Goal: Task Accomplishment & Management: Manage account settings

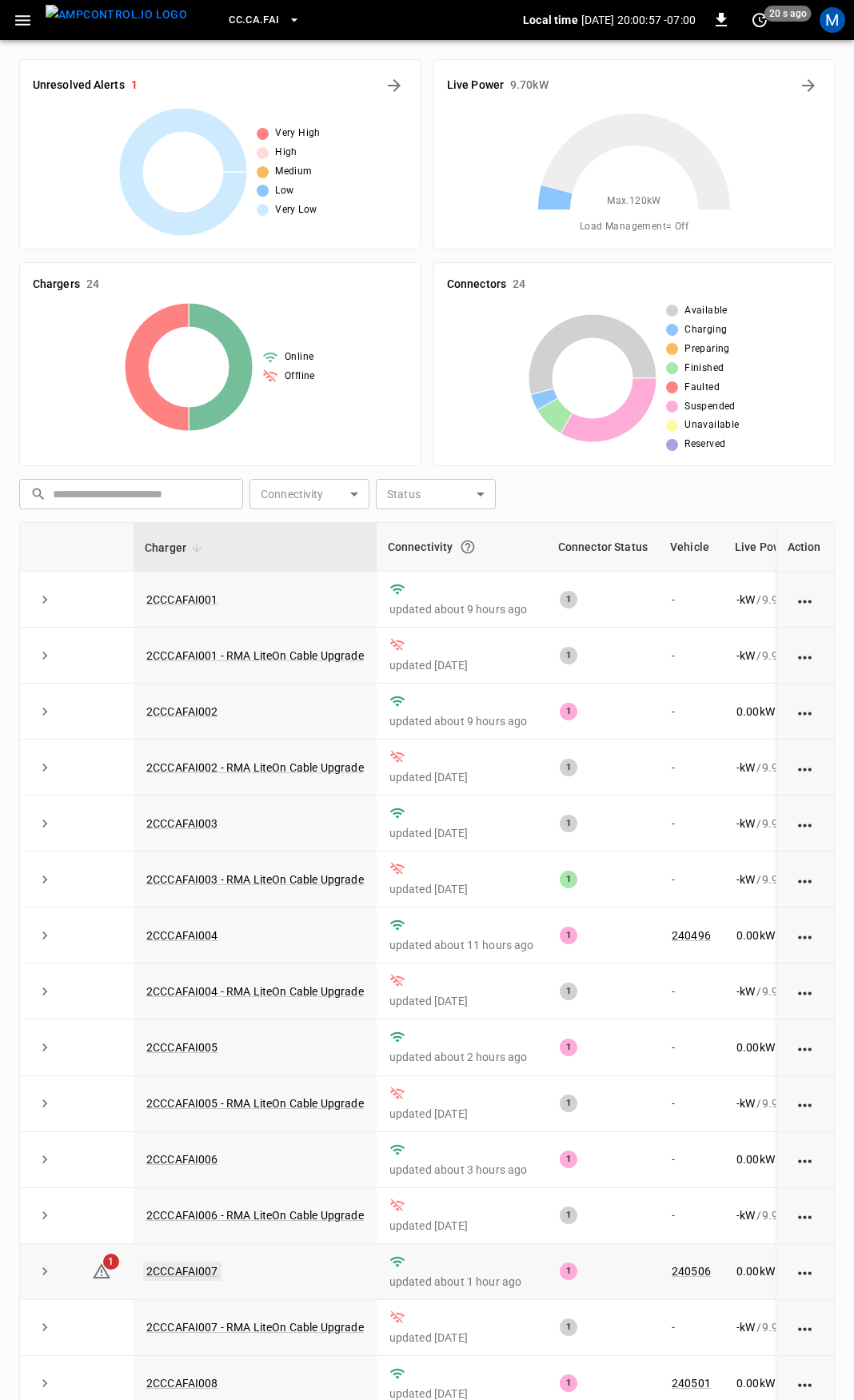
click at [191, 1280] on link "2CCCAFAI007" at bounding box center [182, 1271] width 78 height 20
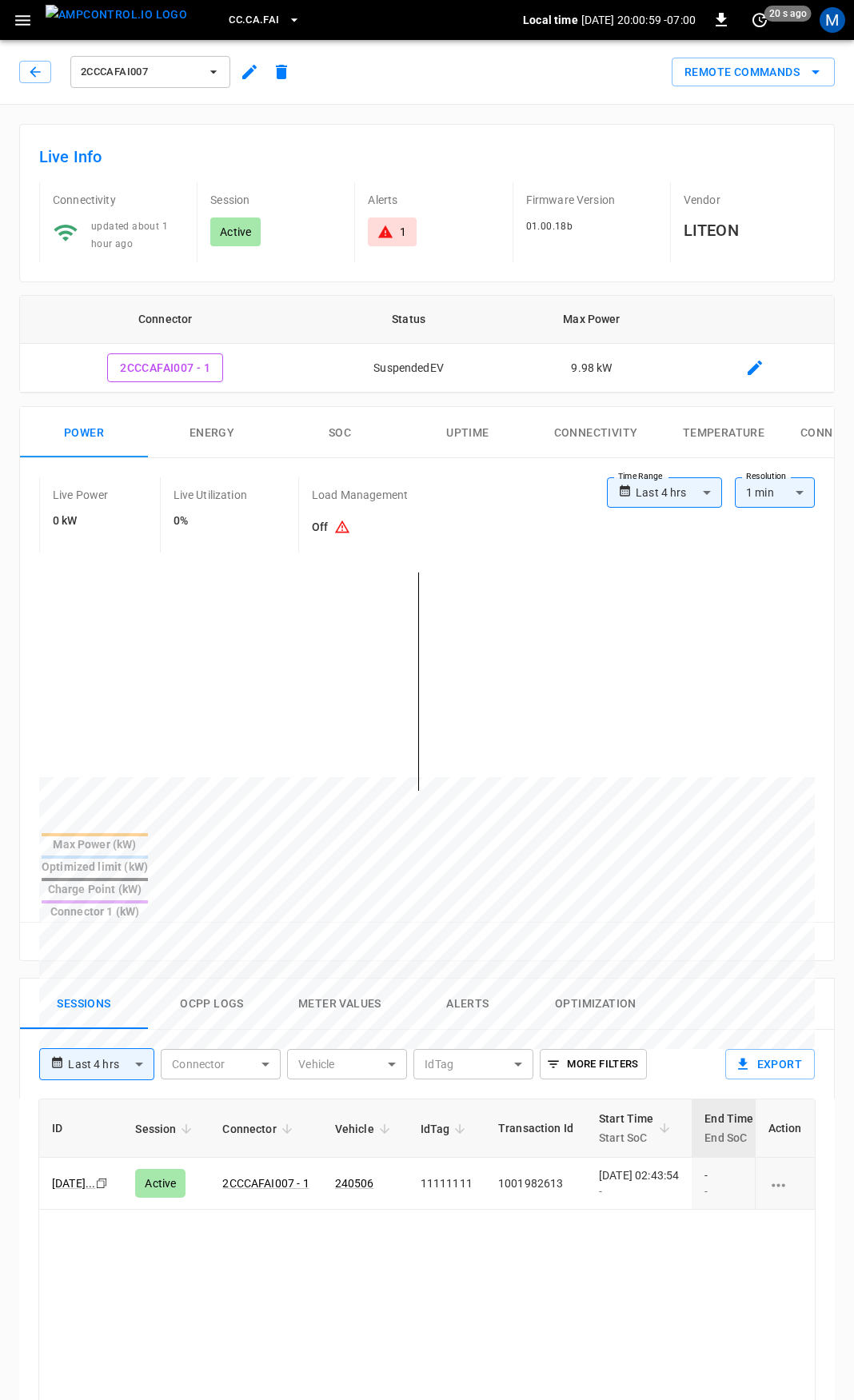
click at [398, 231] on div "1" at bounding box center [391, 231] width 29 height 16
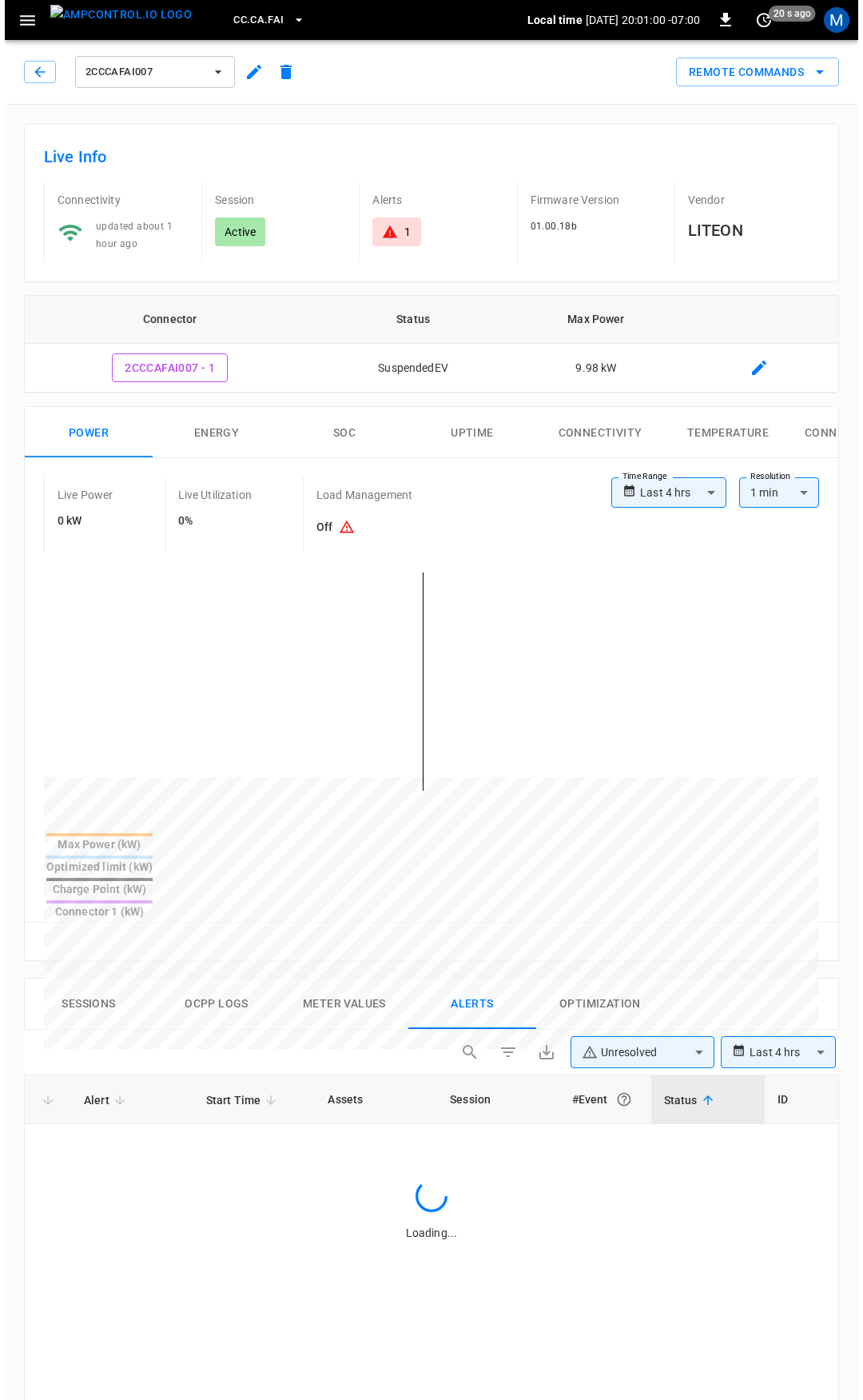
scroll to position [685, 0]
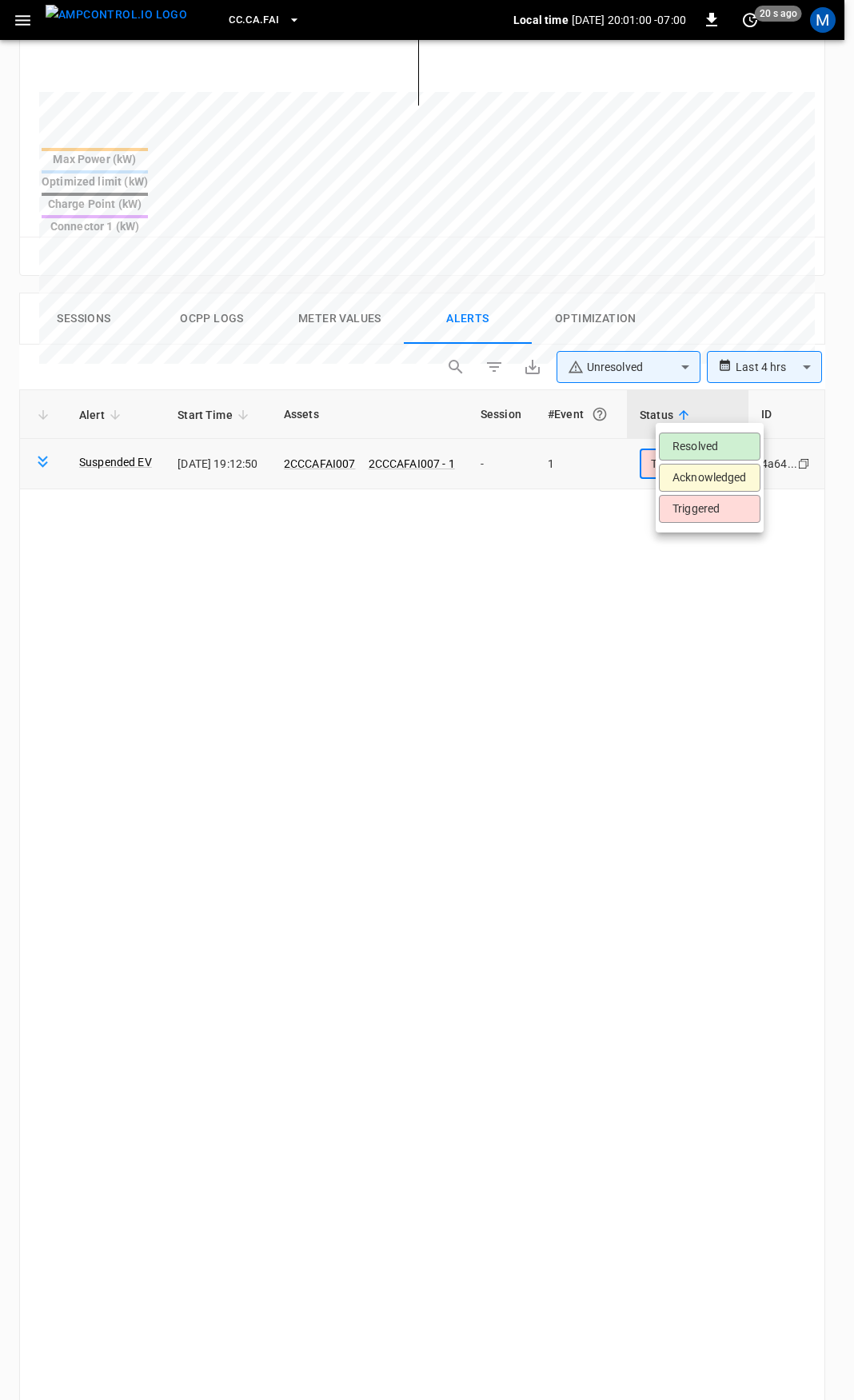
drag, startPoint x: 742, startPoint y: 408, endPoint x: 737, endPoint y: 422, distance: 14.9
click at [742, 407] on body "**********" at bounding box center [427, 493] width 854 height 2357
click at [734, 435] on li "Resolved" at bounding box center [709, 447] width 101 height 28
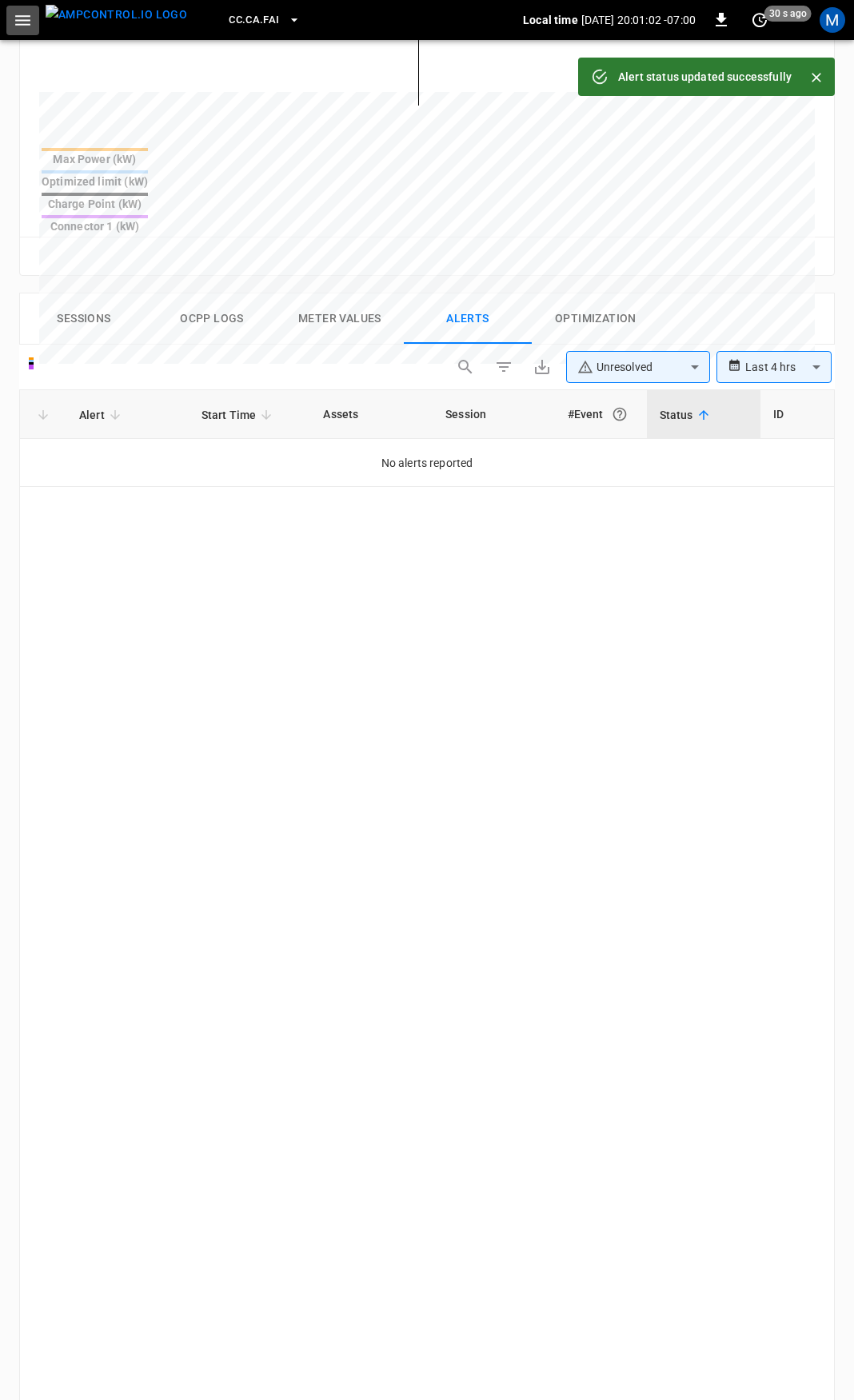
drag, startPoint x: 20, startPoint y: 26, endPoint x: 26, endPoint y: 31, distance: 7.8
click at [20, 24] on icon "button" at bounding box center [23, 20] width 20 height 20
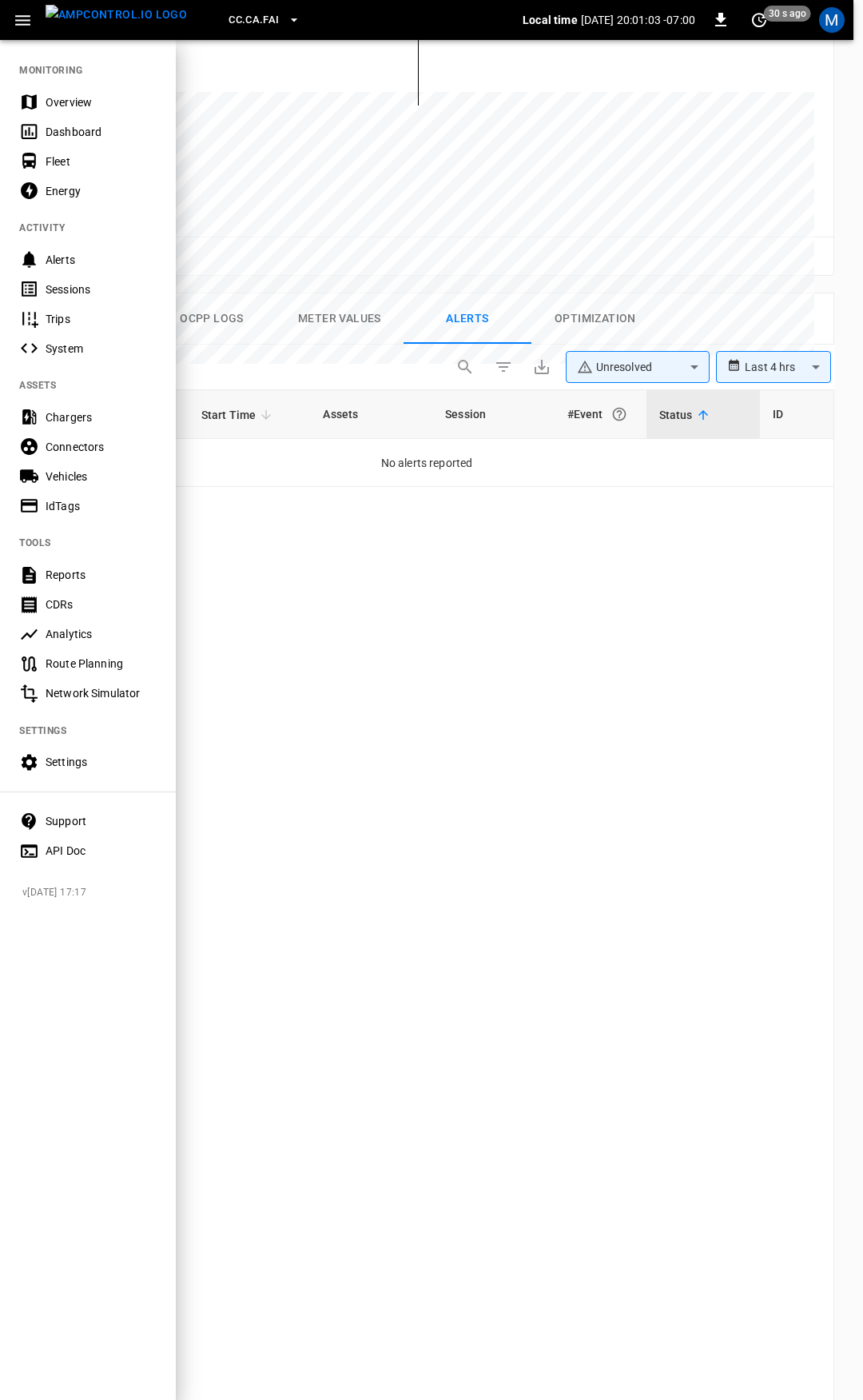
click at [92, 95] on div "Overview" at bounding box center [101, 102] width 111 height 16
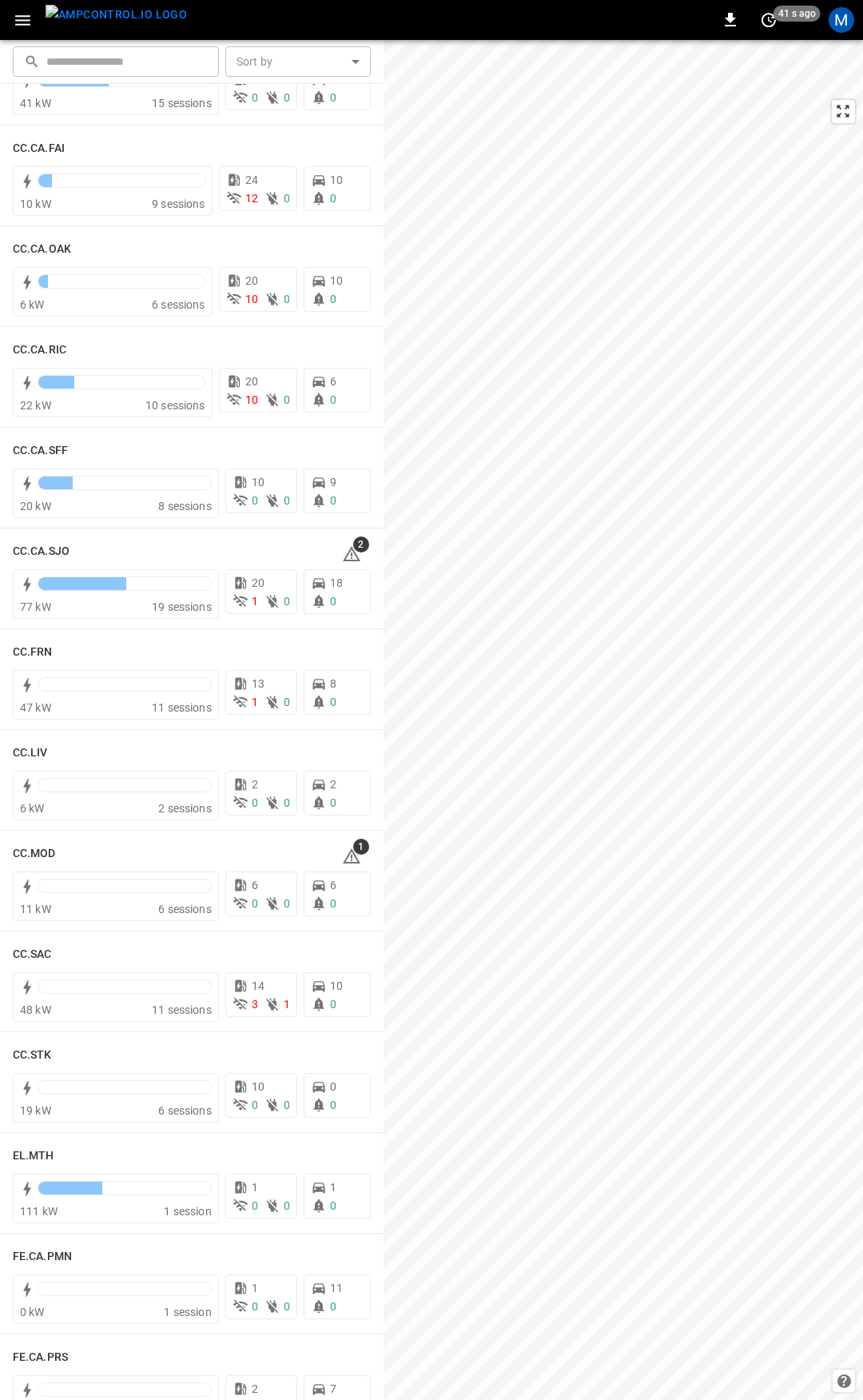
scroll to position [397, 0]
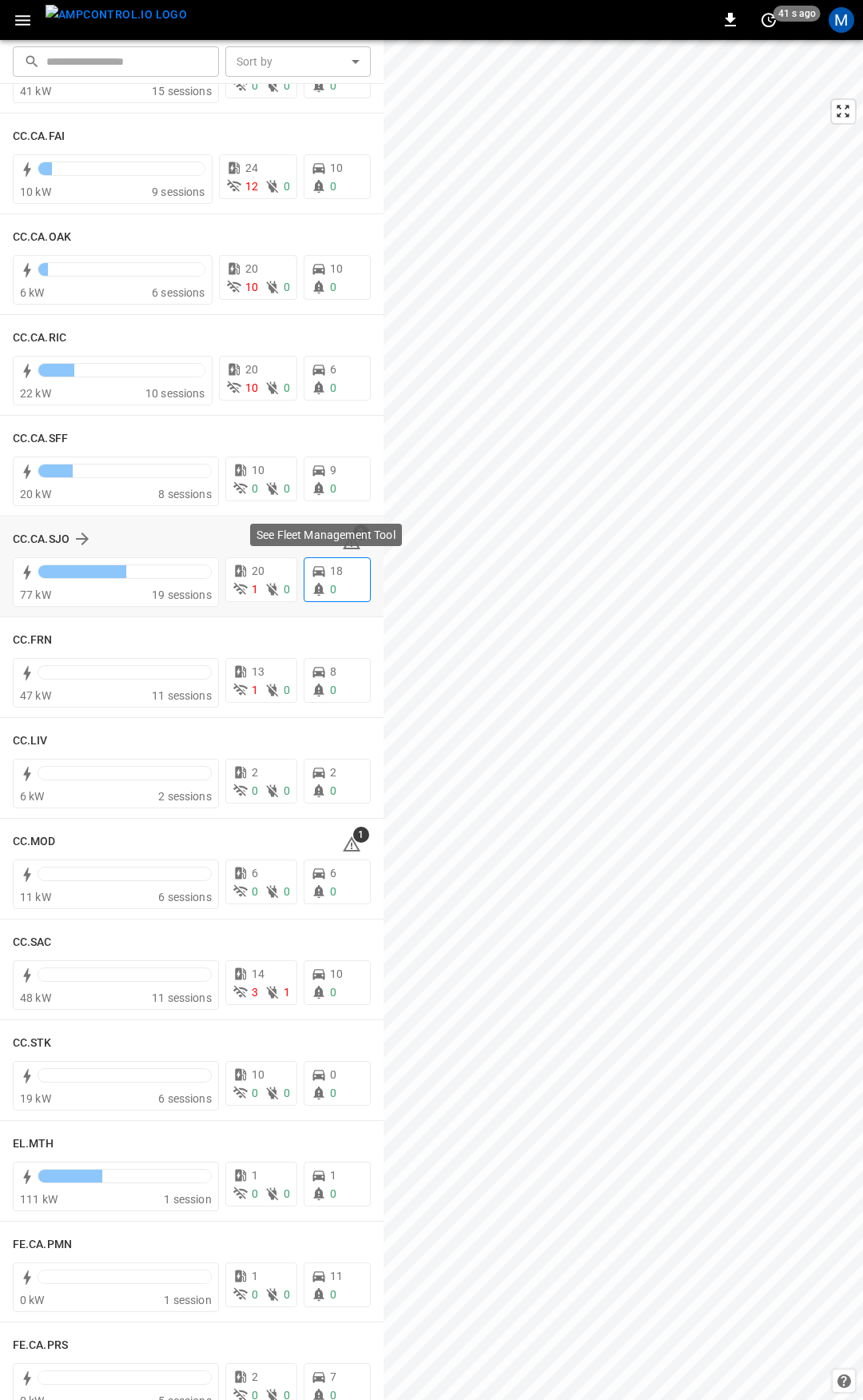
click at [343, 559] on div "18 0" at bounding box center [337, 580] width 67 height 45
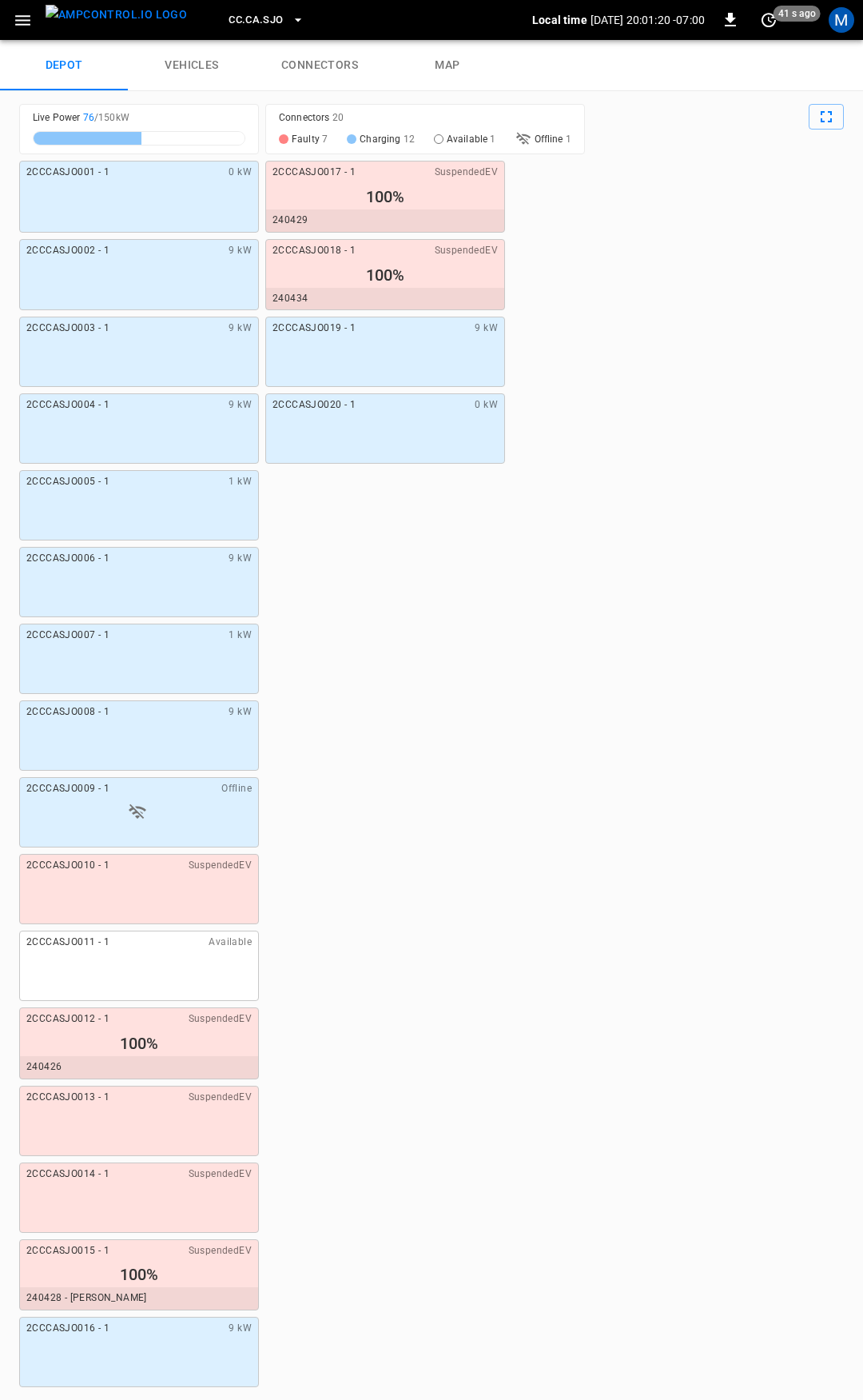
click at [320, 70] on link "connectors" at bounding box center [320, 65] width 128 height 51
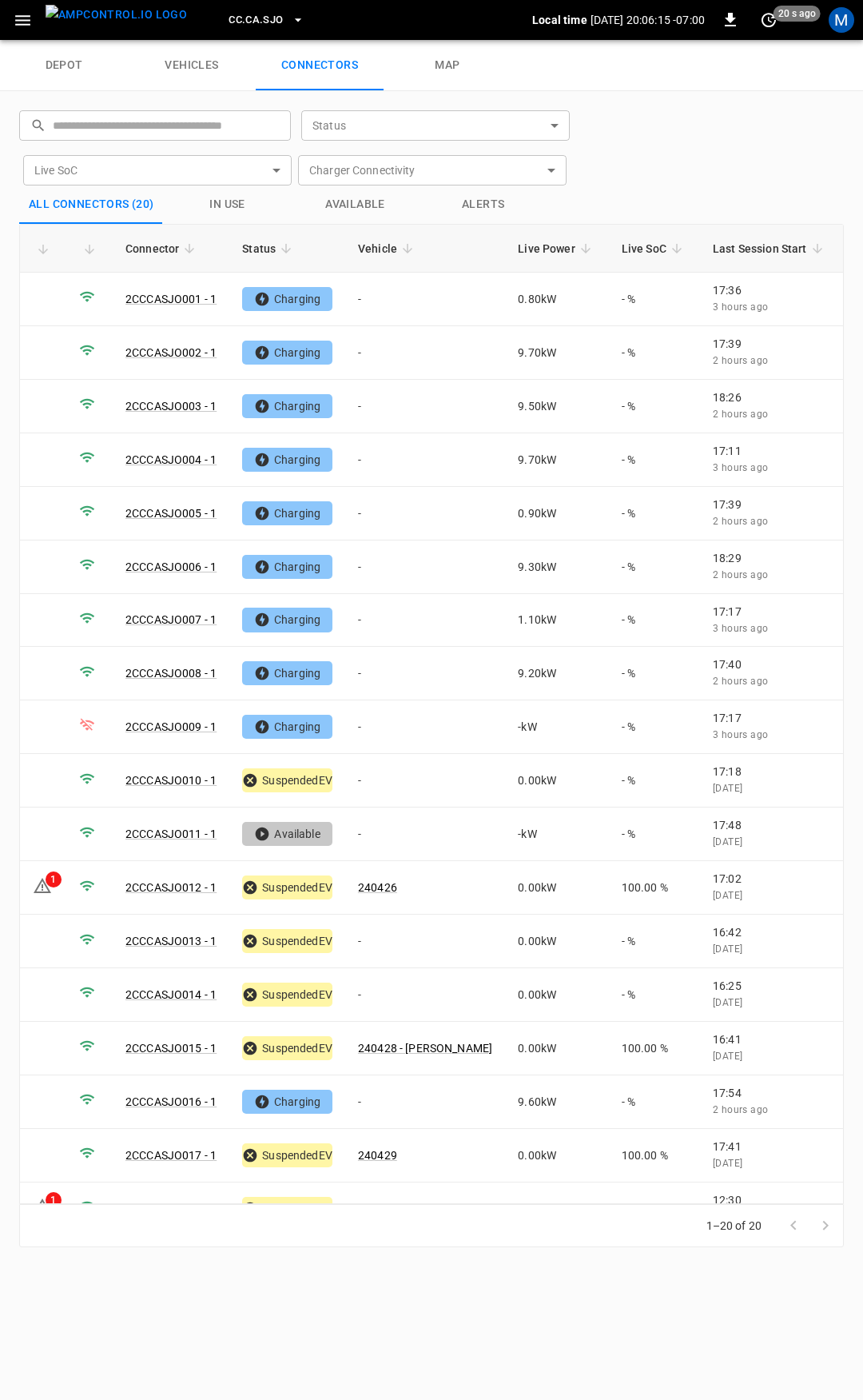
click at [231, 23] on span "CC.CA.SJO" at bounding box center [255, 20] width 55 height 19
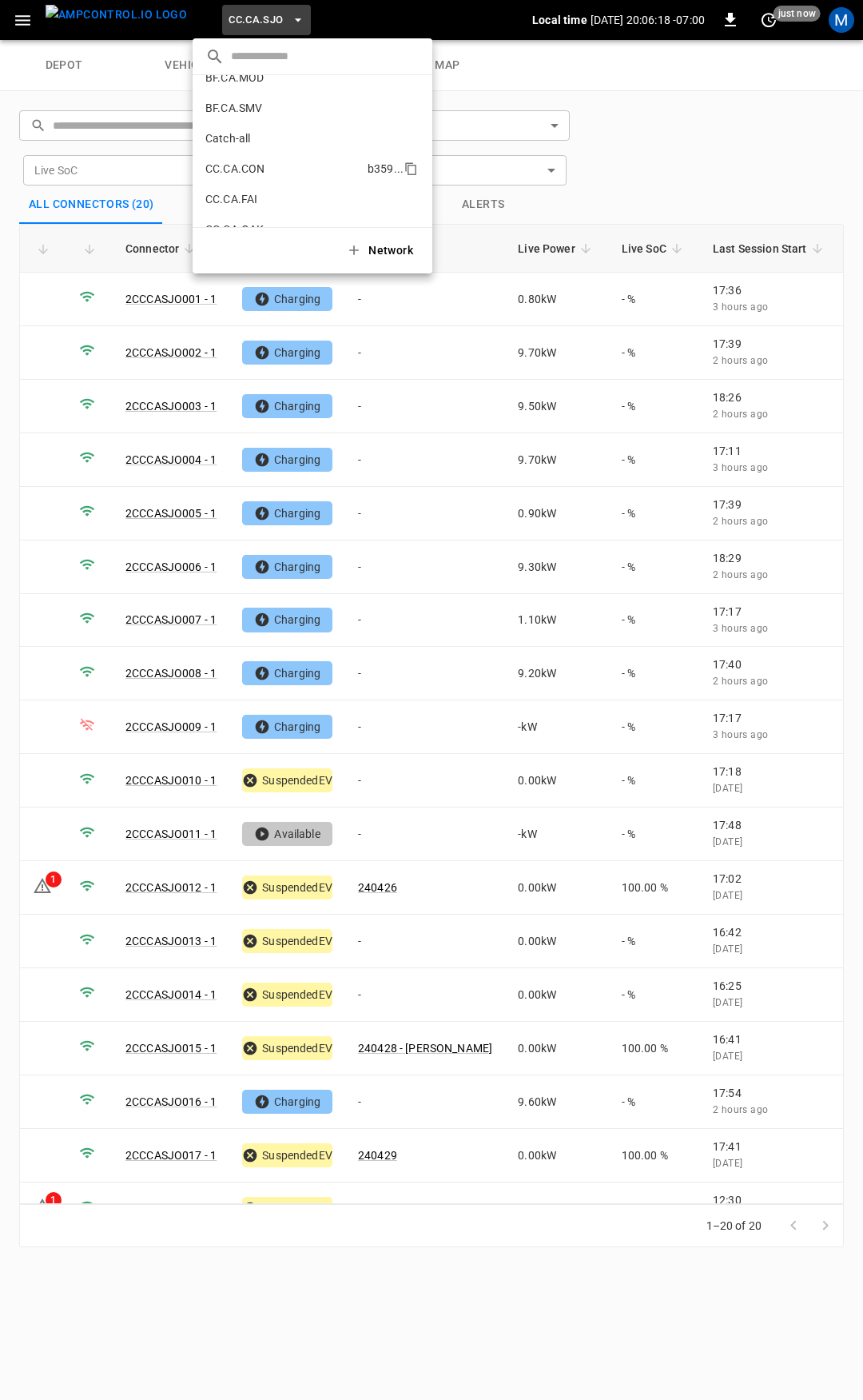
scroll to position [160, 0]
click at [261, 125] on p "CC.CA.FAI" at bounding box center [283, 119] width 156 height 16
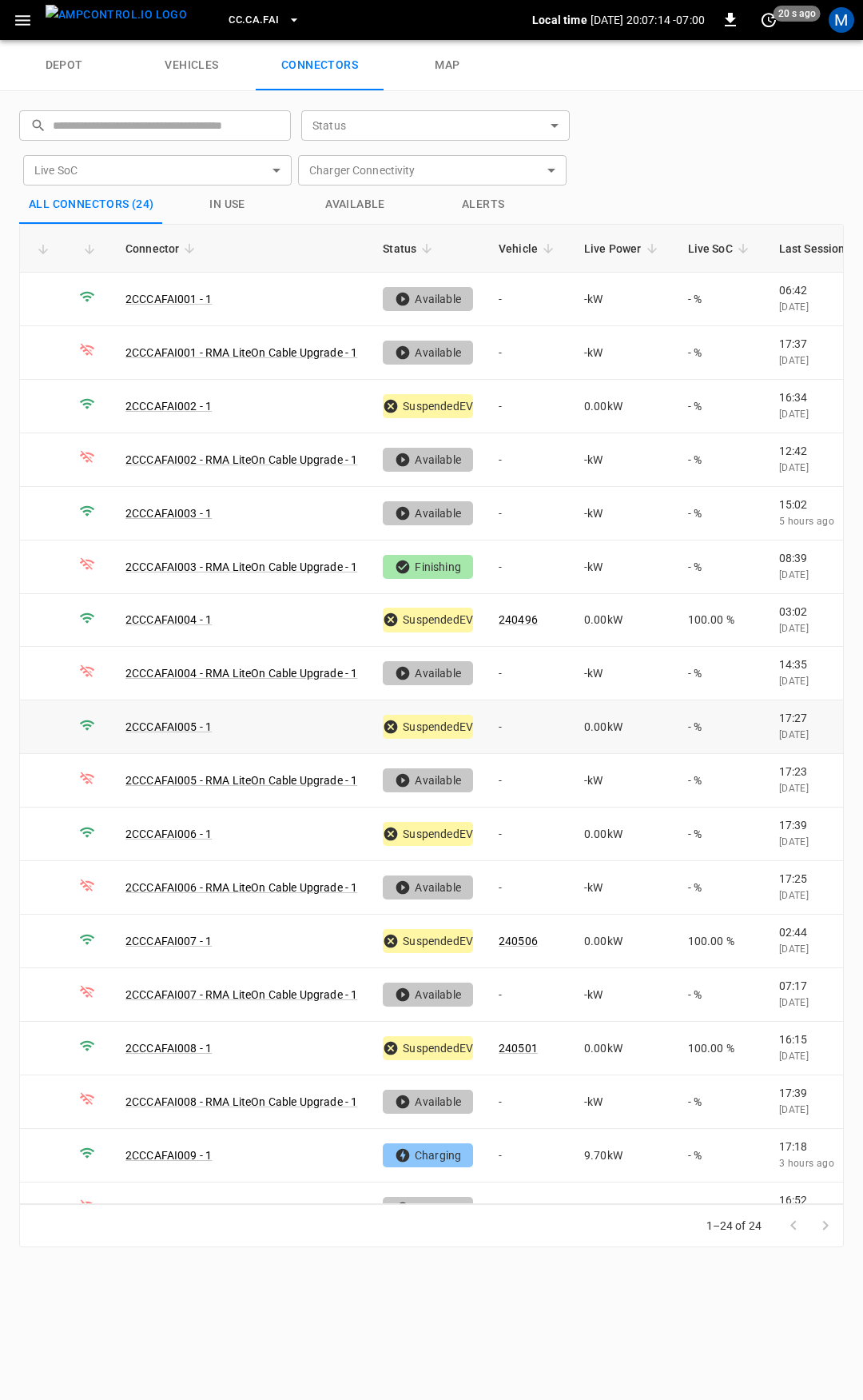
drag, startPoint x: 522, startPoint y: 723, endPoint x: 103, endPoint y: 823, distance: 430.8
click at [522, 722] on td "-" at bounding box center [529, 727] width 85 height 54
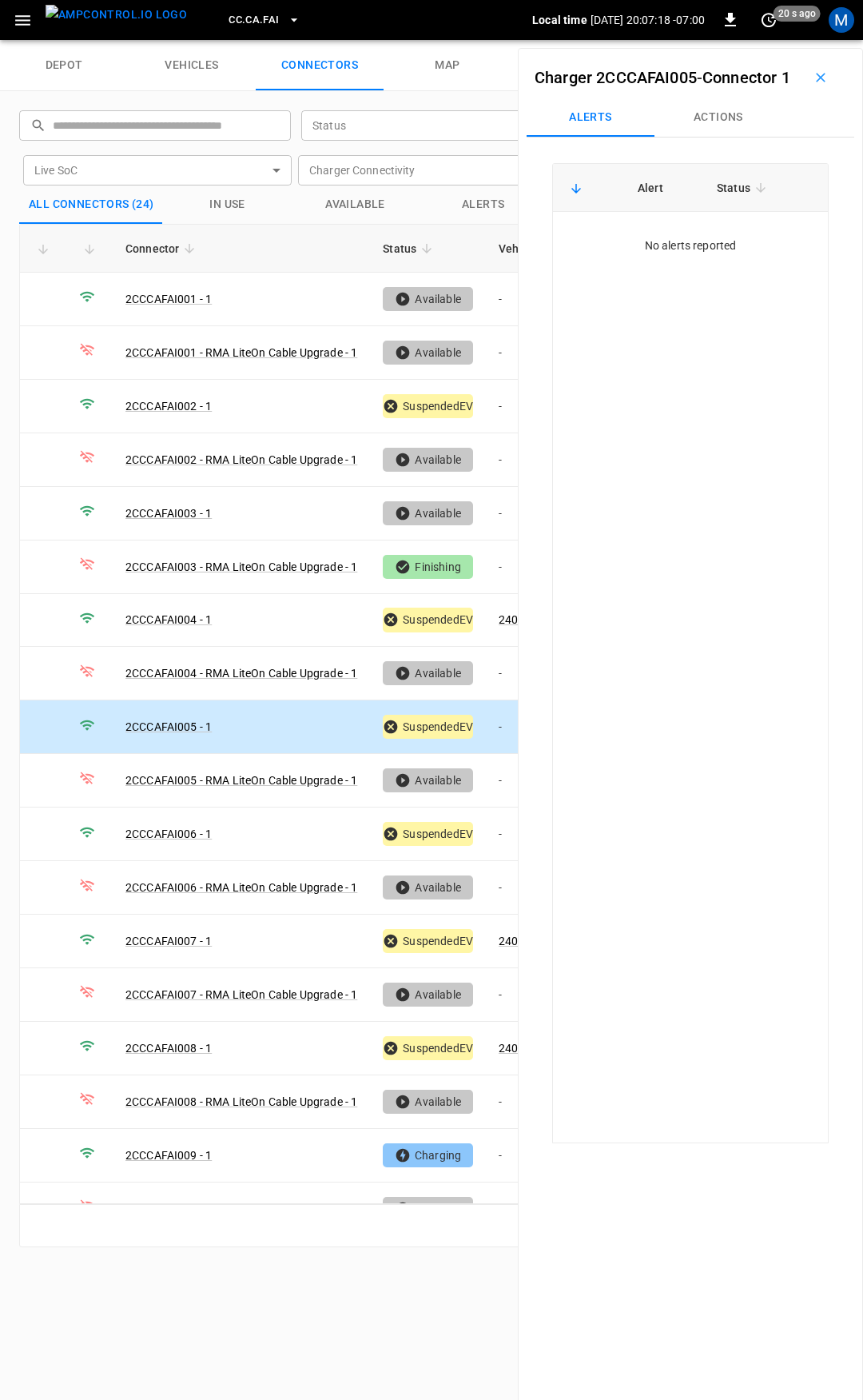
click at [730, 132] on button "Actions" at bounding box center [719, 117] width 128 height 38
click at [686, 254] on div "Vehicle Name Vehicle Name" at bounding box center [720, 239] width 184 height 30
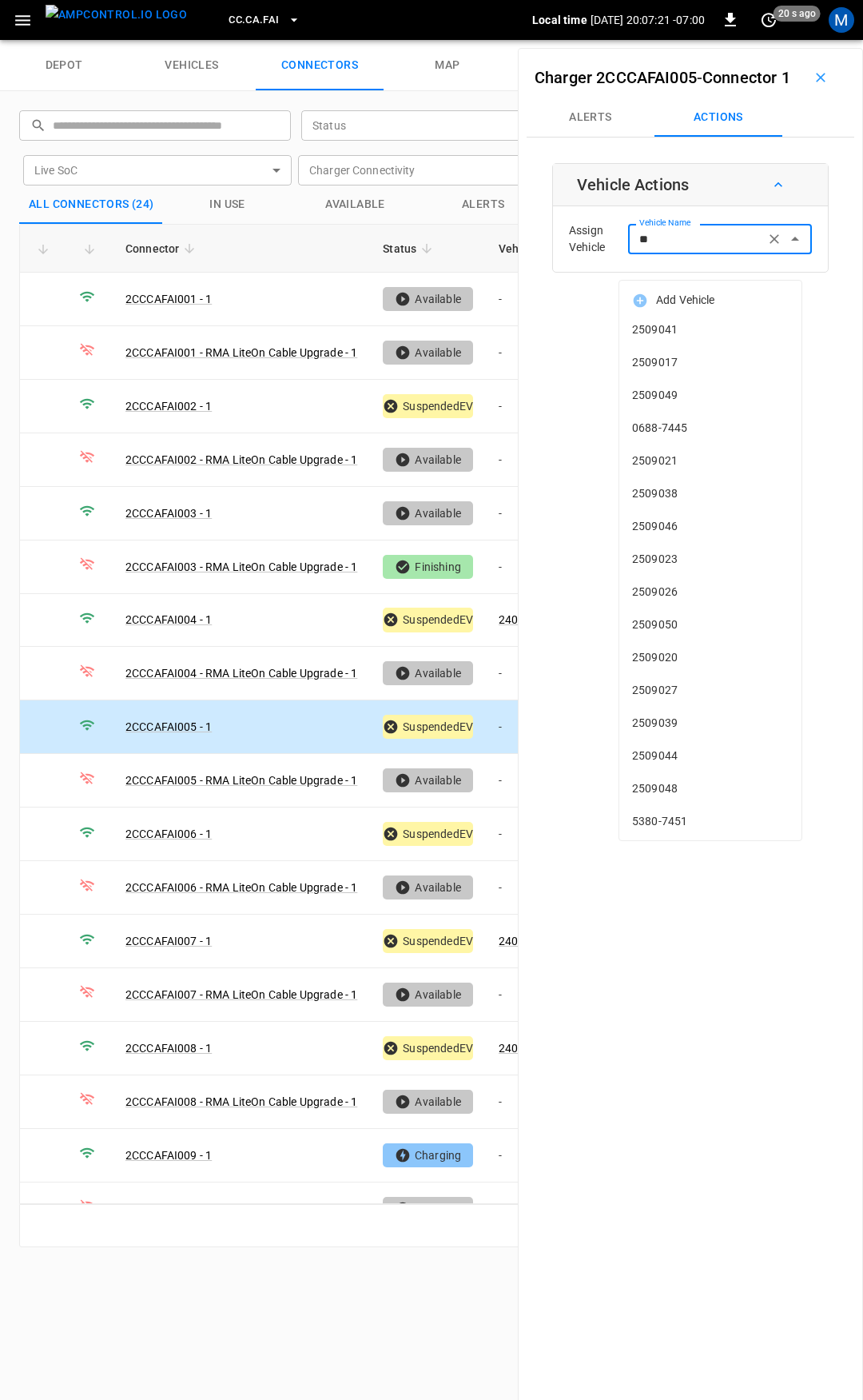
type input "***"
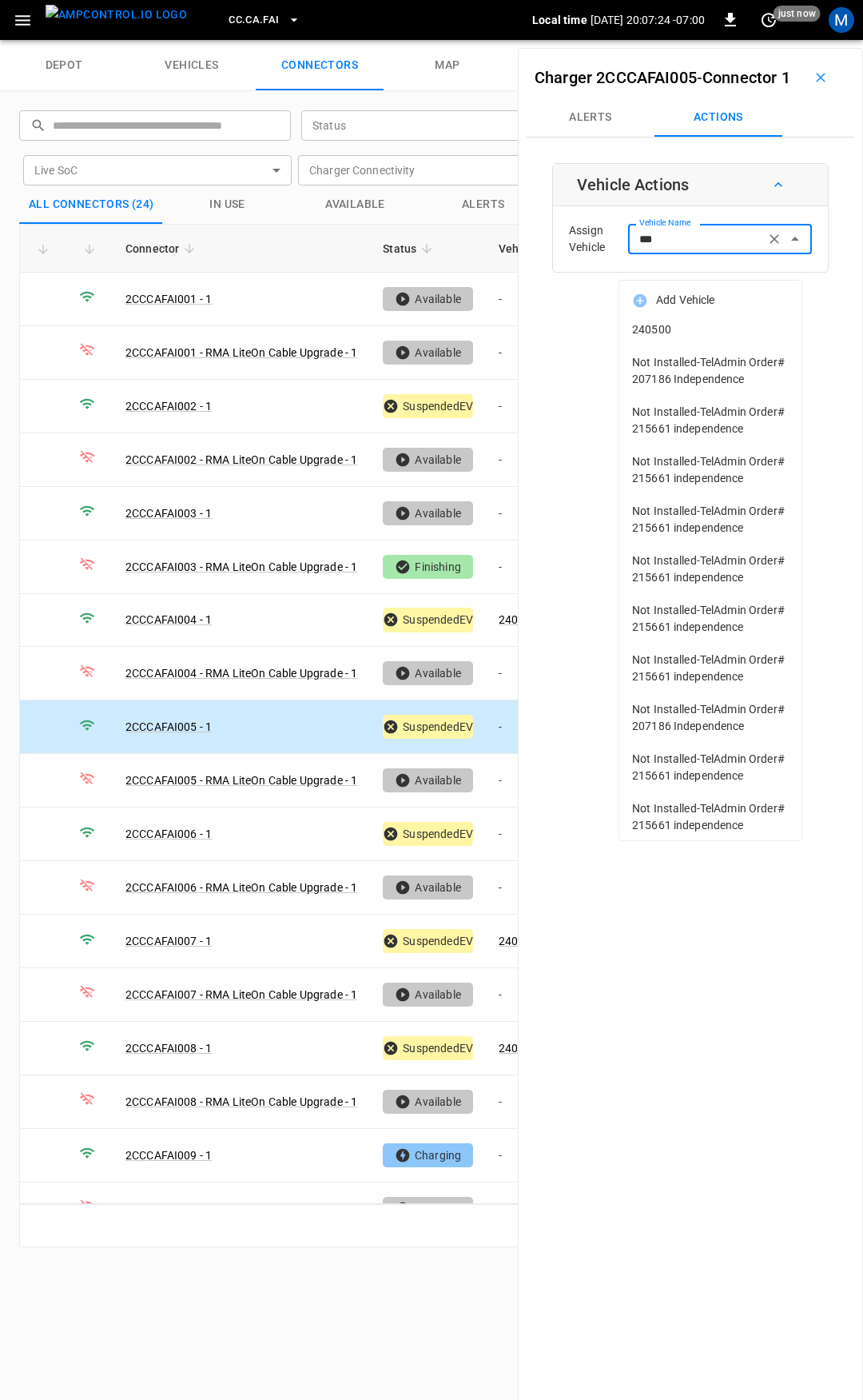
click at [681, 326] on span "240500" at bounding box center [711, 330] width 157 height 17
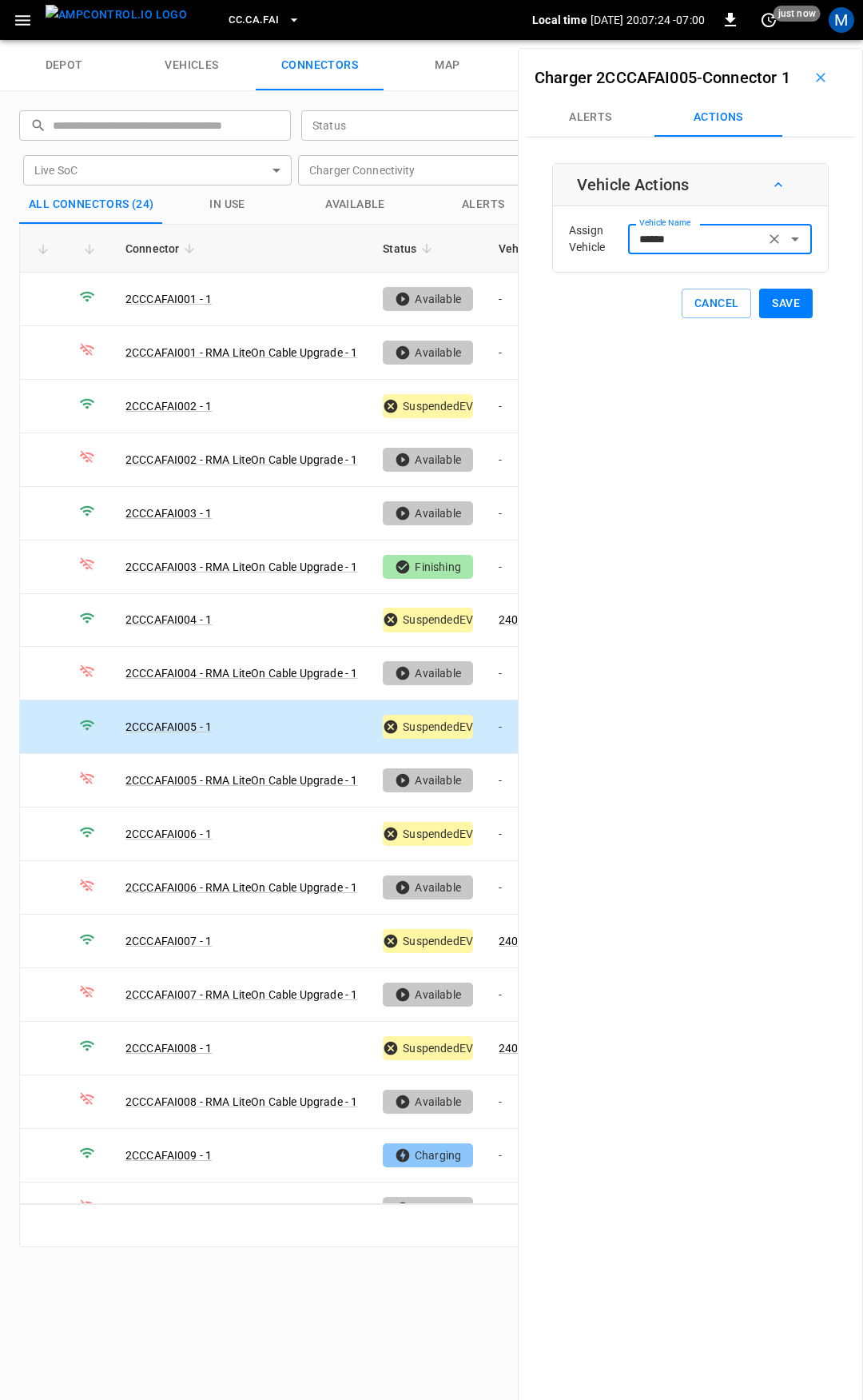
type input "******"
click at [776, 318] on button "Save" at bounding box center [786, 304] width 54 height 30
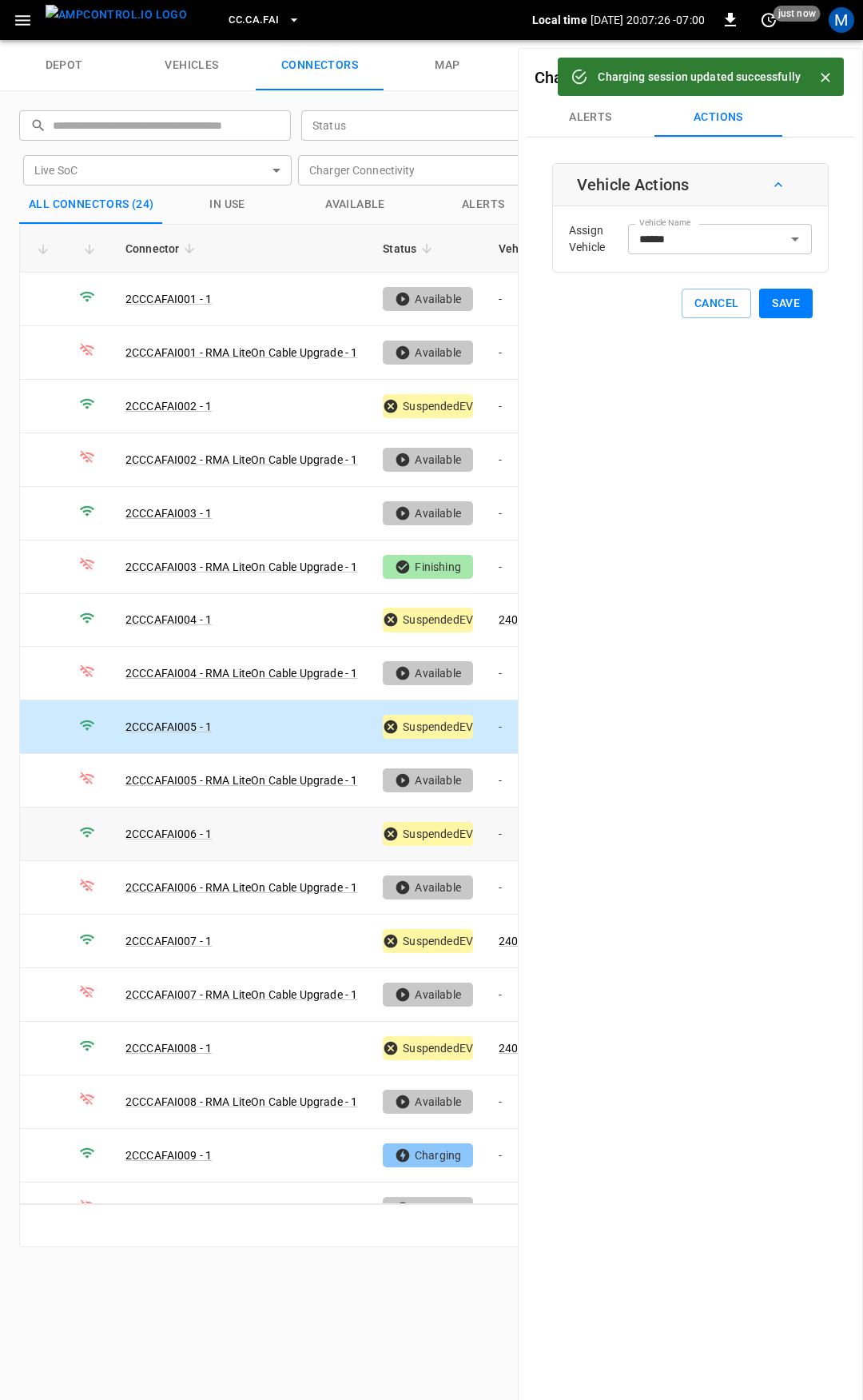
drag, startPoint x: 503, startPoint y: 828, endPoint x: 686, endPoint y: 289, distance: 569.2
click at [503, 828] on td "-" at bounding box center [529, 834] width 85 height 54
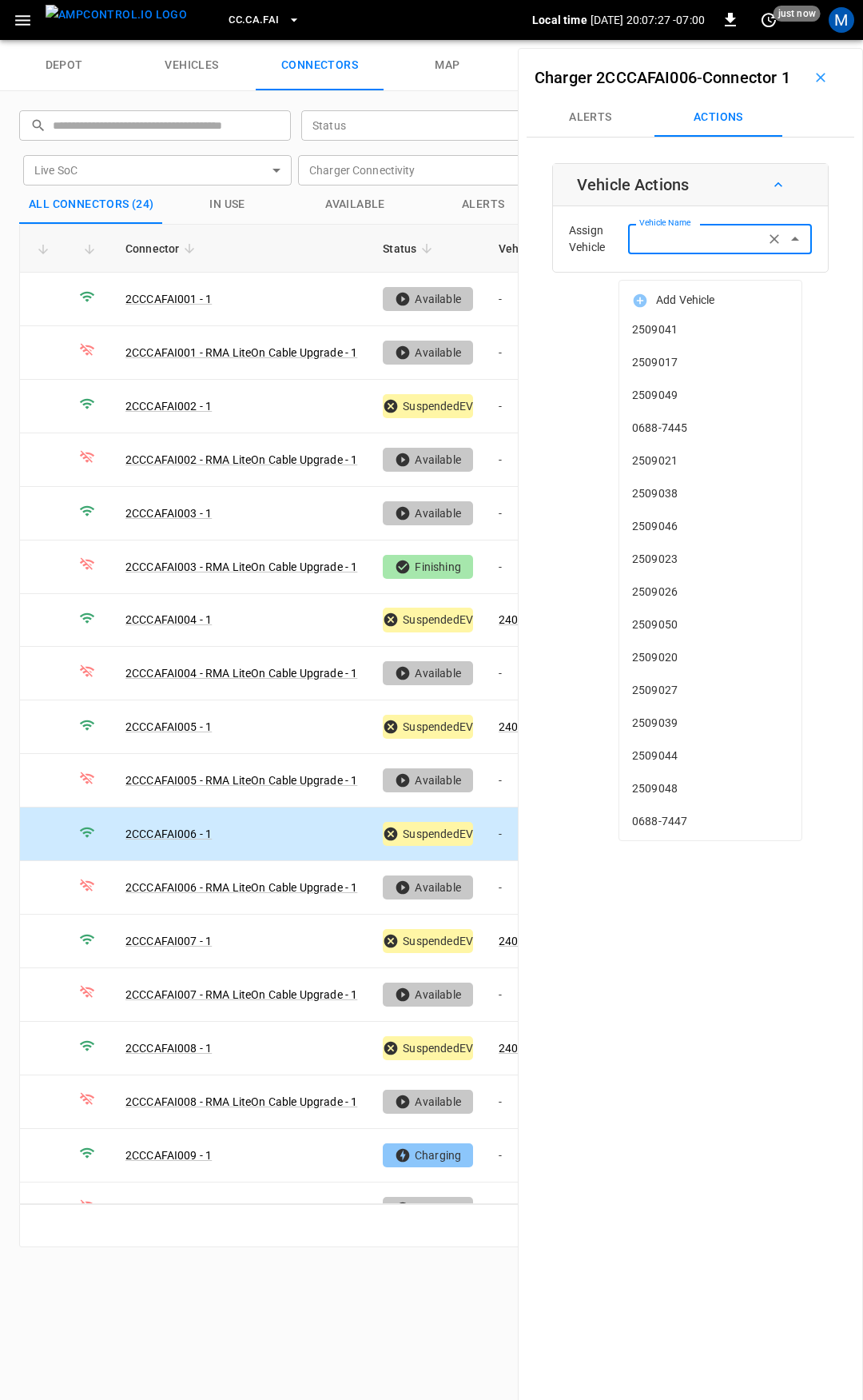
click at [678, 249] on input "Vehicle Name" at bounding box center [696, 239] width 127 height 20
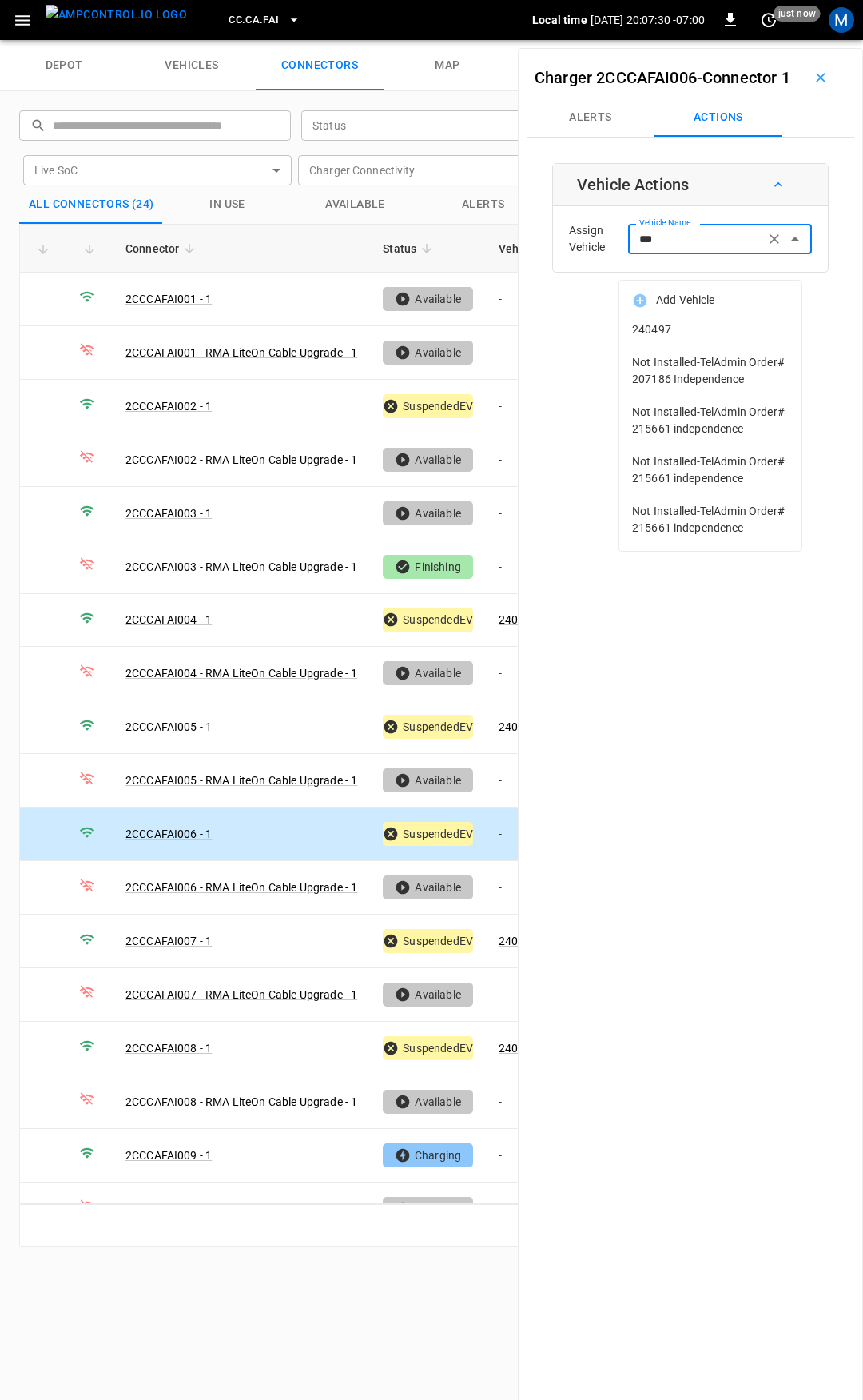
drag, startPoint x: 692, startPoint y: 262, endPoint x: 696, endPoint y: 278, distance: 16.5
click at [693, 249] on input "***" at bounding box center [696, 239] width 127 height 20
click at [704, 338] on li "240497" at bounding box center [711, 329] width 182 height 33
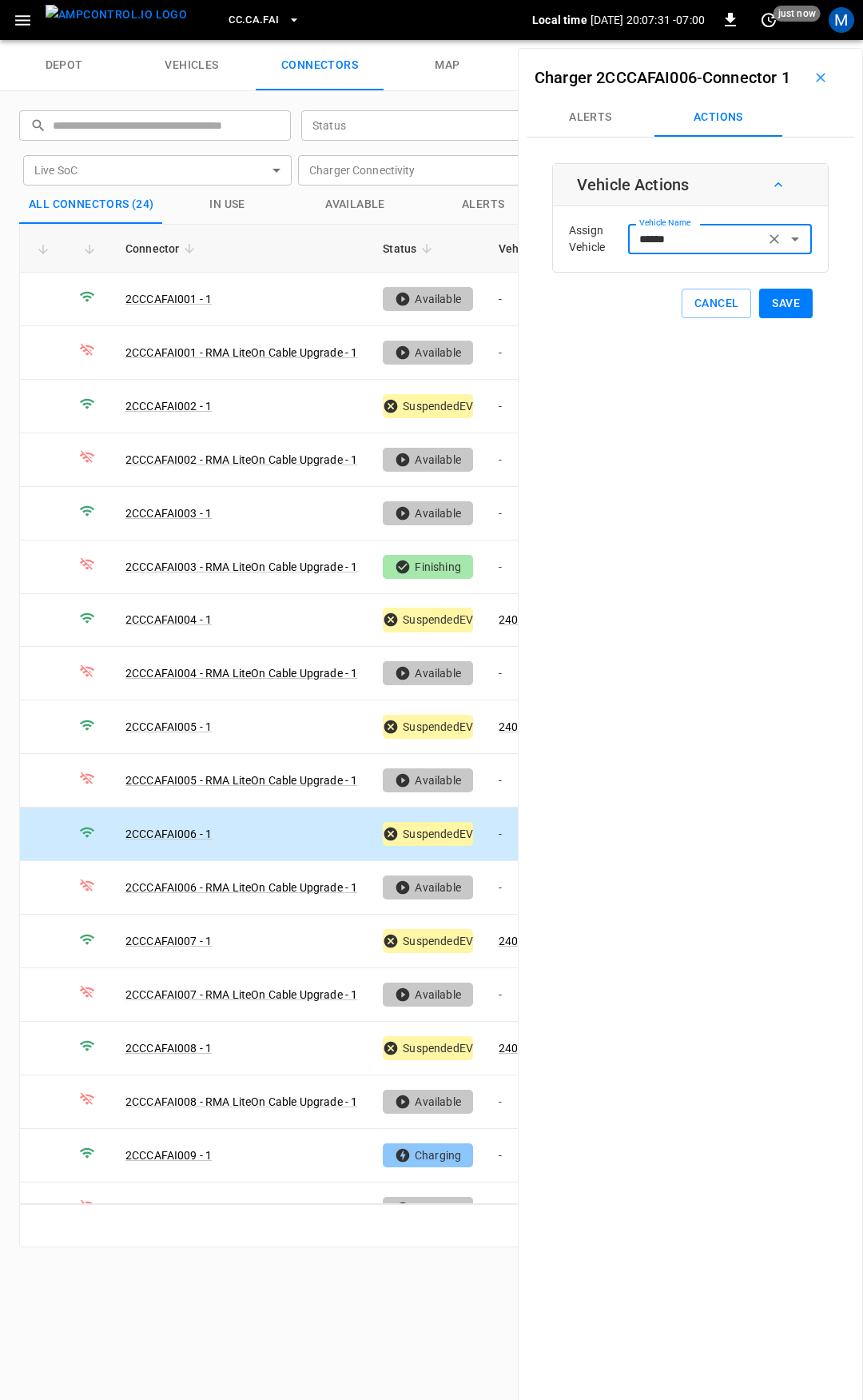
type input "******"
drag, startPoint x: 777, startPoint y: 333, endPoint x: 653, endPoint y: 652, distance: 342.3
click at [778, 318] on button "Save" at bounding box center [786, 304] width 54 height 30
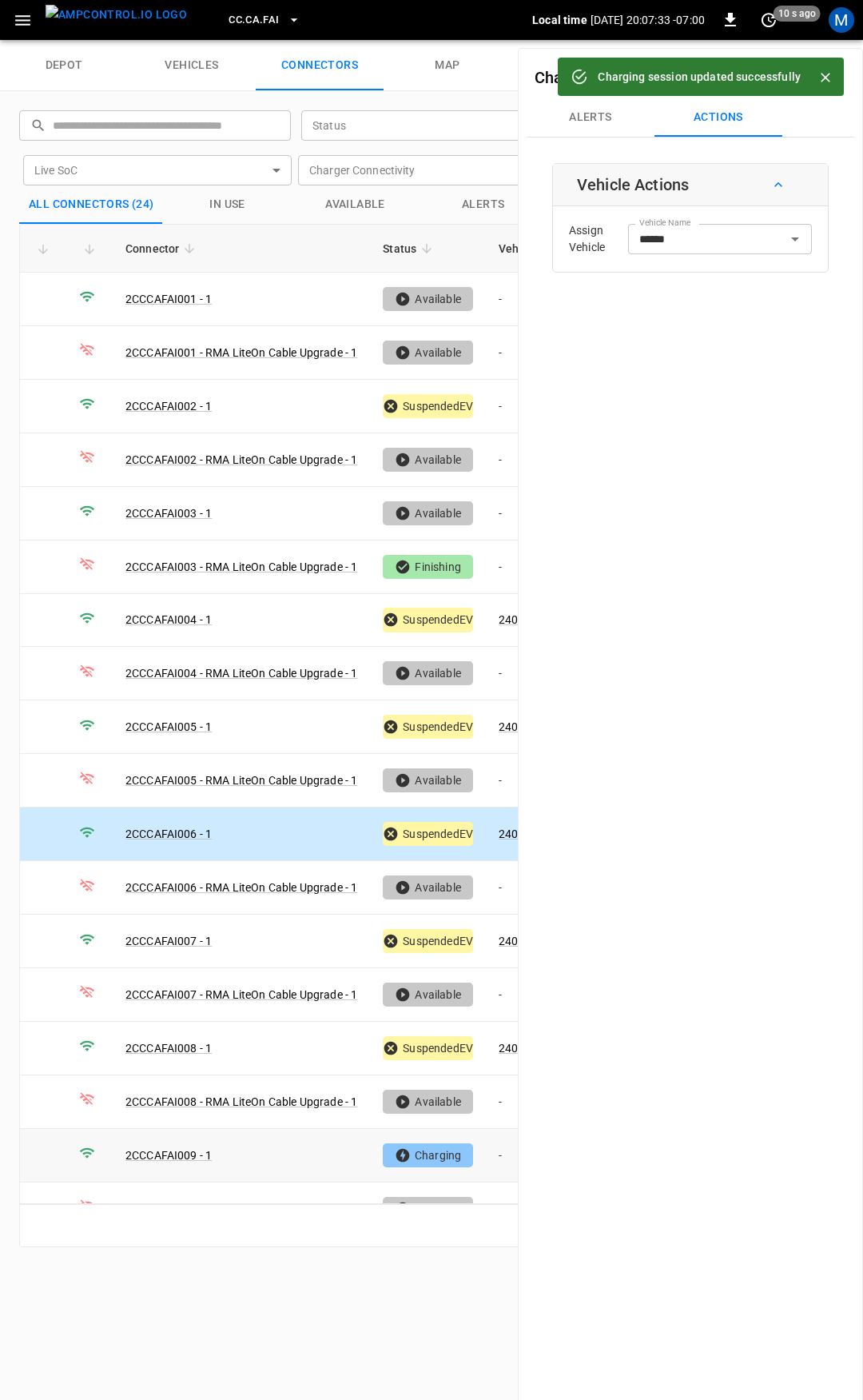
click at [497, 1143] on td "-" at bounding box center [529, 1156] width 85 height 54
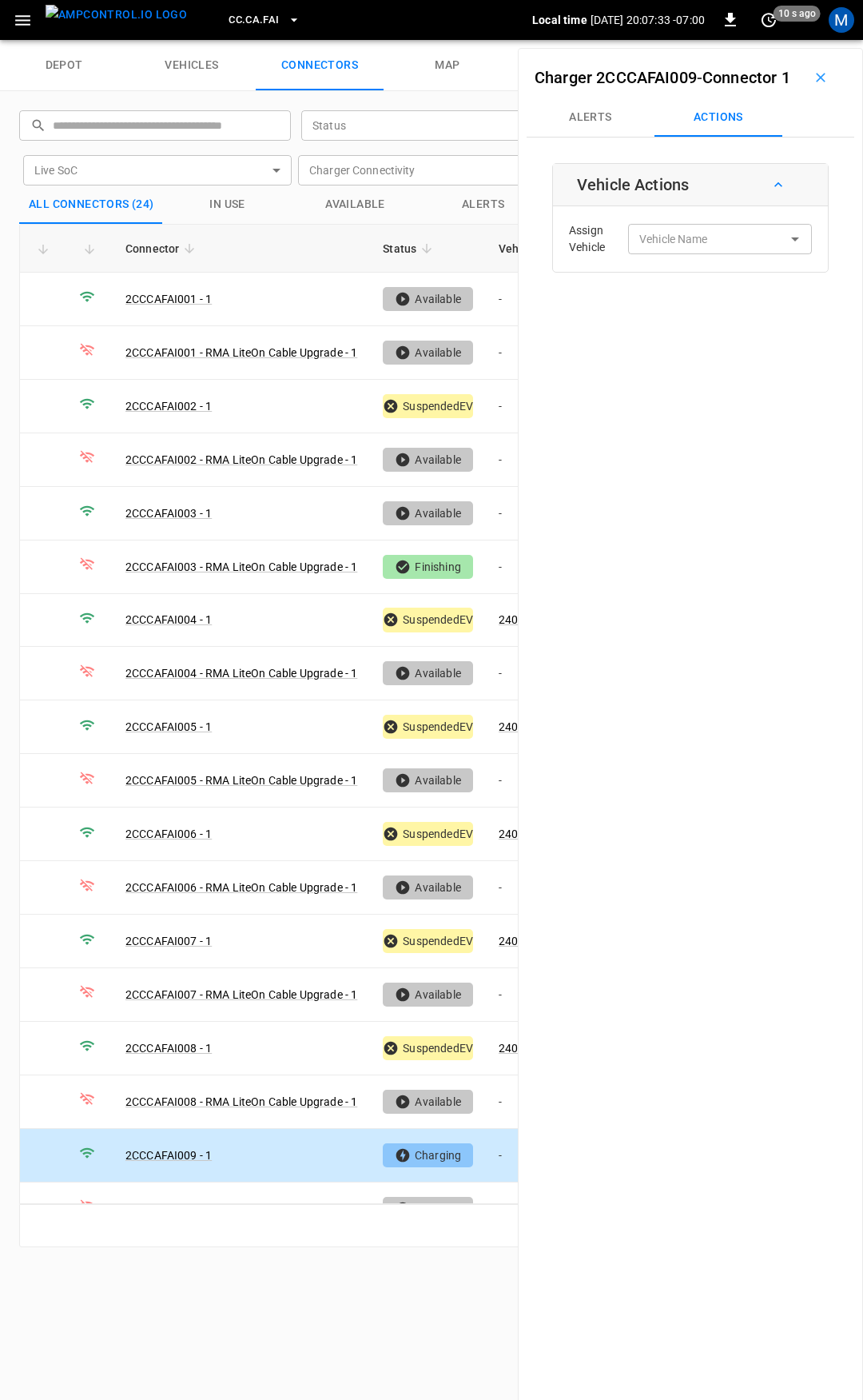
drag, startPoint x: 683, startPoint y: 238, endPoint x: 682, endPoint y: 248, distance: 10.0
click at [682, 240] on div "Assign Vehicle Vehicle Name Vehicle Name" at bounding box center [690, 239] width 267 height 58
click at [679, 249] on input "Vehicle Name" at bounding box center [696, 239] width 127 height 20
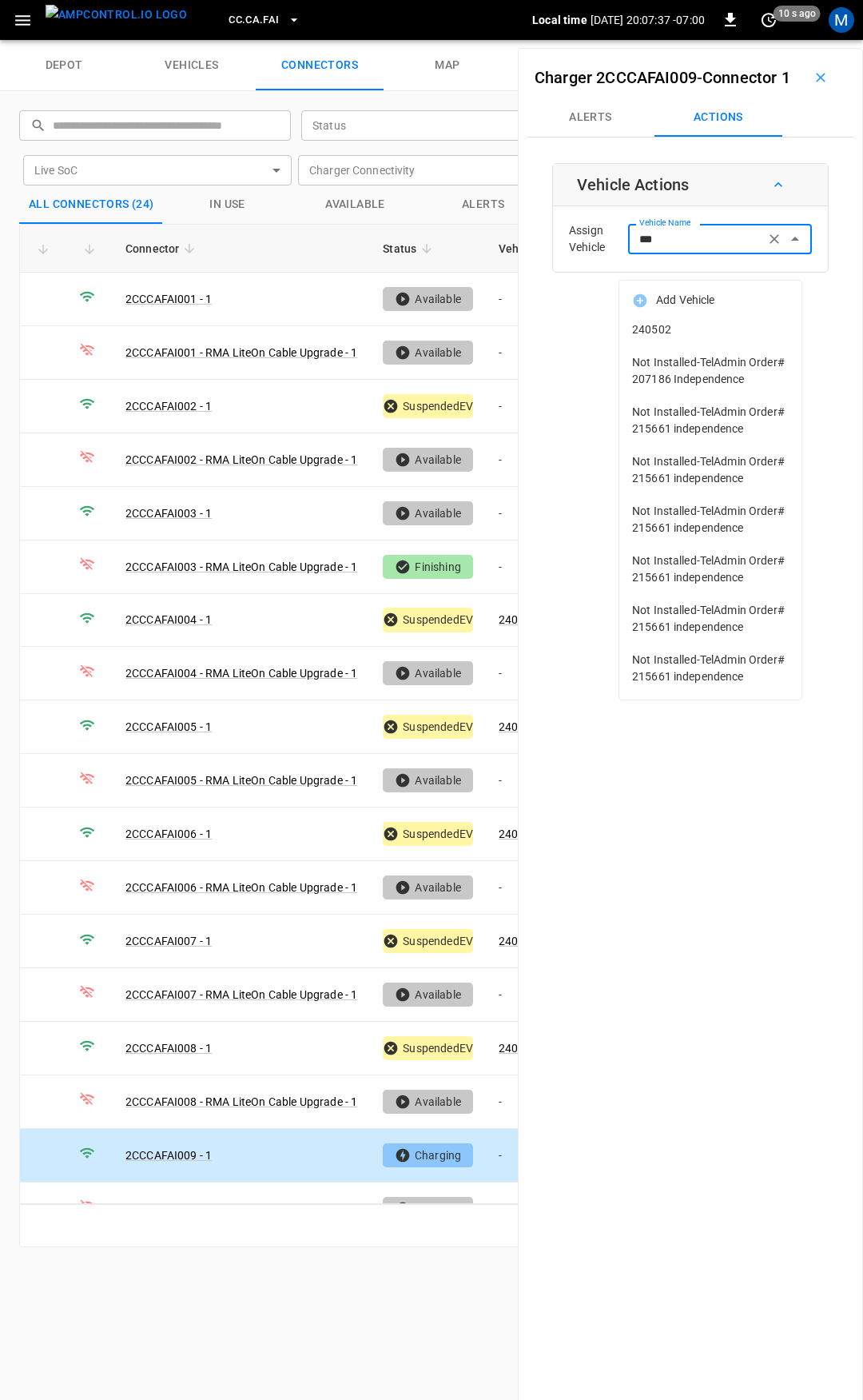
click at [665, 329] on span "240502" at bounding box center [711, 330] width 157 height 17
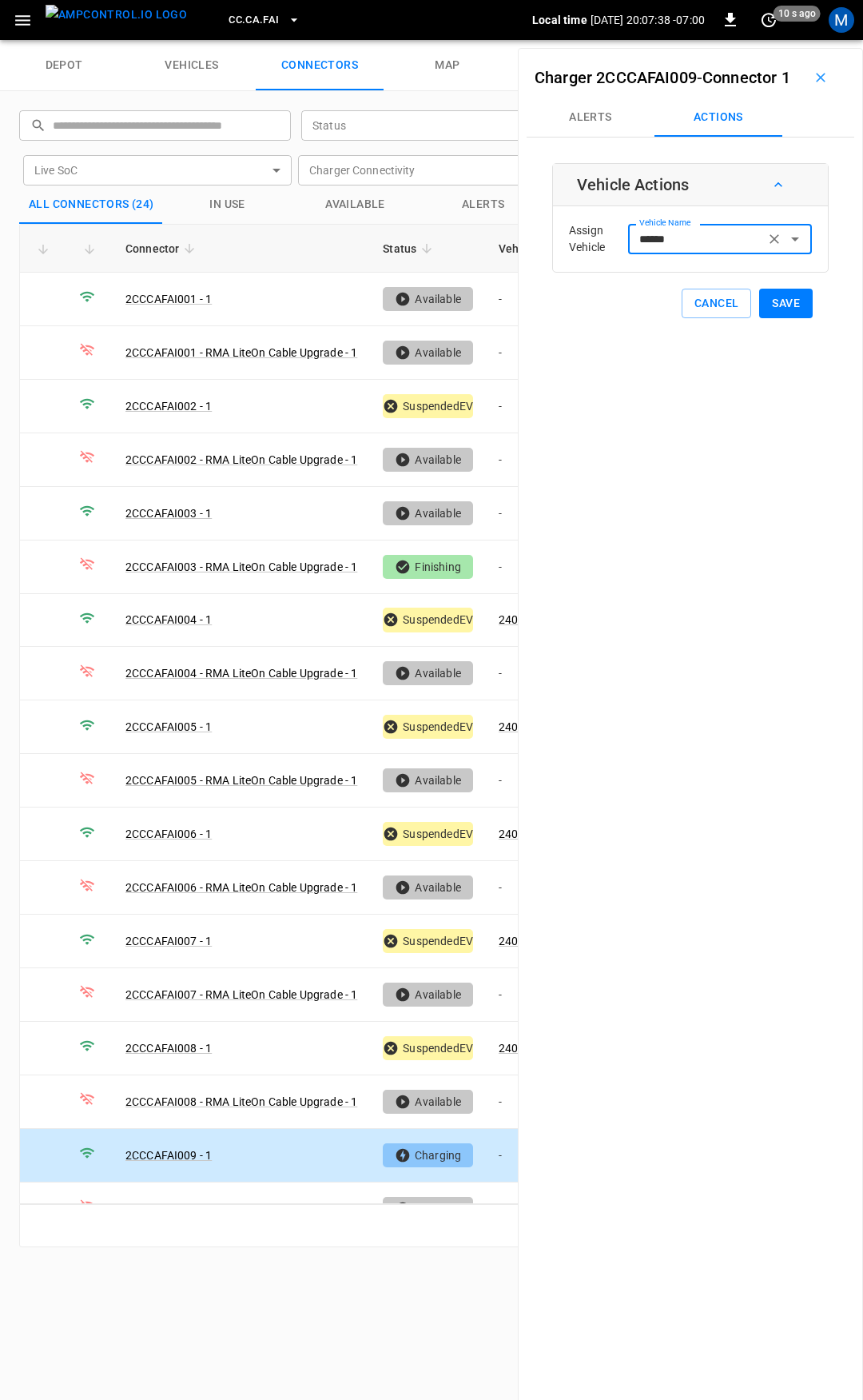
type input "******"
click at [772, 318] on button "Save" at bounding box center [786, 304] width 54 height 30
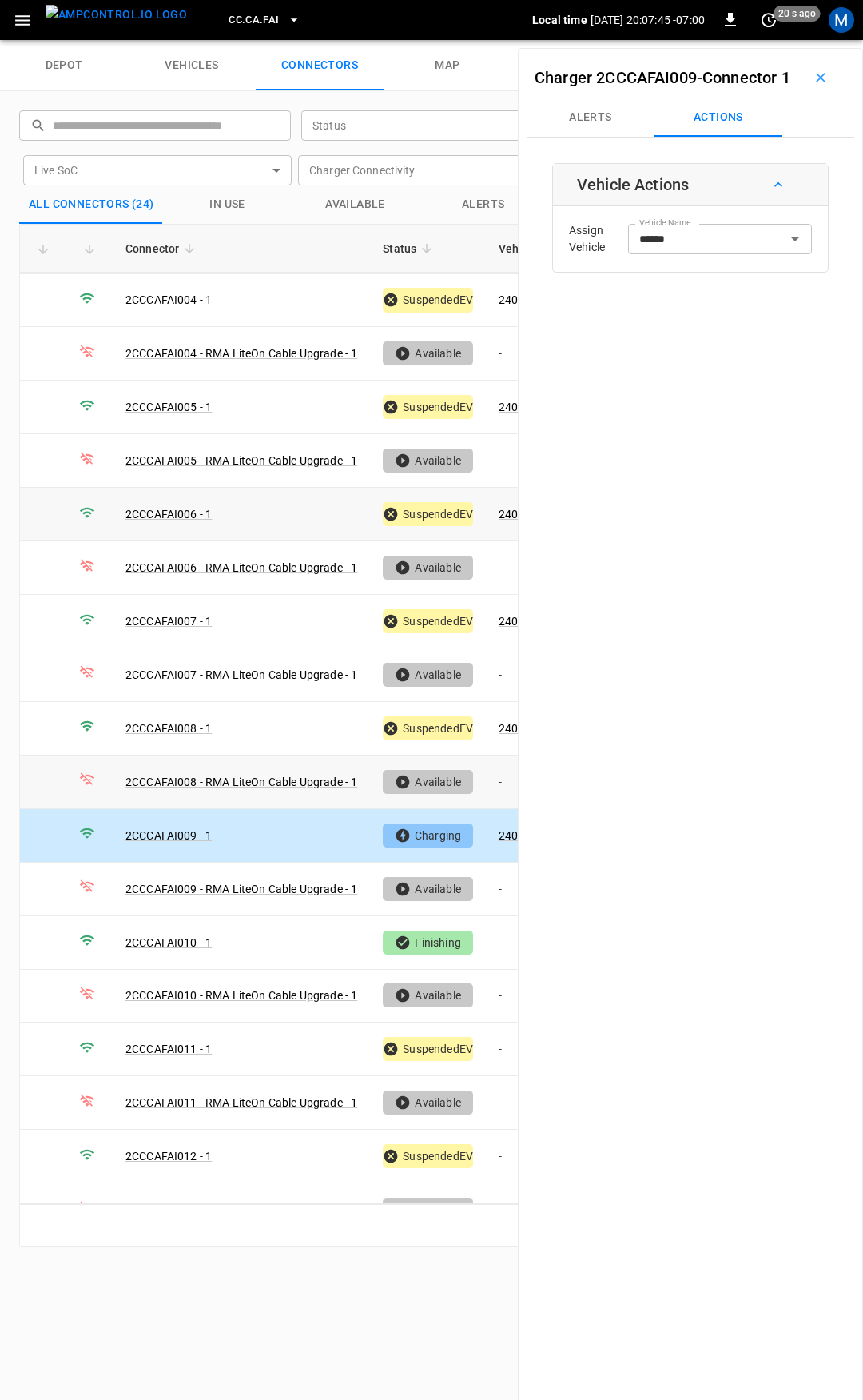
scroll to position [344, 0]
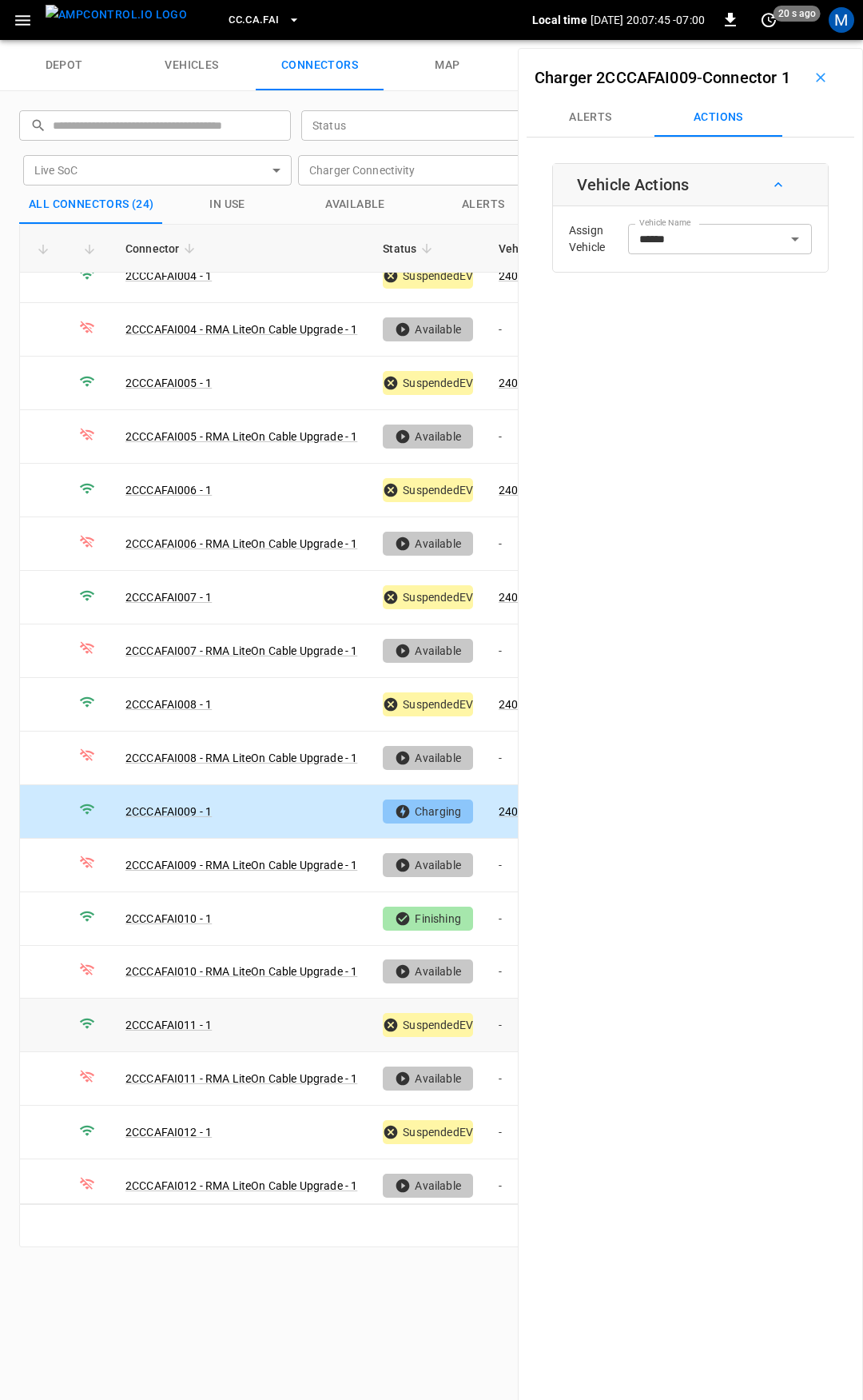
click at [507, 1010] on td "-" at bounding box center [529, 1026] width 85 height 54
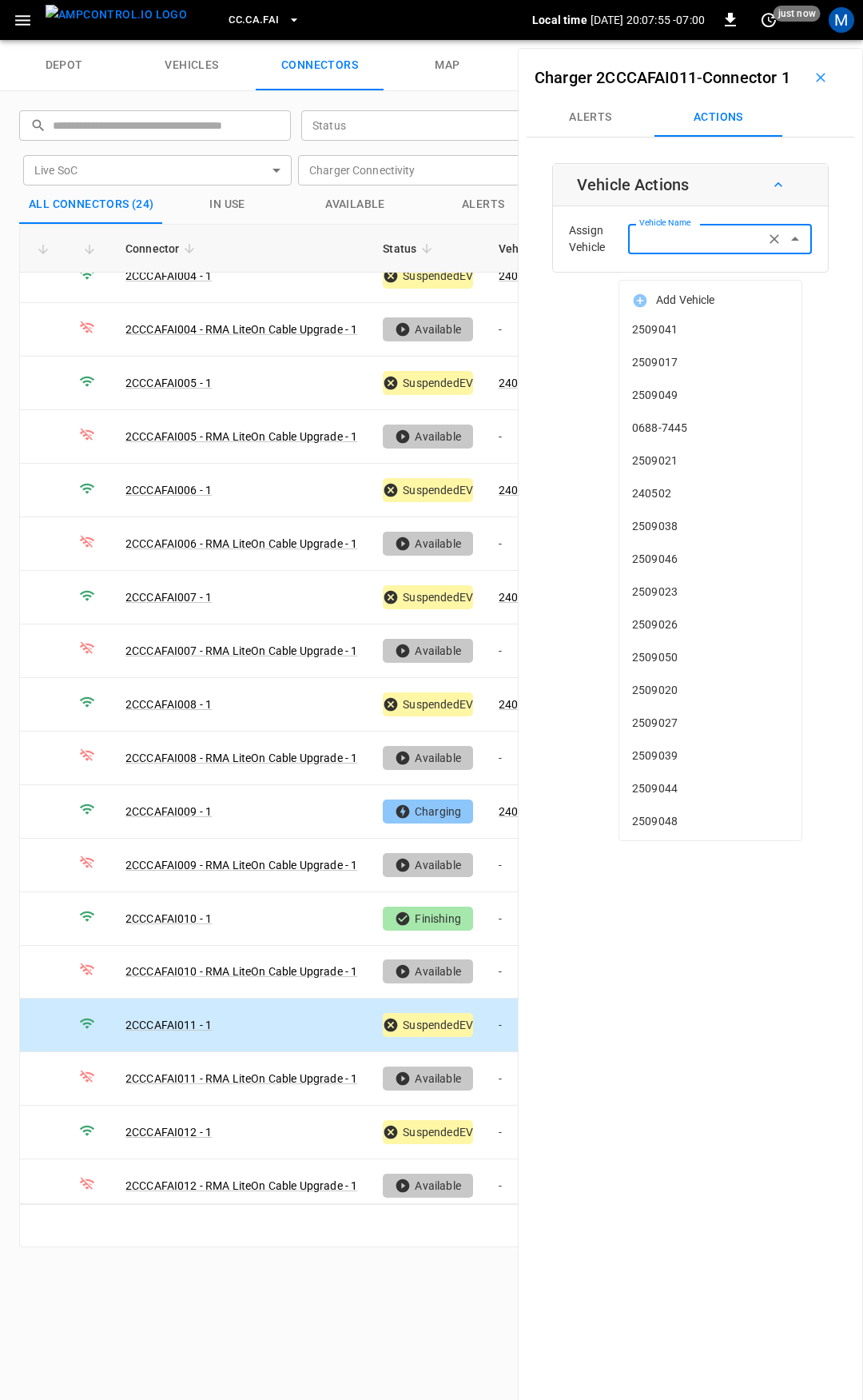
click at [707, 249] on input "Vehicle Name" at bounding box center [696, 239] width 127 height 20
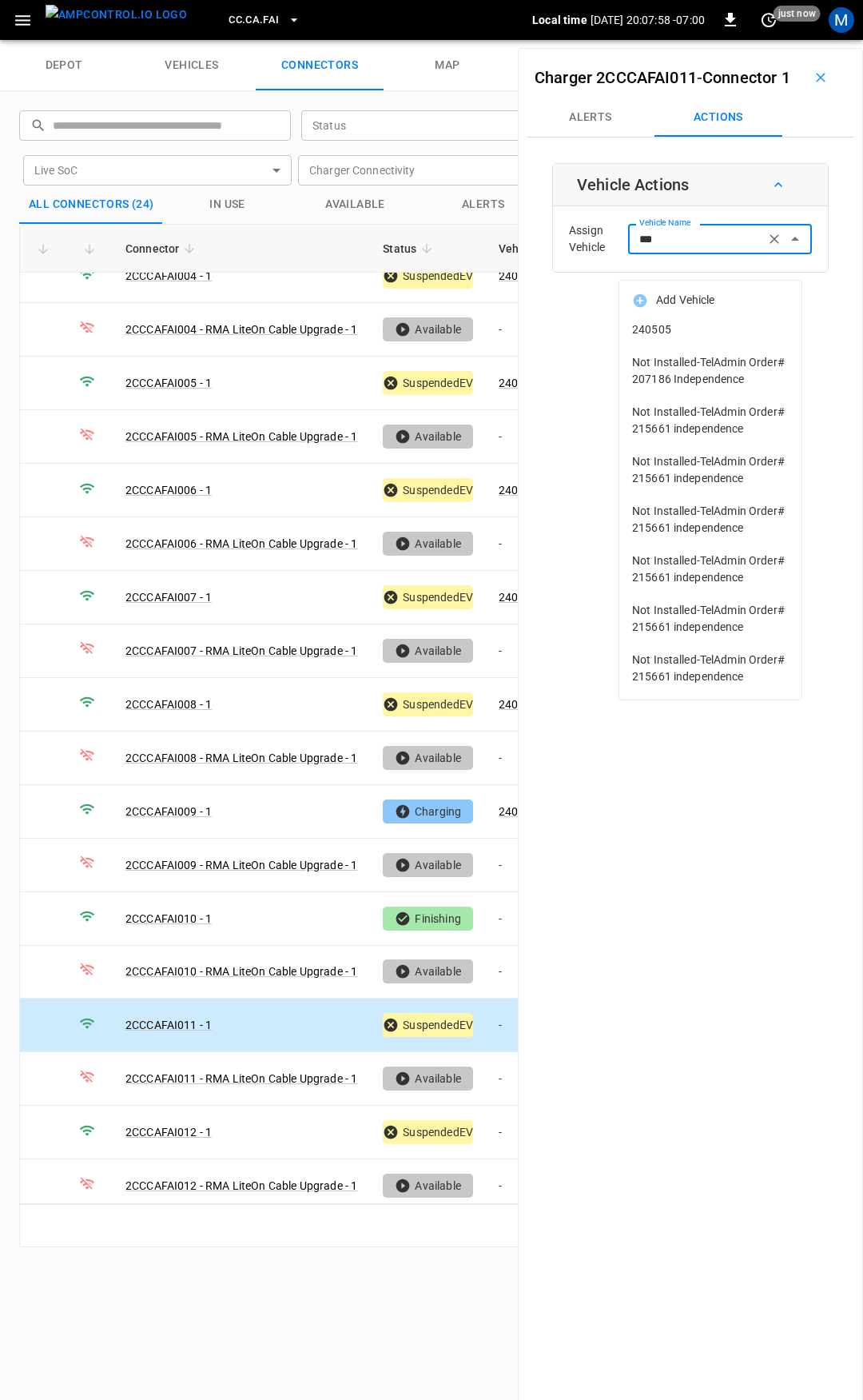
click at [746, 334] on span "240505" at bounding box center [711, 330] width 157 height 17
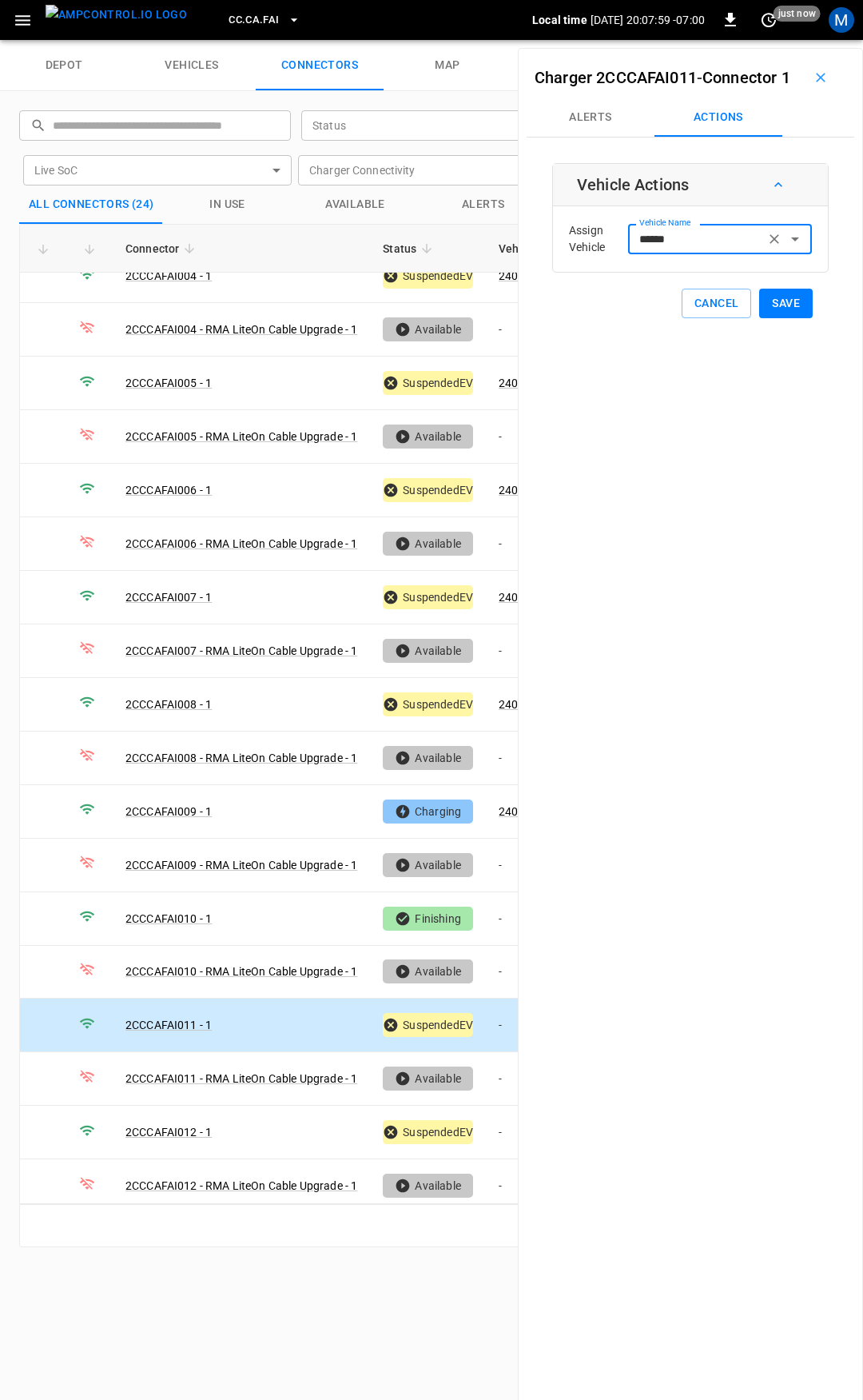
type input "******"
click at [771, 318] on button "Save" at bounding box center [786, 304] width 54 height 30
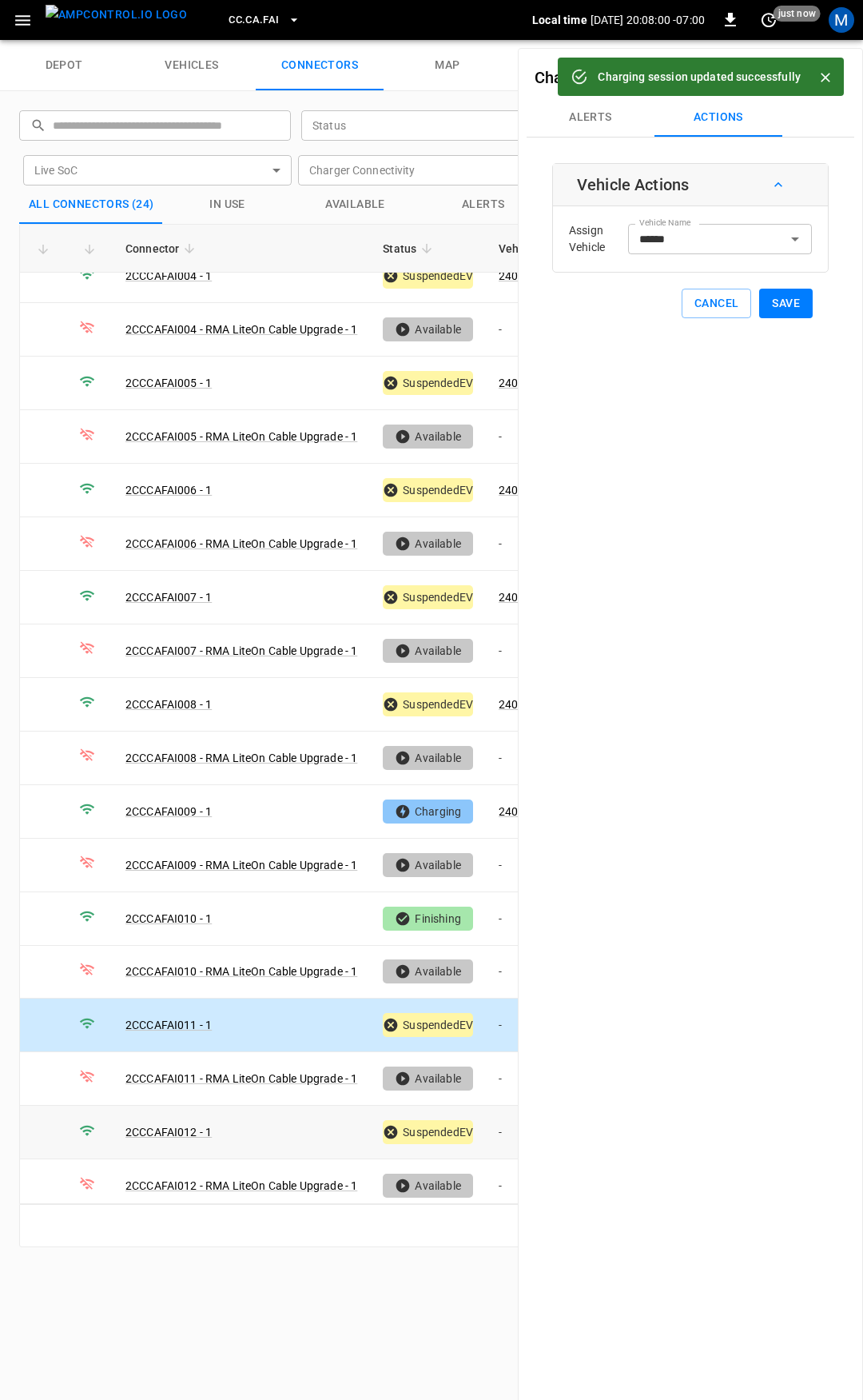
click at [505, 1119] on td "-" at bounding box center [529, 1132] width 85 height 54
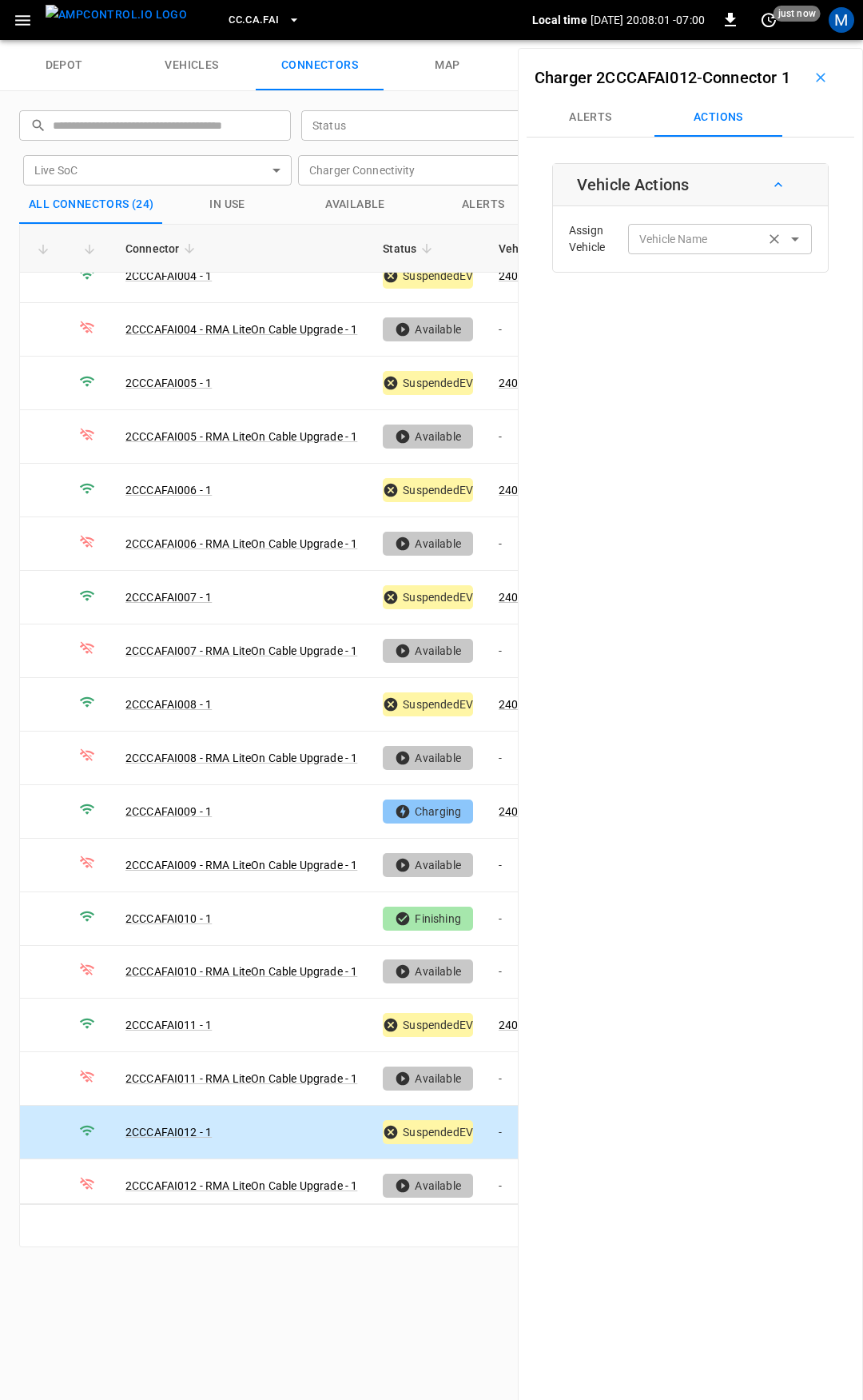
click at [698, 249] on input "Vehicle Name" at bounding box center [696, 239] width 127 height 20
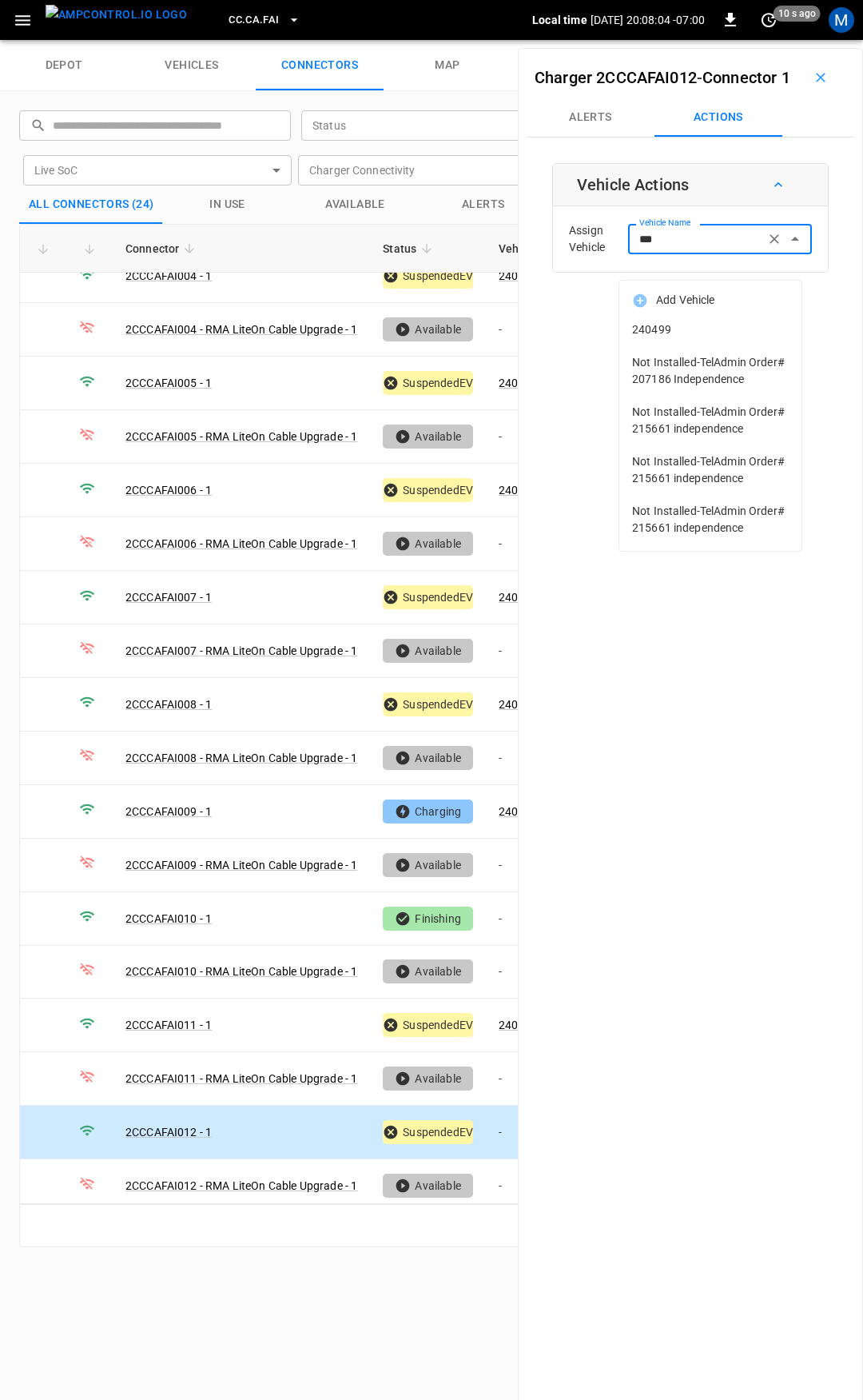
click at [686, 331] on span "240499" at bounding box center [711, 330] width 157 height 17
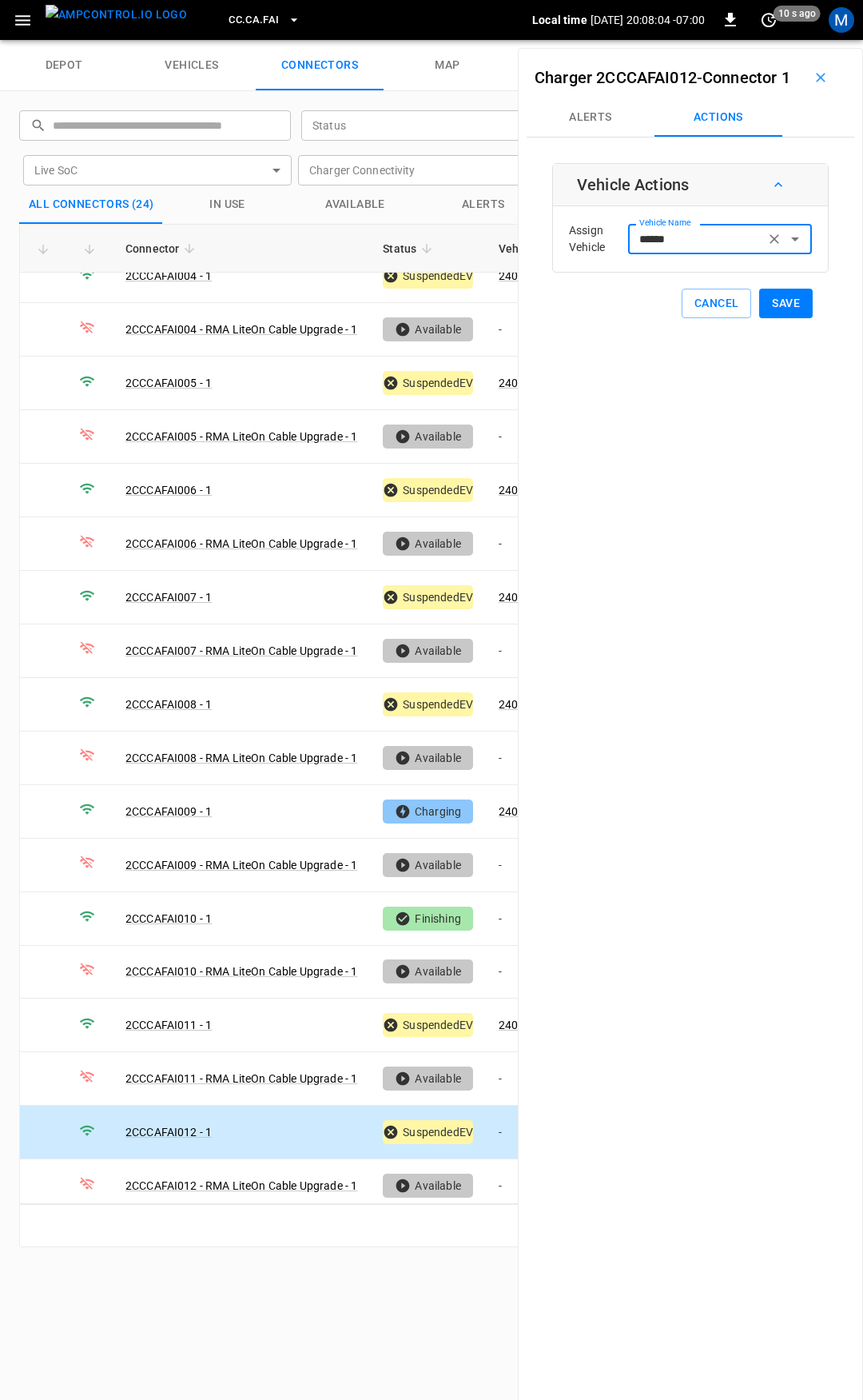
type input "******"
click at [766, 318] on button "Save" at bounding box center [786, 304] width 54 height 30
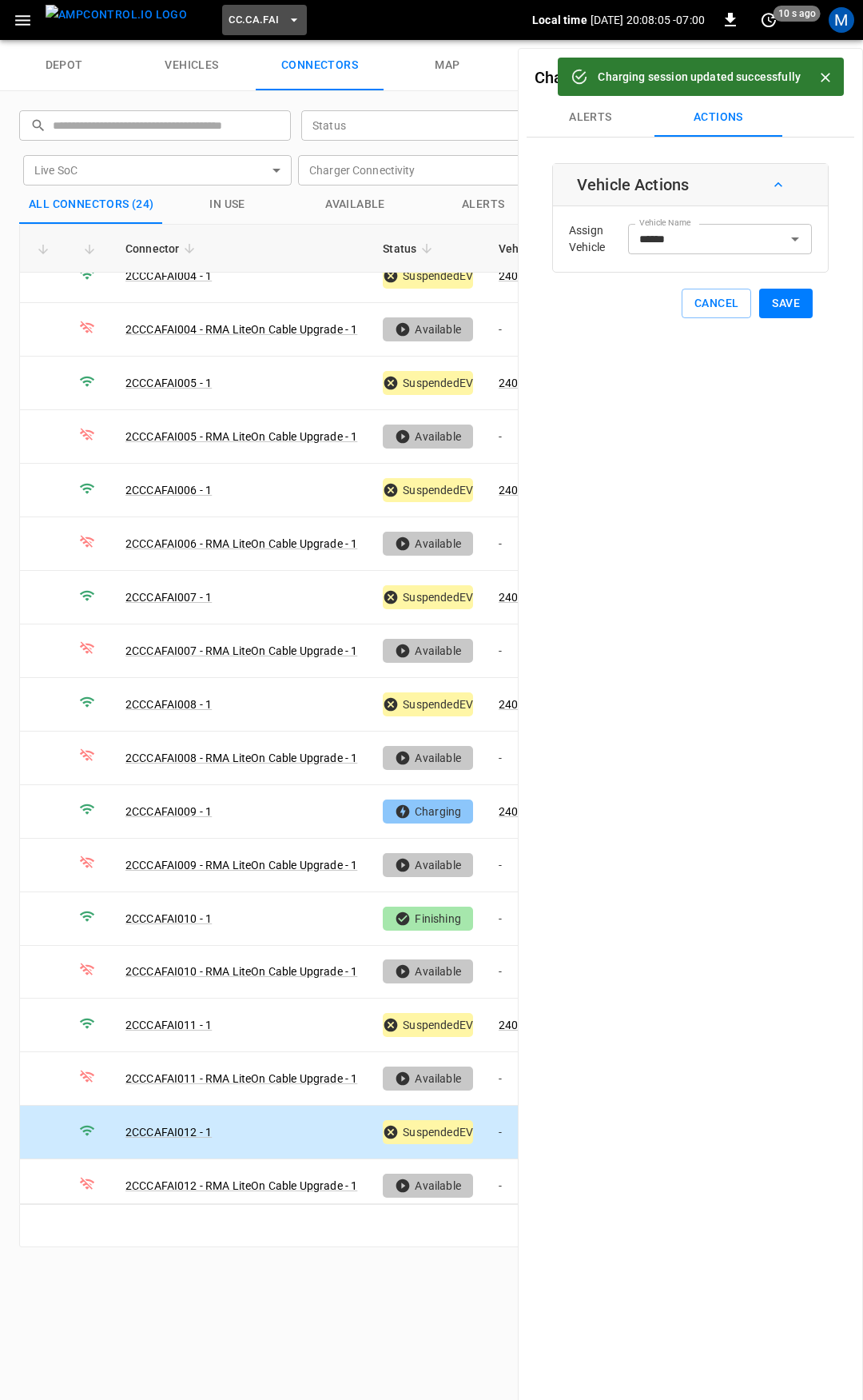
click at [222, 32] on button "CC.CA.FAI" at bounding box center [264, 20] width 84 height 32
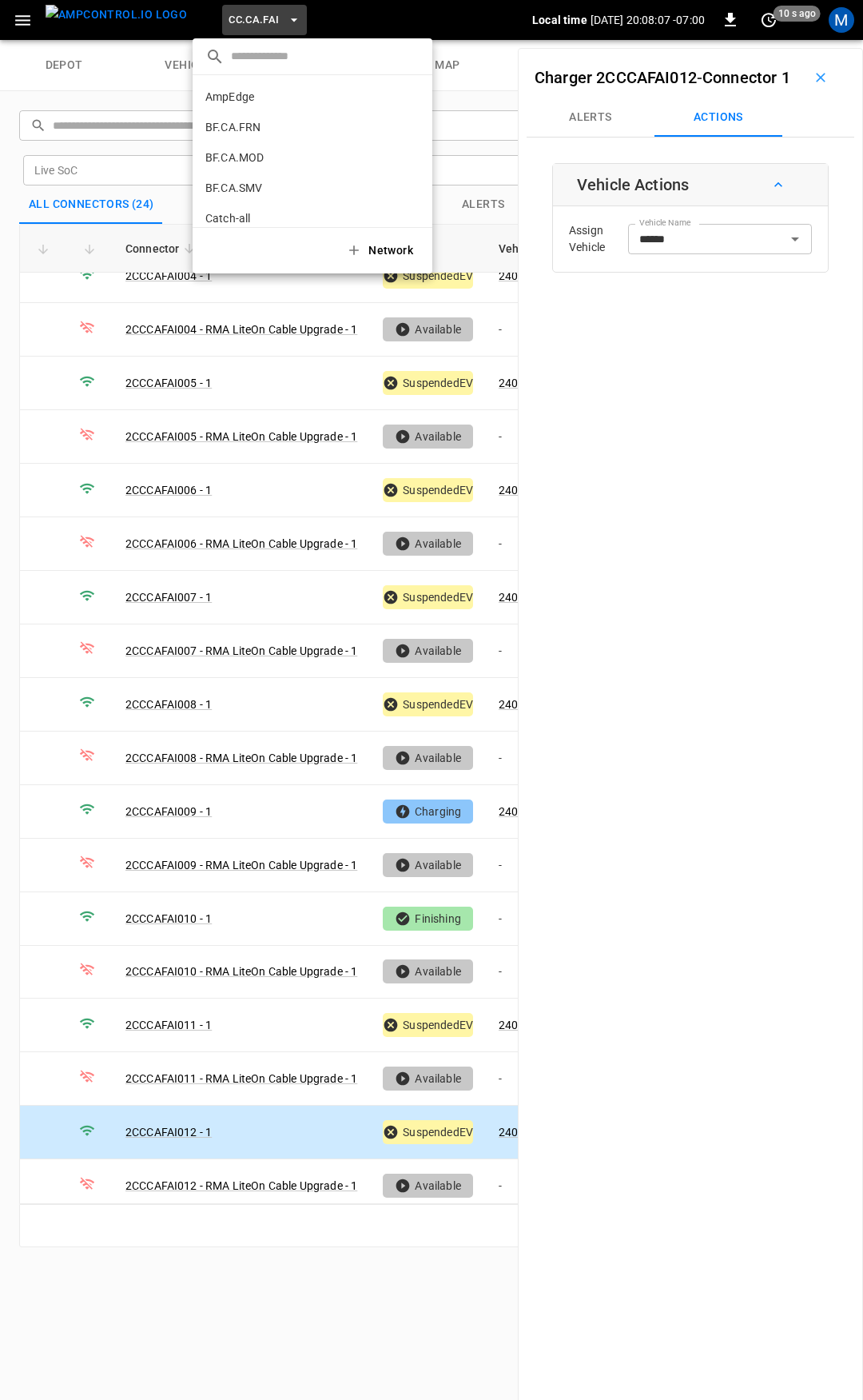
scroll to position [177, 0]
click at [247, 133] on p "CC.CA.OAK" at bounding box center [283, 131] width 156 height 16
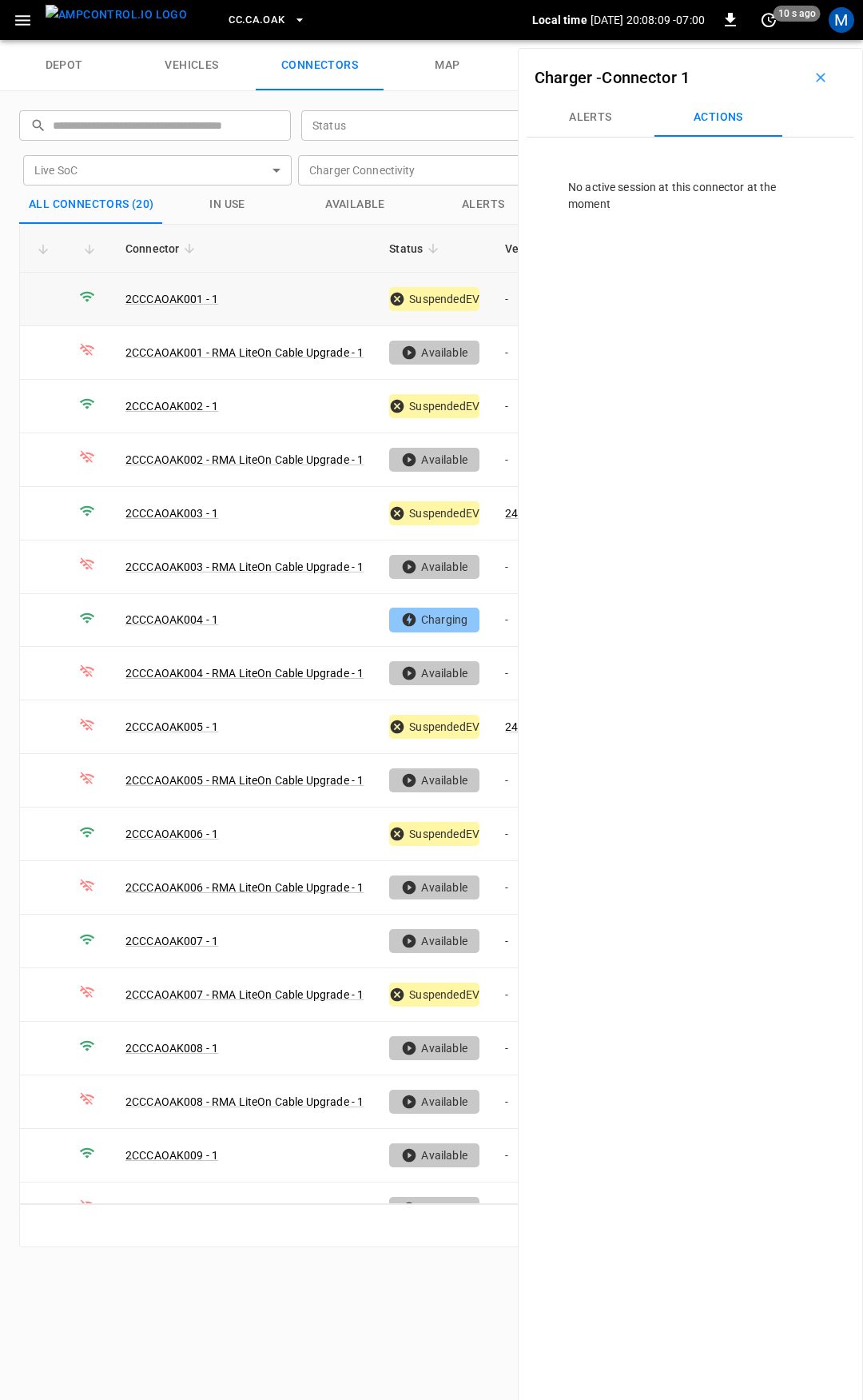
drag, startPoint x: 506, startPoint y: 293, endPoint x: 7, endPoint y: 444, distance: 521.3
click at [506, 293] on td "-" at bounding box center [535, 299] width 85 height 54
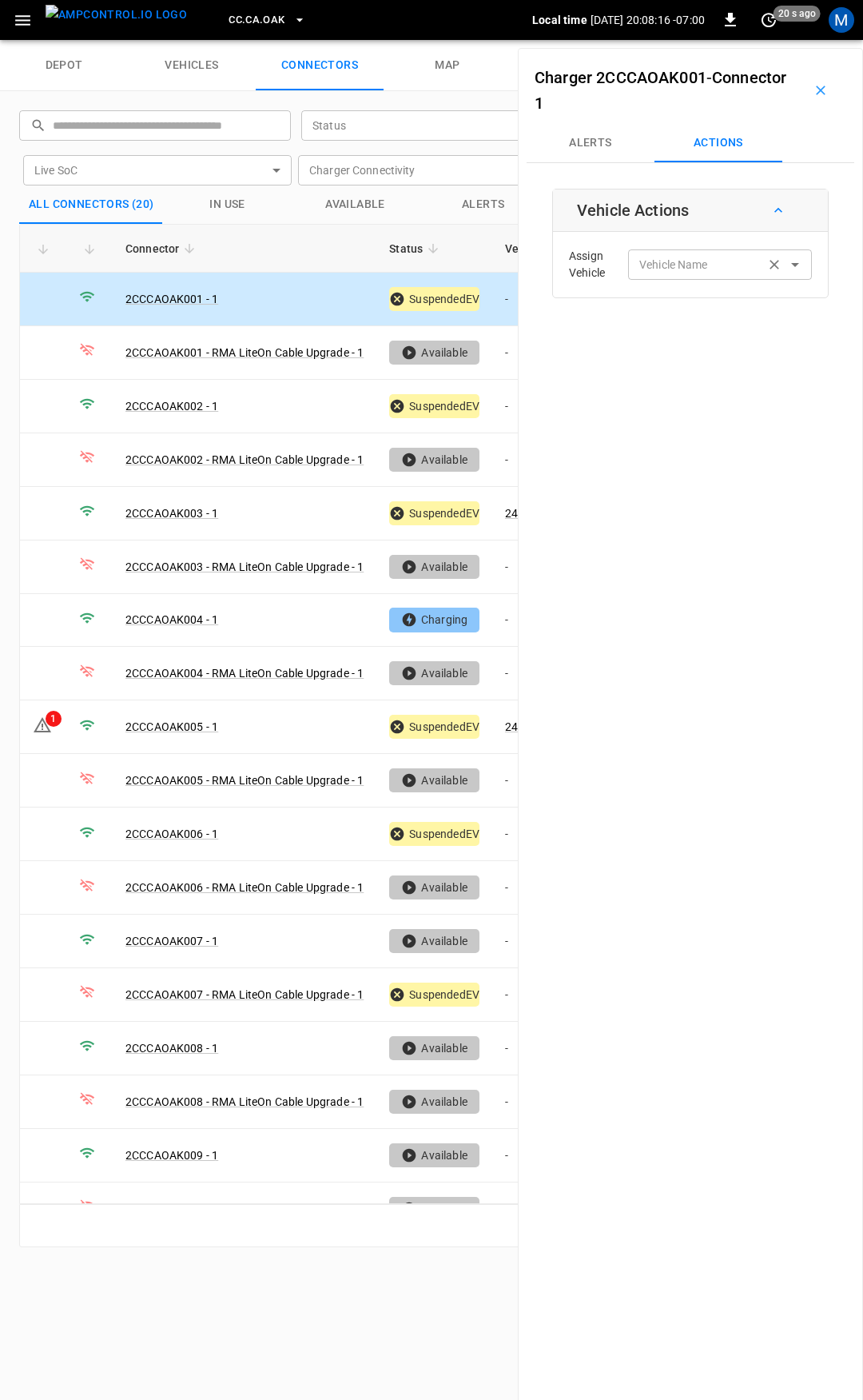
click at [687, 258] on div "Vehicle Name Vehicle Name" at bounding box center [720, 264] width 184 height 30
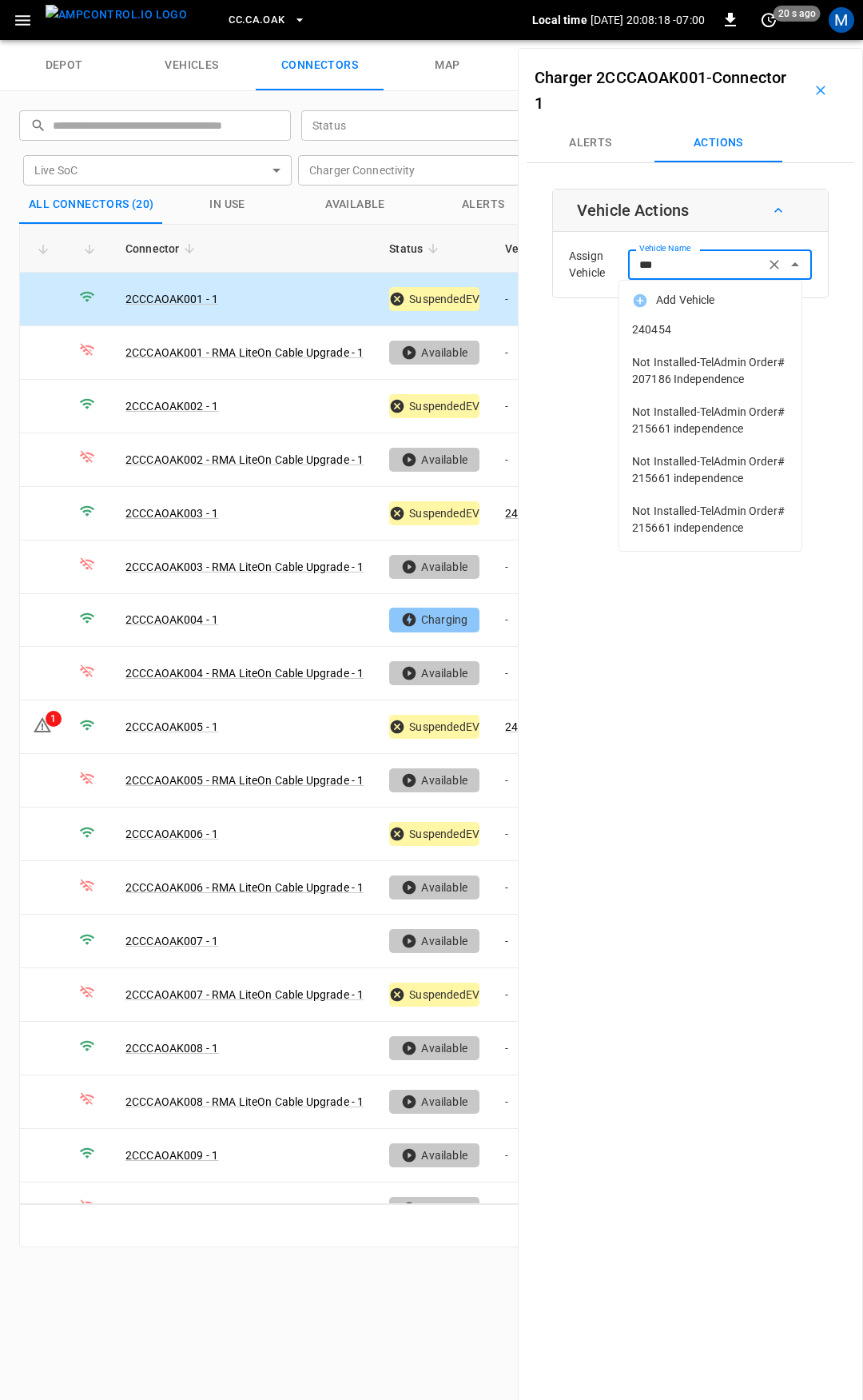
click at [680, 330] on span "240454" at bounding box center [711, 330] width 157 height 17
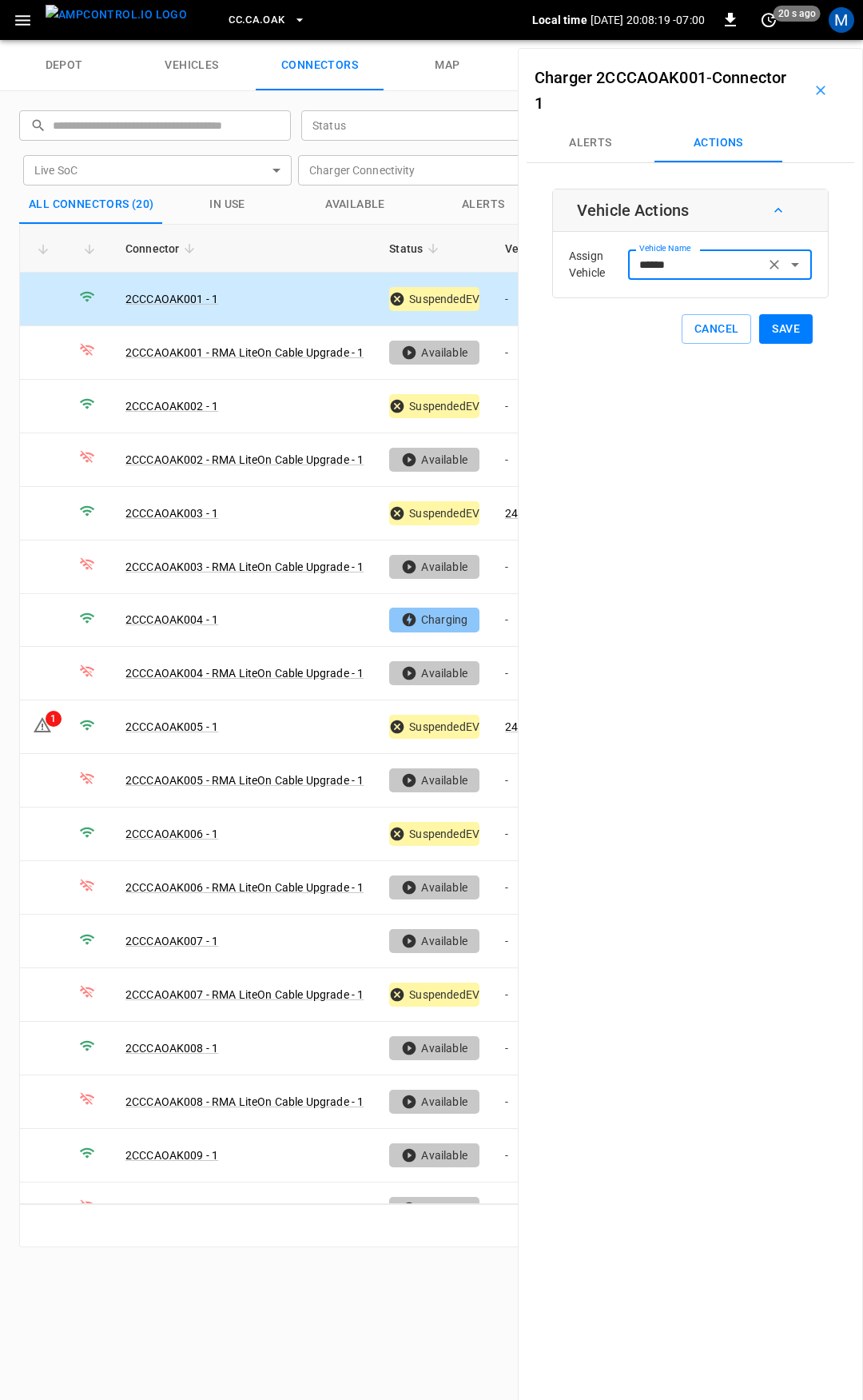
type input "******"
click at [780, 329] on button "Save" at bounding box center [786, 329] width 54 height 30
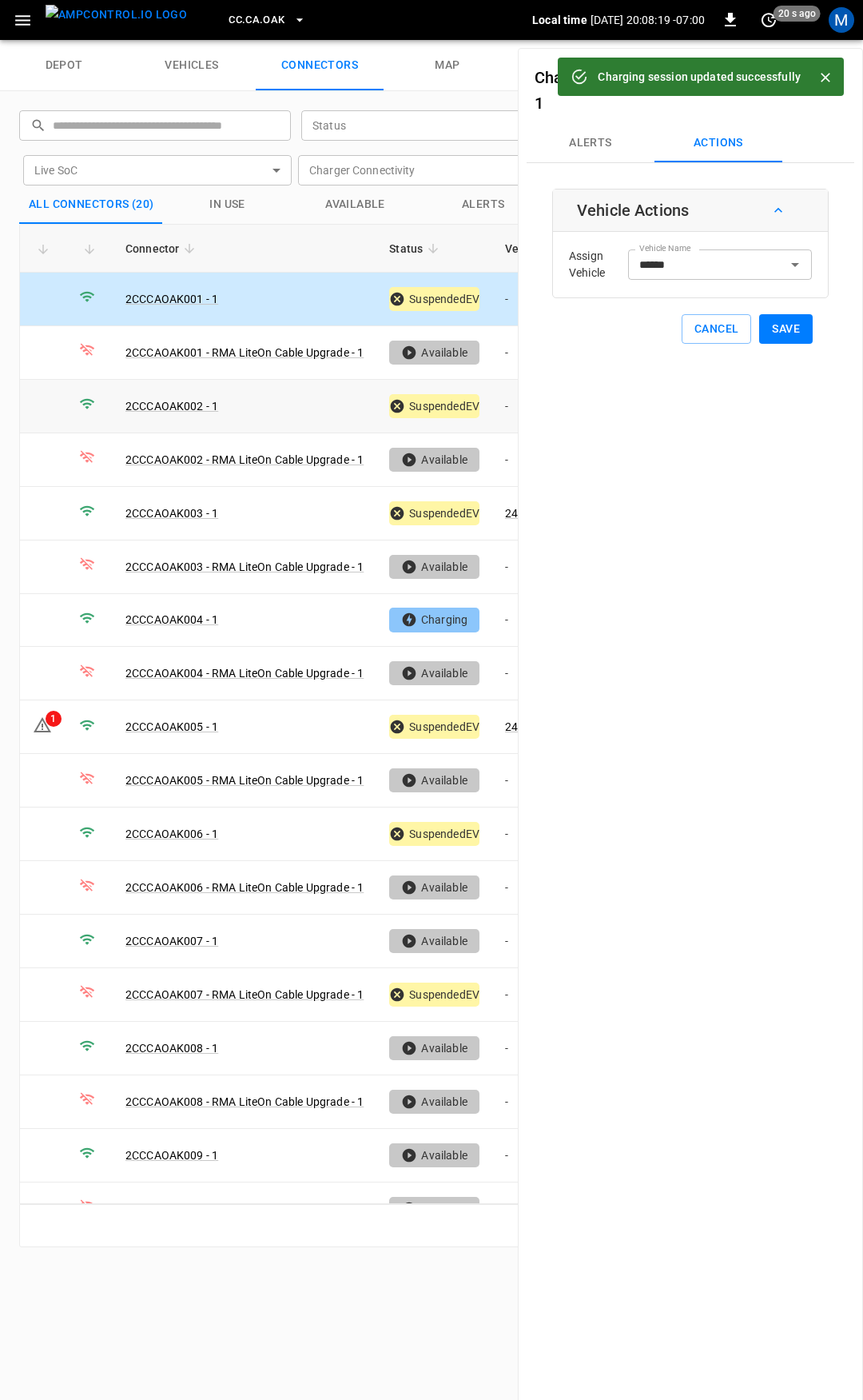
click at [510, 402] on td "-" at bounding box center [535, 407] width 85 height 54
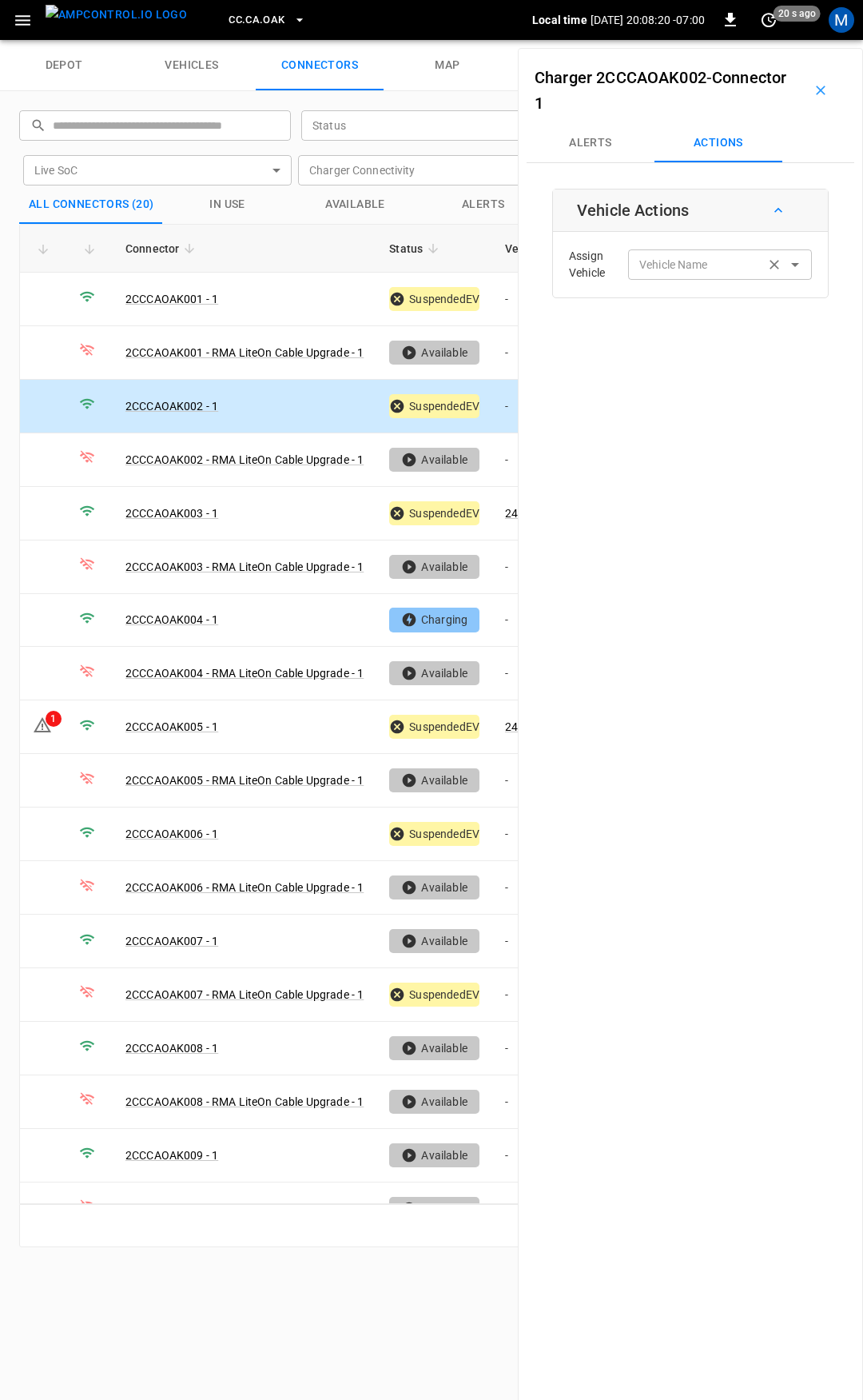
click at [680, 261] on div "Vehicle Name Vehicle Name" at bounding box center [720, 264] width 184 height 30
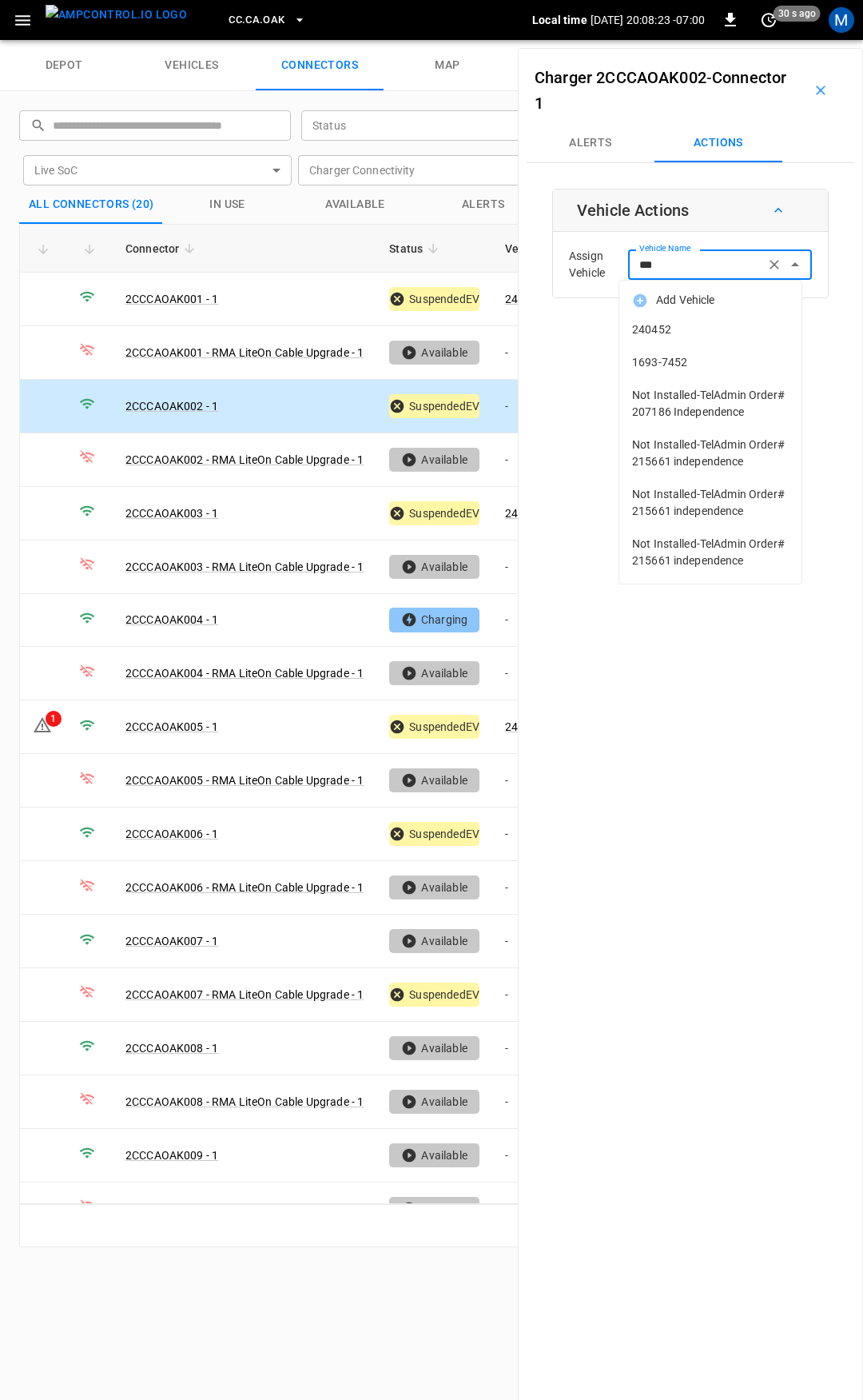
click at [667, 321] on span "240452" at bounding box center [711, 330] width 157 height 17
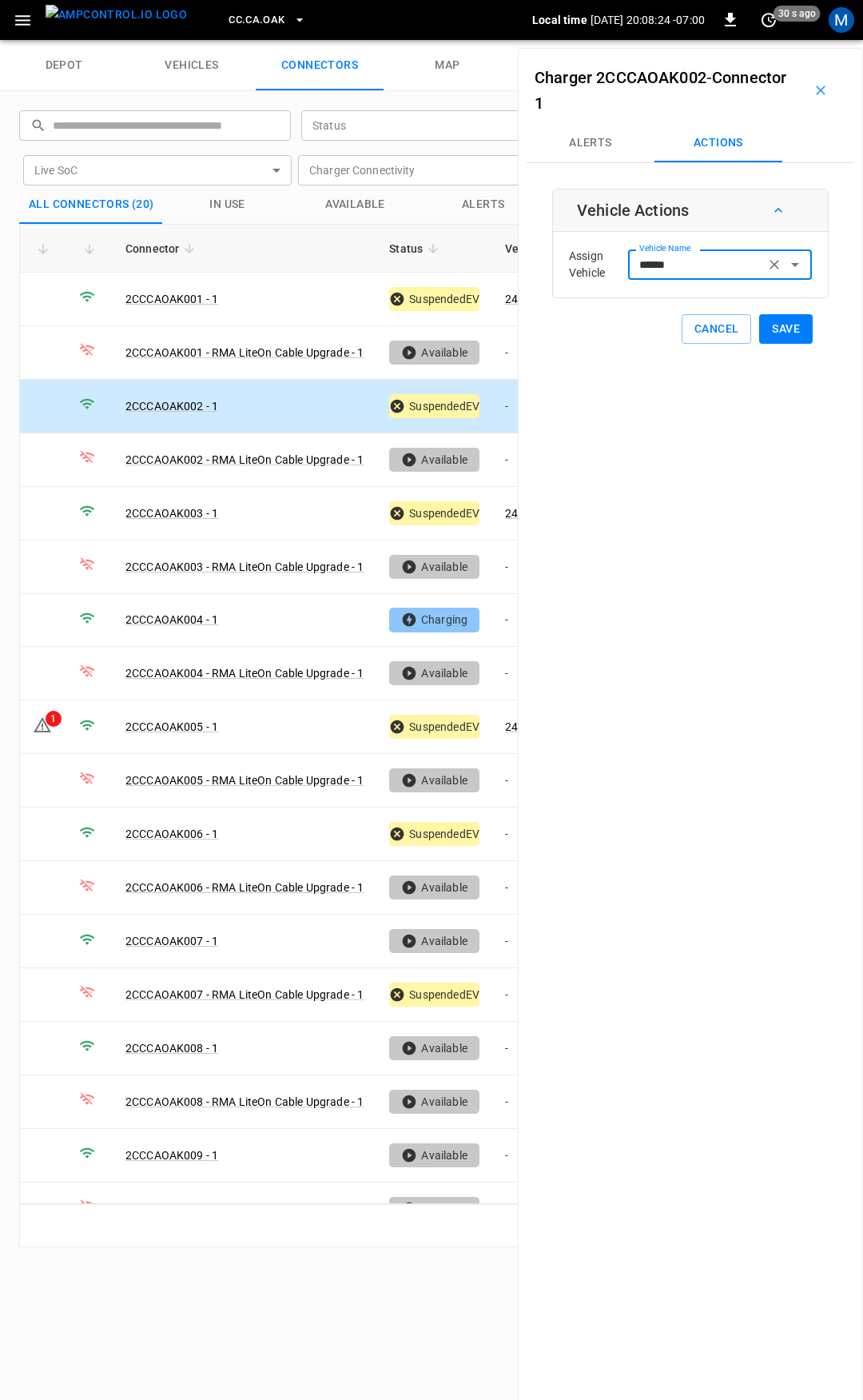
type input "******"
click at [769, 334] on button "Save" at bounding box center [786, 329] width 54 height 30
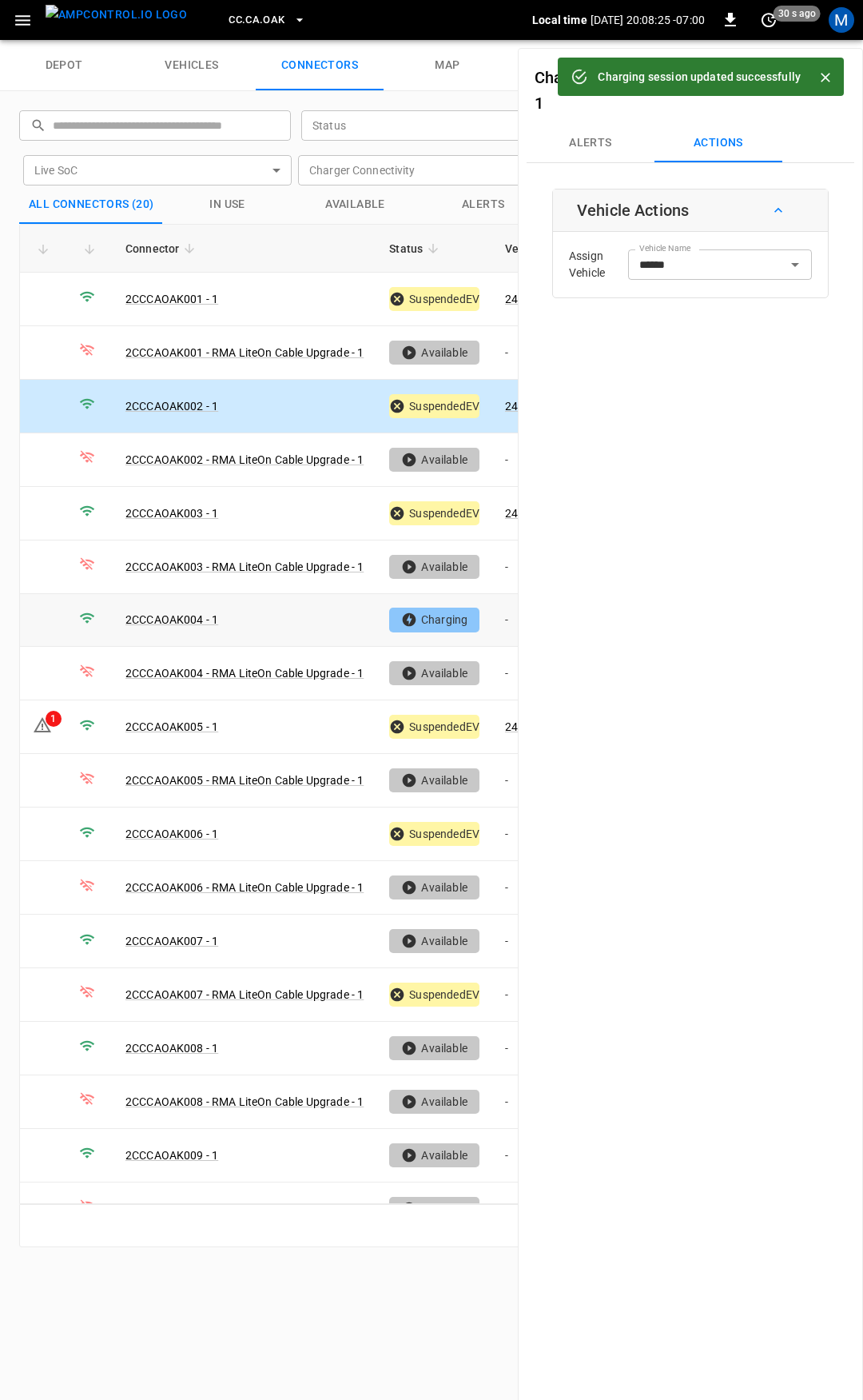
click at [503, 617] on td "-" at bounding box center [535, 621] width 85 height 54
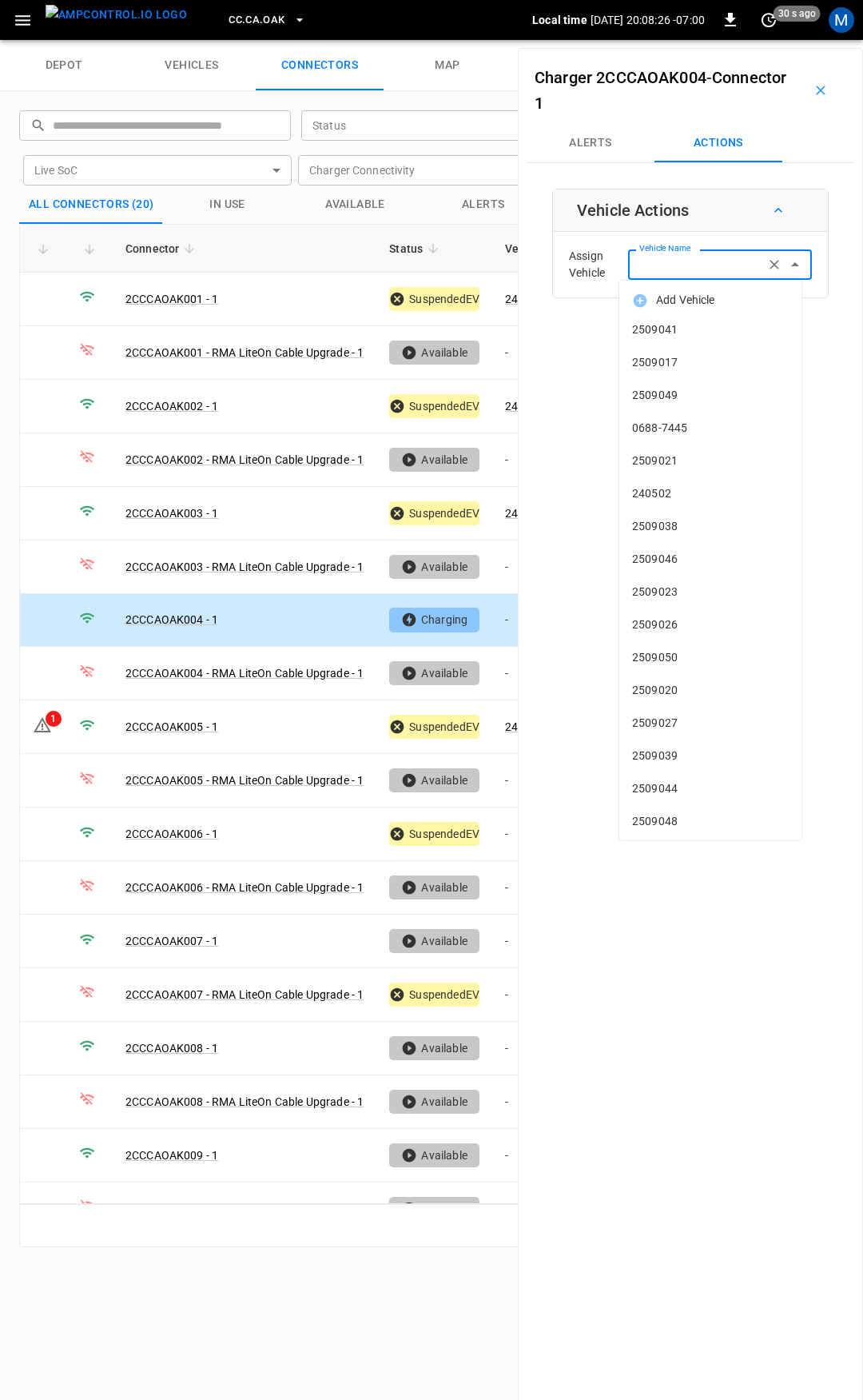
click at [720, 268] on input "Vehicle Name" at bounding box center [696, 265] width 127 height 20
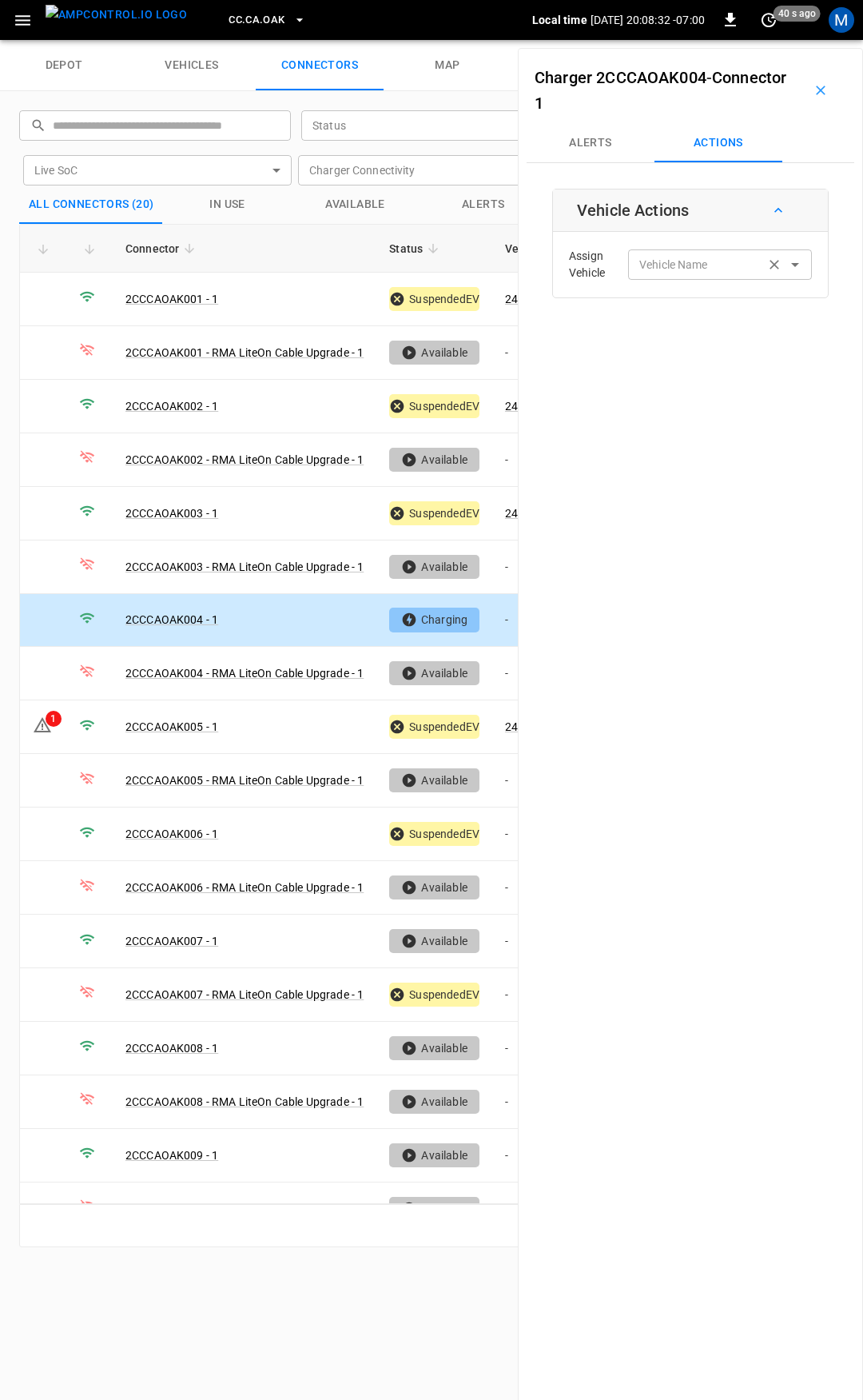
click at [663, 270] on label "Vehicle Name" at bounding box center [673, 265] width 69 height 17
click at [663, 270] on input "Vehicle Name" at bounding box center [696, 265] width 127 height 20
click at [688, 361] on span "240451" at bounding box center [711, 362] width 157 height 17
type input "******"
click at [788, 326] on button "Save" at bounding box center [786, 329] width 54 height 30
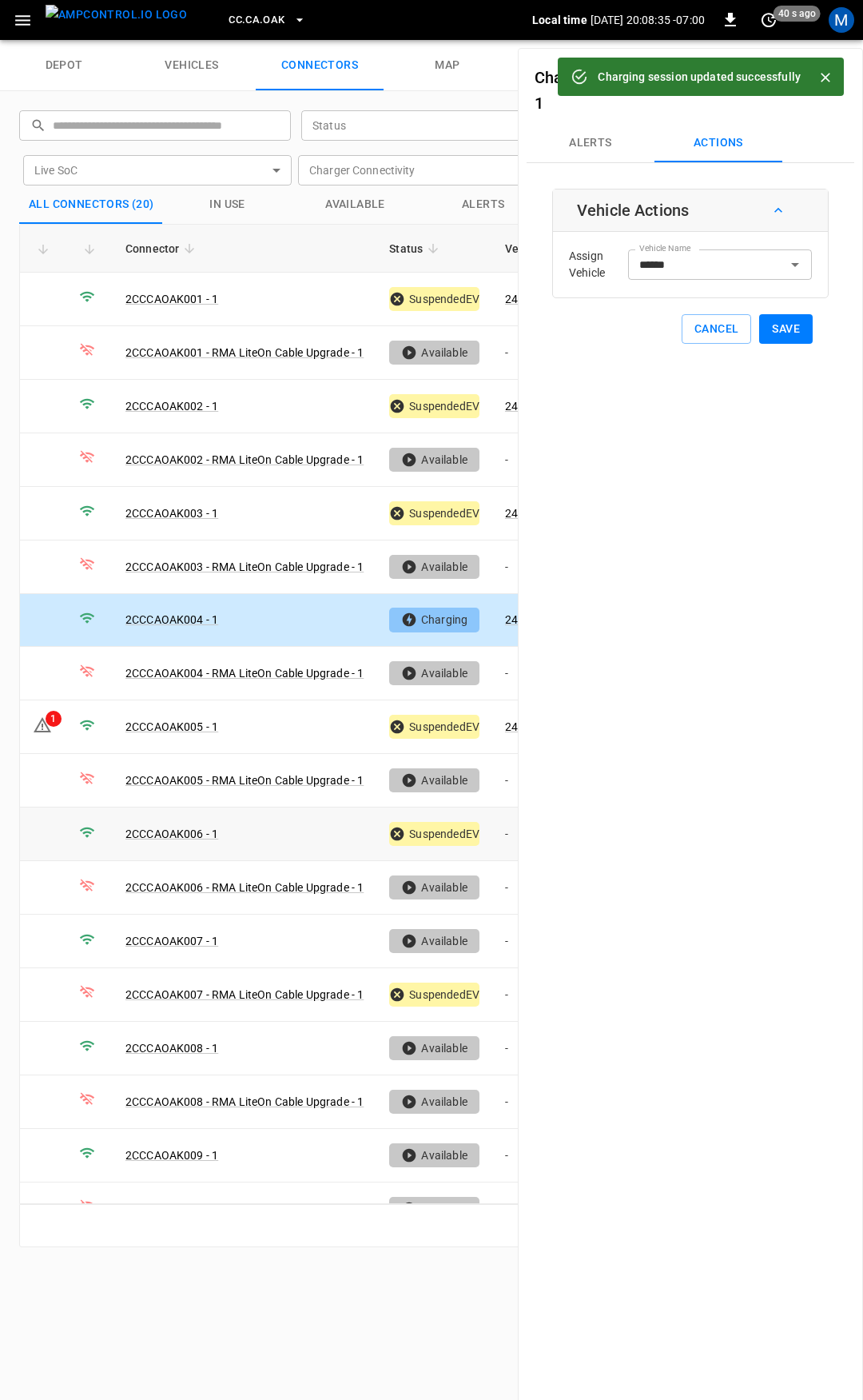
click at [495, 830] on td "-" at bounding box center [535, 834] width 85 height 54
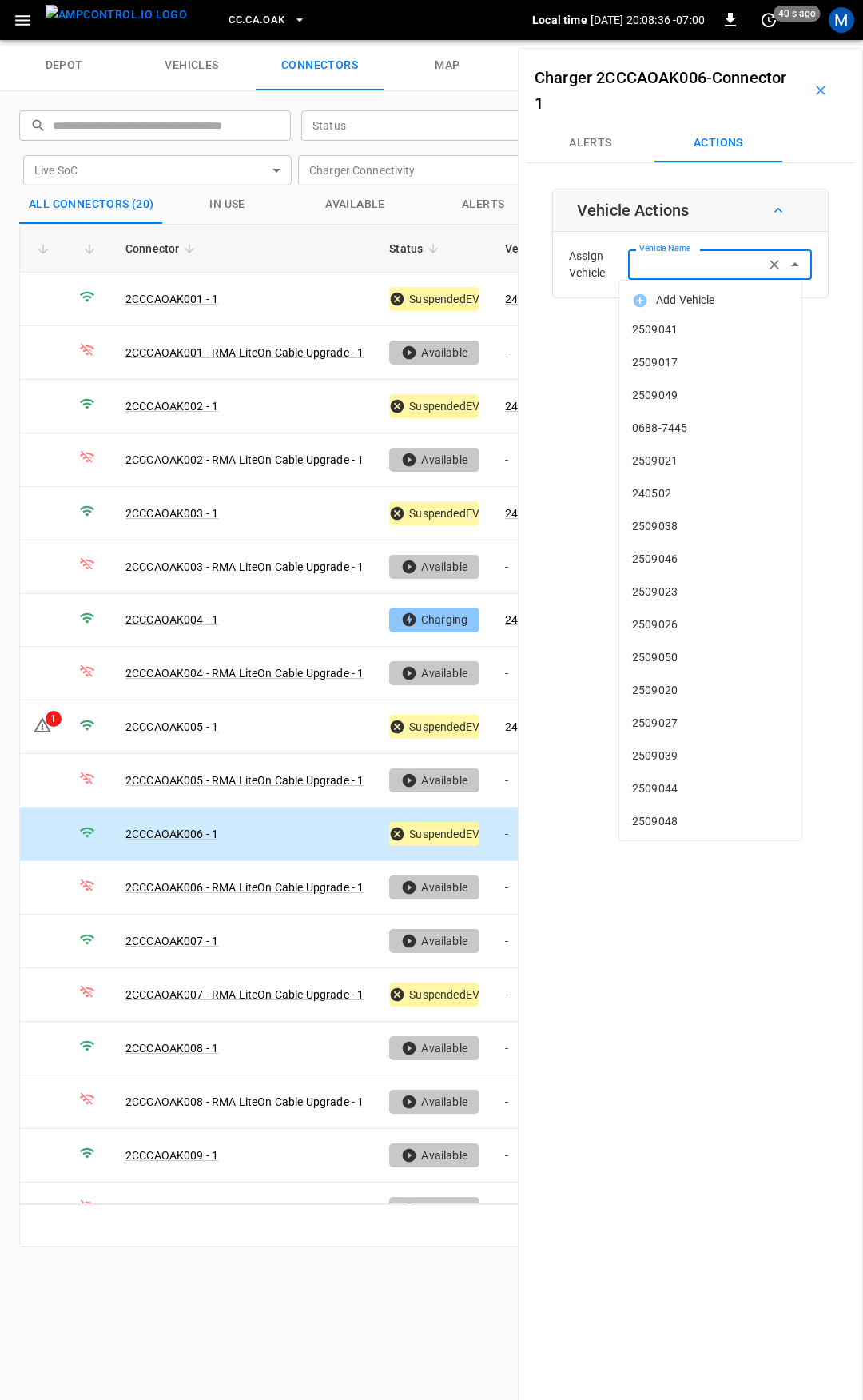
click at [710, 266] on input "Vehicle Name" at bounding box center [696, 265] width 127 height 20
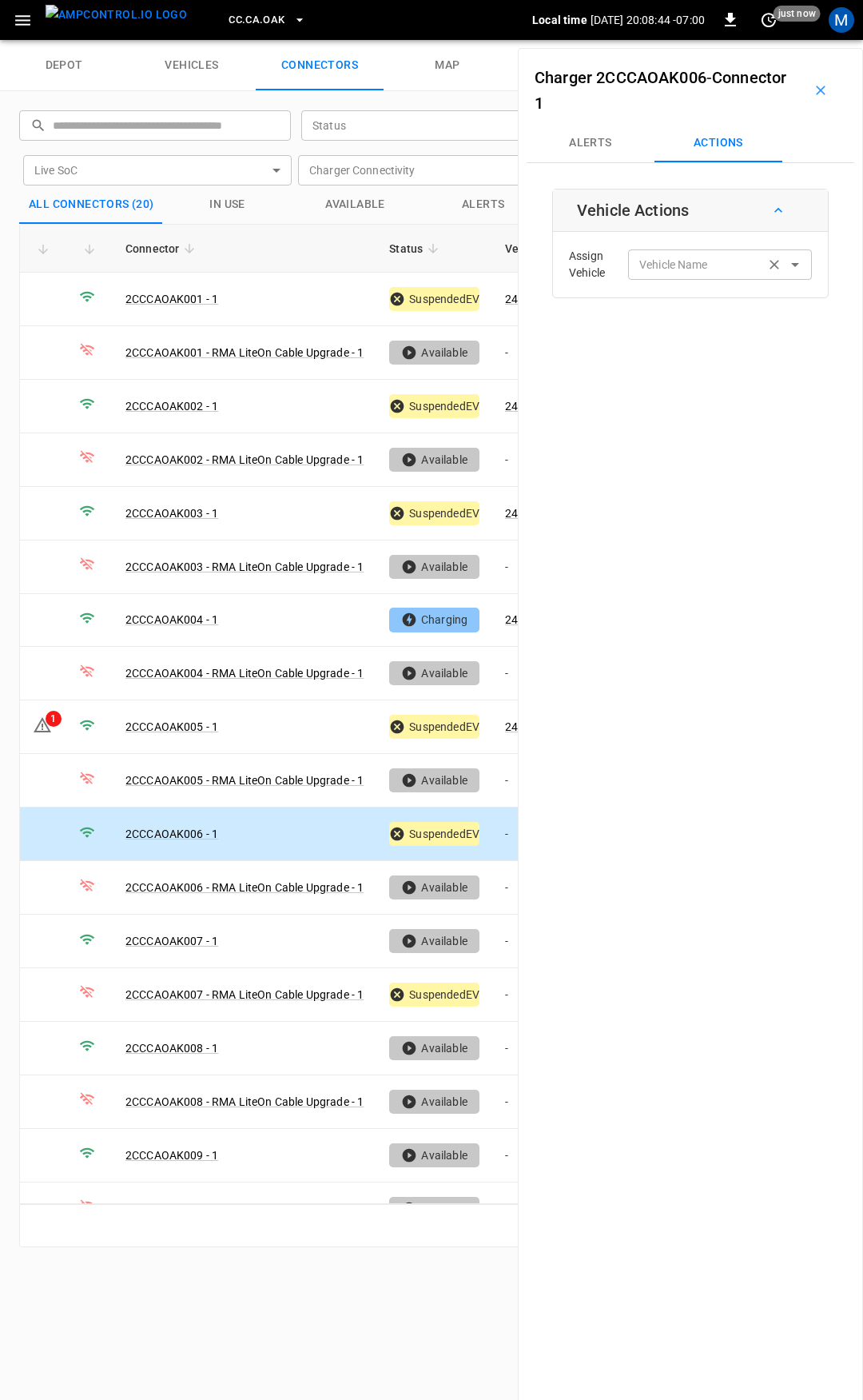
click at [675, 254] on div "Vehicle Name" at bounding box center [720, 264] width 184 height 30
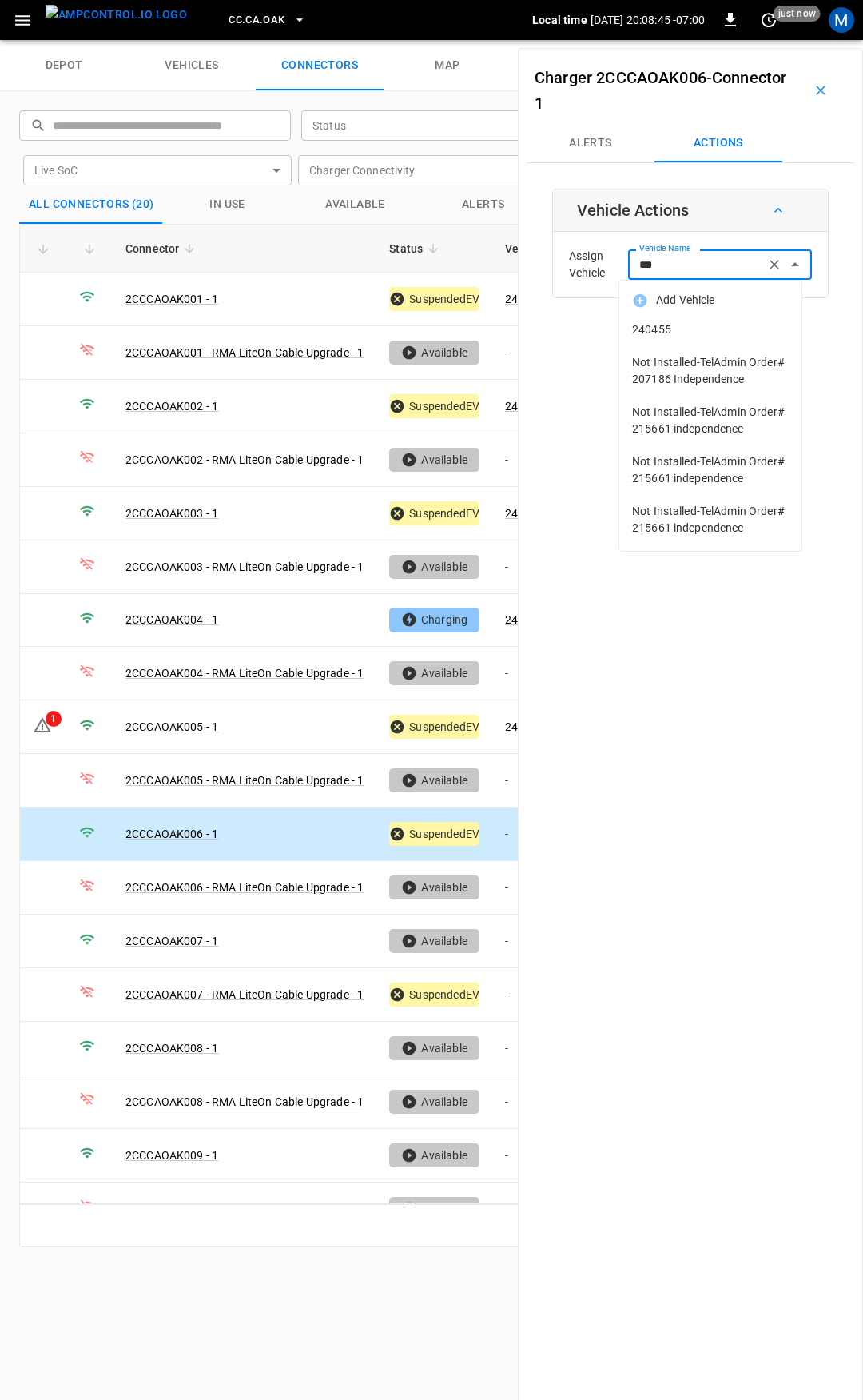
click at [710, 337] on span "240455" at bounding box center [711, 330] width 157 height 17
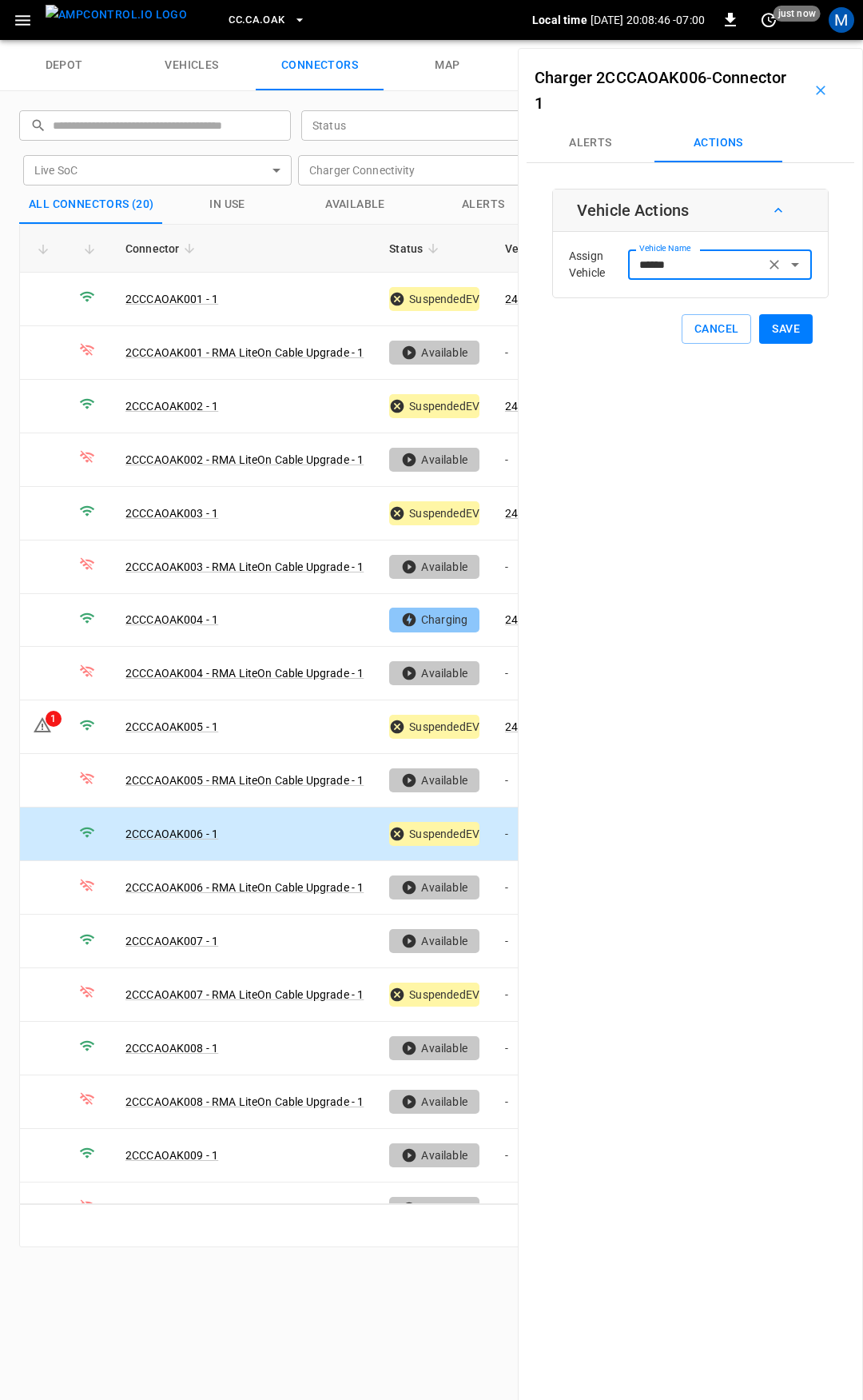
type input "******"
click at [776, 339] on button "Save" at bounding box center [786, 329] width 54 height 30
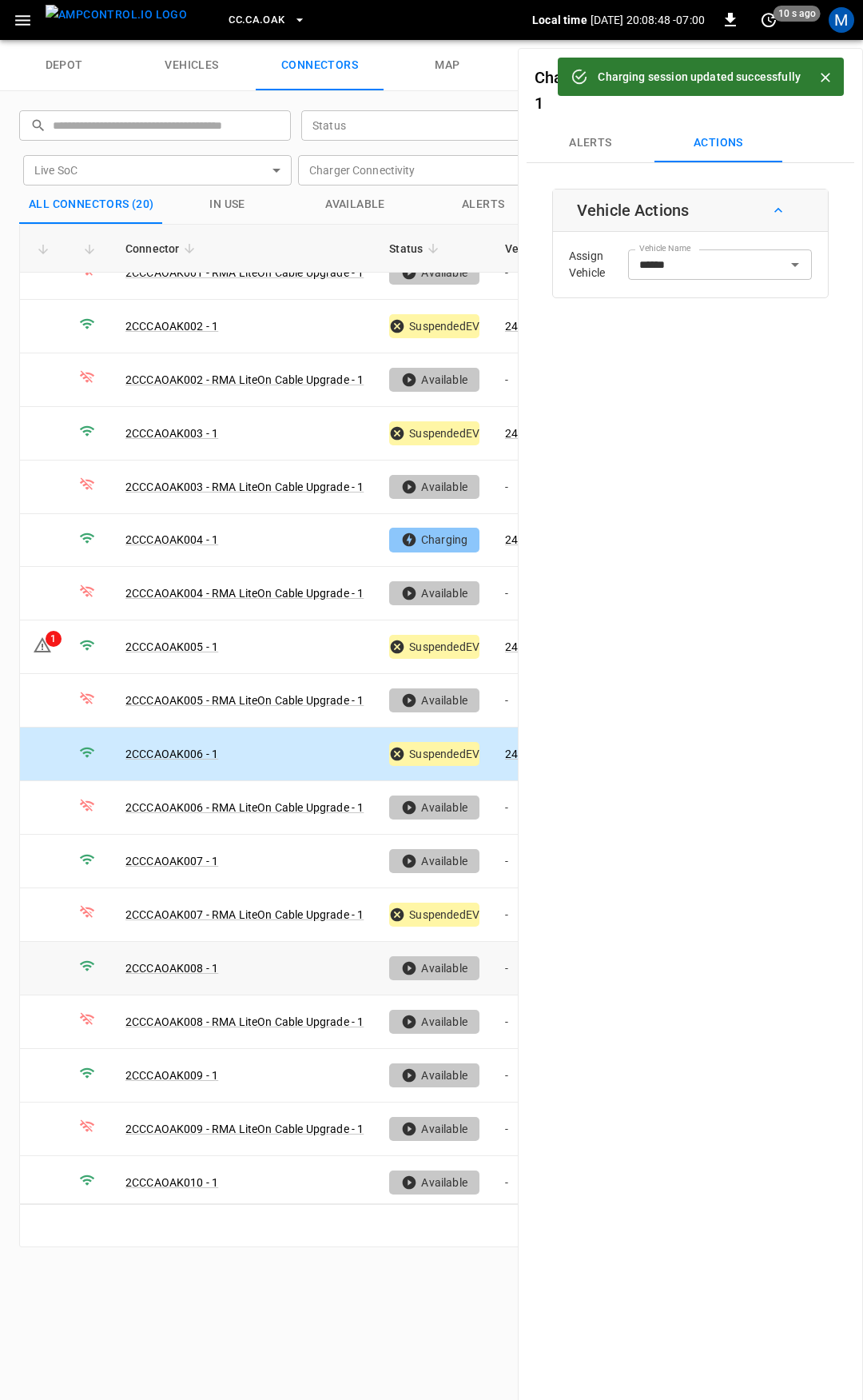
scroll to position [133, 0]
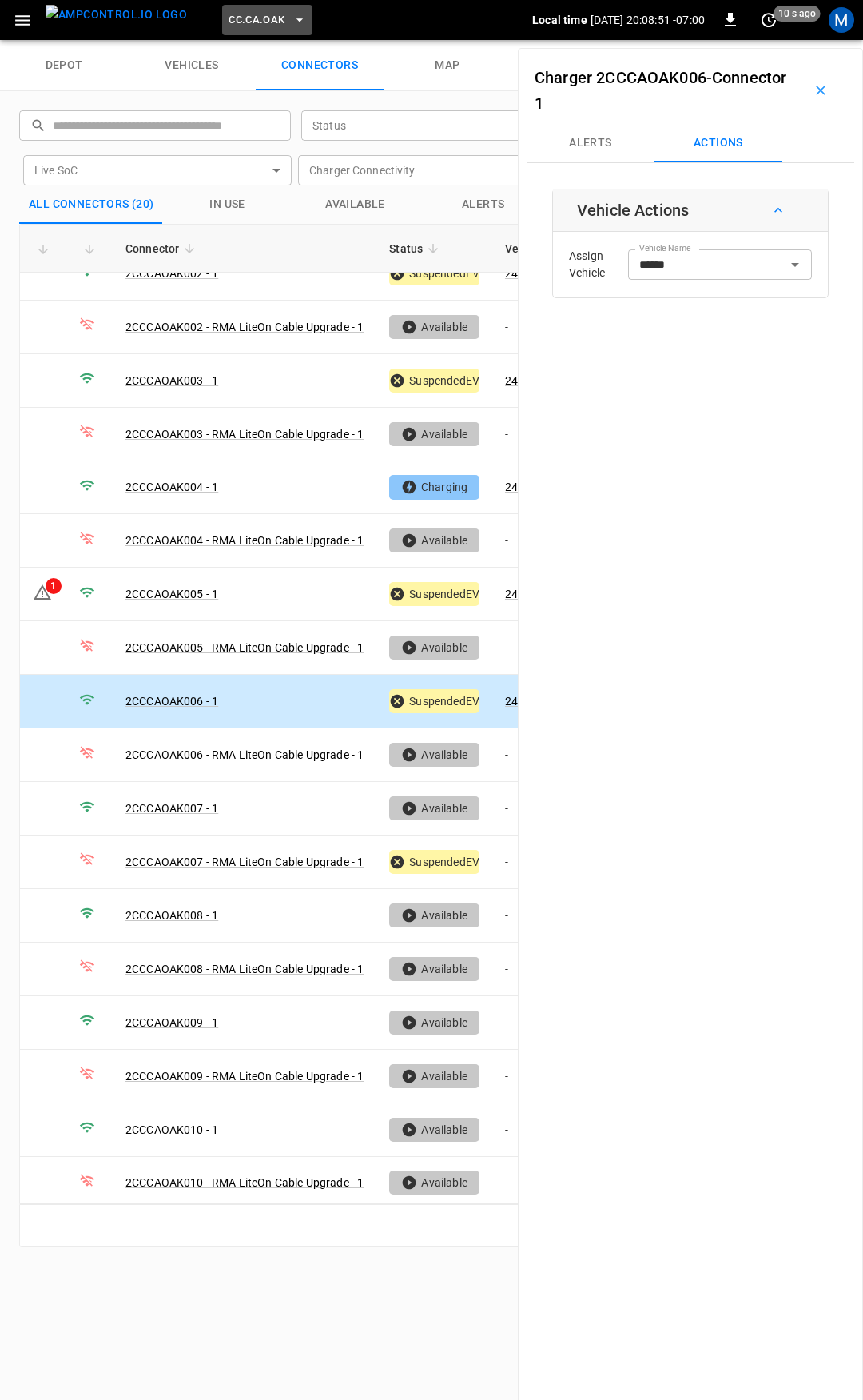
click at [237, 19] on span "CC.CA.OAK" at bounding box center [256, 20] width 56 height 19
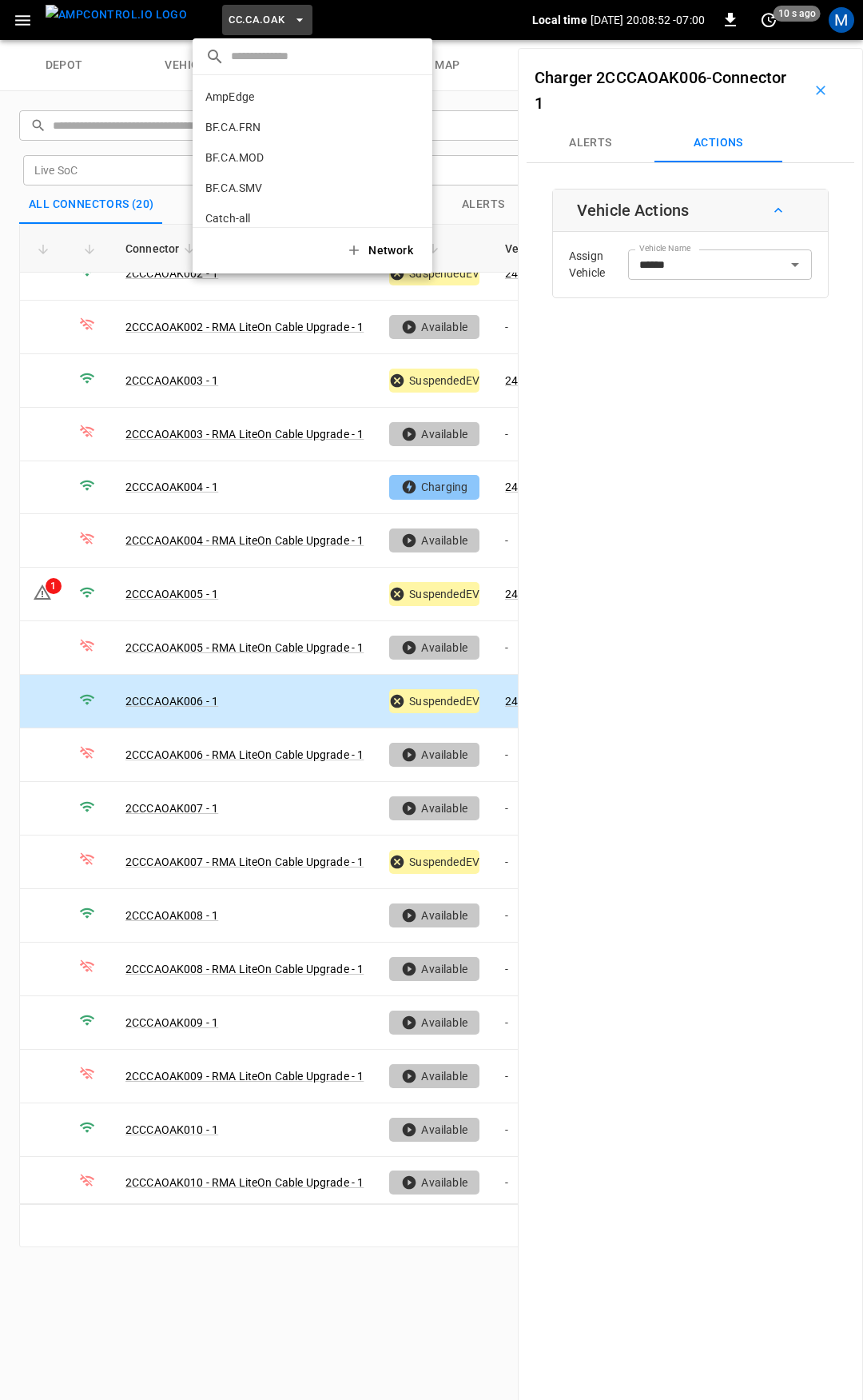
scroll to position [208, 0]
click at [314, 121] on li "CC.CA.RIC 998c ..." at bounding box center [312, 132] width 240 height 31
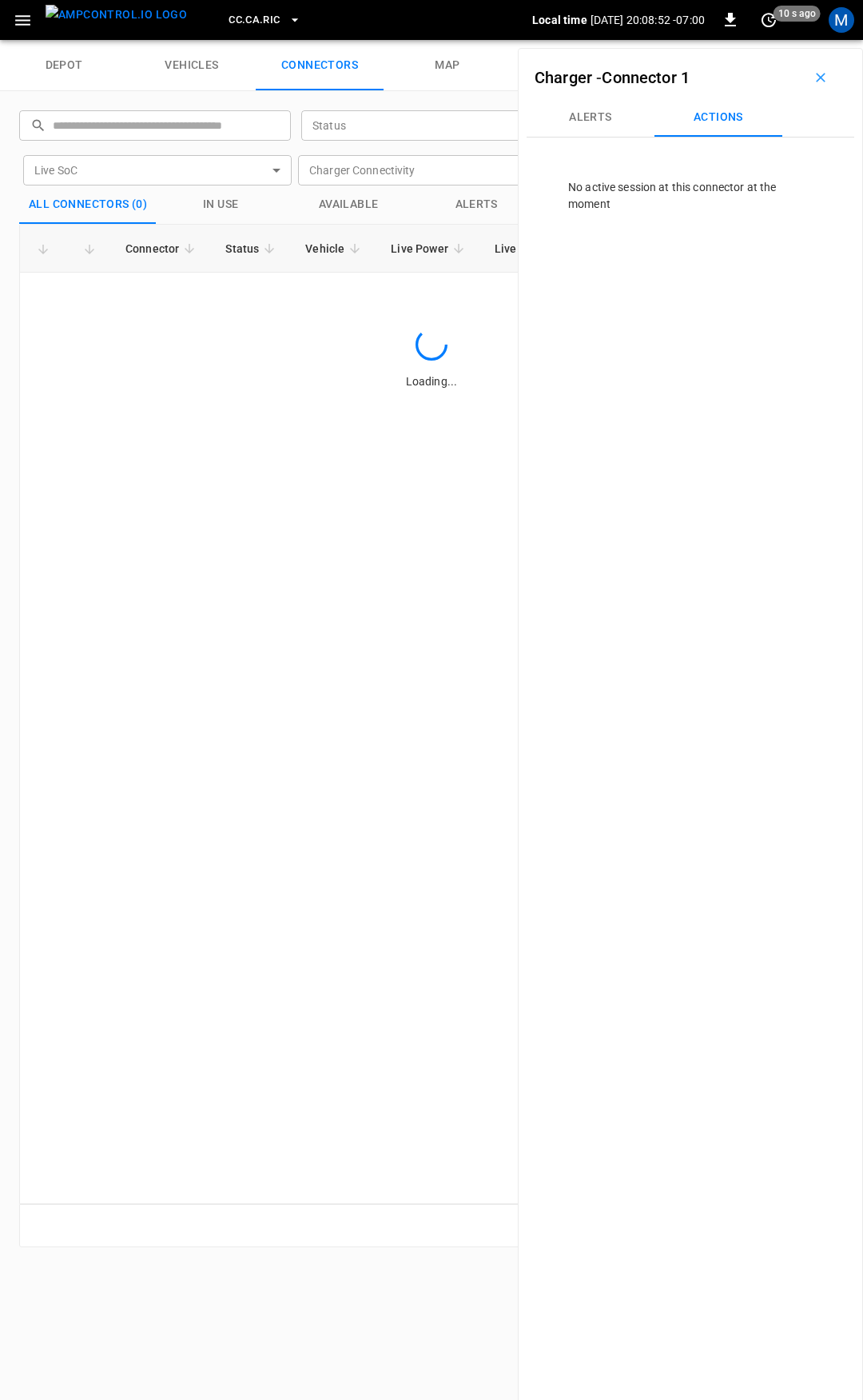
scroll to position [0, 0]
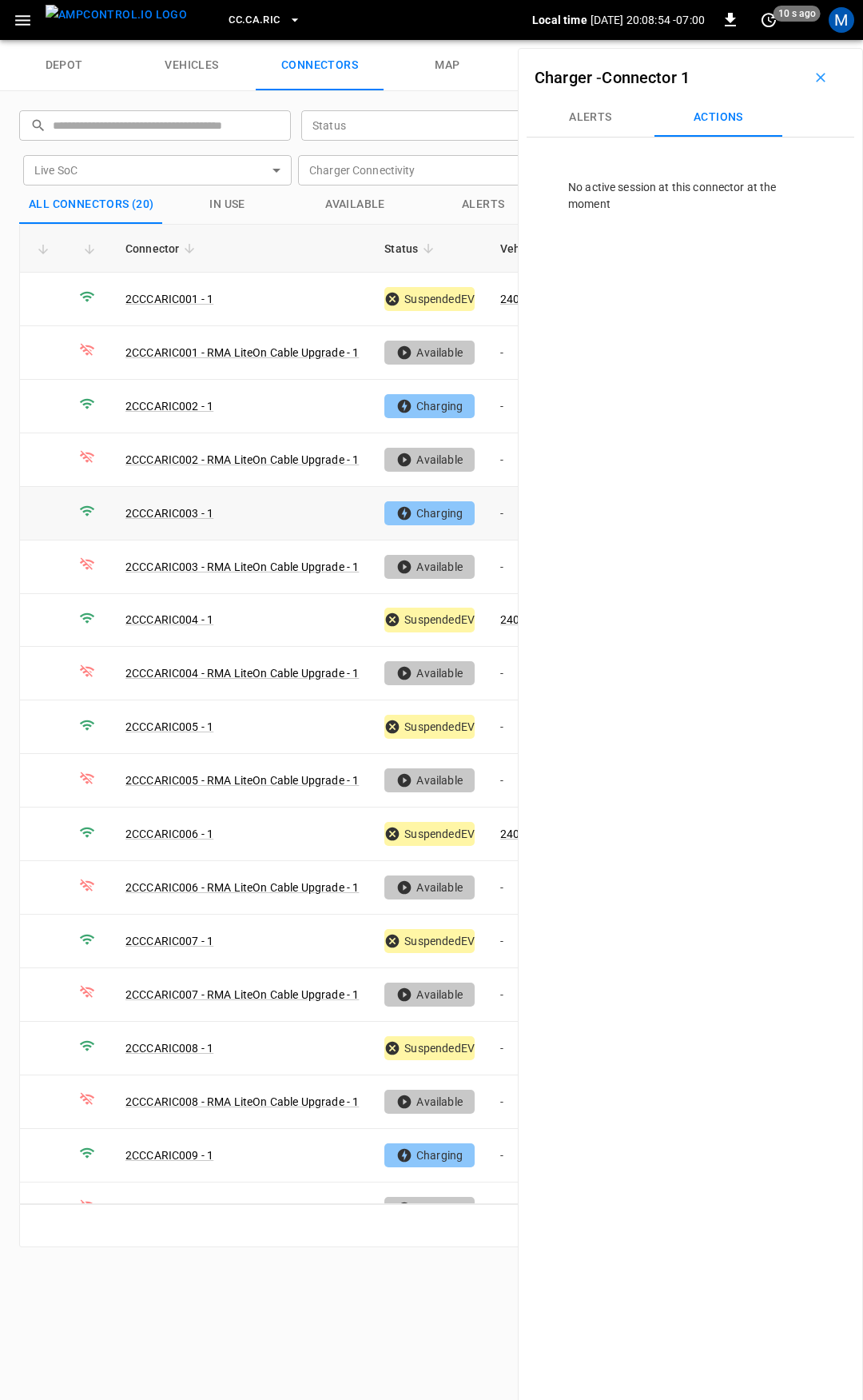
click at [503, 515] on td "-" at bounding box center [530, 514] width 85 height 54
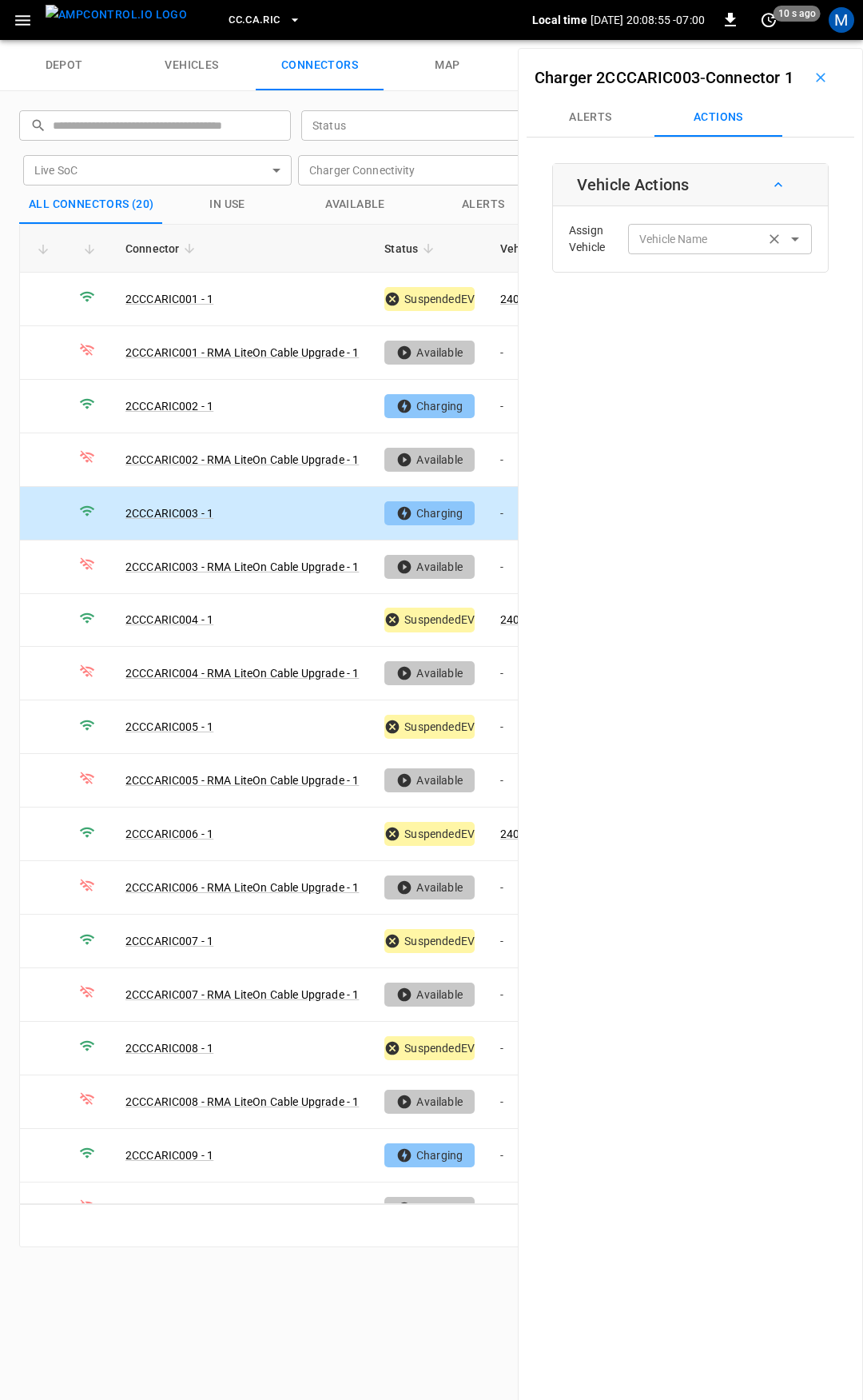
click at [682, 249] on input "Vehicle Name" at bounding box center [696, 239] width 127 height 20
click at [686, 254] on div "Vehicle Name" at bounding box center [720, 239] width 184 height 30
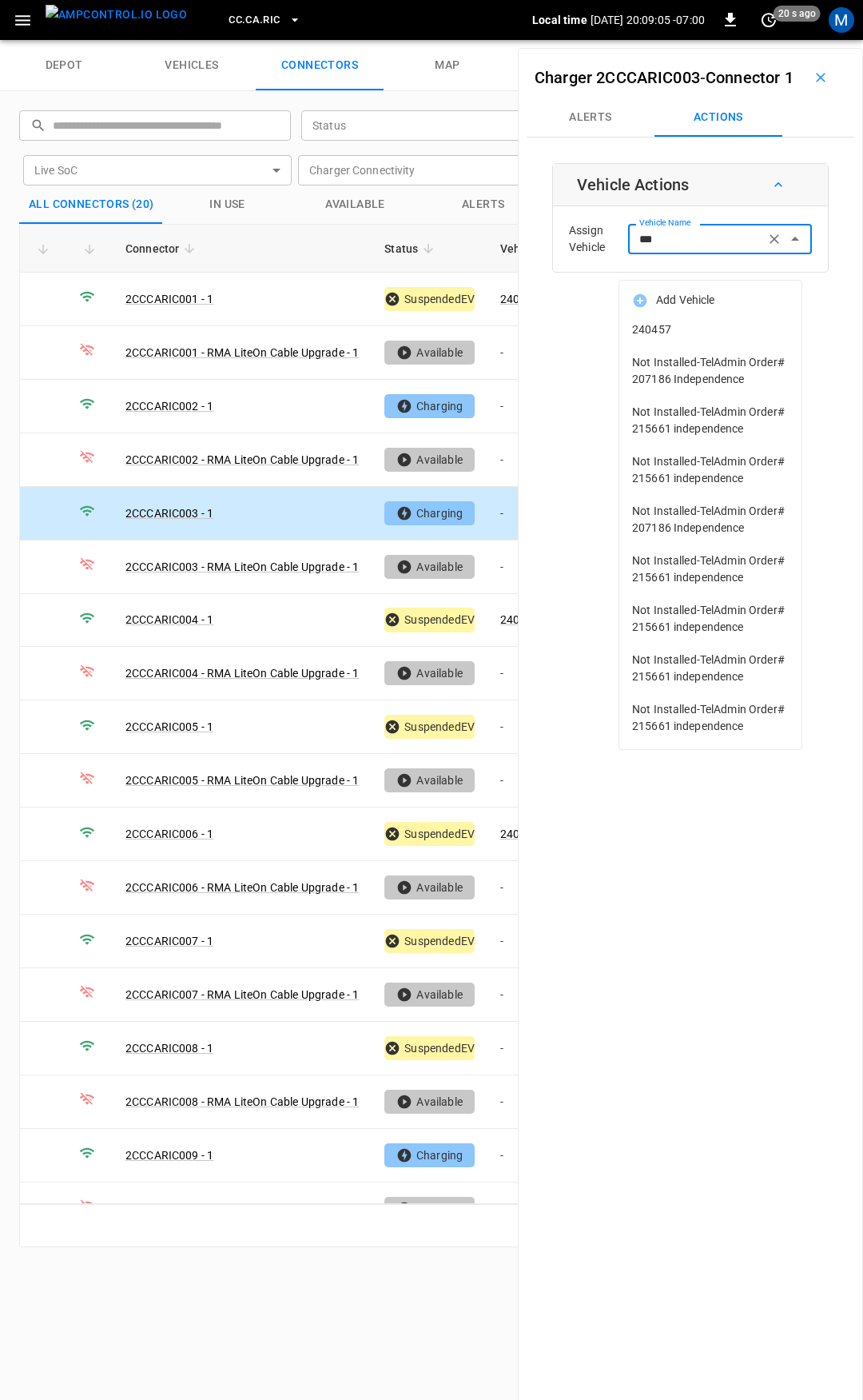
click at [736, 328] on span "240457" at bounding box center [711, 330] width 157 height 17
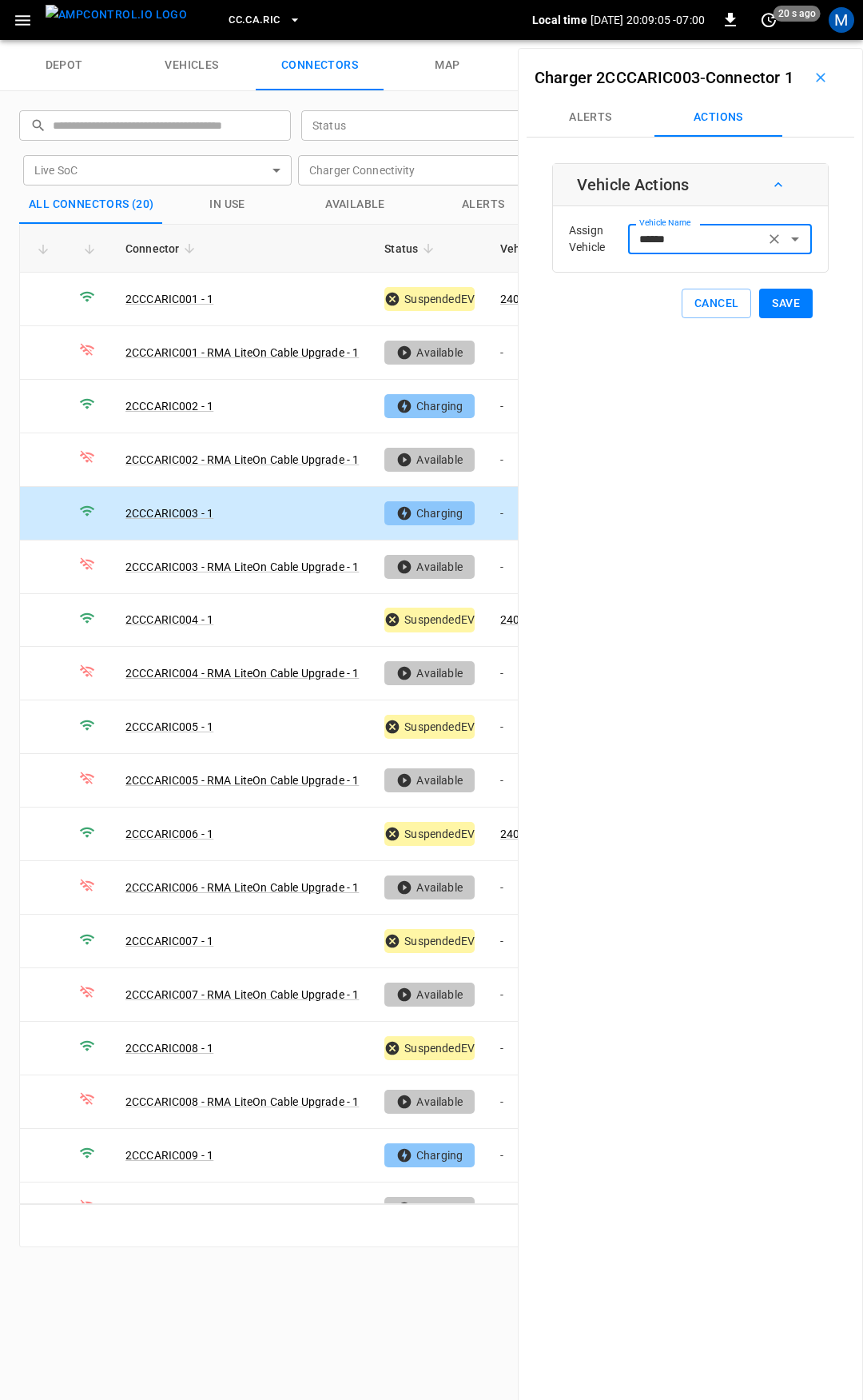
type input "******"
click at [778, 318] on button "Save" at bounding box center [786, 304] width 54 height 30
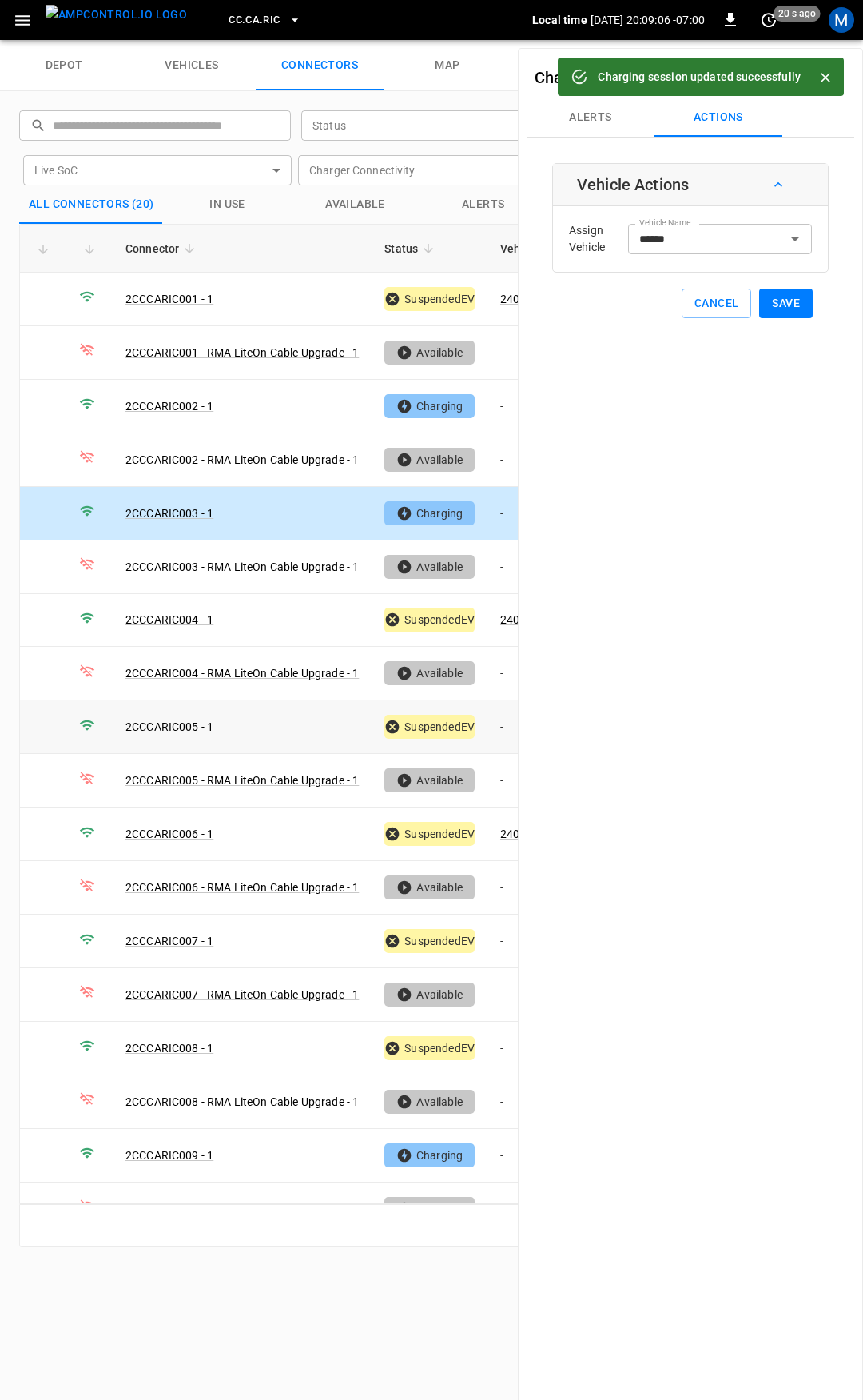
click at [494, 725] on td "-" at bounding box center [530, 727] width 85 height 54
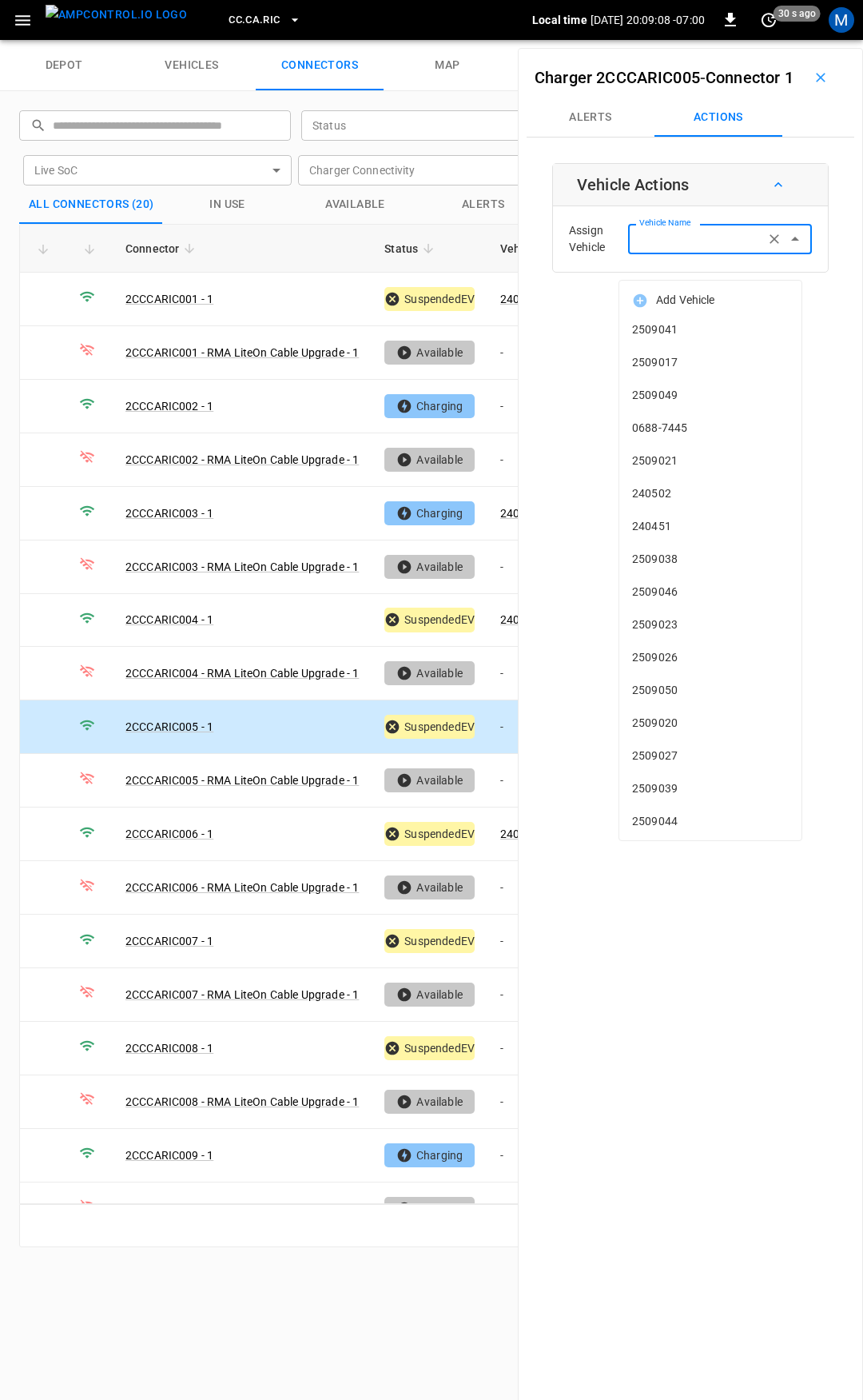
click at [706, 249] on input "Vehicle Name" at bounding box center [696, 239] width 127 height 20
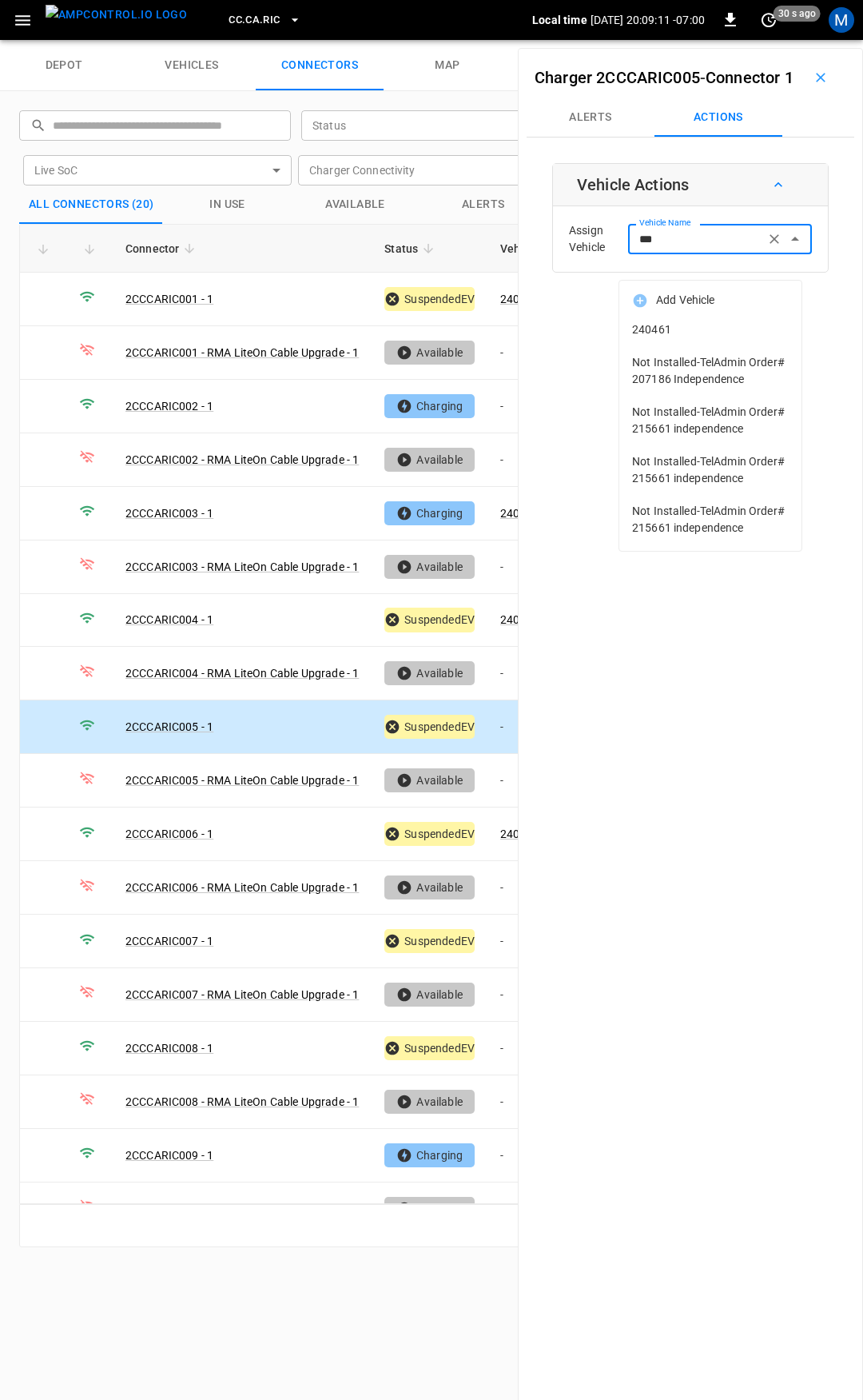
click at [711, 330] on span "240461" at bounding box center [711, 330] width 157 height 17
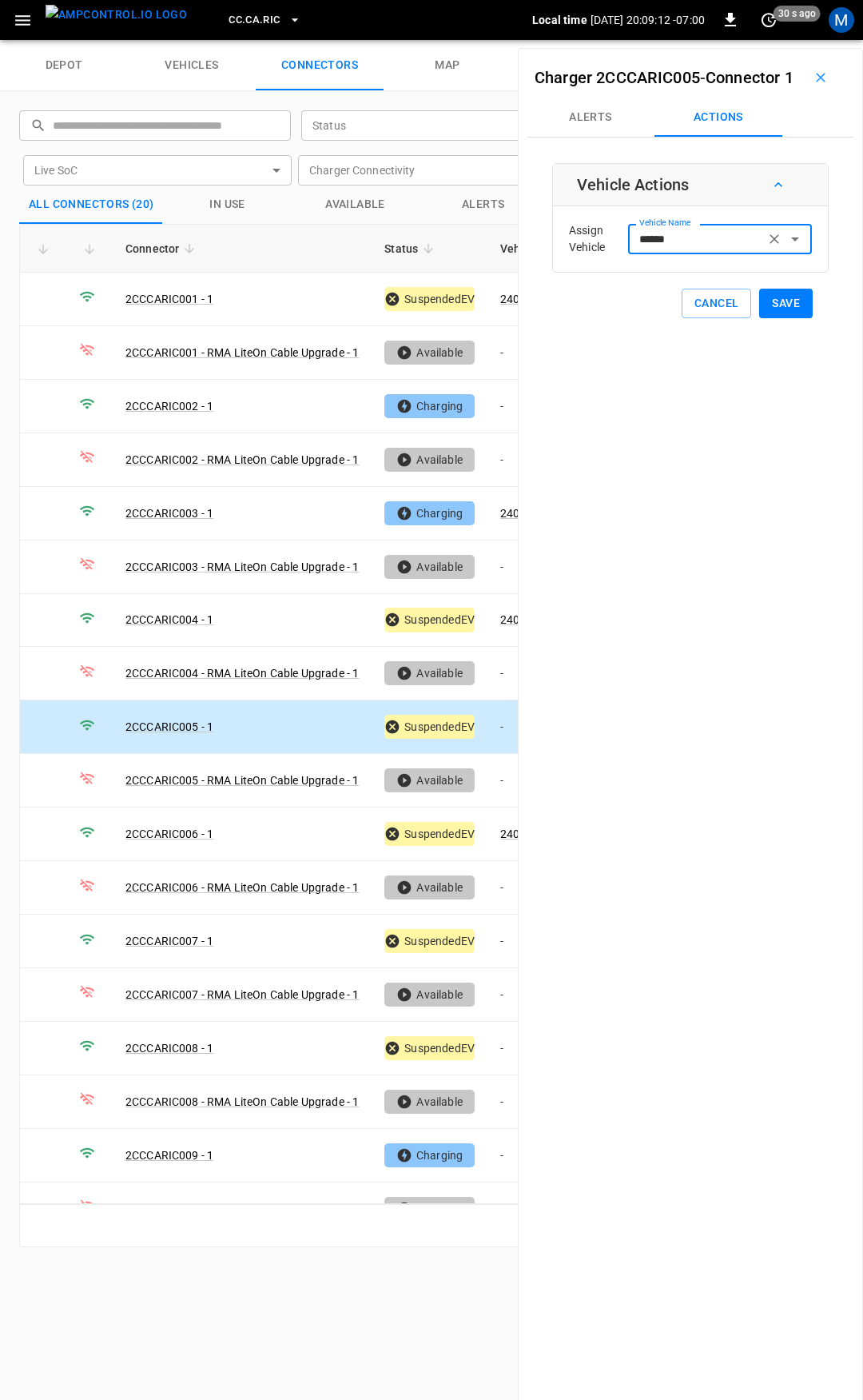
type input "******"
drag, startPoint x: 792, startPoint y: 330, endPoint x: 779, endPoint y: 353, distance: 26.4
click at [792, 318] on button "Save" at bounding box center [786, 304] width 54 height 30
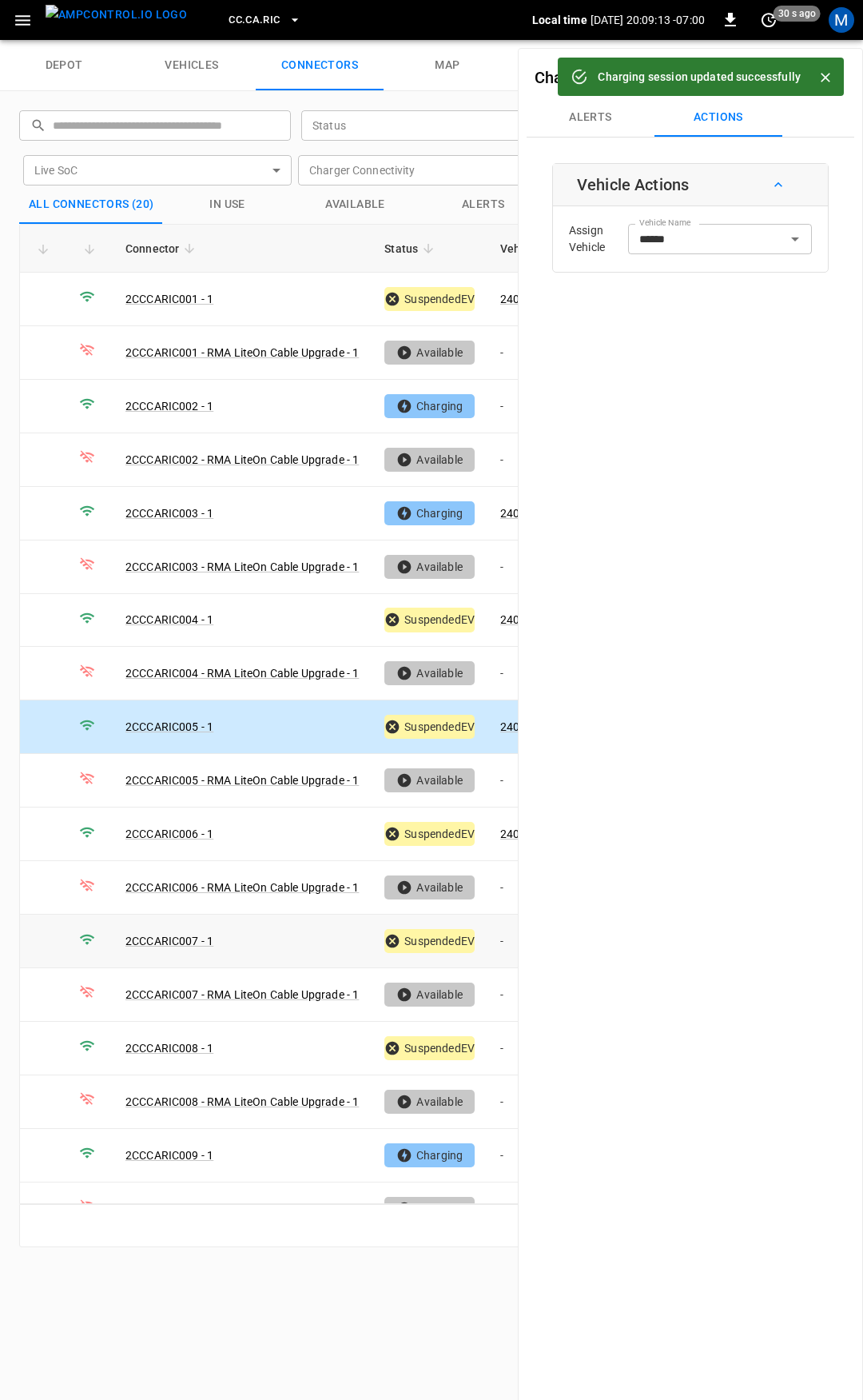
click at [511, 940] on td "-" at bounding box center [530, 941] width 85 height 54
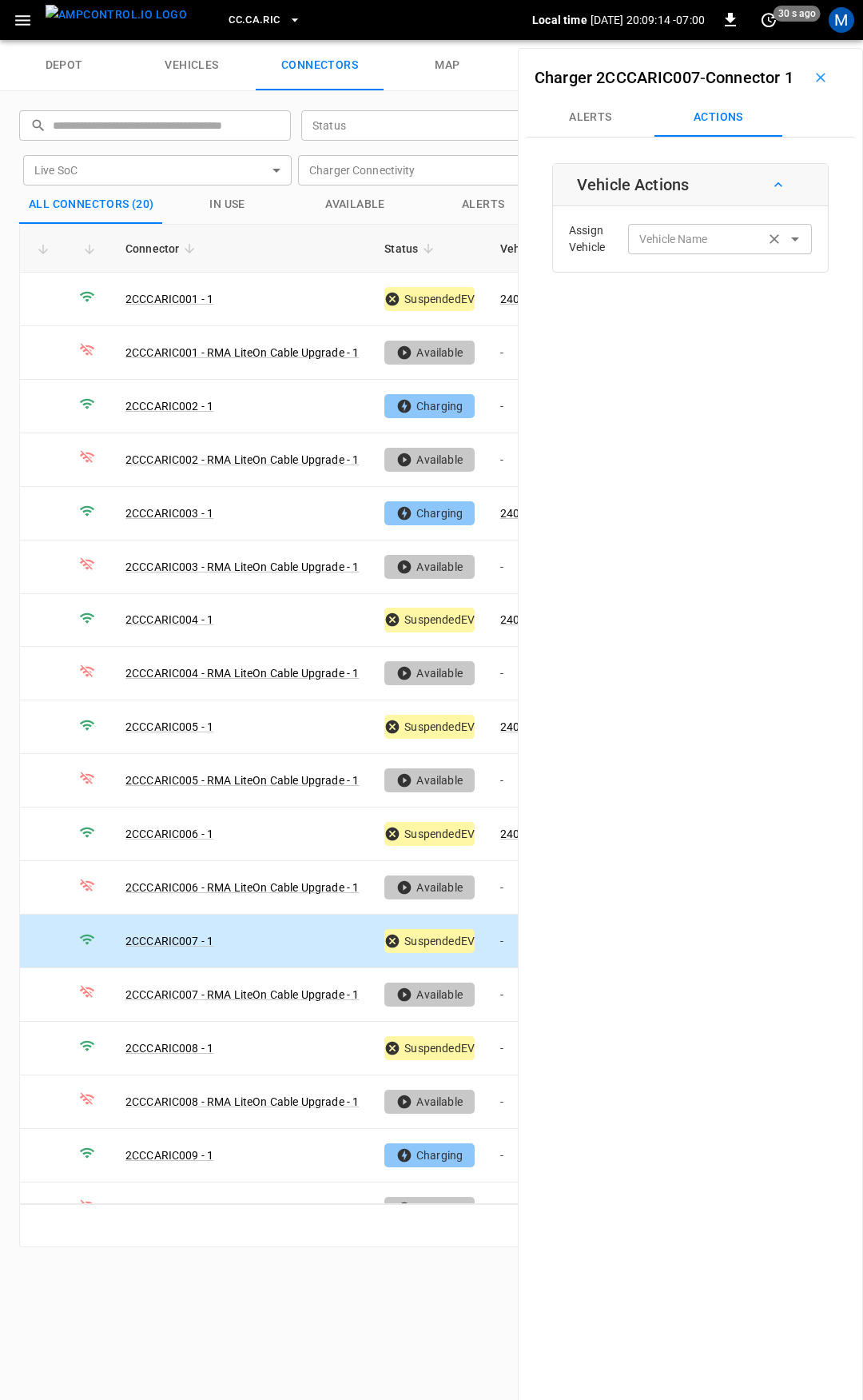
click at [671, 254] on div "Vehicle Name Vehicle Name" at bounding box center [720, 239] width 184 height 30
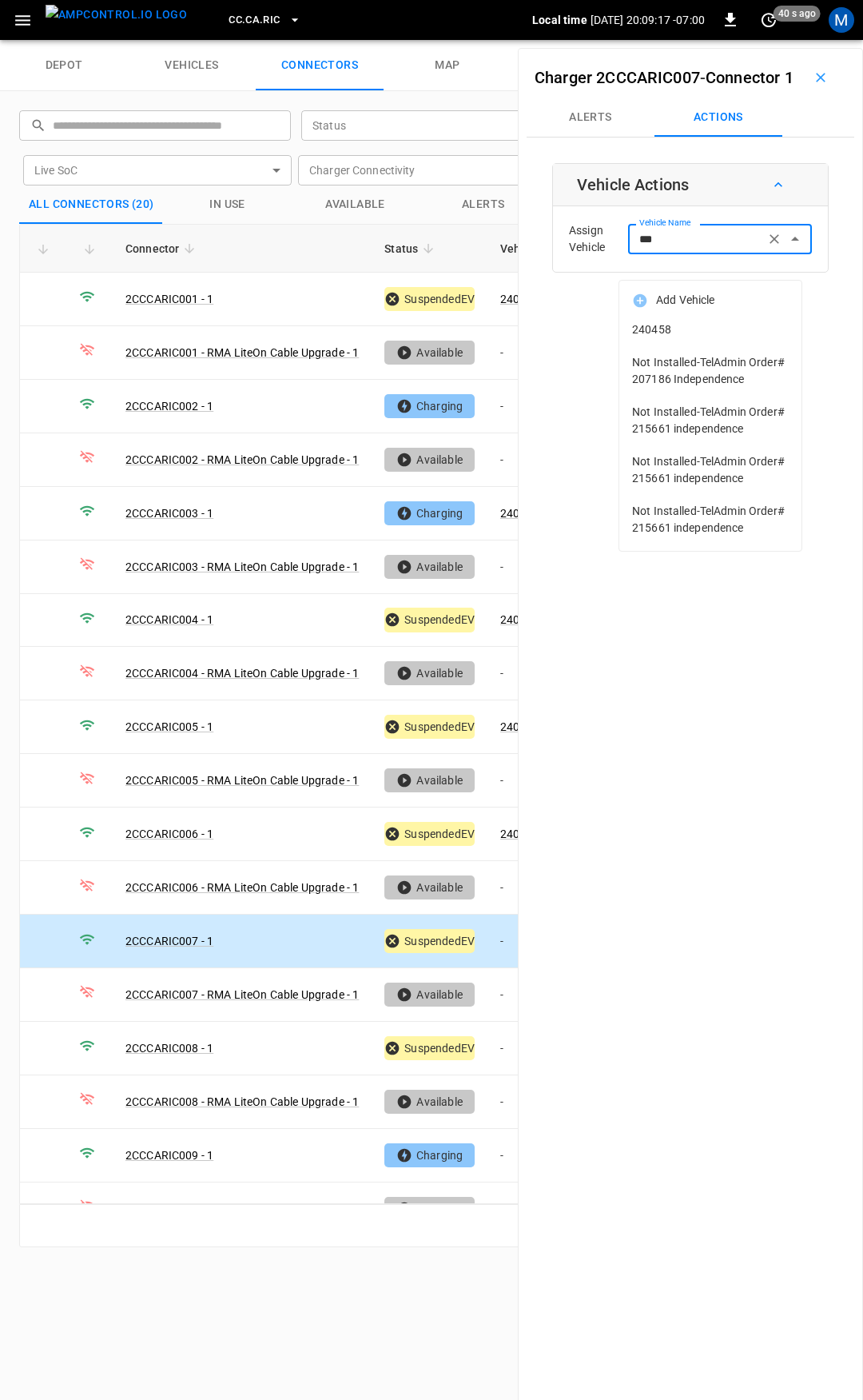
click at [677, 333] on span "240458" at bounding box center [711, 330] width 157 height 17
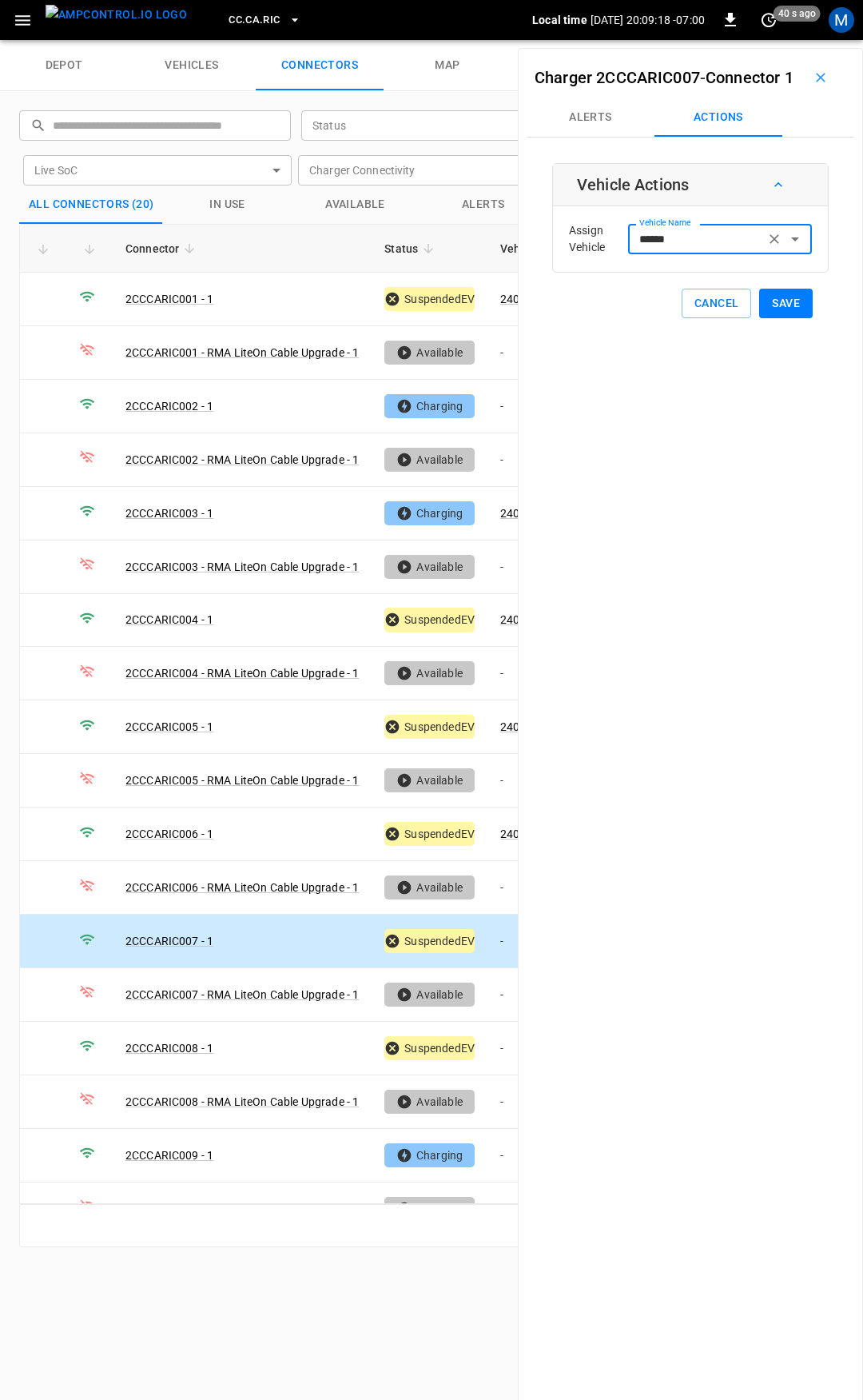
type input "******"
drag, startPoint x: 779, startPoint y: 335, endPoint x: 713, endPoint y: 485, distance: 163.9
click at [780, 318] on button "Save" at bounding box center [786, 304] width 54 height 30
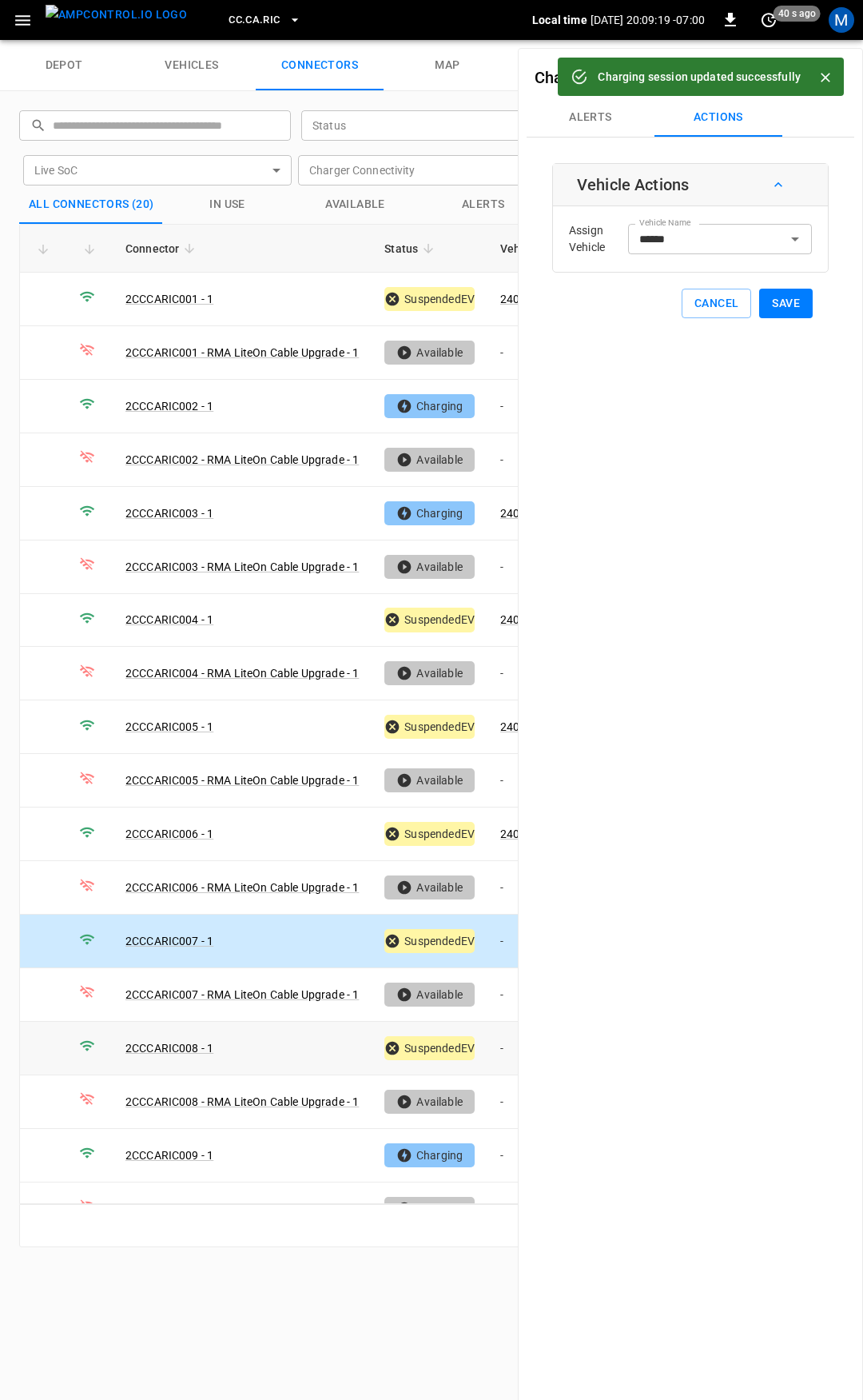
click at [493, 1041] on td "-" at bounding box center [530, 1049] width 85 height 54
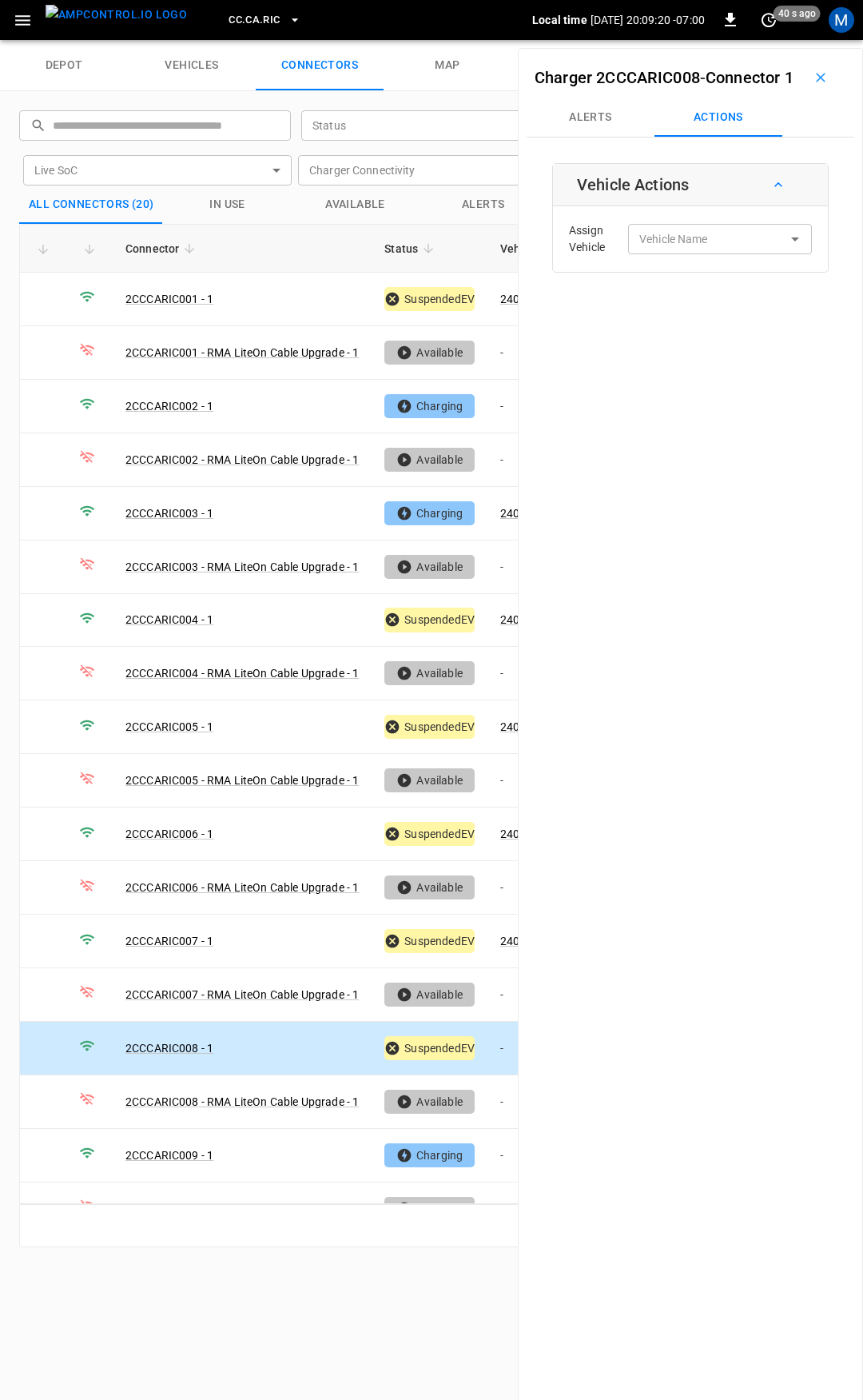
click at [672, 245] on div "Assign Vehicle Vehicle Name Vehicle Name" at bounding box center [690, 239] width 267 height 58
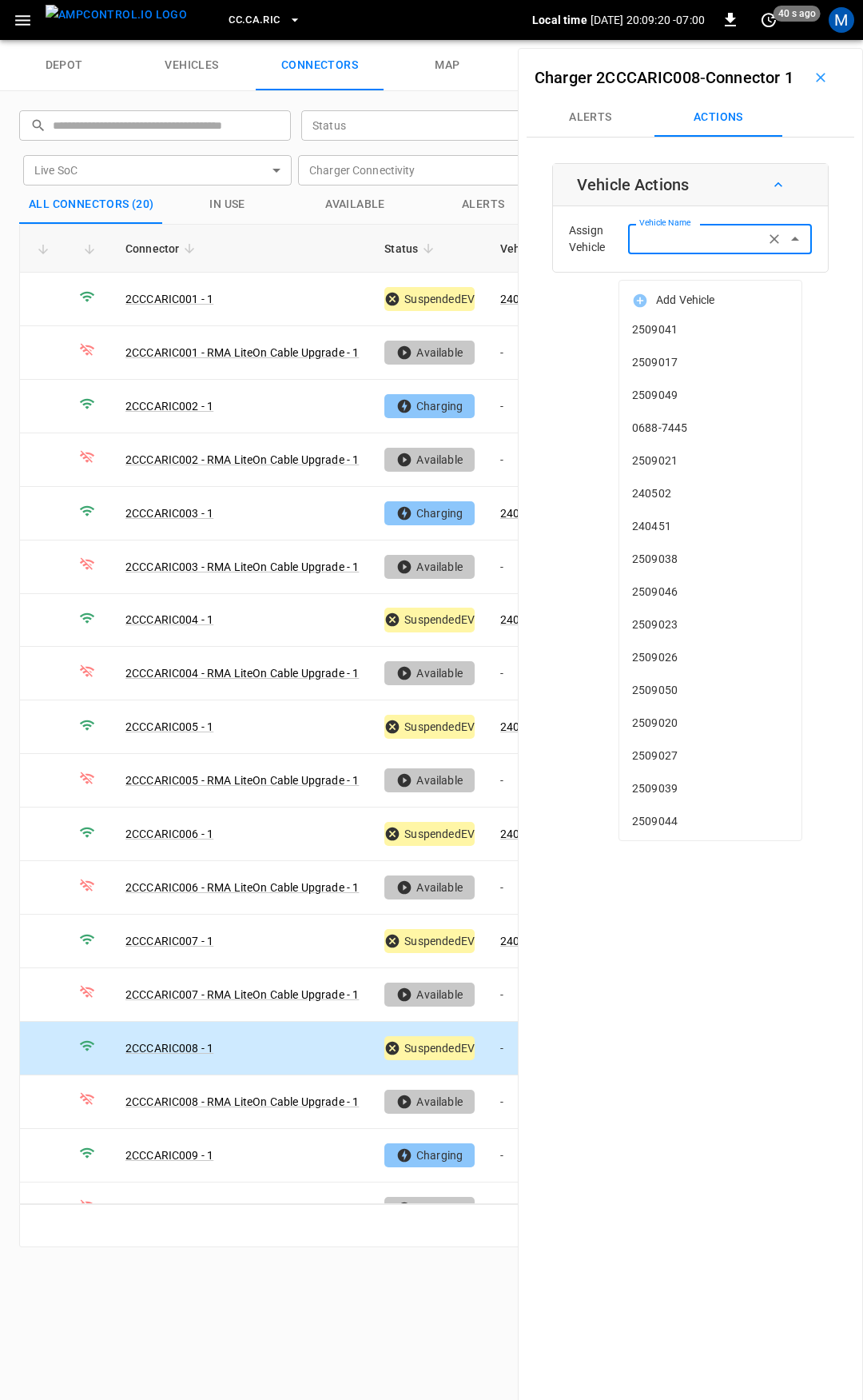
click at [673, 249] on input "Vehicle Name" at bounding box center [696, 239] width 127 height 20
type input "*"
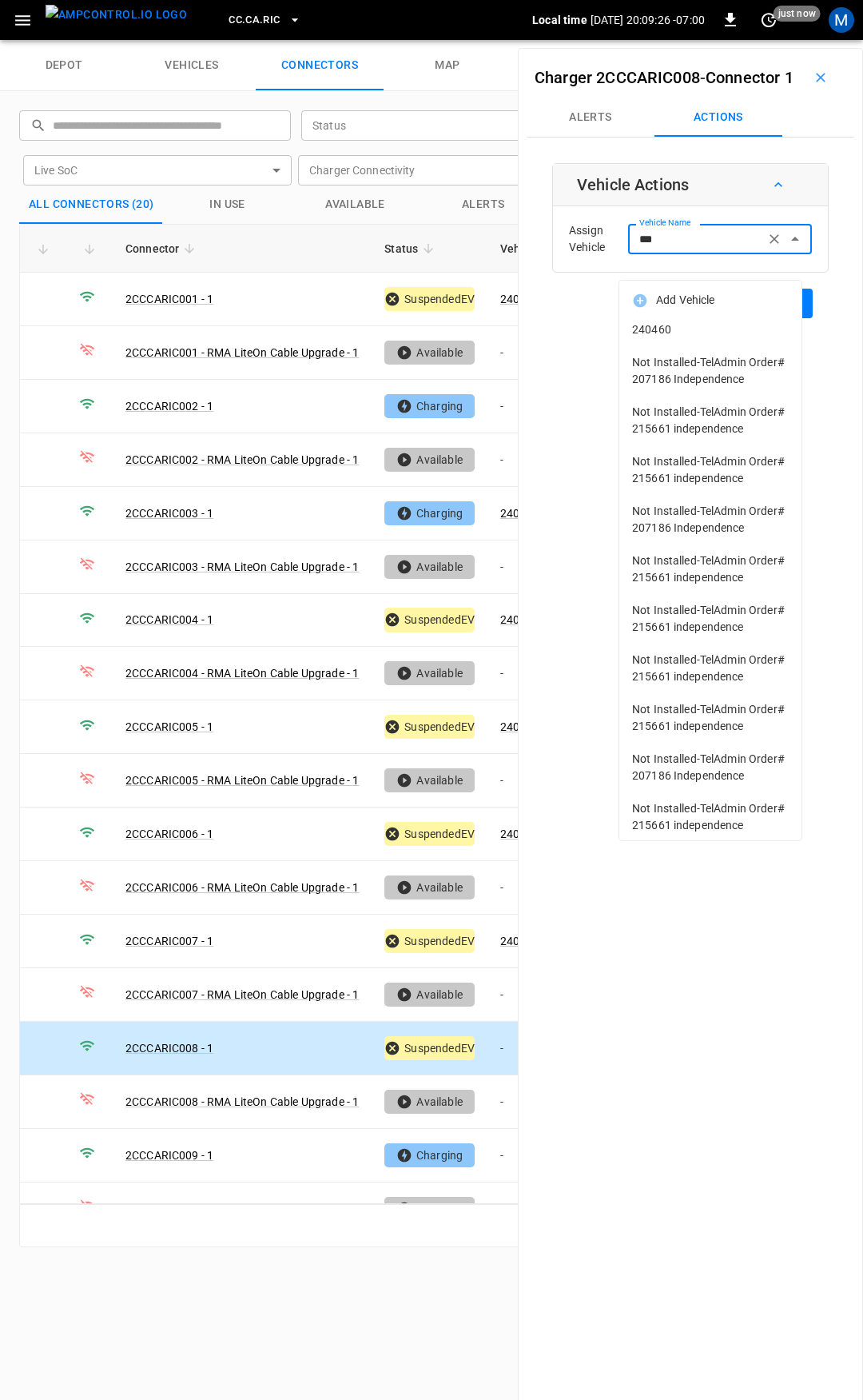
click at [688, 339] on li "240460" at bounding box center [711, 329] width 182 height 33
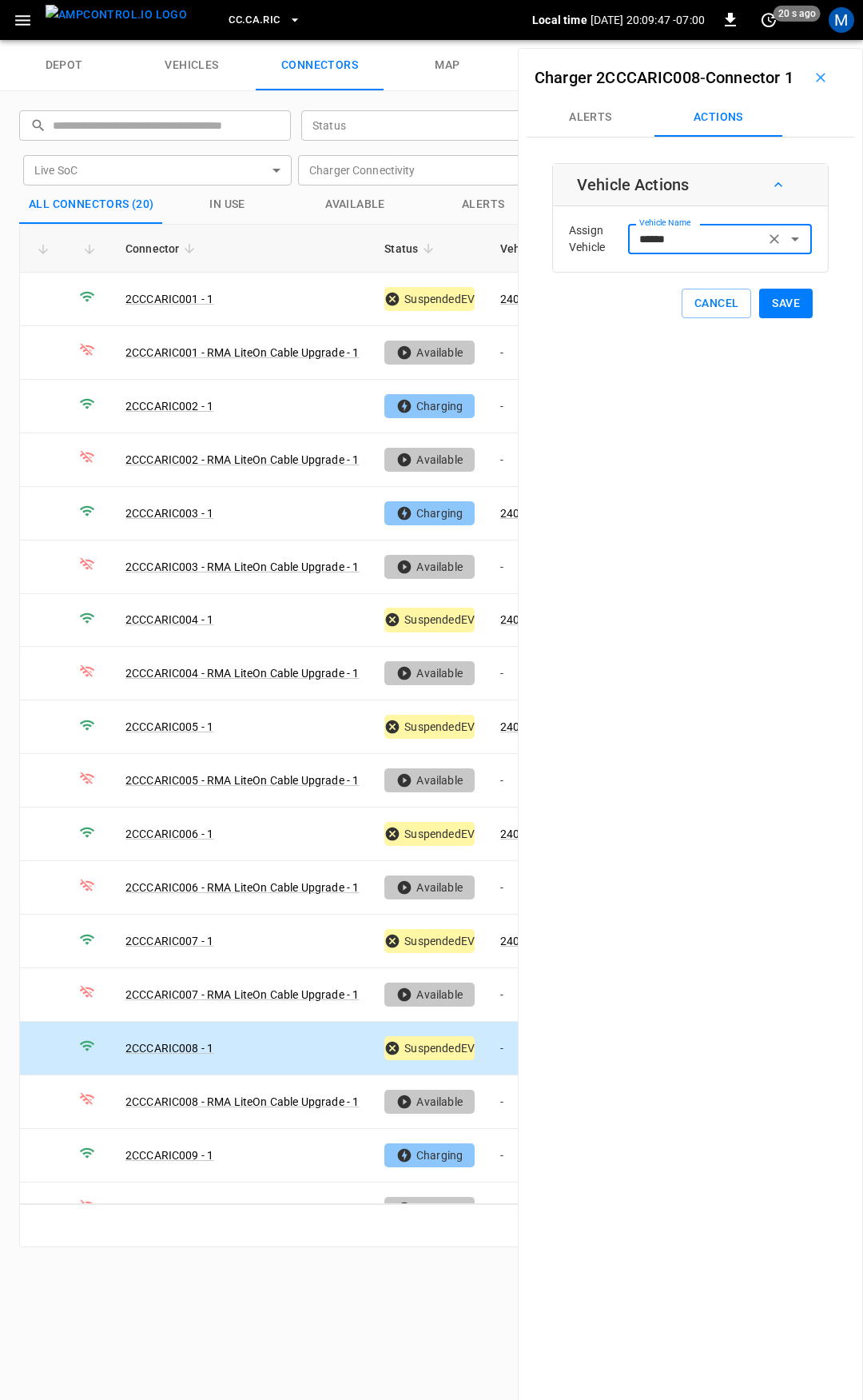
type input "******"
click at [793, 318] on button "Save" at bounding box center [786, 304] width 54 height 30
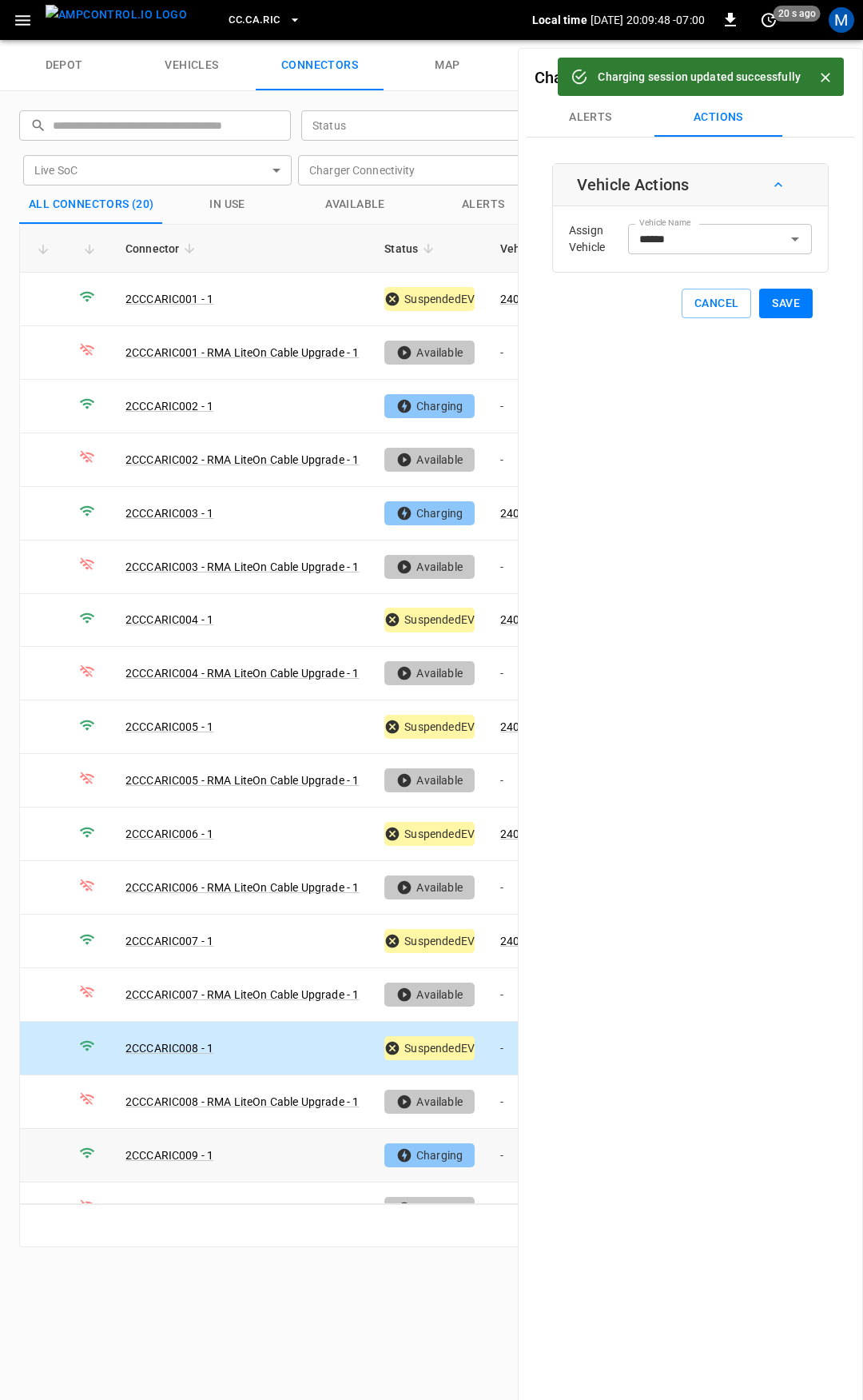
click at [504, 1137] on td "-" at bounding box center [530, 1156] width 85 height 54
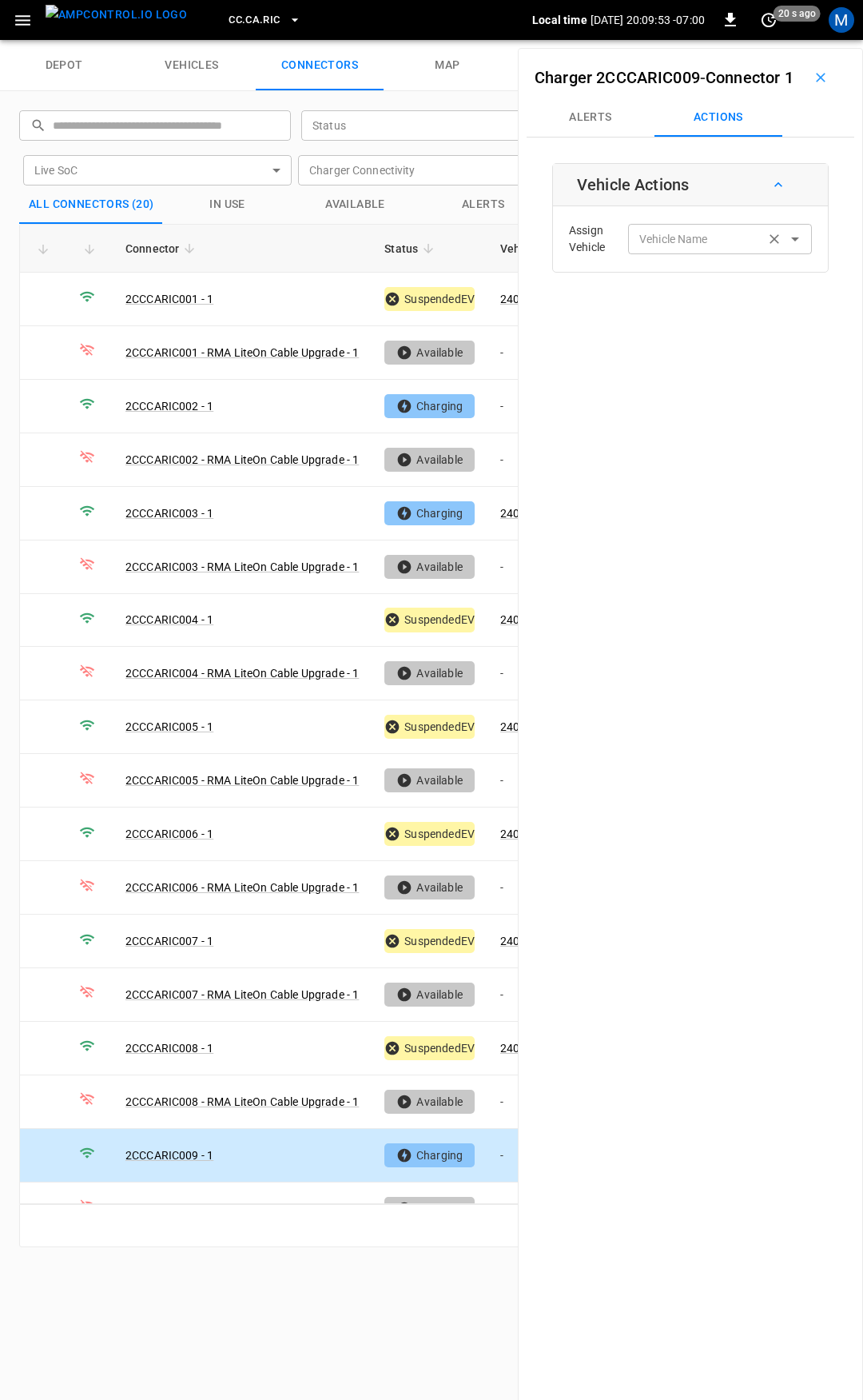
click at [667, 254] on div "Vehicle Name Vehicle Name" at bounding box center [720, 239] width 184 height 30
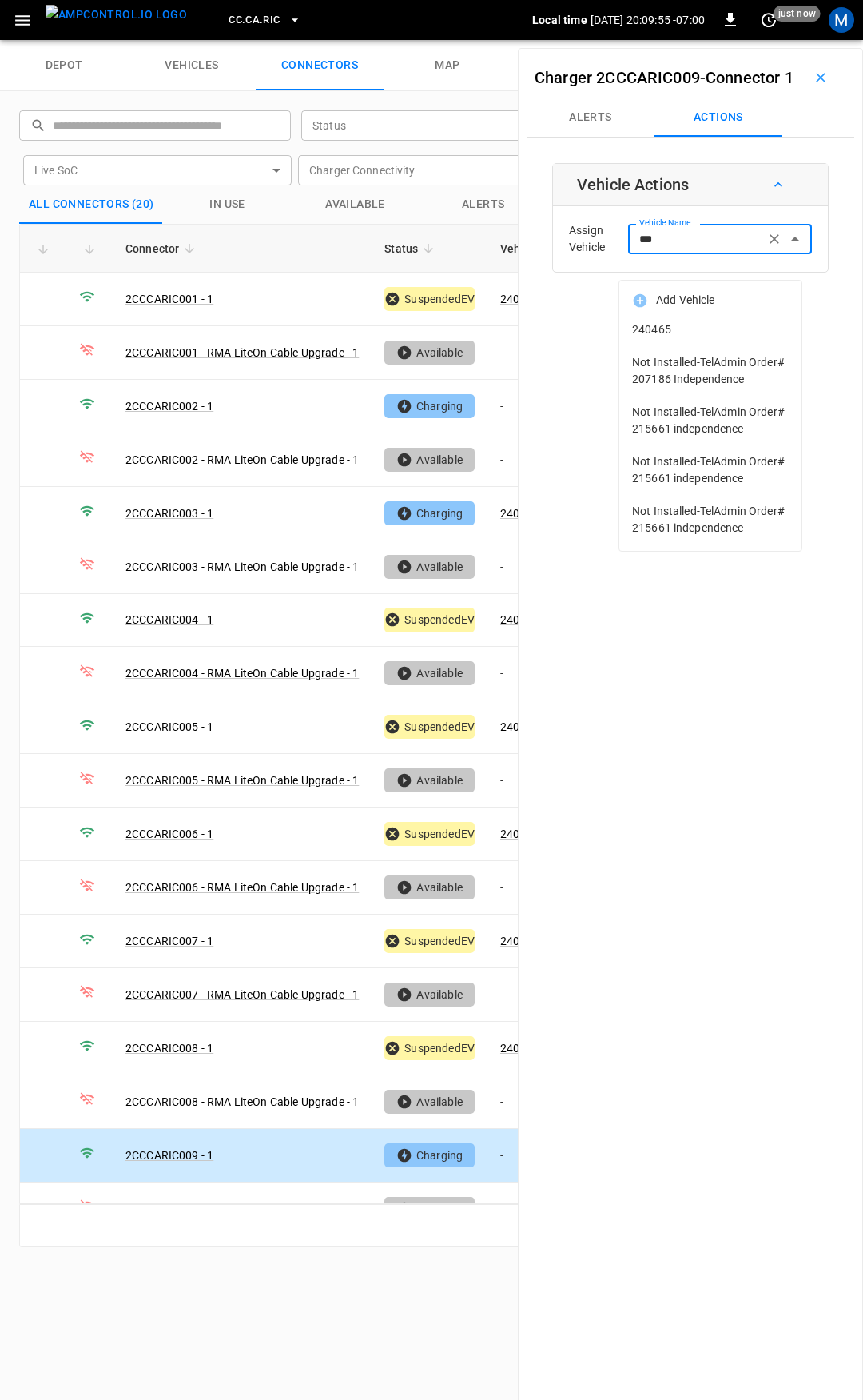
drag, startPoint x: 714, startPoint y: 336, endPoint x: 723, endPoint y: 335, distance: 9.1
click at [723, 335] on span "240465" at bounding box center [711, 330] width 157 height 17
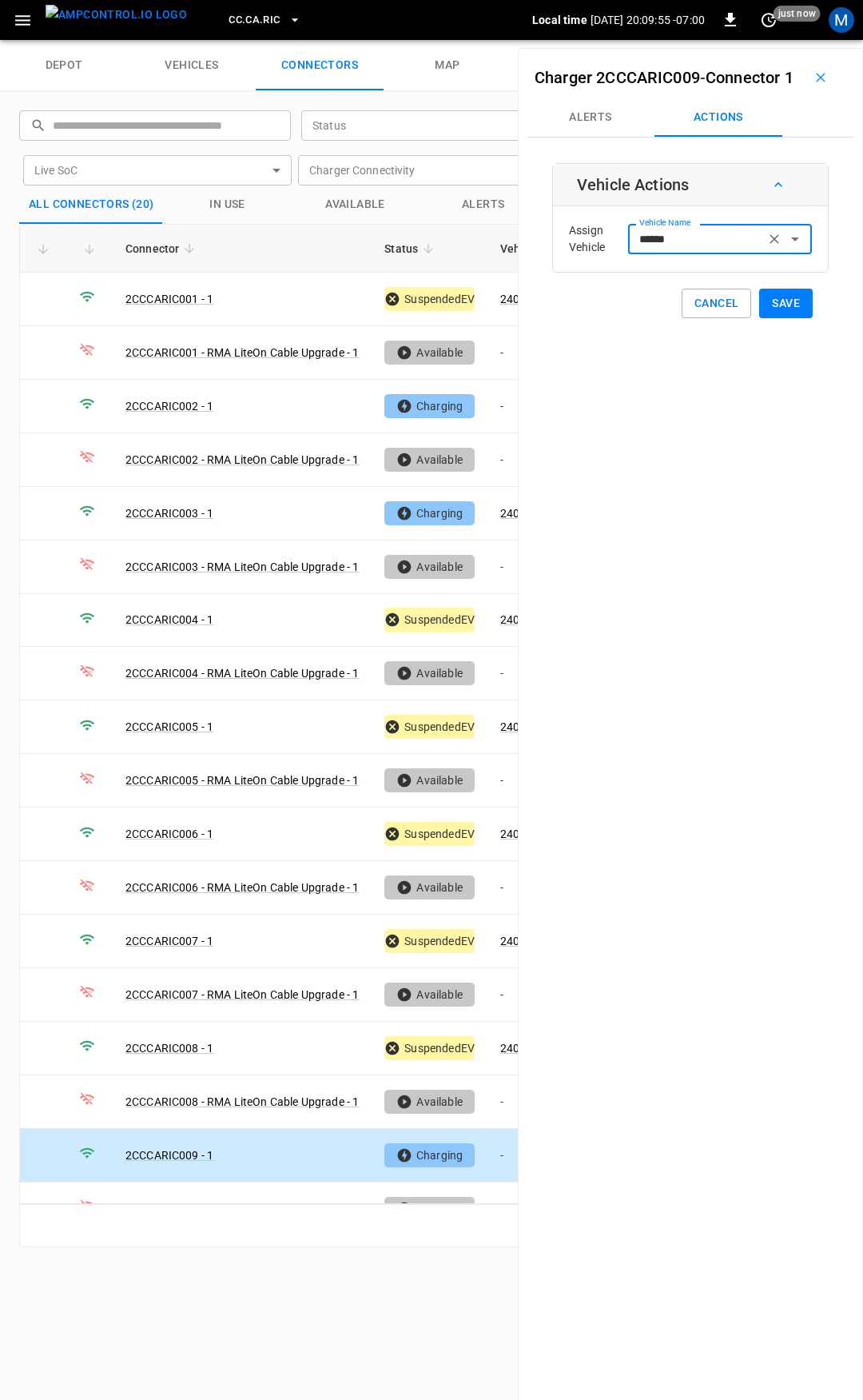
type input "******"
click at [781, 318] on button "Save" at bounding box center [786, 304] width 54 height 30
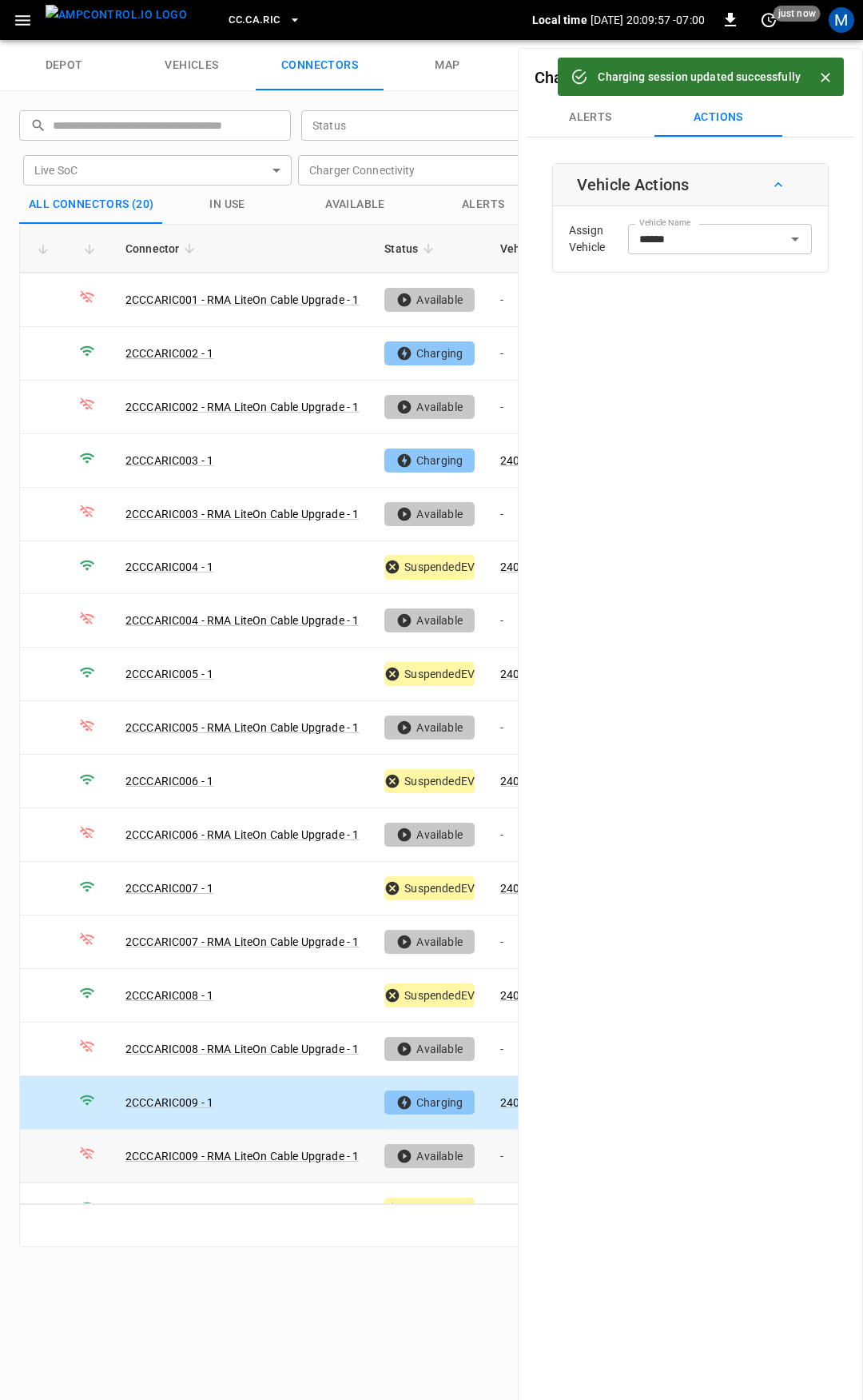
scroll to position [133, 0]
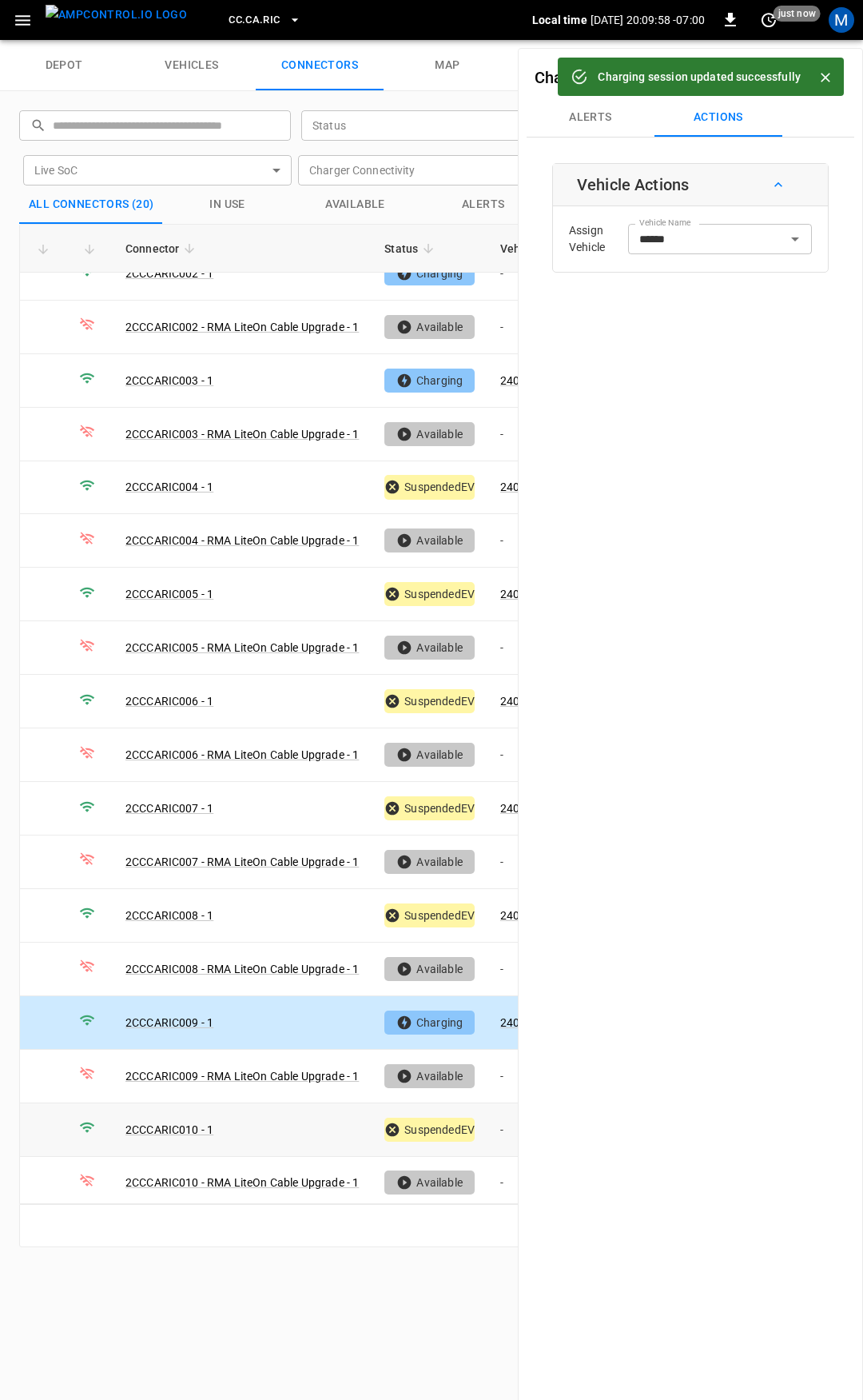
click at [500, 1119] on td "-" at bounding box center [530, 1130] width 85 height 54
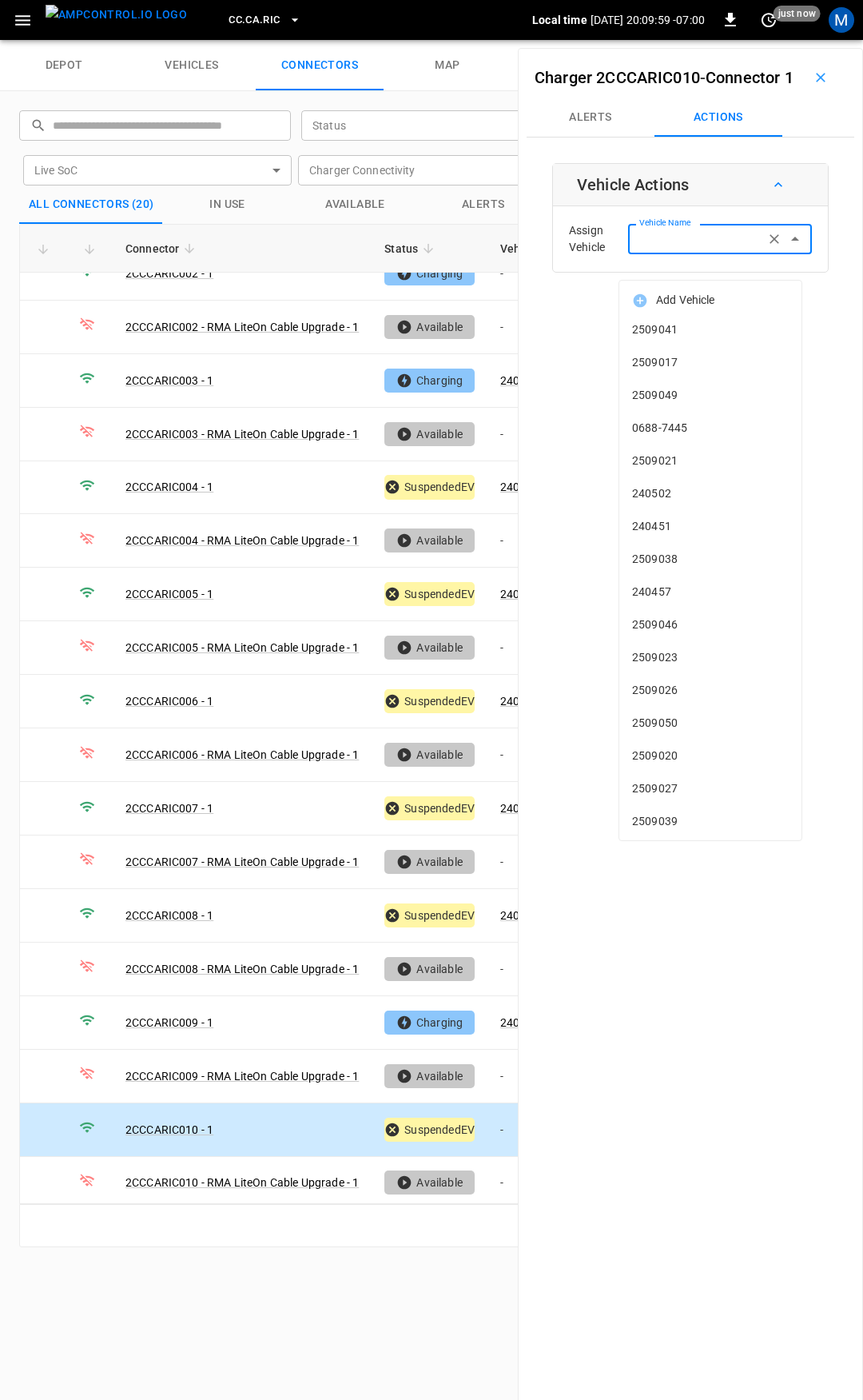
click at [686, 254] on div "Vehicle Name Vehicle Name" at bounding box center [720, 239] width 184 height 30
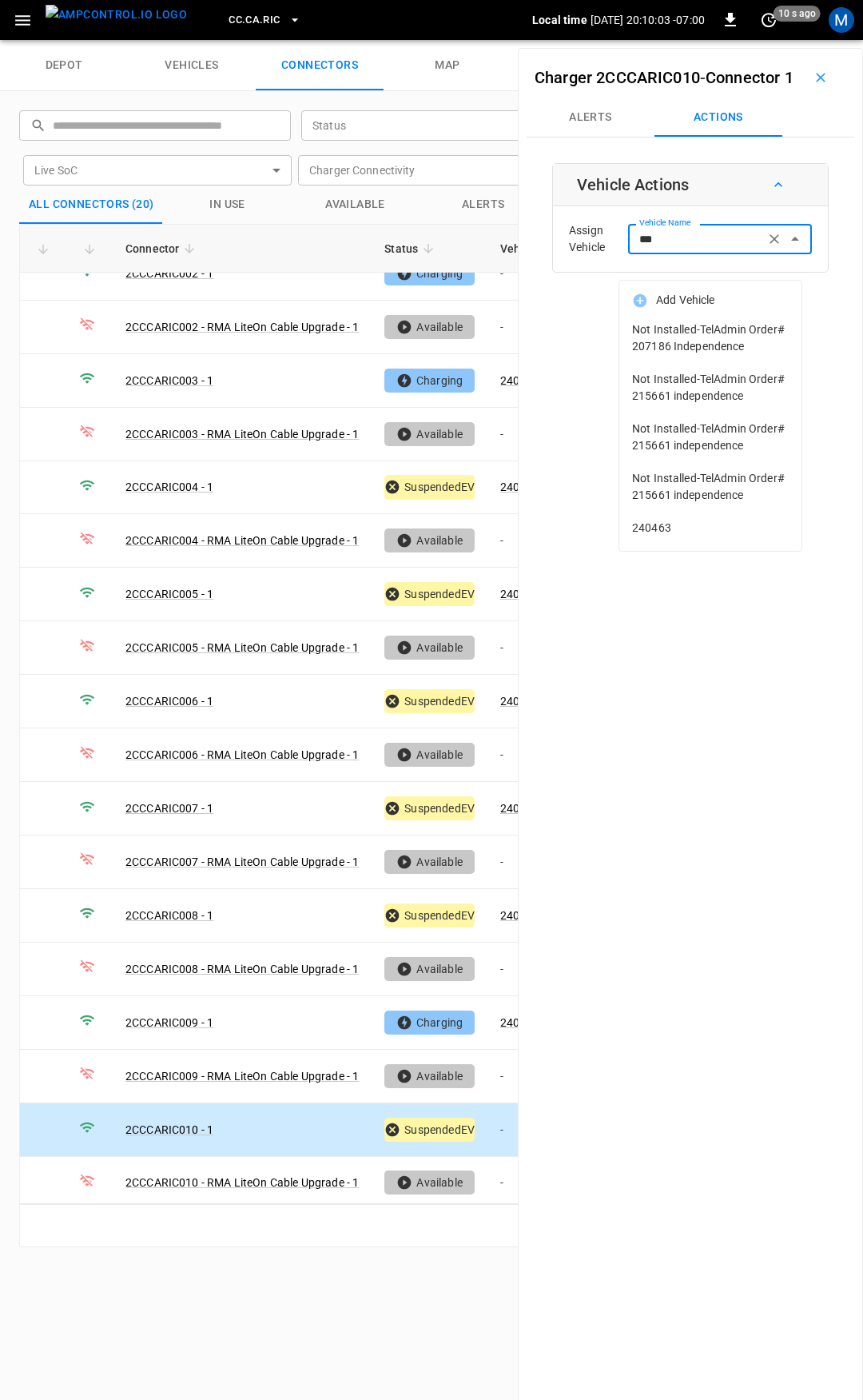
click at [663, 536] on li "240463" at bounding box center [711, 528] width 182 height 33
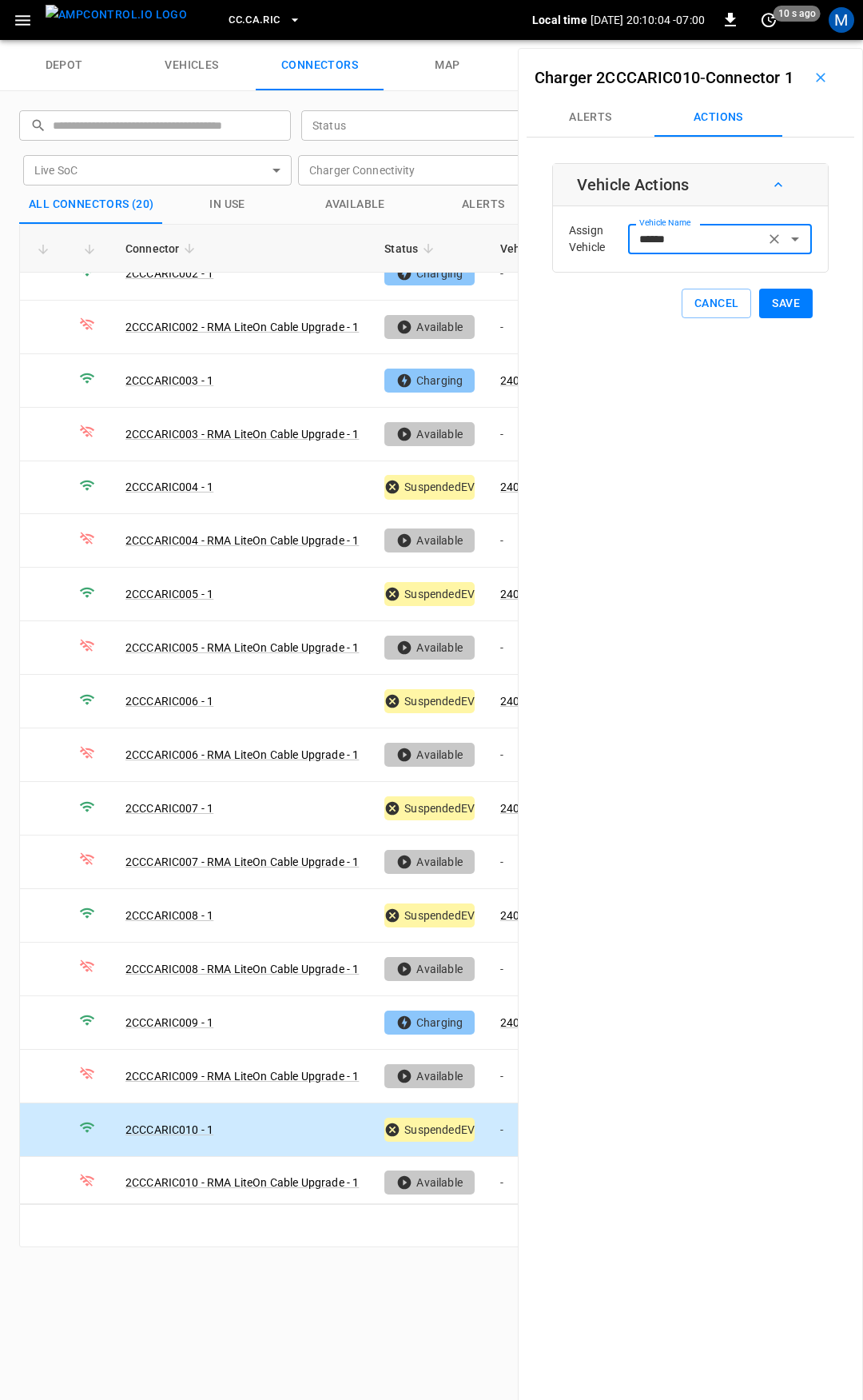
type input "******"
click at [762, 318] on button "Save" at bounding box center [786, 304] width 54 height 30
click at [778, 318] on button "Save" at bounding box center [786, 304] width 54 height 30
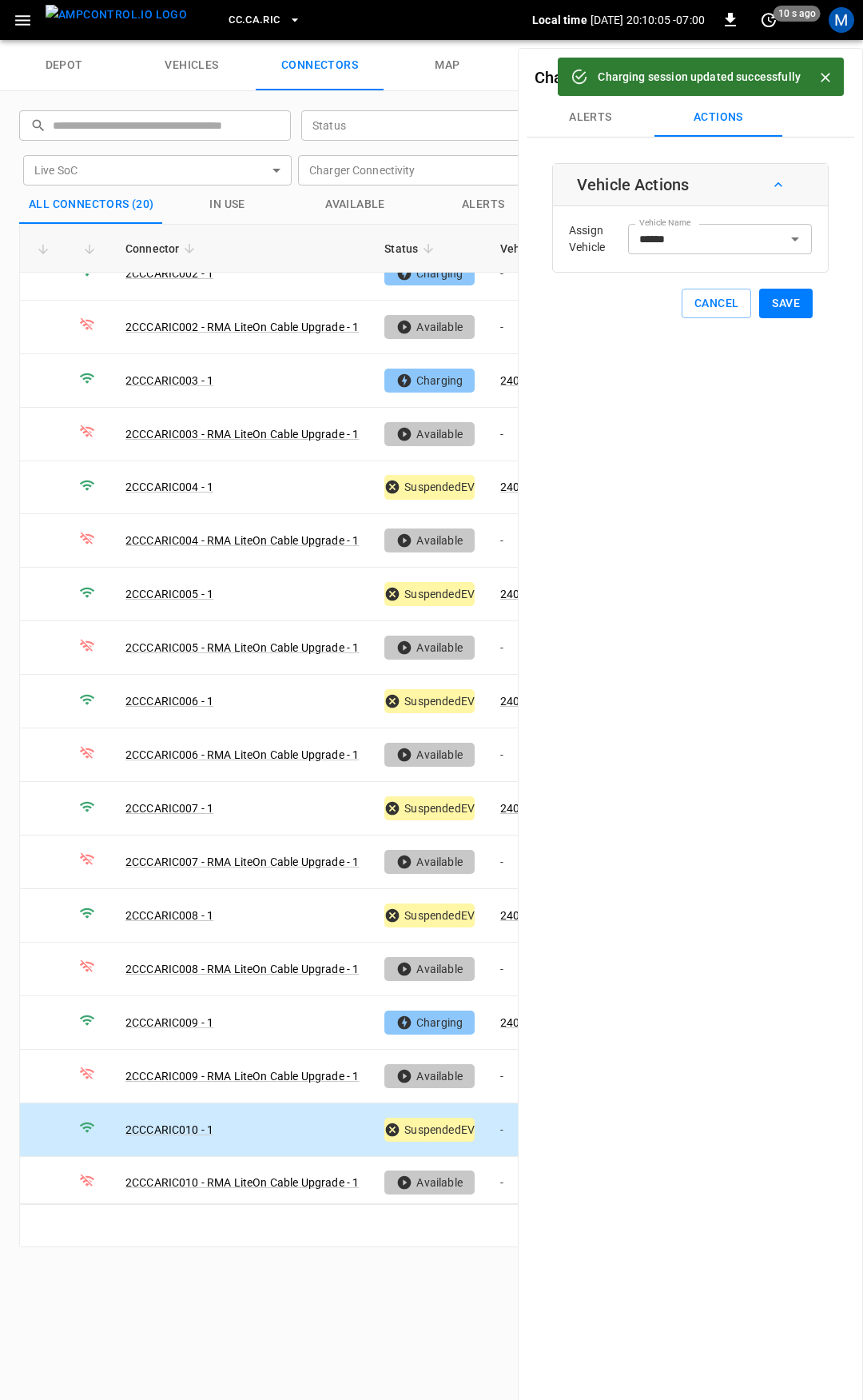
click at [234, 20] on span "CC.CA.RIC" at bounding box center [254, 20] width 51 height 19
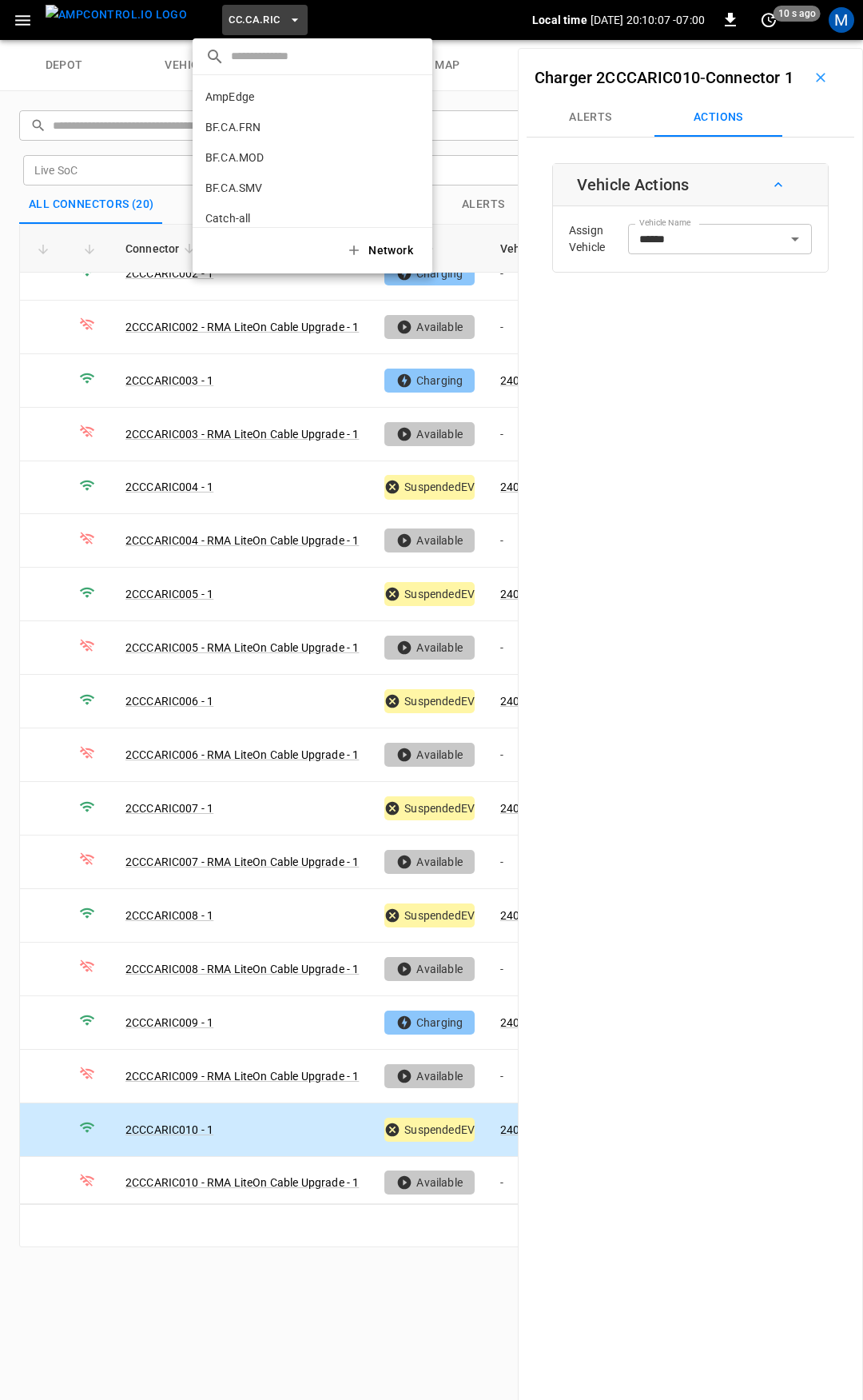
scroll to position [238, 0]
click at [258, 124] on li "CC.CA.SFF f655 ..." at bounding box center [312, 132] width 240 height 31
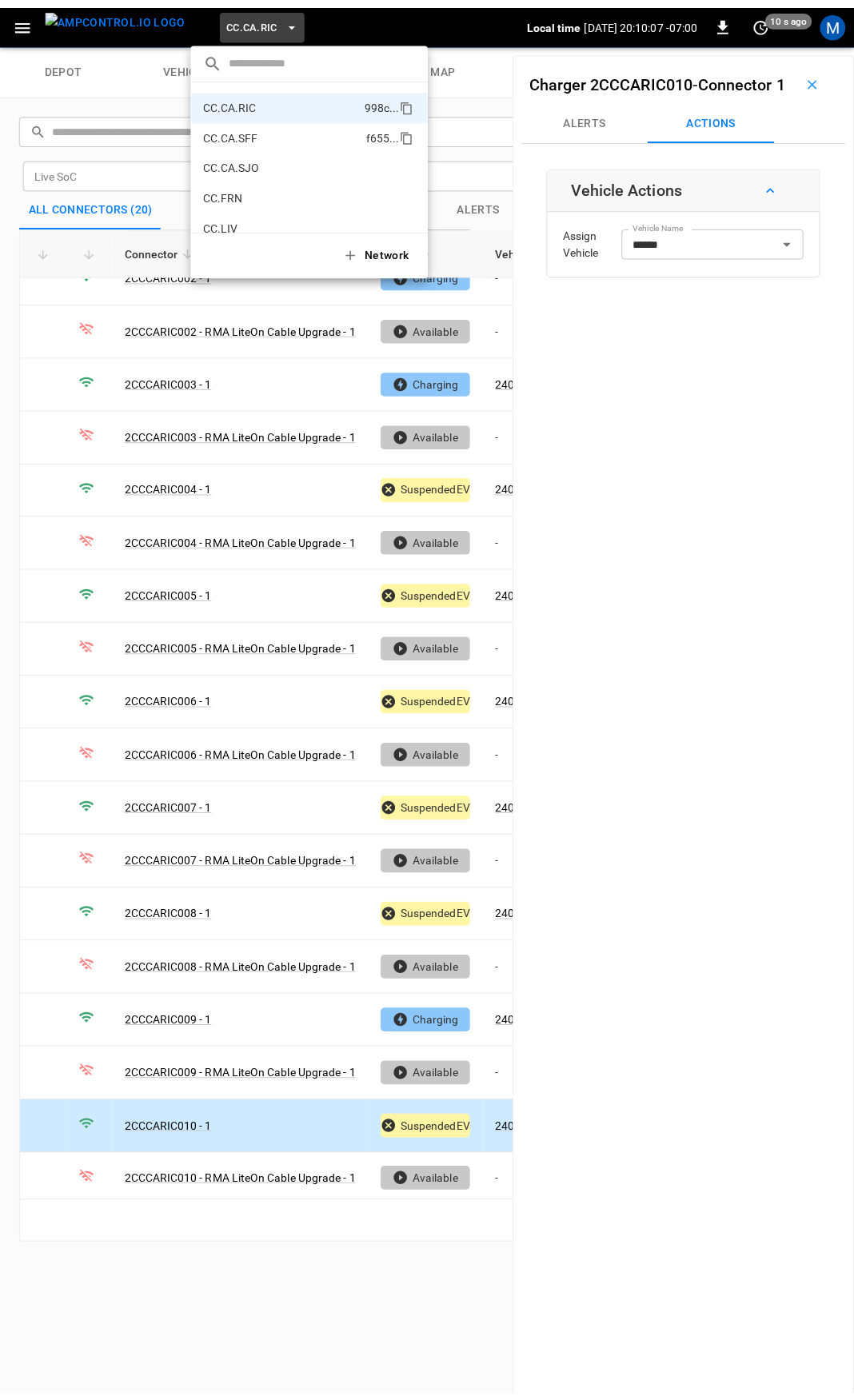
scroll to position [0, 0]
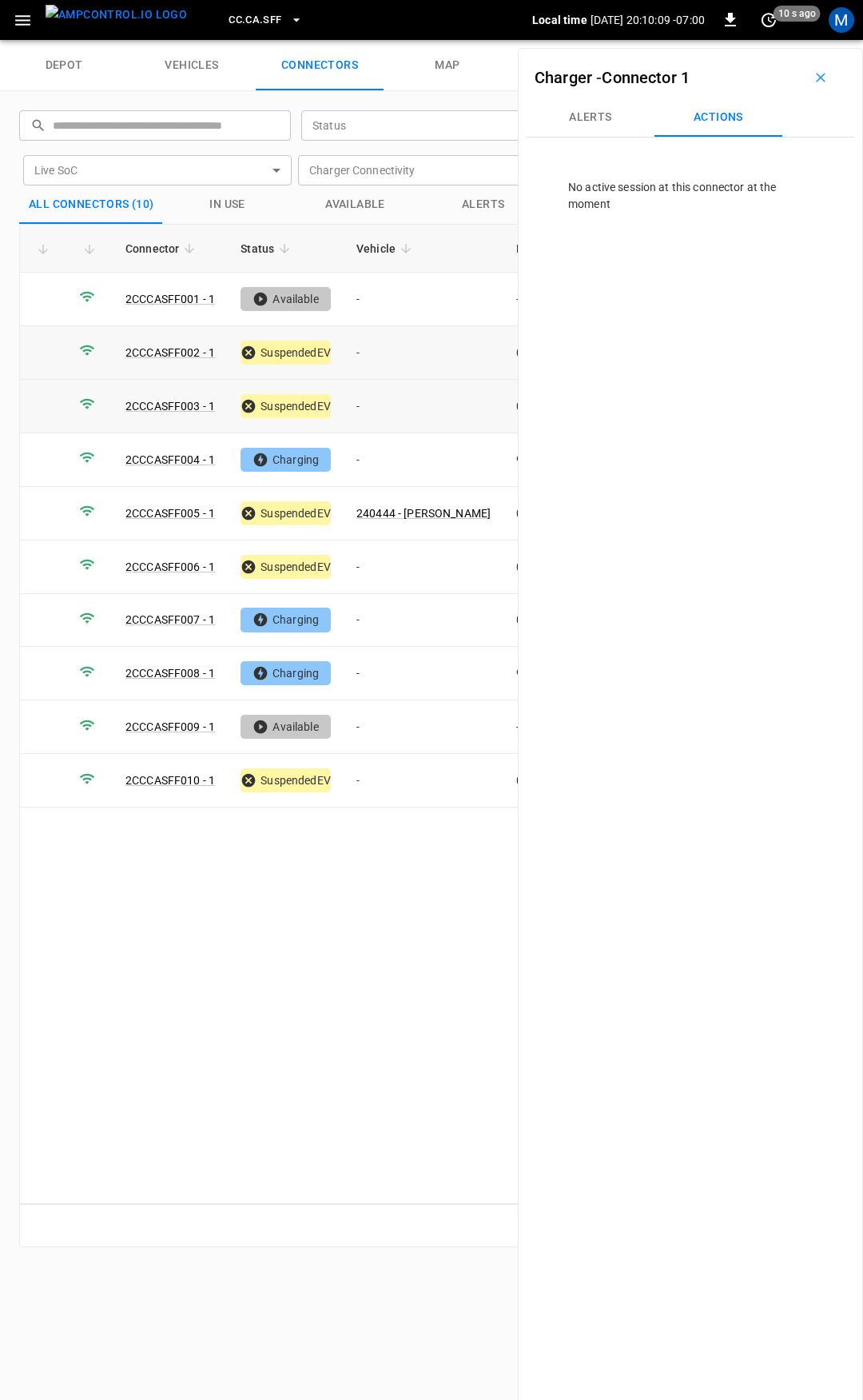
click at [406, 350] on td "-" at bounding box center [424, 353] width 160 height 54
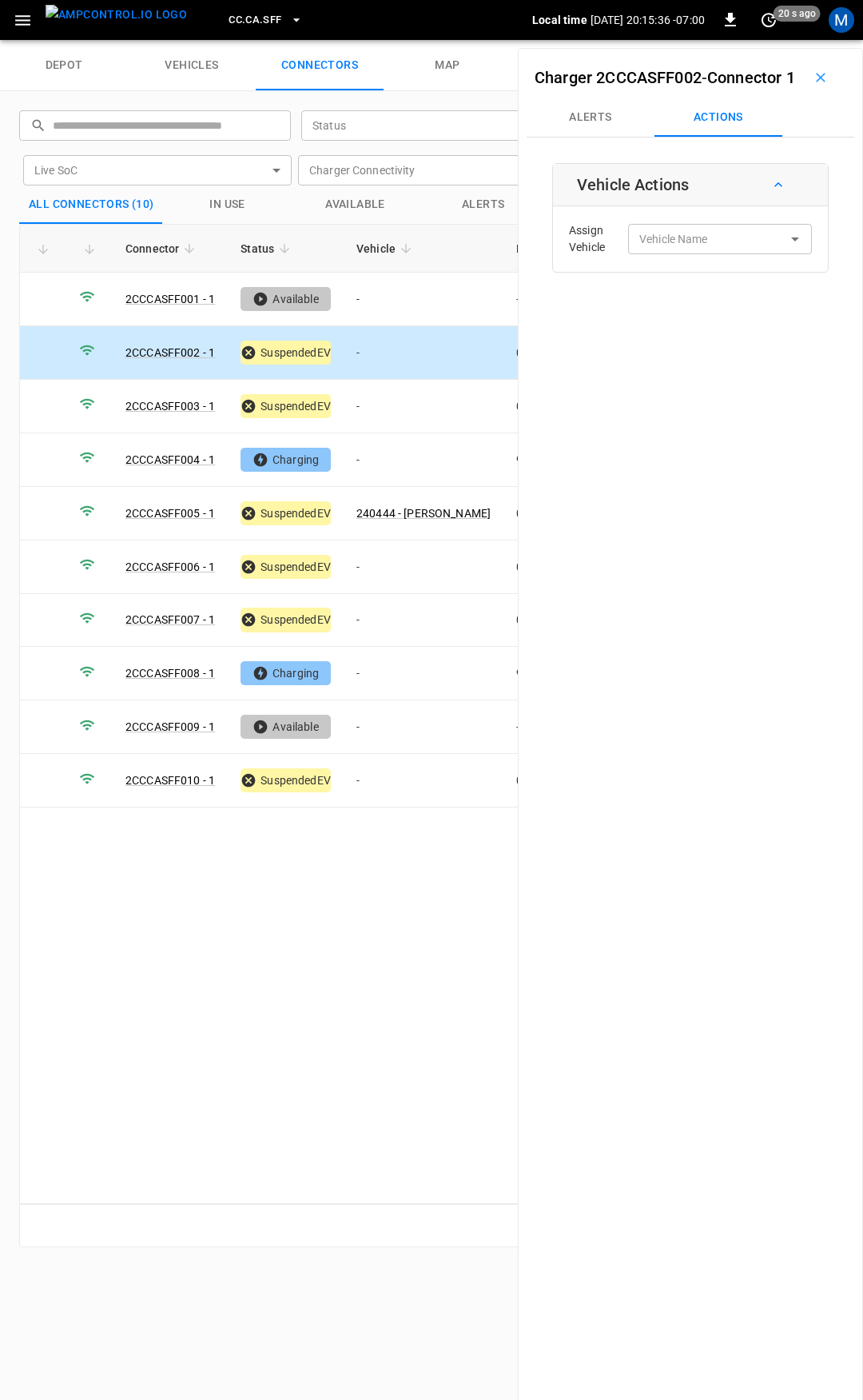
click at [405, 358] on td "-" at bounding box center [424, 353] width 160 height 54
click at [701, 254] on div "Vehicle Name" at bounding box center [720, 239] width 184 height 30
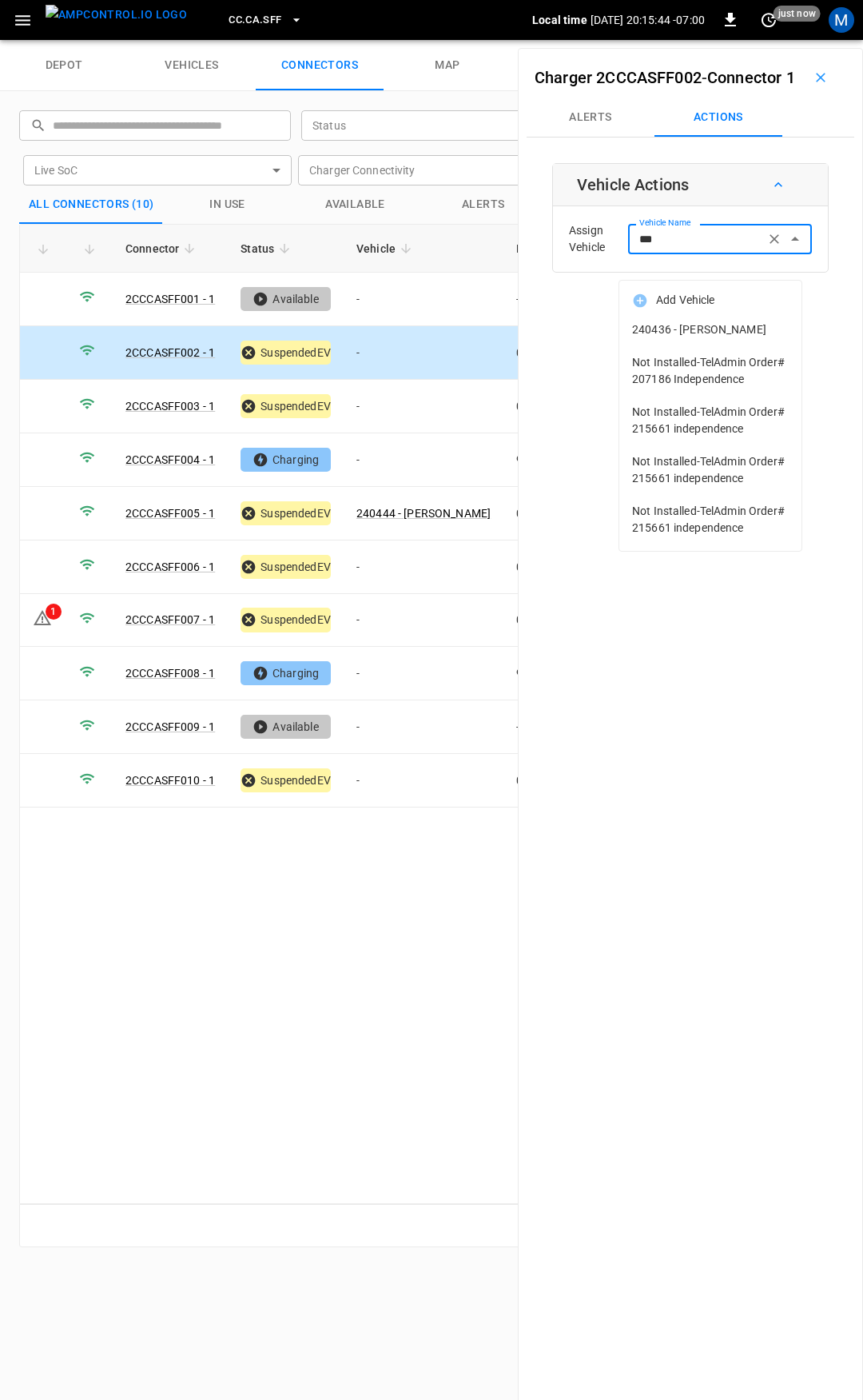
click at [727, 329] on span "240436 - [PERSON_NAME]" at bounding box center [711, 330] width 157 height 17
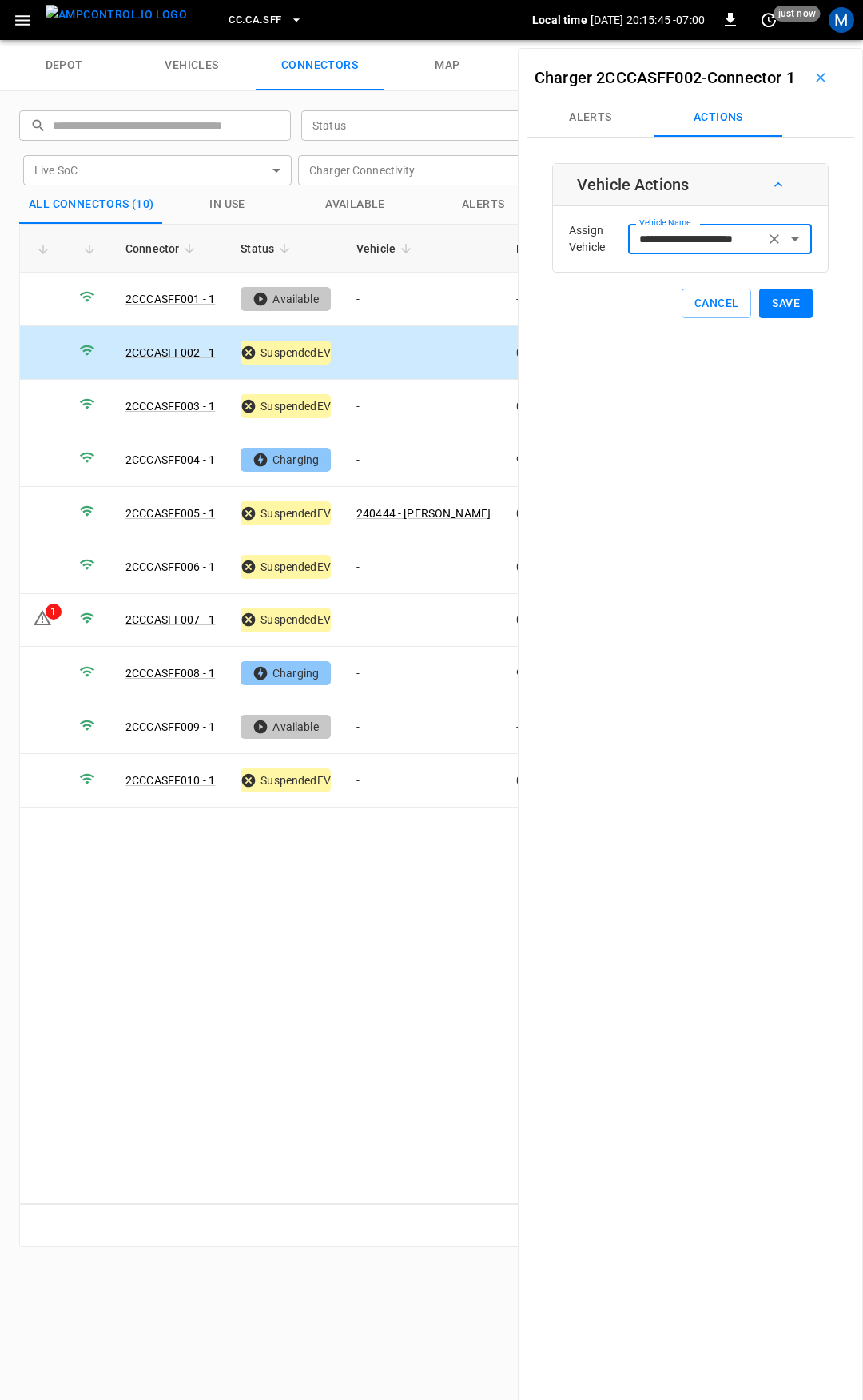
type input "**********"
click at [779, 318] on button "Save" at bounding box center [786, 304] width 54 height 30
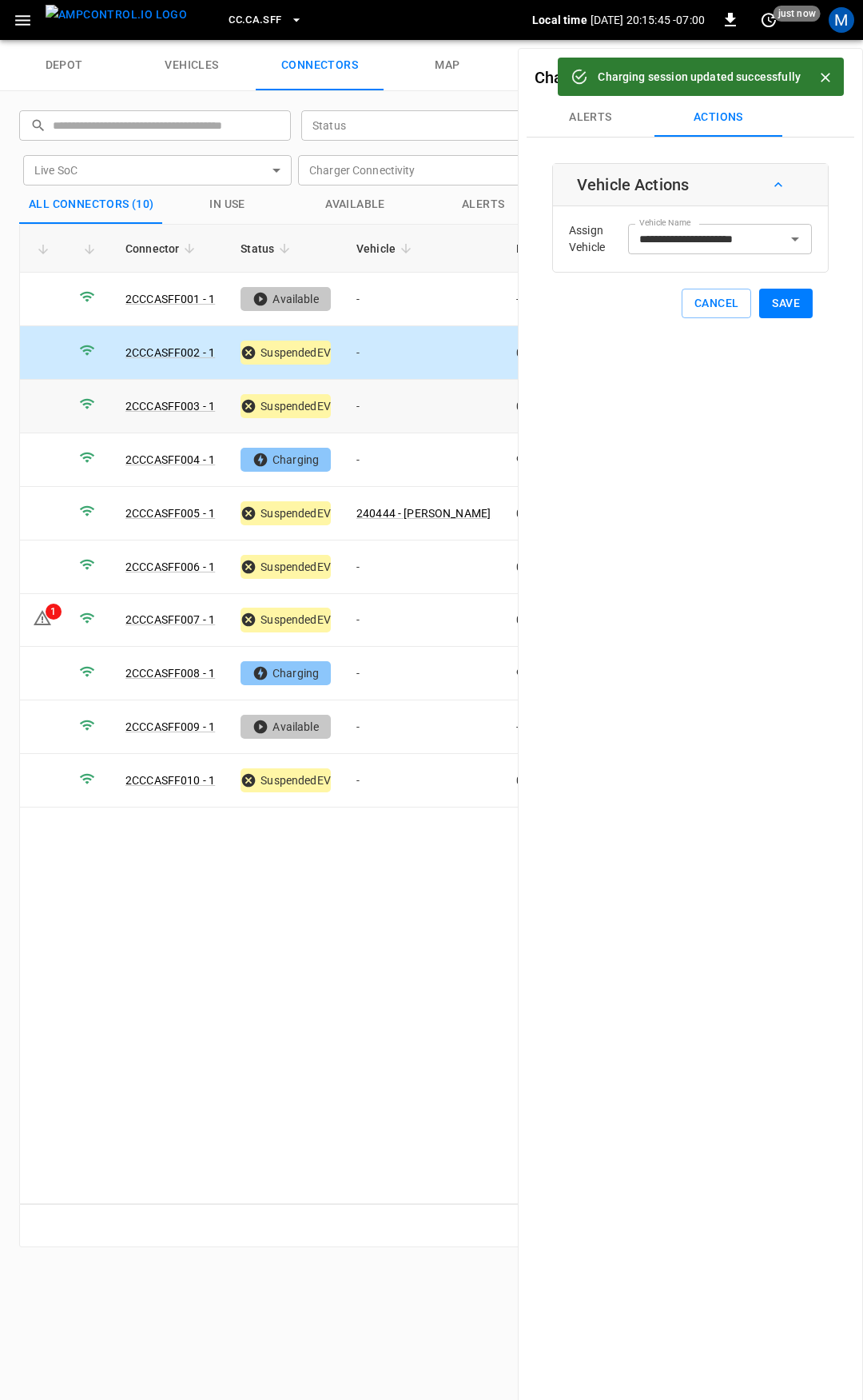
click at [405, 409] on td "-" at bounding box center [424, 407] width 160 height 54
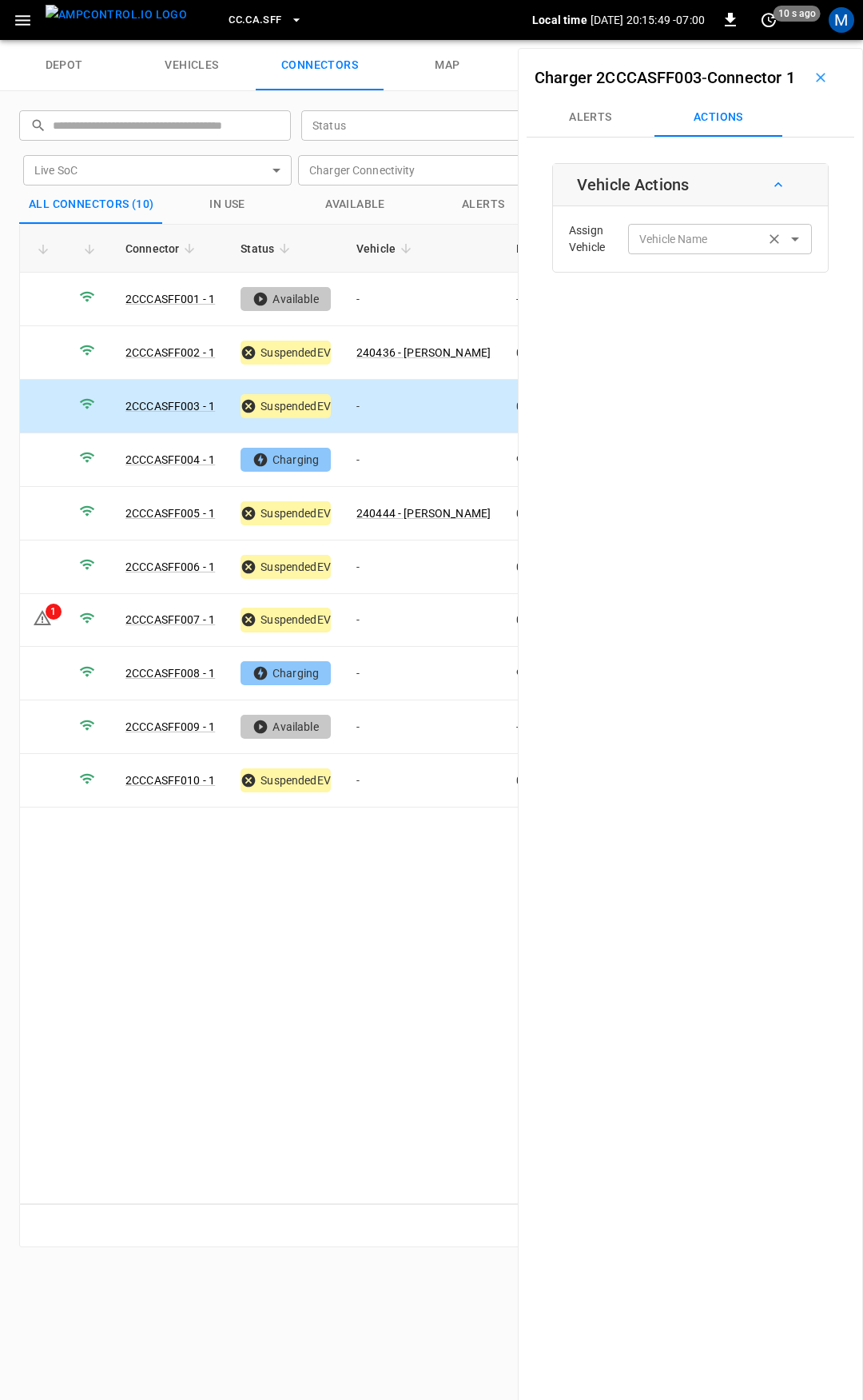
click at [663, 249] on input "Vehicle Name" at bounding box center [696, 239] width 127 height 20
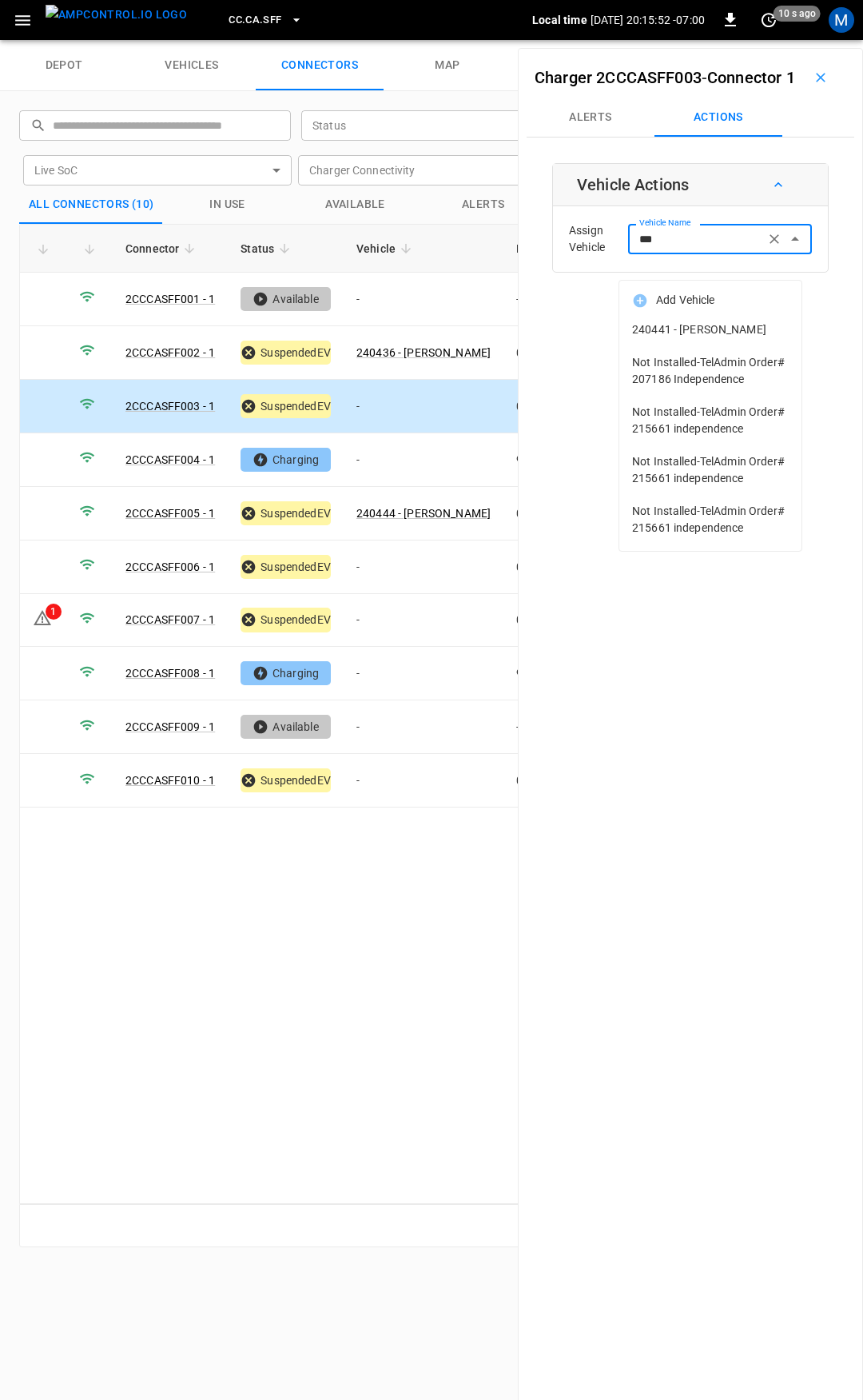
click at [687, 324] on span "240441 - [PERSON_NAME]" at bounding box center [711, 330] width 157 height 17
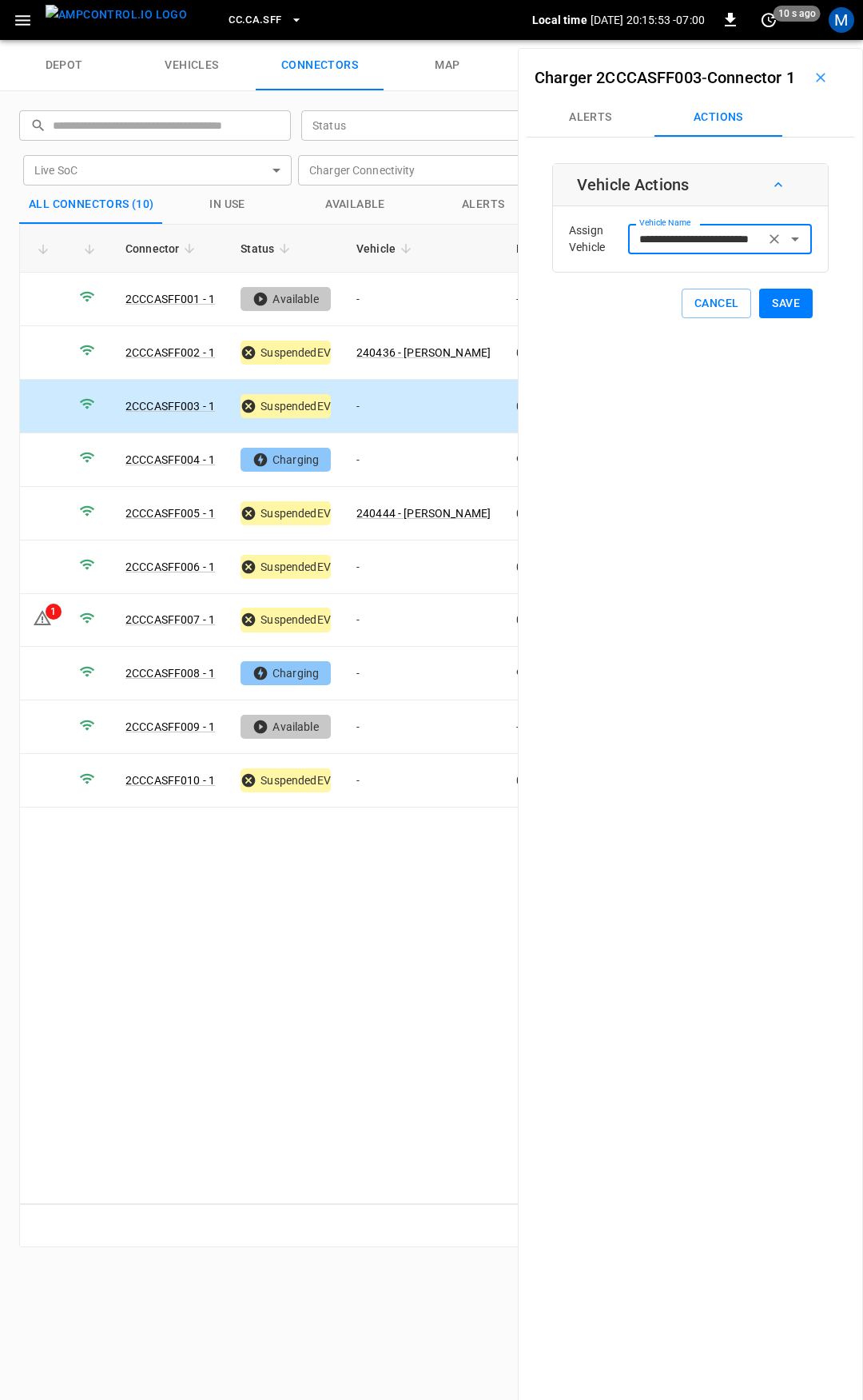
type input "**********"
click at [791, 318] on button "Save" at bounding box center [786, 304] width 54 height 30
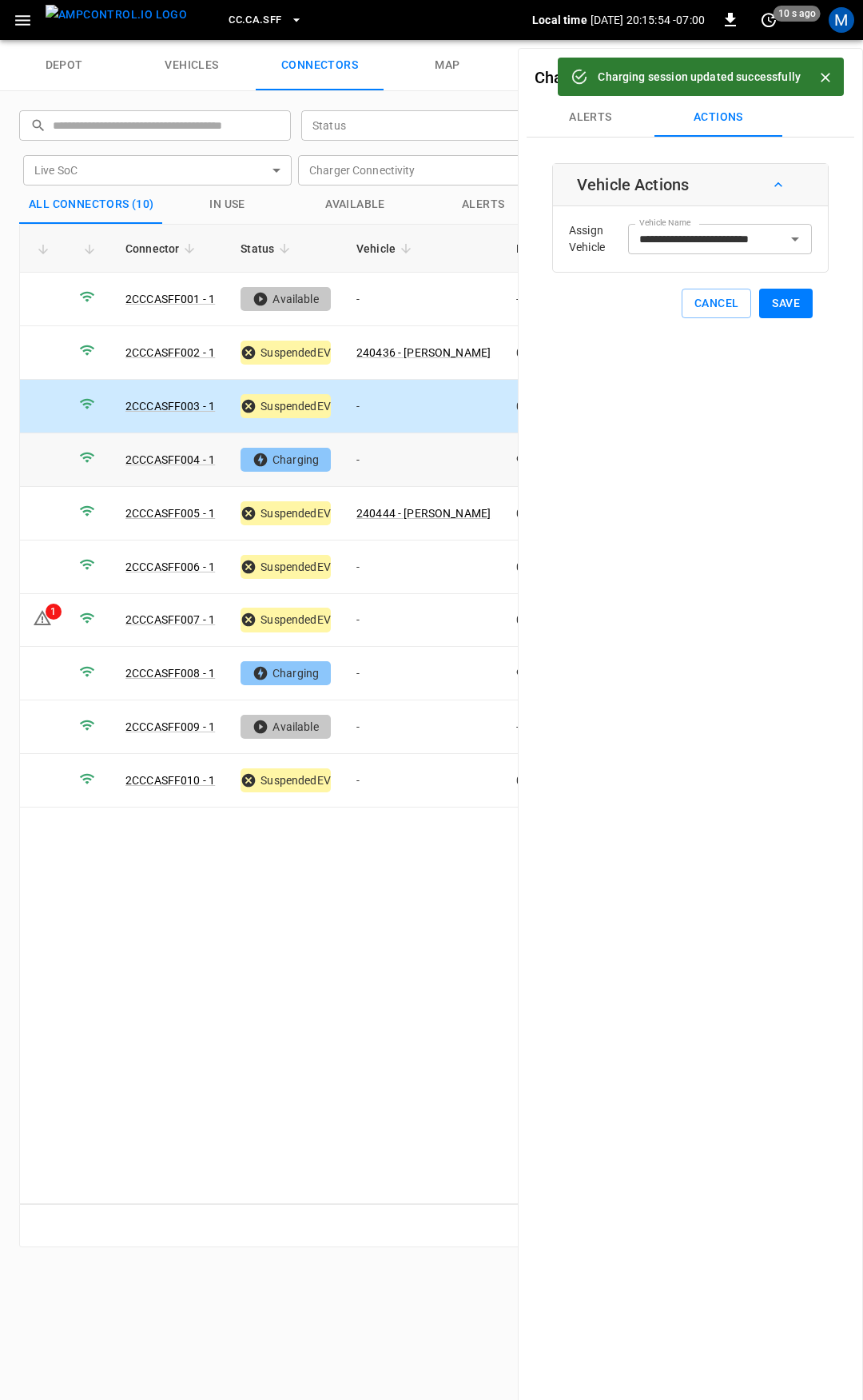
drag, startPoint x: 410, startPoint y: 455, endPoint x: 696, endPoint y: 321, distance: 315.8
click at [410, 453] on td "-" at bounding box center [424, 460] width 160 height 54
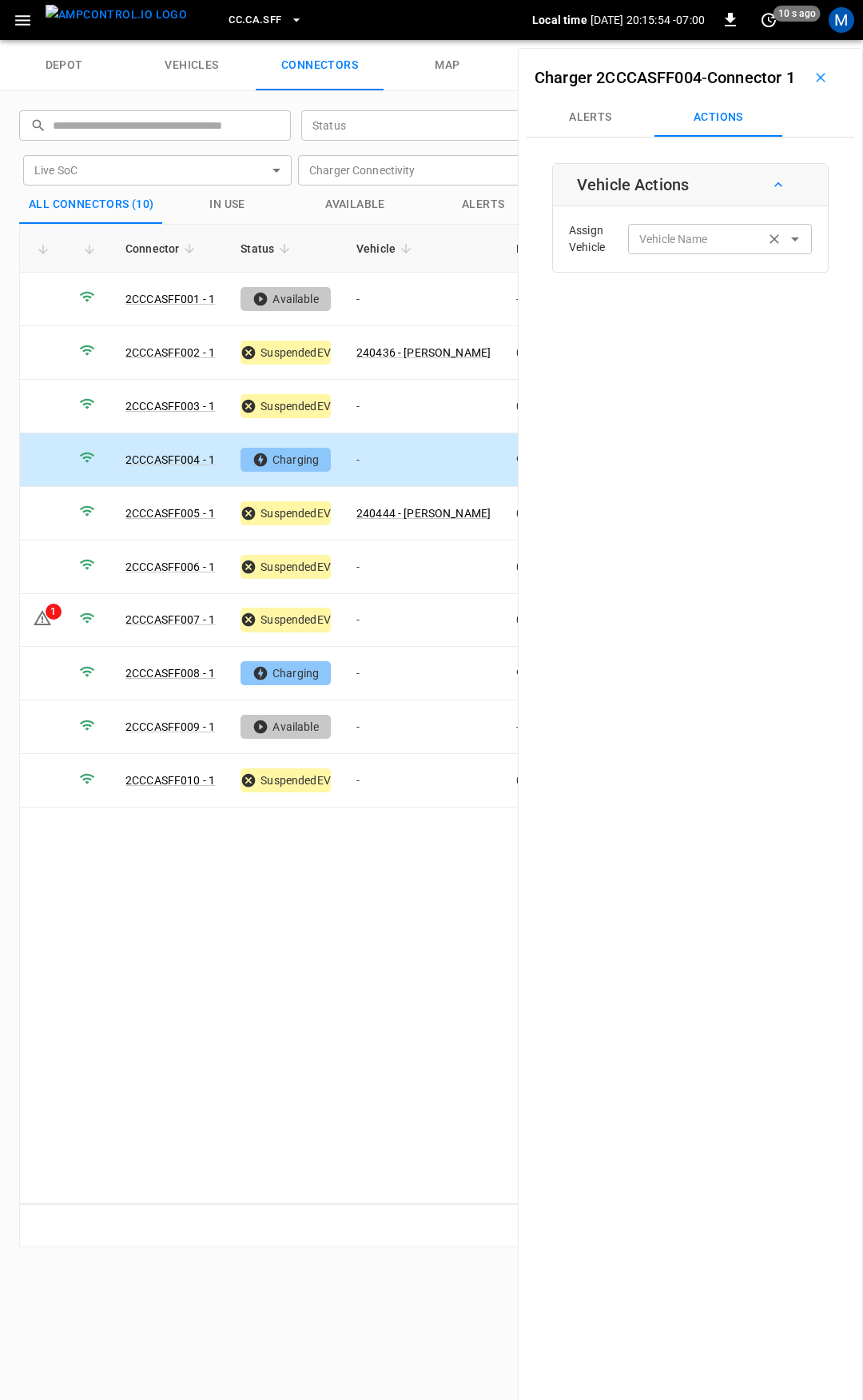
click at [696, 249] on input "Vehicle Name" at bounding box center [696, 239] width 127 height 20
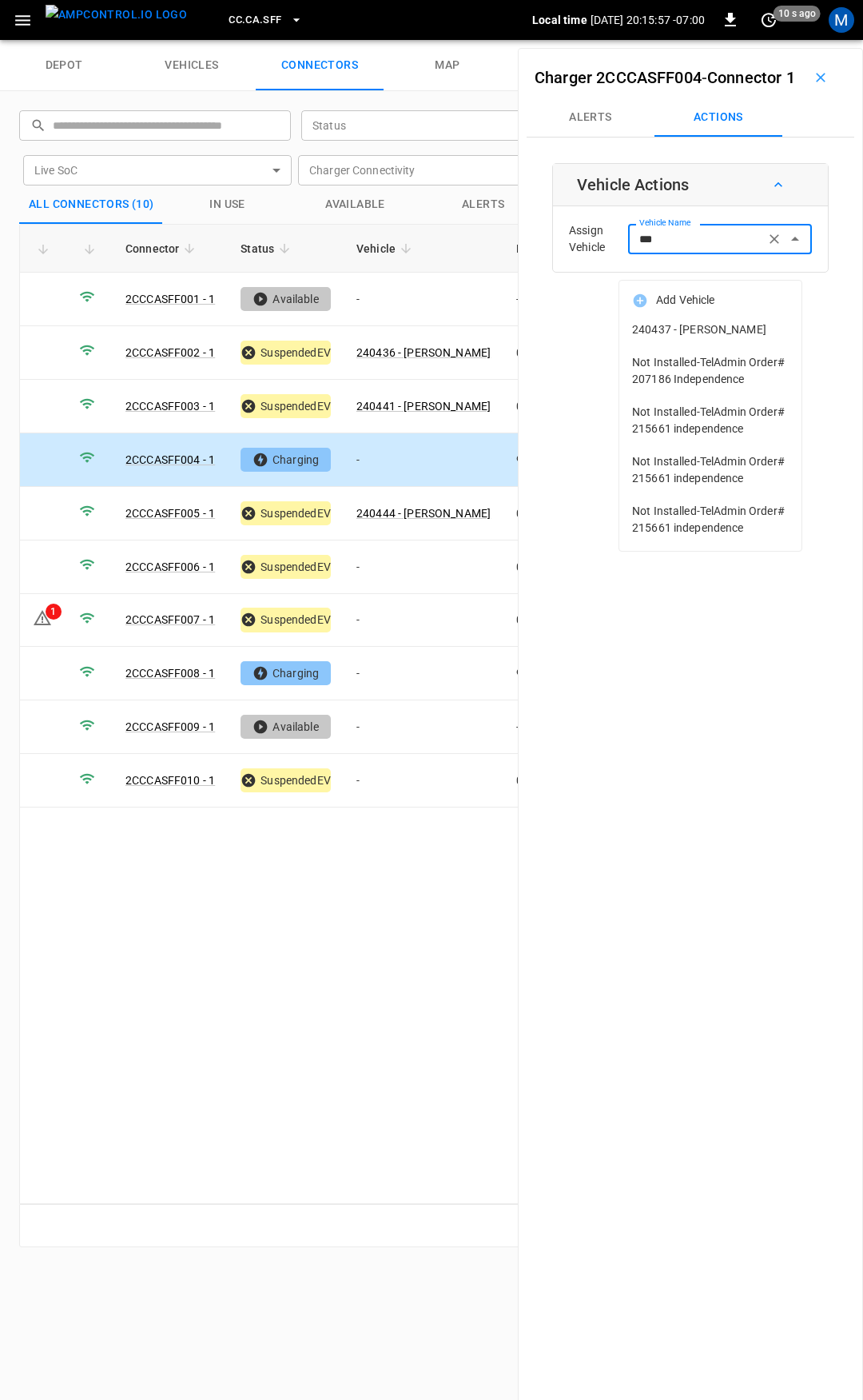
click at [707, 330] on span "240437 - [PERSON_NAME]" at bounding box center [711, 330] width 157 height 17
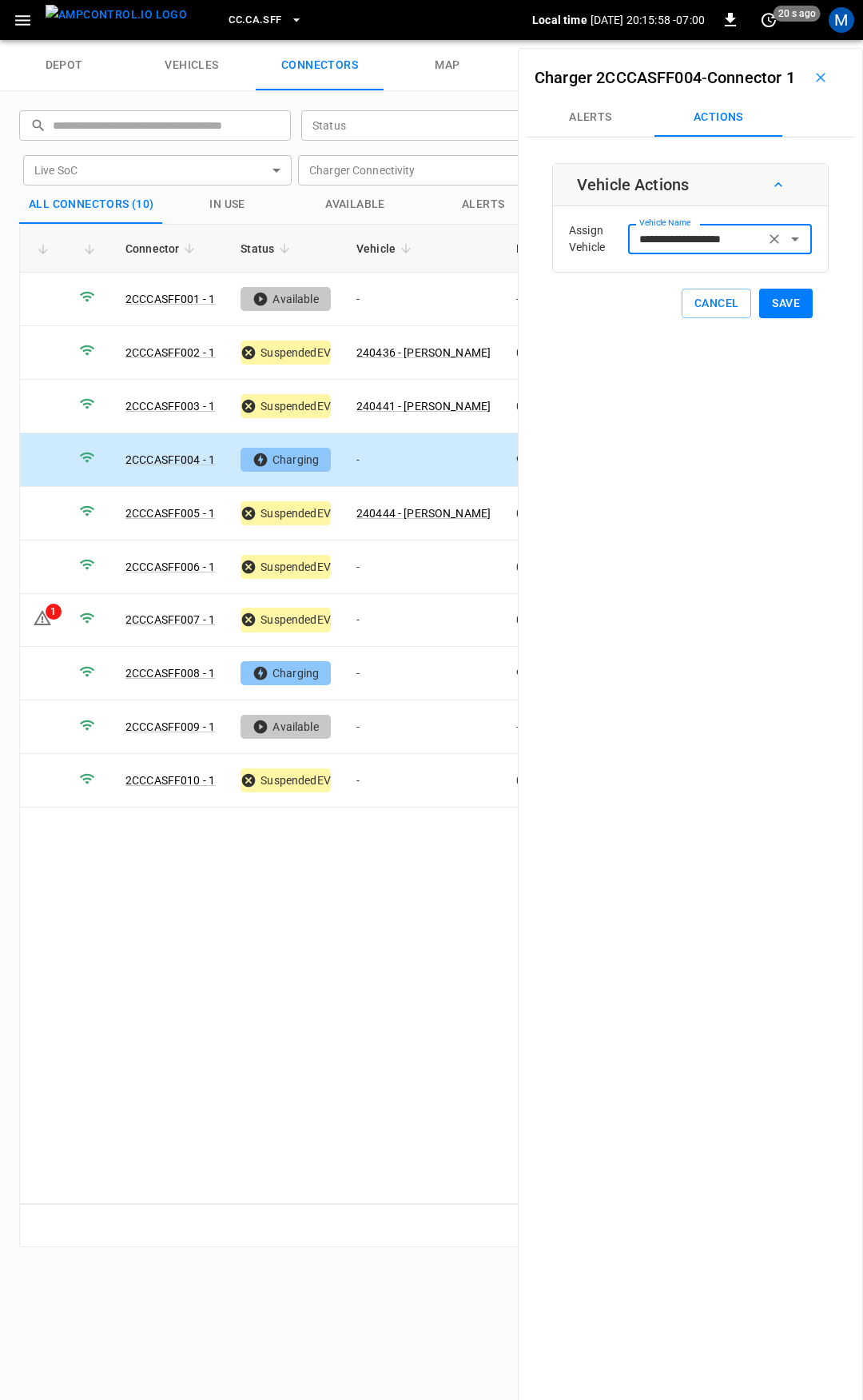
type input "**********"
click at [783, 318] on button "Save" at bounding box center [786, 304] width 54 height 30
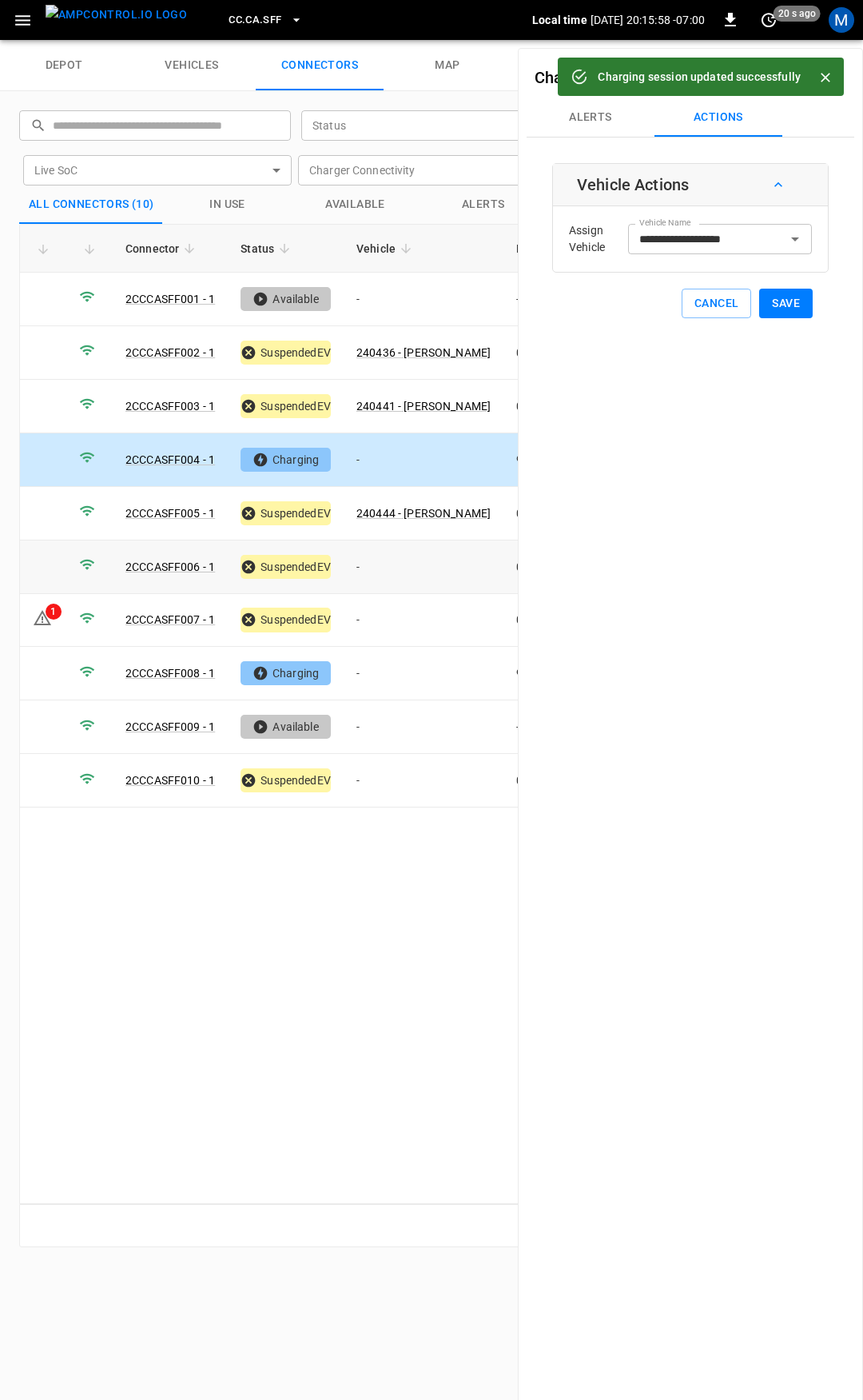
click at [387, 553] on td "-" at bounding box center [424, 568] width 160 height 54
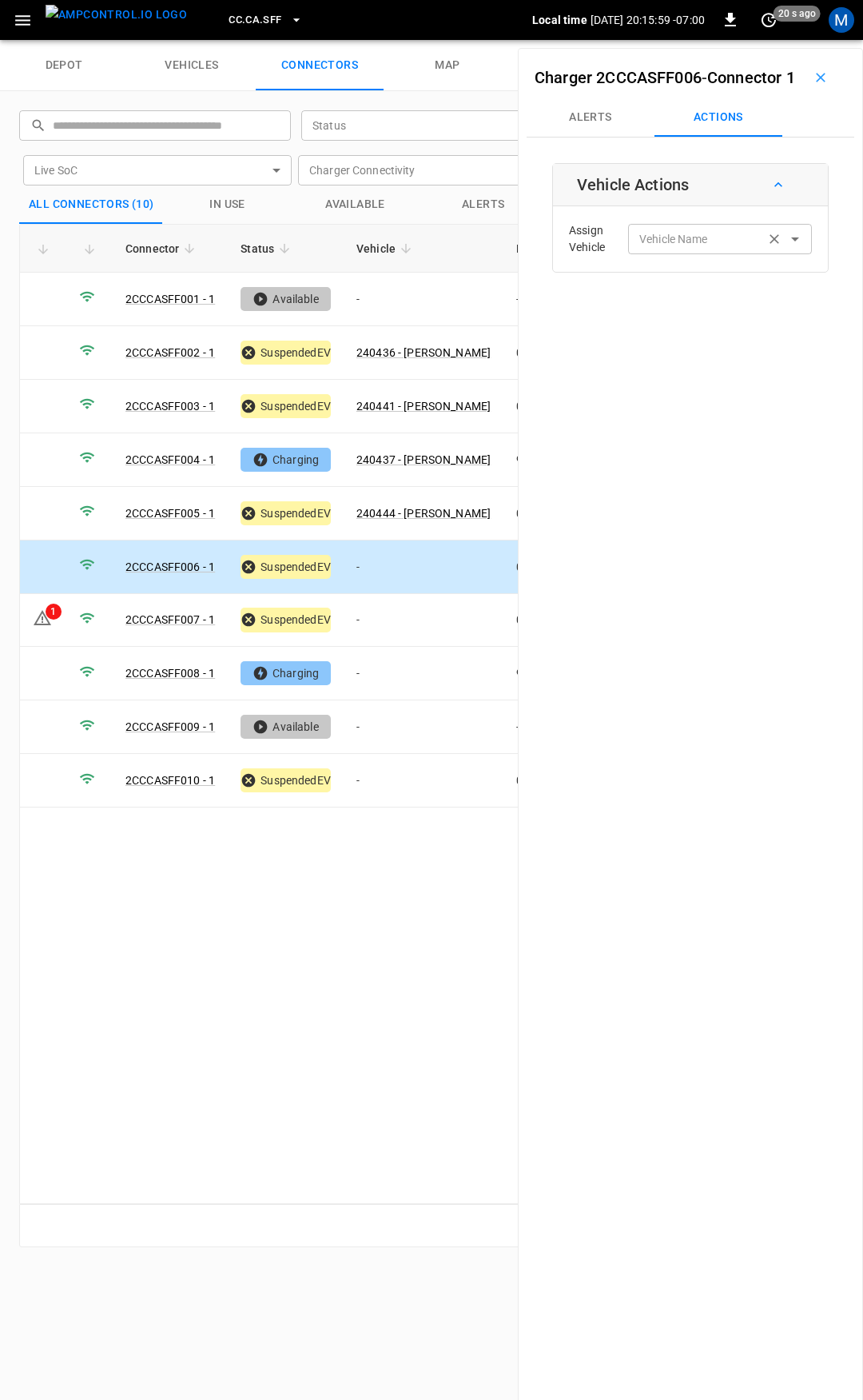
click at [693, 249] on input "Vehicle Name" at bounding box center [696, 239] width 127 height 20
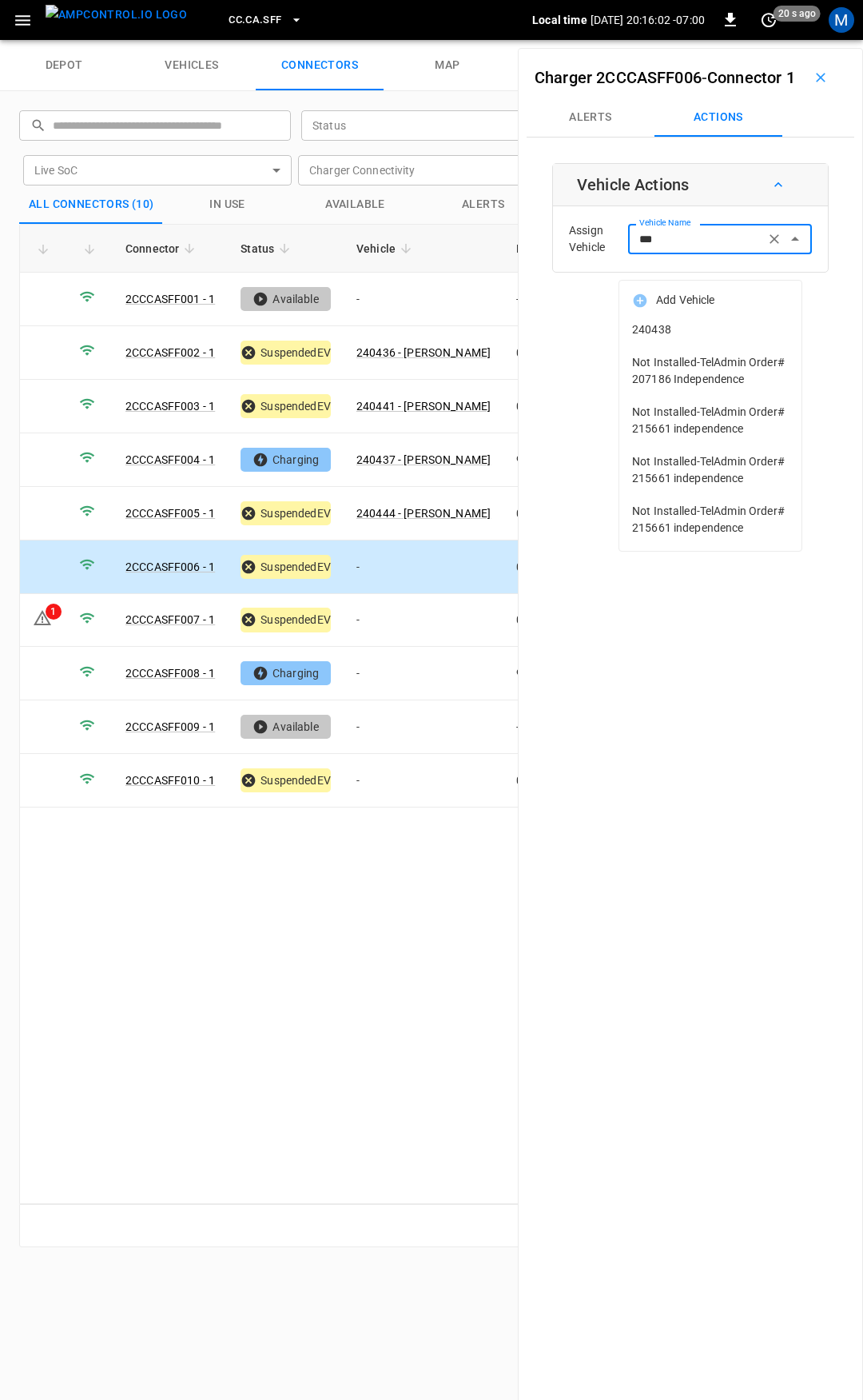
click at [700, 330] on span "240438" at bounding box center [711, 330] width 157 height 17
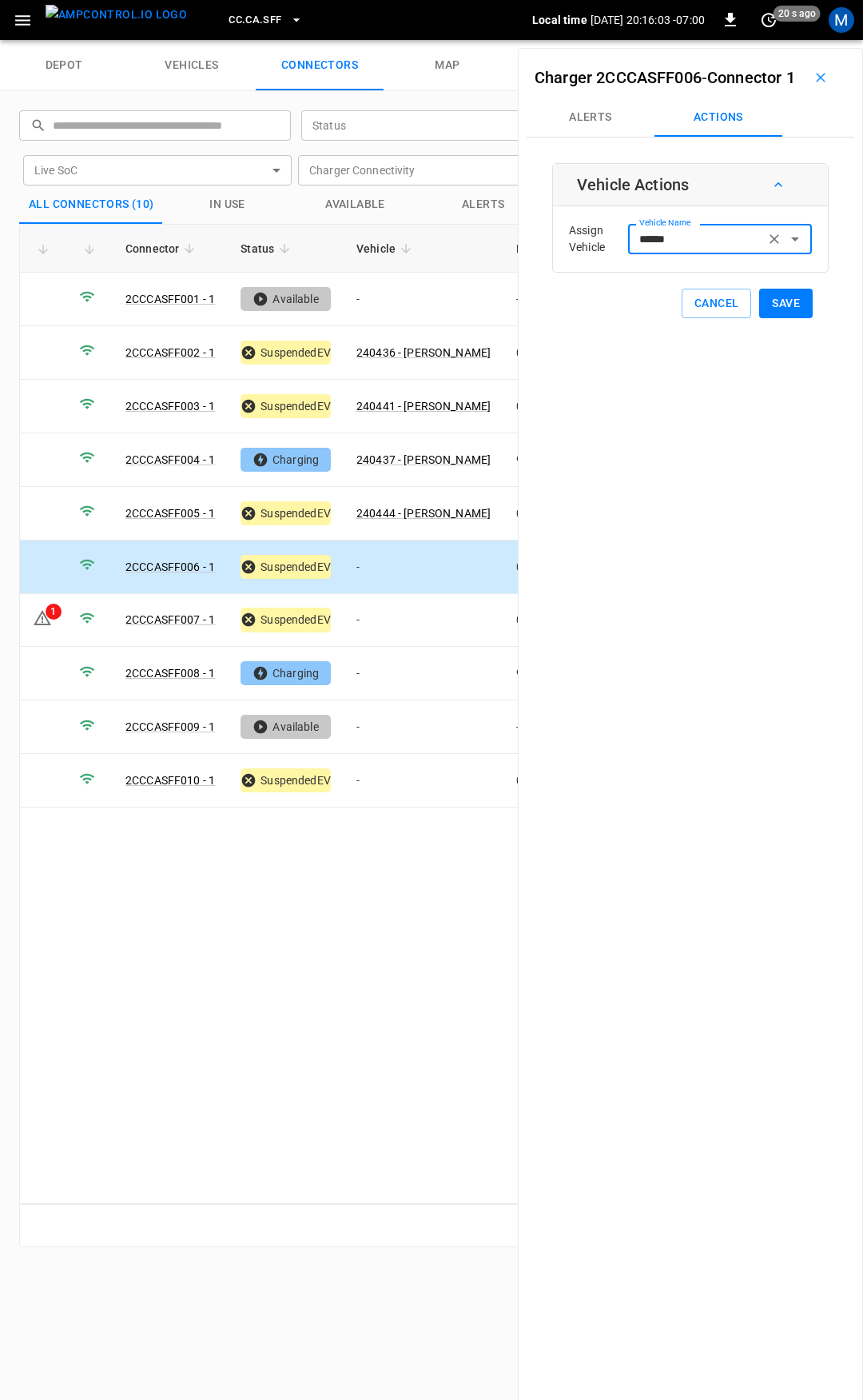
type input "******"
click at [790, 318] on button "Save" at bounding box center [786, 304] width 54 height 30
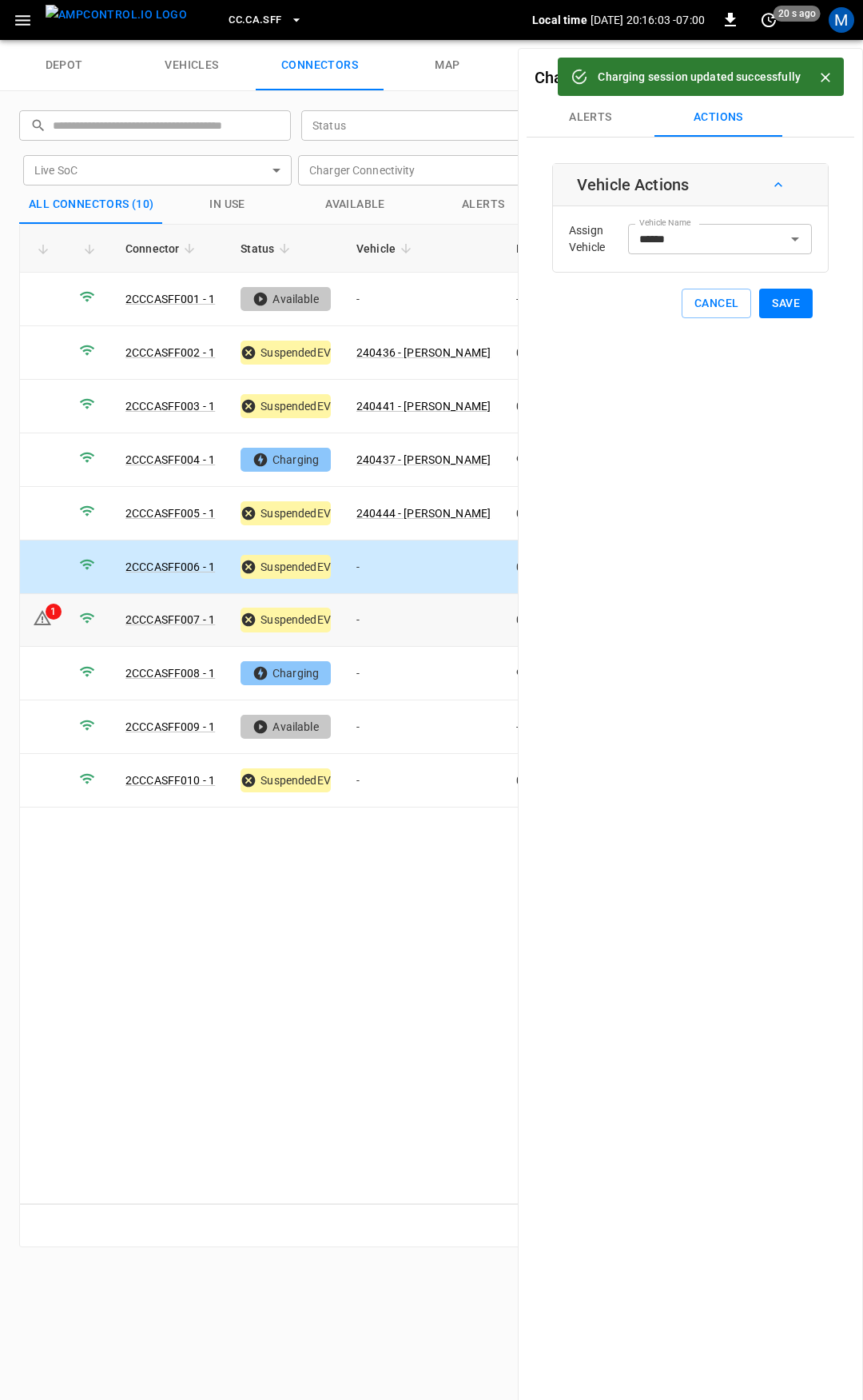
drag, startPoint x: 405, startPoint y: 614, endPoint x: 650, endPoint y: 373, distance: 343.7
click at [404, 610] on td "-" at bounding box center [424, 621] width 160 height 54
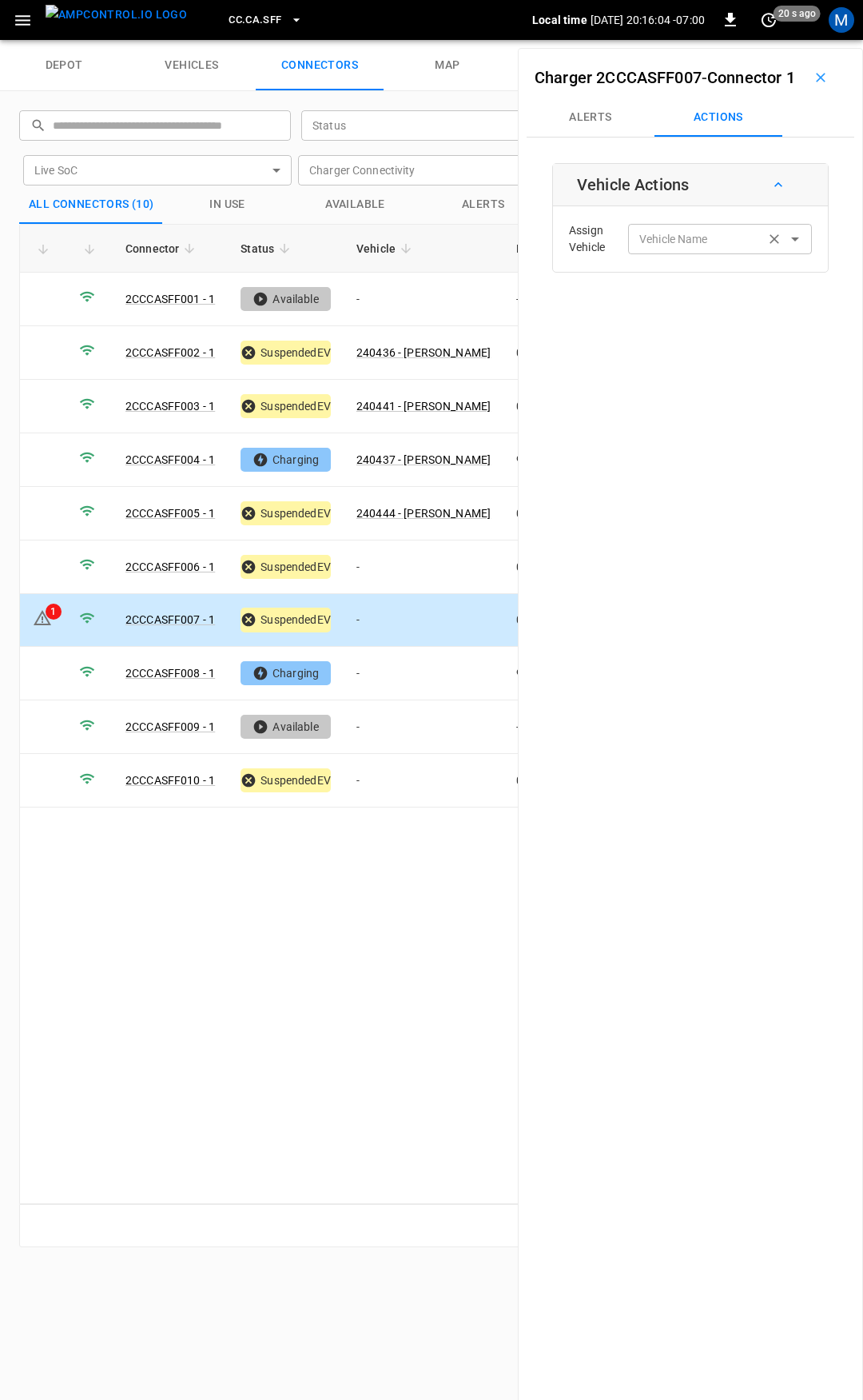
click at [667, 254] on div "Vehicle Name Vehicle Name" at bounding box center [720, 239] width 184 height 30
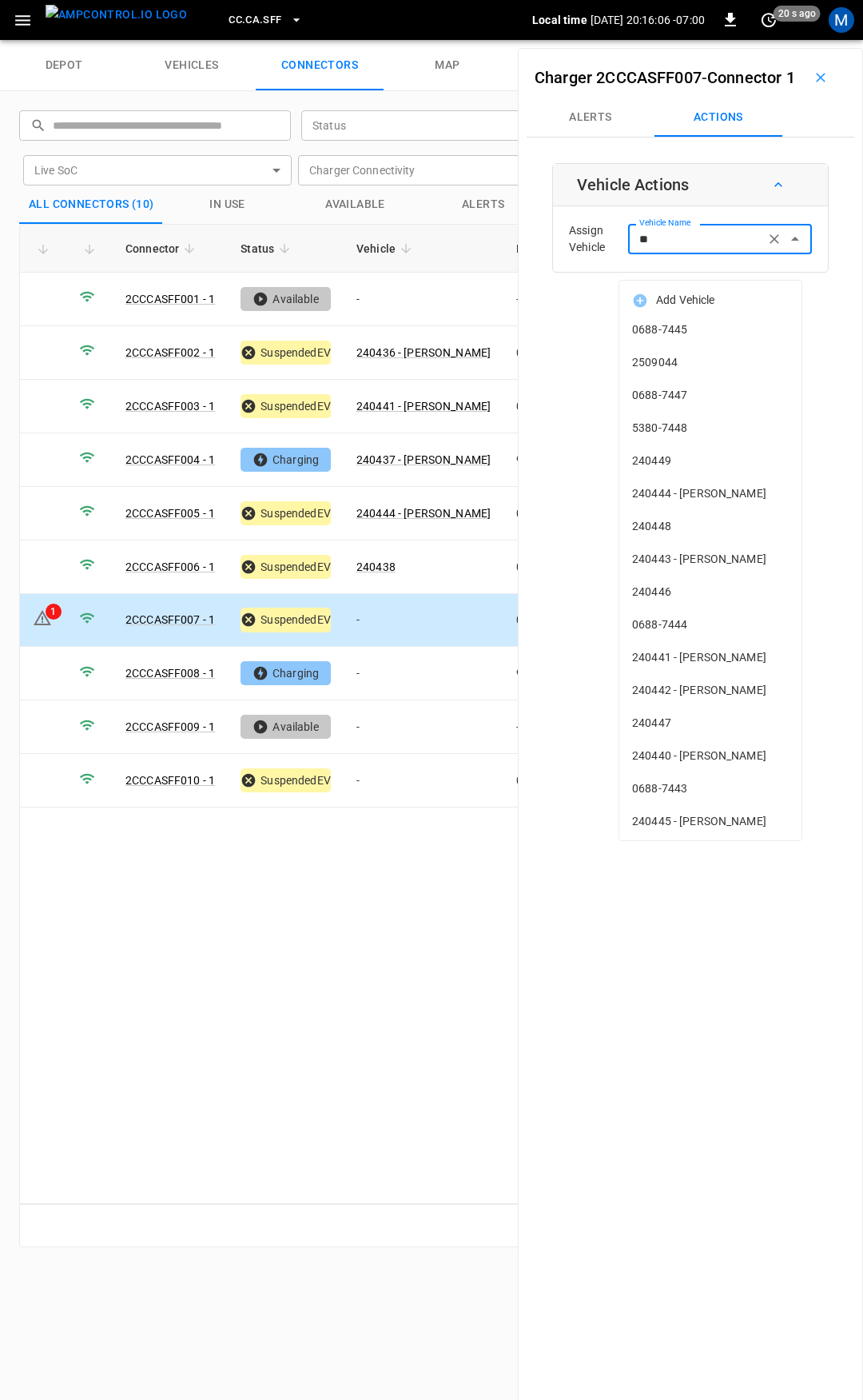
type input "***"
click at [686, 249] on input "Vehicle Name" at bounding box center [696, 239] width 127 height 20
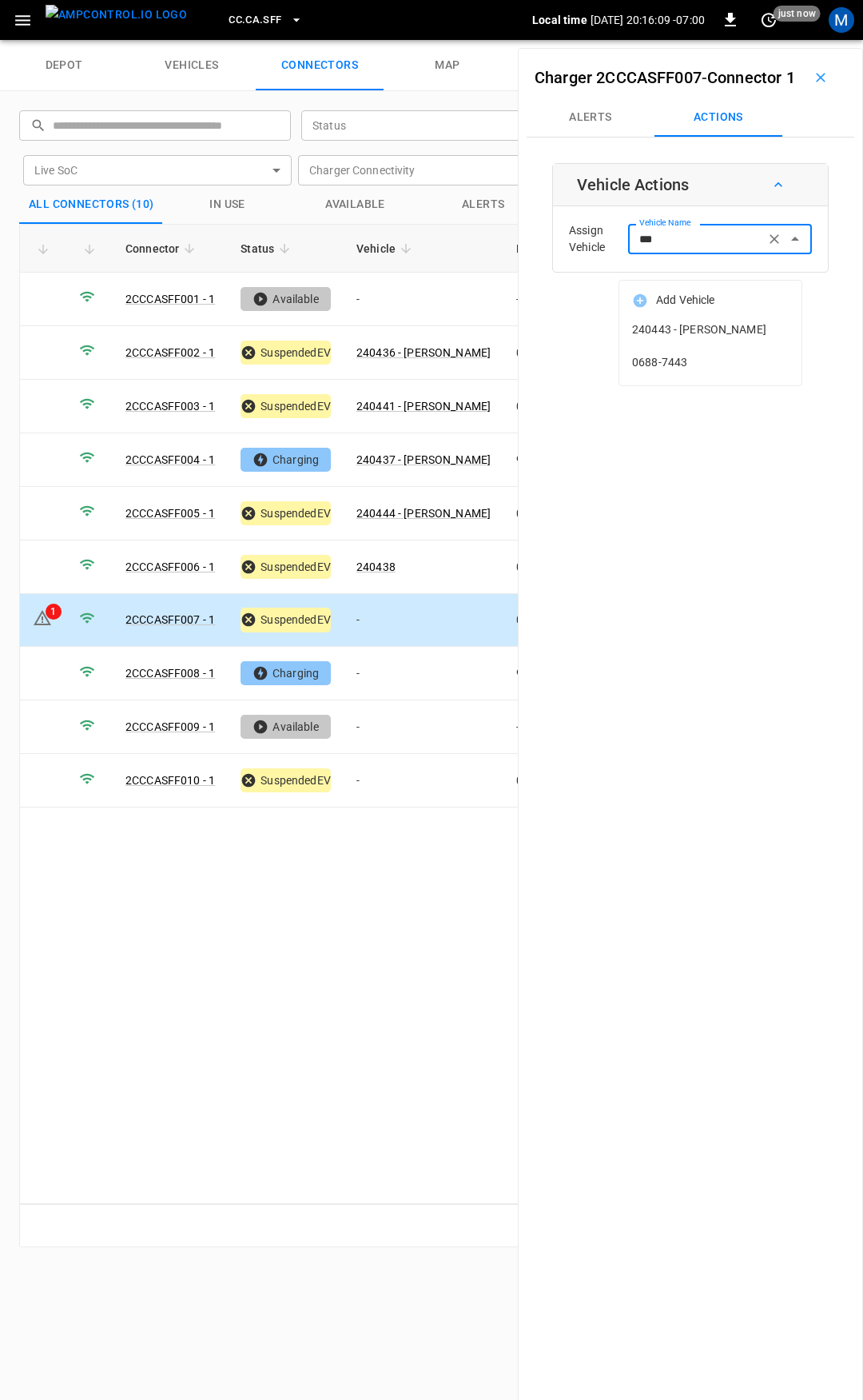
click at [699, 335] on span "240443 - [PERSON_NAME]" at bounding box center [711, 330] width 157 height 17
type input "**********"
click at [784, 318] on button "Save" at bounding box center [786, 304] width 54 height 30
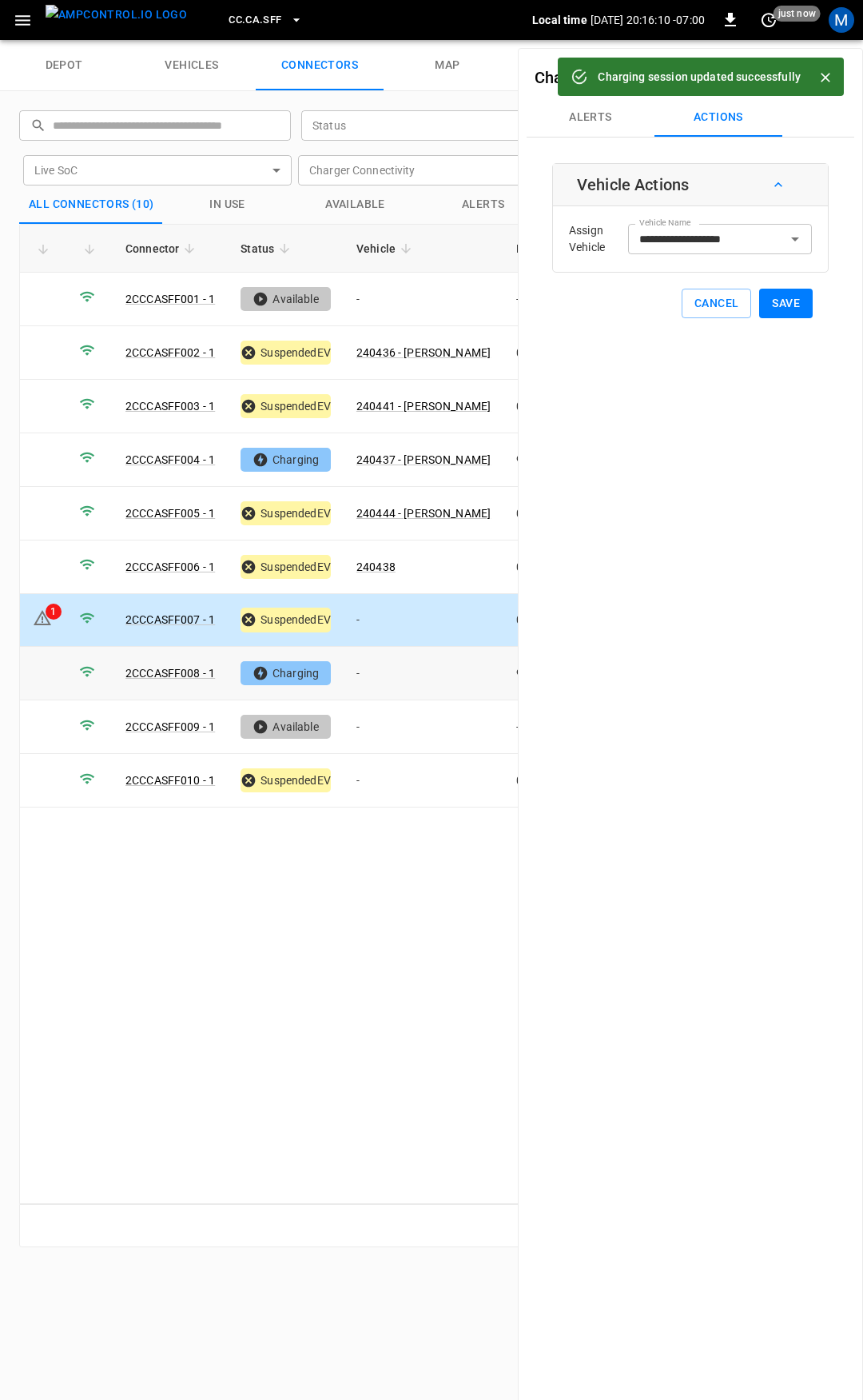
click at [390, 667] on td "-" at bounding box center [424, 674] width 160 height 54
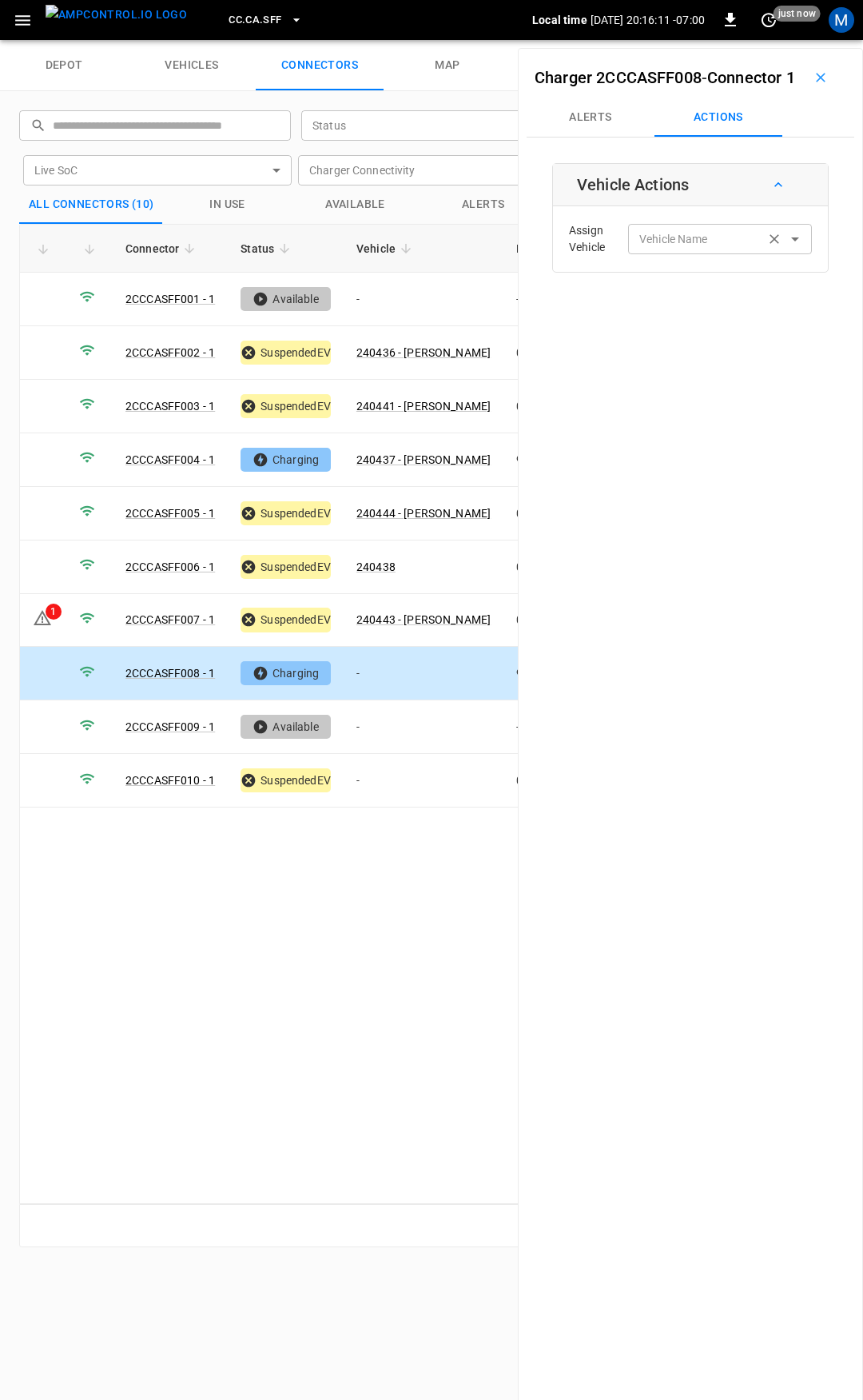
click at [679, 249] on div "Vehicle Name" at bounding box center [720, 239] width 184 height 30
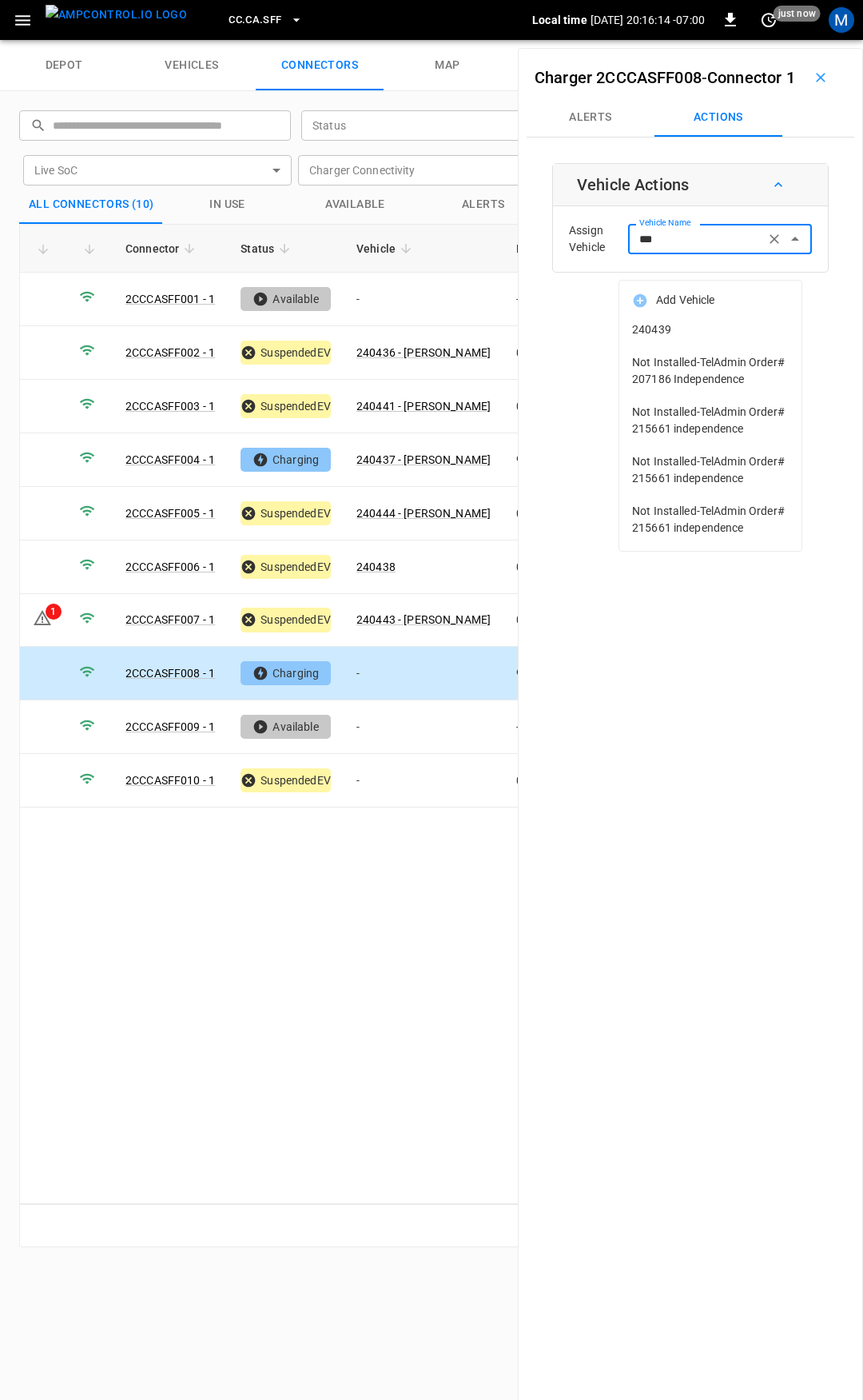
click at [714, 323] on span "240439" at bounding box center [711, 330] width 157 height 17
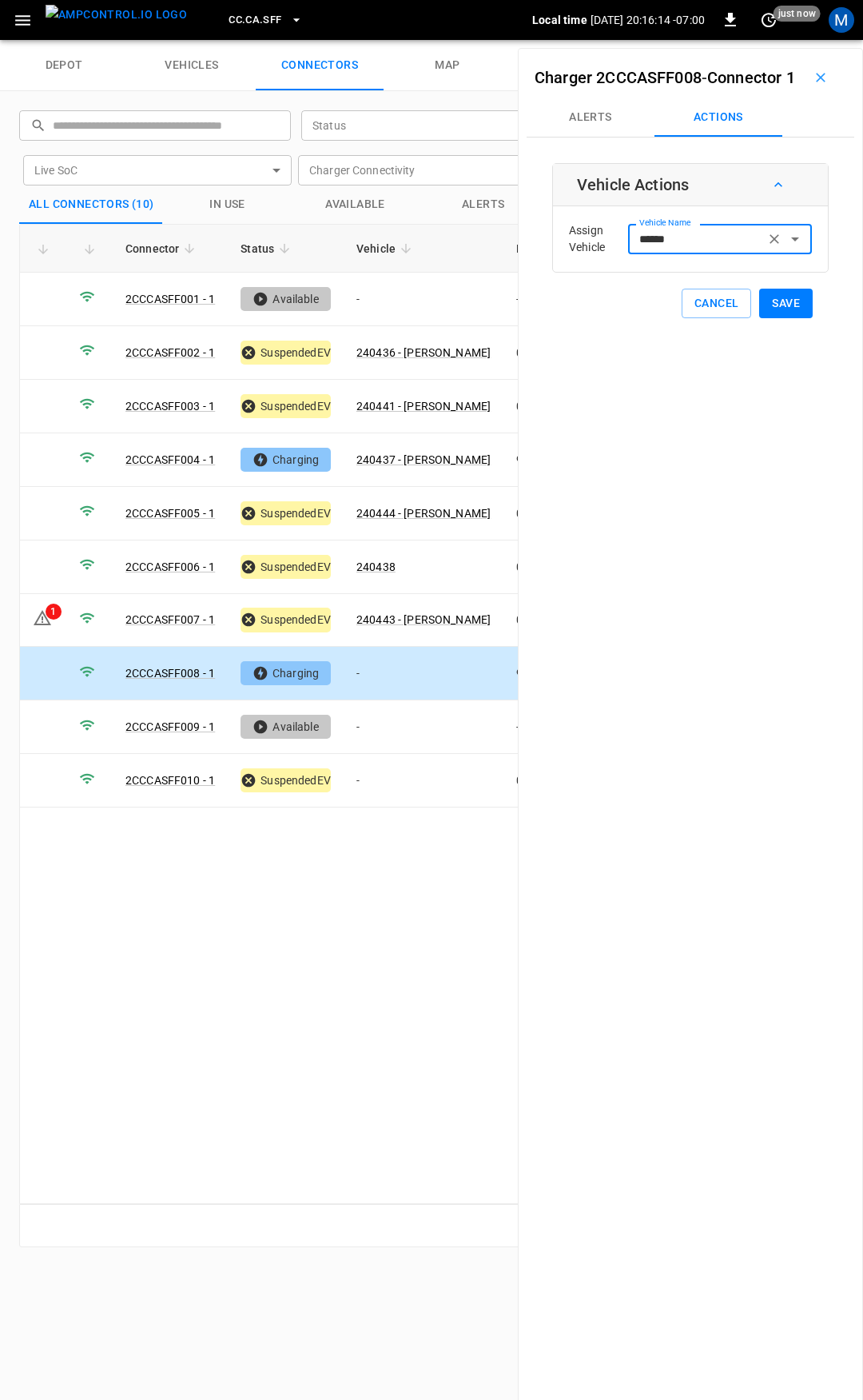
type input "******"
click at [779, 318] on button "Save" at bounding box center [786, 304] width 54 height 30
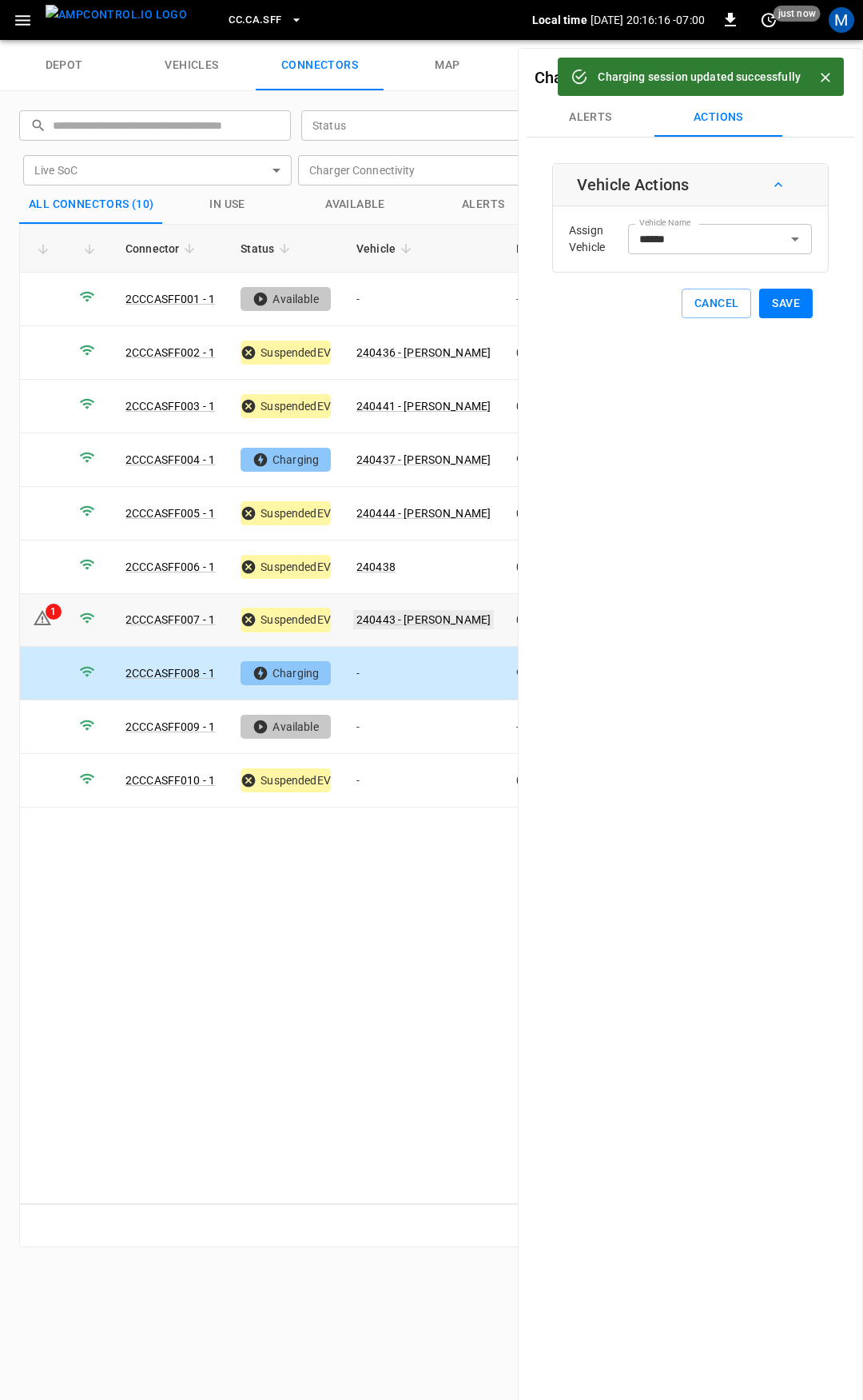
click at [422, 610] on link "240443 - [PERSON_NAME]" at bounding box center [423, 620] width 140 height 20
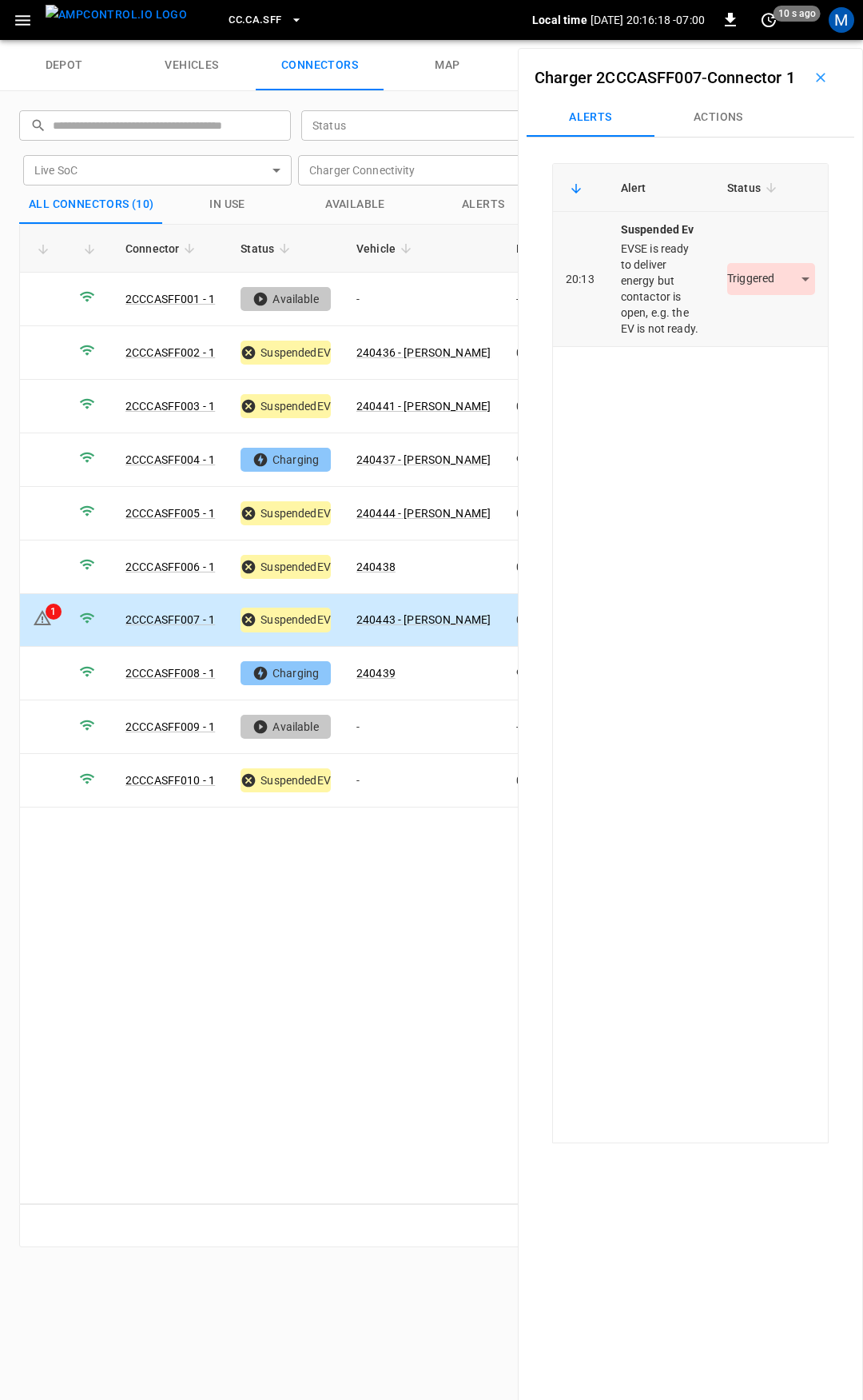
click at [759, 40] on body "CC.CA.SFF Local time [DATE] 20:16:18 -07:00 0 10 s ago M depot vehicles connect…" at bounding box center [431, 20] width 863 height 40
click at [774, 348] on li "Resolved" at bounding box center [763, 352] width 100 height 26
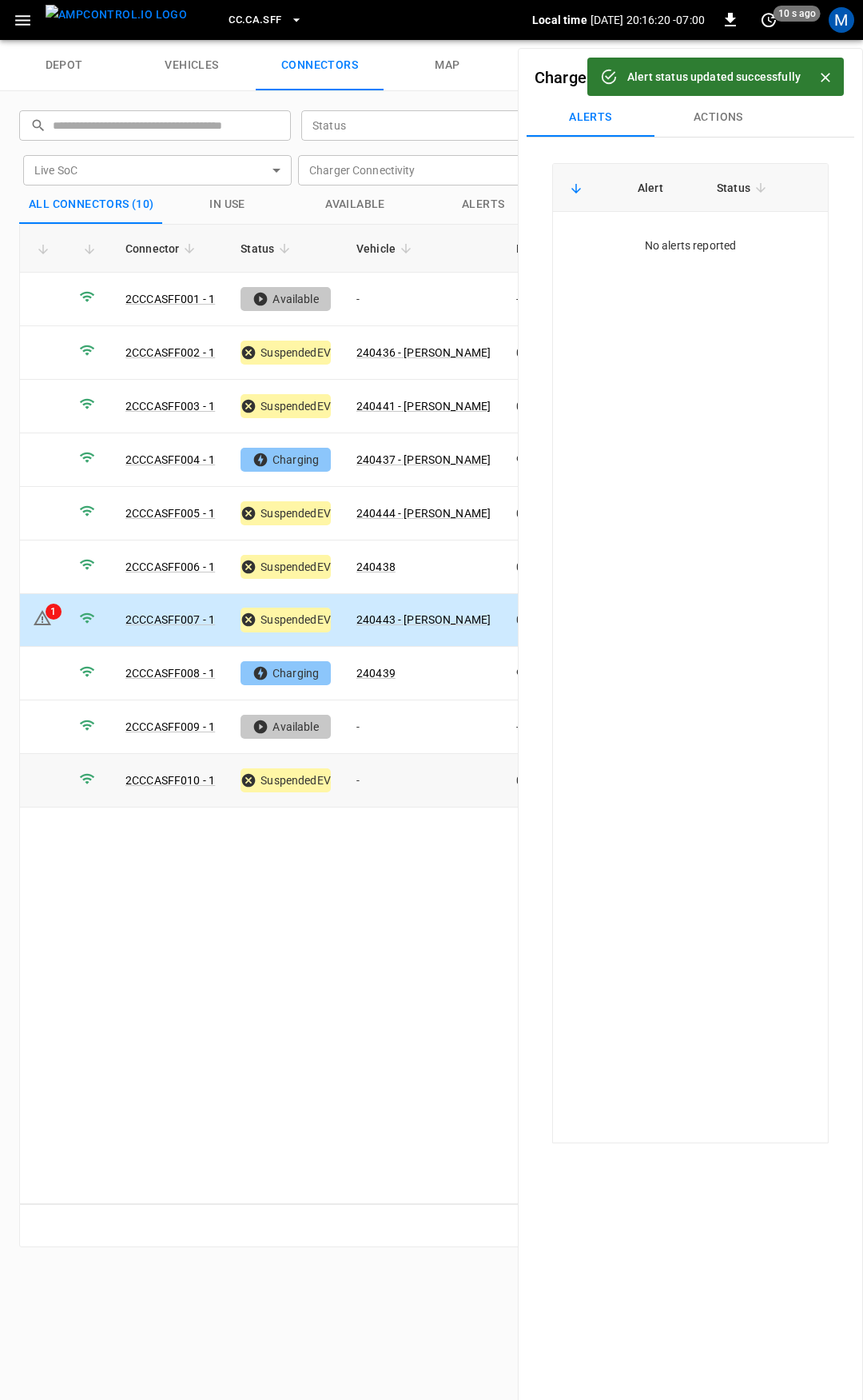
click at [390, 790] on td "-" at bounding box center [424, 780] width 160 height 54
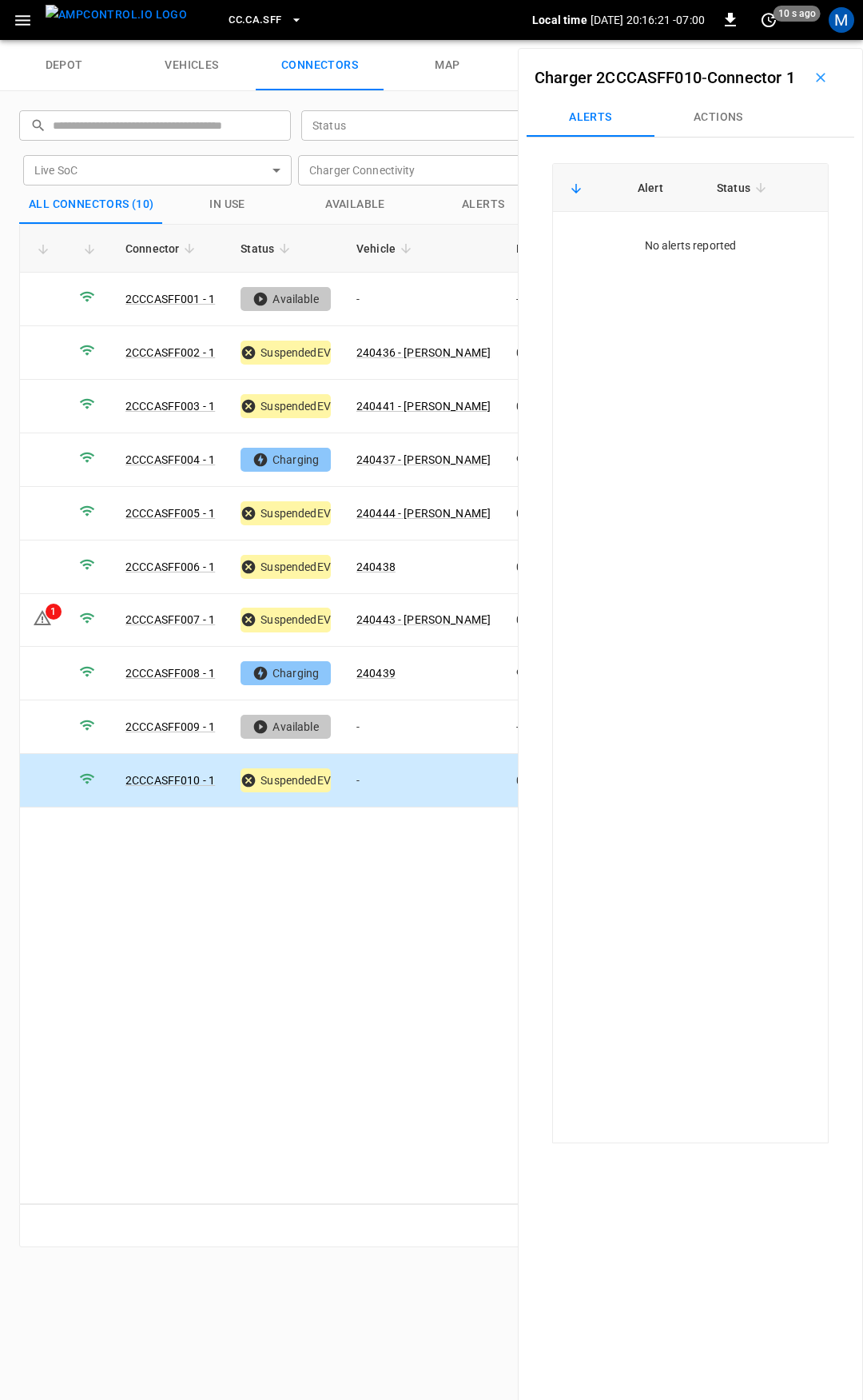
click at [726, 137] on button "Actions" at bounding box center [719, 117] width 128 height 38
click at [679, 249] on input "Vehicle Name" at bounding box center [696, 239] width 127 height 20
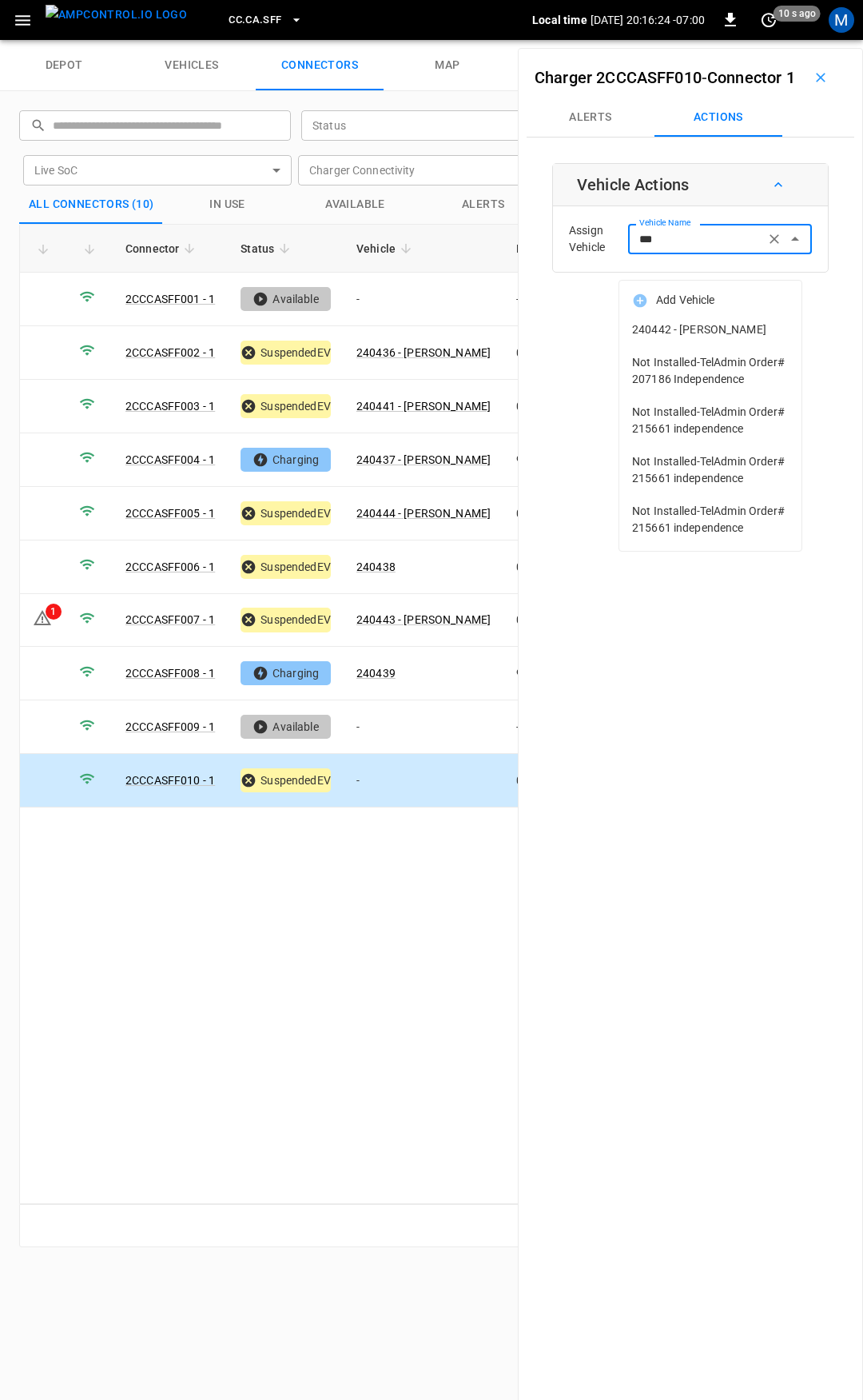
click at [697, 329] on span "240442 - [PERSON_NAME]" at bounding box center [711, 330] width 157 height 17
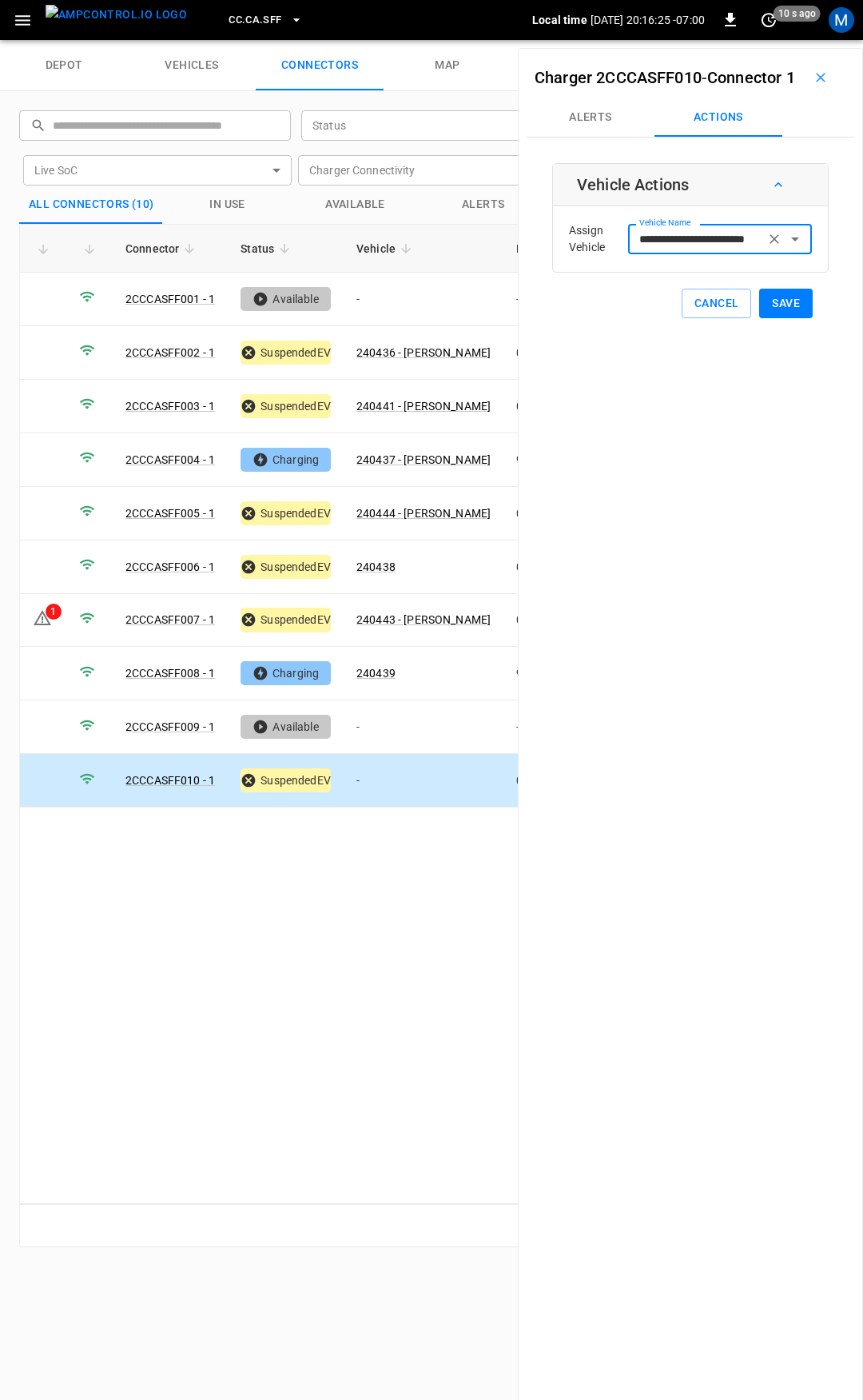
type input "**********"
click at [778, 318] on button "Save" at bounding box center [786, 304] width 54 height 30
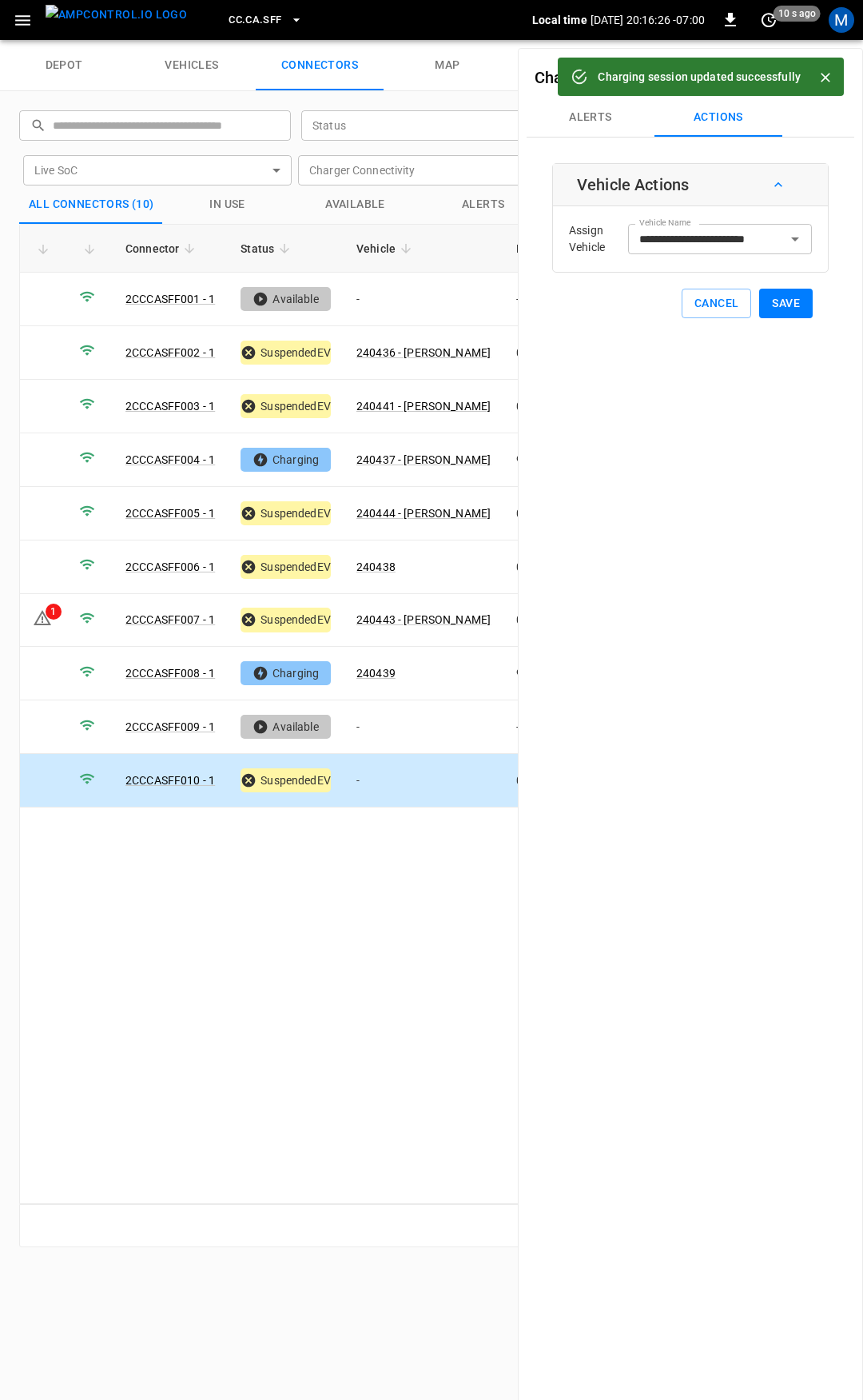
click at [229, 14] on span "CC.CA.SFF" at bounding box center [255, 20] width 53 height 19
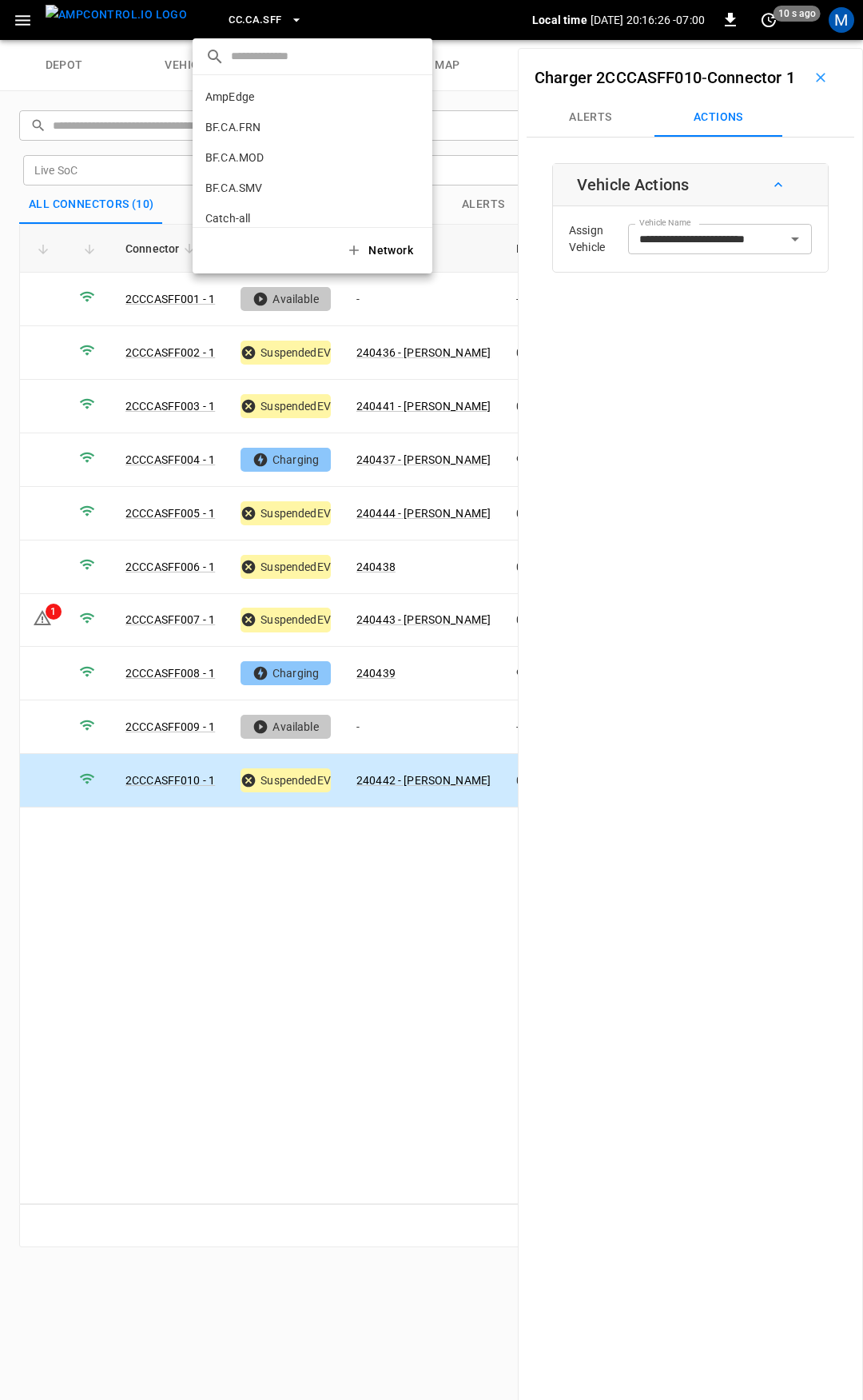
scroll to position [268, 0]
drag, startPoint x: 267, startPoint y: 129, endPoint x: 198, endPoint y: 159, distance: 75.2
click at [268, 128] on p "CC.CA.SJO" at bounding box center [283, 131] width 156 height 16
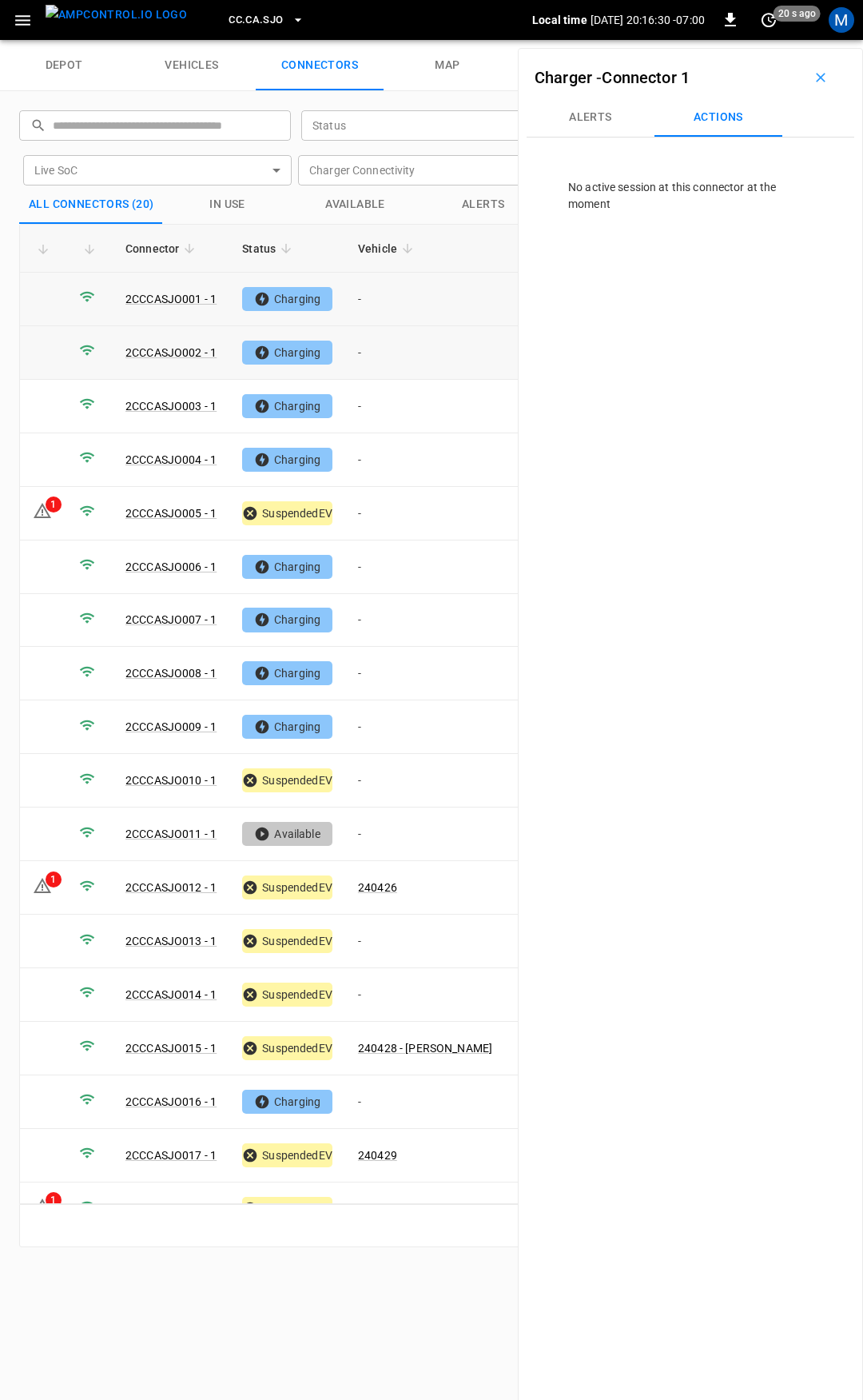
click at [397, 317] on td "-" at bounding box center [425, 299] width 160 height 54
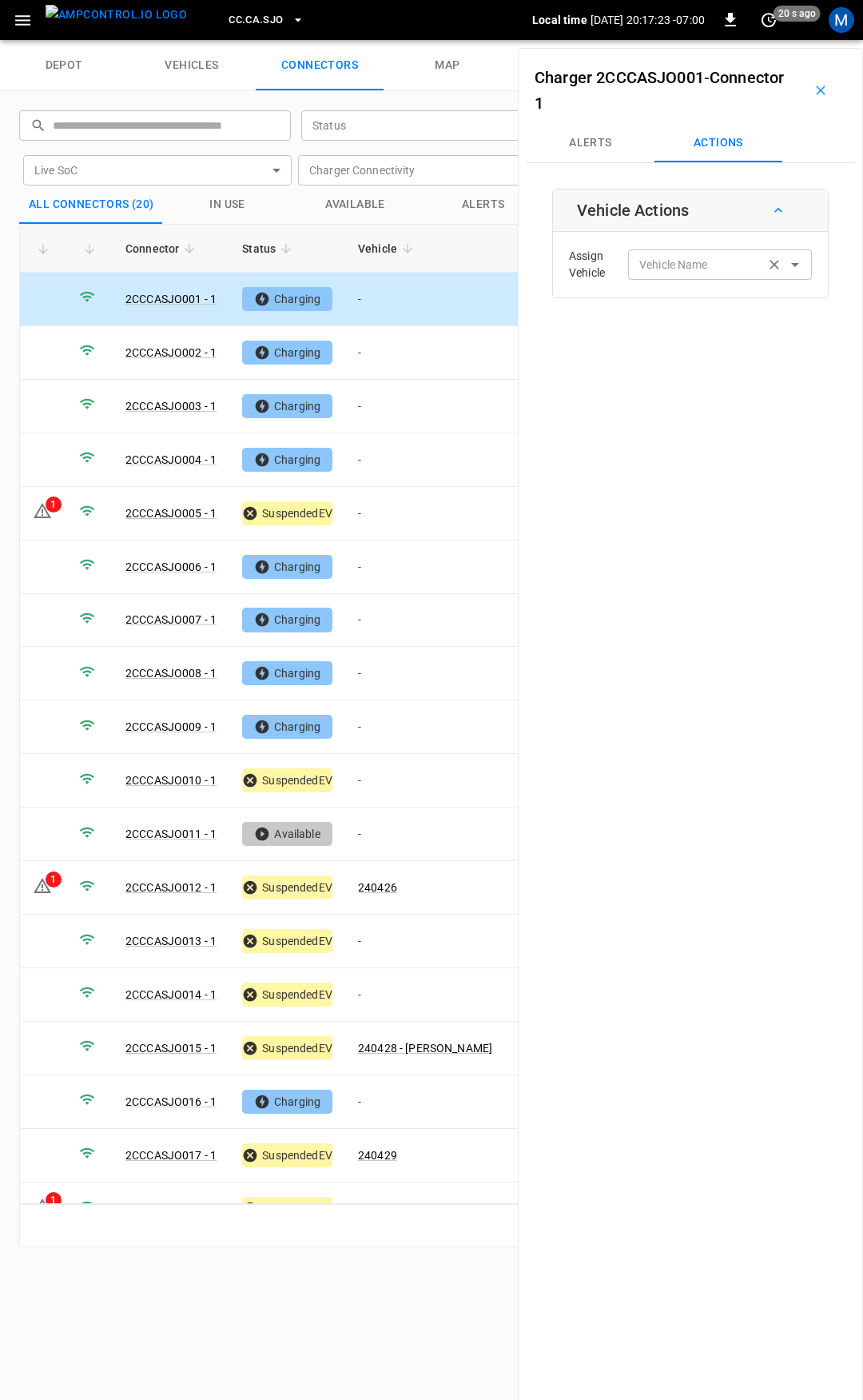
click at [673, 259] on div "Vehicle Name Vehicle Name" at bounding box center [720, 264] width 184 height 30
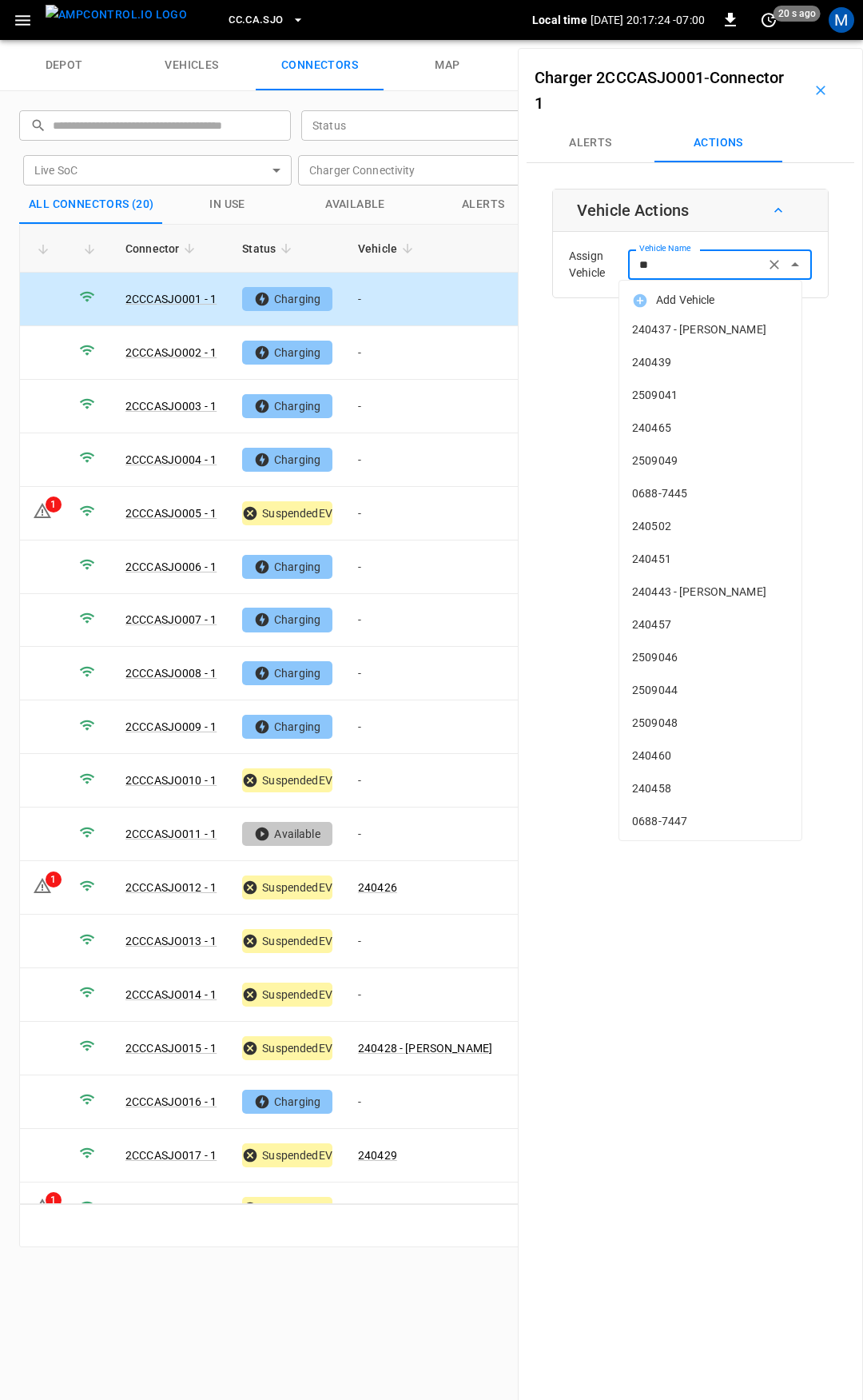
type input "***"
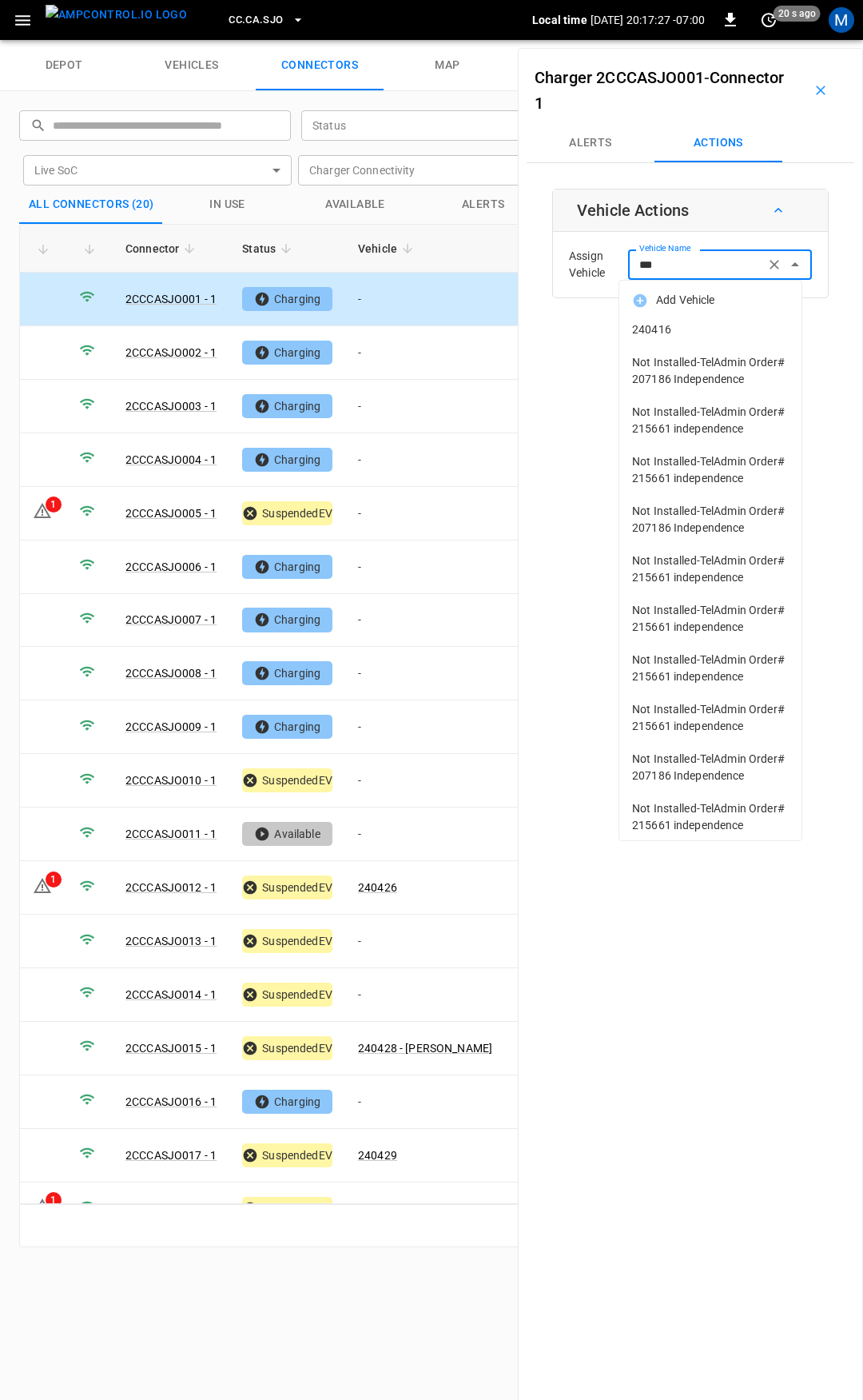
click at [700, 346] on li "240416" at bounding box center [711, 329] width 182 height 33
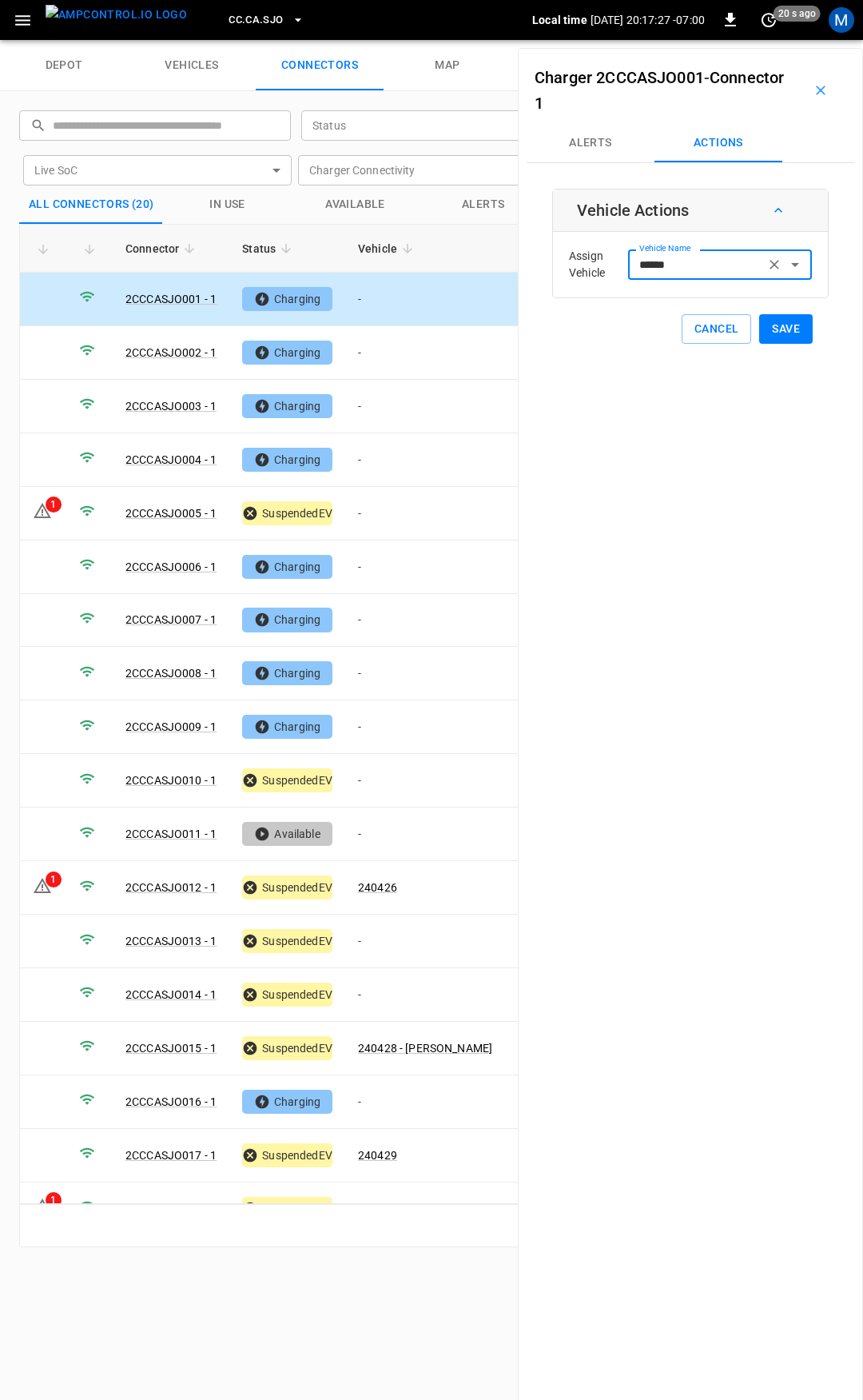
type input "******"
drag, startPoint x: 787, startPoint y: 309, endPoint x: 786, endPoint y: 338, distance: 29.0
click at [788, 309] on div "Vehicle Actions Assign Vehicle Vehicle Name ****** Vehicle Name Cancel Save" at bounding box center [691, 266] width 277 height 155
click at [785, 338] on button "Save" at bounding box center [786, 329] width 54 height 30
click at [397, 341] on td "-" at bounding box center [425, 353] width 160 height 54
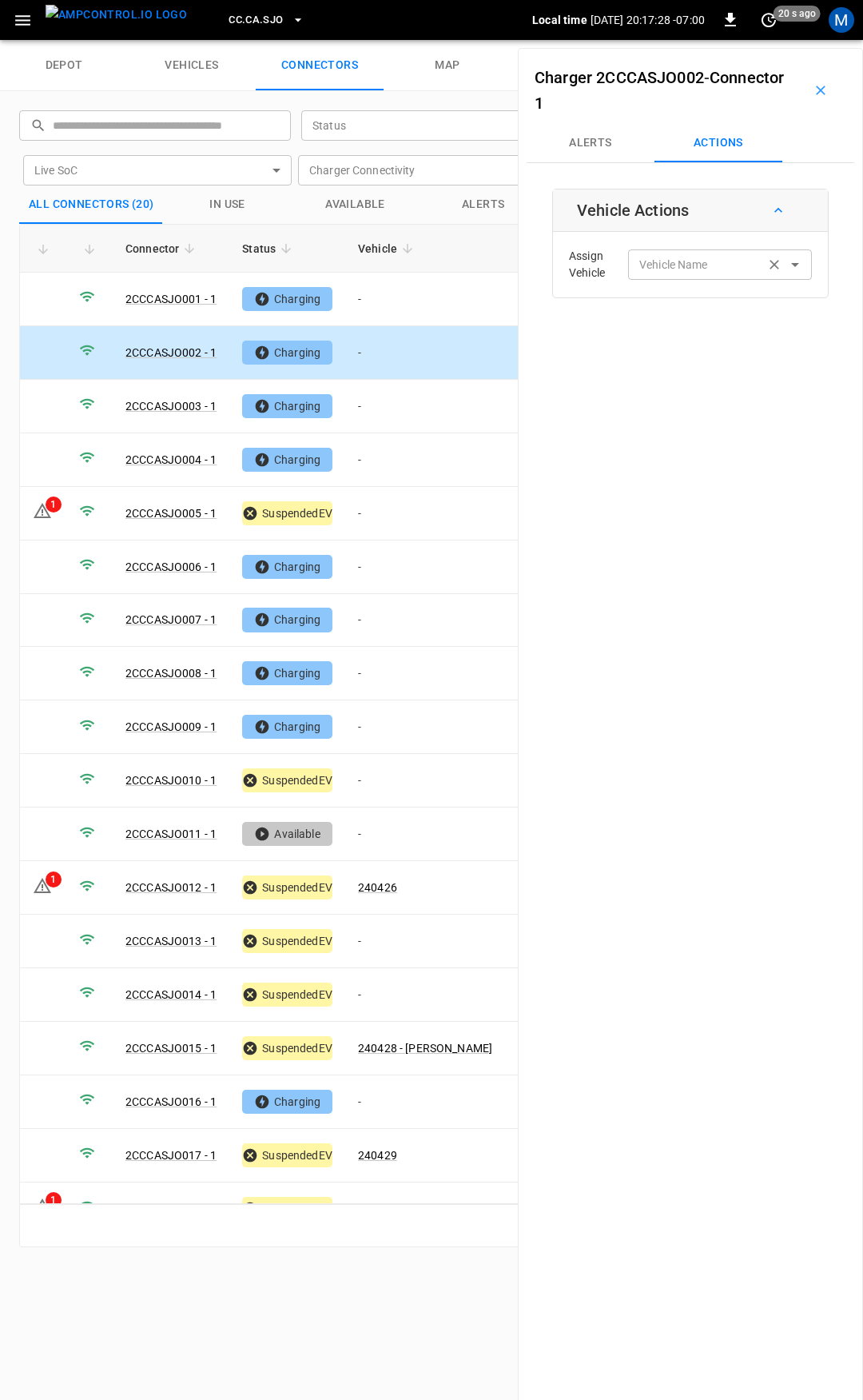
click at [678, 264] on div "Vehicle Name Vehicle Name" at bounding box center [720, 264] width 184 height 30
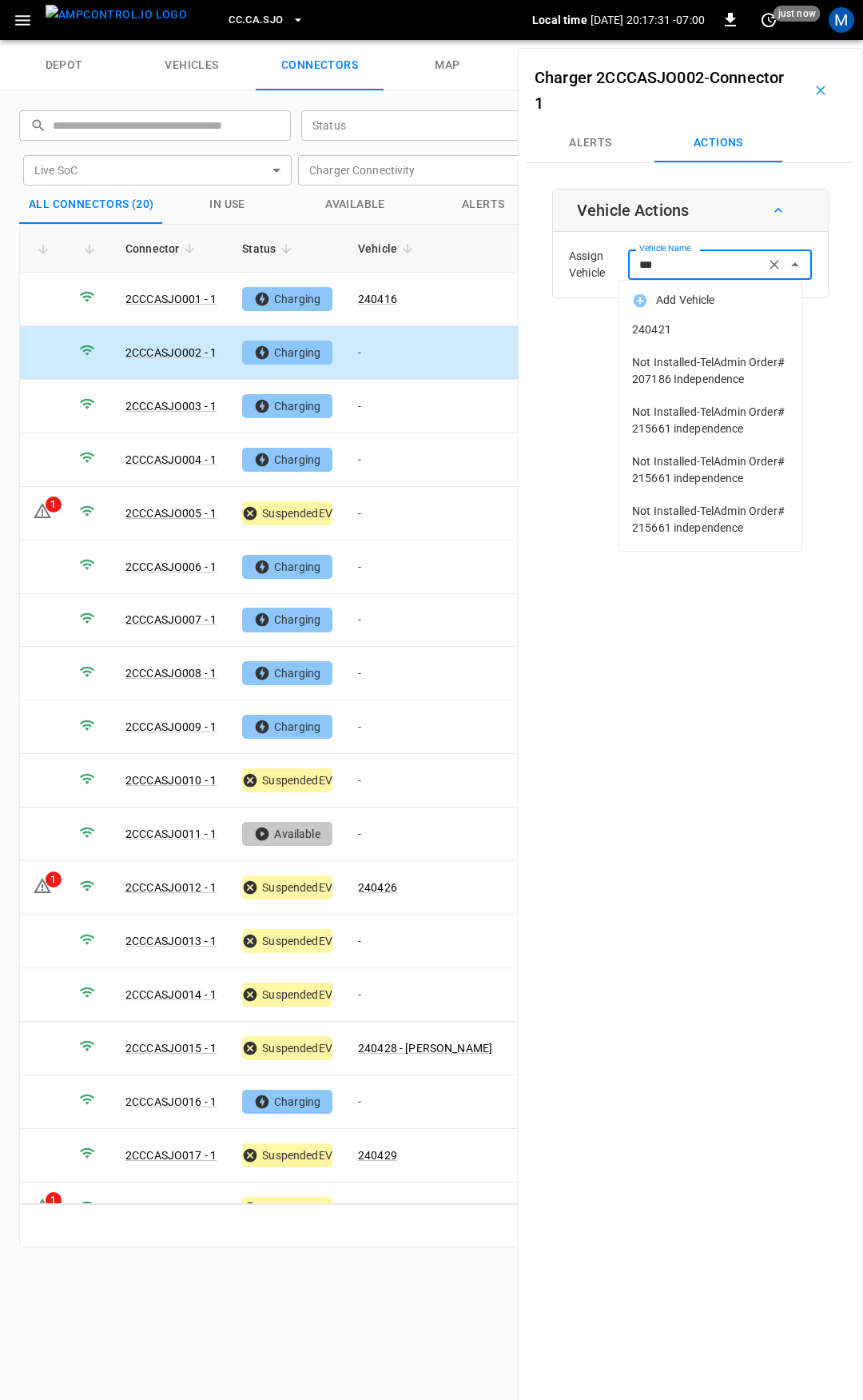
click at [707, 336] on span "240421" at bounding box center [711, 330] width 157 height 17
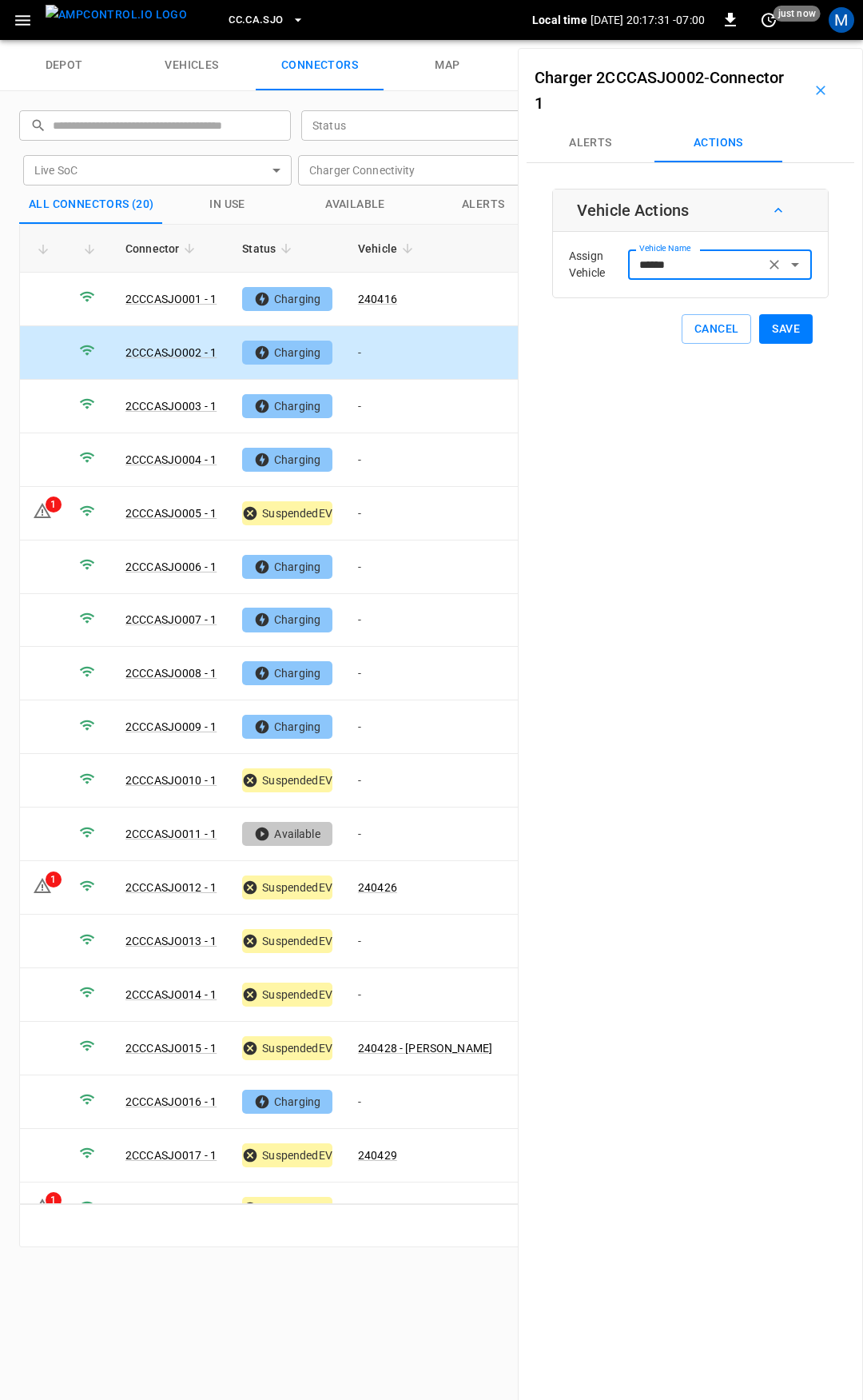
type input "******"
click at [779, 322] on button "Save" at bounding box center [786, 329] width 54 height 30
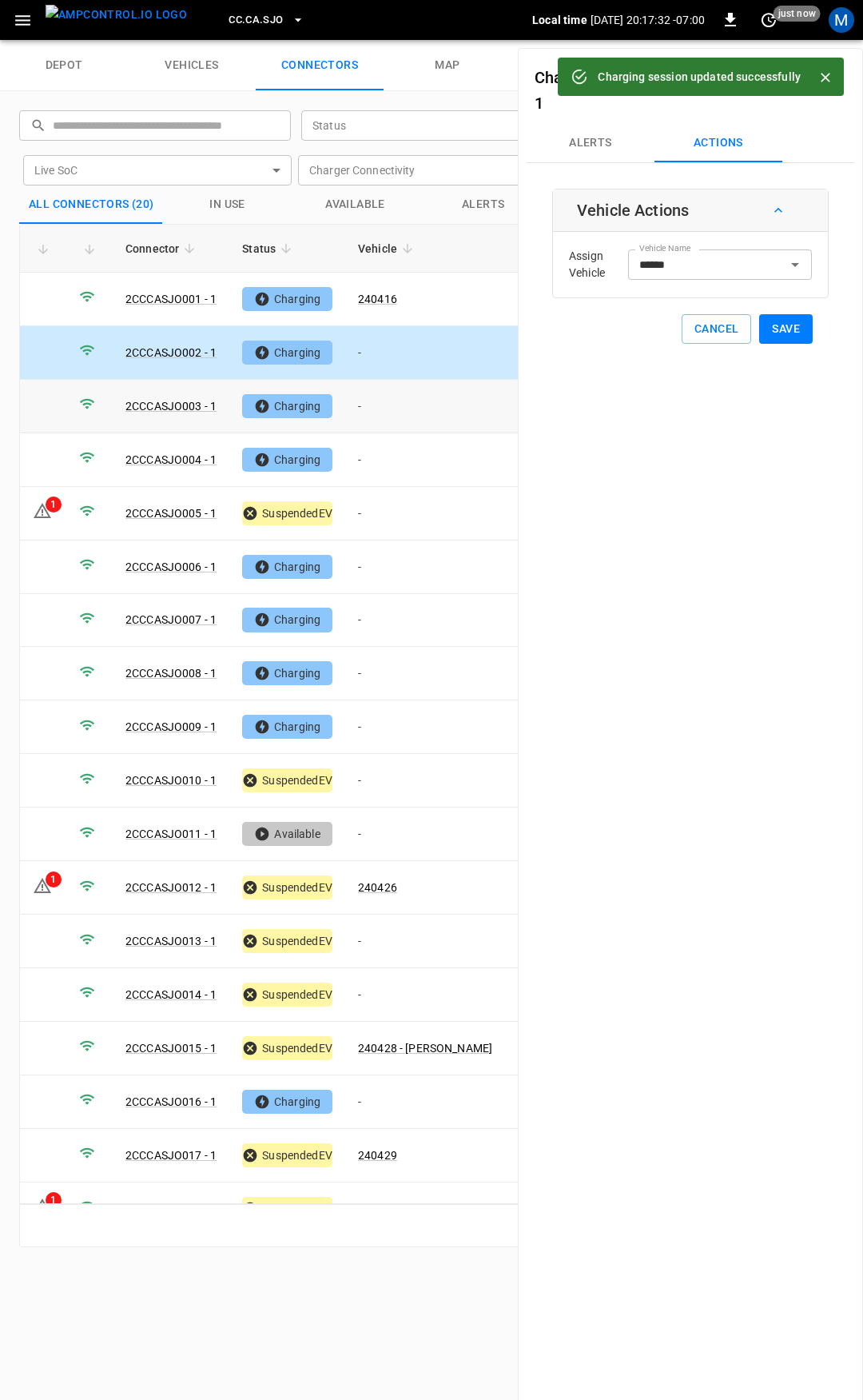
click at [406, 400] on td "-" at bounding box center [425, 407] width 160 height 54
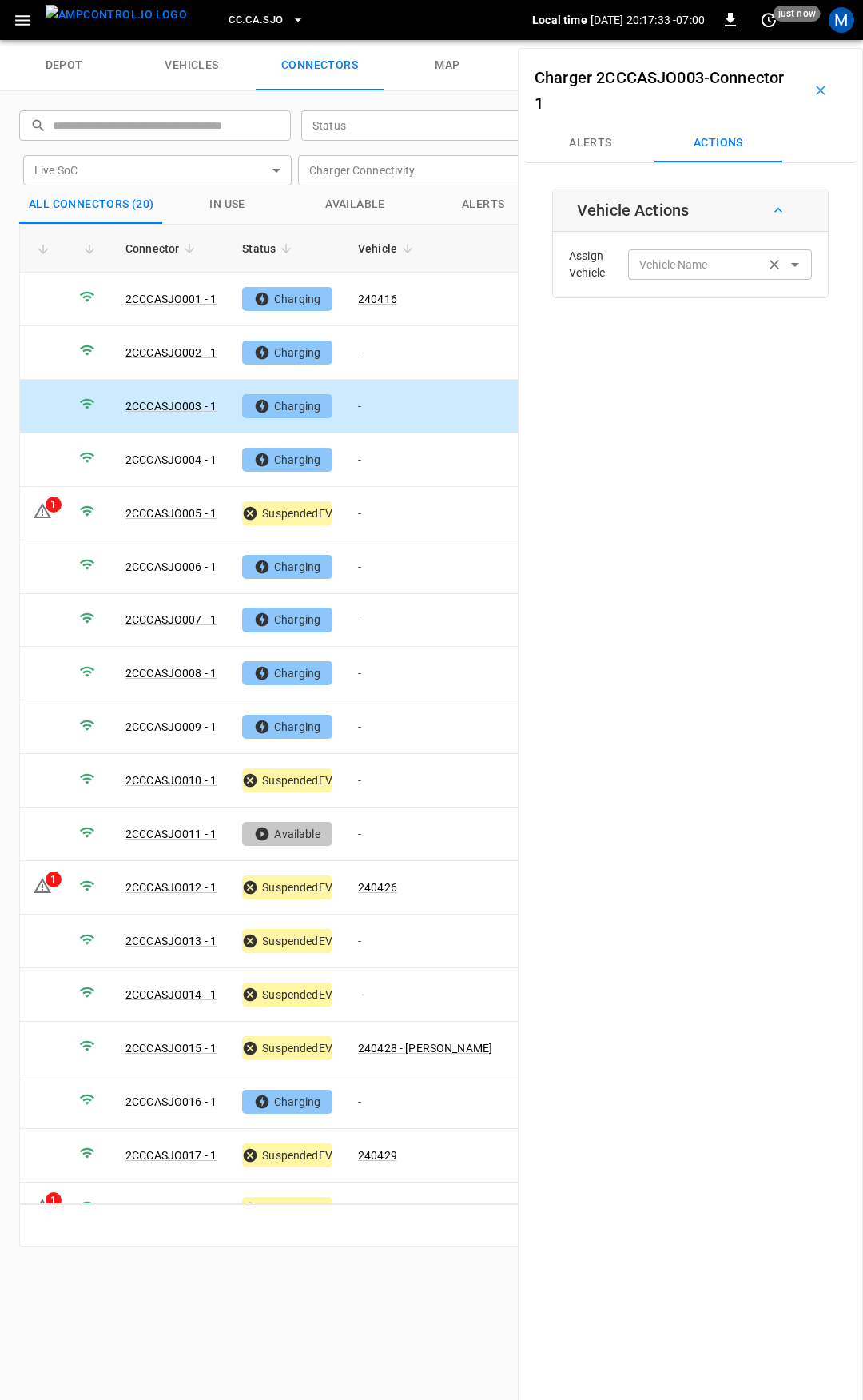
click at [698, 279] on div "Vehicle Name" at bounding box center [720, 264] width 184 height 30
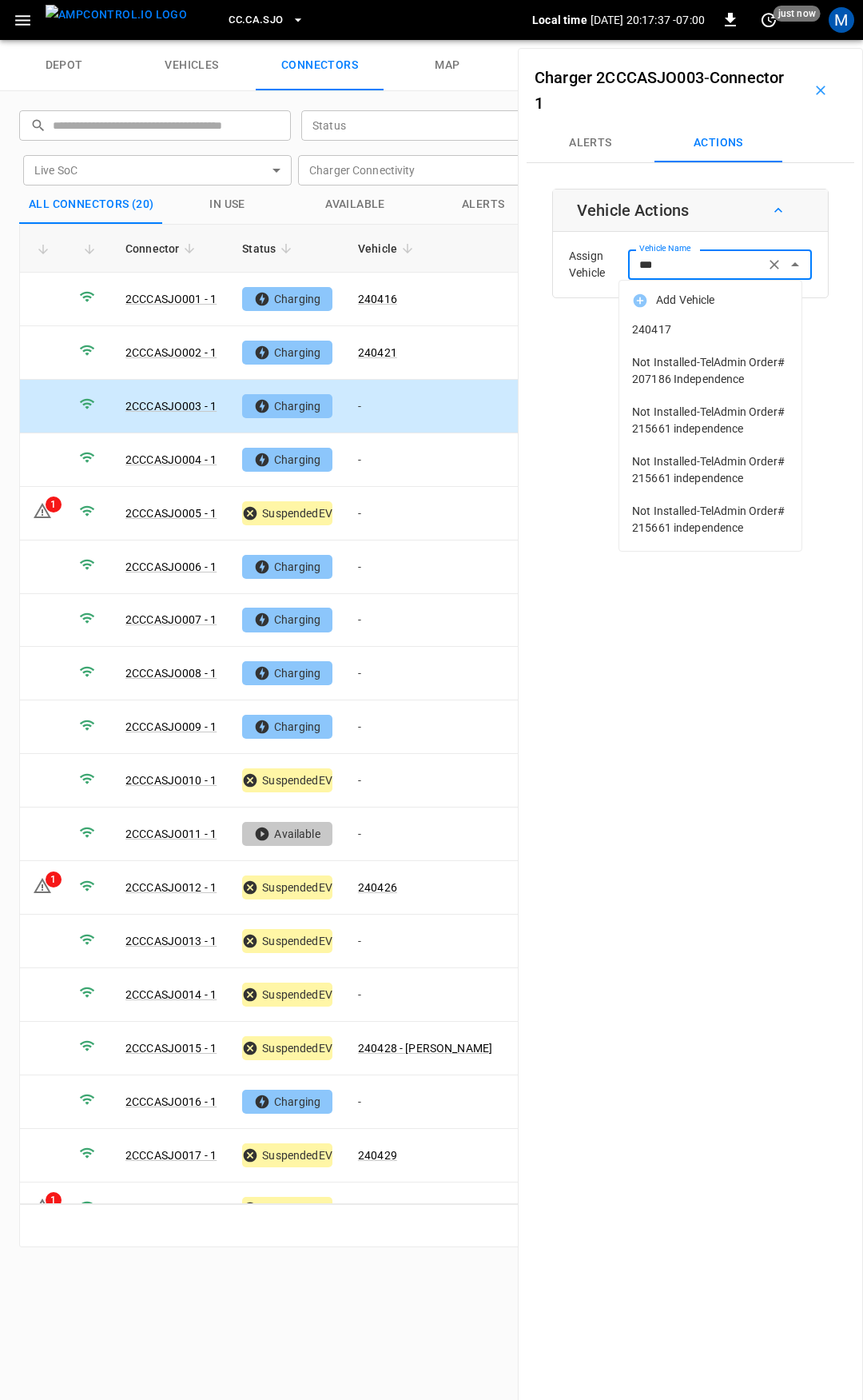
click at [712, 321] on span "240417" at bounding box center [711, 330] width 157 height 17
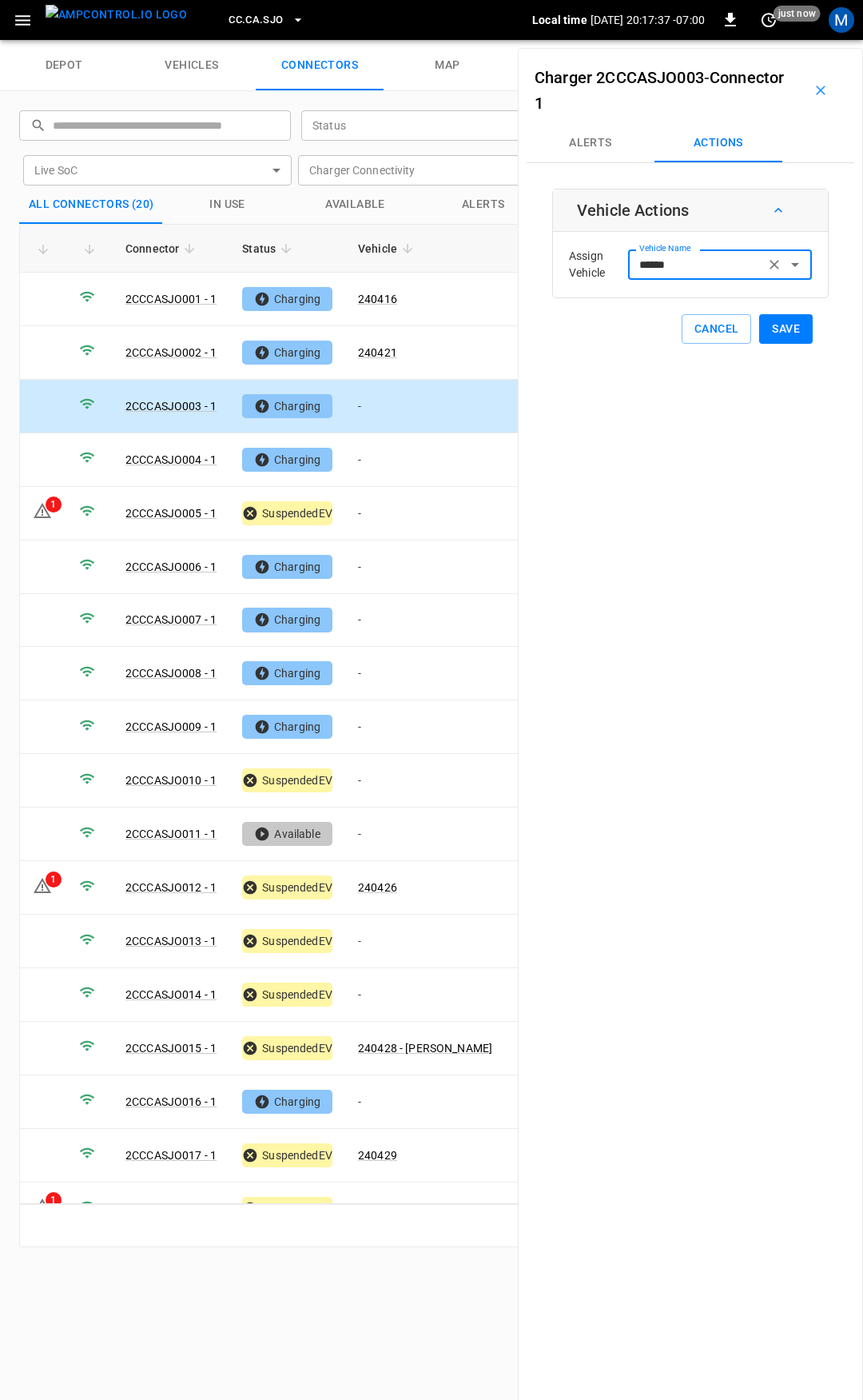
type input "******"
click at [793, 324] on button "Save" at bounding box center [786, 329] width 54 height 30
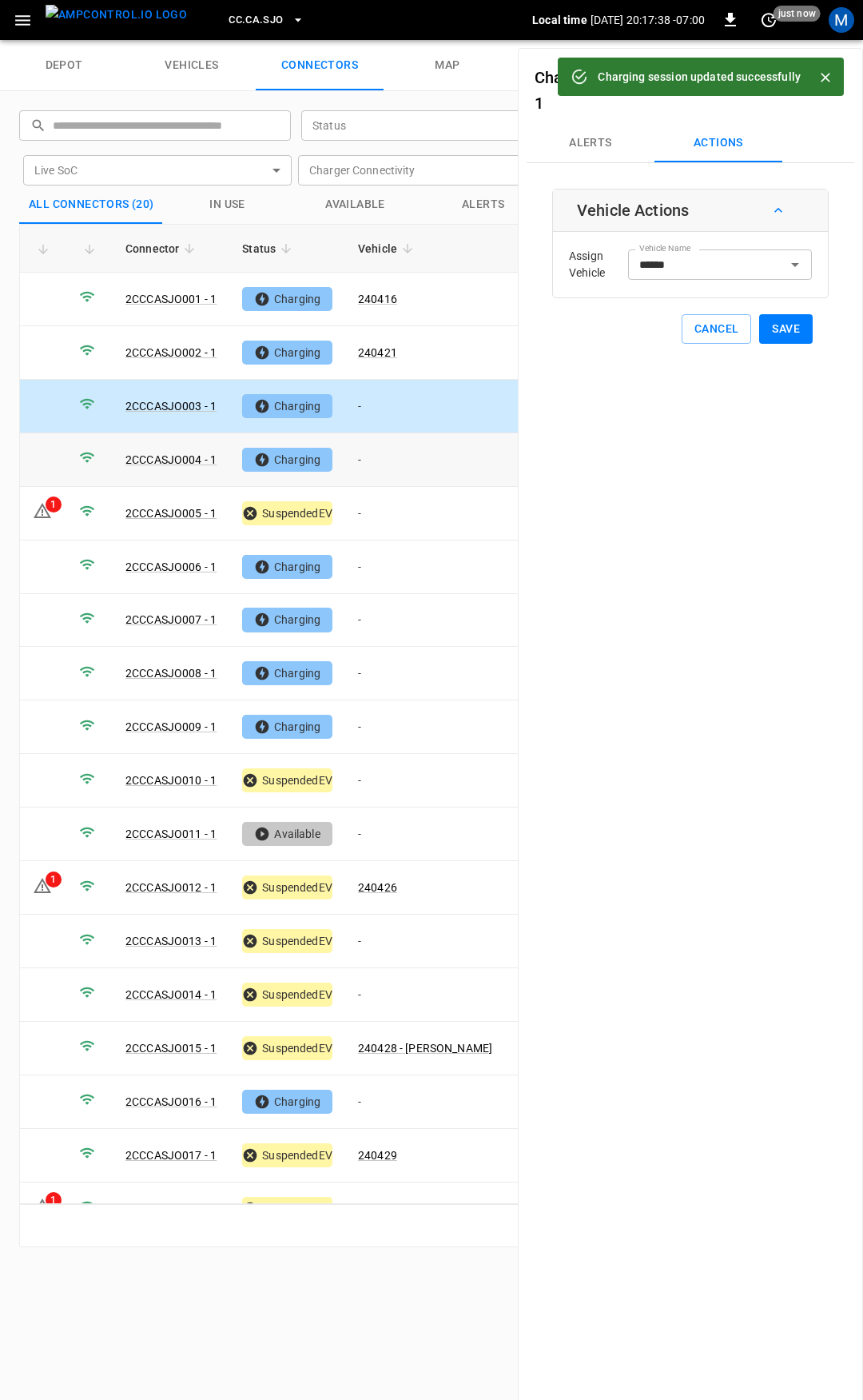
click at [401, 461] on td "-" at bounding box center [425, 460] width 160 height 54
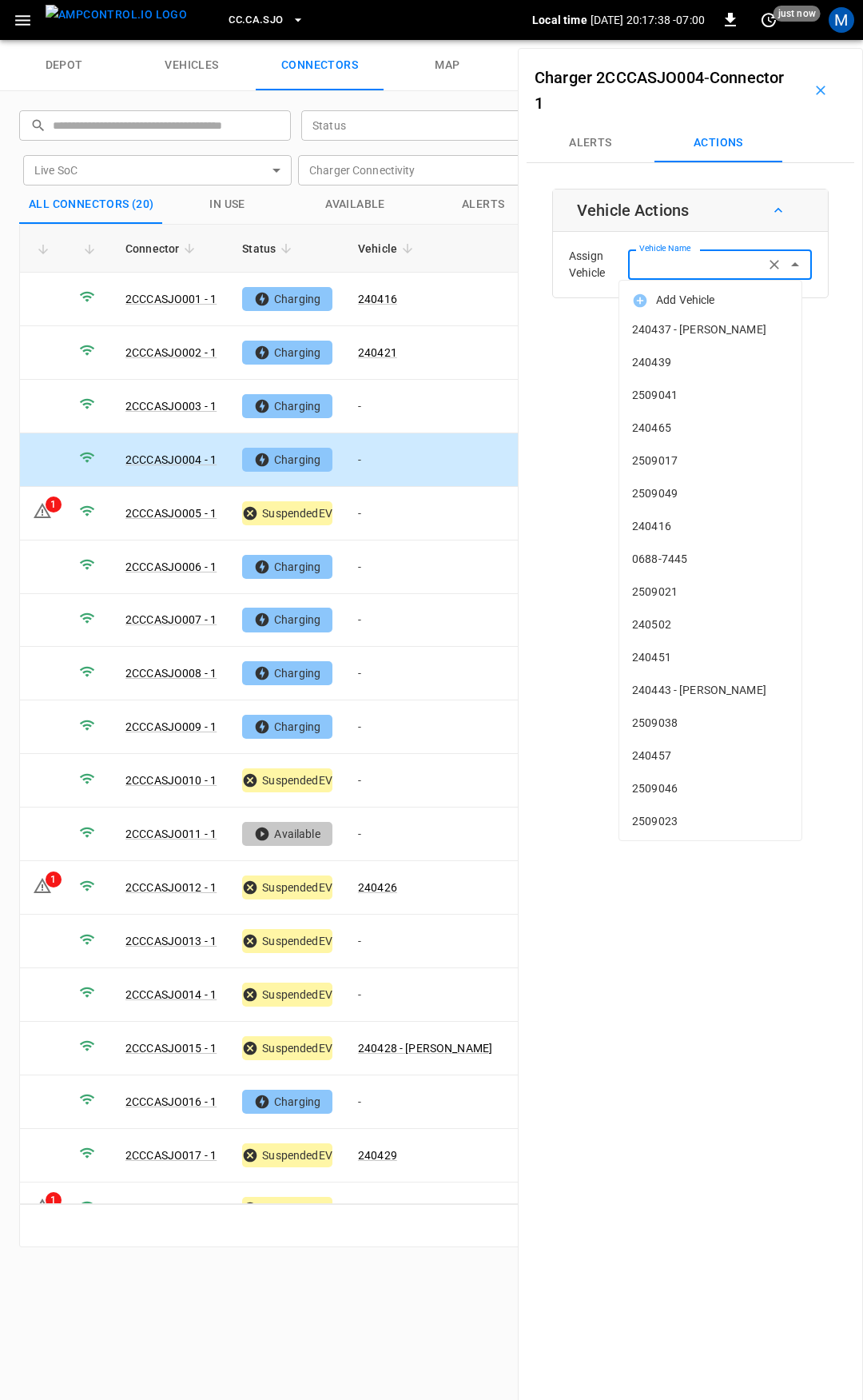
click at [673, 271] on input "Vehicle Name" at bounding box center [696, 265] width 127 height 20
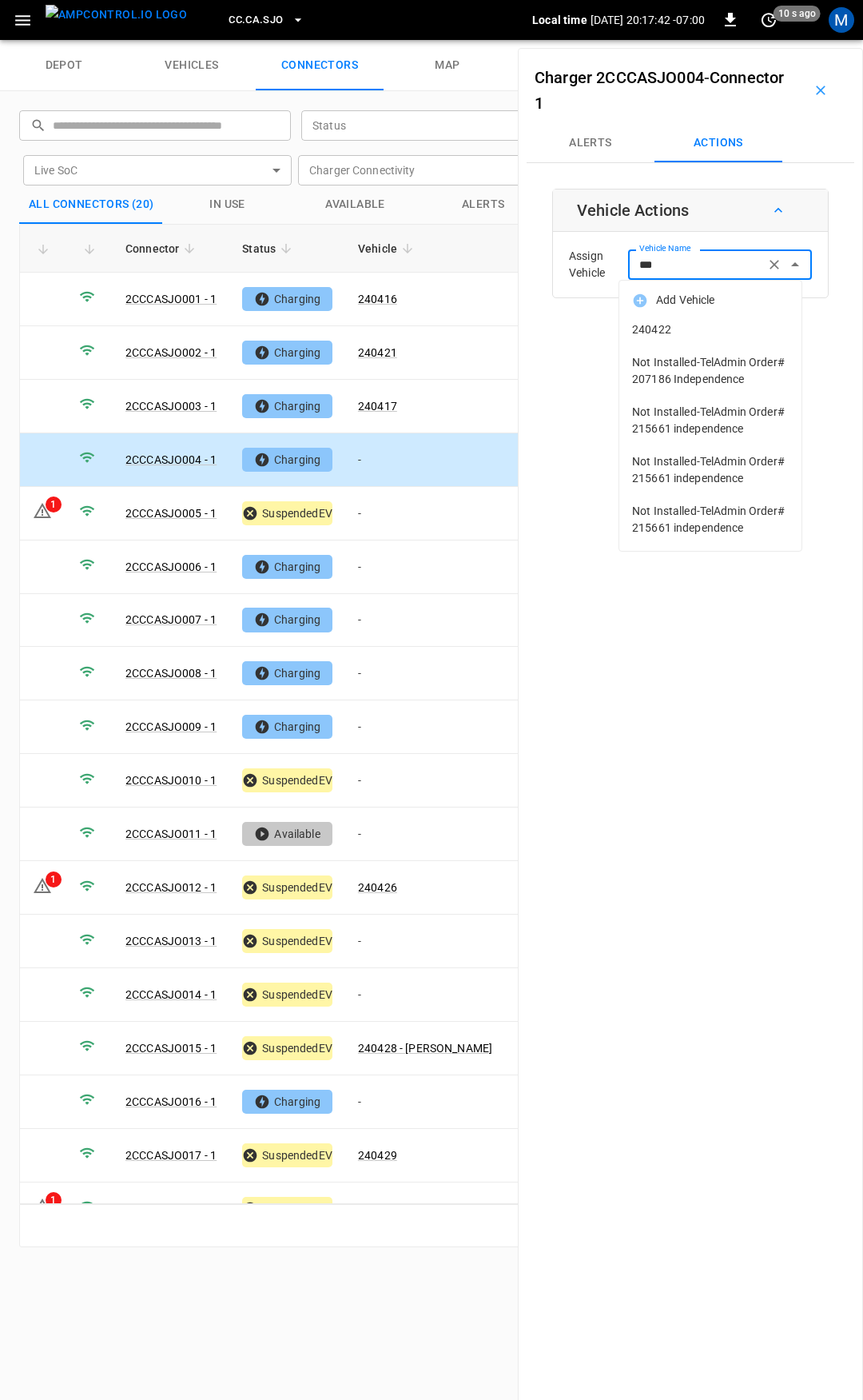
click at [669, 322] on span "240422" at bounding box center [711, 330] width 157 height 17
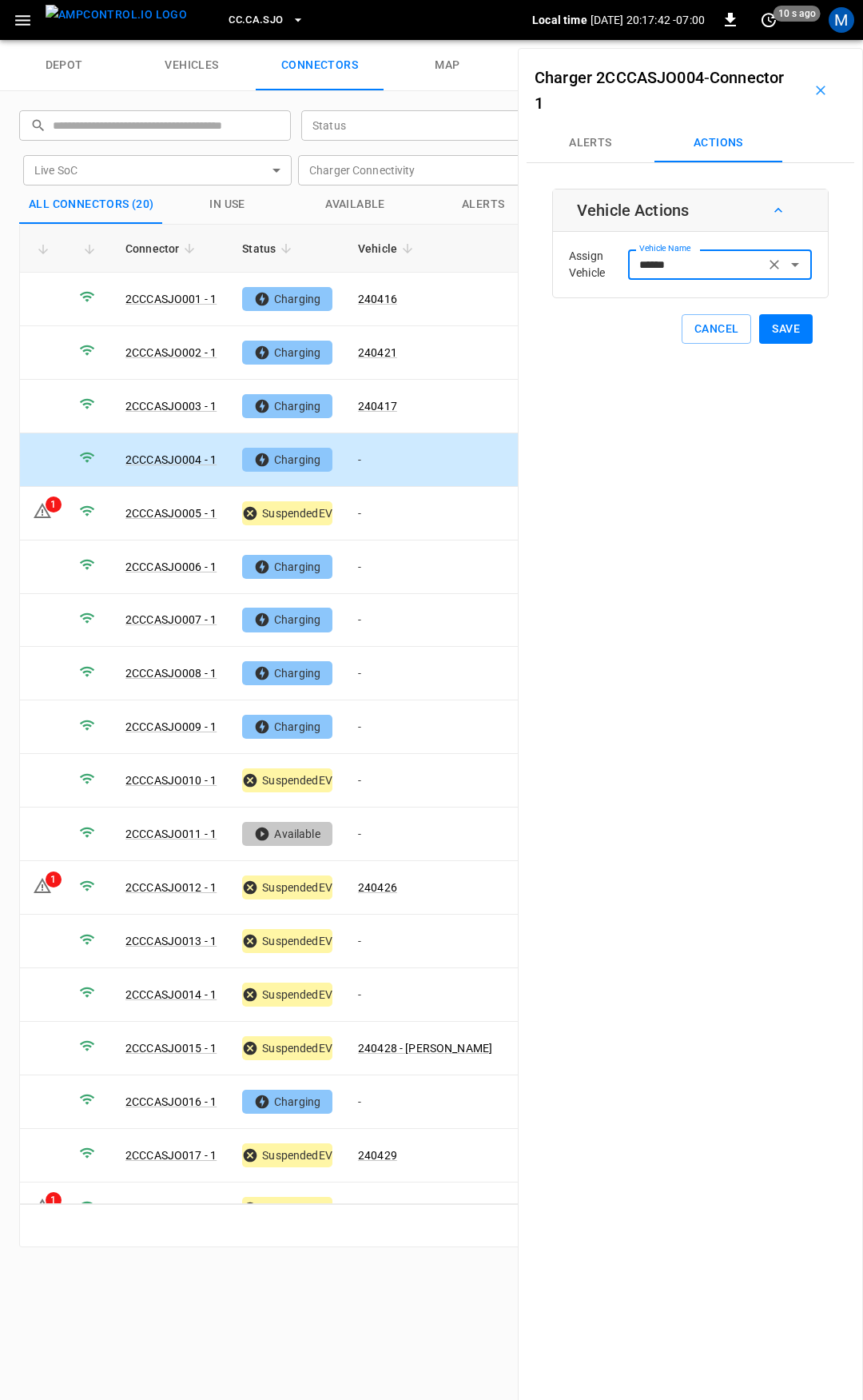
type input "******"
drag, startPoint x: 765, startPoint y: 320, endPoint x: 758, endPoint y: 330, distance: 12.2
click at [766, 320] on button "Save" at bounding box center [786, 329] width 54 height 30
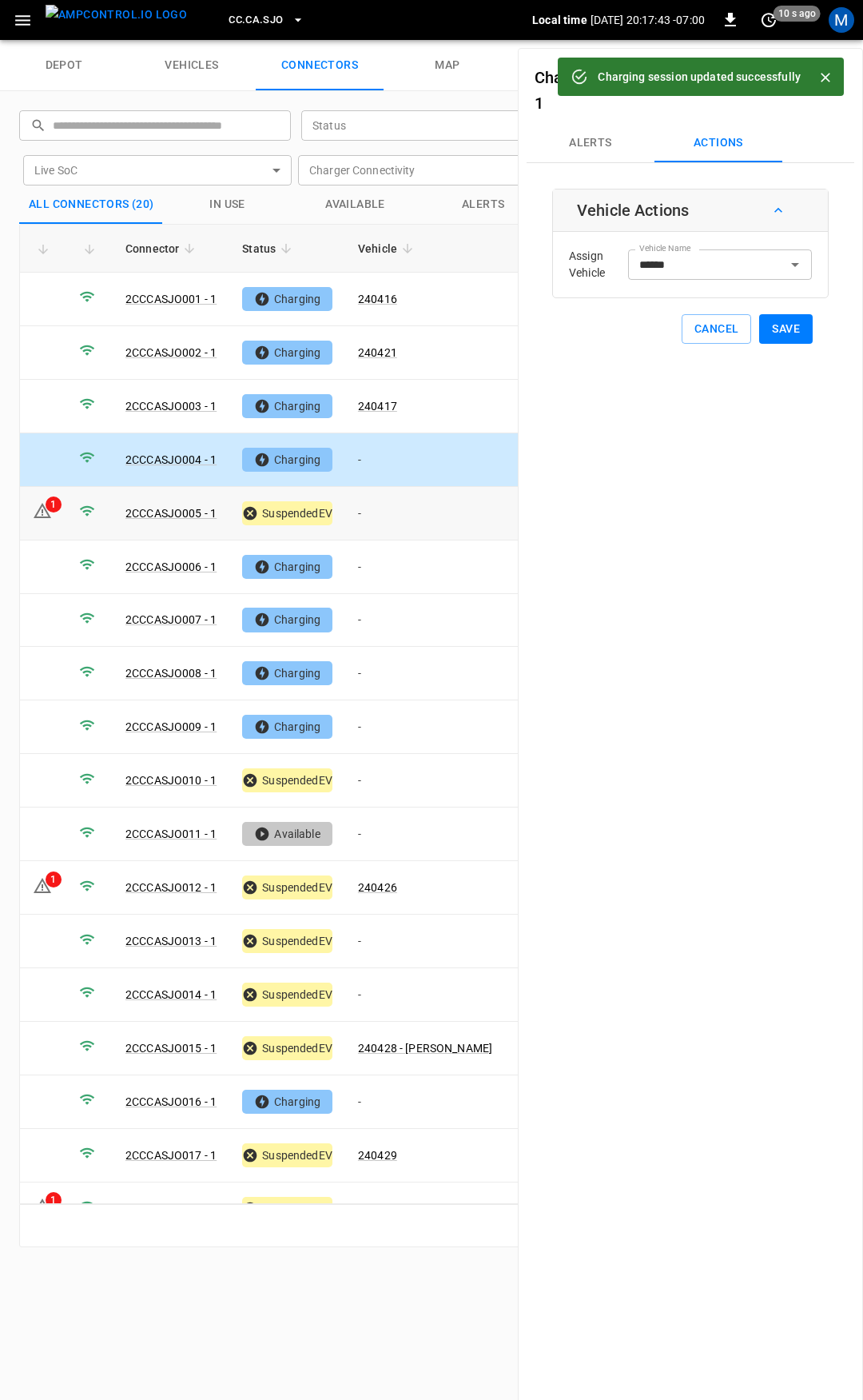
click at [395, 510] on td "-" at bounding box center [425, 514] width 160 height 54
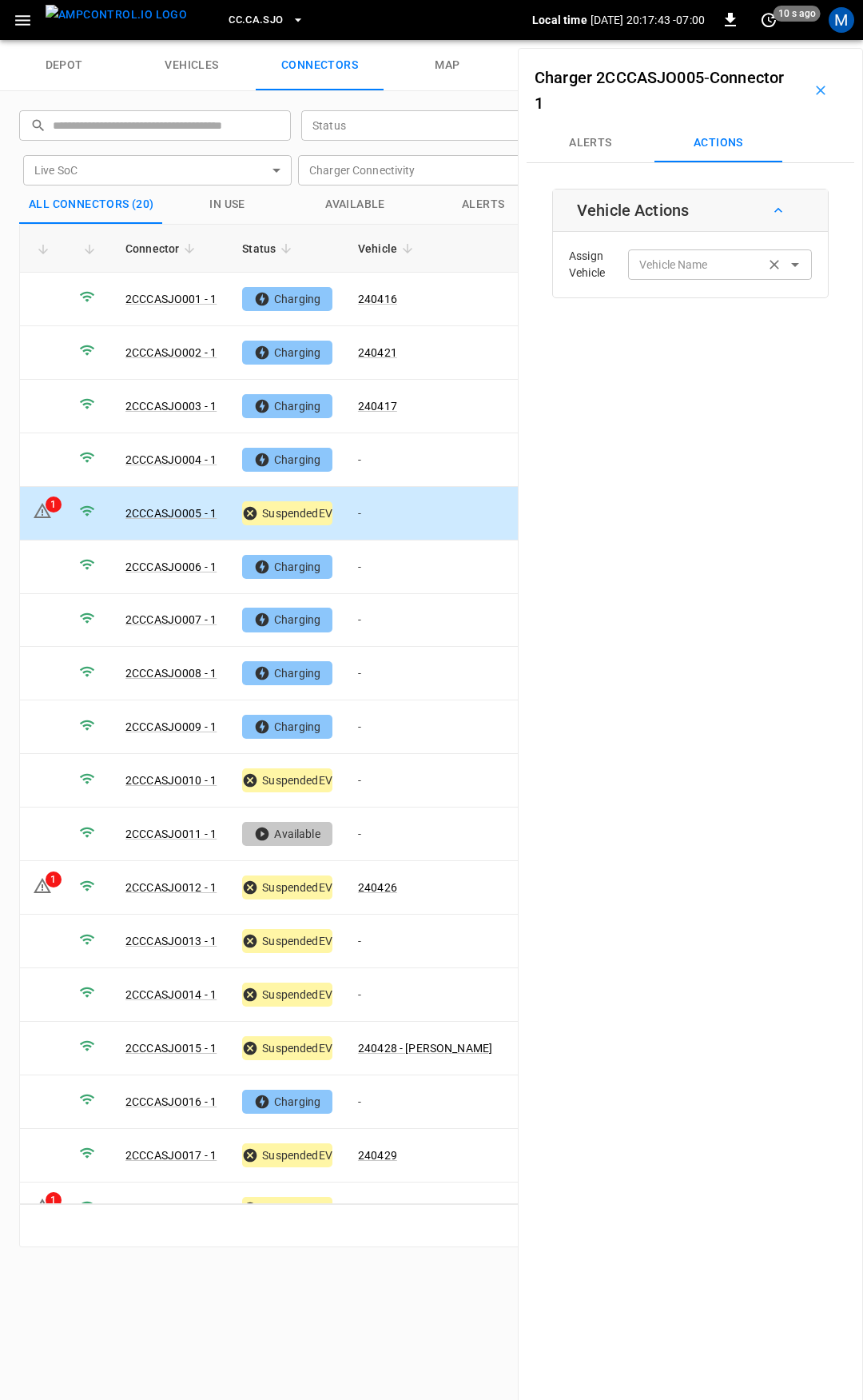
click at [656, 267] on input "Vehicle Name" at bounding box center [696, 265] width 127 height 20
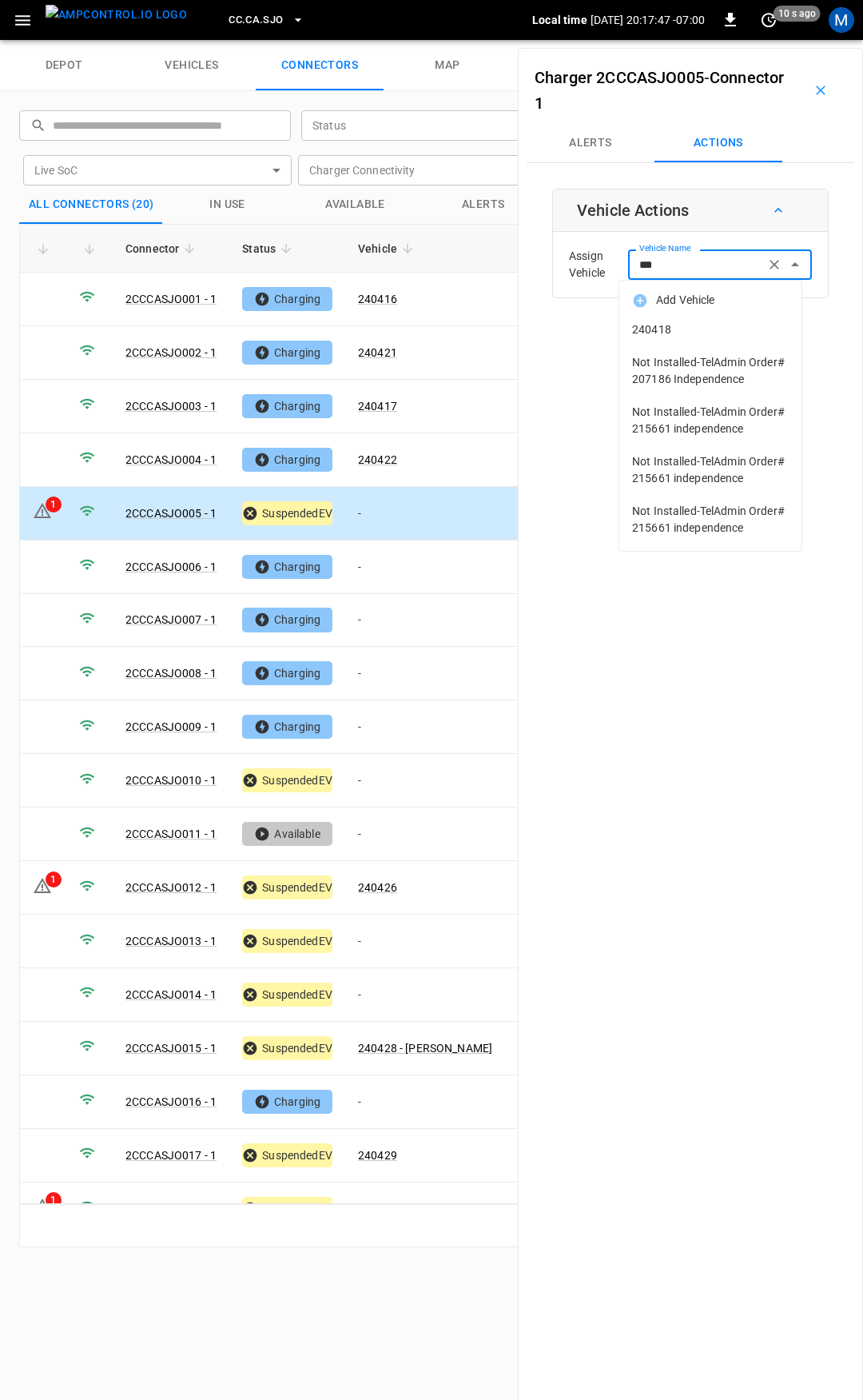
click at [673, 333] on span "240418" at bounding box center [711, 330] width 157 height 17
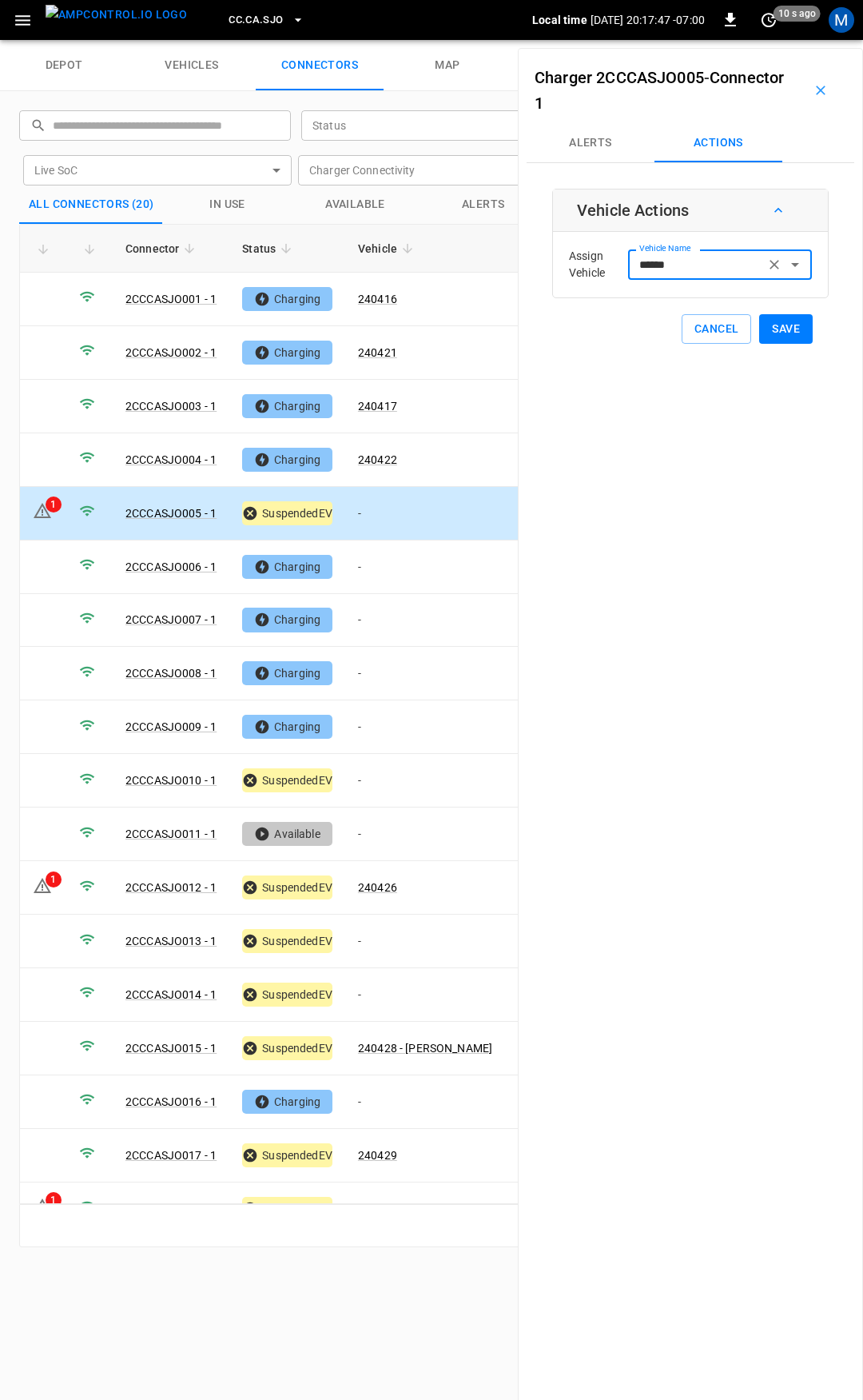
type input "******"
click at [768, 334] on button "Save" at bounding box center [786, 329] width 54 height 30
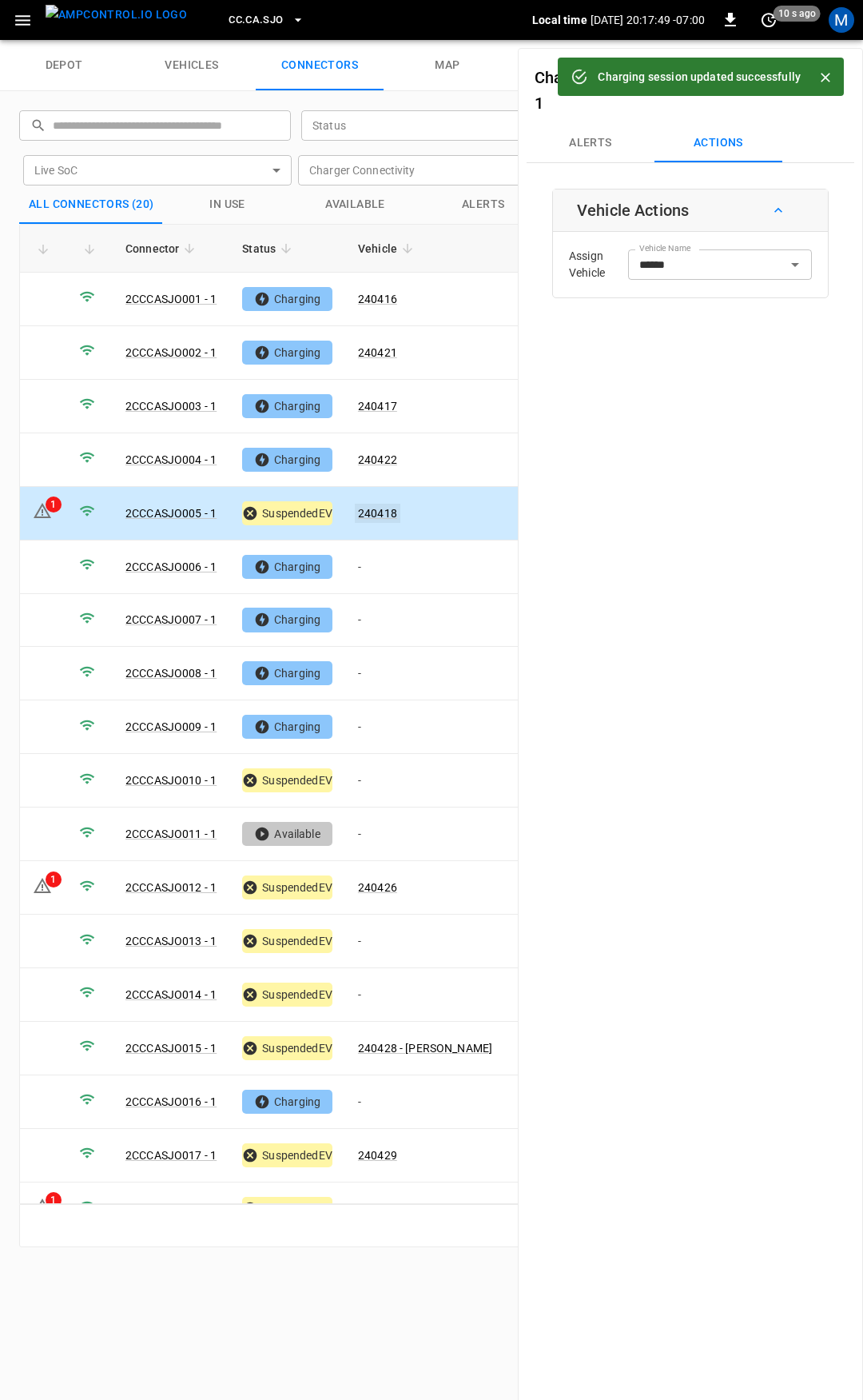
click at [387, 508] on link "240418" at bounding box center [377, 513] width 46 height 20
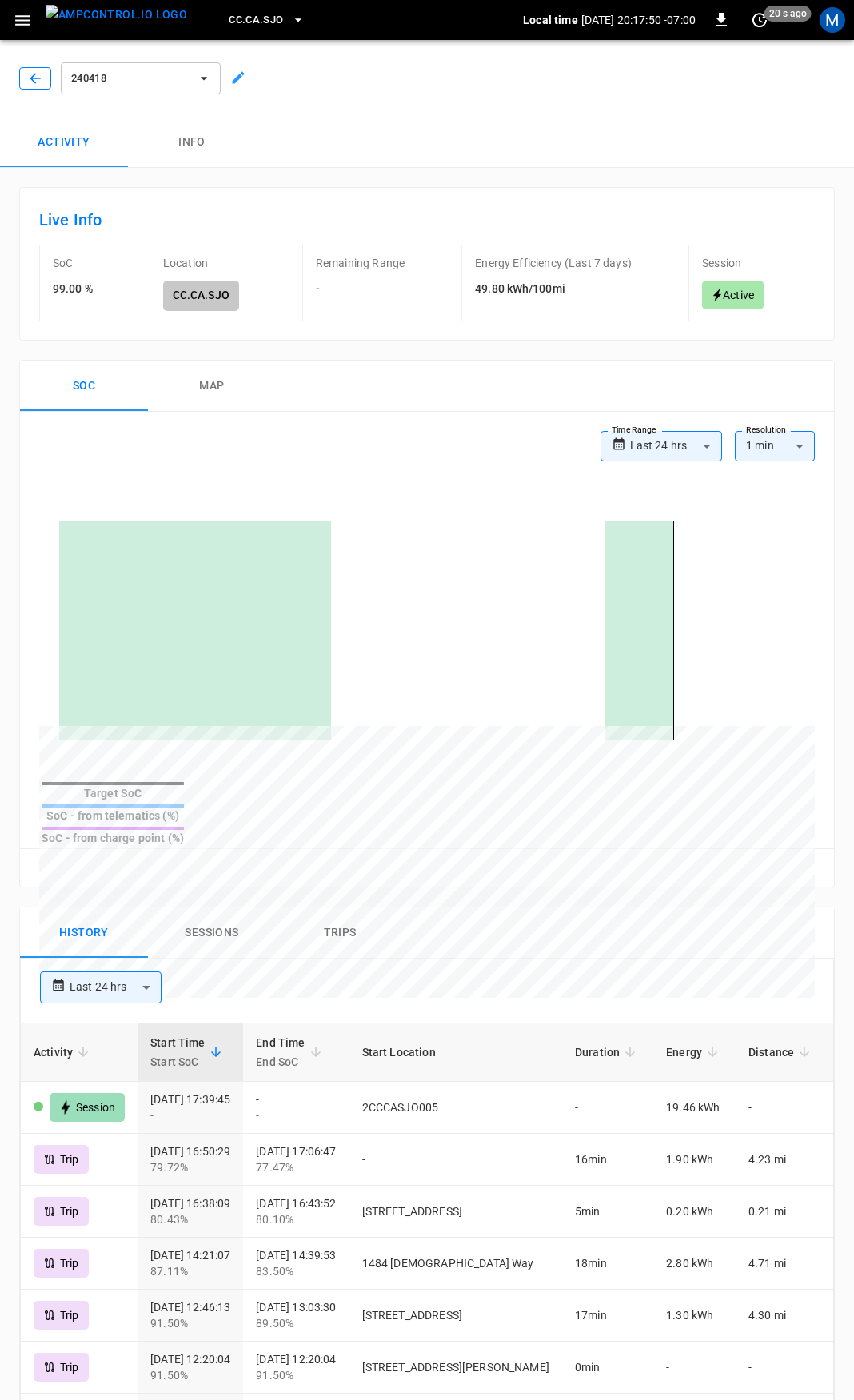
click at [20, 72] on button "button" at bounding box center [35, 78] width 32 height 22
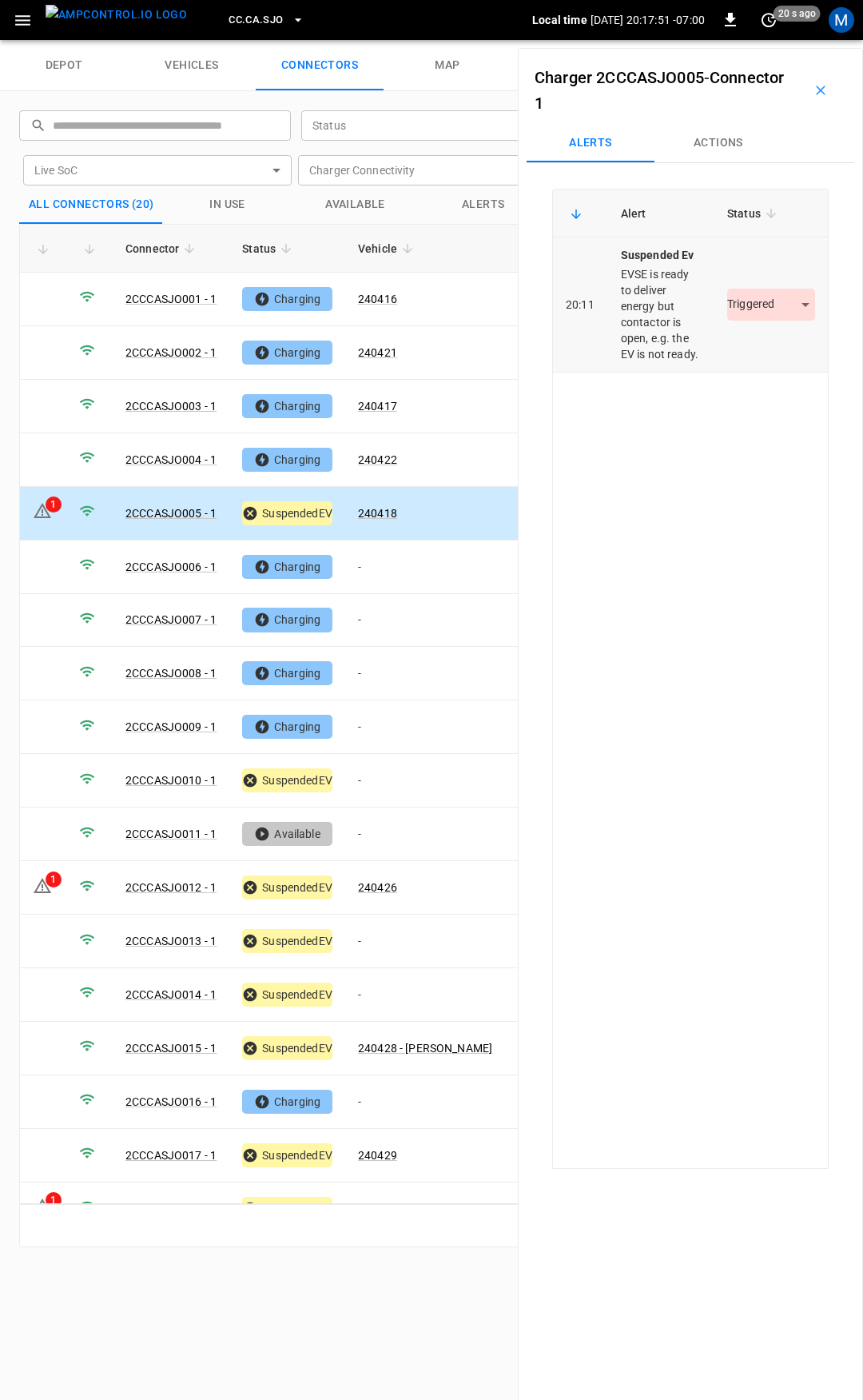
click at [766, 40] on body "CC.CA.SJO Local time [DATE] 20:17:51 -07:00 0 20 s ago M depot vehicles connect…" at bounding box center [431, 20] width 863 height 40
click at [767, 353] on li "Resolved" at bounding box center [763, 352] width 100 height 26
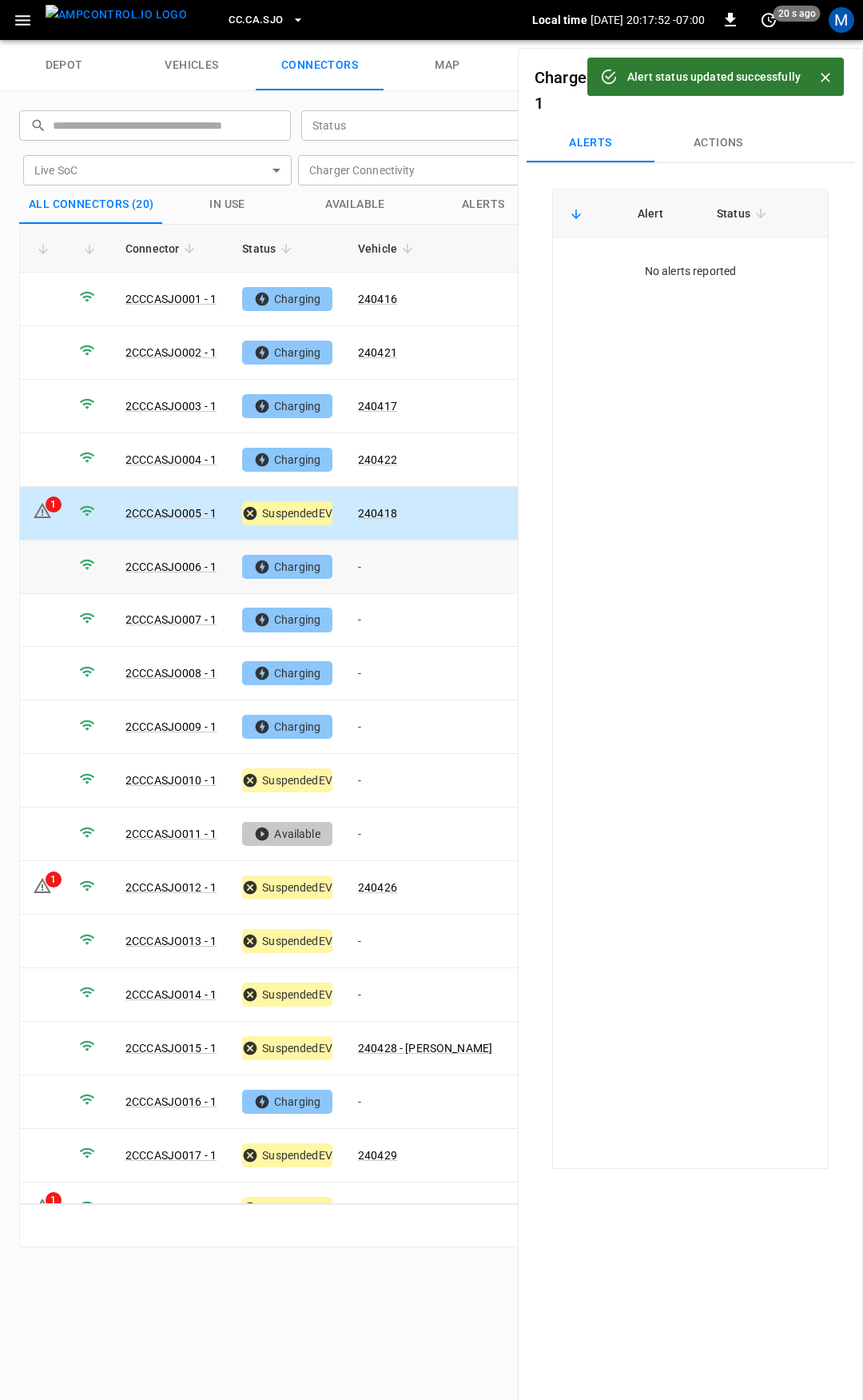
click at [396, 554] on td "-" at bounding box center [425, 568] width 160 height 54
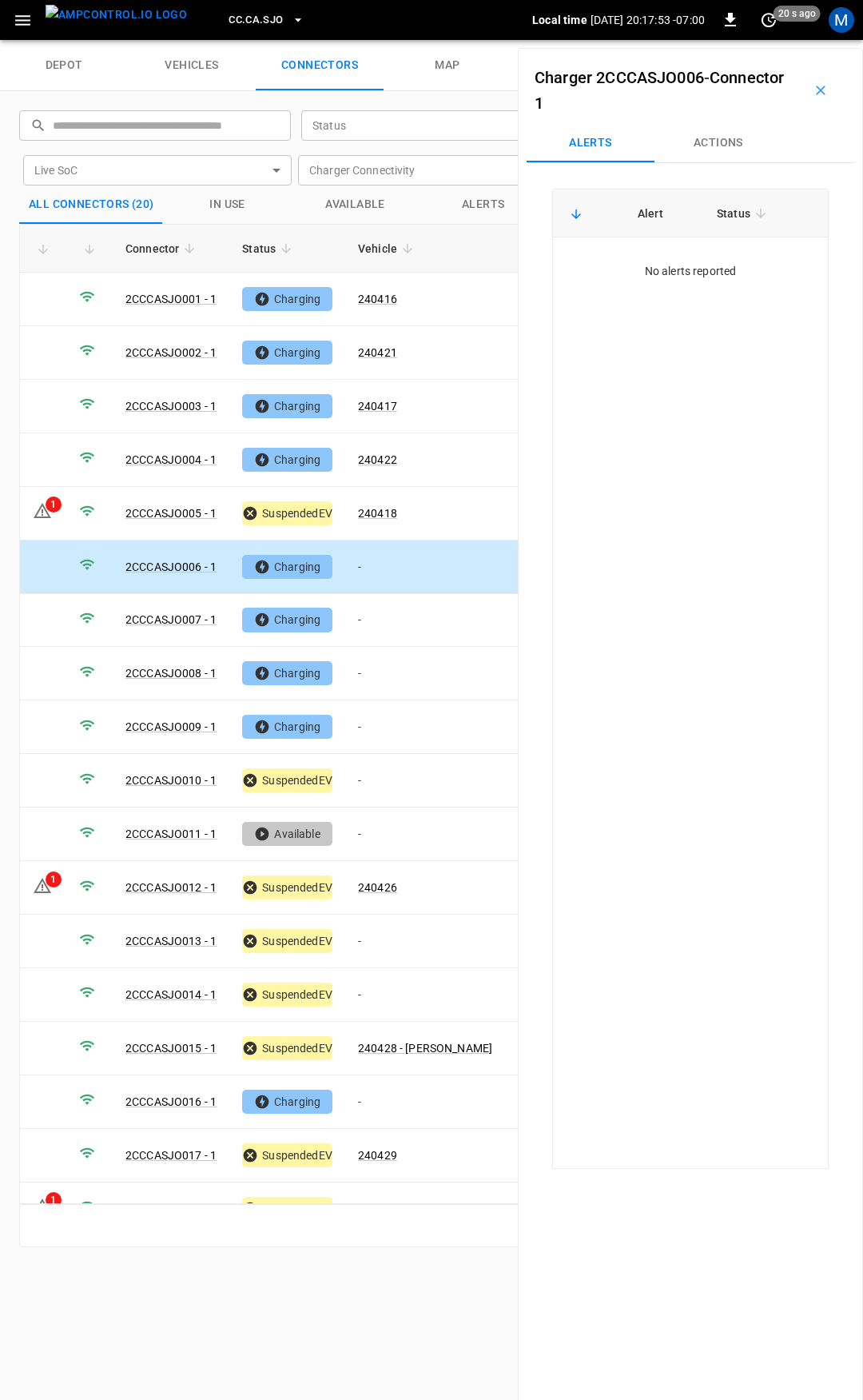
drag, startPoint x: 719, startPoint y: 135, endPoint x: 719, endPoint y: 146, distance: 11.0
click at [719, 137] on button "Actions" at bounding box center [719, 142] width 128 height 38
click at [709, 271] on input "Vehicle Name" at bounding box center [696, 265] width 127 height 20
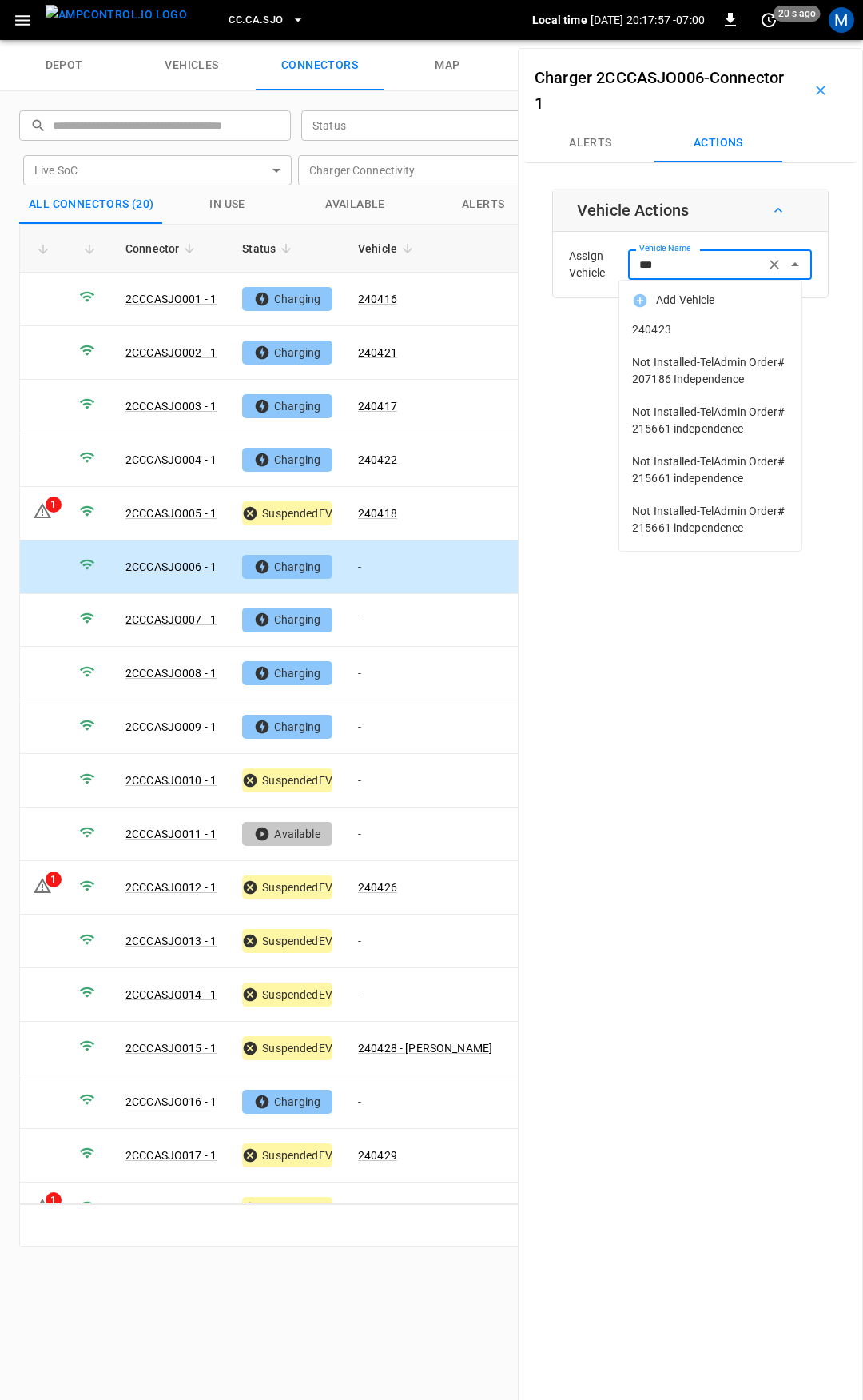
click at [729, 330] on span "240423" at bounding box center [711, 330] width 157 height 17
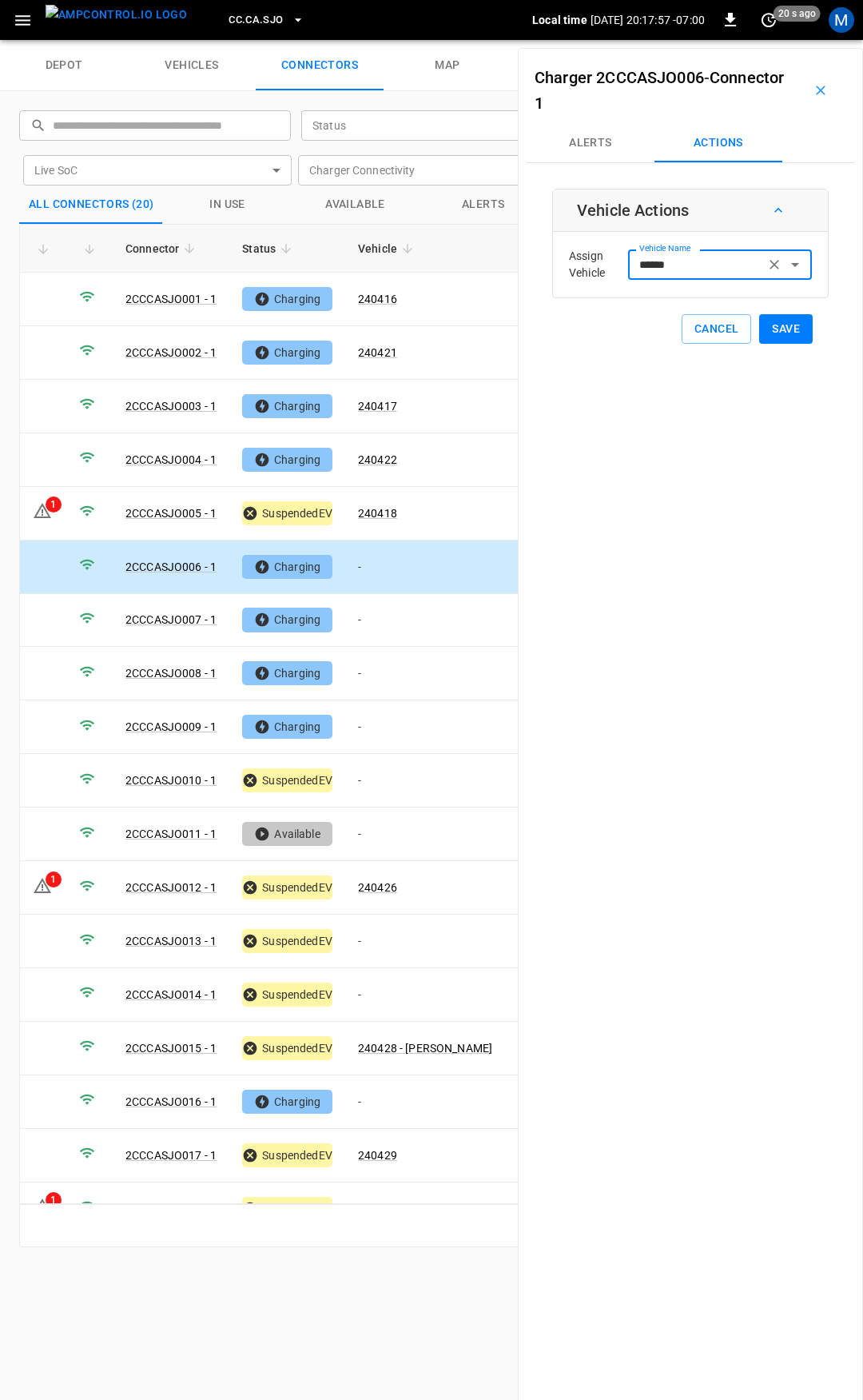
type input "******"
click at [791, 335] on button "Save" at bounding box center [786, 329] width 54 height 30
click at [419, 619] on td "-" at bounding box center [425, 621] width 160 height 54
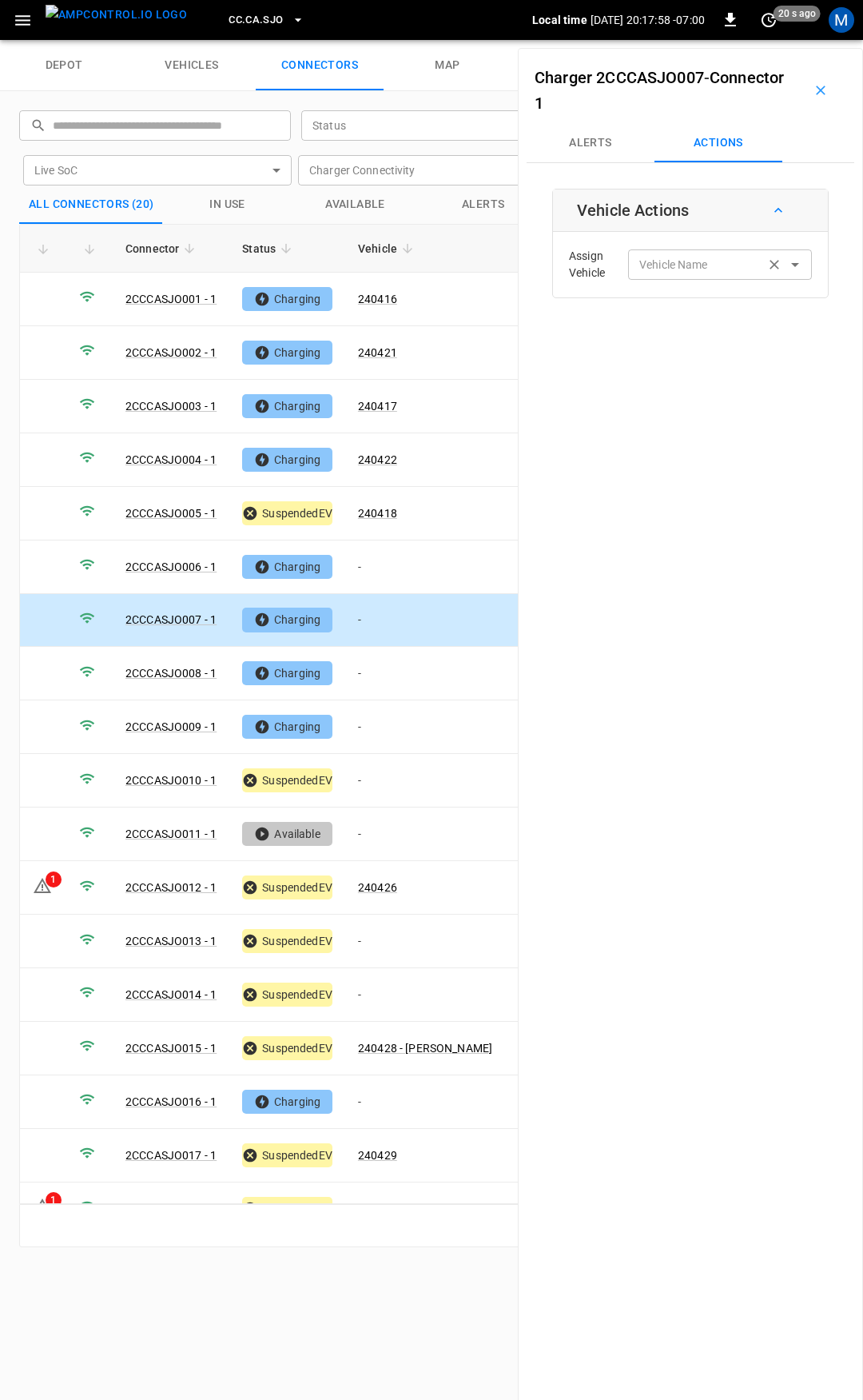
click at [656, 260] on div "Vehicle Name Vehicle Name" at bounding box center [720, 264] width 184 height 30
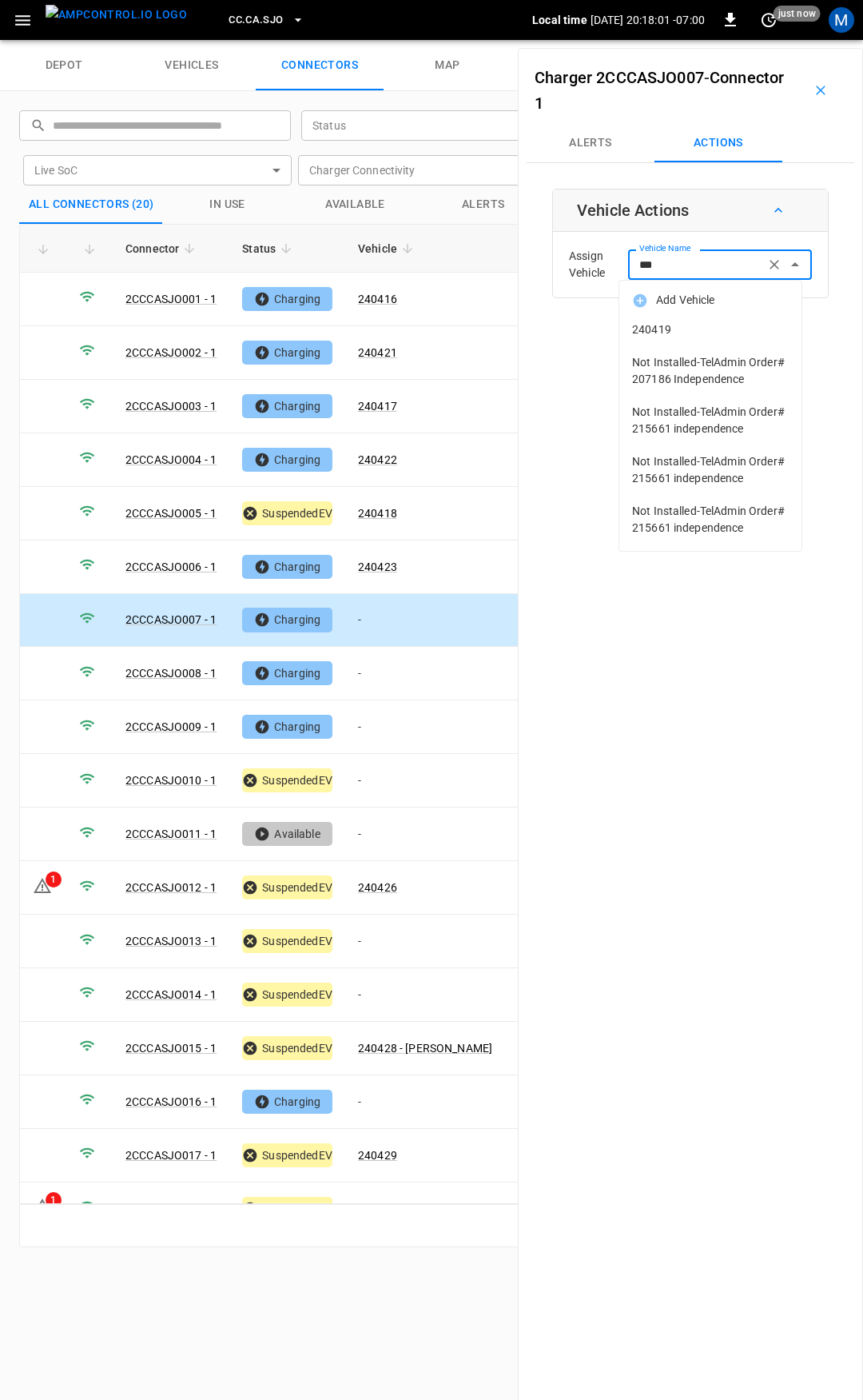
click at [696, 325] on span "240419" at bounding box center [711, 330] width 157 height 17
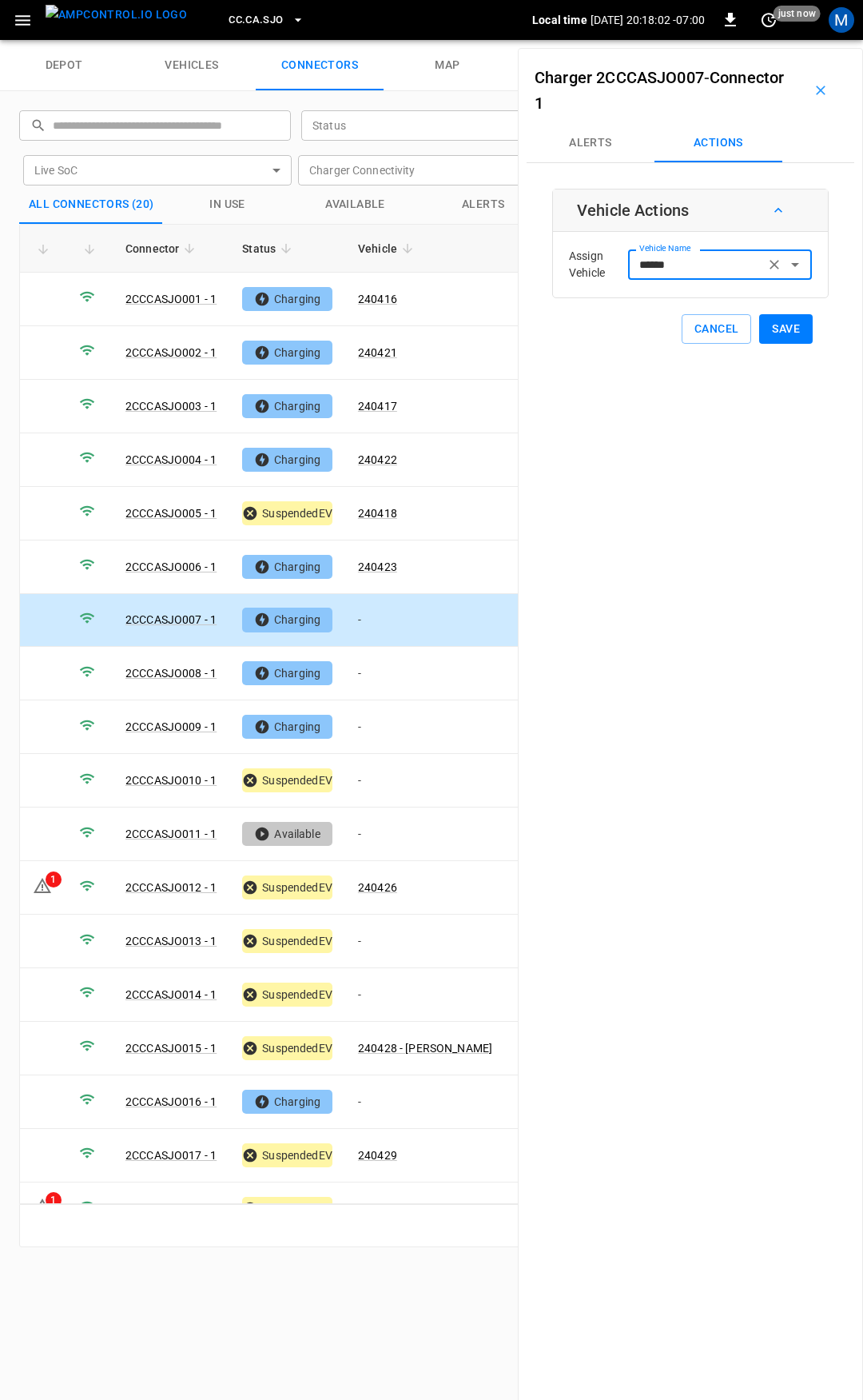
type input "******"
click at [768, 327] on button "Save" at bounding box center [786, 329] width 54 height 30
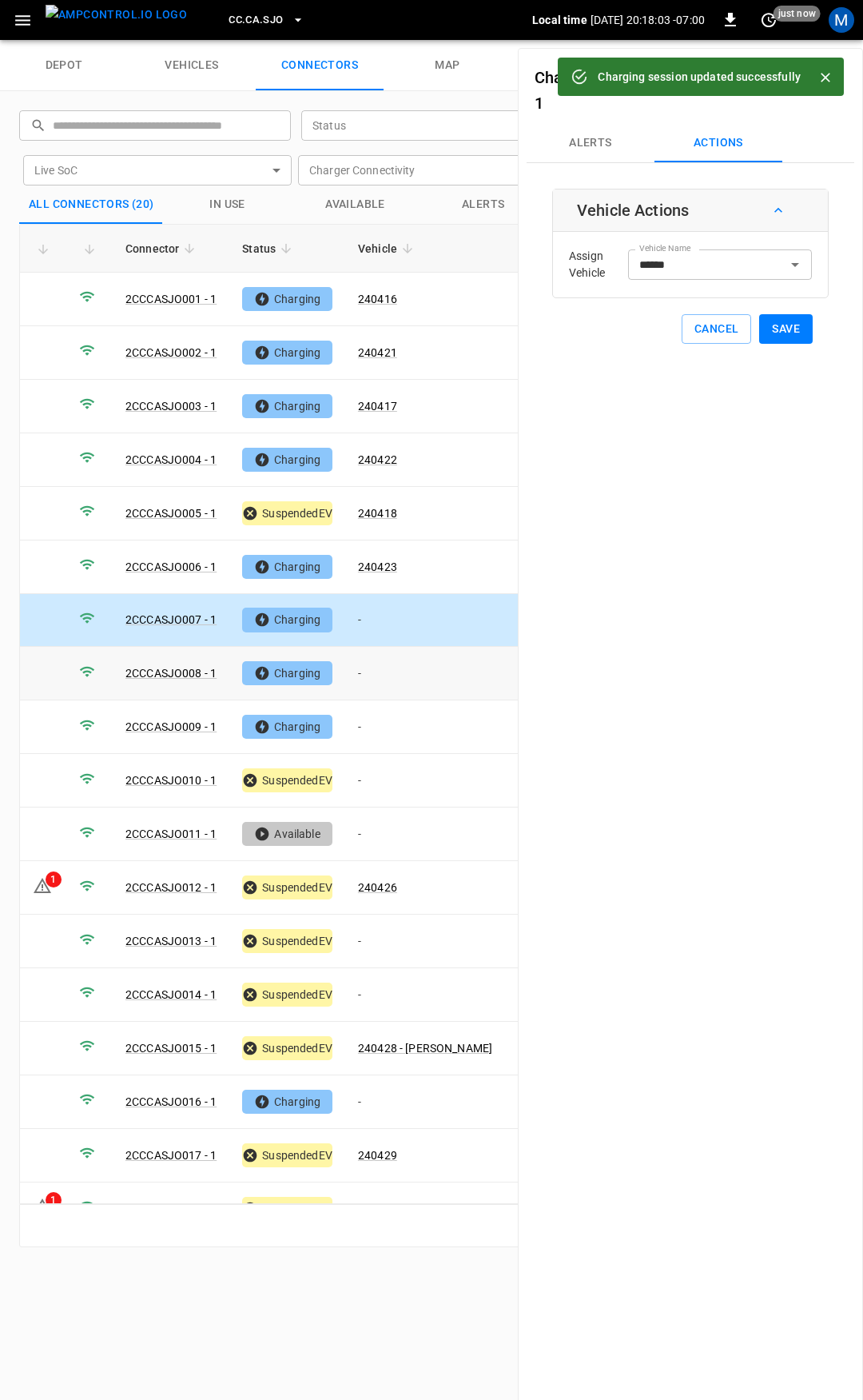
click at [385, 665] on td "-" at bounding box center [425, 674] width 160 height 54
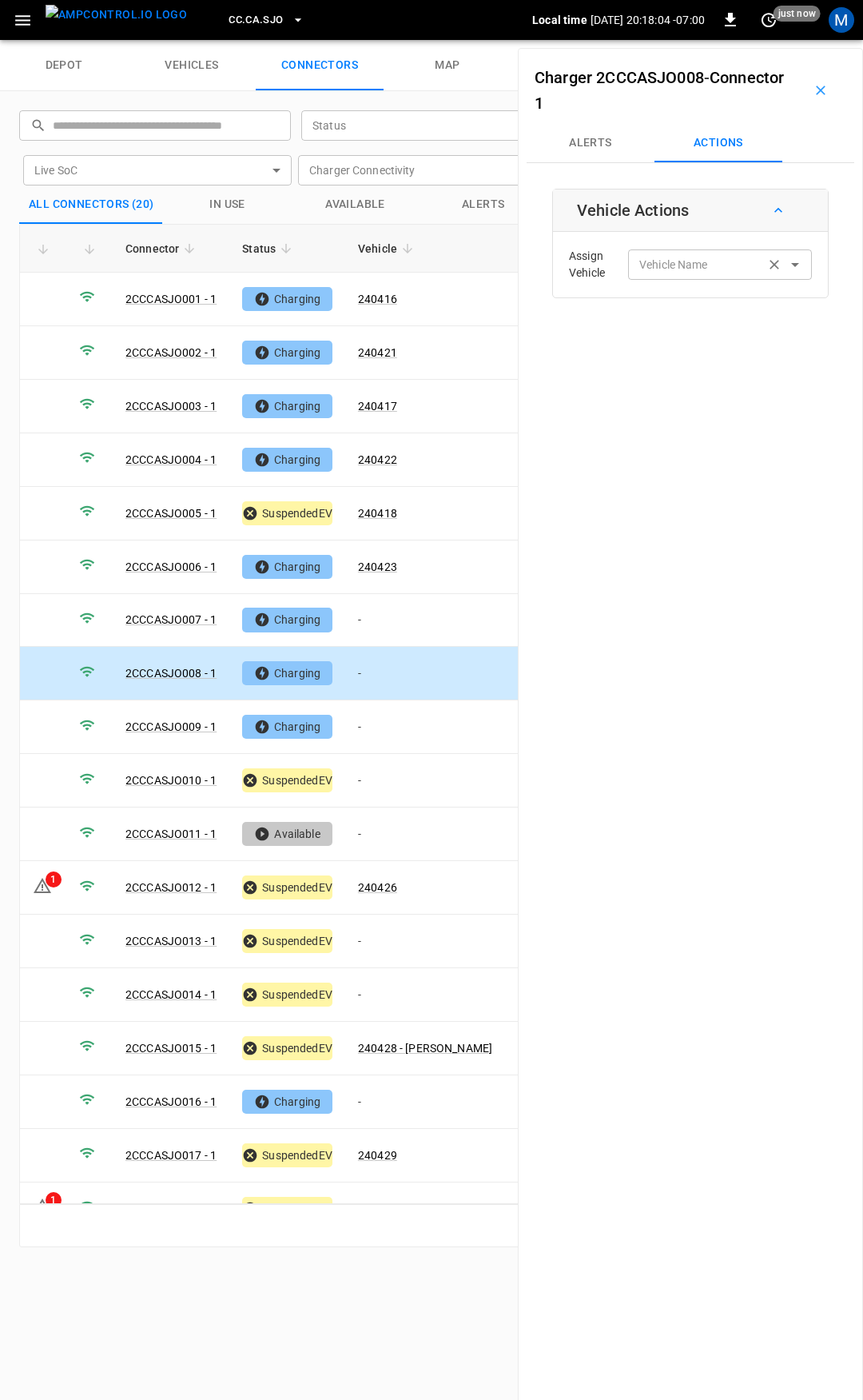
click at [671, 263] on div "Vehicle Name Vehicle Name" at bounding box center [720, 264] width 184 height 30
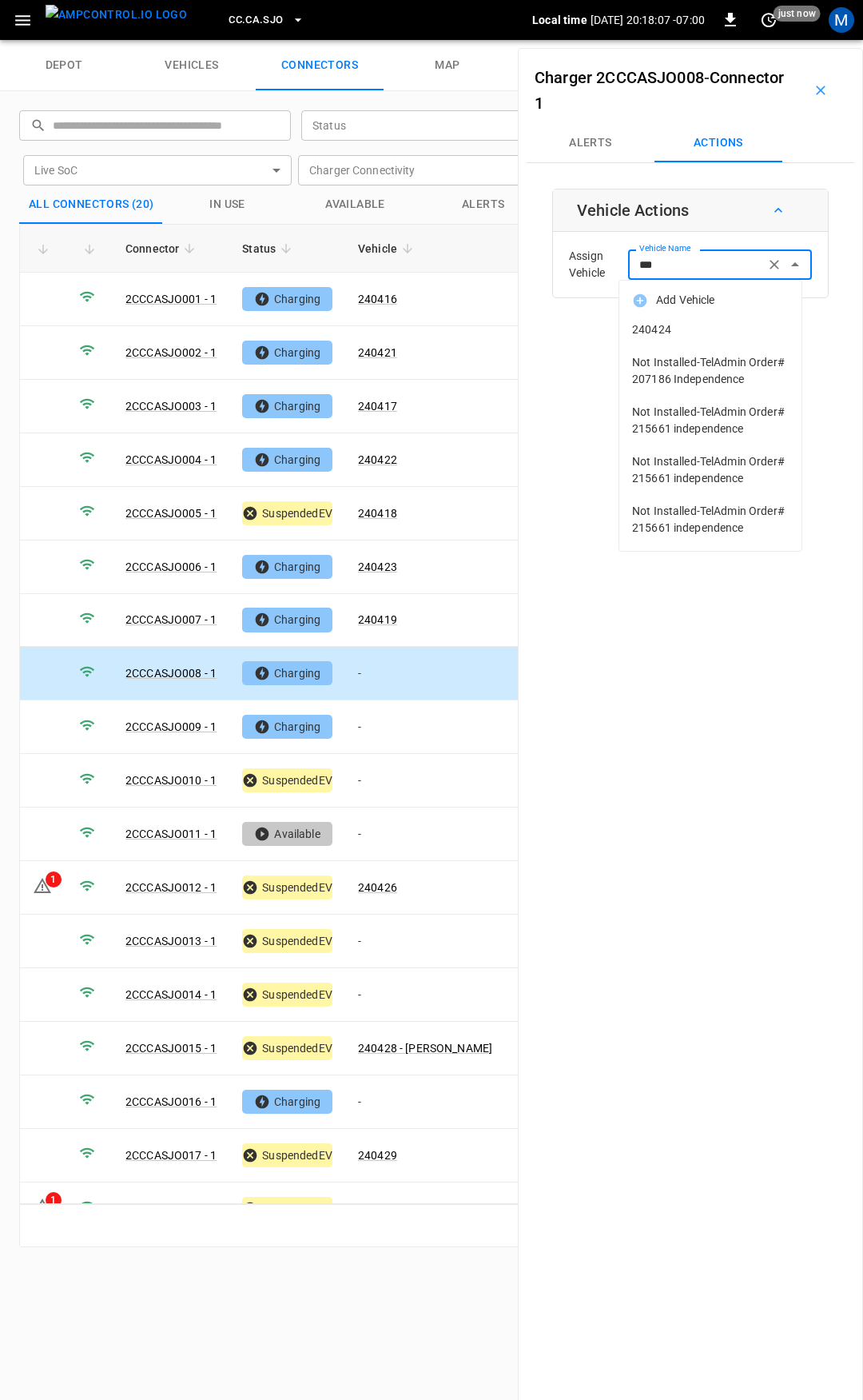
click at [674, 330] on span "240424" at bounding box center [711, 330] width 157 height 17
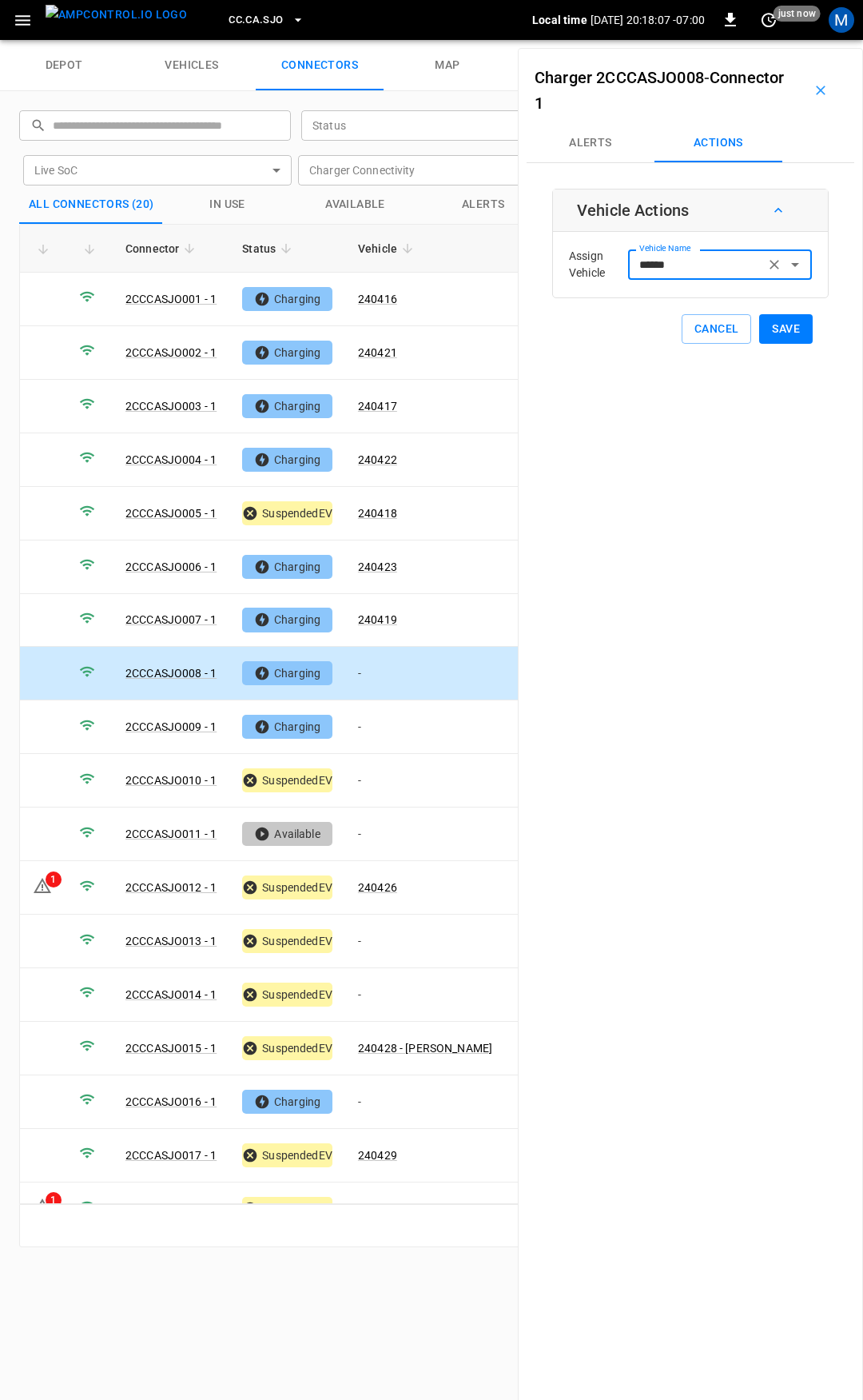
type input "******"
click at [776, 331] on button "Save" at bounding box center [786, 329] width 54 height 30
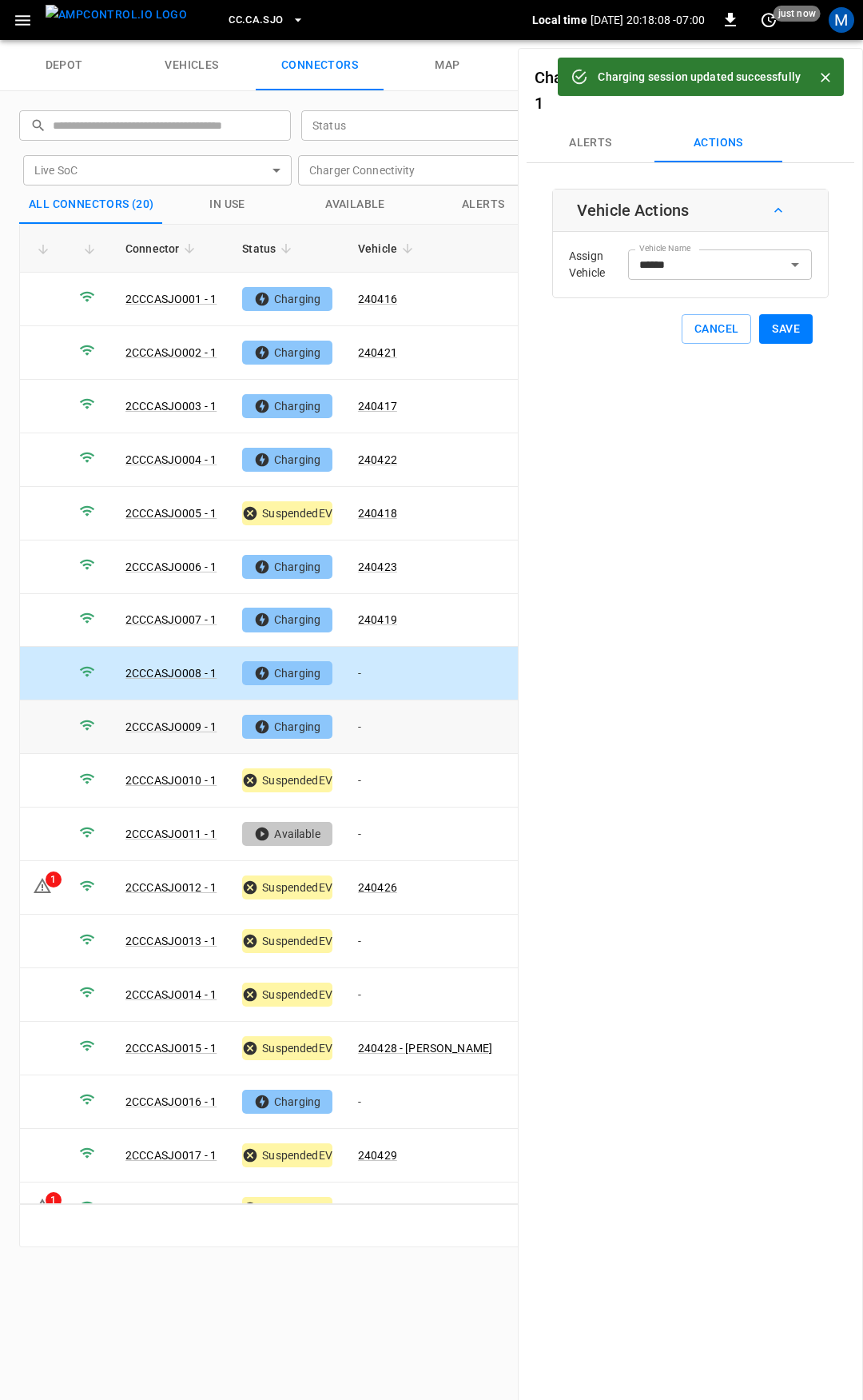
click at [385, 713] on td "-" at bounding box center [425, 727] width 160 height 54
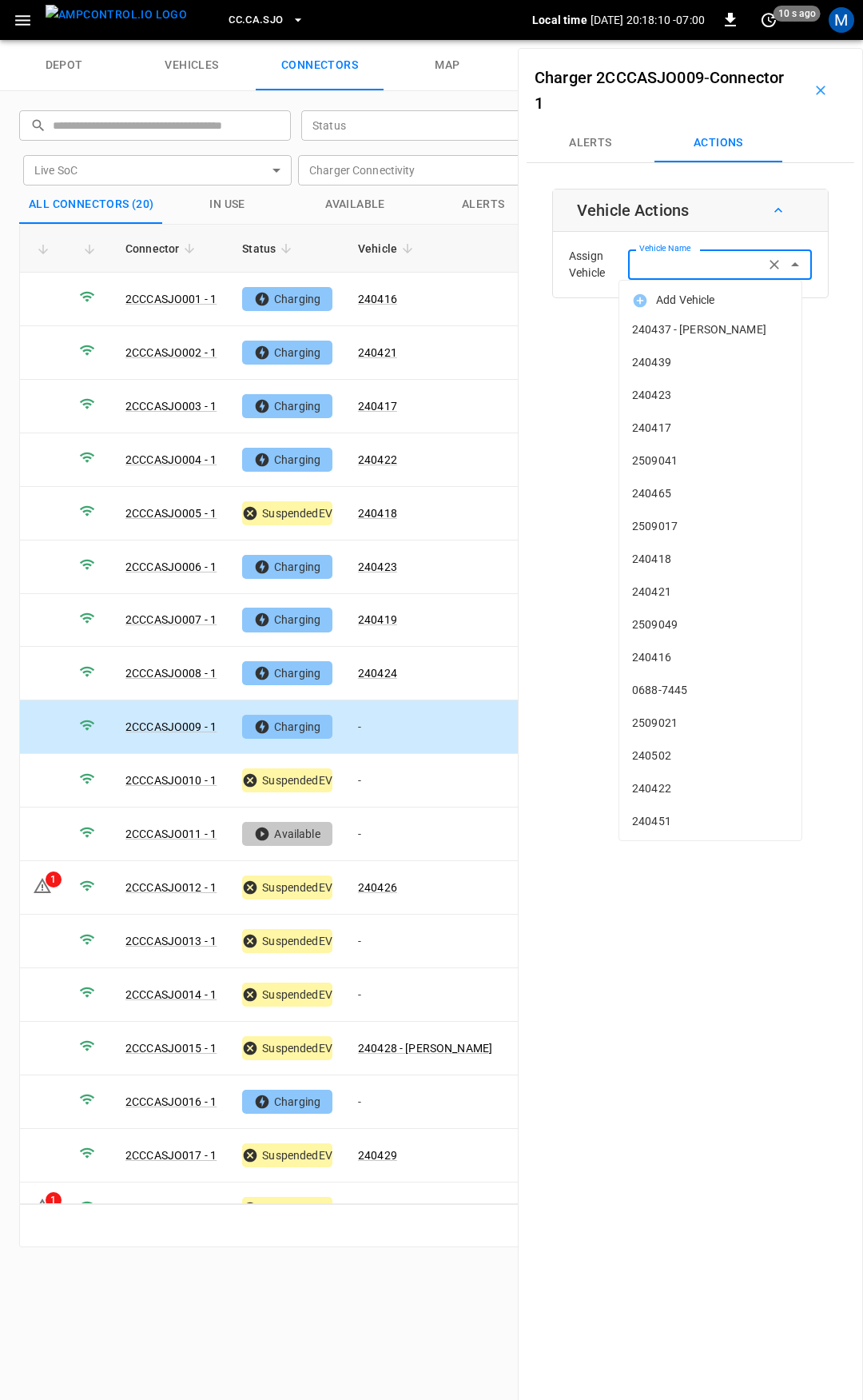
click at [667, 267] on input "Vehicle Name" at bounding box center [696, 265] width 127 height 20
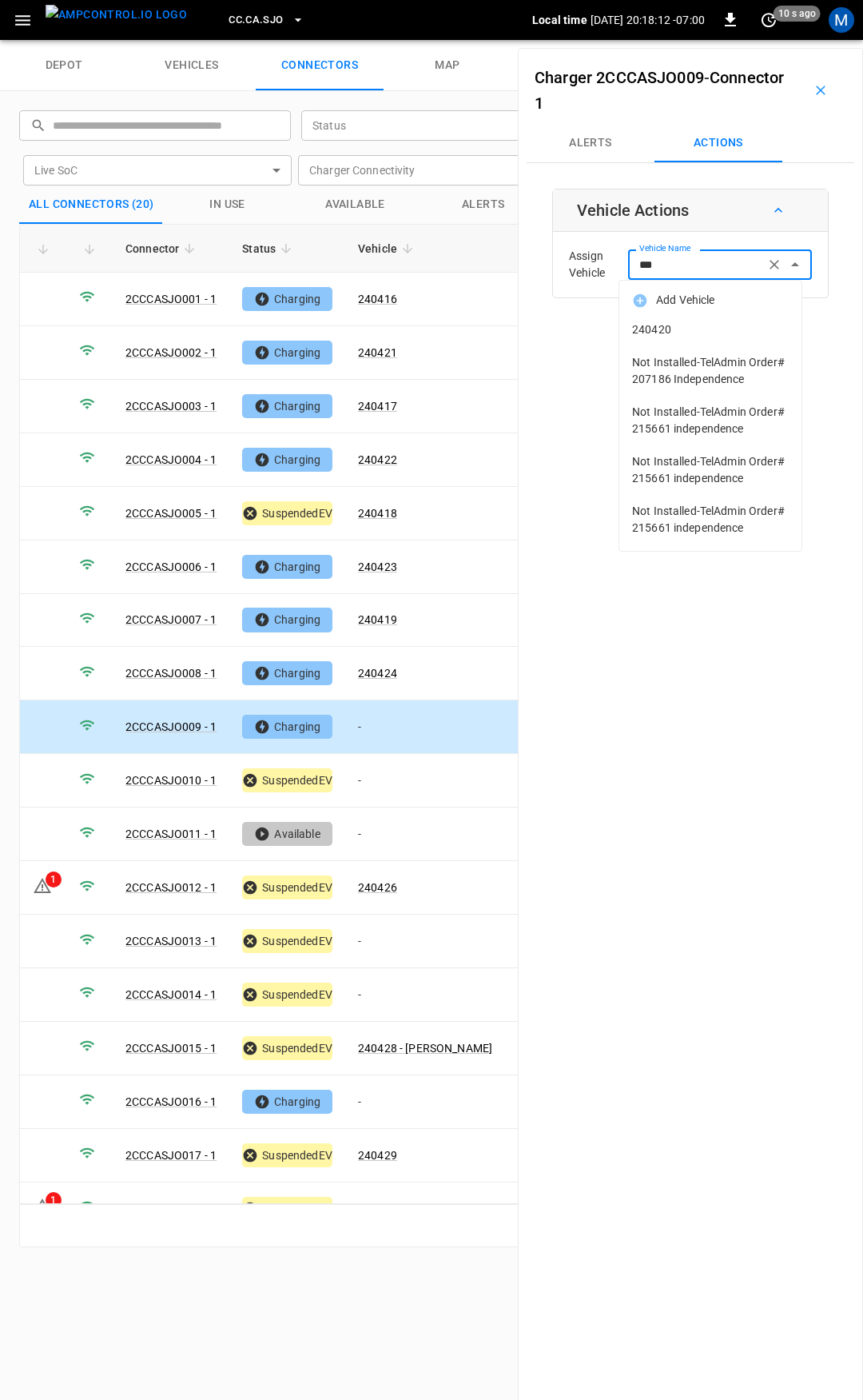
click at [683, 334] on span "240420" at bounding box center [711, 330] width 157 height 17
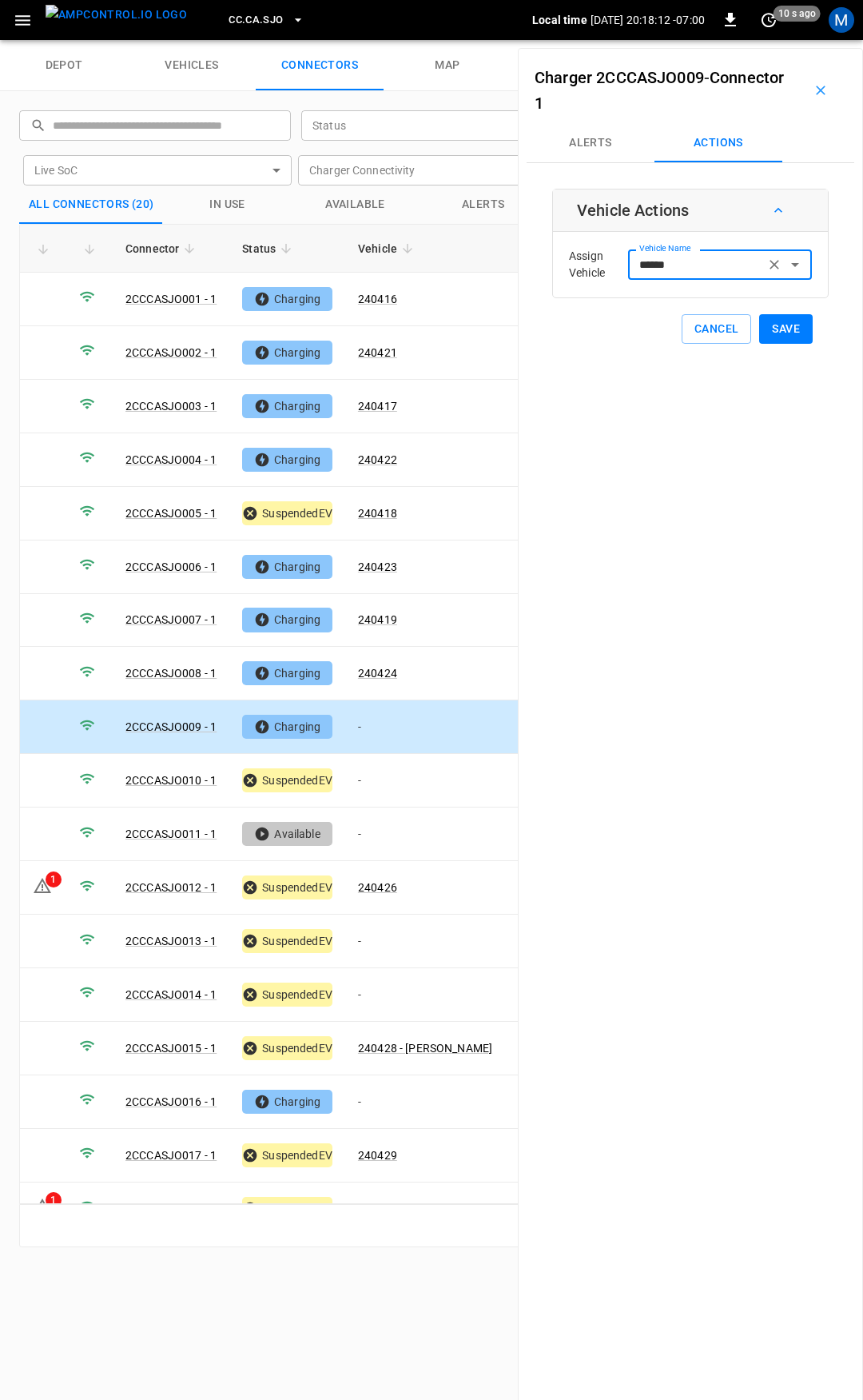
type input "******"
click at [779, 332] on button "Save" at bounding box center [786, 329] width 54 height 30
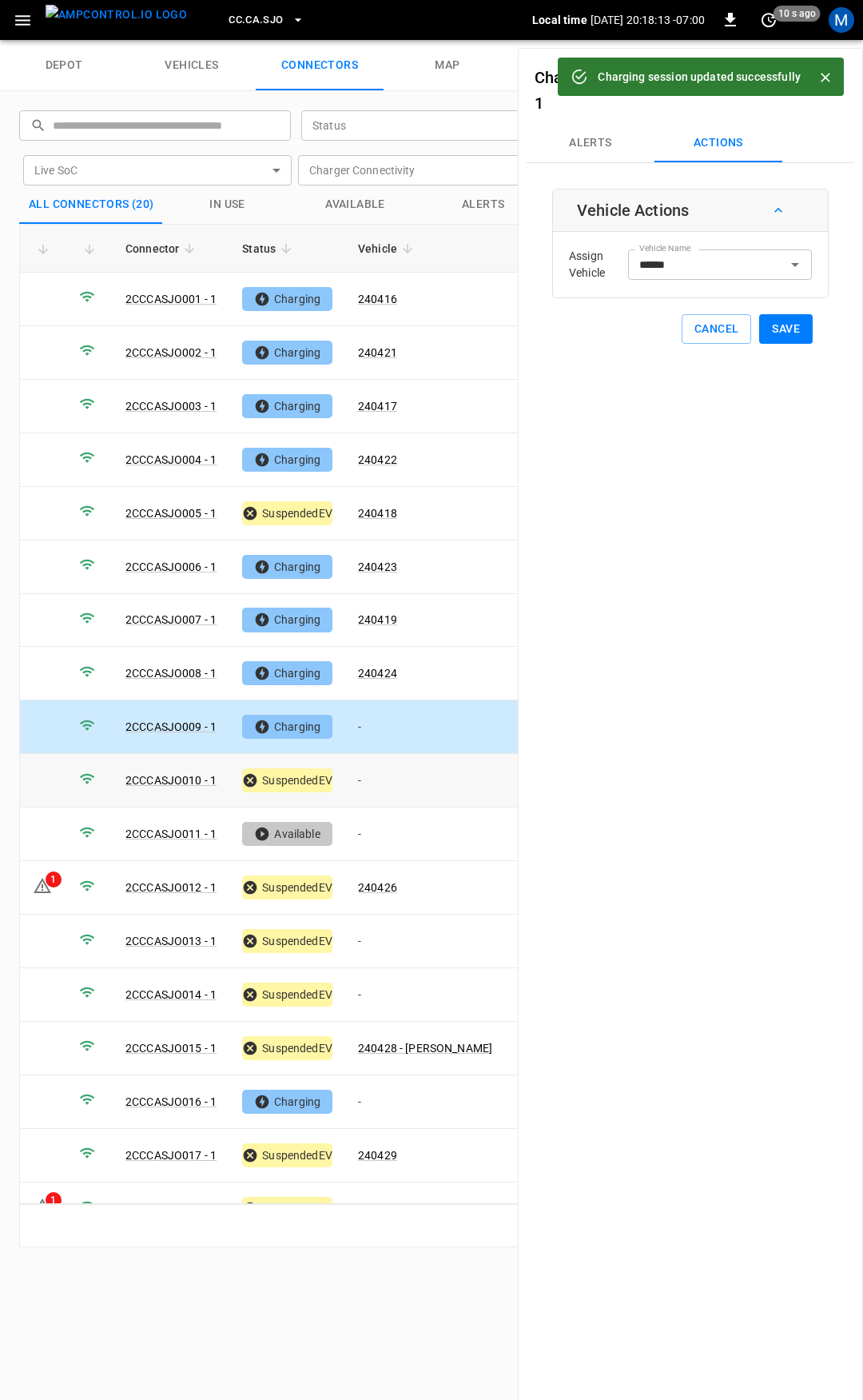
click at [387, 774] on td "-" at bounding box center [425, 780] width 160 height 54
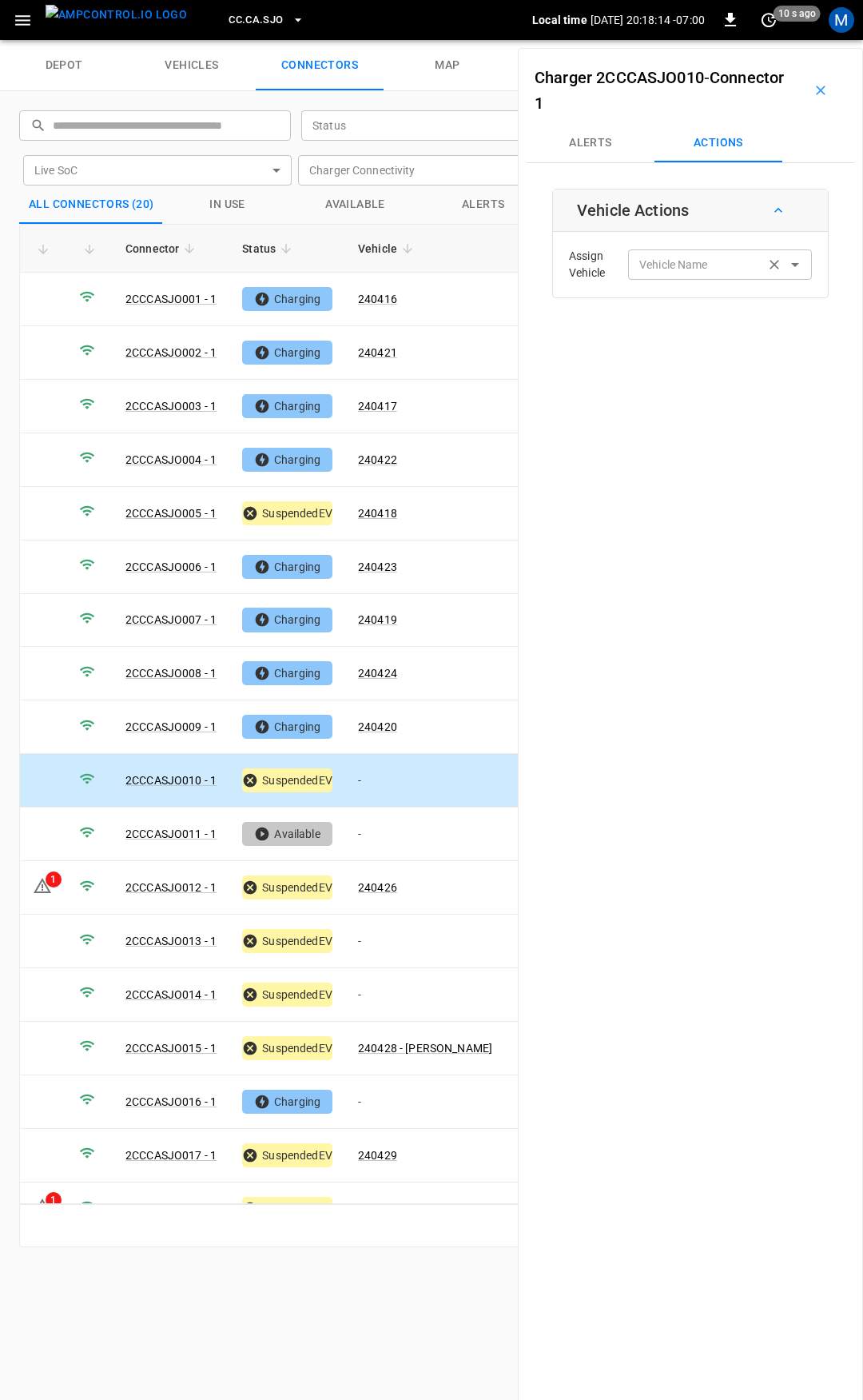
click at [655, 276] on div "Vehicle Name" at bounding box center [720, 264] width 184 height 30
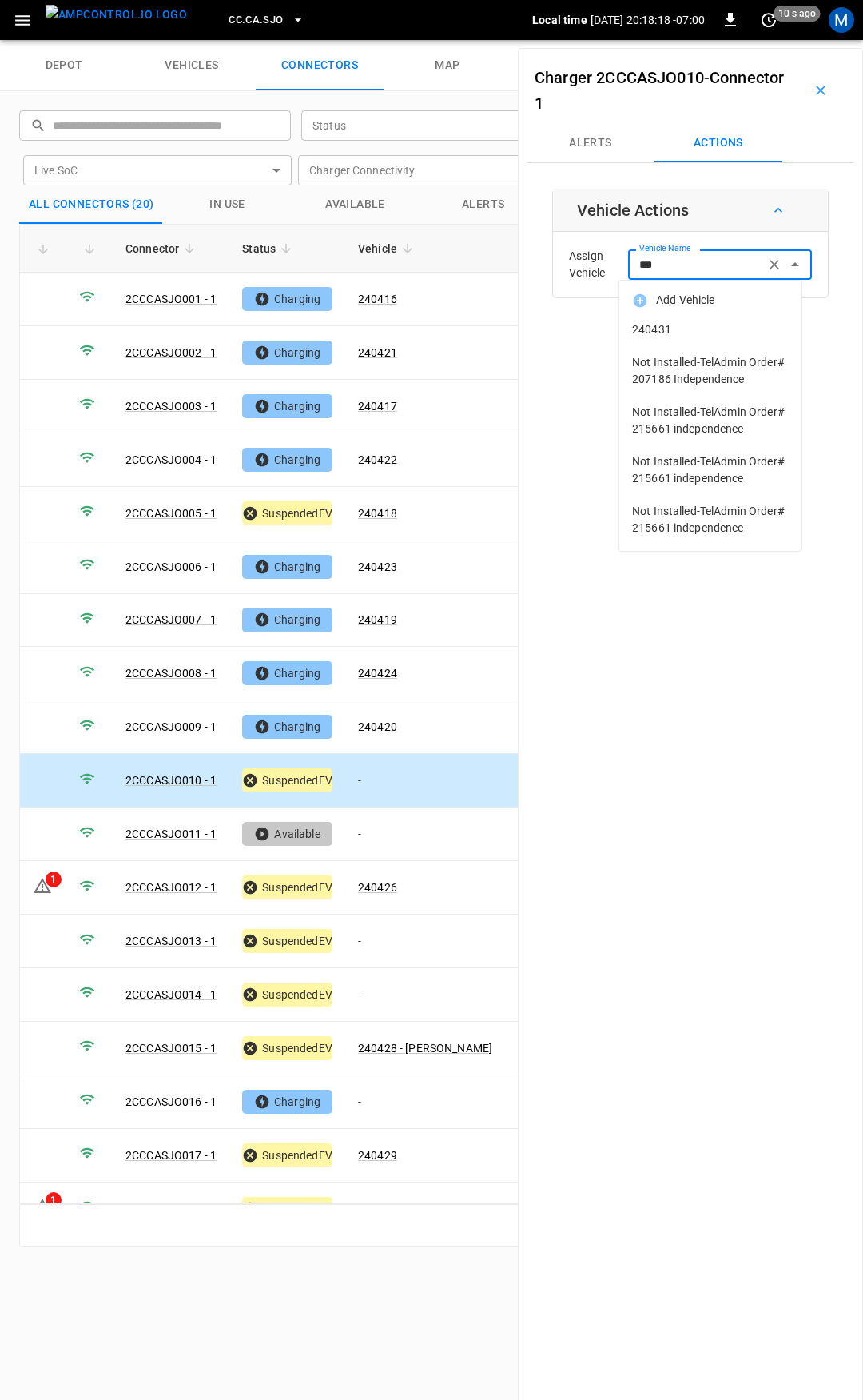
click at [692, 330] on span "240431" at bounding box center [711, 330] width 157 height 17
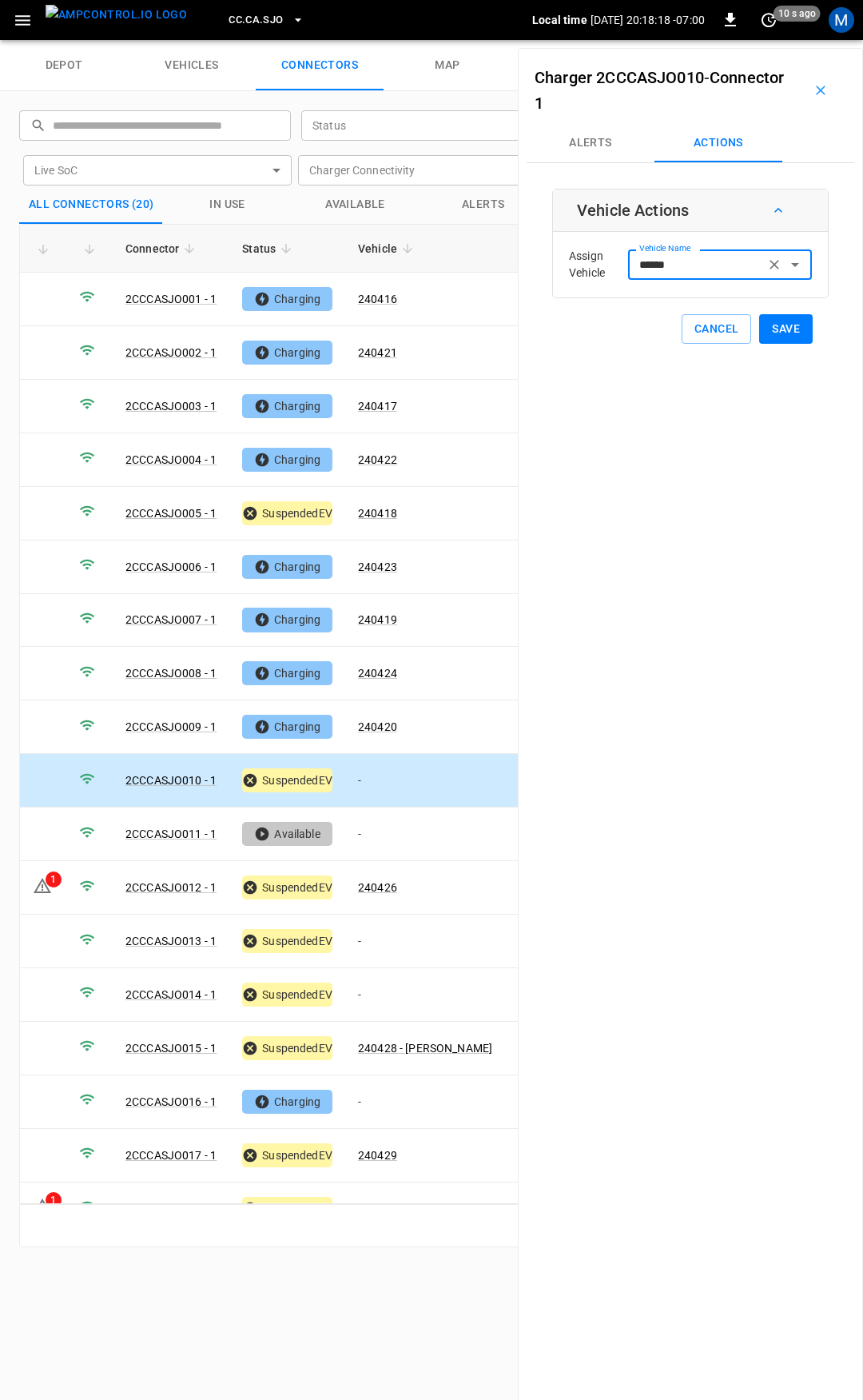
type input "******"
click at [774, 335] on button "Save" at bounding box center [786, 329] width 54 height 30
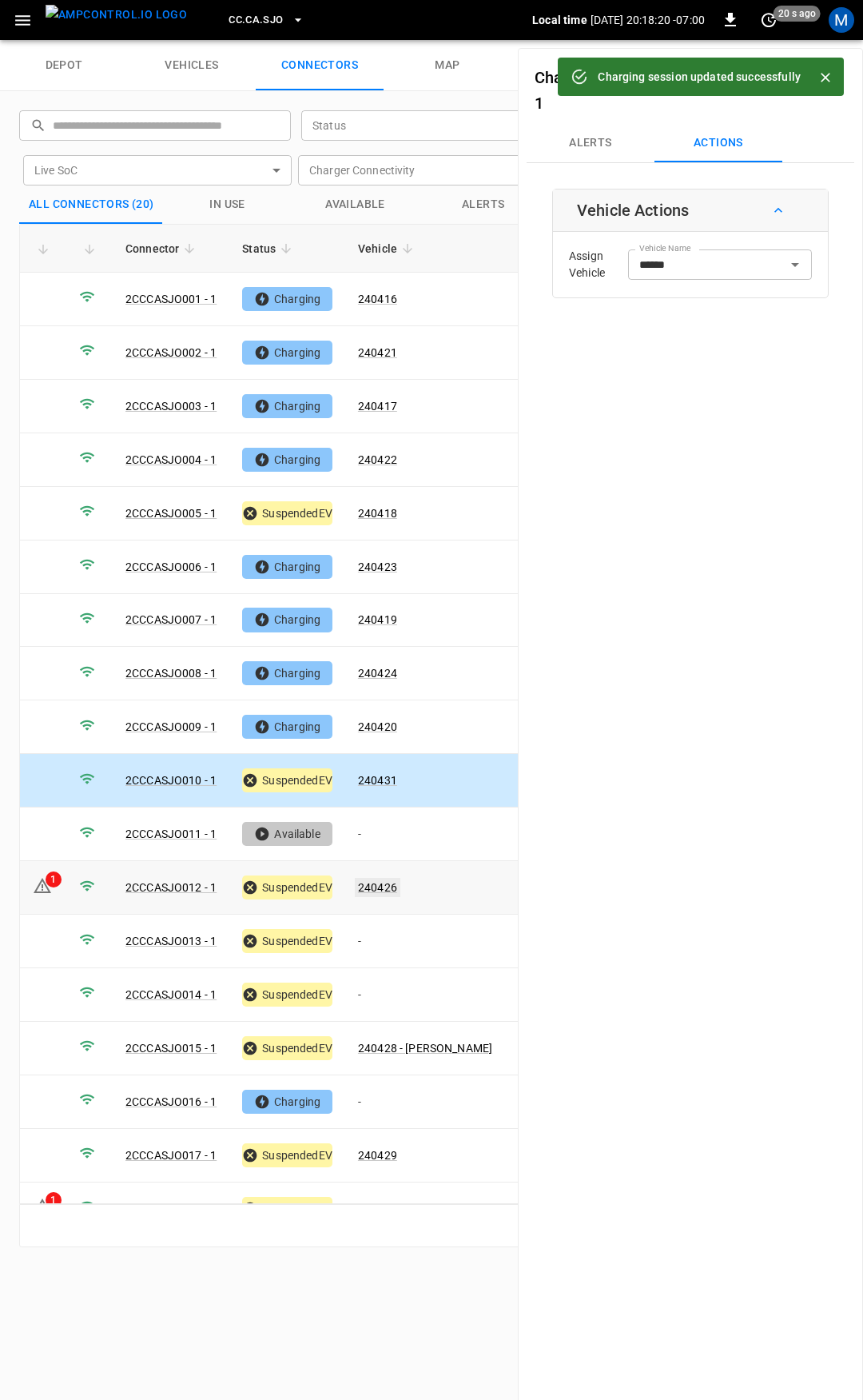
click at [386, 878] on link "240426" at bounding box center [377, 887] width 46 height 20
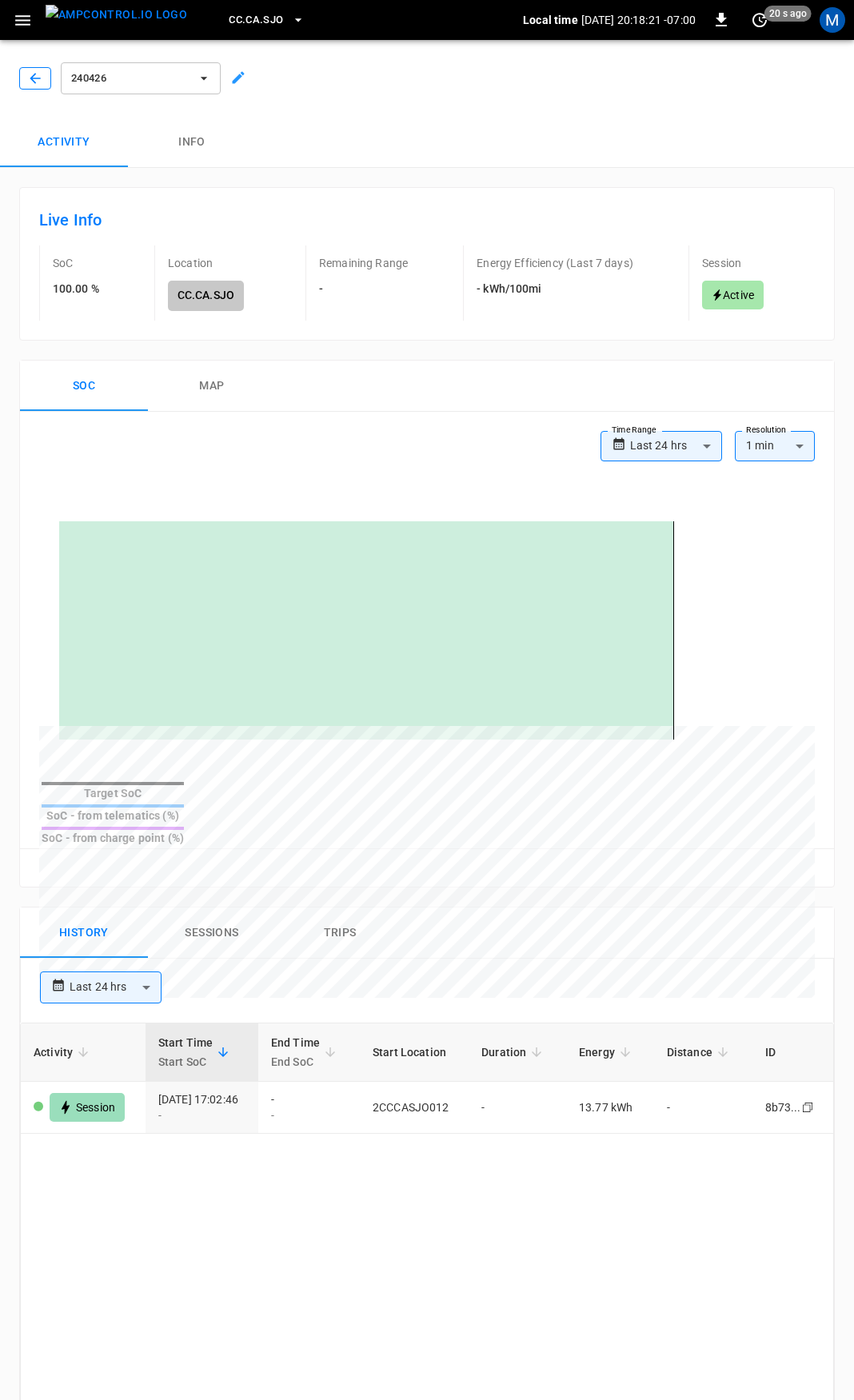
click at [32, 79] on icon "button" at bounding box center [34, 77] width 10 height 10
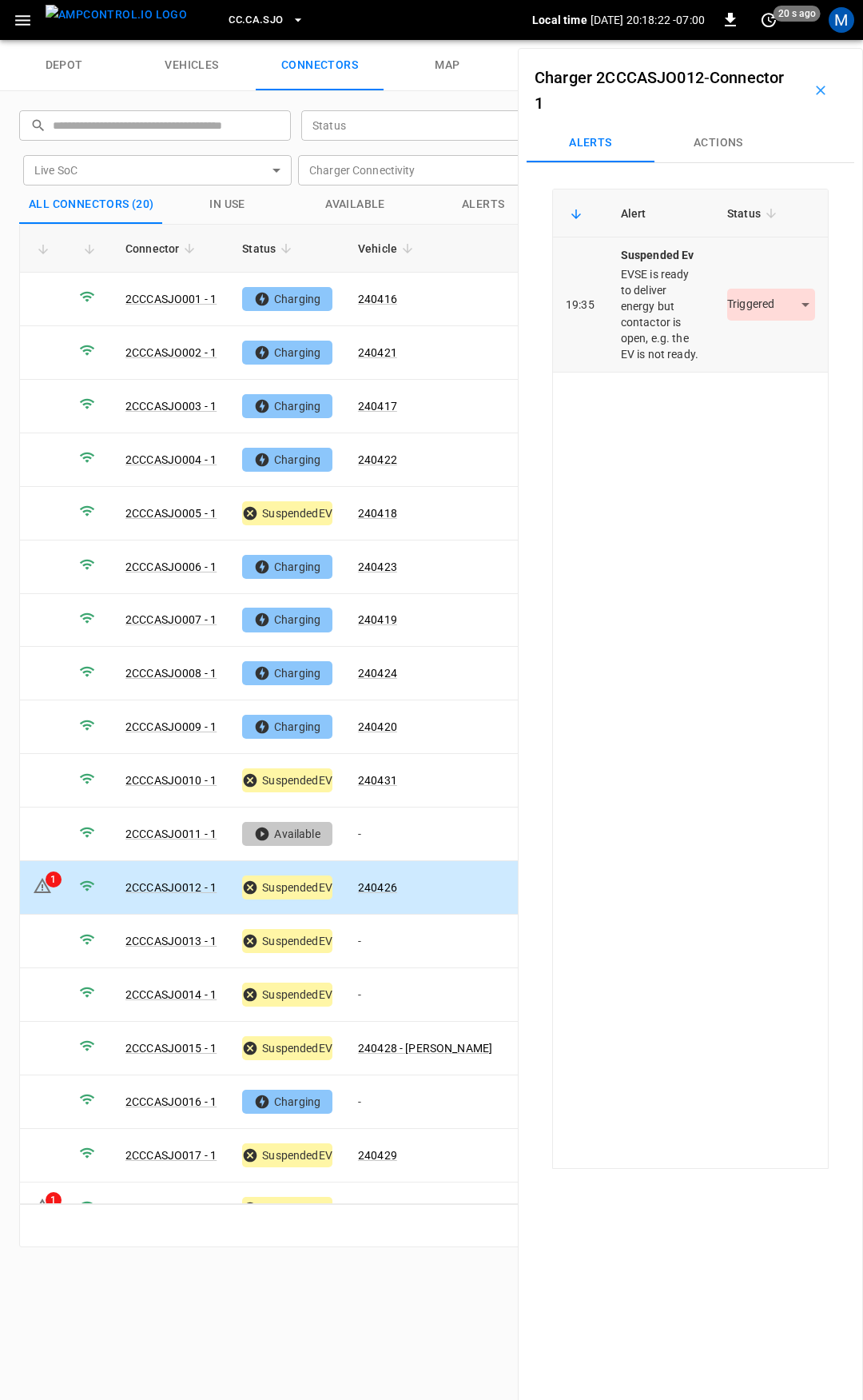
click at [758, 40] on body "CC.CA.SJO Local time [DATE] 20:18:22 -07:00 0 20 s ago M depot vehicles connect…" at bounding box center [431, 20] width 863 height 40
drag, startPoint x: 760, startPoint y: 345, endPoint x: 691, endPoint y: 466, distance: 139.3
click at [761, 345] on li "Resolved" at bounding box center [763, 352] width 100 height 26
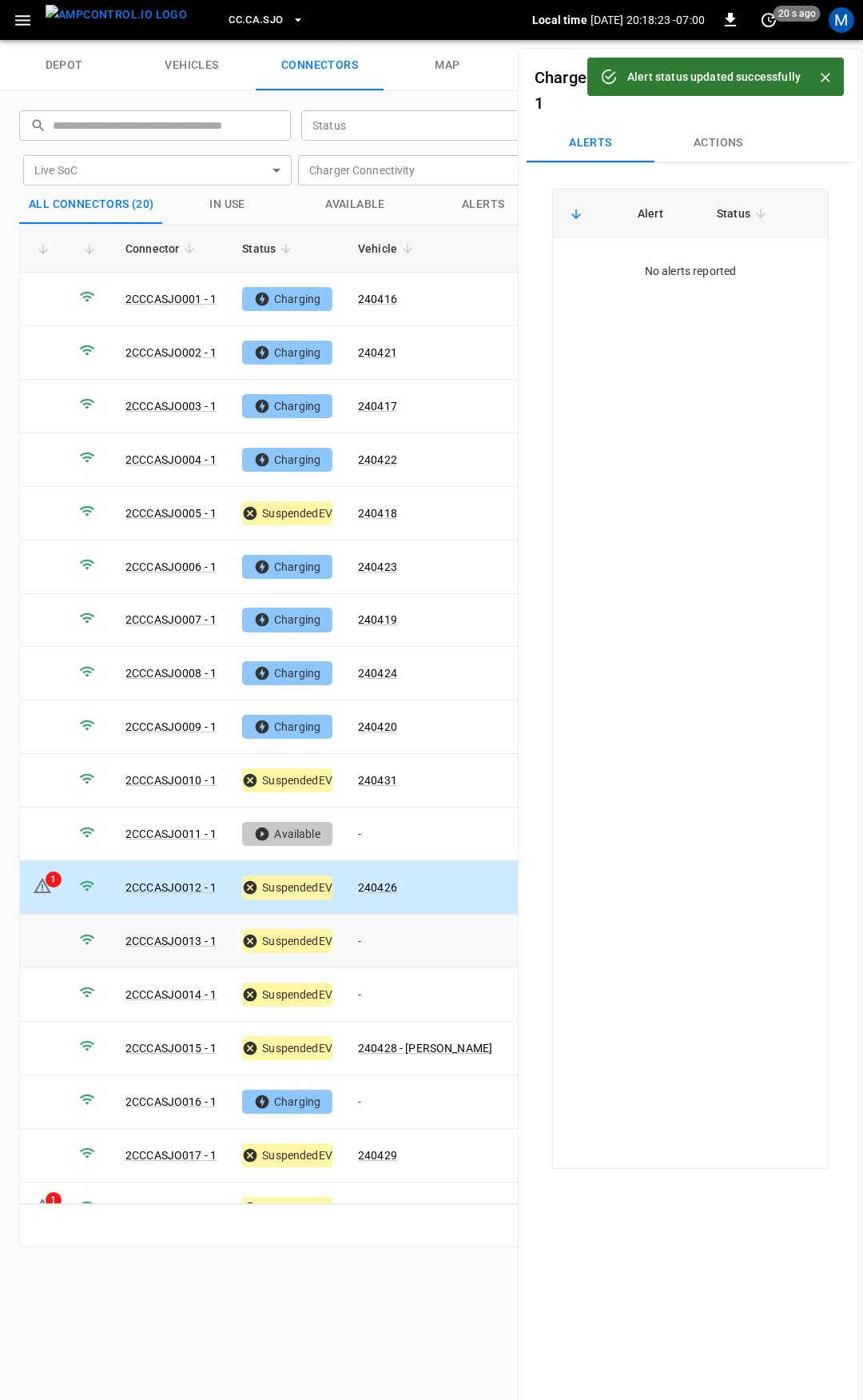
click at [388, 932] on td "-" at bounding box center [425, 941] width 160 height 54
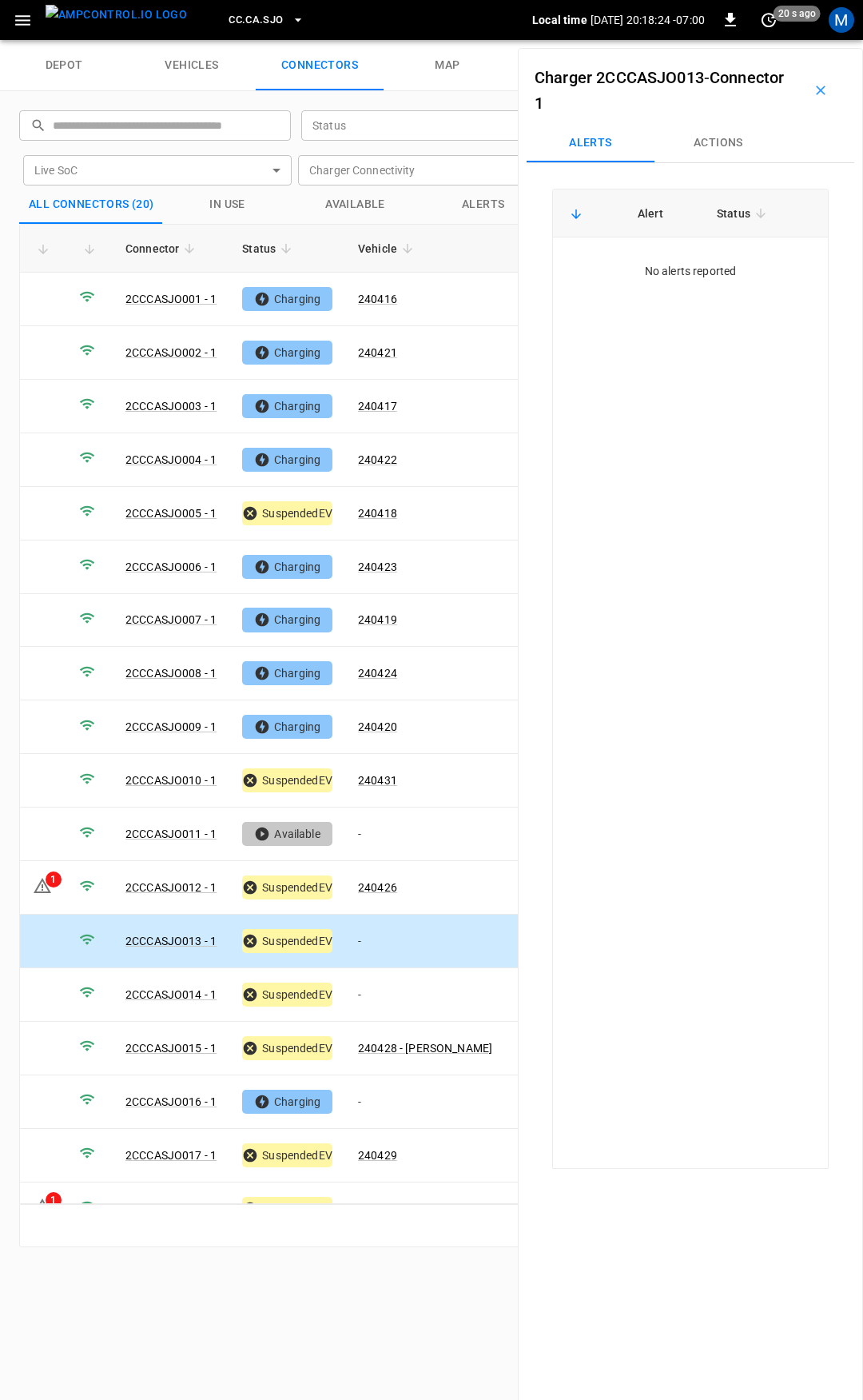
click at [712, 154] on button "Actions" at bounding box center [719, 142] width 128 height 38
click at [674, 273] on input "Vehicle Name" at bounding box center [696, 265] width 127 height 20
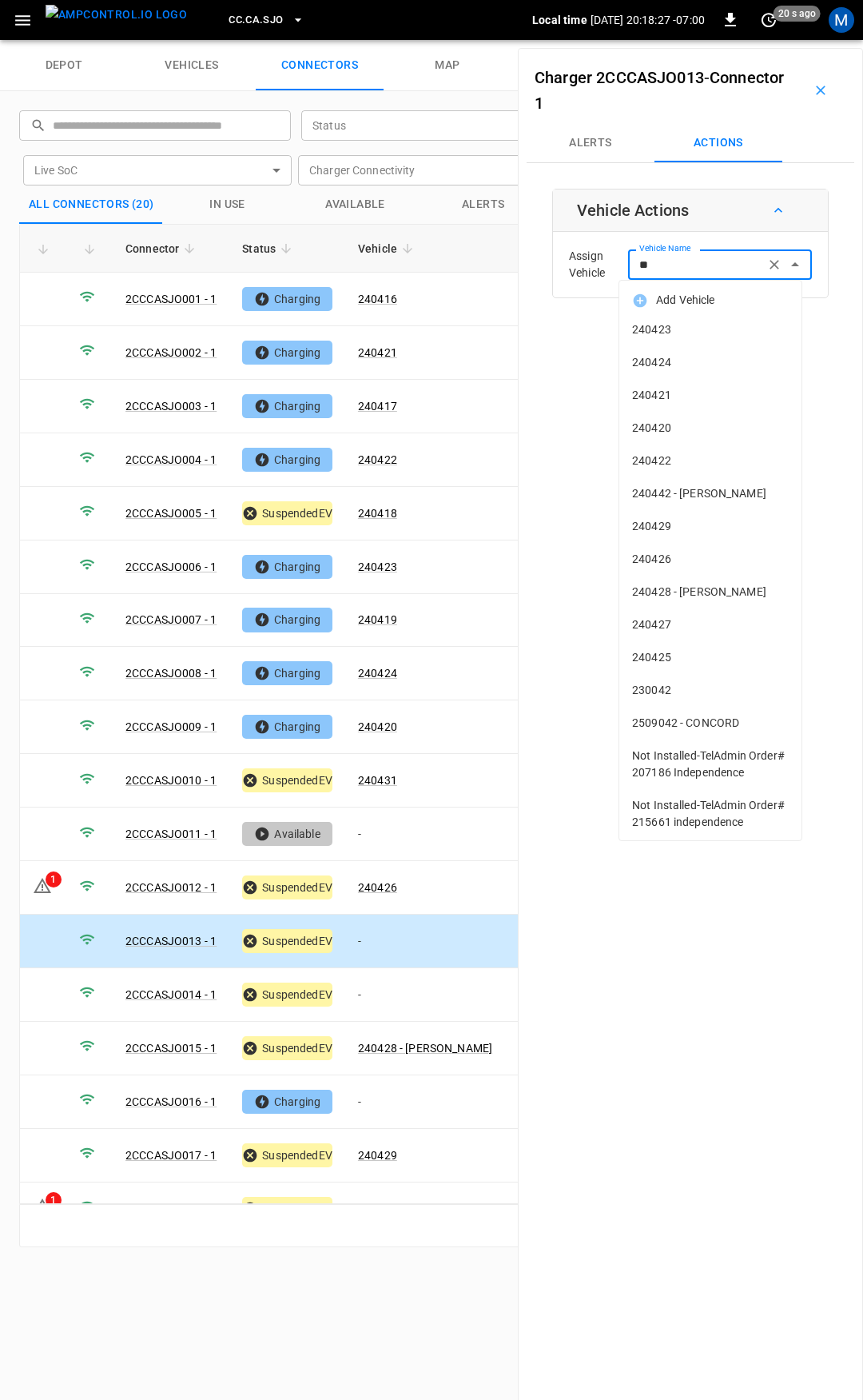
type input "***"
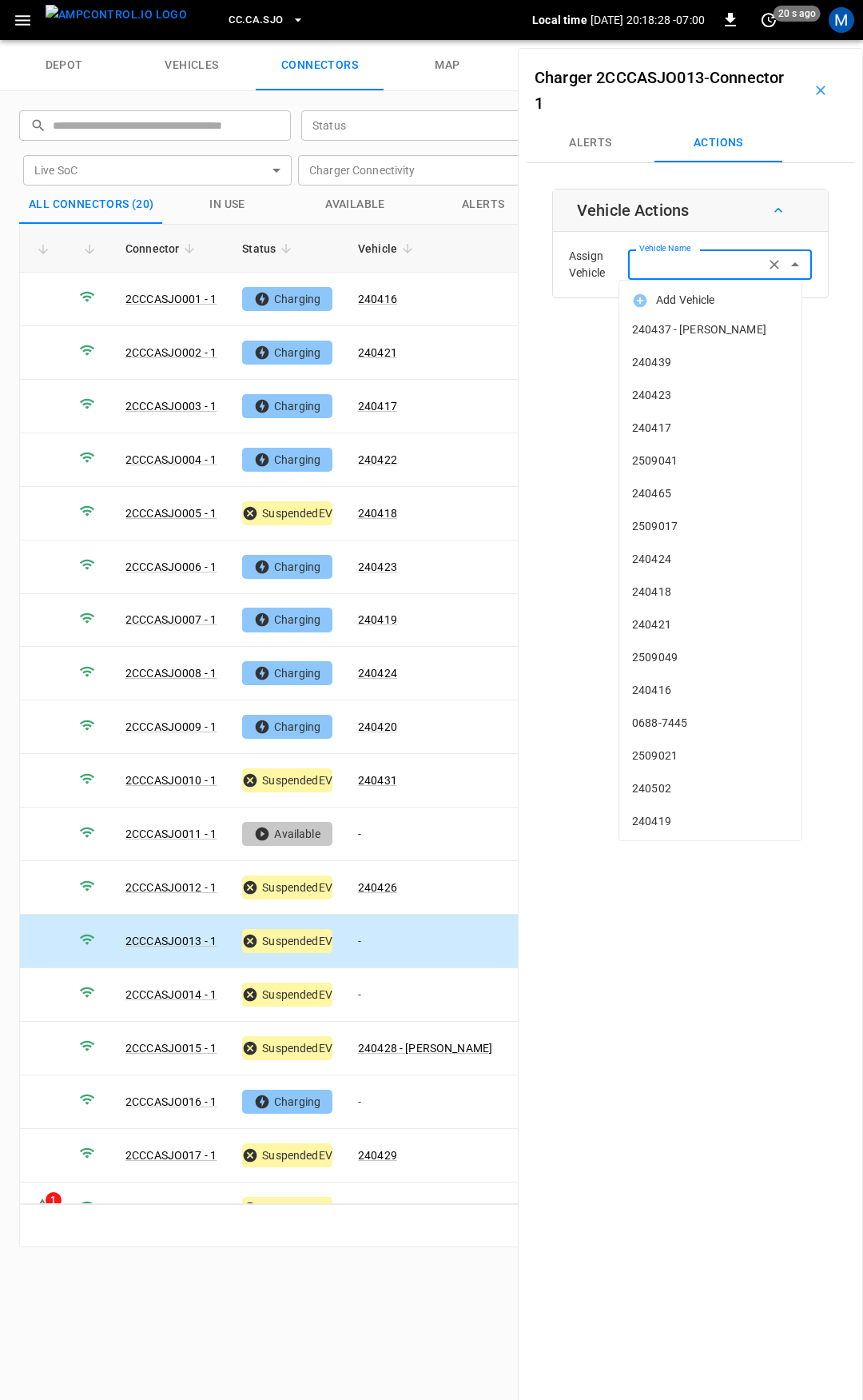
click at [704, 330] on span "240437 - [PERSON_NAME]" at bounding box center [711, 330] width 157 height 17
type input "**********"
click at [690, 265] on input "Vehicle Name" at bounding box center [696, 265] width 127 height 20
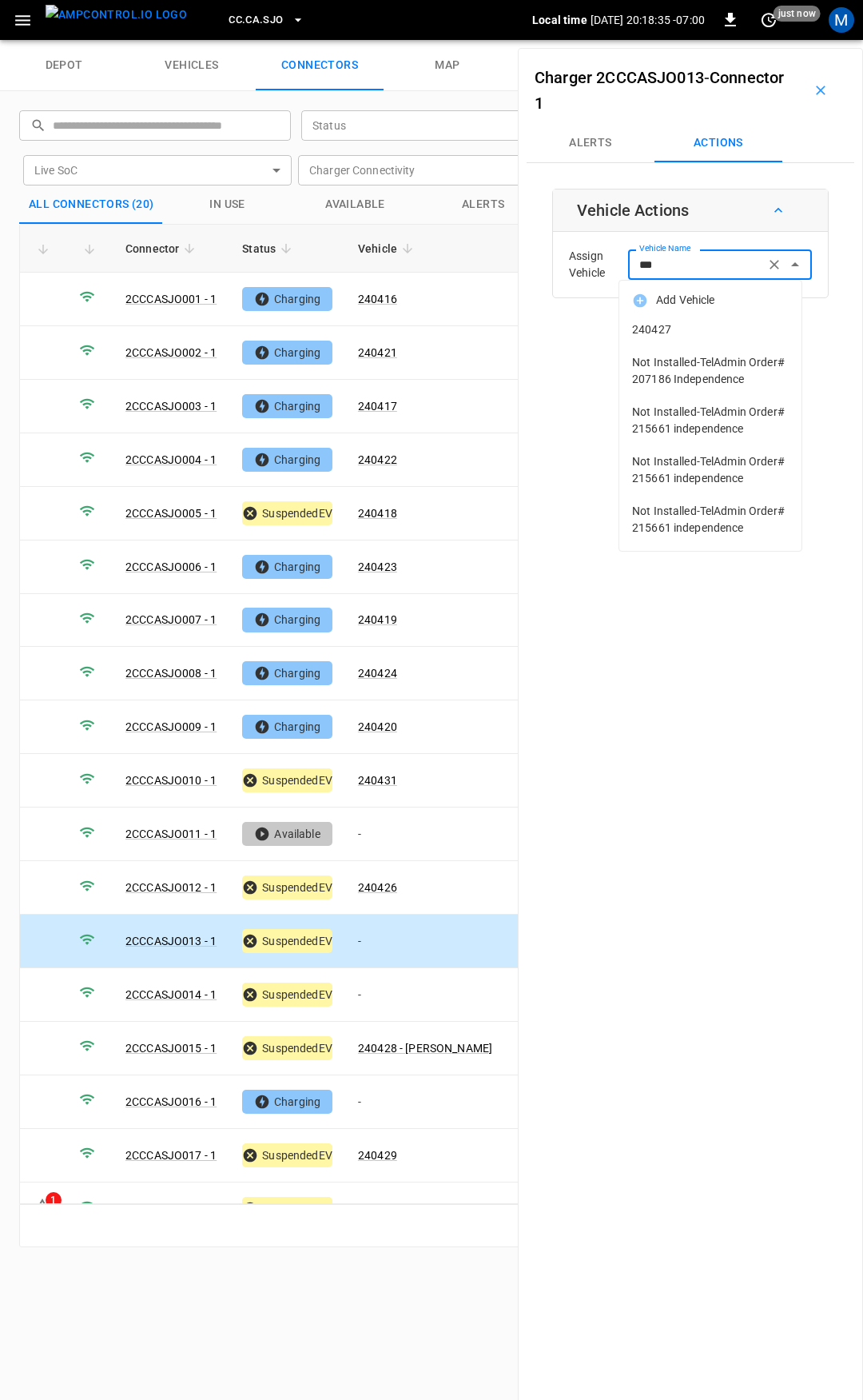
click at [702, 324] on span "240427" at bounding box center [711, 330] width 157 height 17
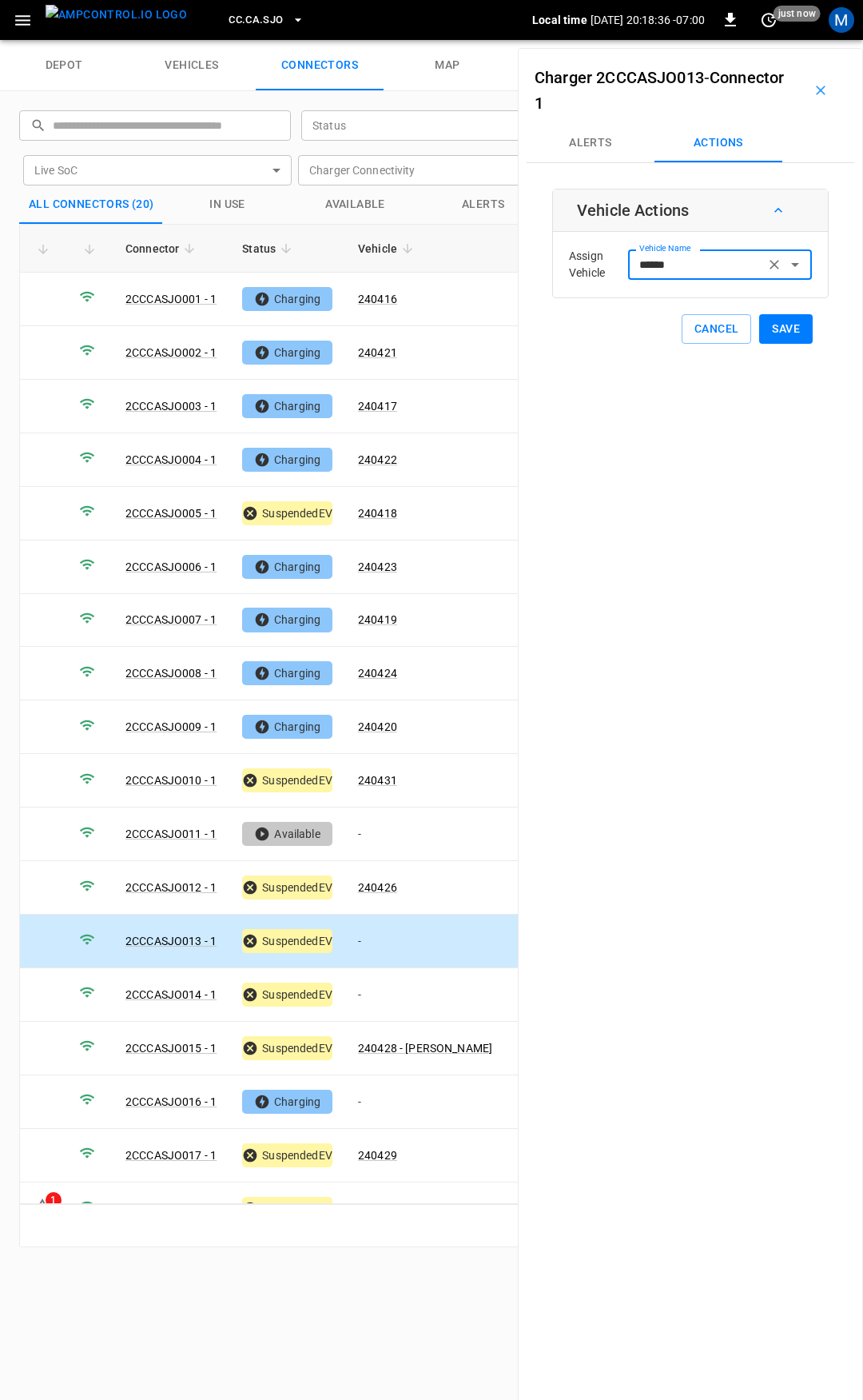
type input "******"
click at [777, 326] on button "Save" at bounding box center [786, 329] width 54 height 30
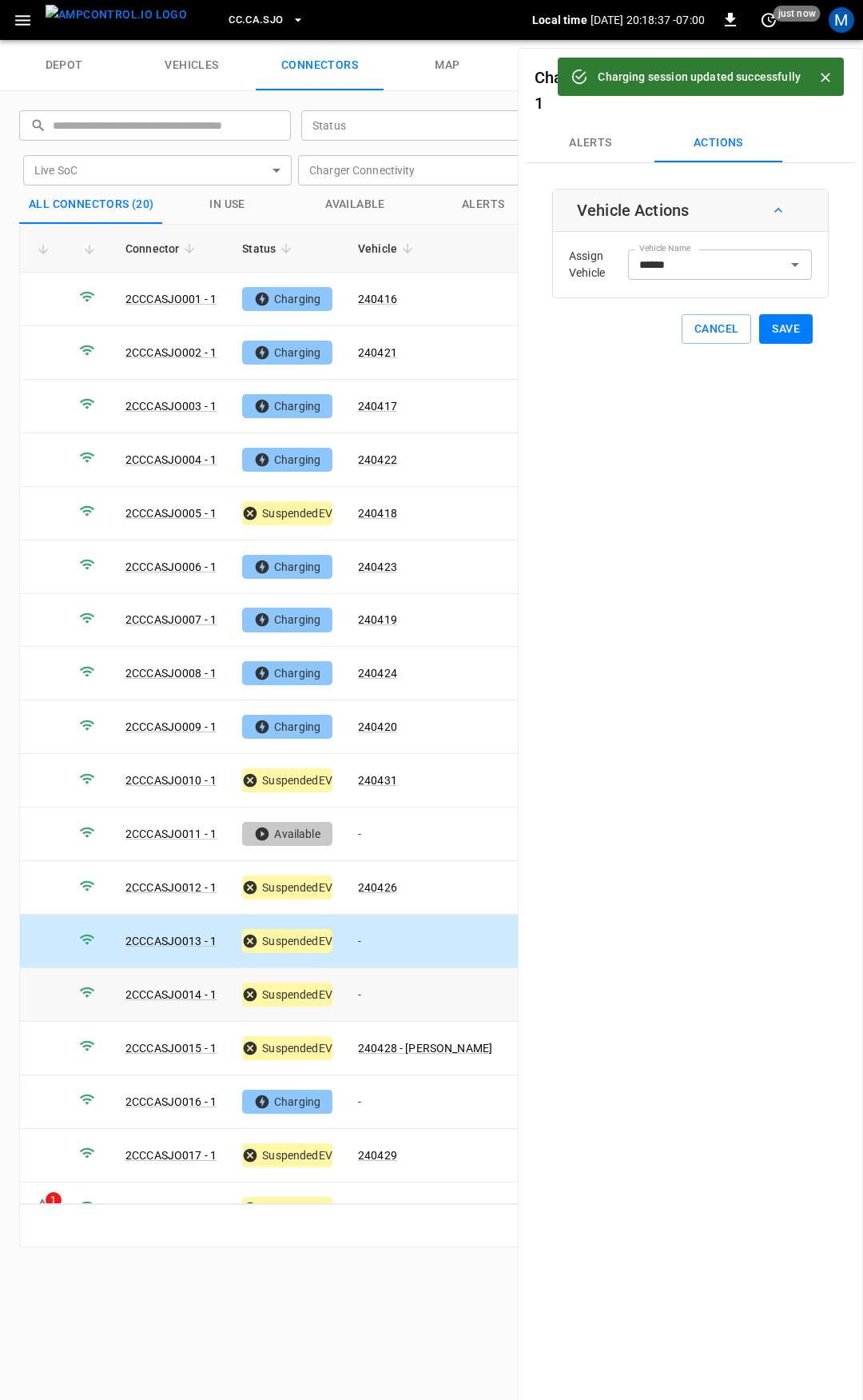
drag, startPoint x: 391, startPoint y: 972, endPoint x: 738, endPoint y: 493, distance: 591.5
click at [391, 971] on td "-" at bounding box center [425, 995] width 160 height 54
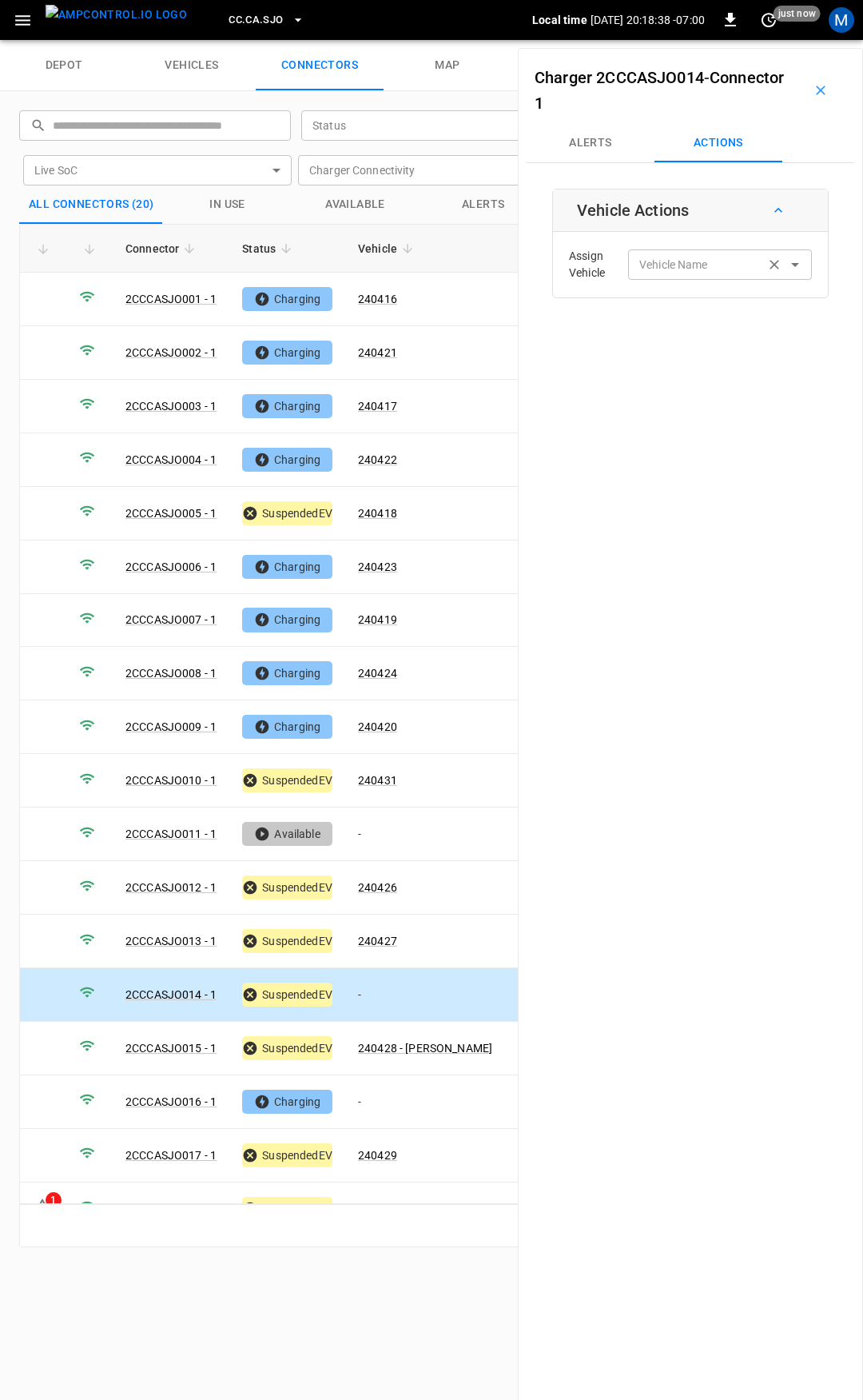
click at [673, 258] on div "Vehicle Name Vehicle Name" at bounding box center [720, 264] width 184 height 30
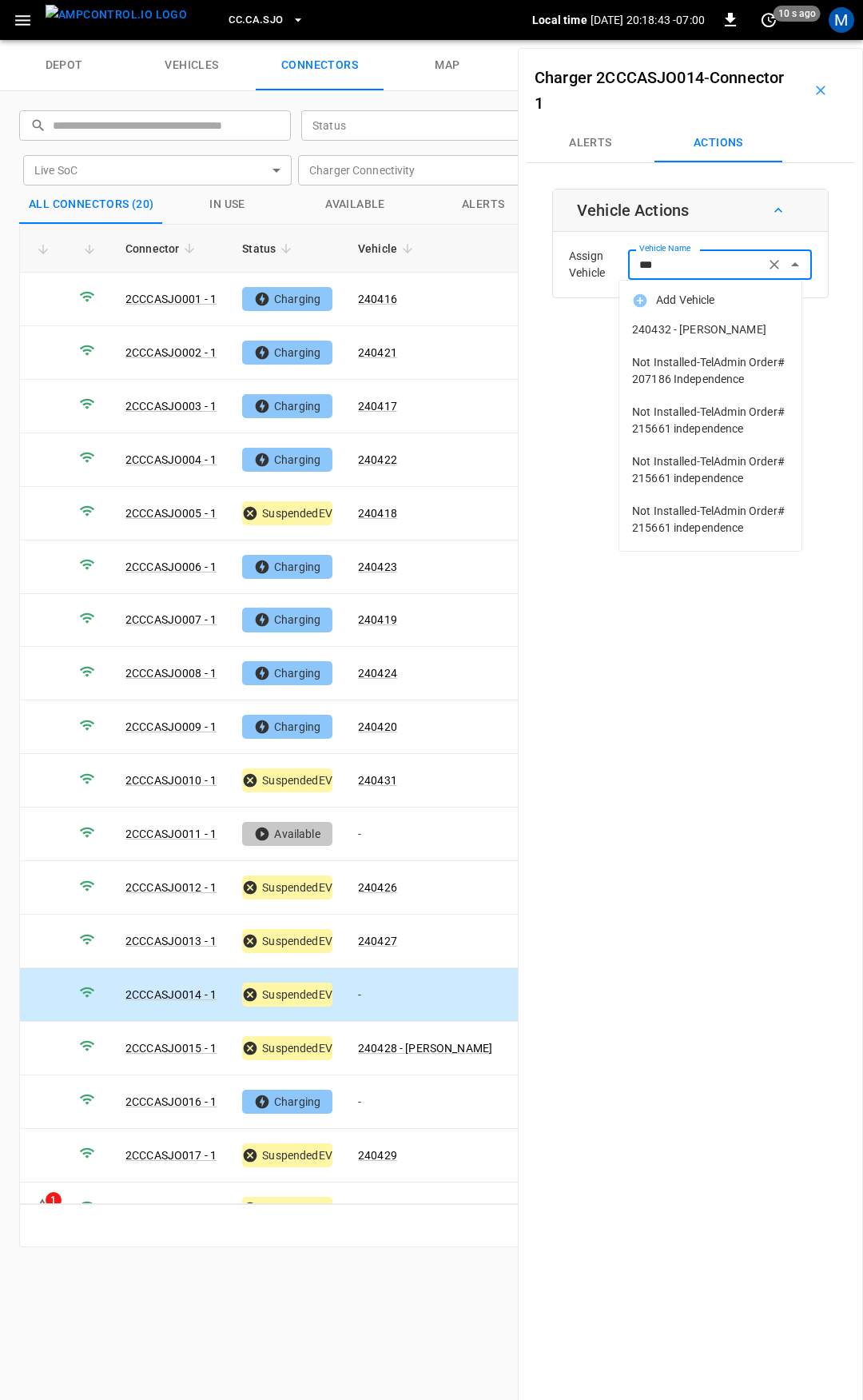
click at [759, 334] on span "240432 - [PERSON_NAME]" at bounding box center [711, 330] width 157 height 17
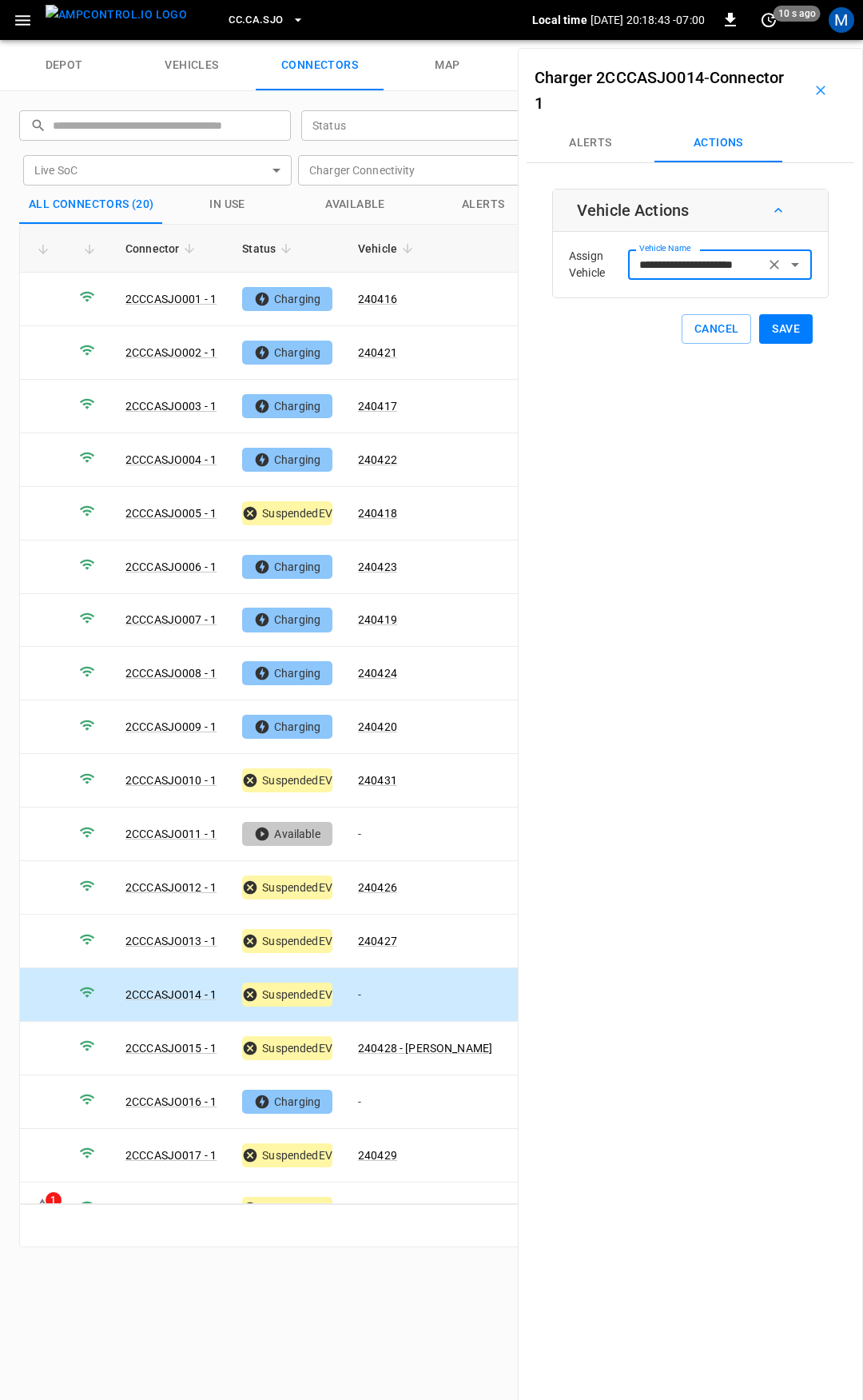
type input "**********"
click at [779, 331] on button "Save" at bounding box center [786, 329] width 54 height 30
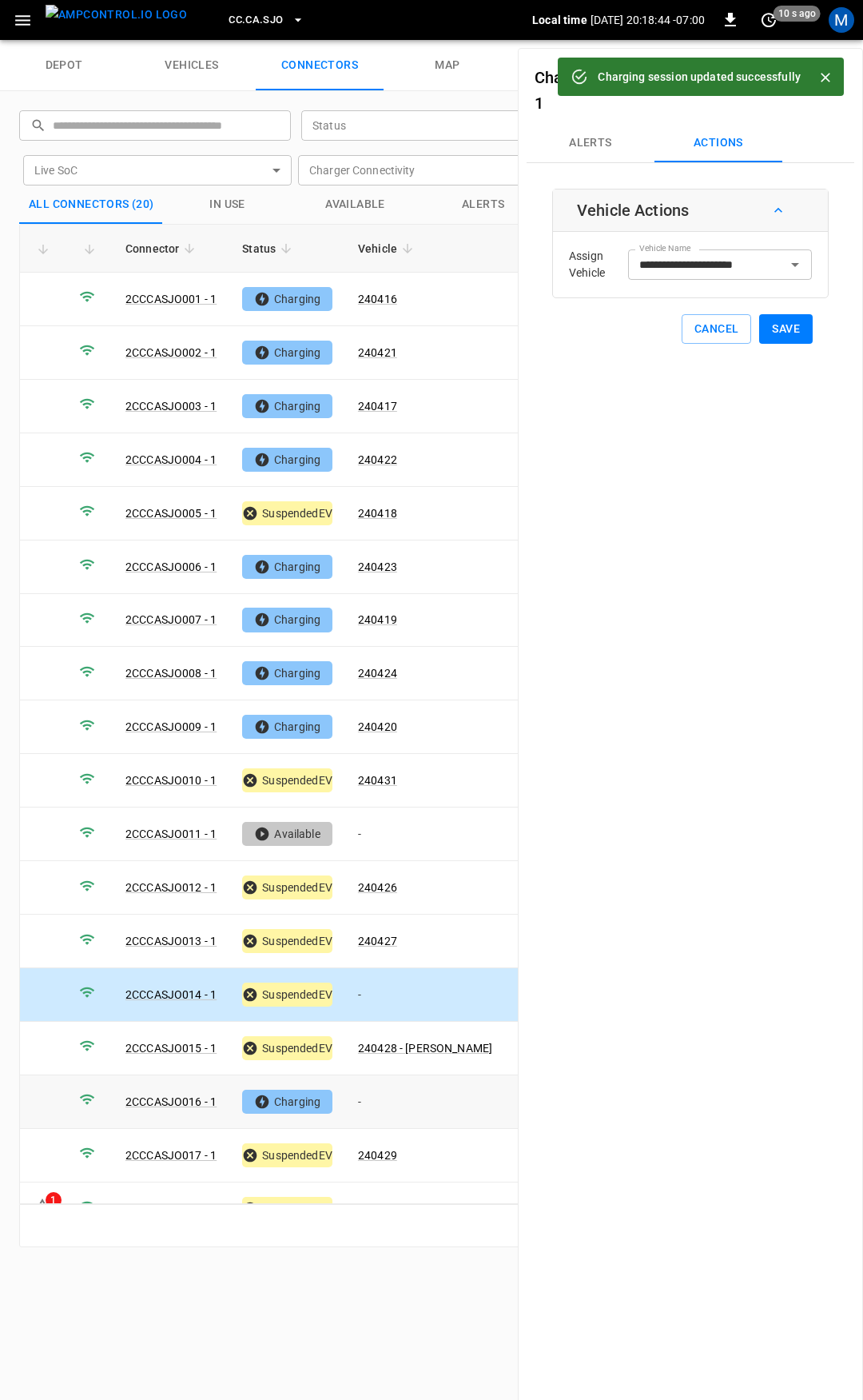
click at [399, 1089] on td "-" at bounding box center [425, 1102] width 160 height 54
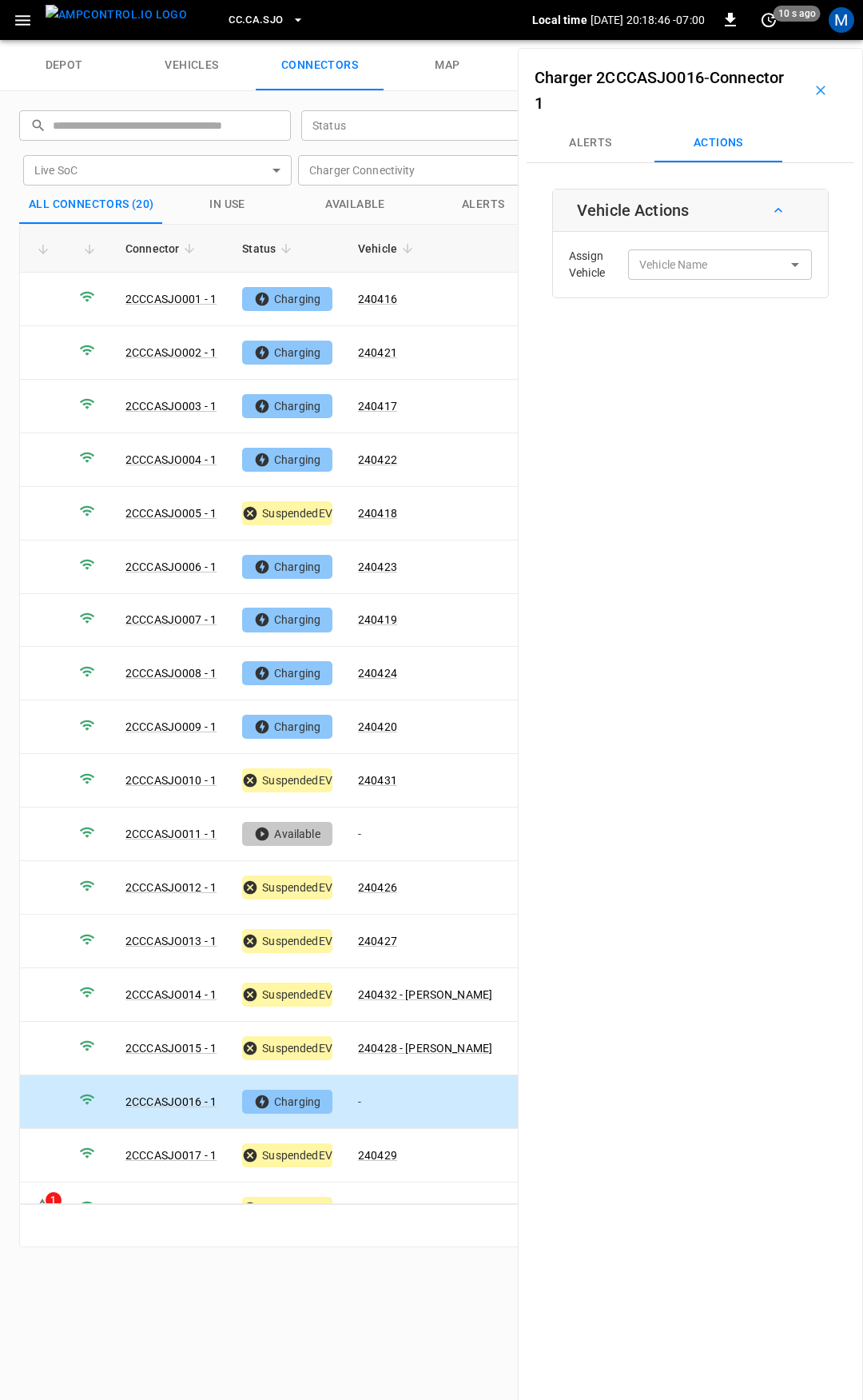
click at [690, 282] on div "Assign Vehicle Vehicle Name Vehicle Name" at bounding box center [690, 265] width 267 height 58
click at [690, 267] on input "Vehicle Name" at bounding box center [696, 265] width 127 height 20
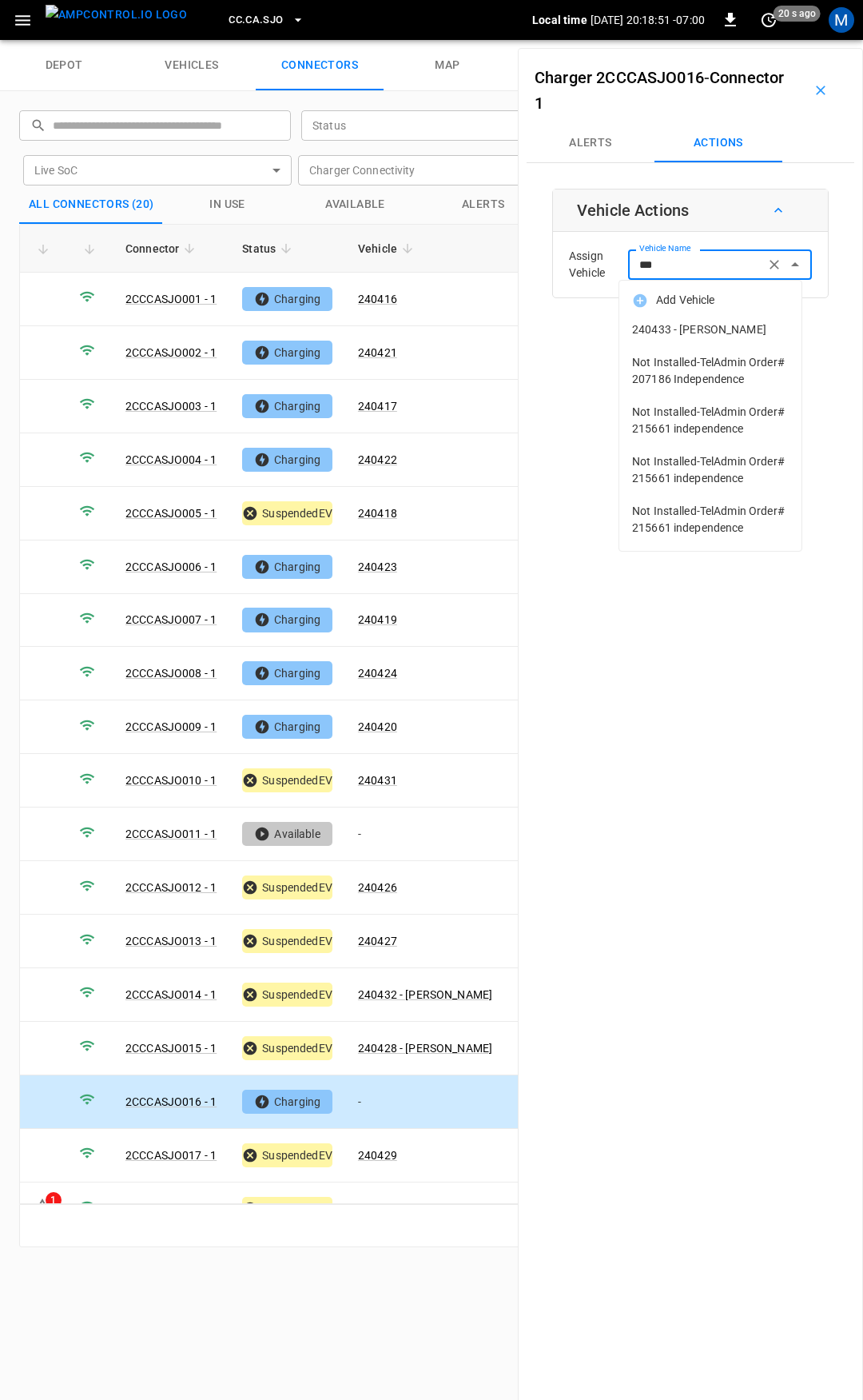
click at [737, 318] on li "240433 - [PERSON_NAME]" at bounding box center [711, 329] width 182 height 33
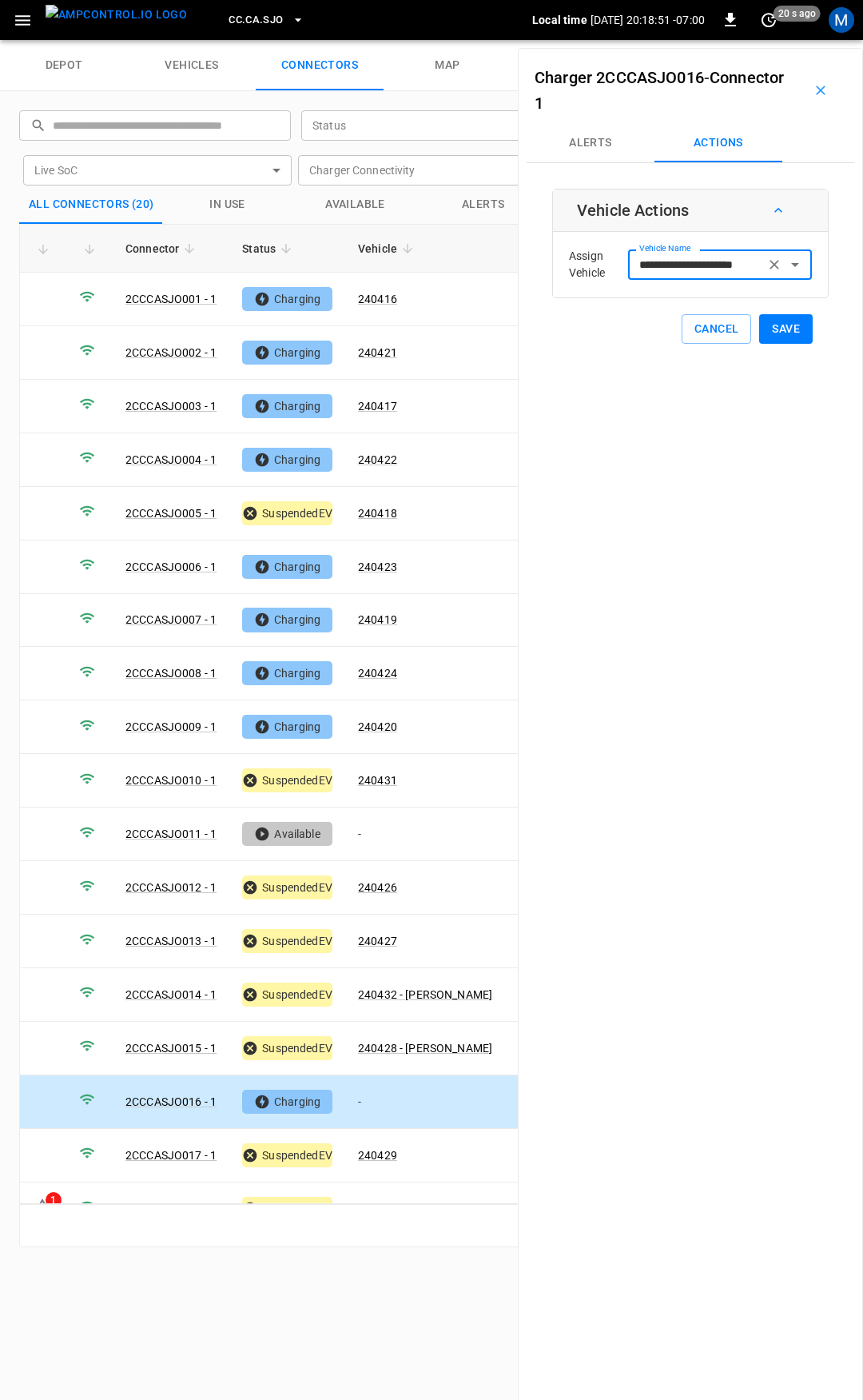
type input "**********"
click at [770, 334] on button "Save" at bounding box center [786, 329] width 54 height 30
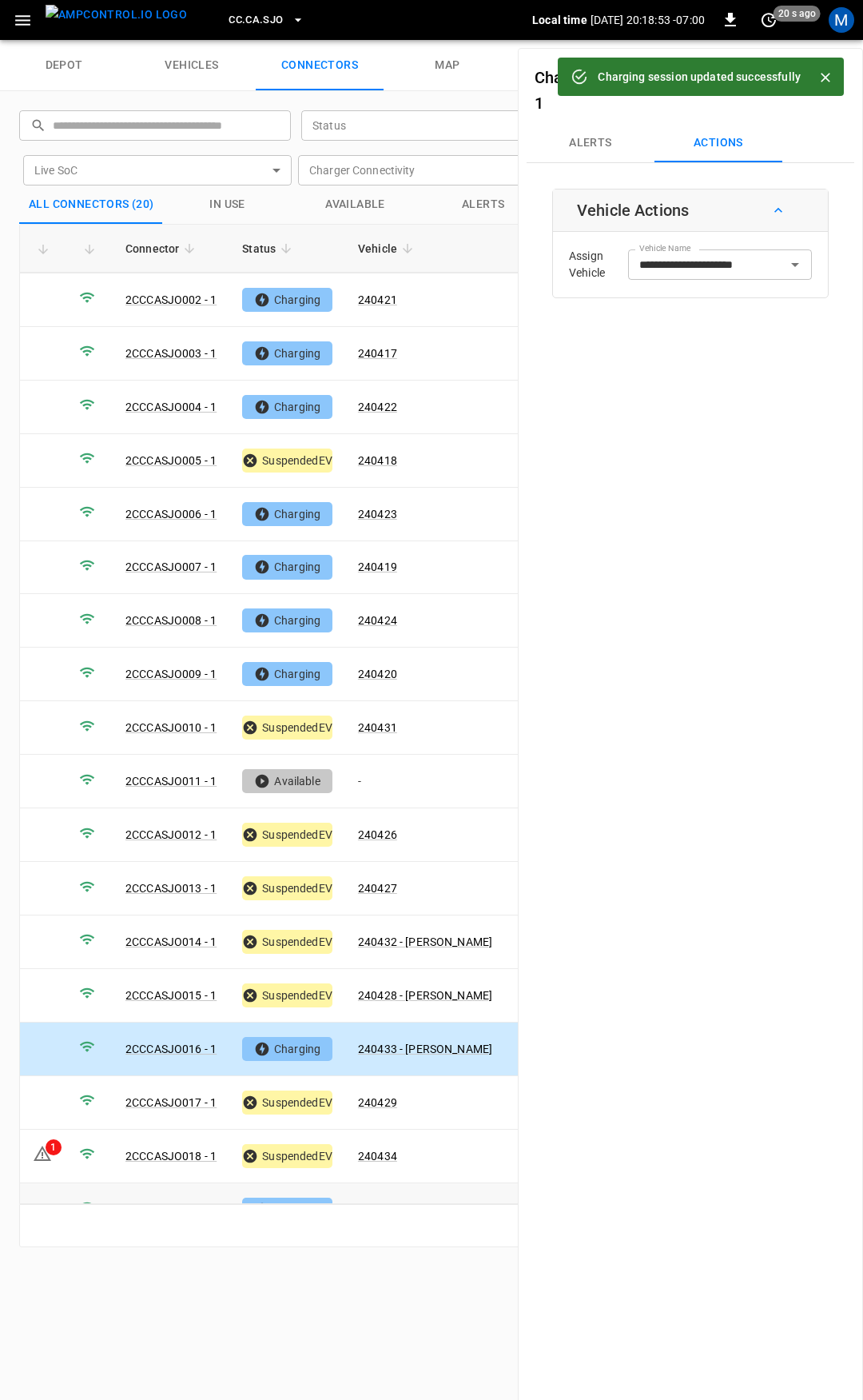
scroll to position [133, 0]
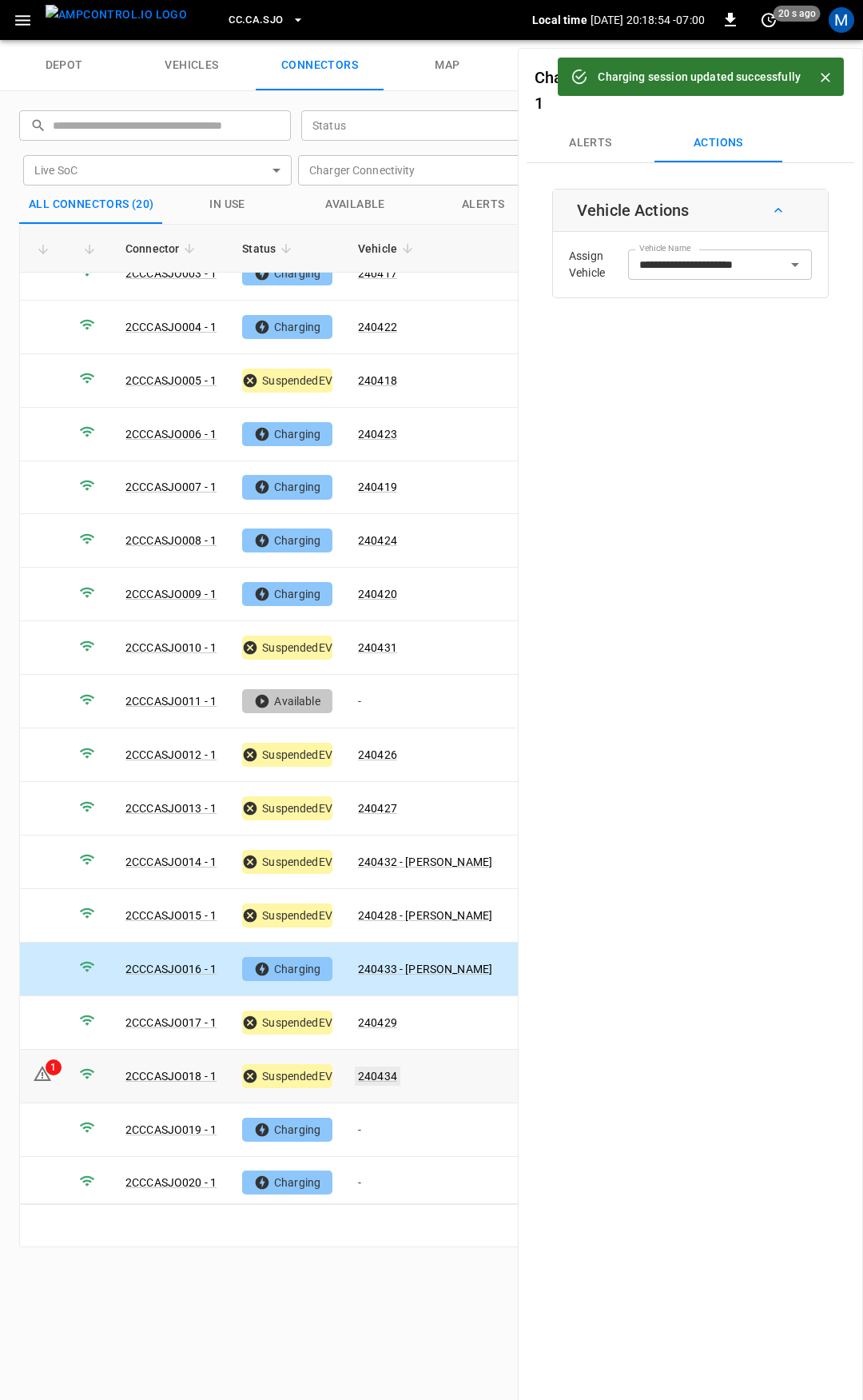
click at [386, 1066] on link "240434" at bounding box center [377, 1076] width 46 height 20
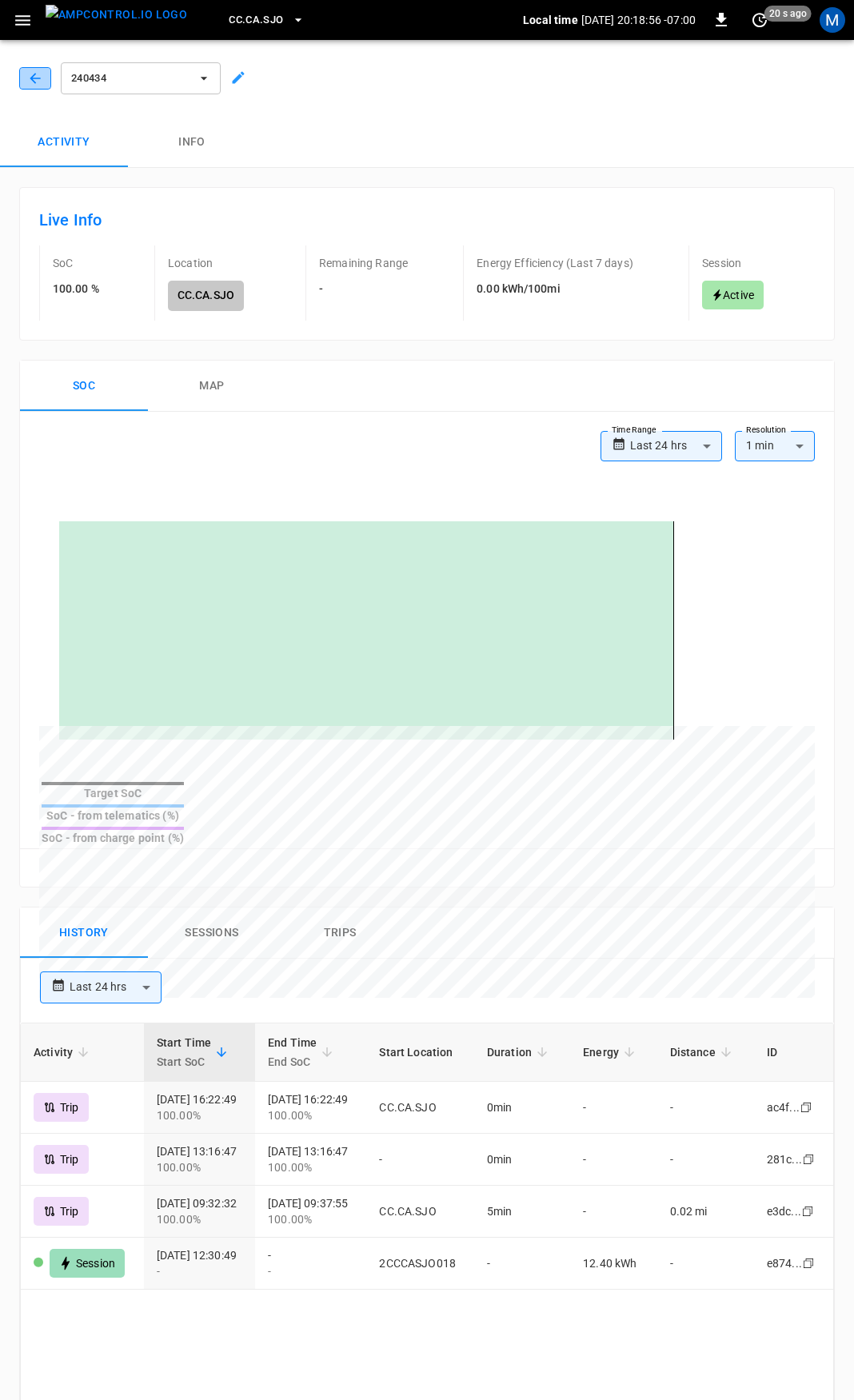
click at [38, 73] on icon "button" at bounding box center [34, 78] width 16 height 16
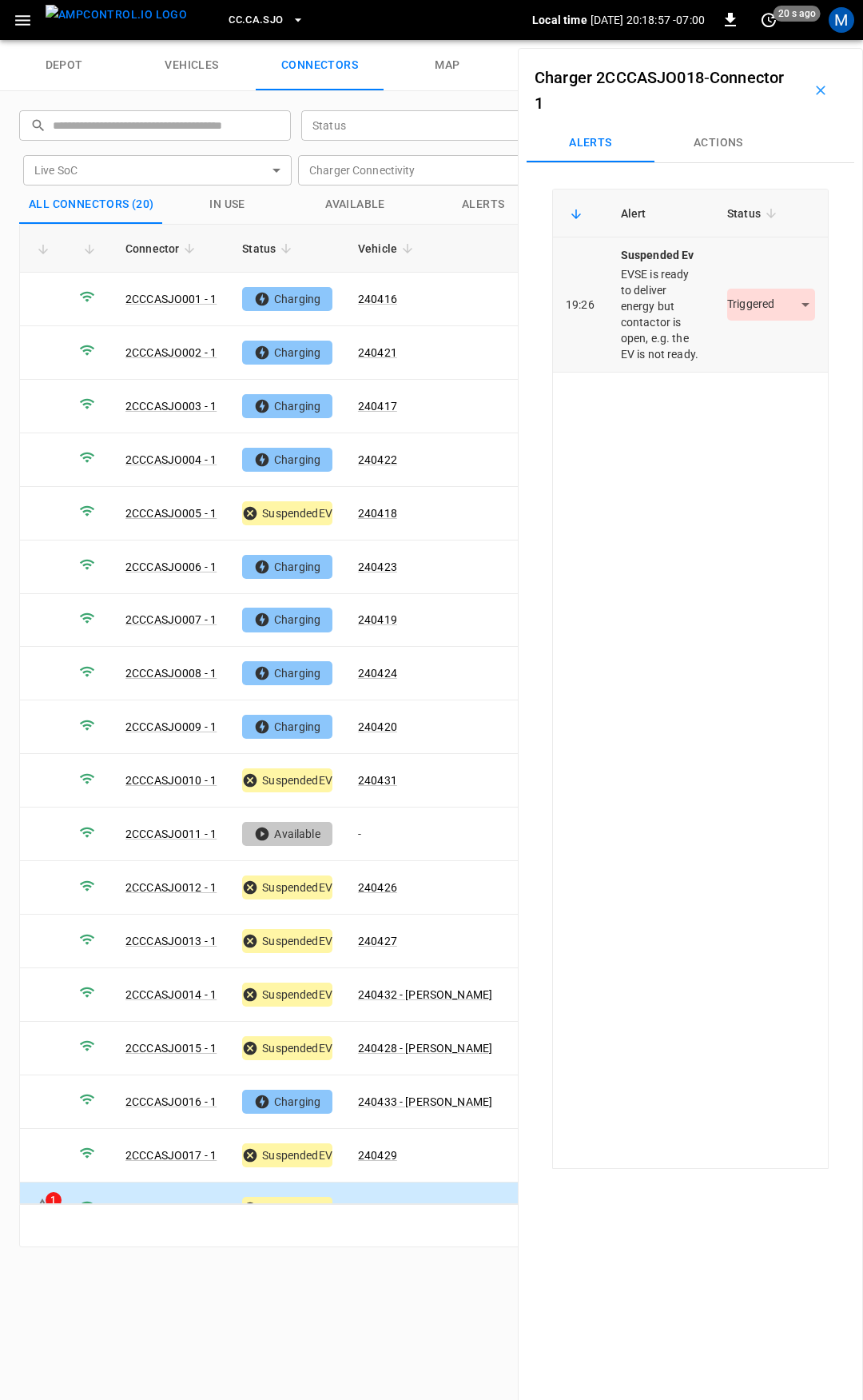
click at [771, 40] on body "CC.CA.SJO Local time [DATE] 20:18:57 -07:00 0 20 s ago M depot vehicles connect…" at bounding box center [431, 20] width 863 height 40
click at [761, 347] on li "Resolved" at bounding box center [763, 352] width 100 height 26
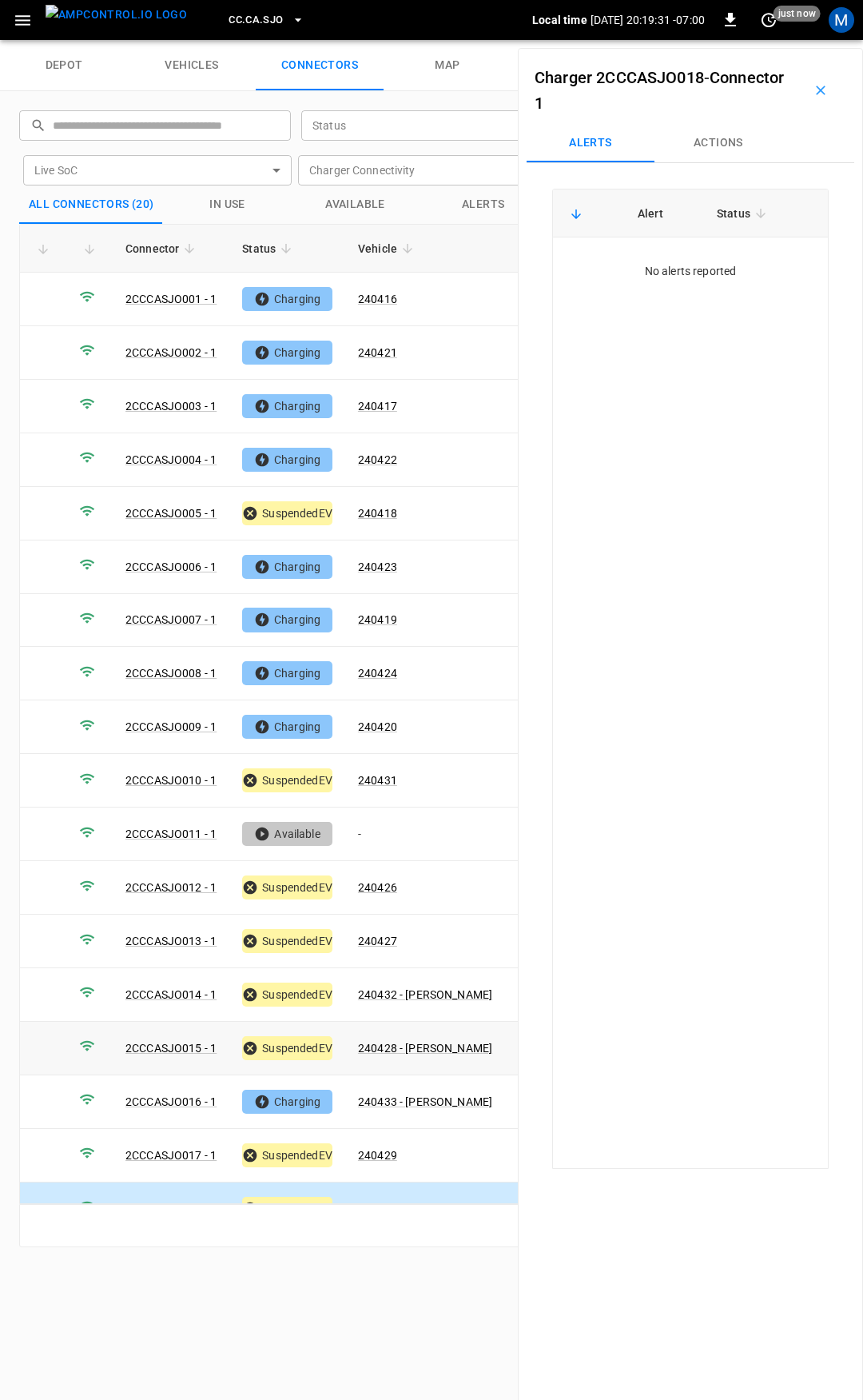
scroll to position [133, 0]
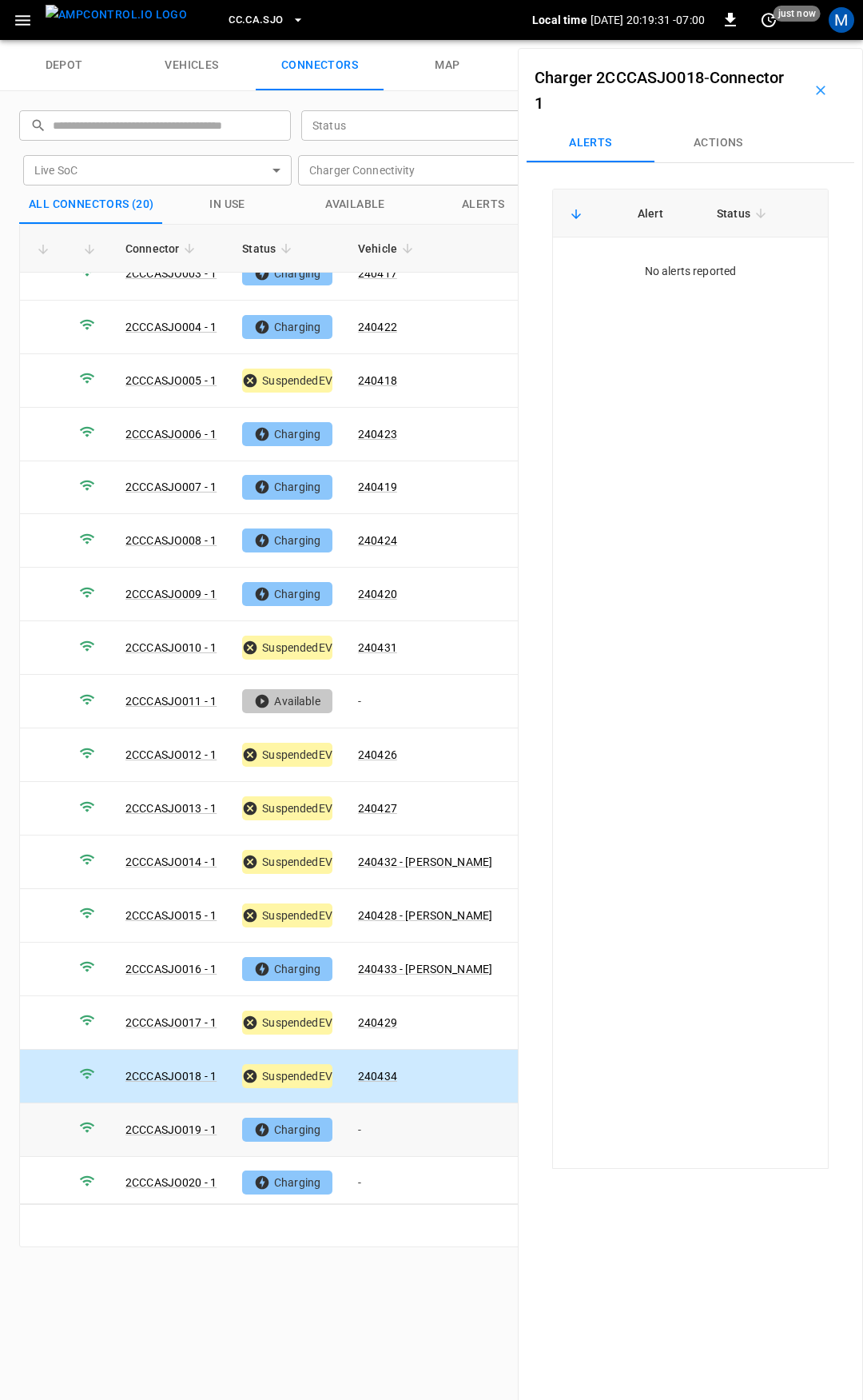
click at [391, 1115] on td "-" at bounding box center [425, 1130] width 160 height 54
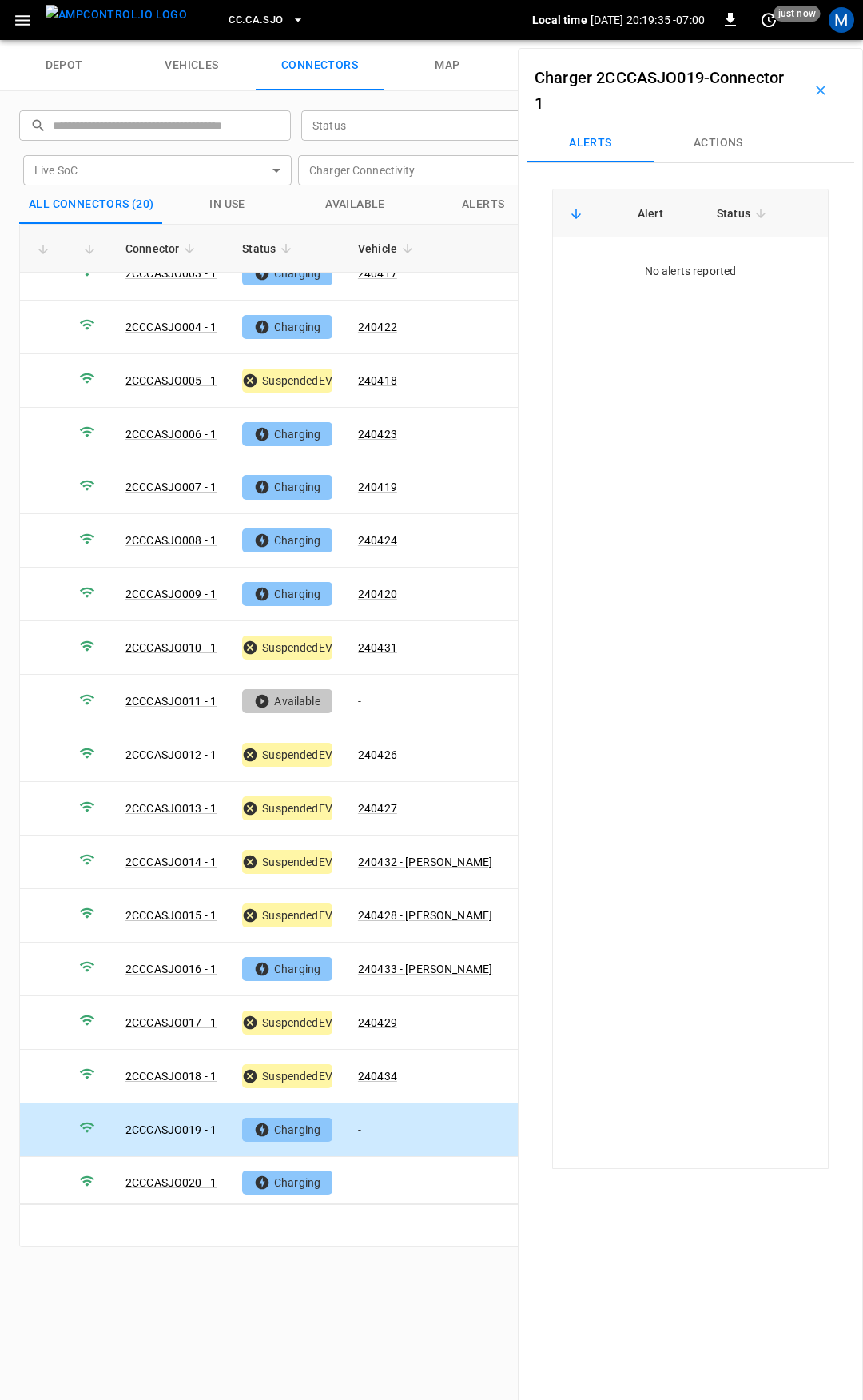
click at [736, 152] on button "Actions" at bounding box center [719, 142] width 128 height 38
click at [707, 261] on input "Vehicle Name" at bounding box center [696, 265] width 127 height 20
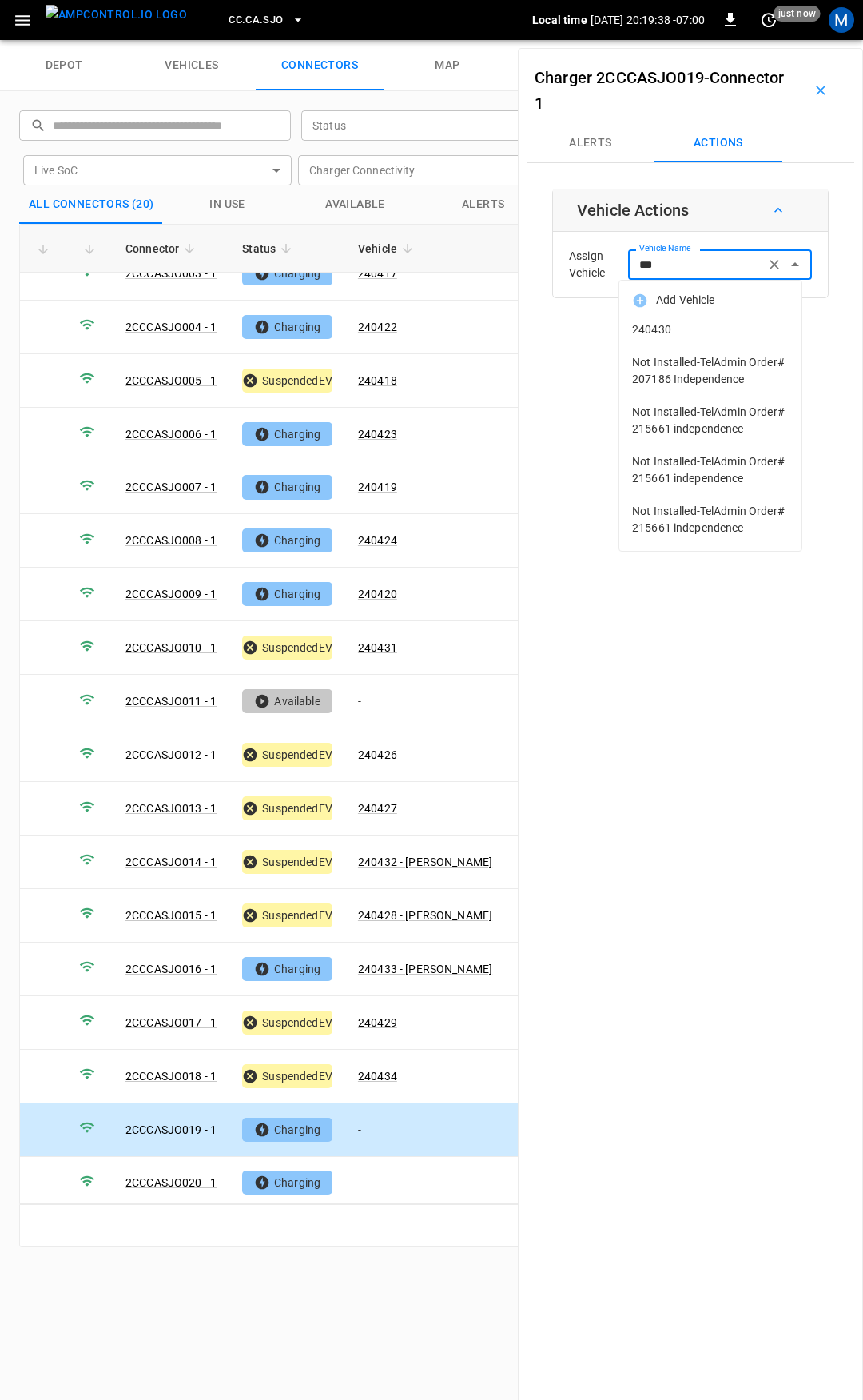
click at [680, 330] on span "240430" at bounding box center [711, 330] width 157 height 17
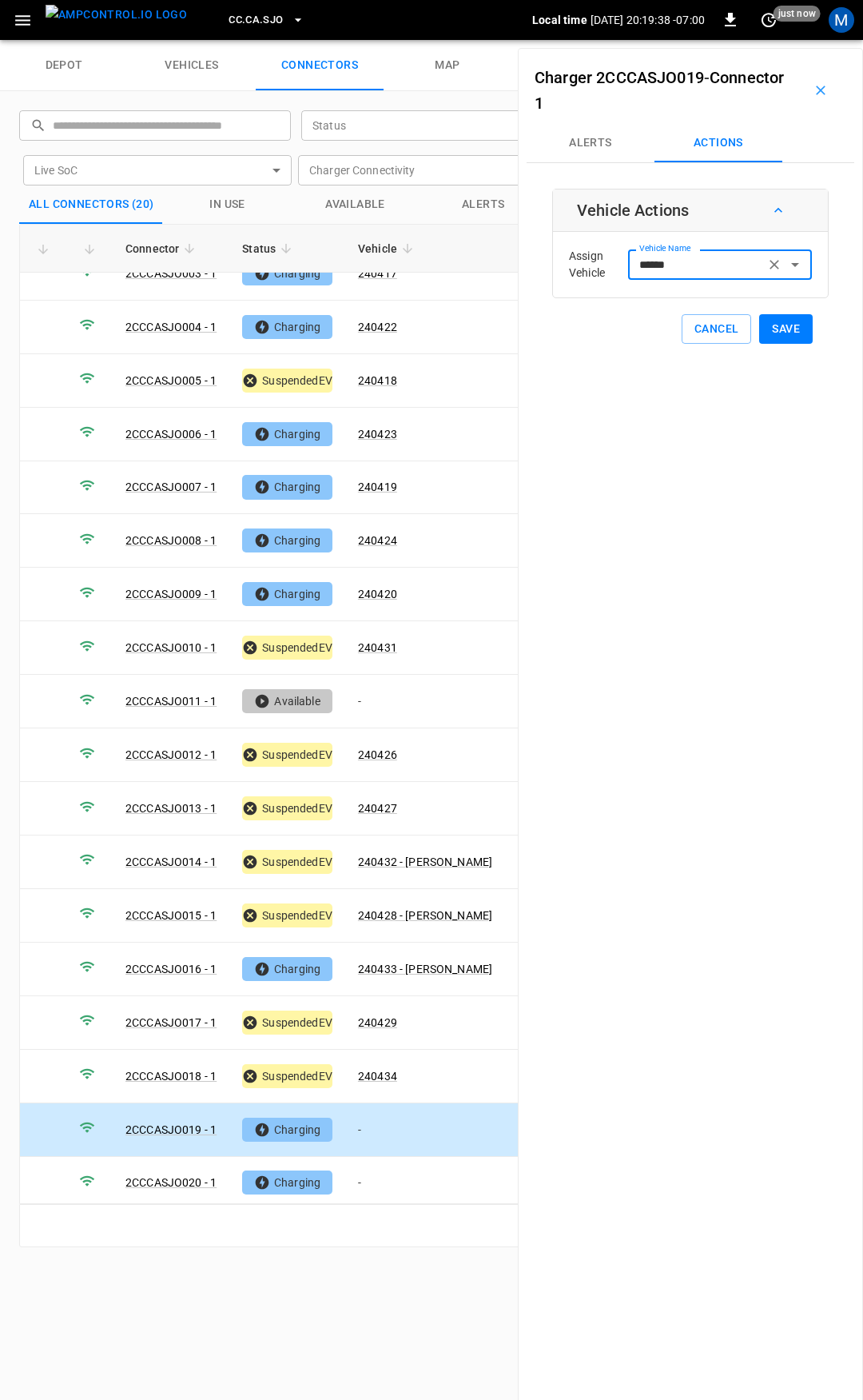
type input "******"
click at [765, 331] on button "Save" at bounding box center [786, 329] width 54 height 30
click at [381, 1168] on td "-" at bounding box center [425, 1184] width 160 height 54
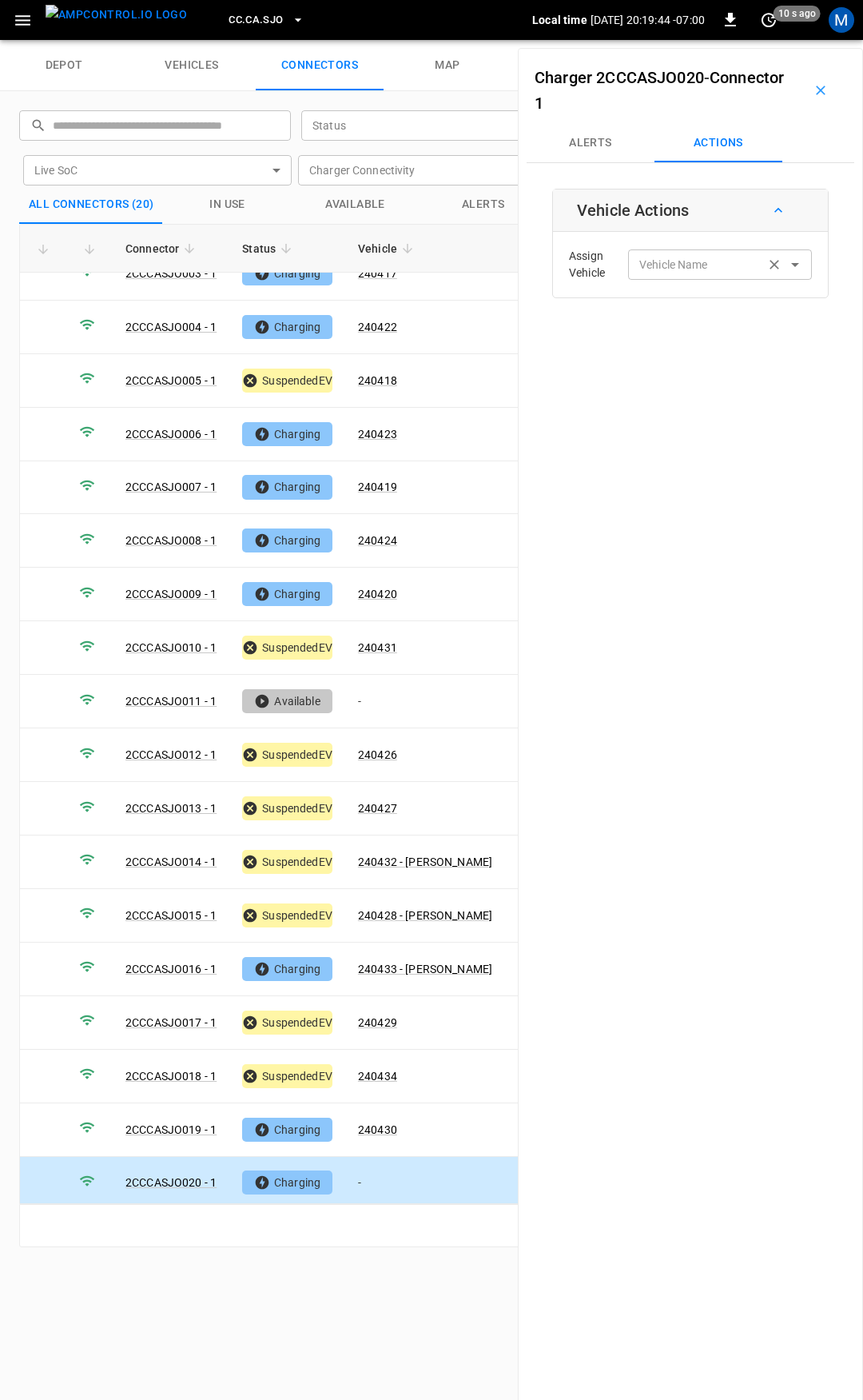
click at [701, 252] on div "Vehicle Name" at bounding box center [720, 264] width 184 height 30
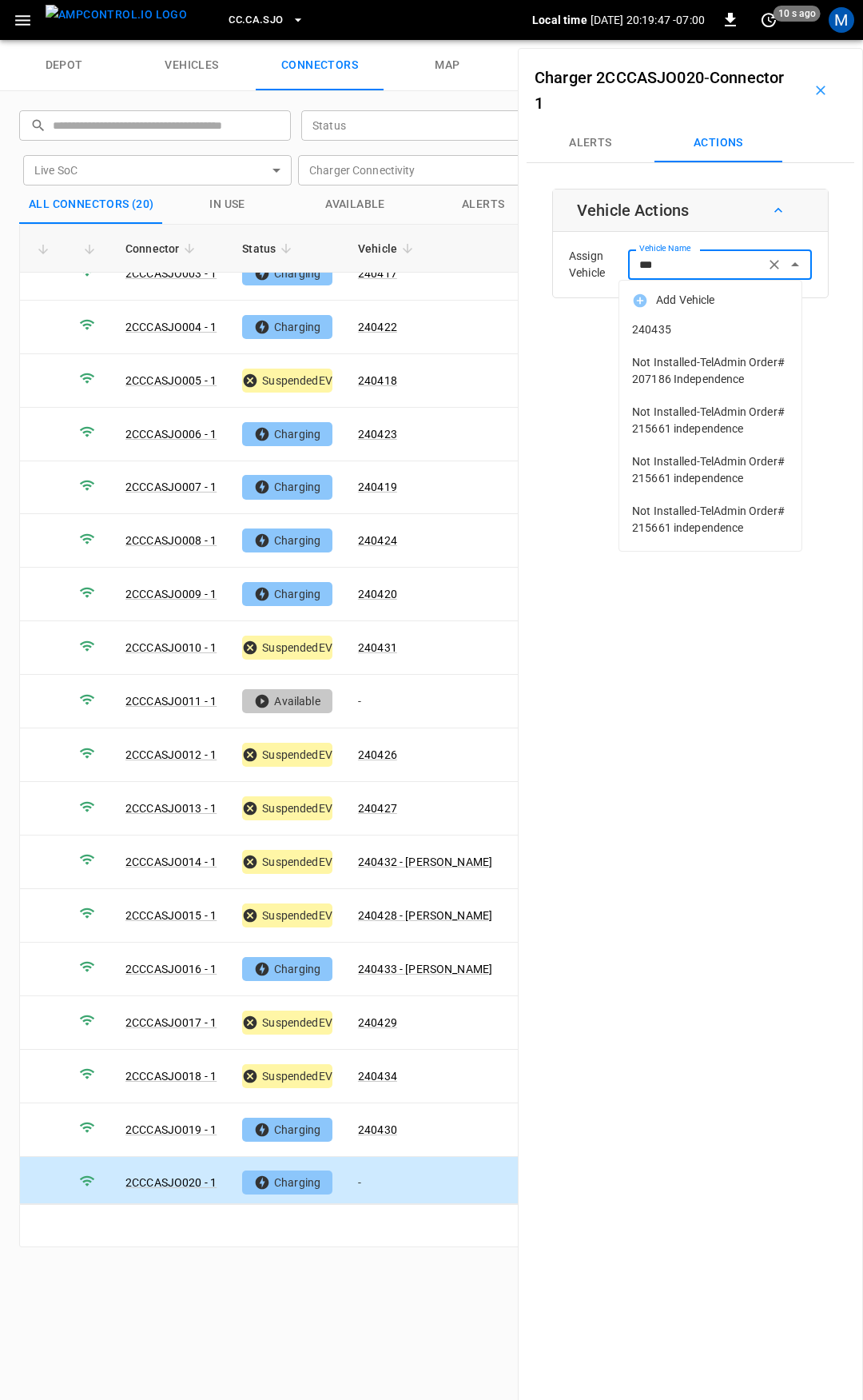
click at [711, 334] on span "240435" at bounding box center [711, 330] width 157 height 17
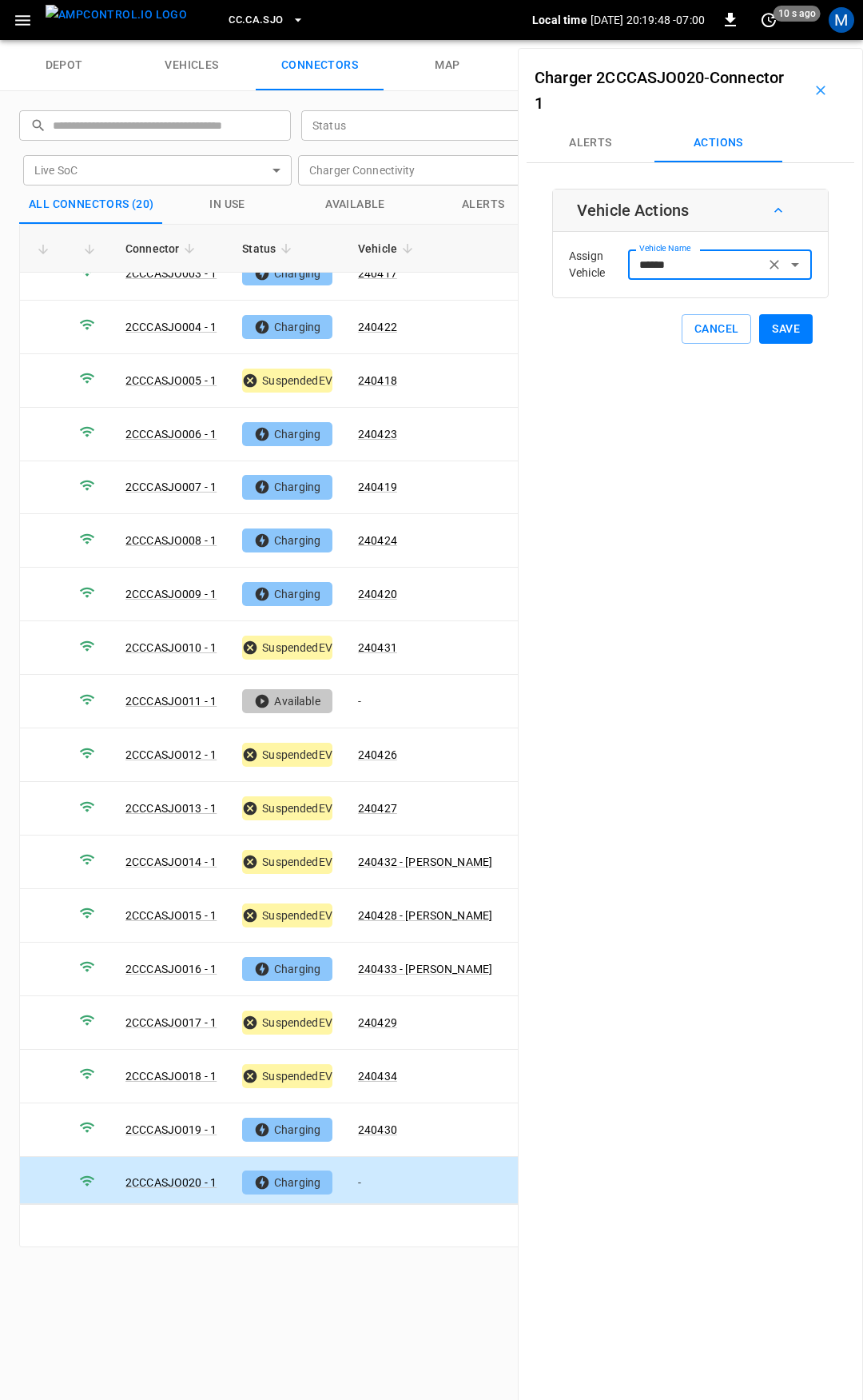
type input "******"
click at [780, 327] on button "Save" at bounding box center [786, 329] width 54 height 30
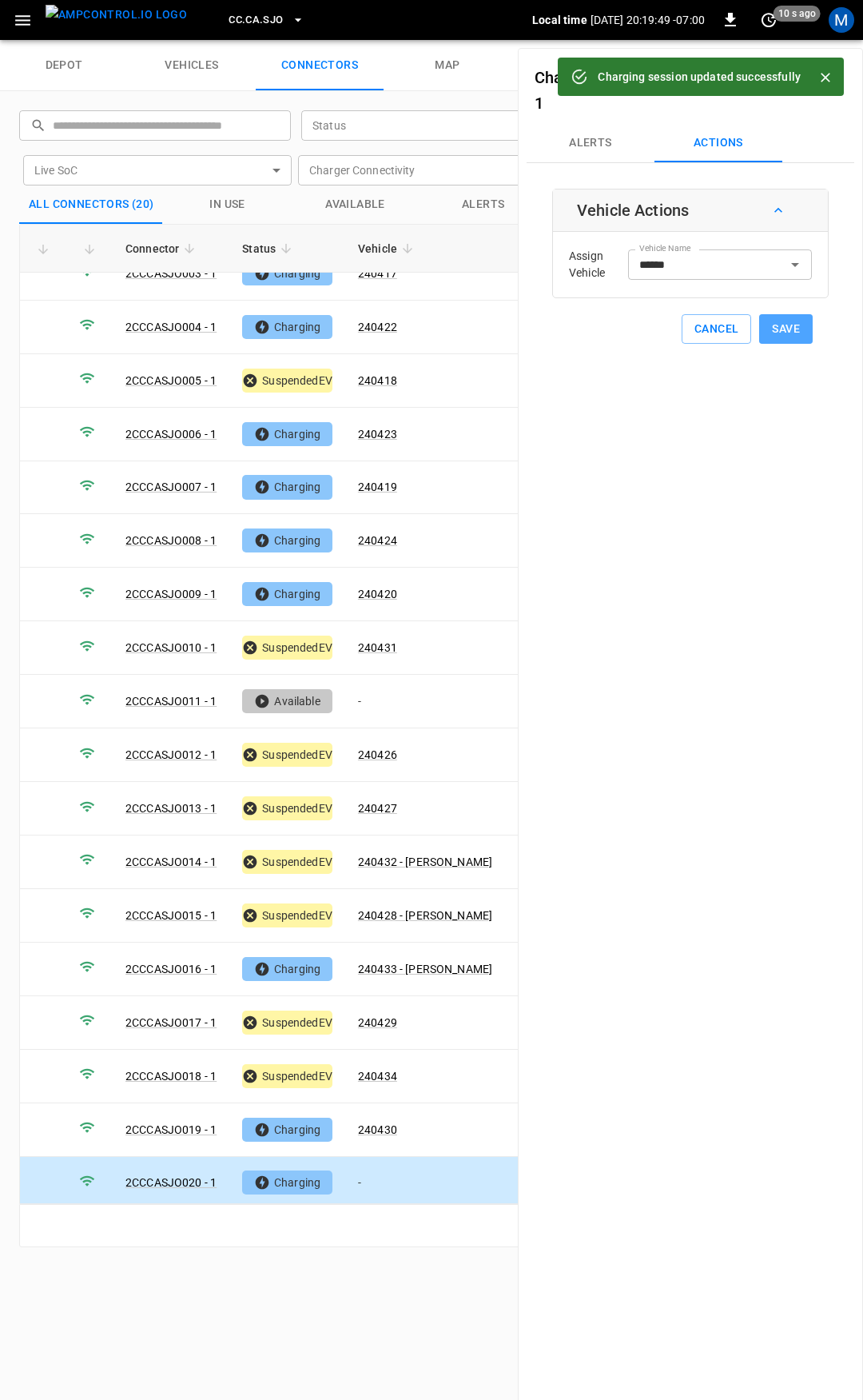
click at [777, 340] on button "Save" at bounding box center [786, 329] width 54 height 30
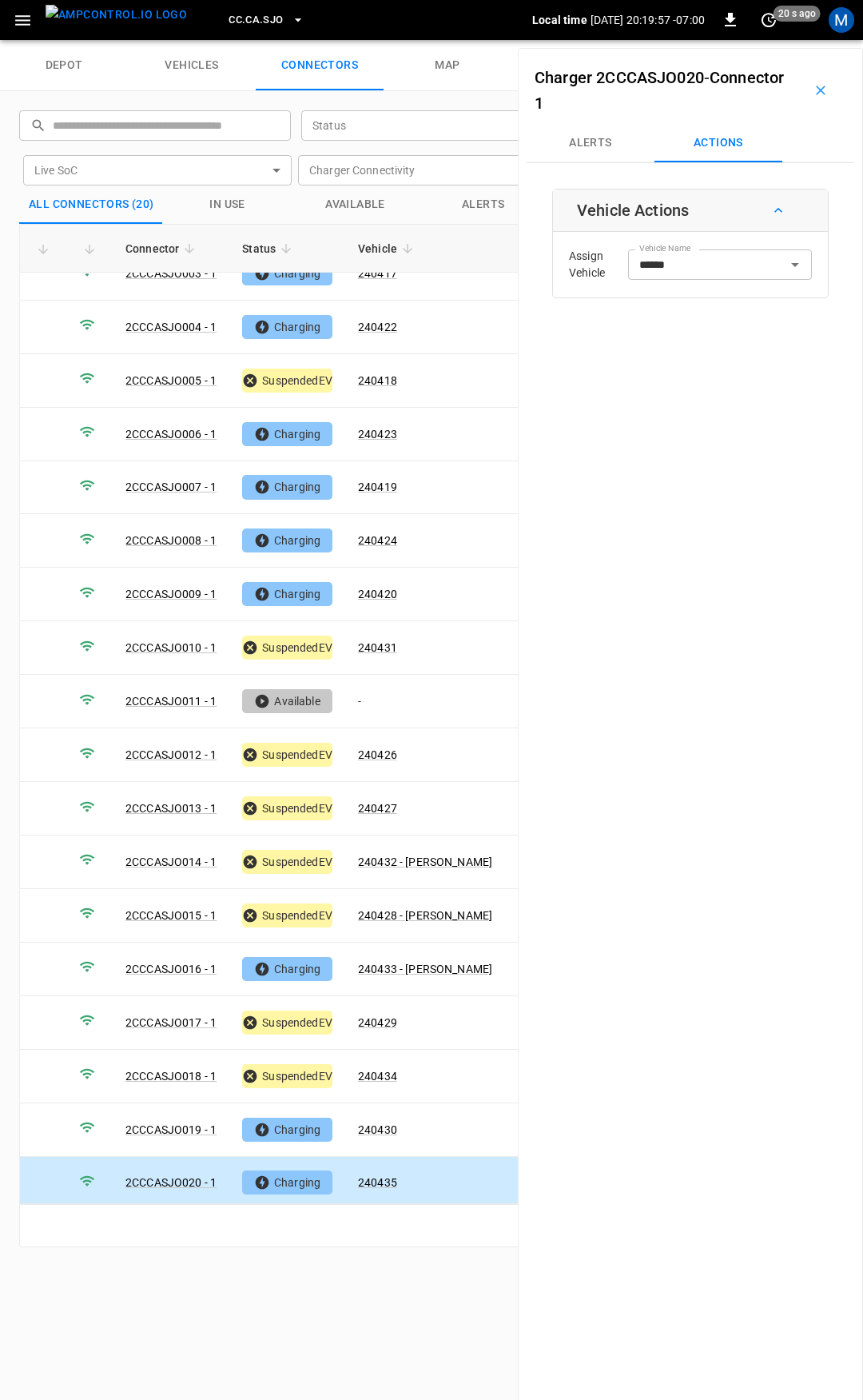
click at [229, 14] on span "CC.CA.SJO" at bounding box center [255, 20] width 55 height 19
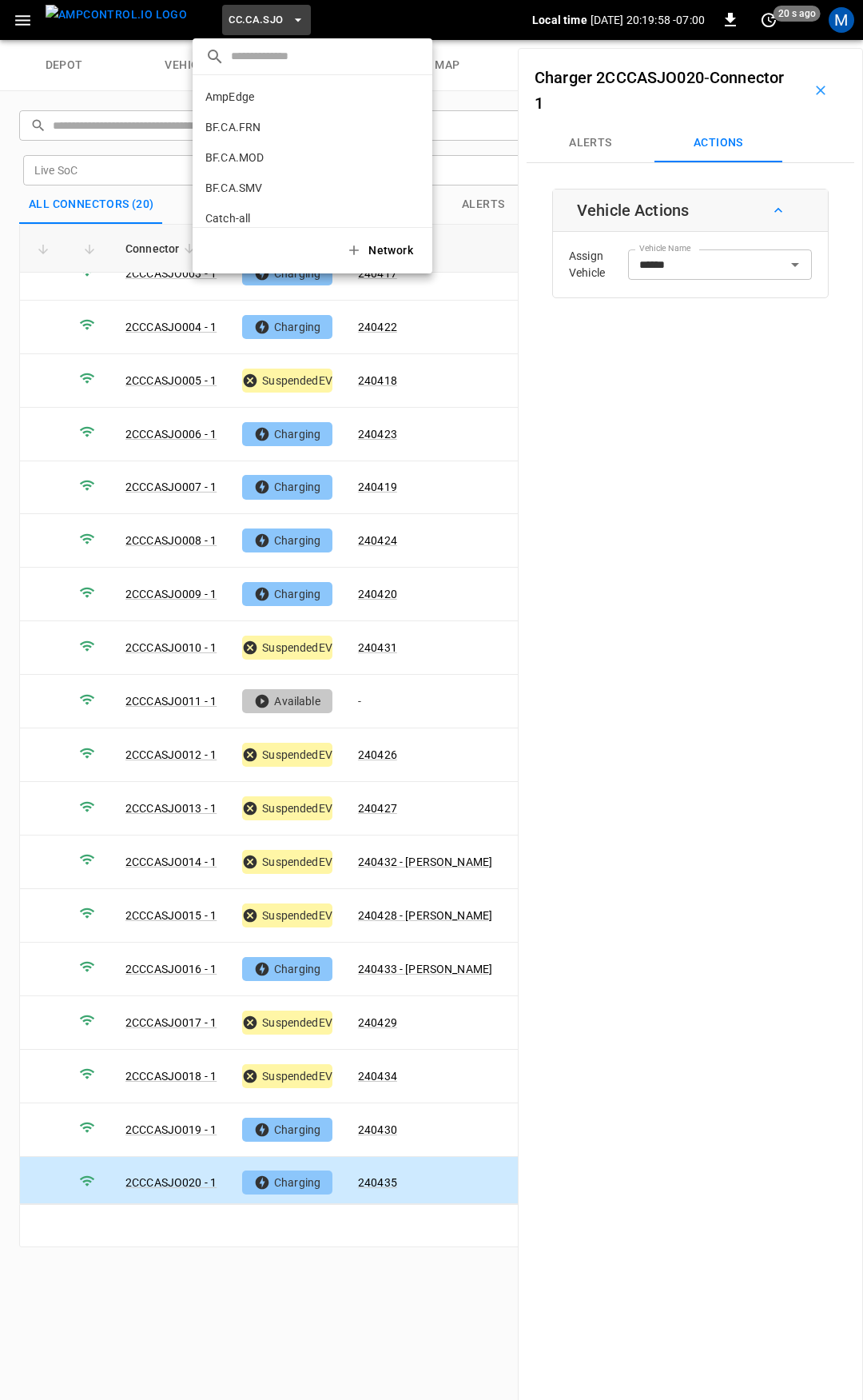
scroll to position [299, 0]
click at [267, 134] on p "CC.FRN" at bounding box center [284, 131] width 158 height 16
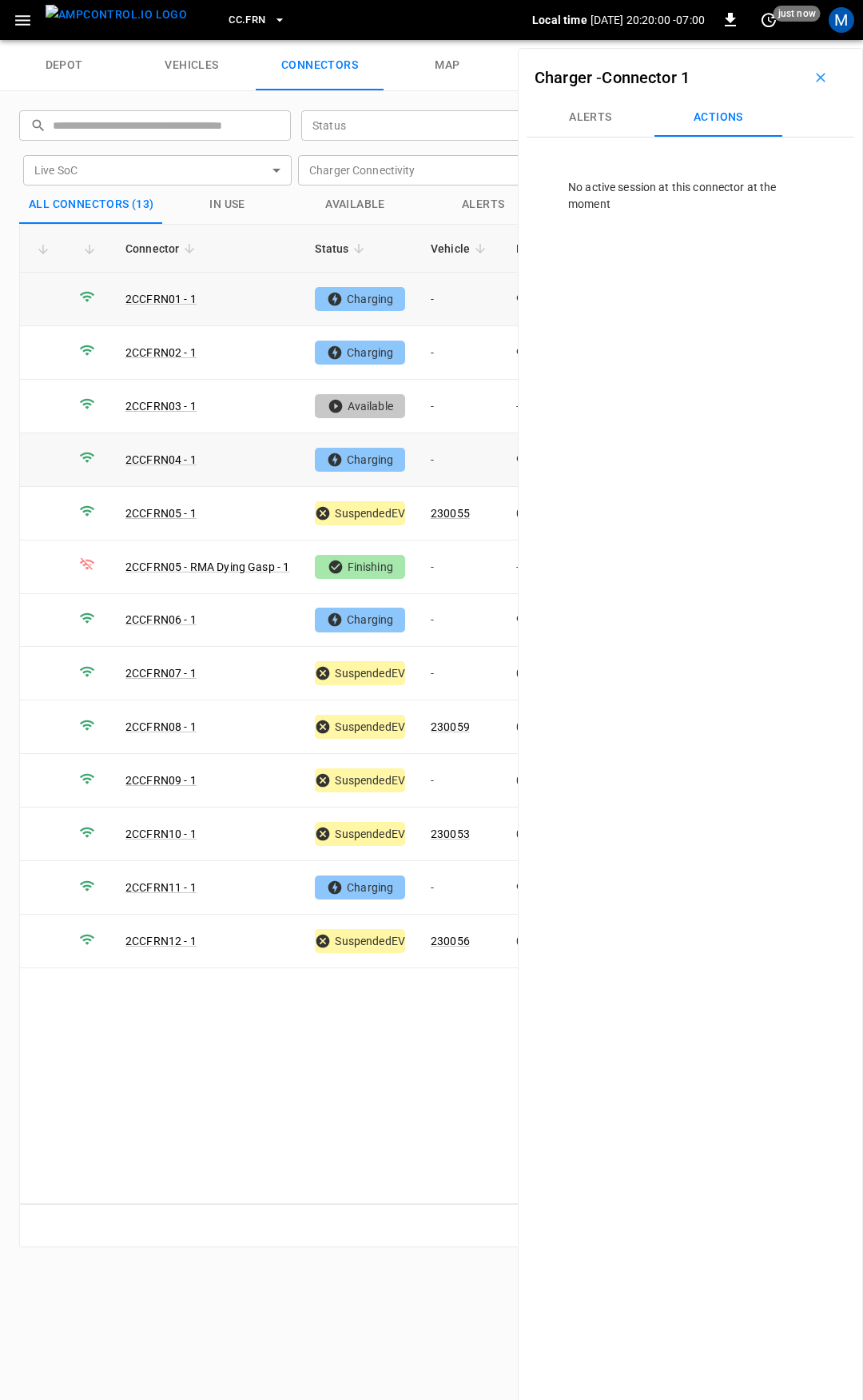
click at [464, 305] on td "-" at bounding box center [461, 299] width 85 height 54
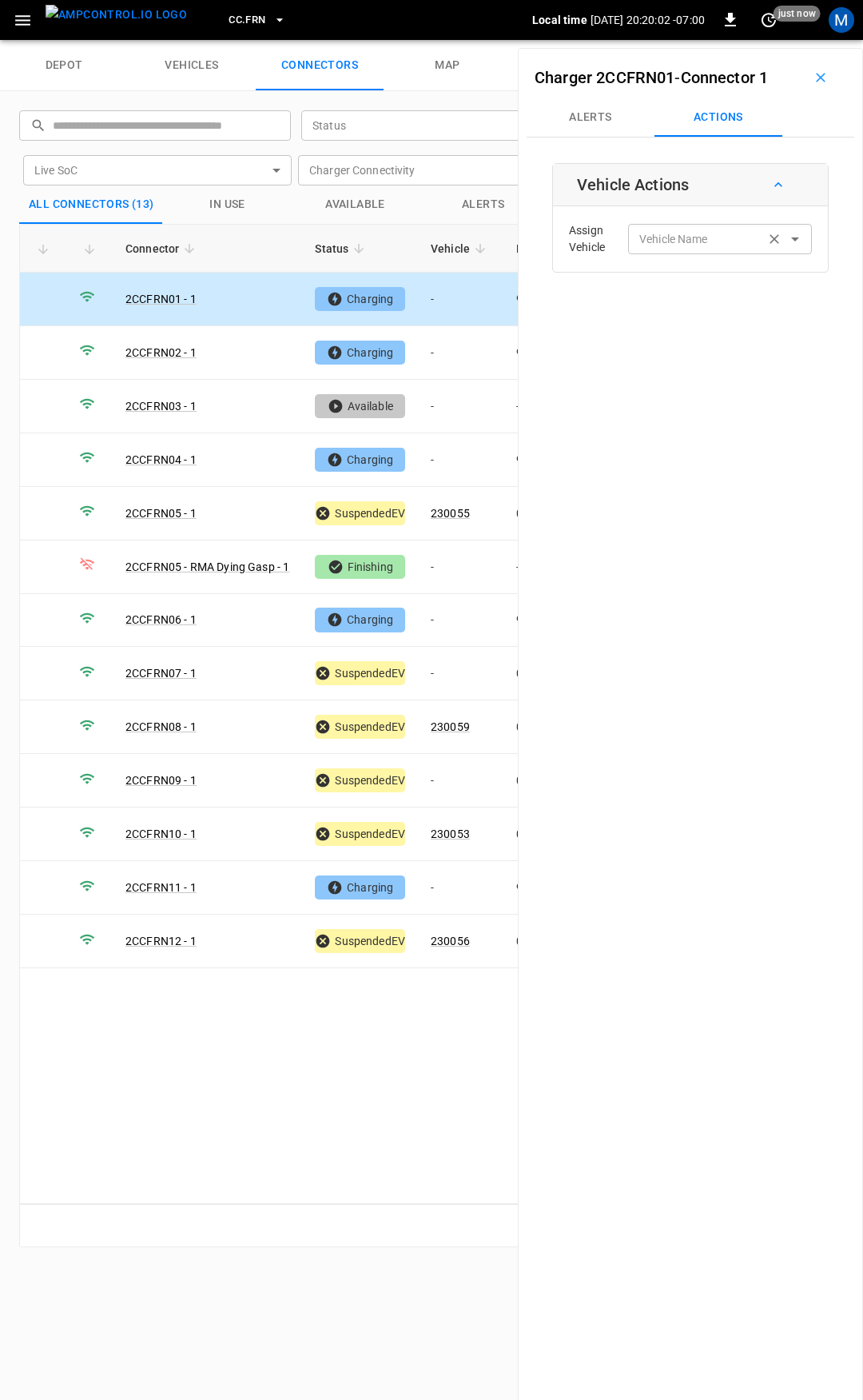
click at [705, 241] on input "Vehicle Name" at bounding box center [696, 239] width 127 height 20
click at [679, 229] on input "Vehicle Name" at bounding box center [696, 239] width 127 height 20
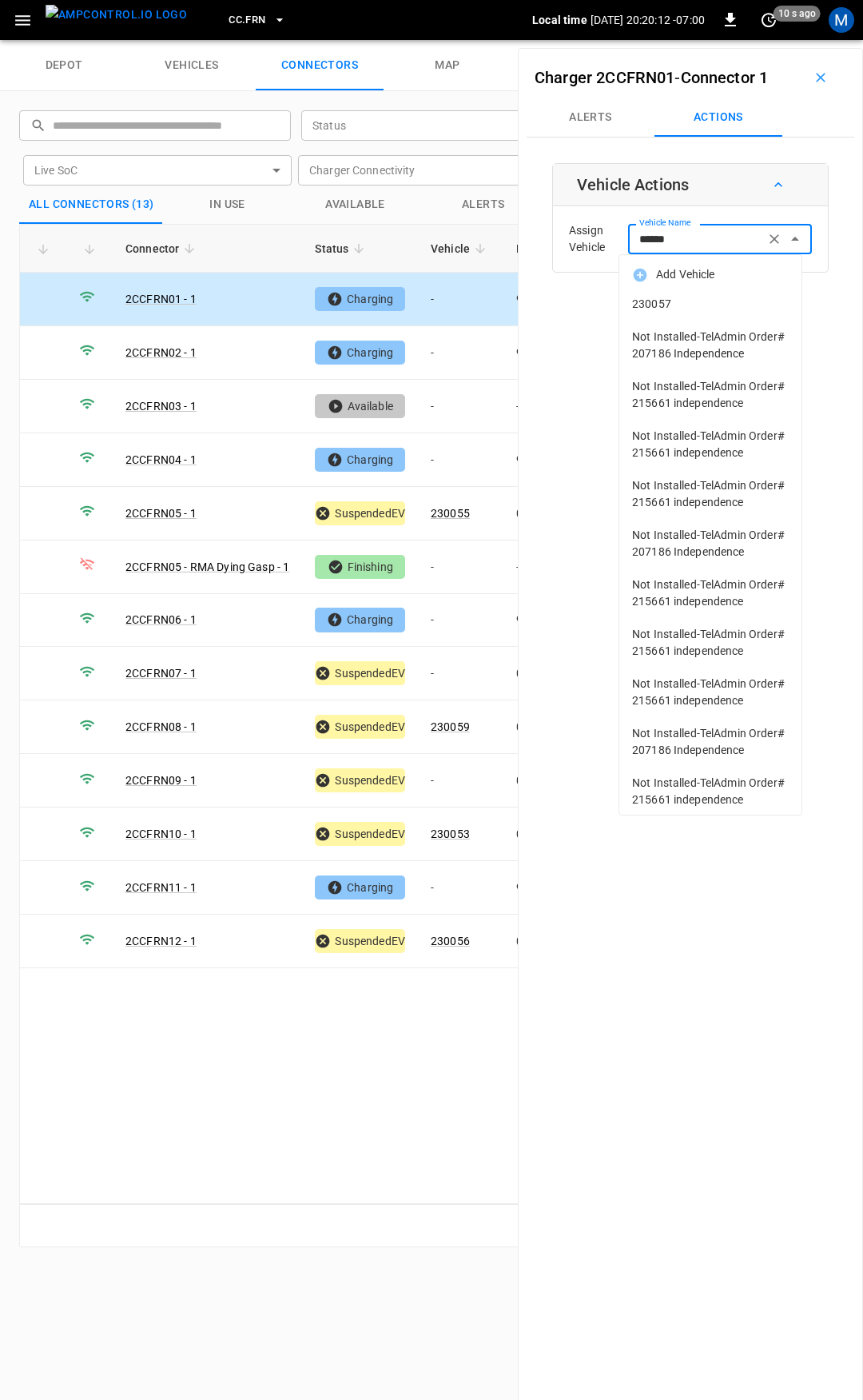
click at [707, 305] on span "230057" at bounding box center [711, 304] width 157 height 17
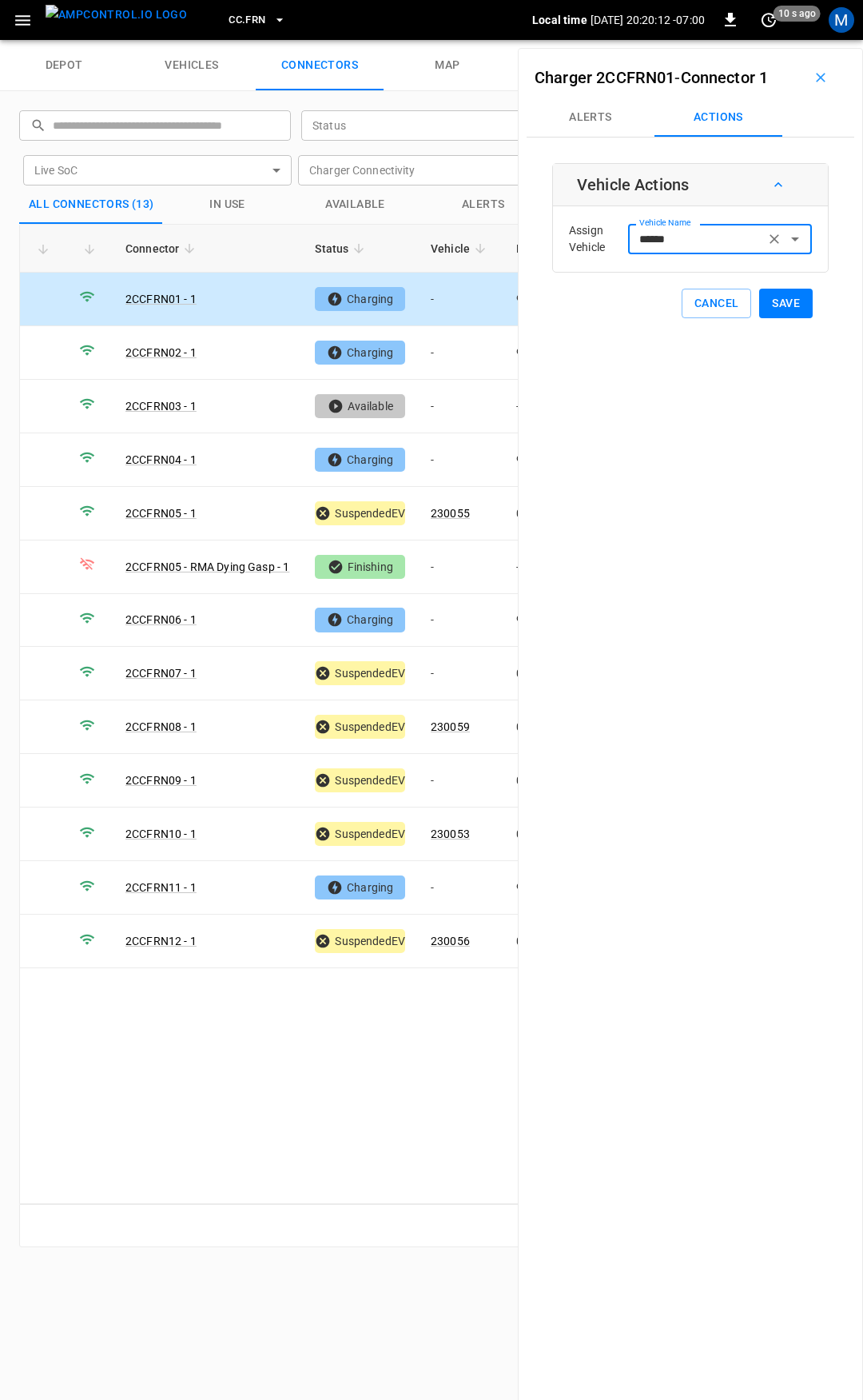
type input "******"
click at [787, 295] on button "Save" at bounding box center [786, 304] width 54 height 30
click at [455, 363] on td "-" at bounding box center [461, 353] width 85 height 54
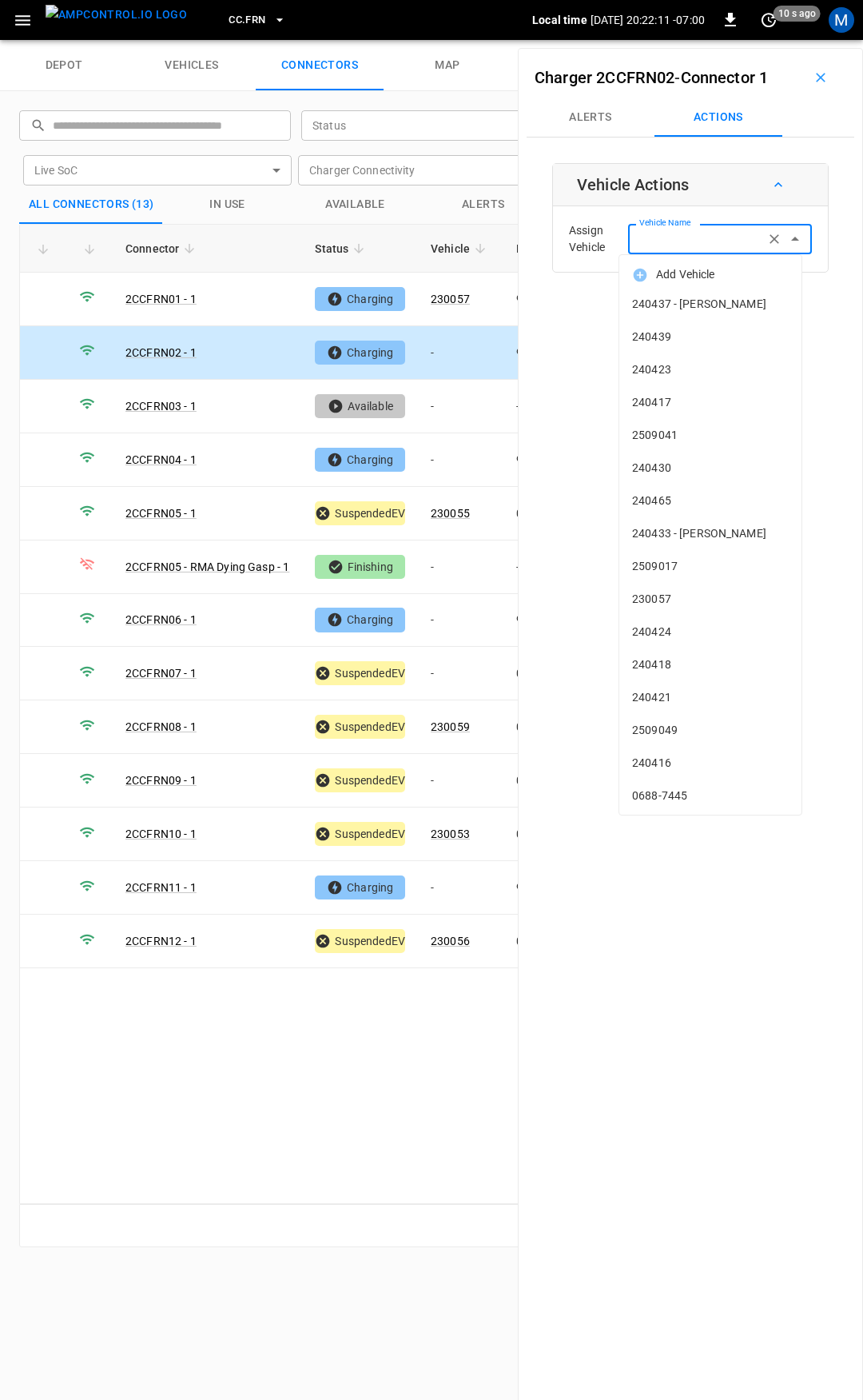
click at [669, 238] on div "Vehicle Name Vehicle Name" at bounding box center [720, 239] width 184 height 30
type input "*"
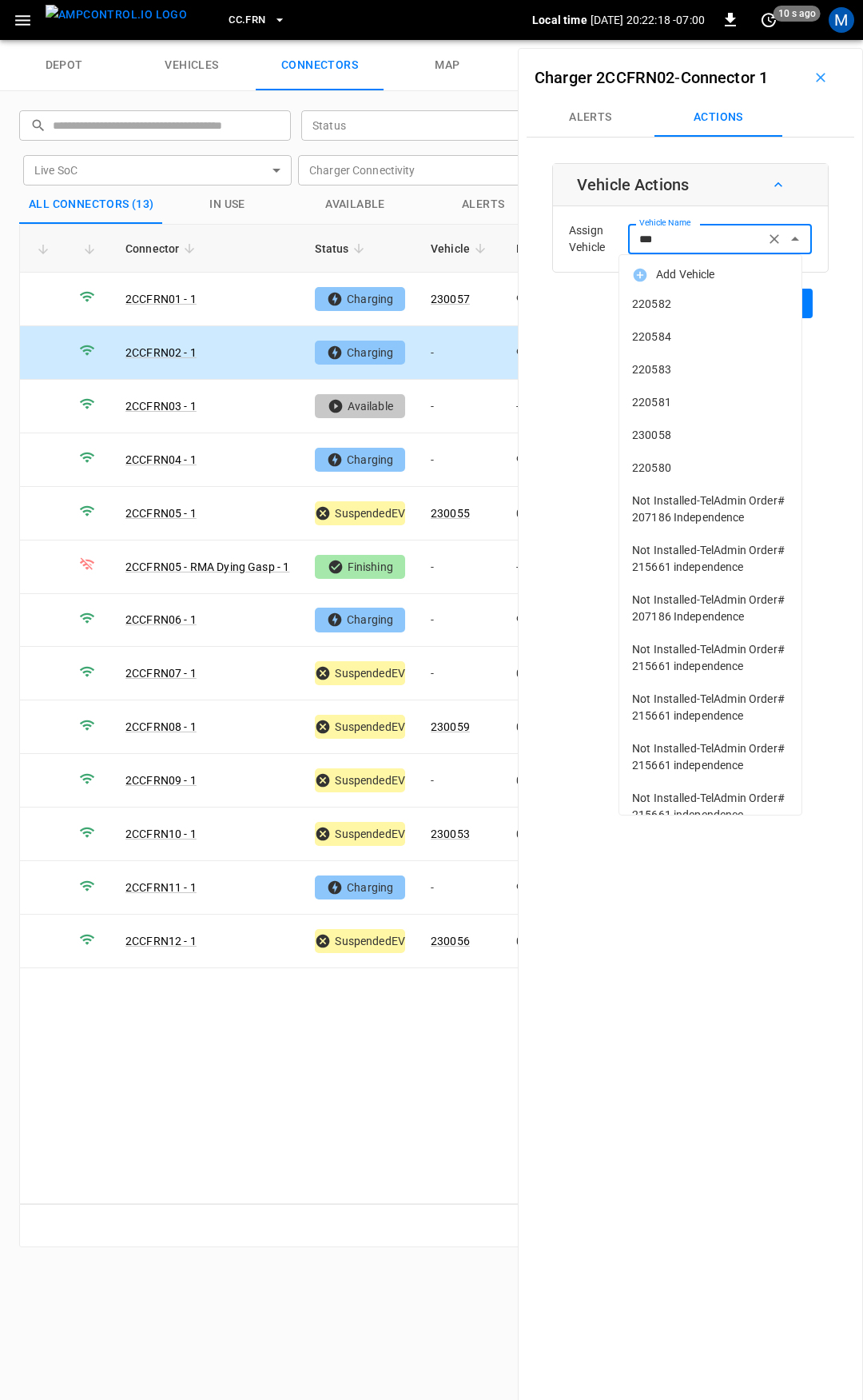
click at [698, 438] on span "230058" at bounding box center [711, 435] width 157 height 17
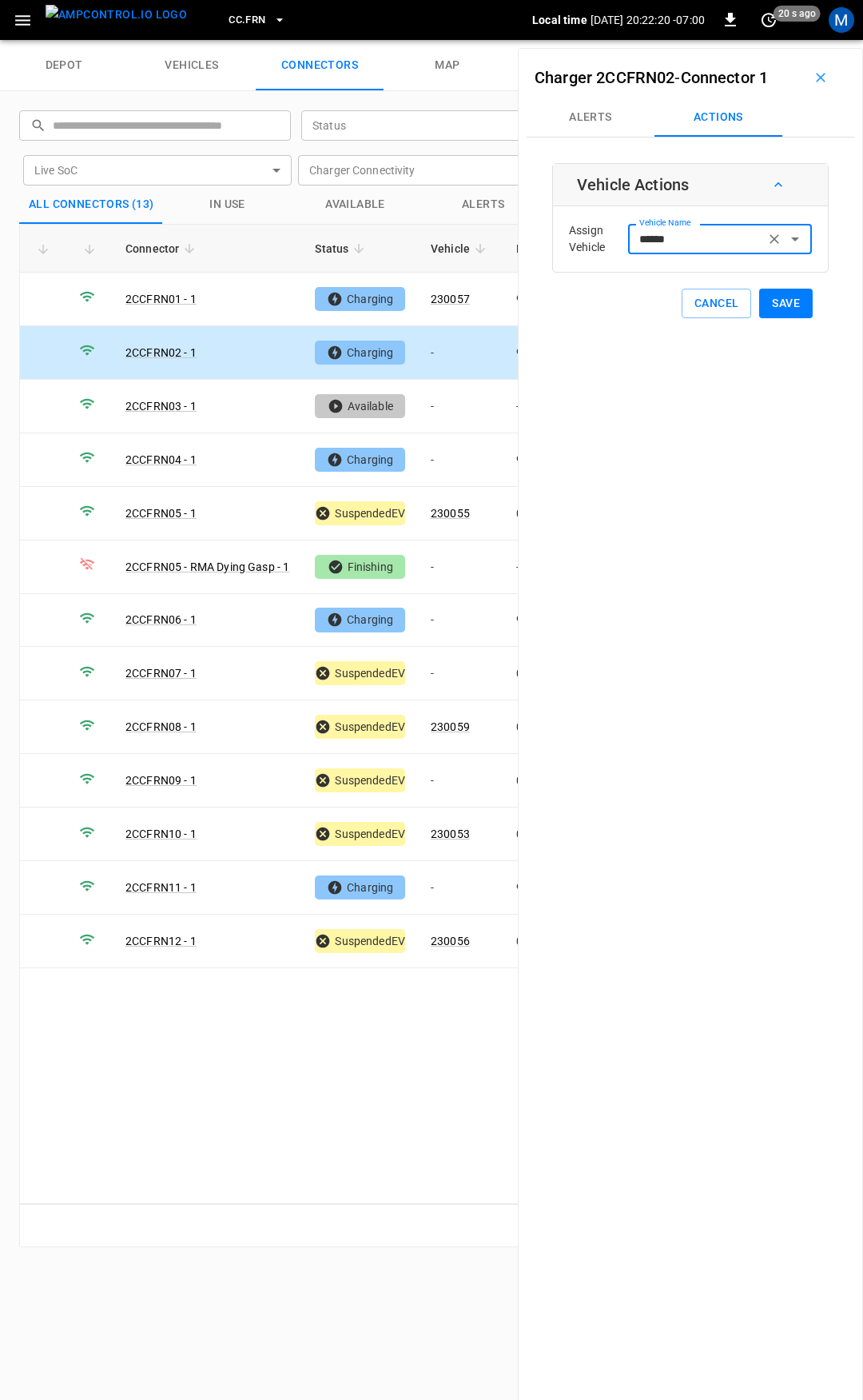
type input "******"
click at [778, 304] on button "Save" at bounding box center [786, 304] width 54 height 30
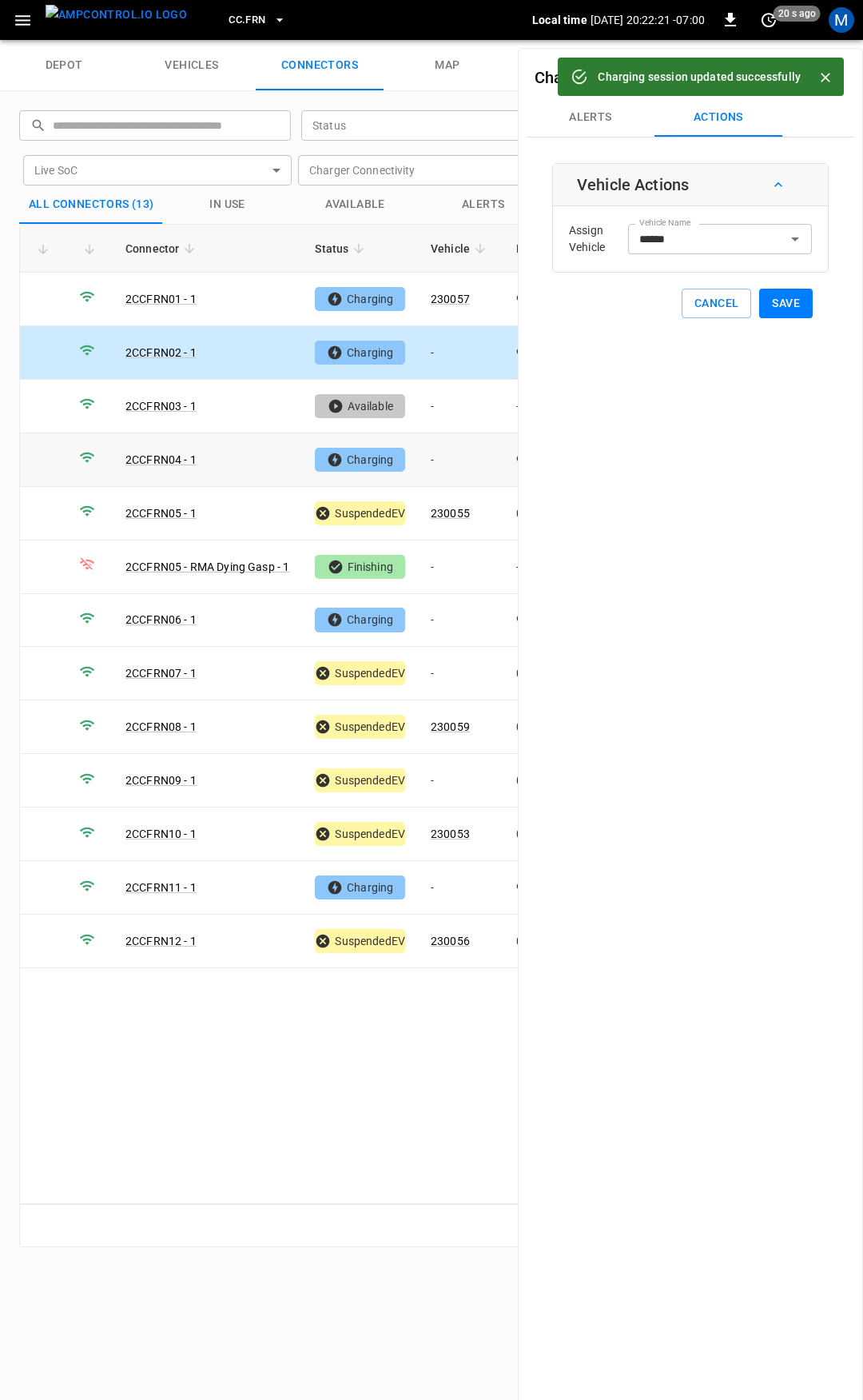
click at [462, 451] on td "-" at bounding box center [461, 460] width 85 height 54
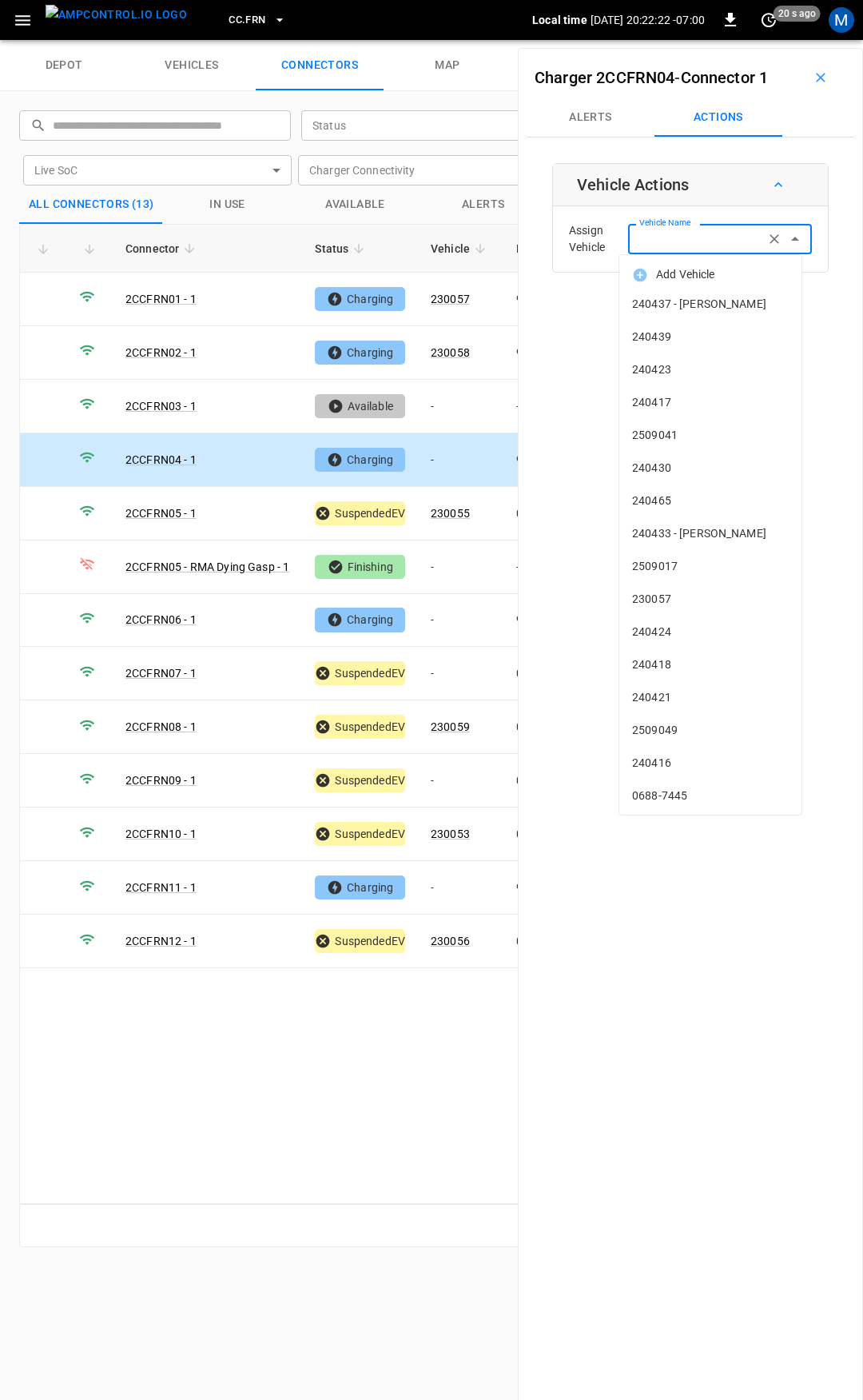
click at [742, 238] on input "Vehicle Name" at bounding box center [696, 239] width 127 height 20
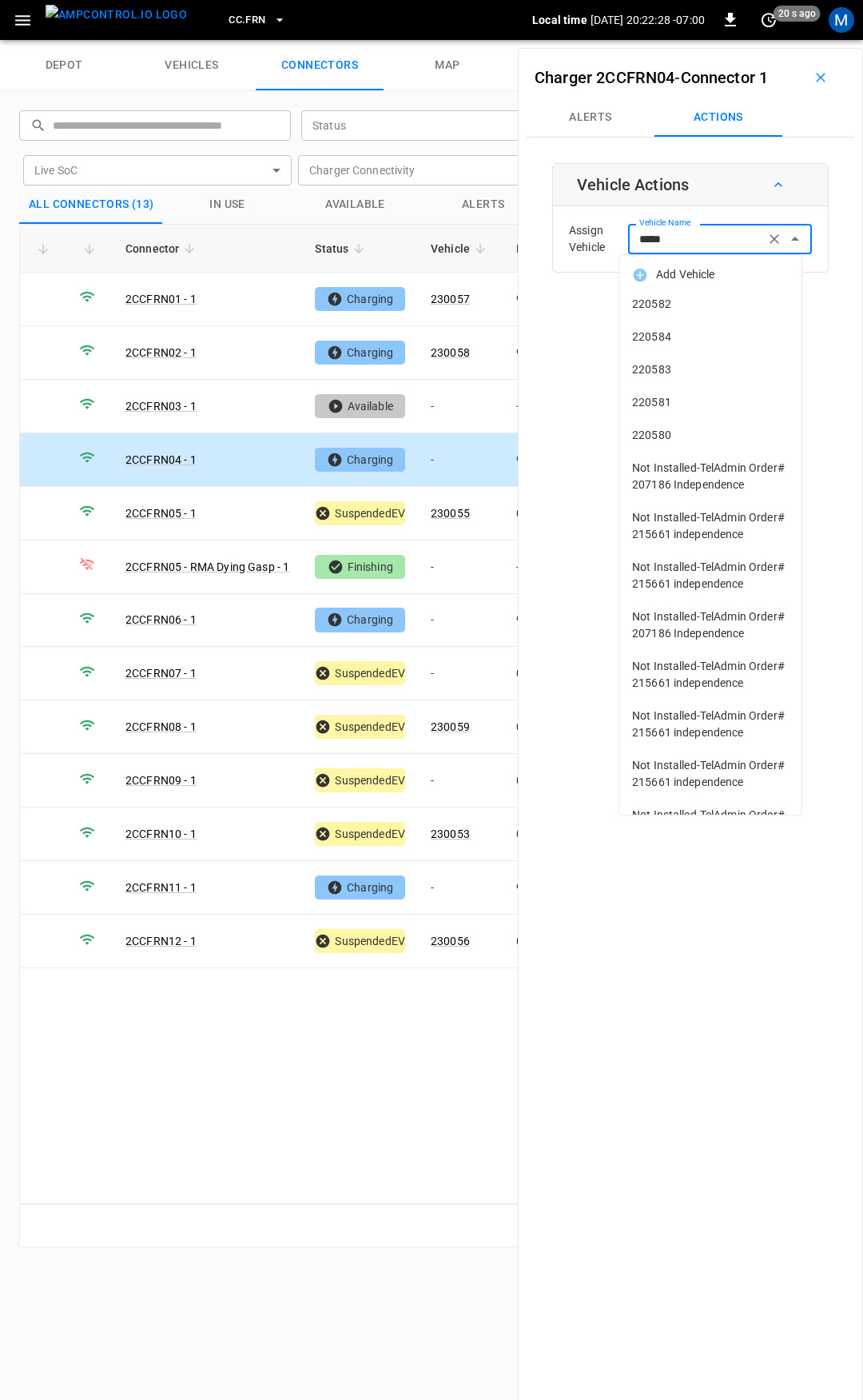
type input "******"
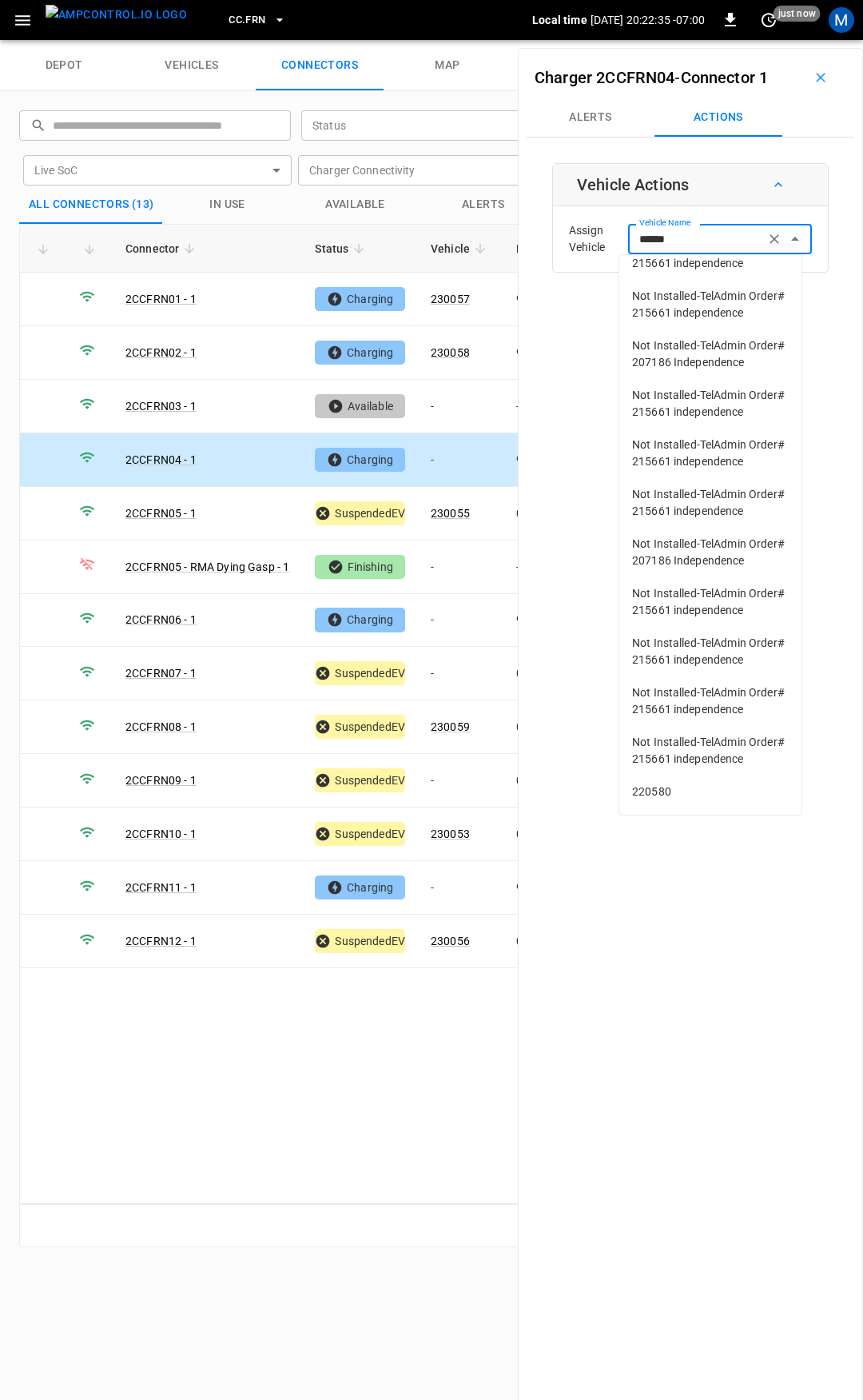
scroll to position [1105, 0]
click at [659, 785] on span "220580" at bounding box center [711, 792] width 157 height 17
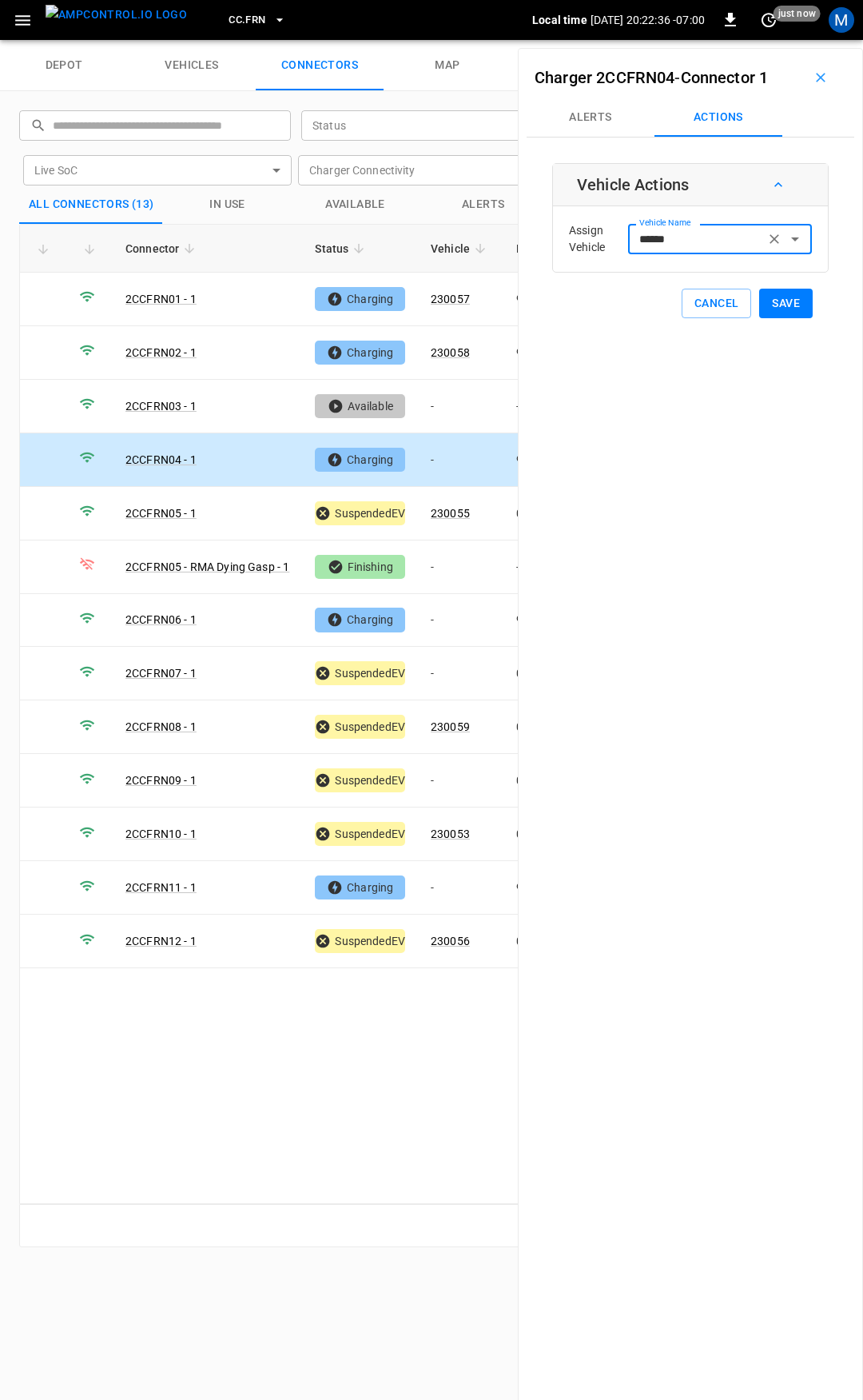
type input "******"
click at [788, 304] on button "Save" at bounding box center [786, 304] width 54 height 30
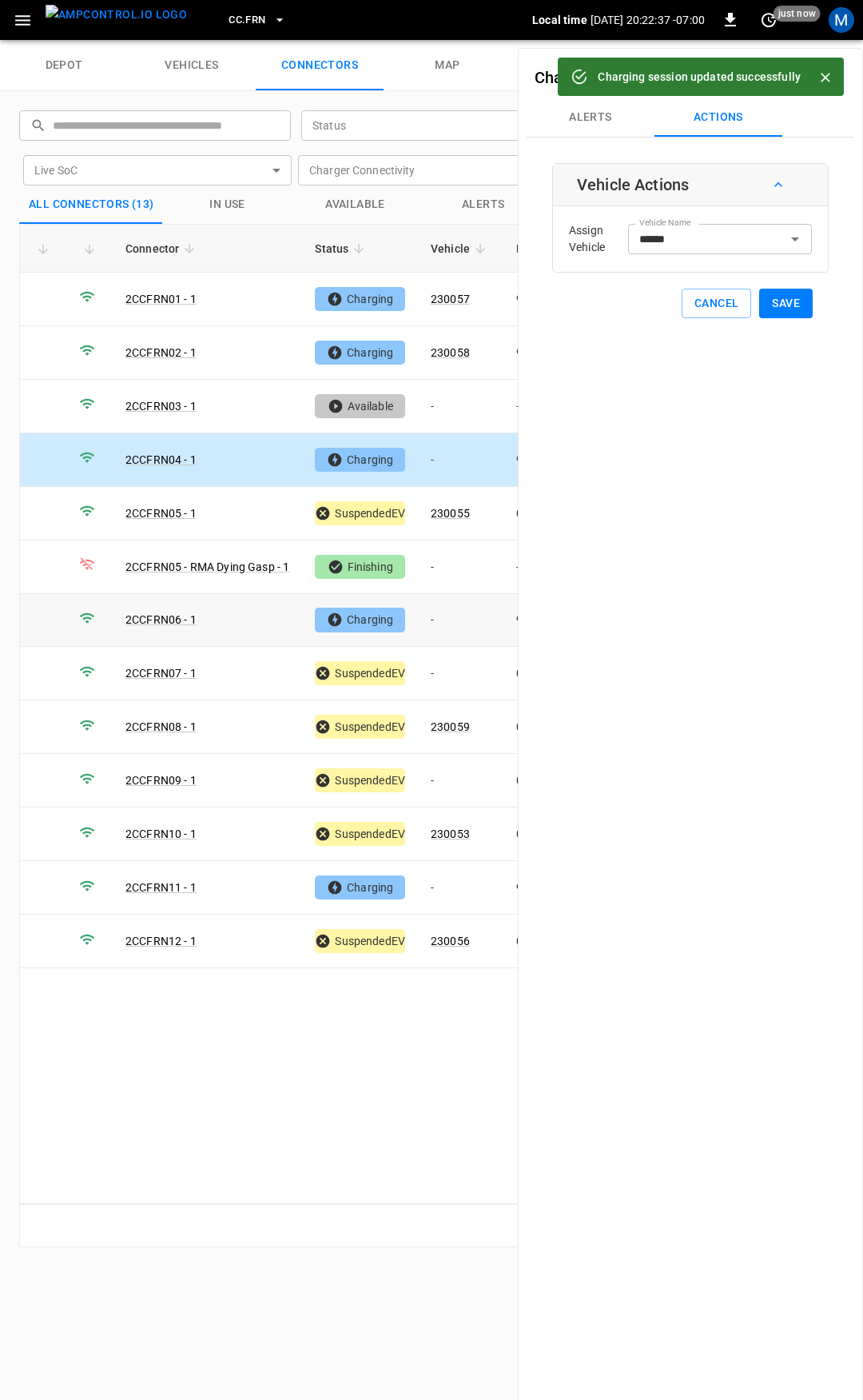
click at [477, 611] on td "-" at bounding box center [461, 621] width 85 height 54
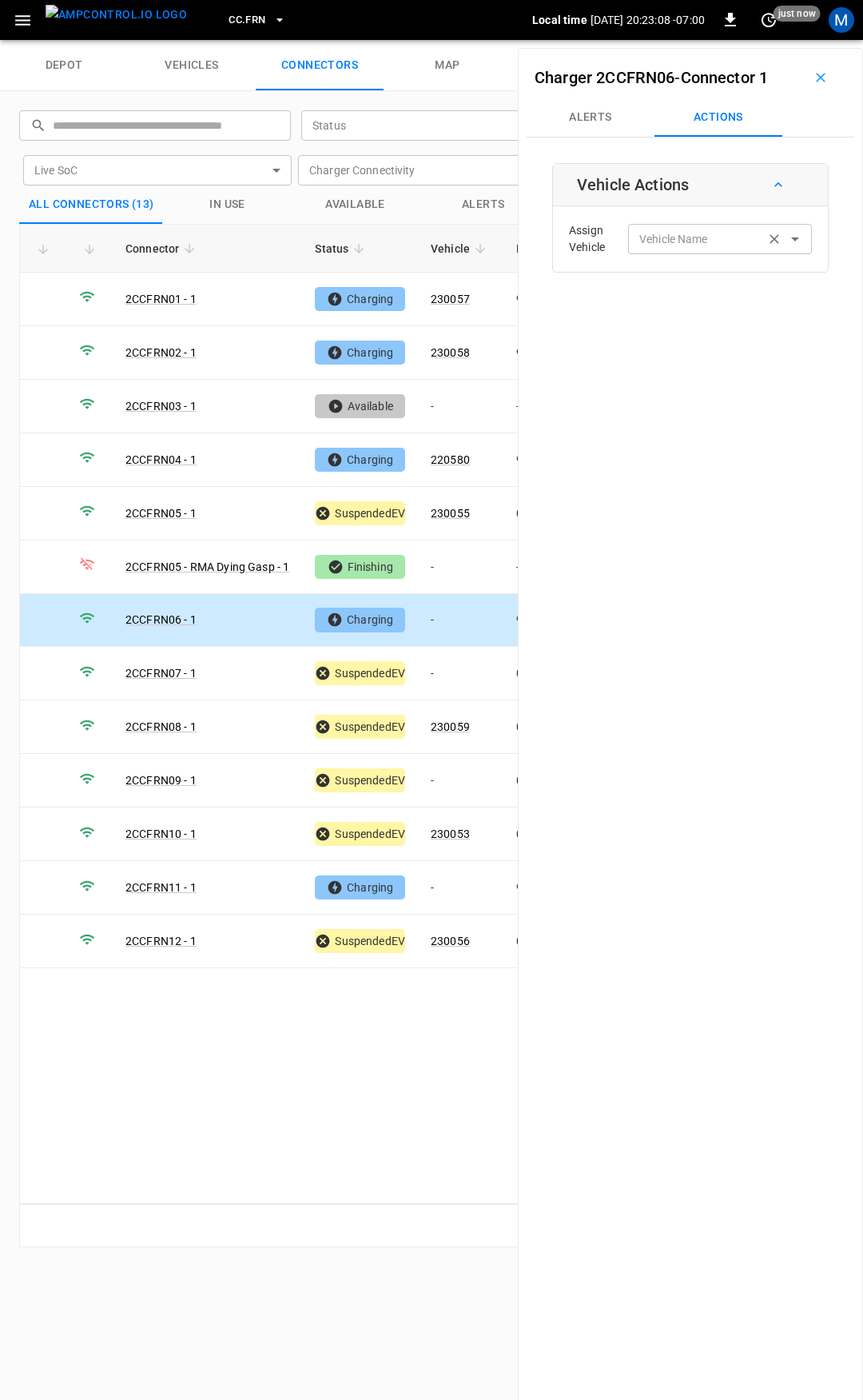
click at [679, 235] on div "Vehicle Name Vehicle Name" at bounding box center [720, 239] width 184 height 30
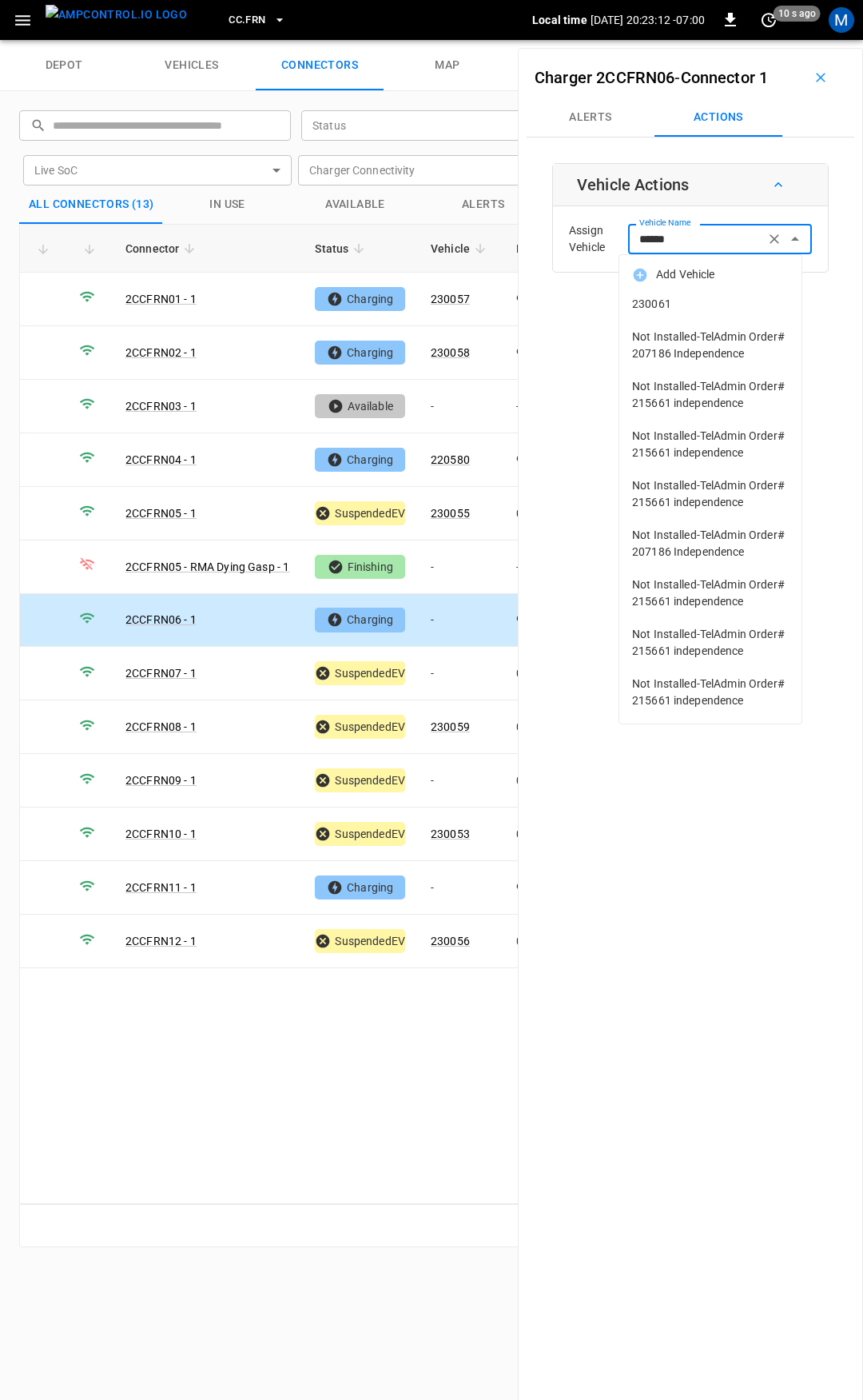
click at [707, 313] on li "230061" at bounding box center [711, 304] width 182 height 33
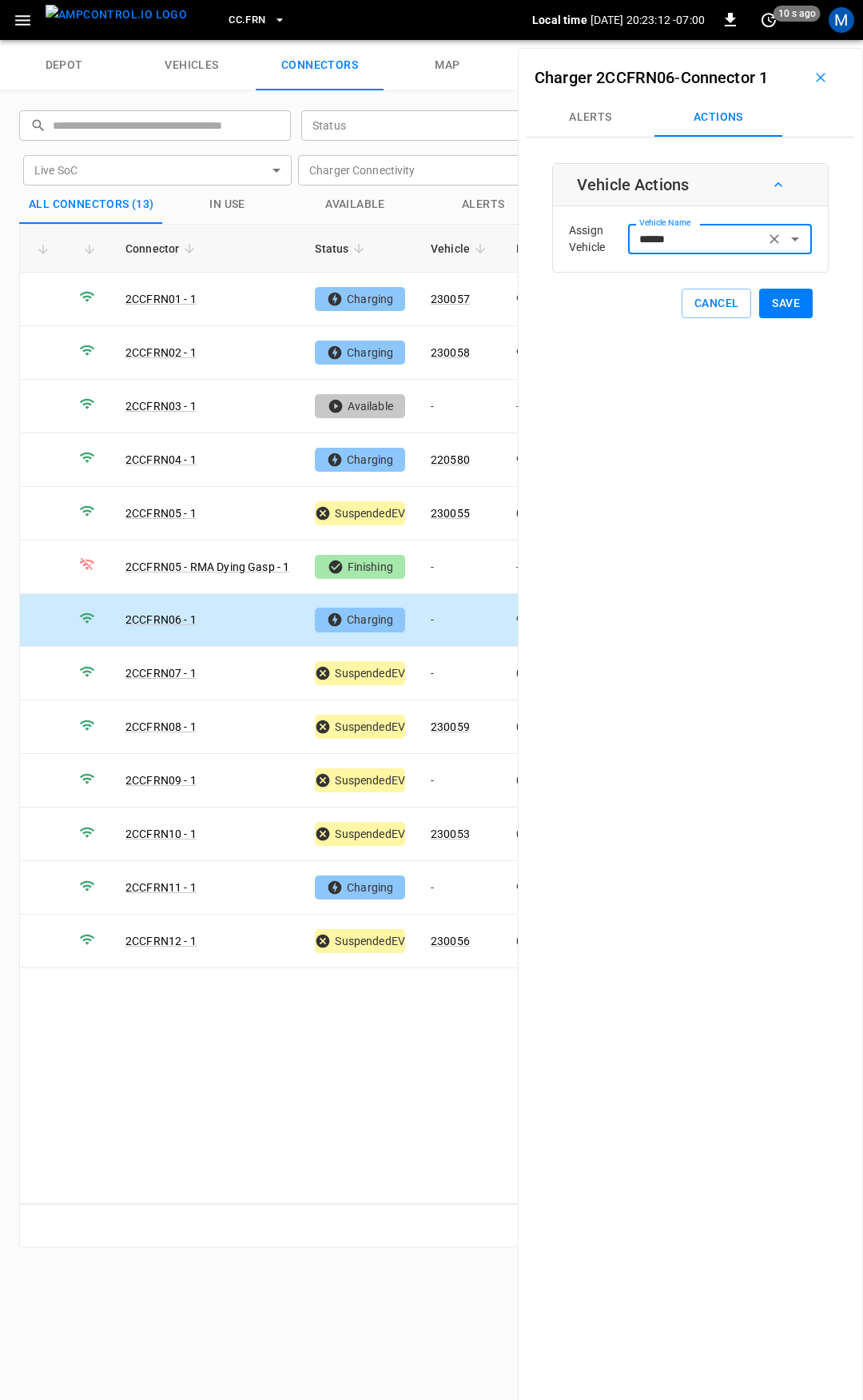
type input "******"
click at [770, 304] on button "Save" at bounding box center [786, 304] width 54 height 30
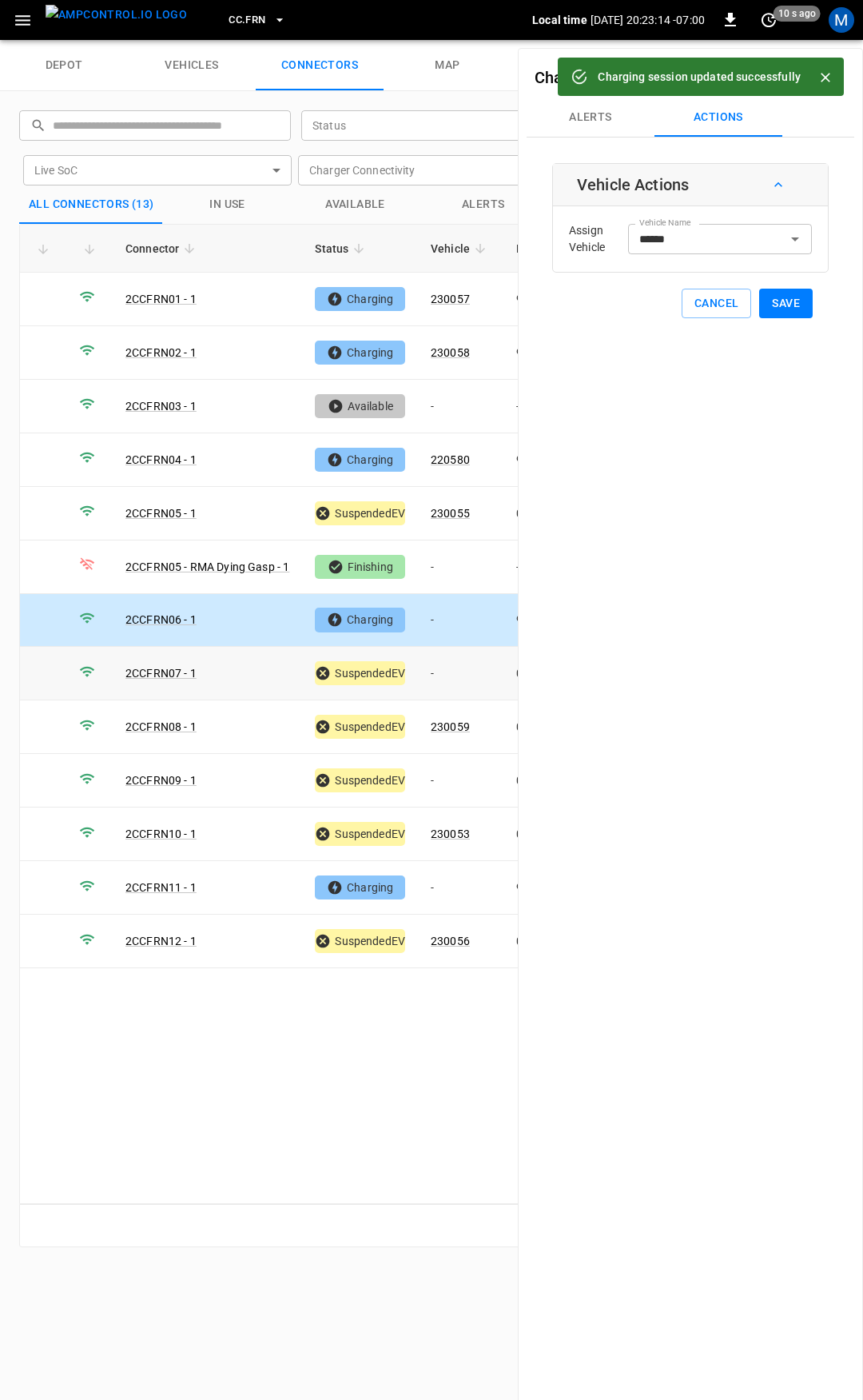
drag, startPoint x: 451, startPoint y: 661, endPoint x: 630, endPoint y: 382, distance: 331.5
click at [451, 661] on td "-" at bounding box center [461, 674] width 85 height 54
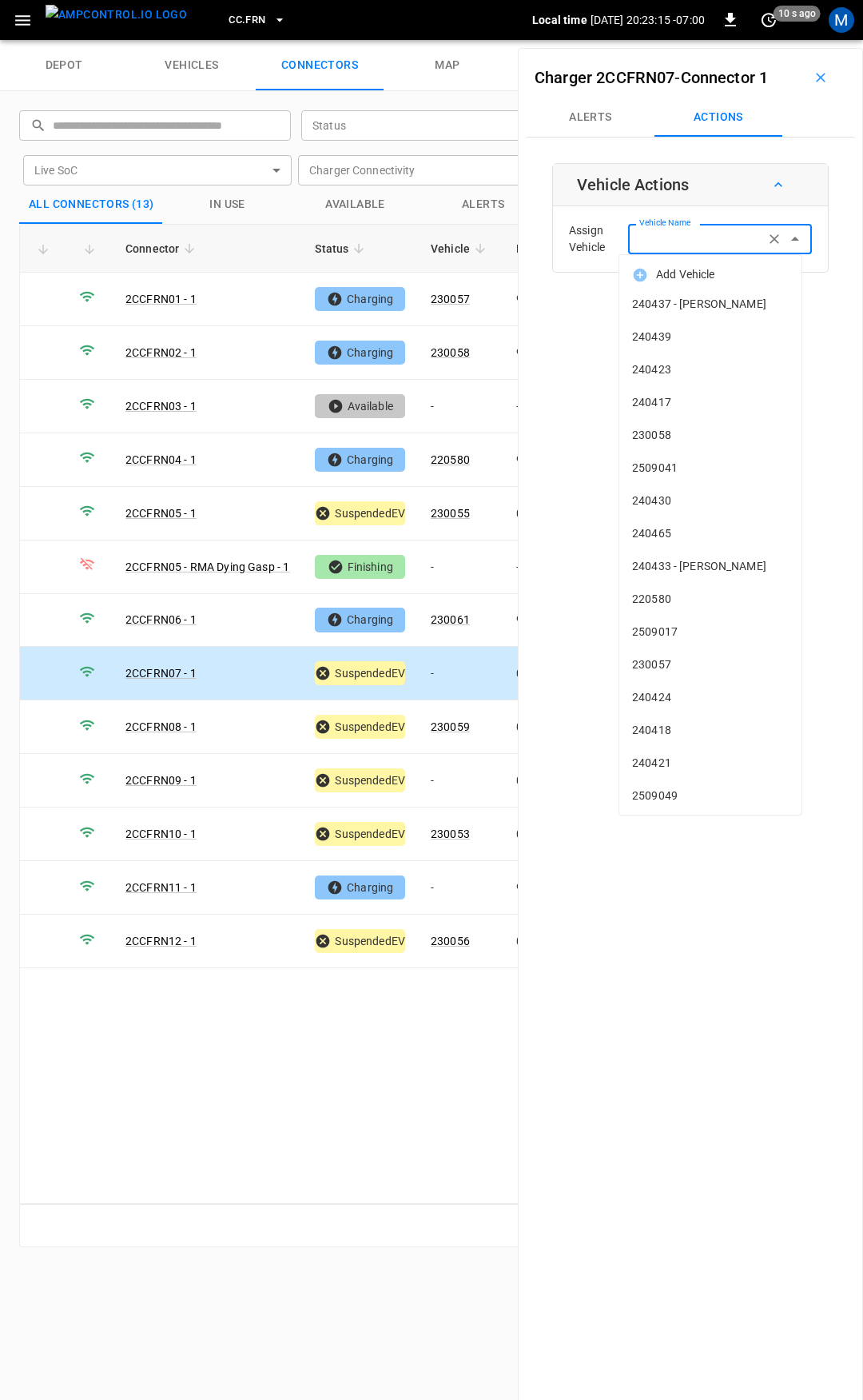
click at [705, 229] on input "Vehicle Name" at bounding box center [696, 239] width 127 height 20
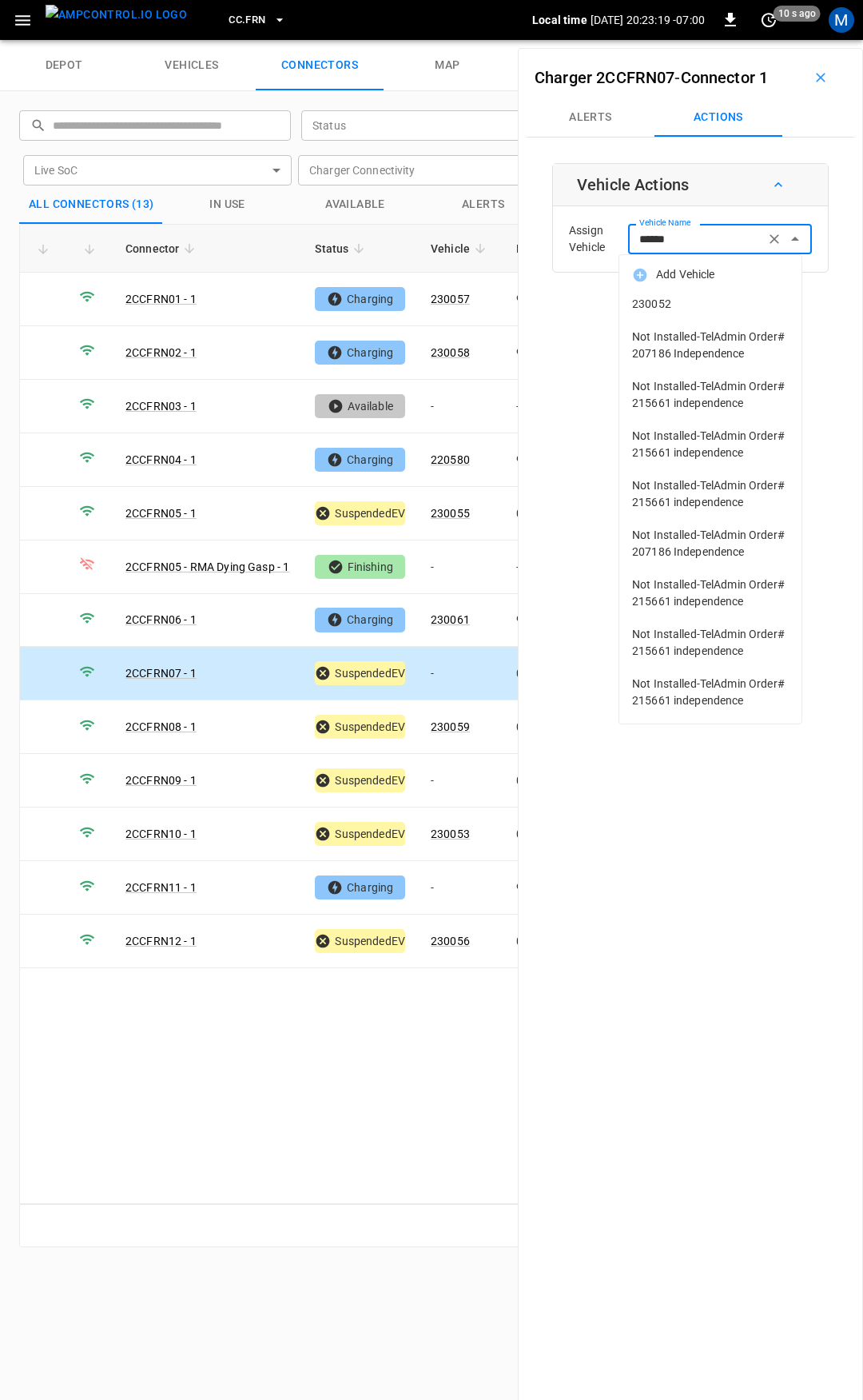
click at [685, 307] on span "230052" at bounding box center [711, 304] width 157 height 17
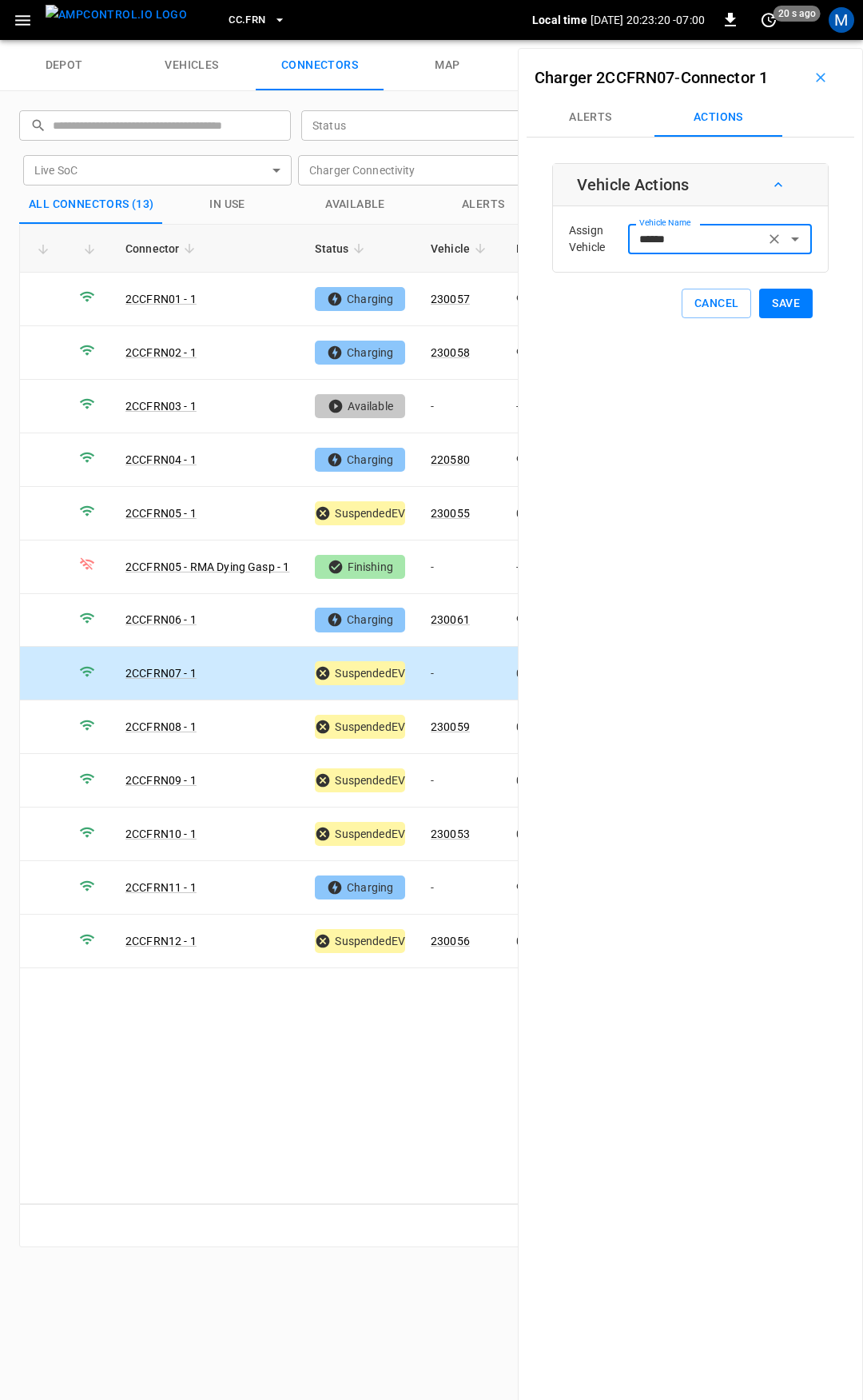
type input "******"
click at [776, 296] on button "Save" at bounding box center [786, 304] width 54 height 30
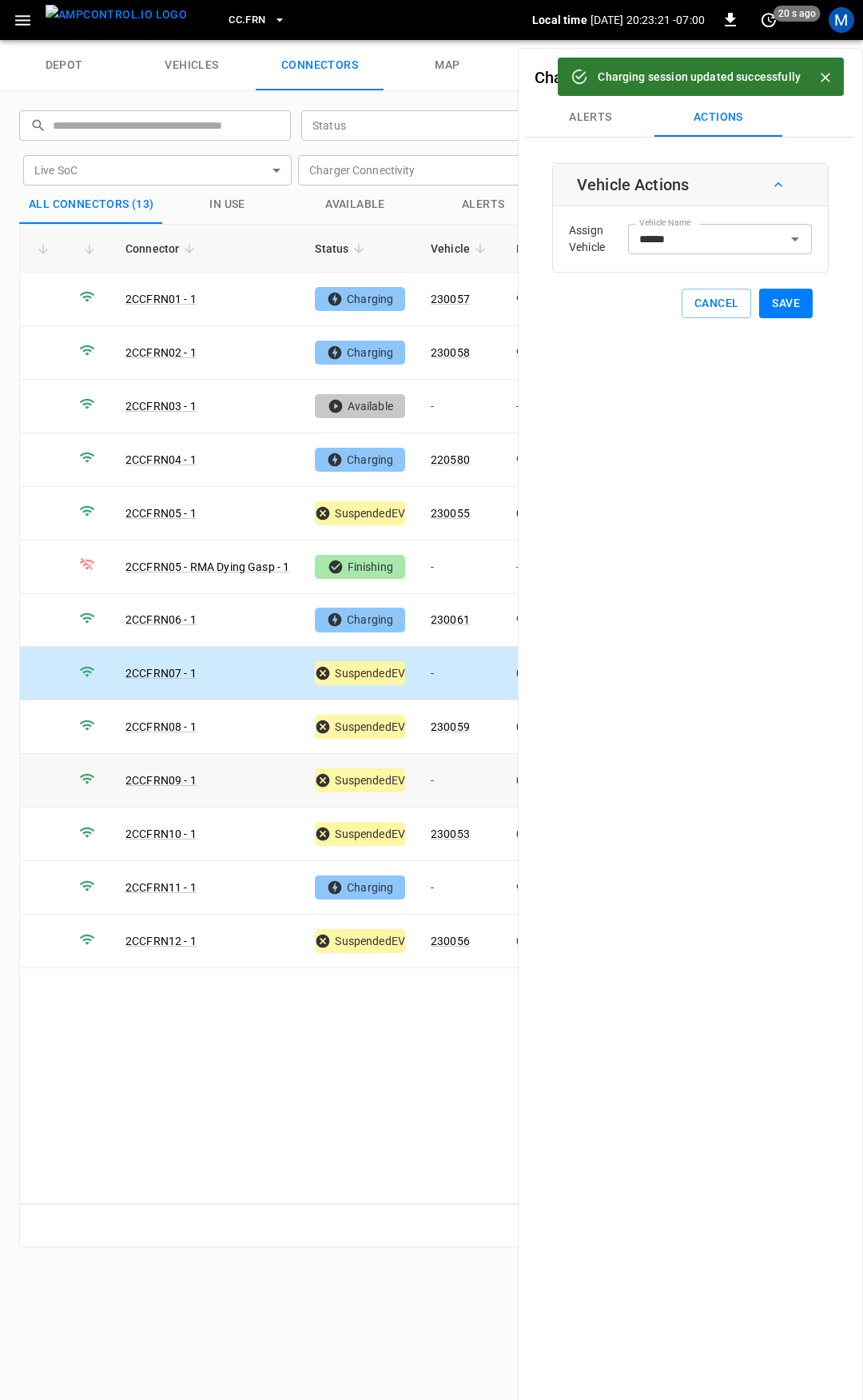
click at [450, 763] on td "-" at bounding box center [461, 780] width 85 height 54
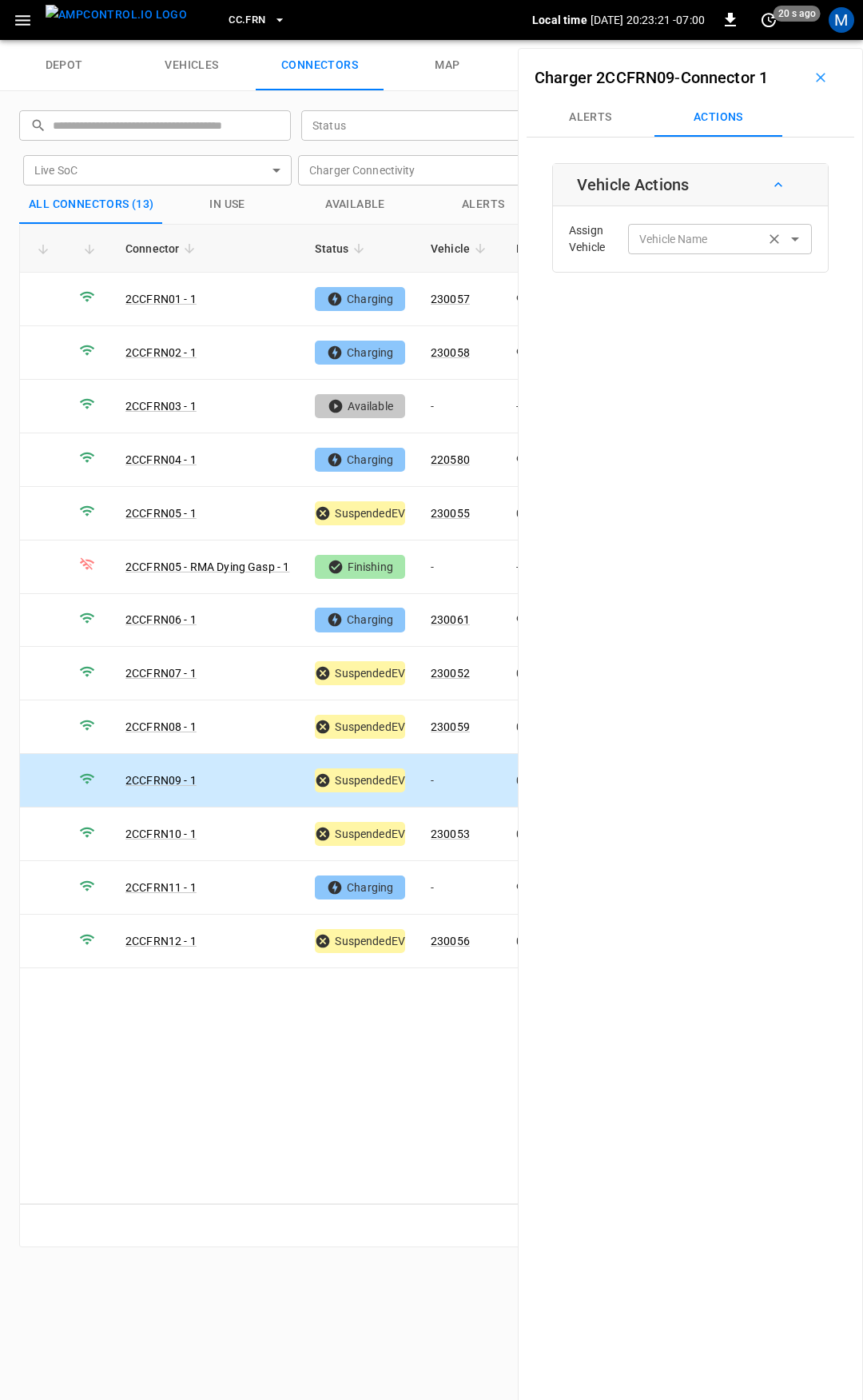
click at [720, 238] on input "Vehicle Name" at bounding box center [696, 239] width 127 height 20
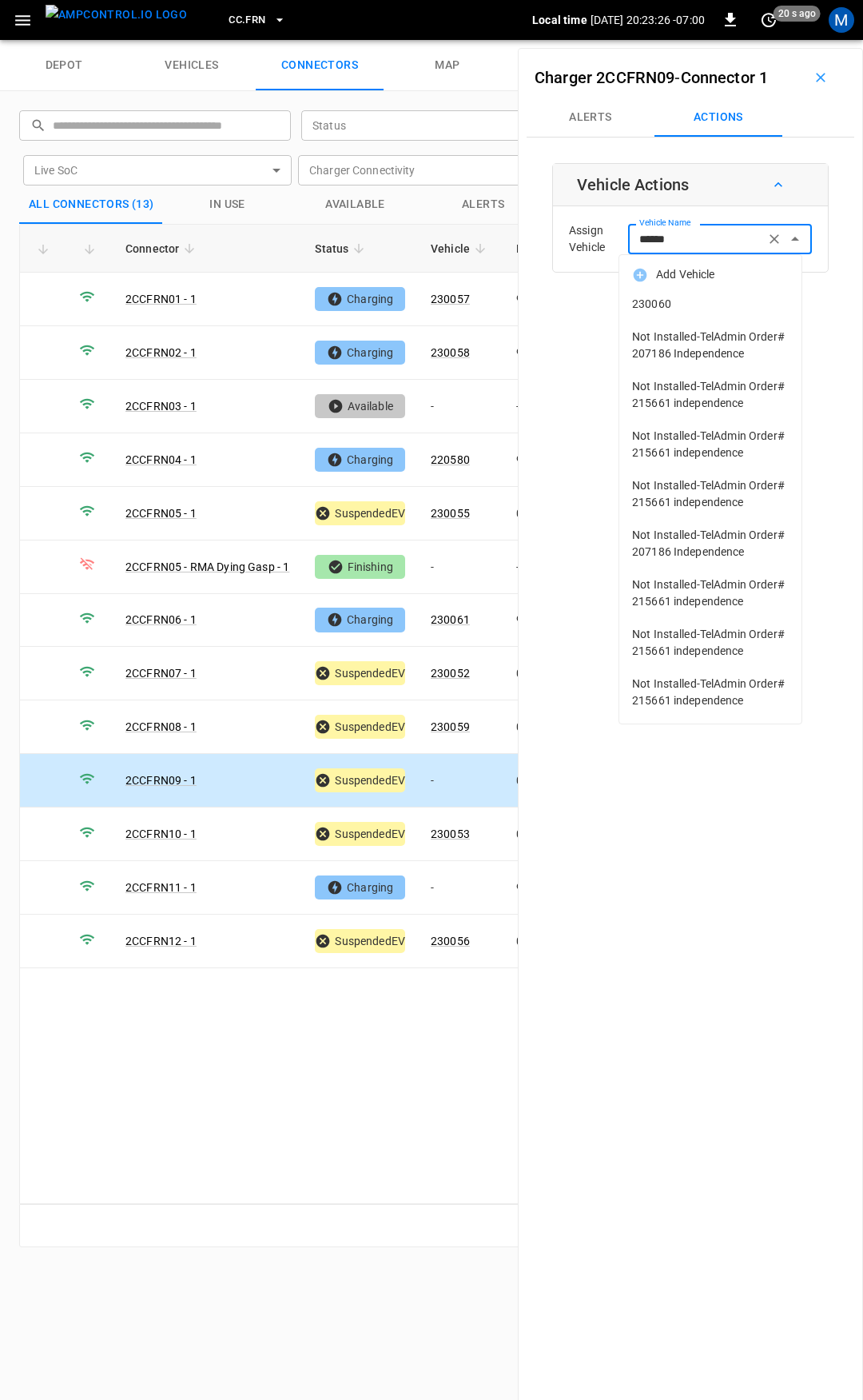
click at [725, 294] on li "230060" at bounding box center [711, 304] width 182 height 33
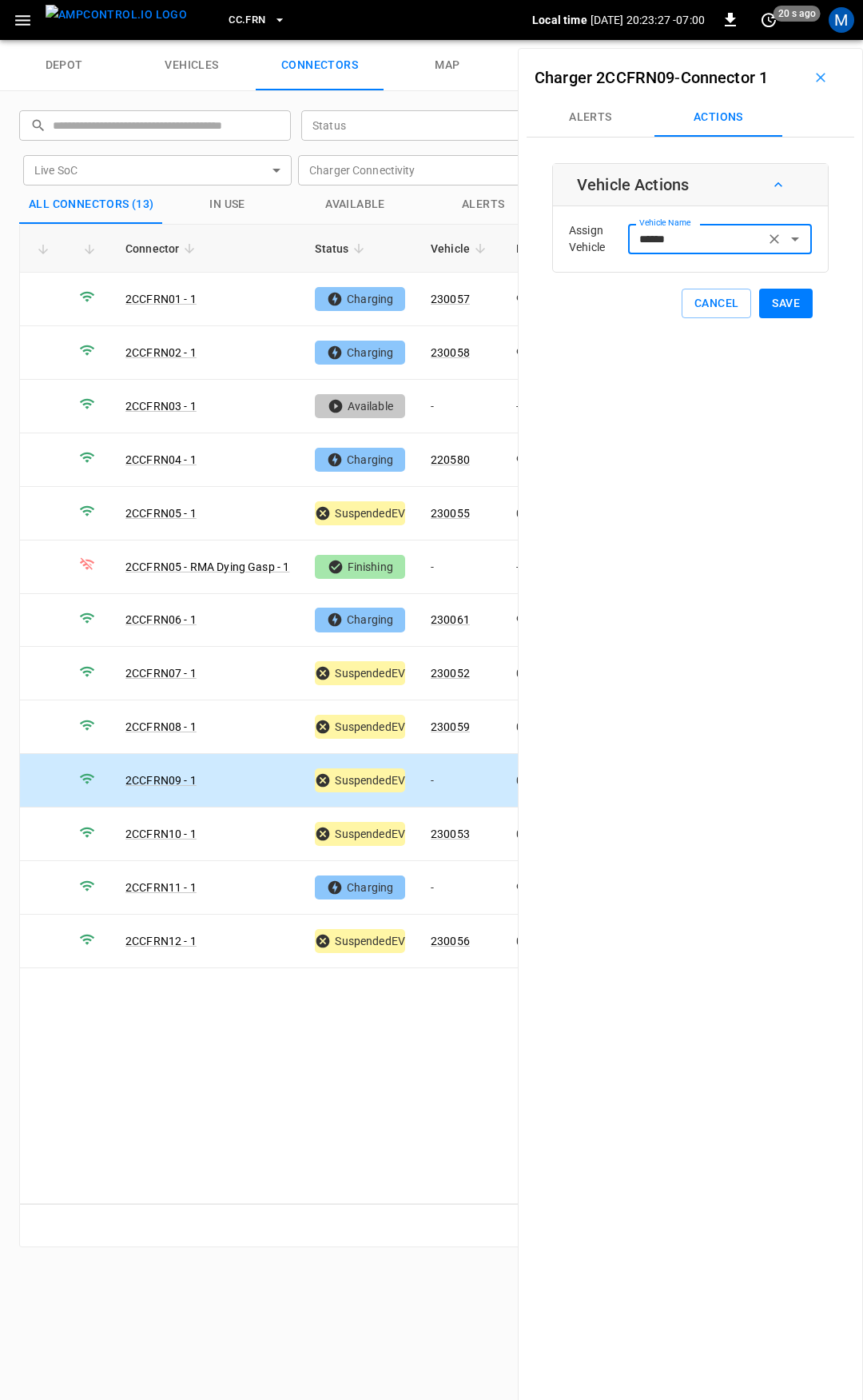
type input "******"
click at [769, 295] on button "Save" at bounding box center [786, 304] width 54 height 30
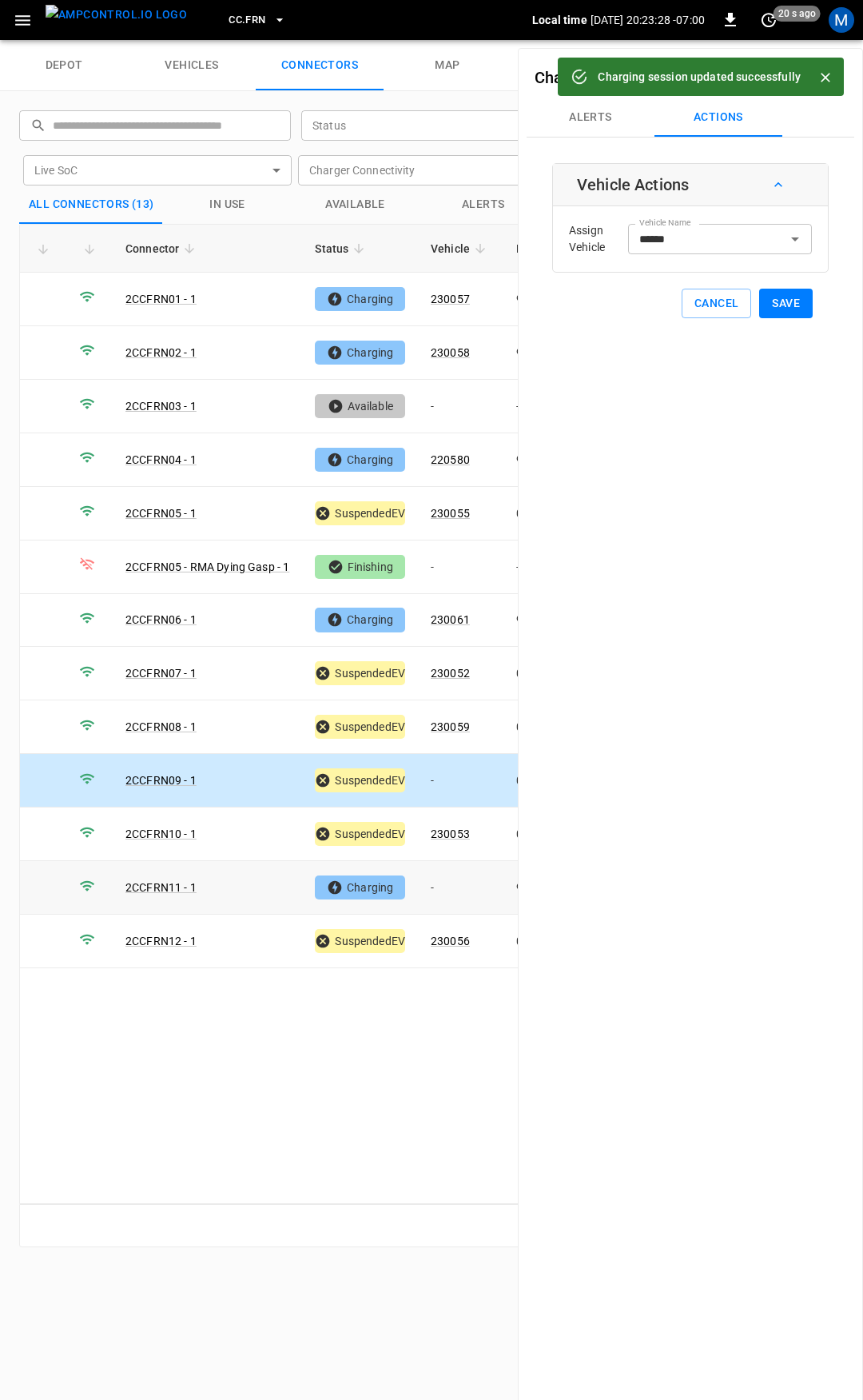
click at [462, 875] on td "-" at bounding box center [461, 888] width 85 height 54
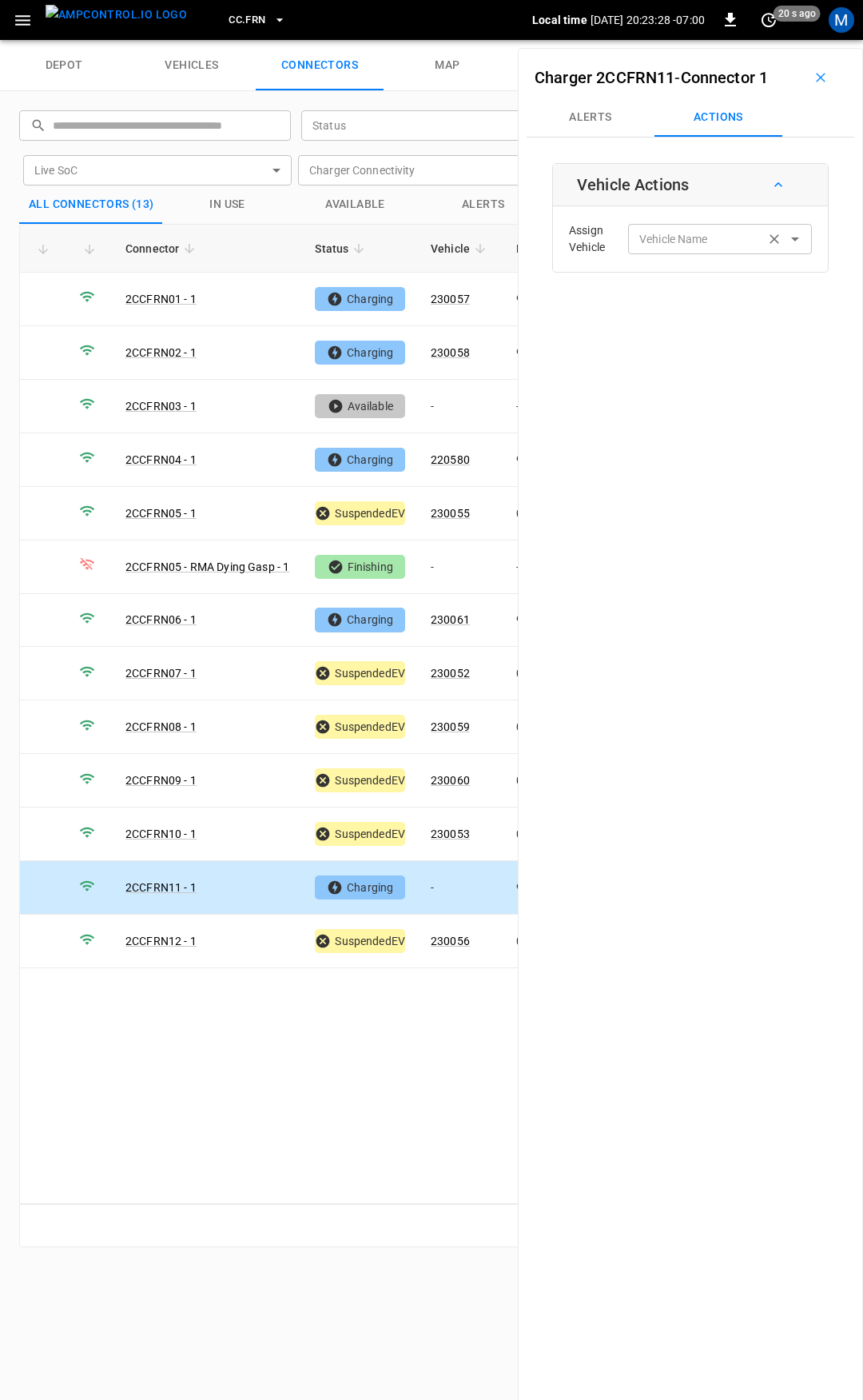
click at [686, 232] on div "Vehicle Name Vehicle Name" at bounding box center [720, 239] width 184 height 30
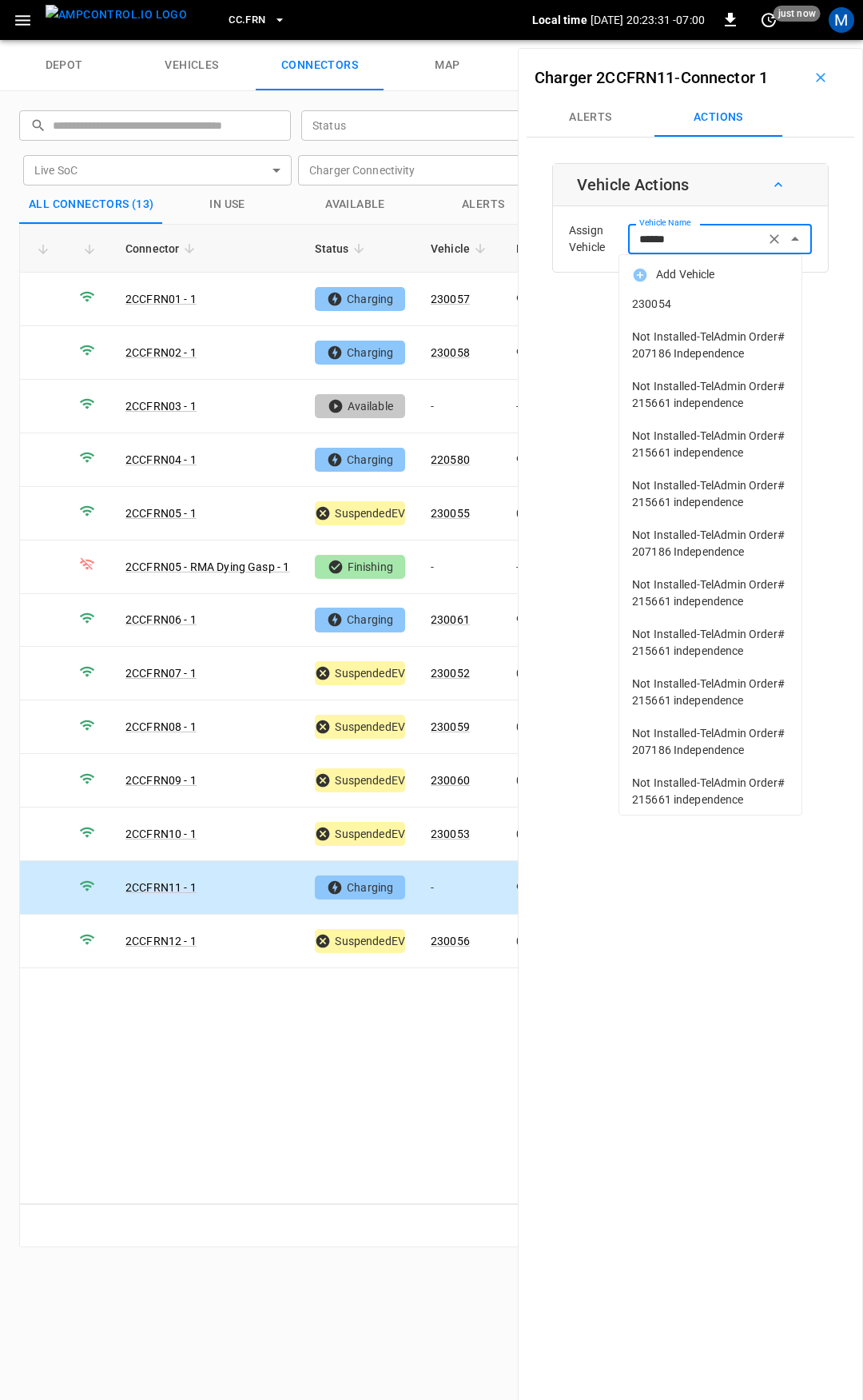
click at [696, 302] on span "230054" at bounding box center [711, 304] width 157 height 17
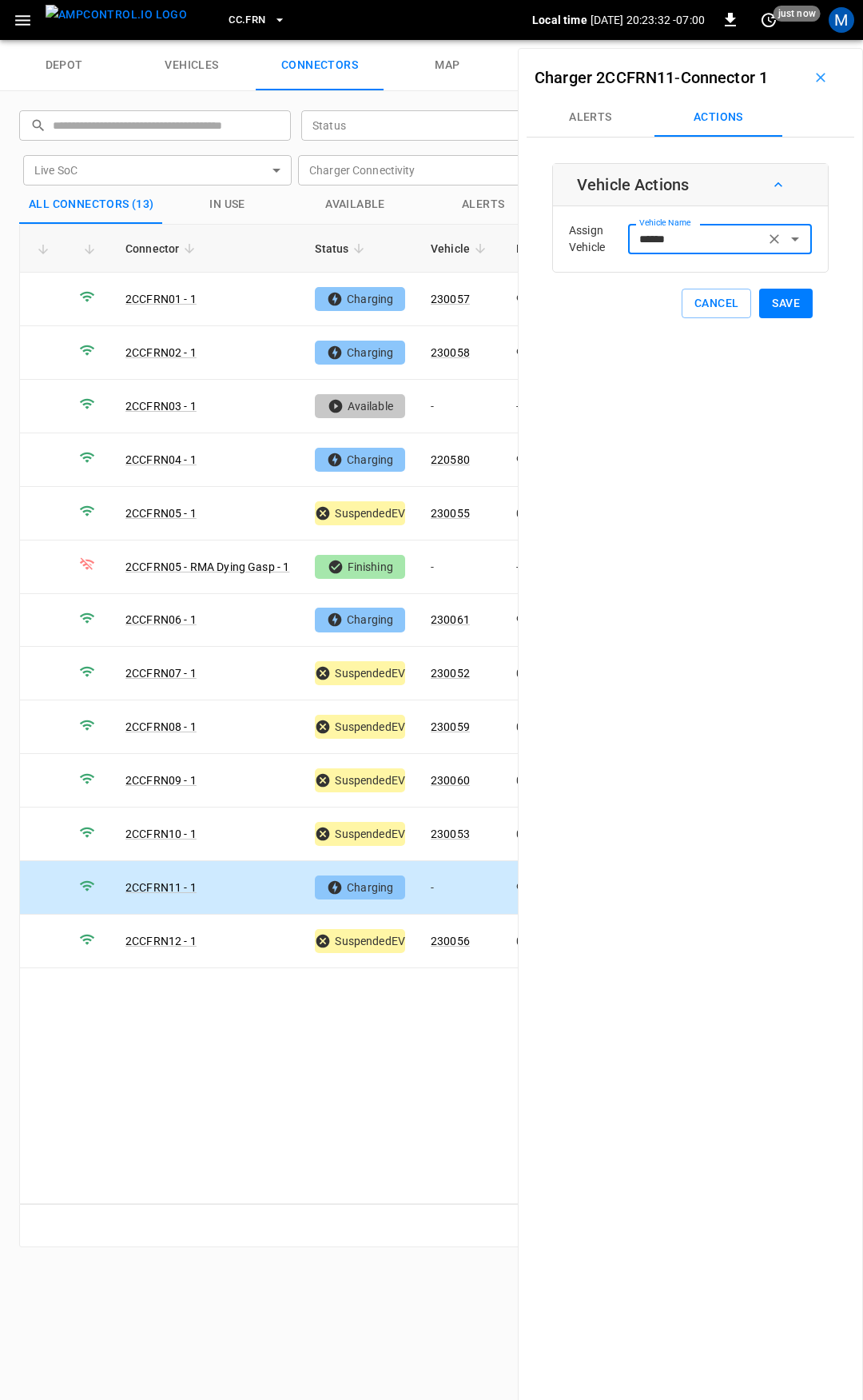
type input "******"
click at [770, 306] on button "Save" at bounding box center [786, 304] width 54 height 30
click at [229, 20] on span "CC.FRN" at bounding box center [247, 20] width 37 height 19
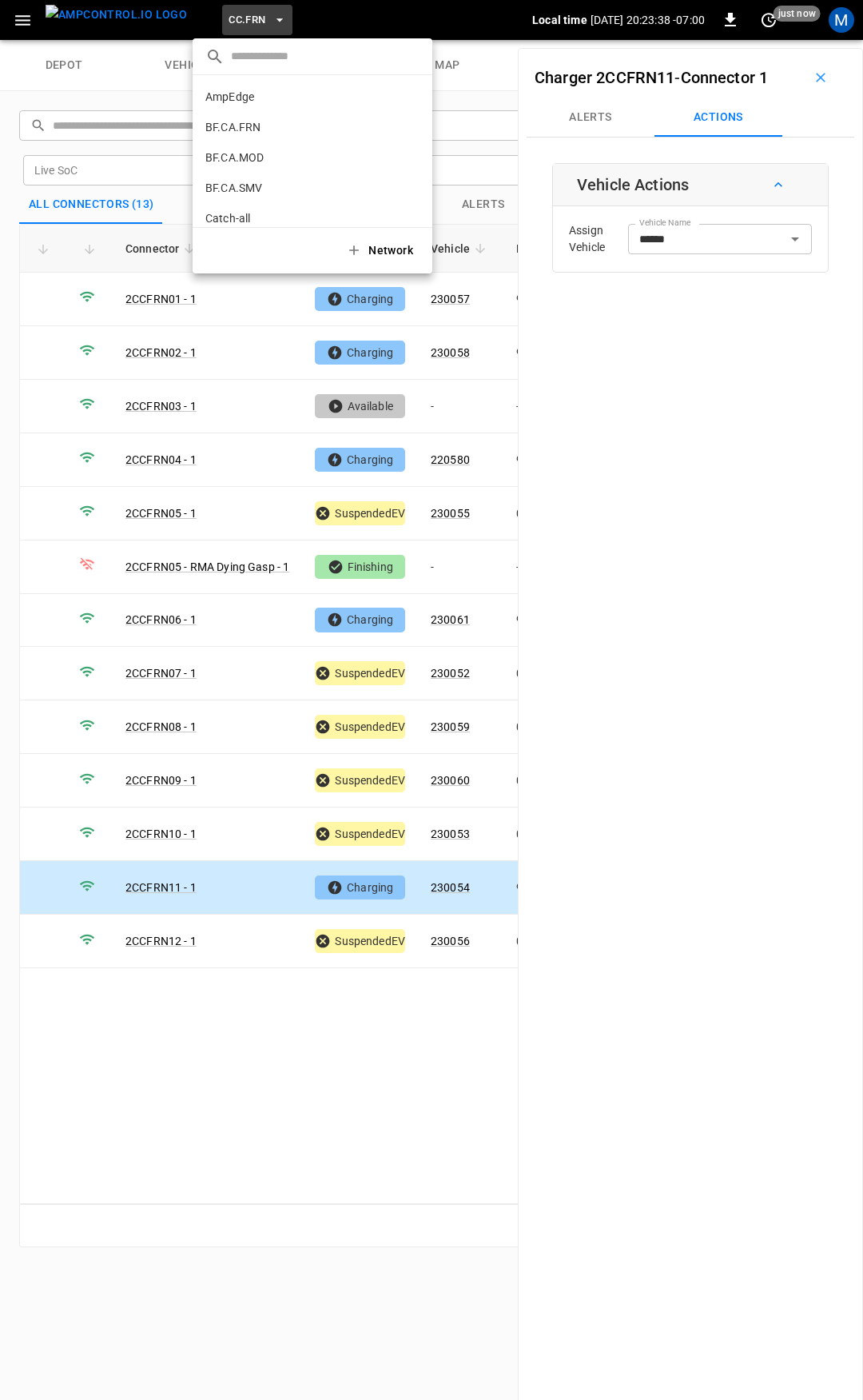
scroll to position [330, 0]
click at [255, 124] on p "CC.LIV" at bounding box center [283, 131] width 156 height 16
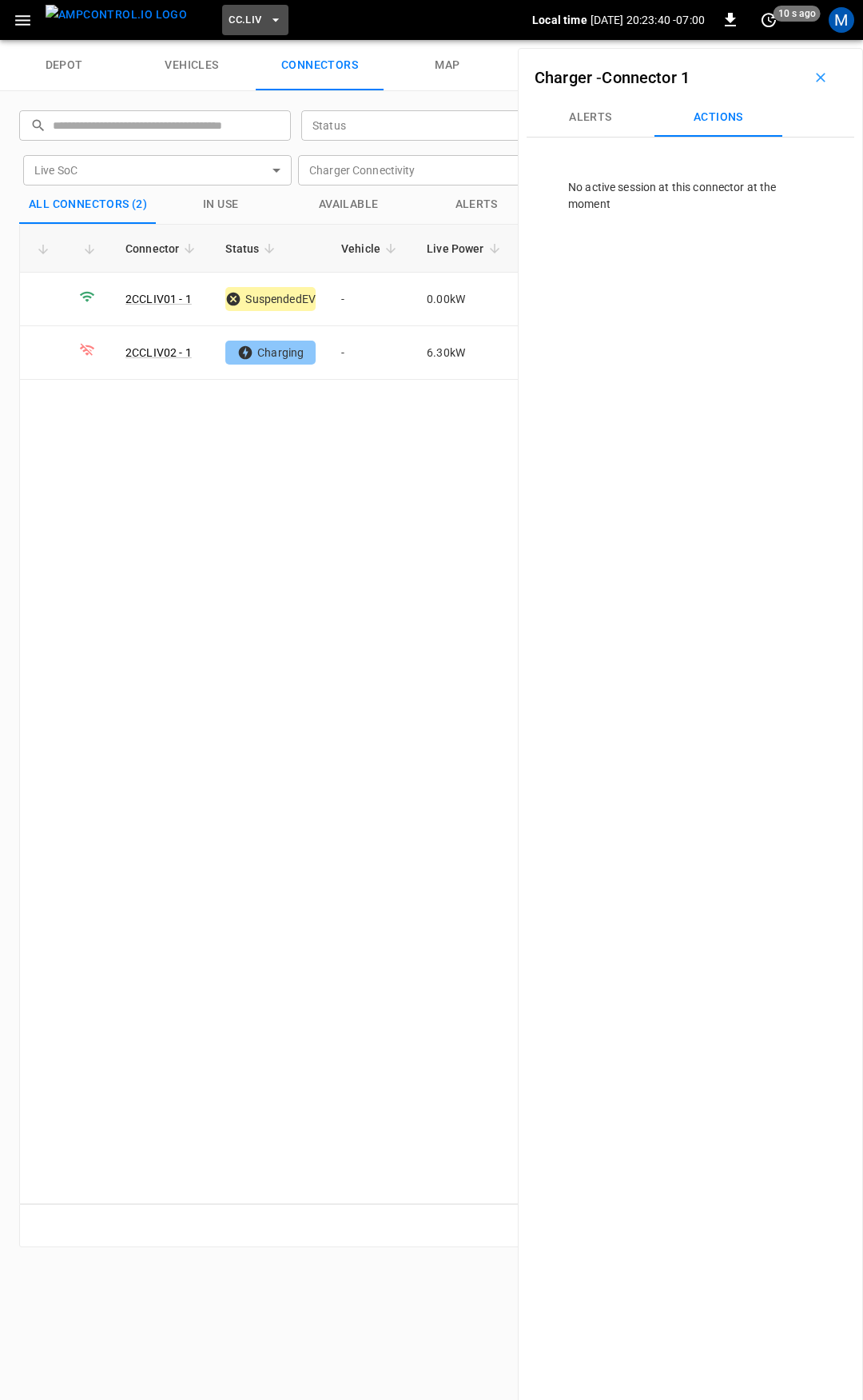
click at [229, 20] on span "CC.LIV" at bounding box center [244, 20] width 33 height 19
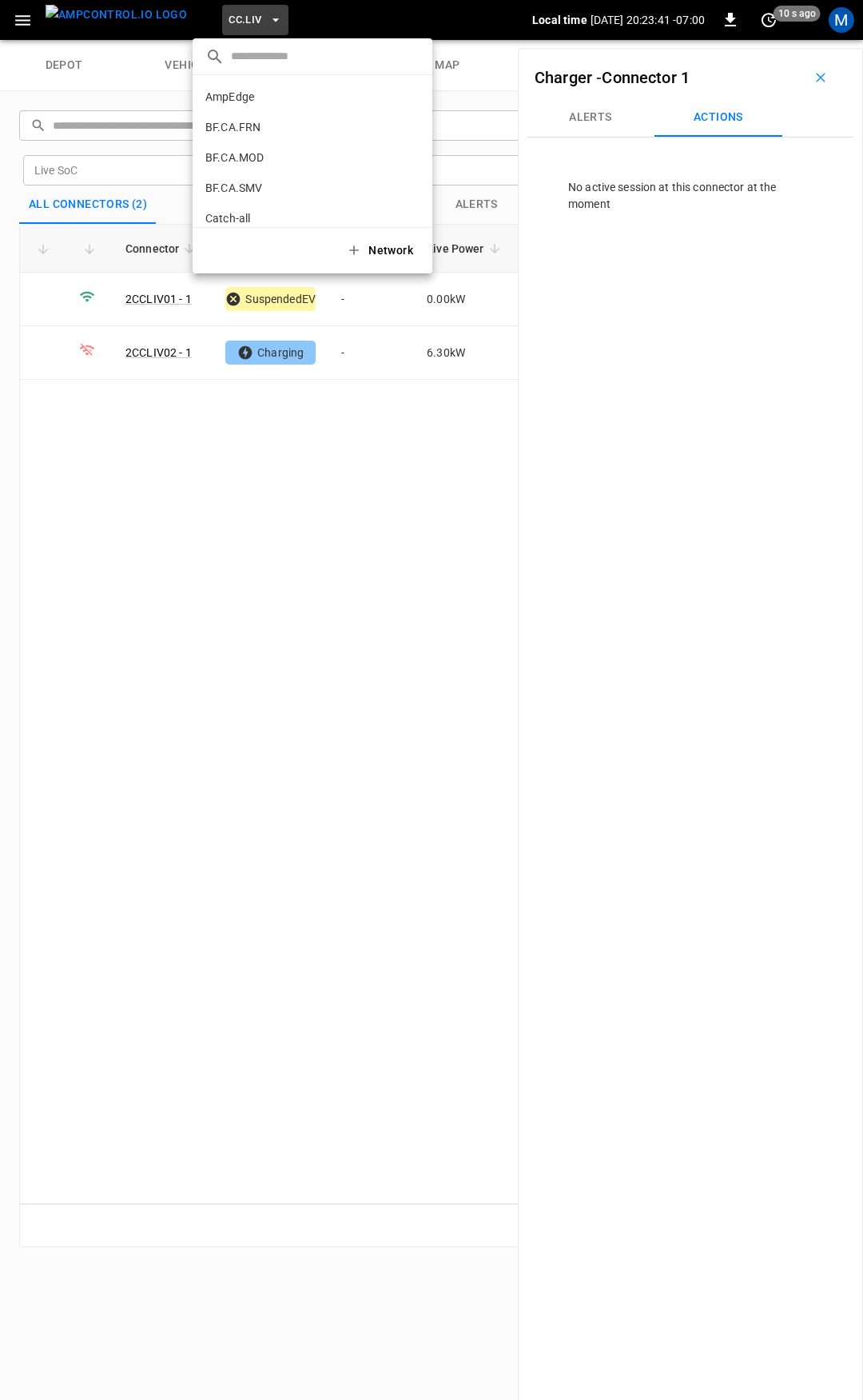
scroll to position [360, 0]
click at [278, 137] on p "CC.MOD" at bounding box center [284, 131] width 159 height 16
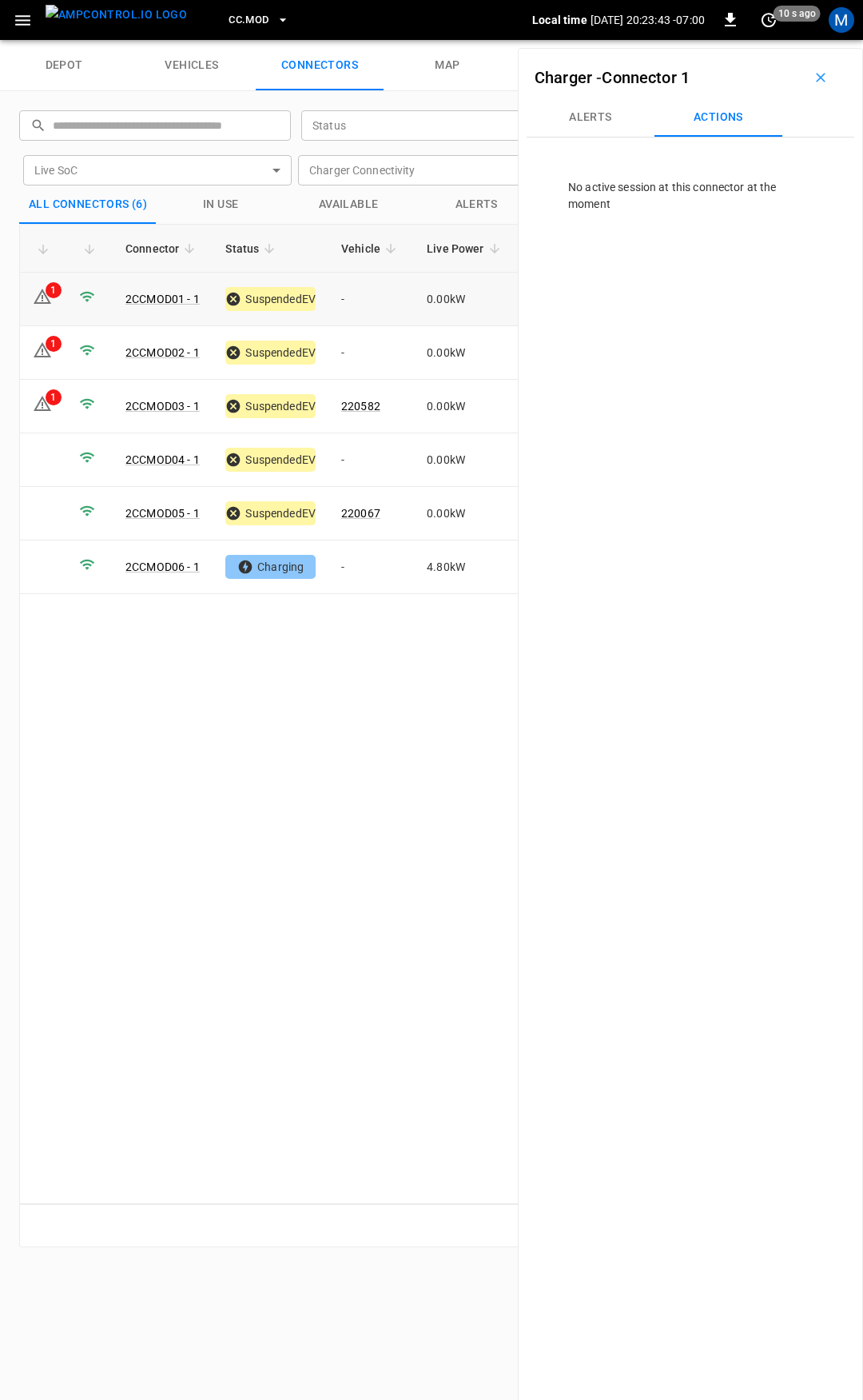
click at [381, 301] on td "-" at bounding box center [372, 299] width 85 height 54
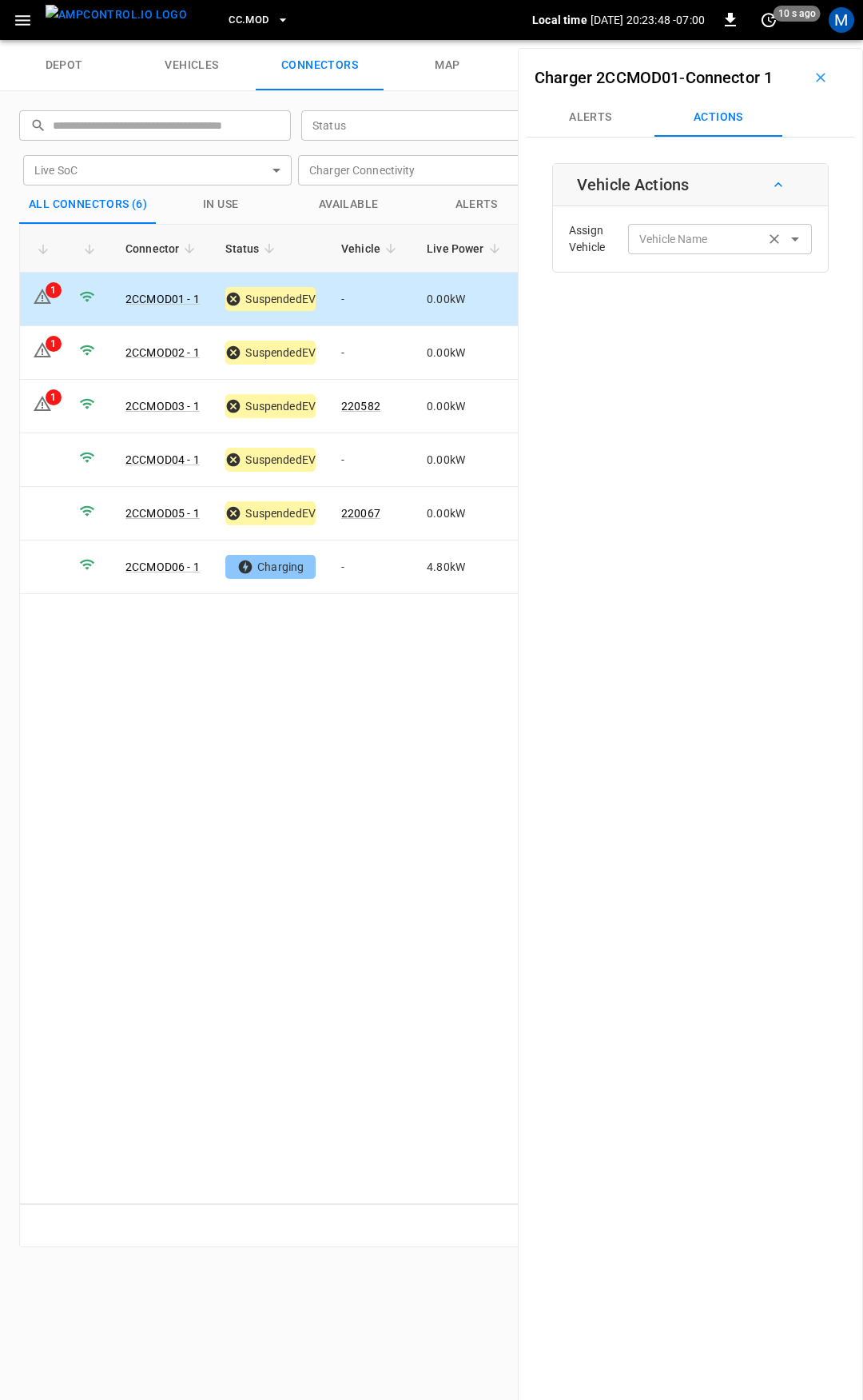
click at [695, 233] on div "Vehicle Name Vehicle Name" at bounding box center [720, 239] width 184 height 30
click at [656, 233] on label "Vehicle Name" at bounding box center [673, 240] width 69 height 17
click at [656, 233] on input "Vehicle Name" at bounding box center [696, 239] width 127 height 20
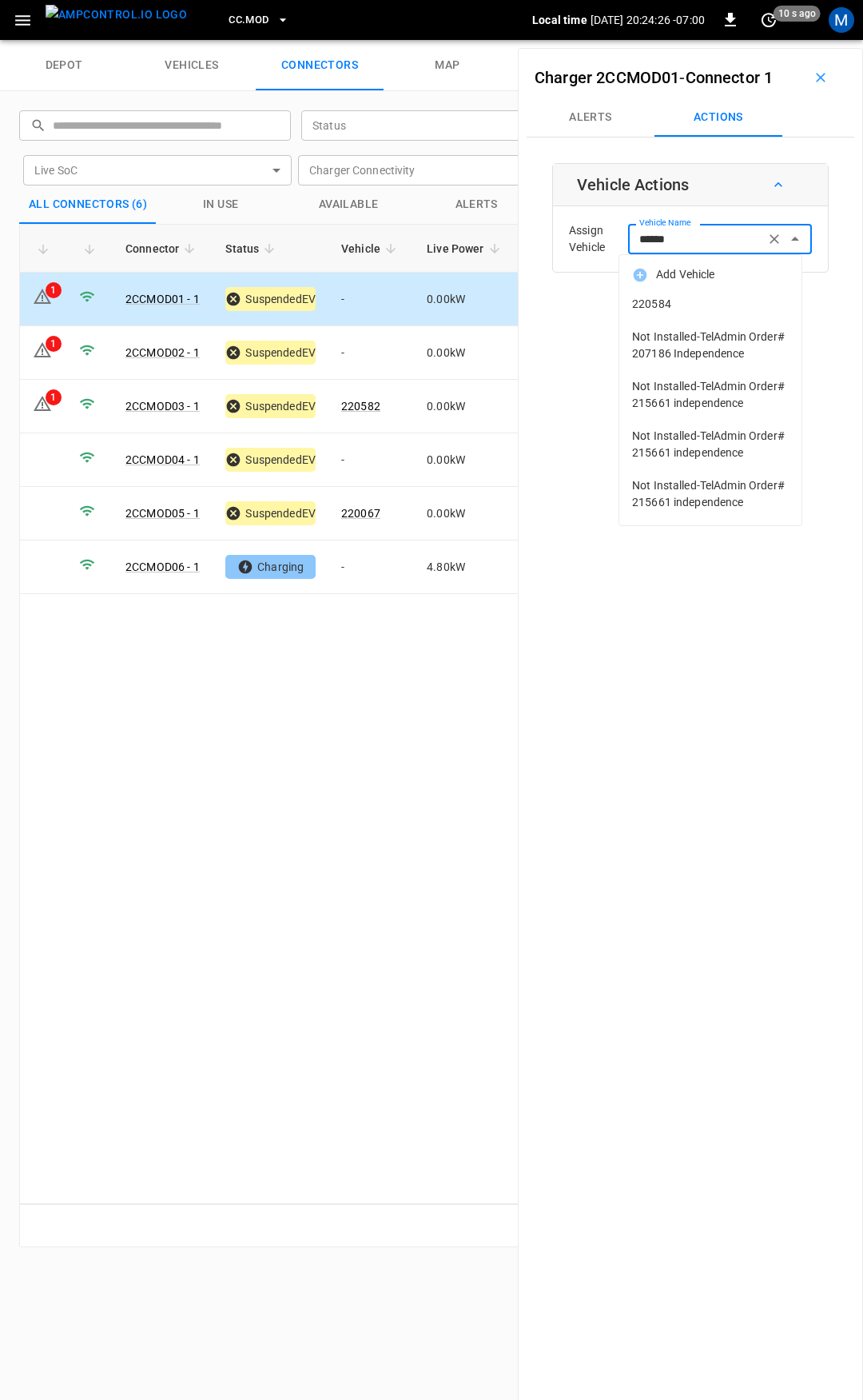
click at [723, 305] on span "220584" at bounding box center [711, 304] width 157 height 17
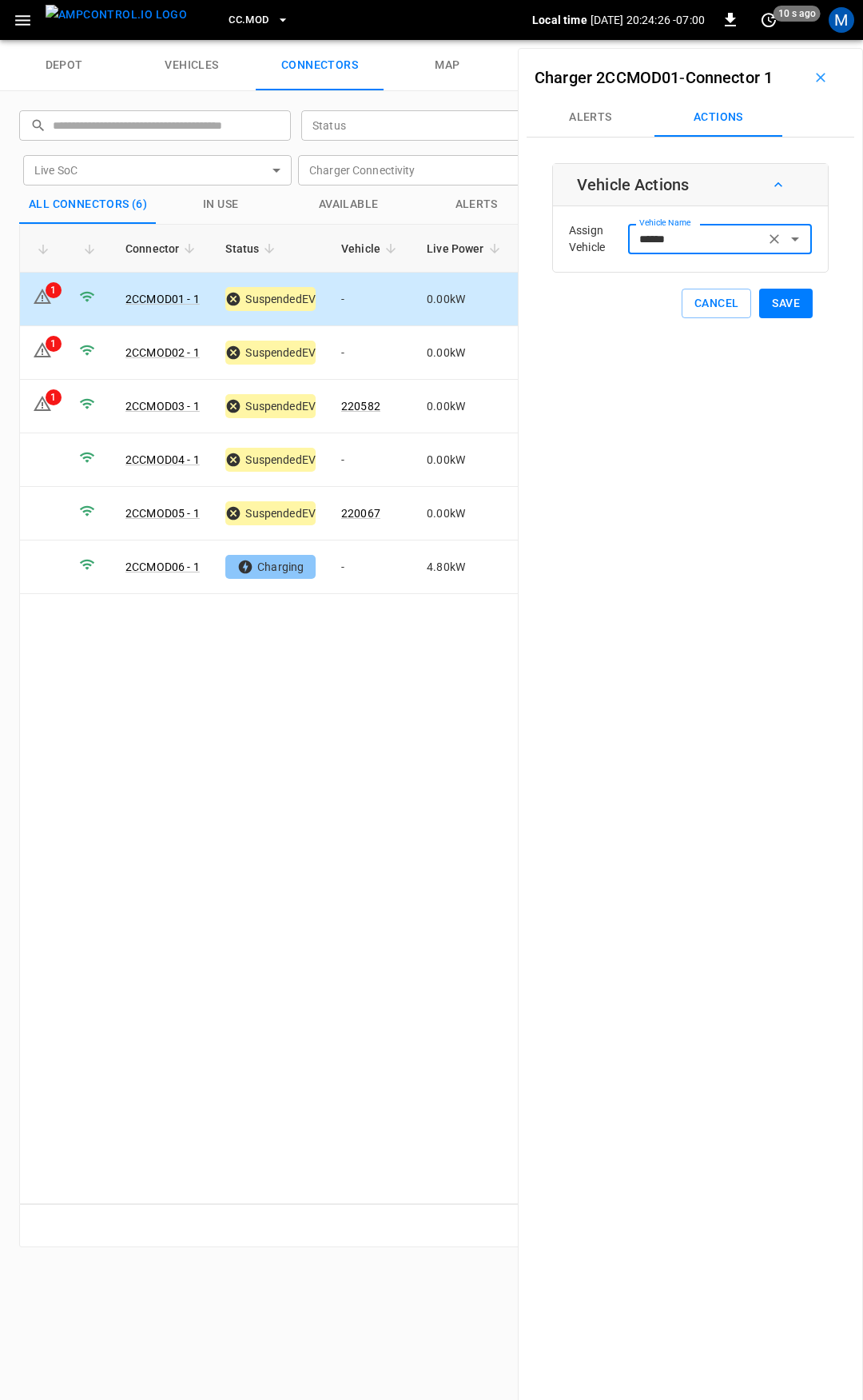
type input "******"
click at [773, 299] on button "Save" at bounding box center [786, 304] width 54 height 30
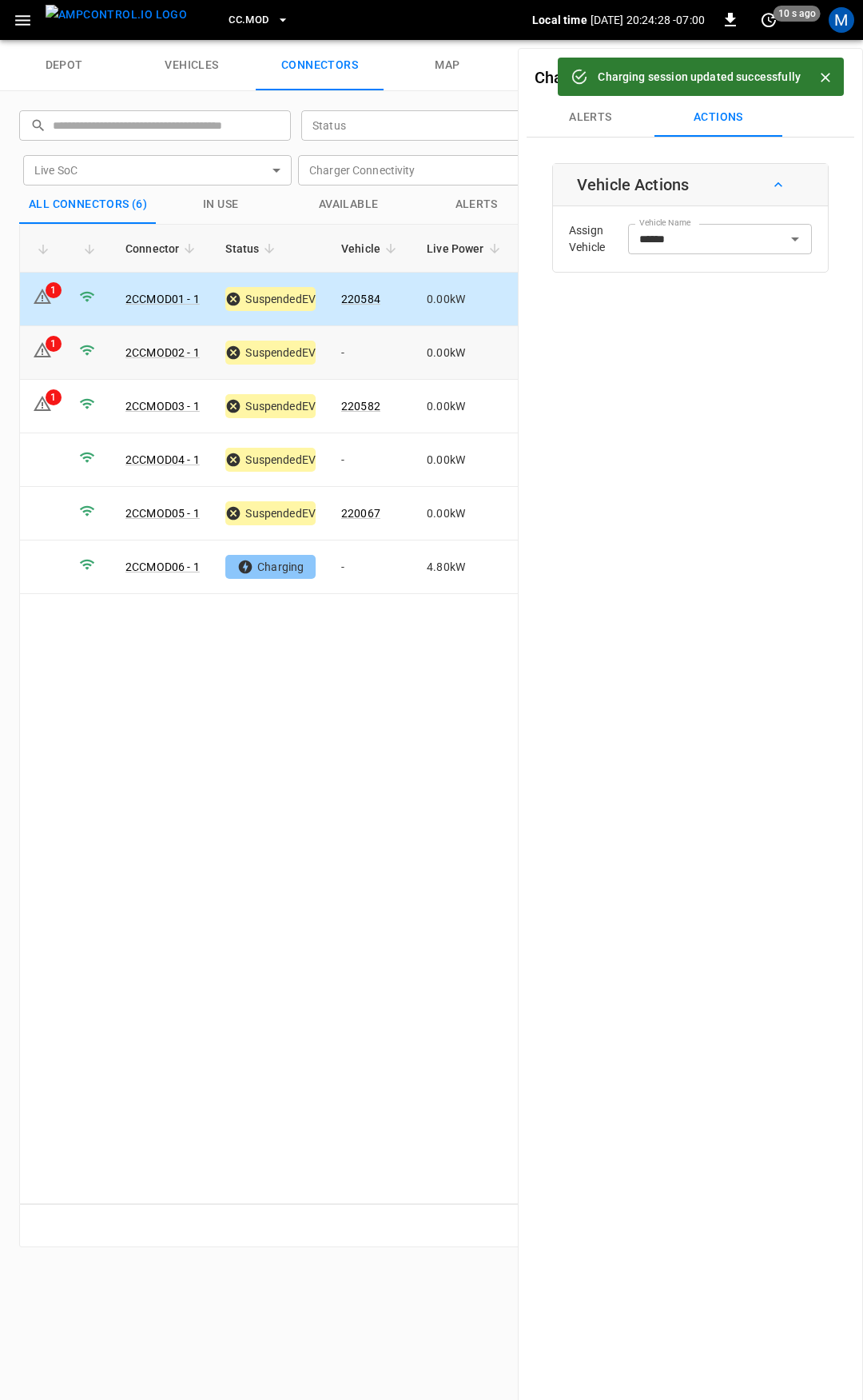
drag, startPoint x: 365, startPoint y: 331, endPoint x: 369, endPoint y: 343, distance: 12.6
click at [366, 332] on td "-" at bounding box center [372, 353] width 85 height 54
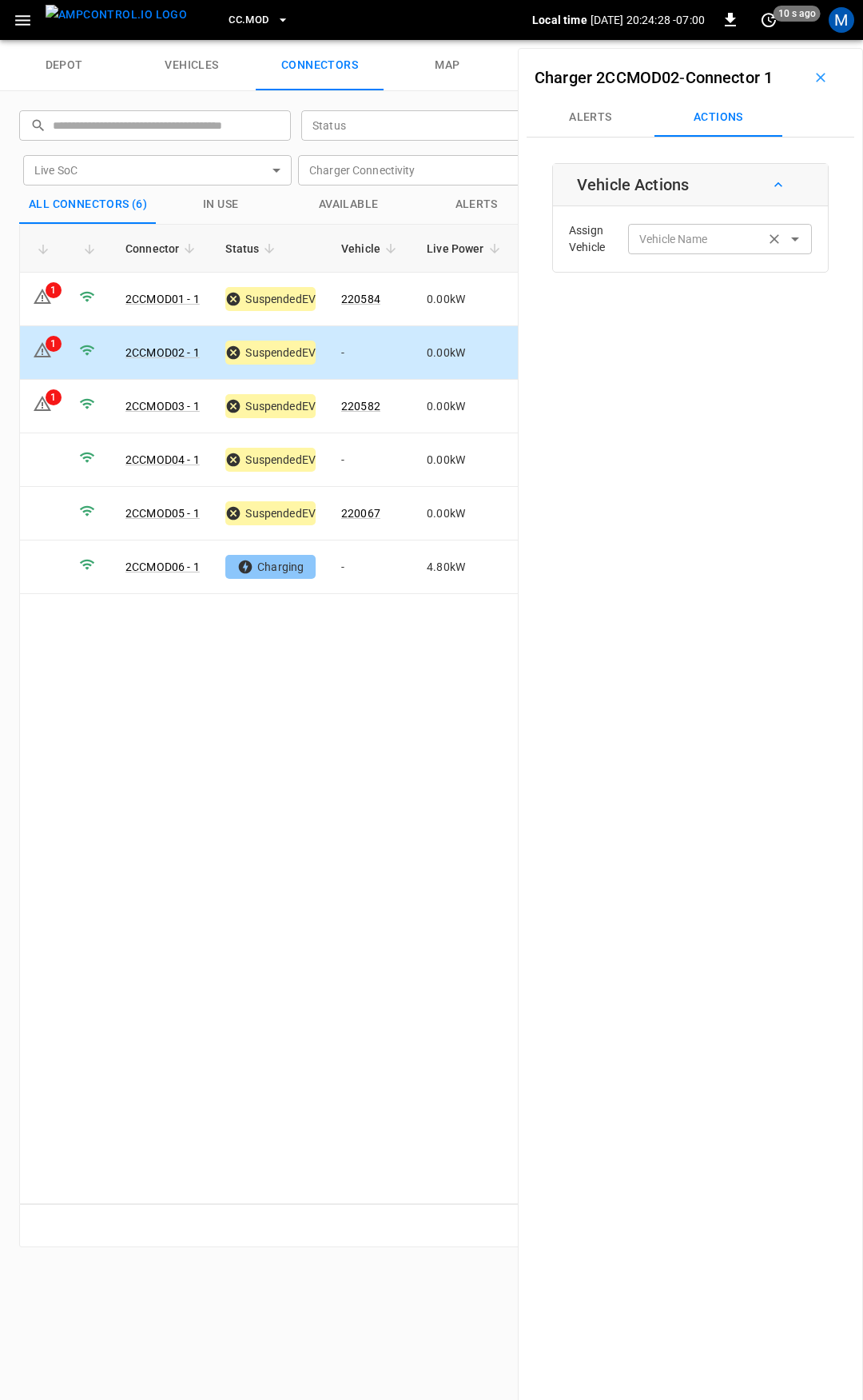
click at [706, 242] on input "Vehicle Name" at bounding box center [696, 239] width 127 height 20
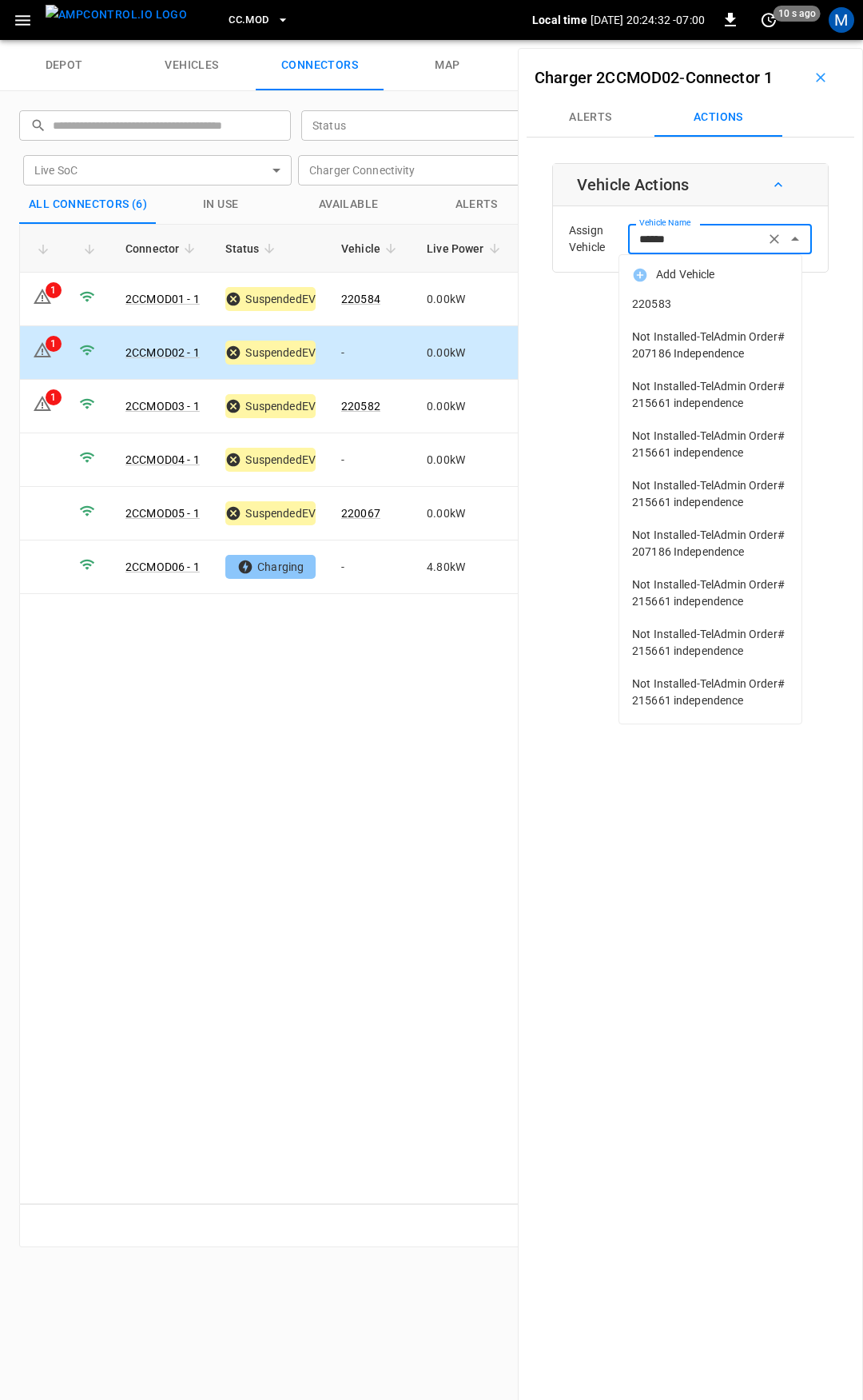
click at [700, 304] on span "220583" at bounding box center [711, 304] width 157 height 17
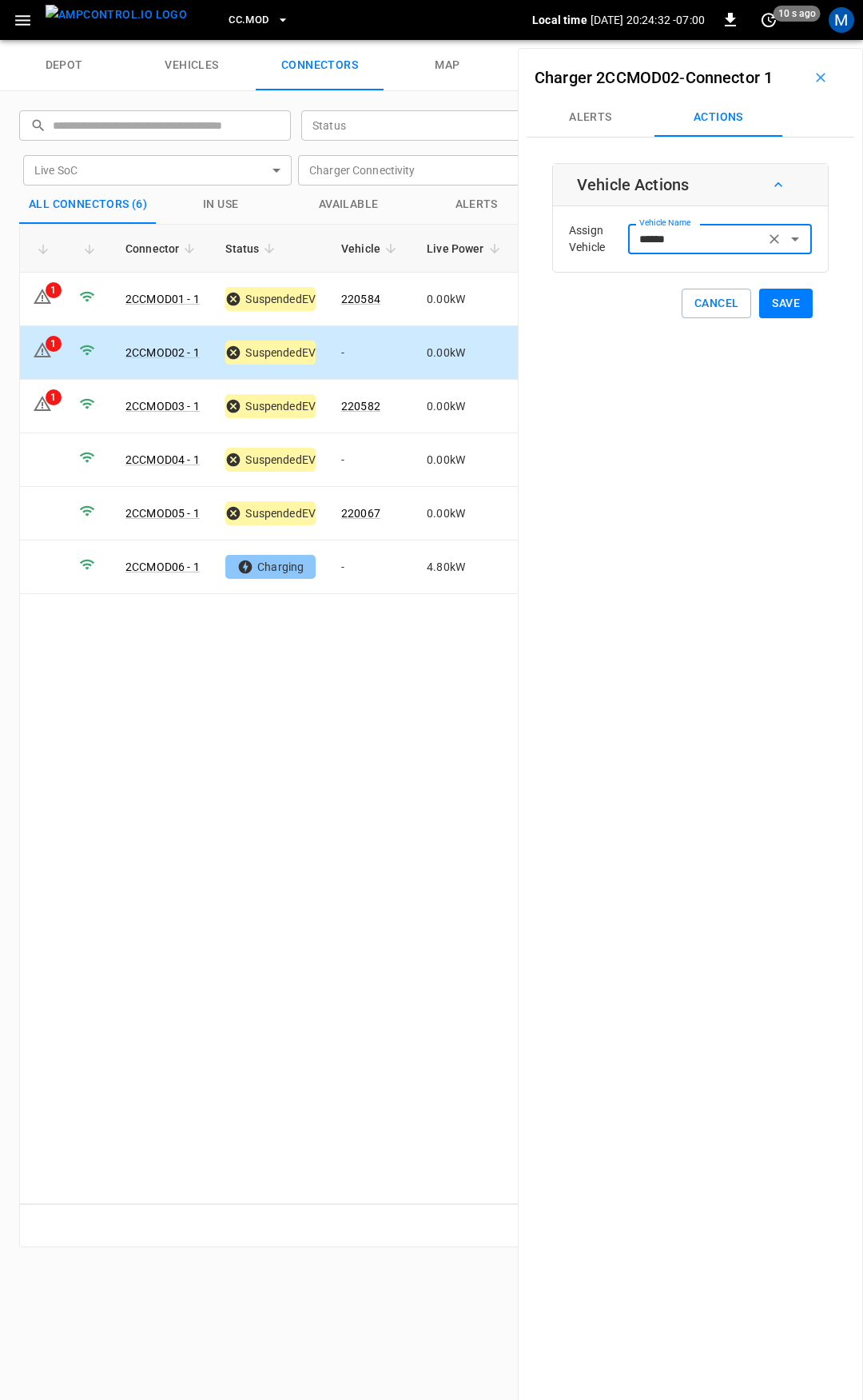
type input "******"
click at [773, 304] on button "Save" at bounding box center [786, 304] width 54 height 30
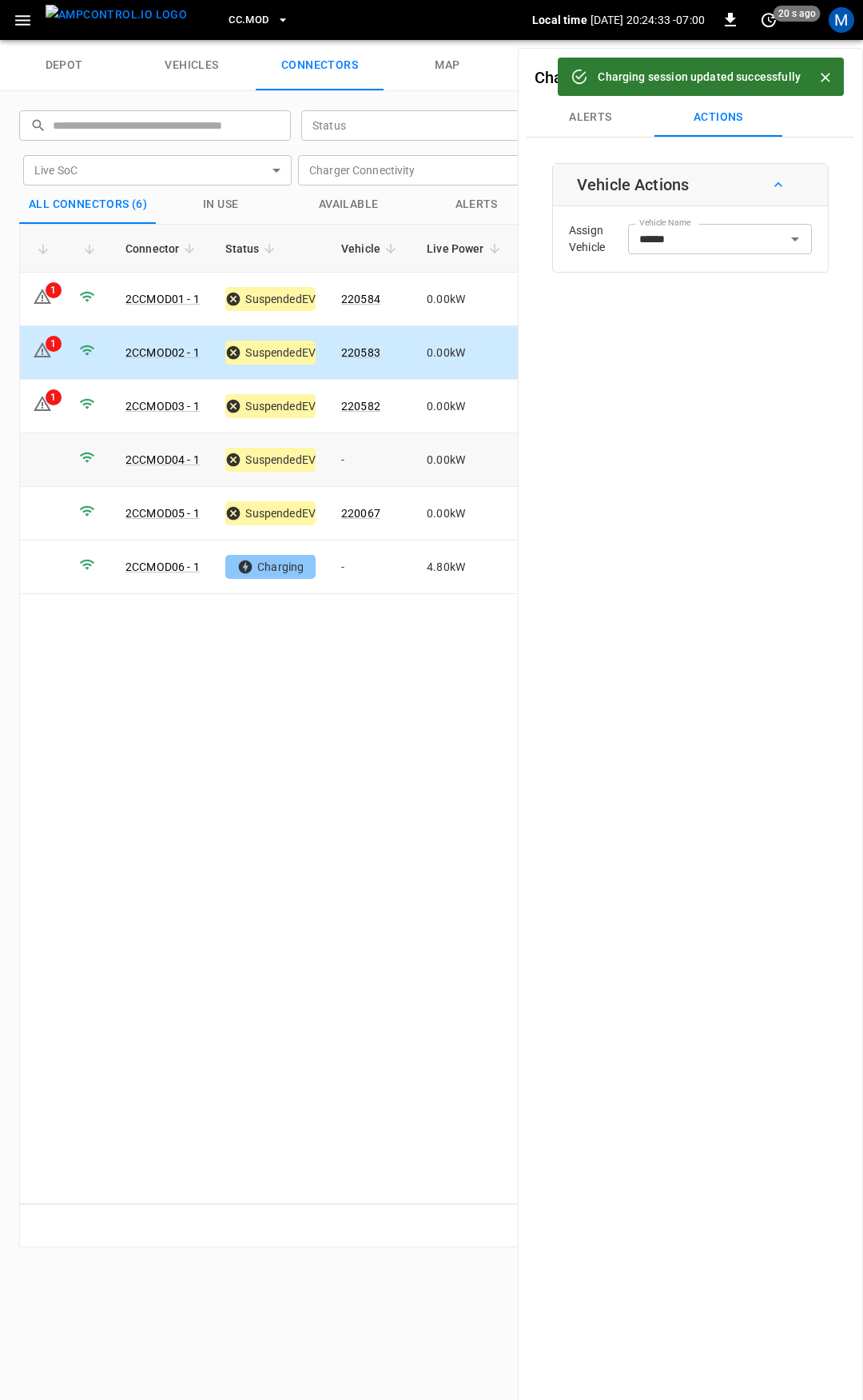
click at [367, 462] on td "-" at bounding box center [372, 460] width 85 height 54
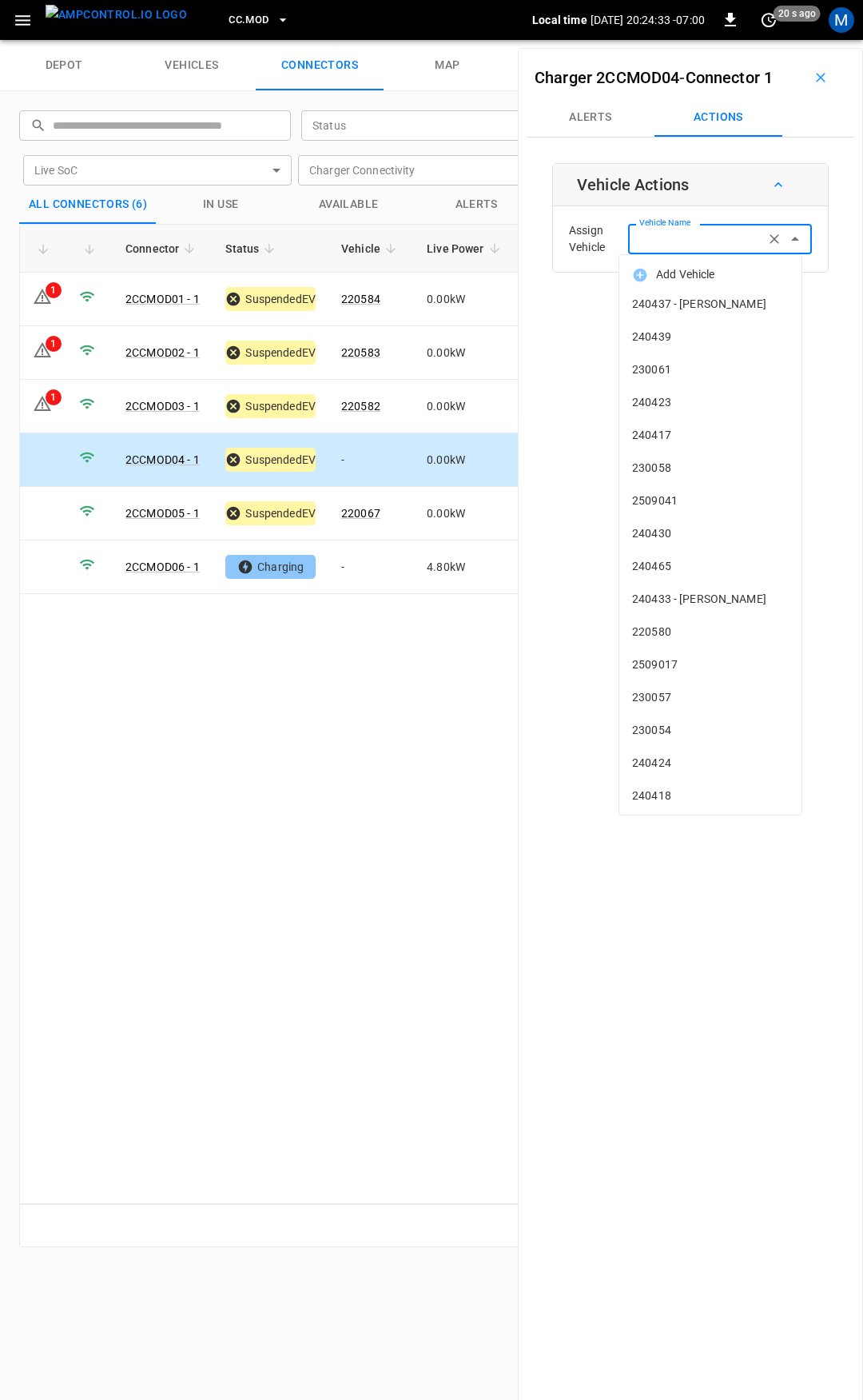
click at [699, 232] on input "Vehicle Name" at bounding box center [696, 239] width 127 height 20
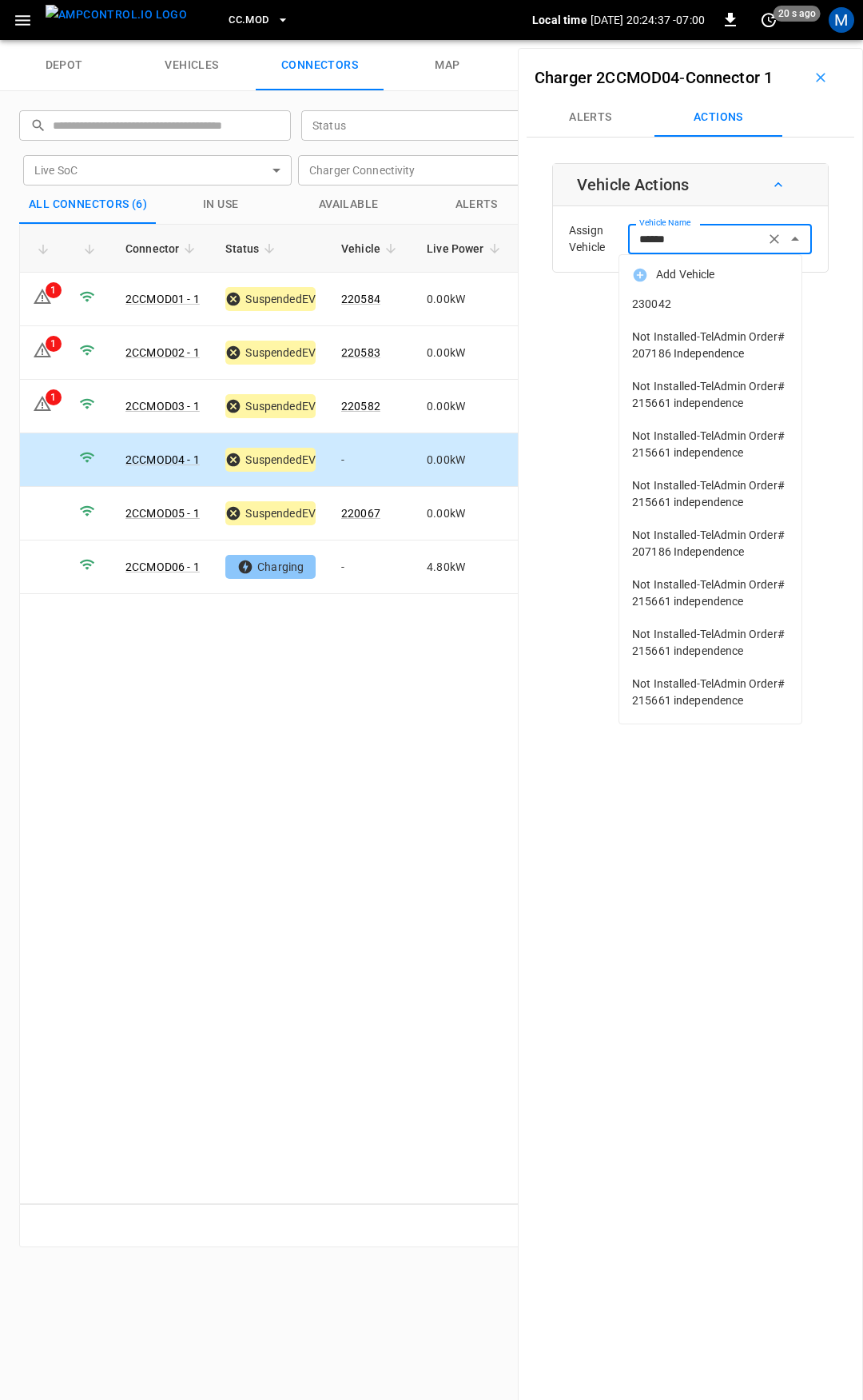
click at [739, 292] on li "230042" at bounding box center [711, 304] width 182 height 33
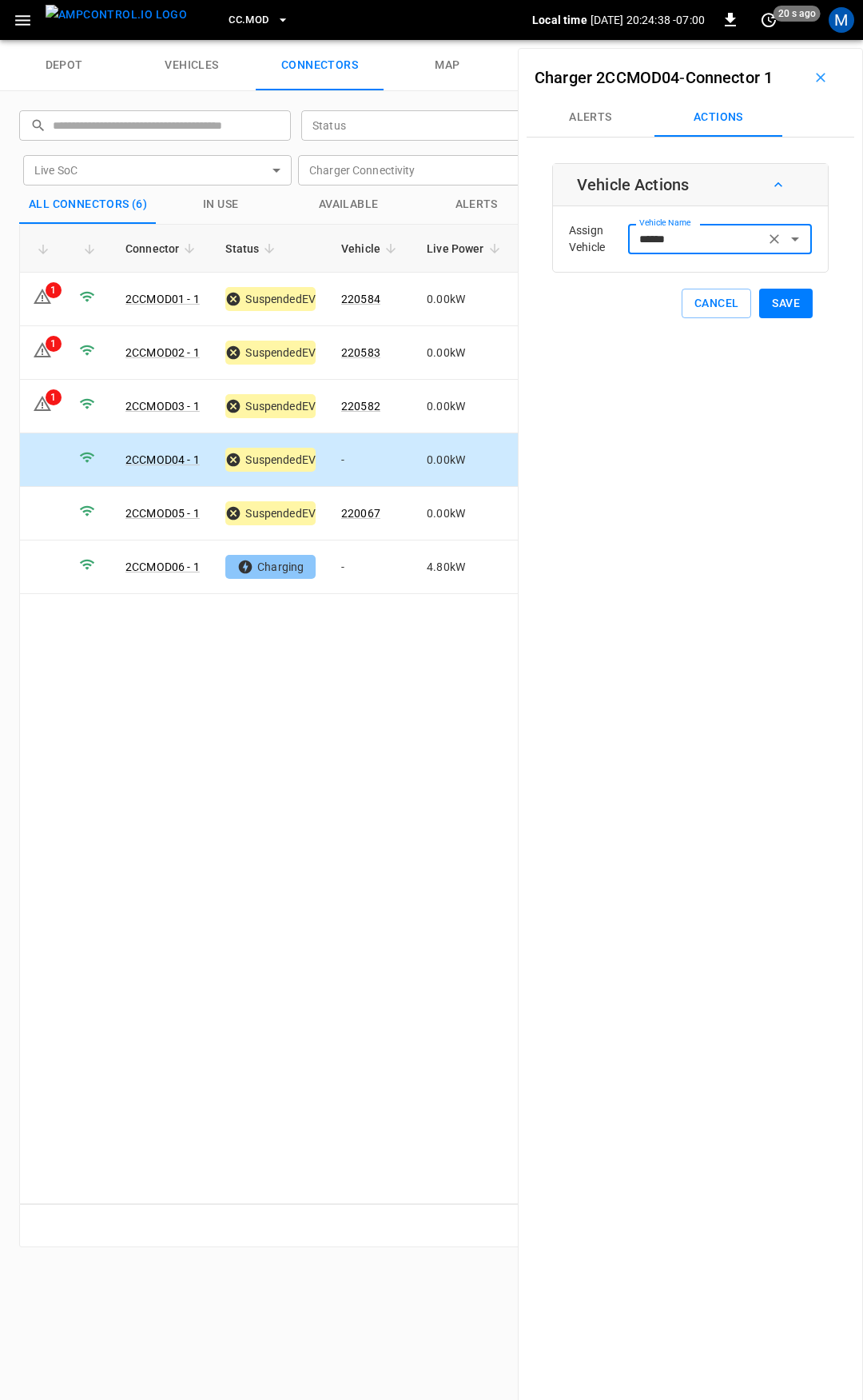
type input "******"
click at [781, 309] on button "Save" at bounding box center [786, 304] width 54 height 30
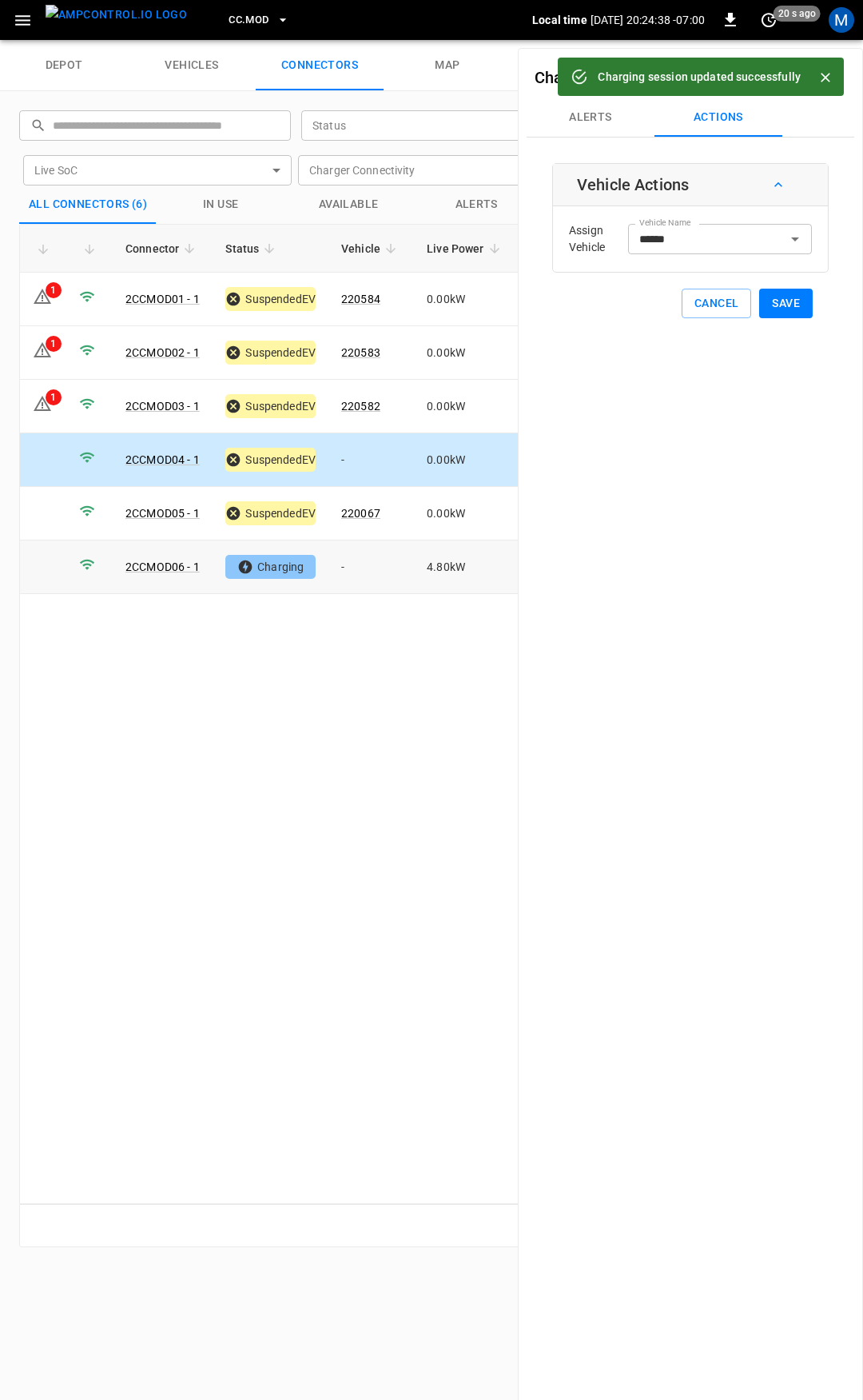
drag, startPoint x: 347, startPoint y: 561, endPoint x: 438, endPoint y: 540, distance: 93.4
click at [349, 560] on td "-" at bounding box center [372, 568] width 85 height 54
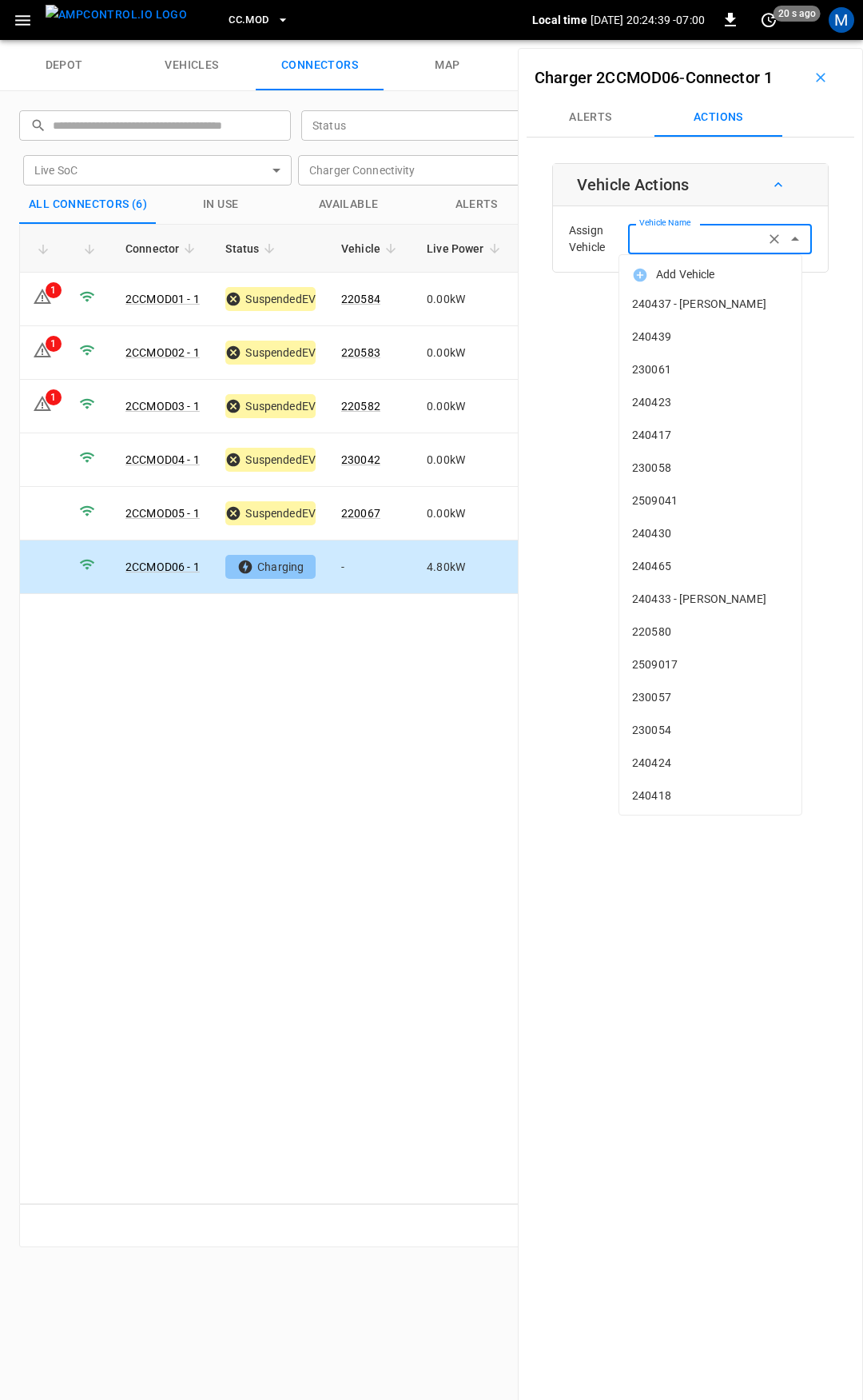
click at [700, 242] on input "Vehicle Name" at bounding box center [696, 239] width 127 height 20
type input "***"
type input "**"
type input "*"
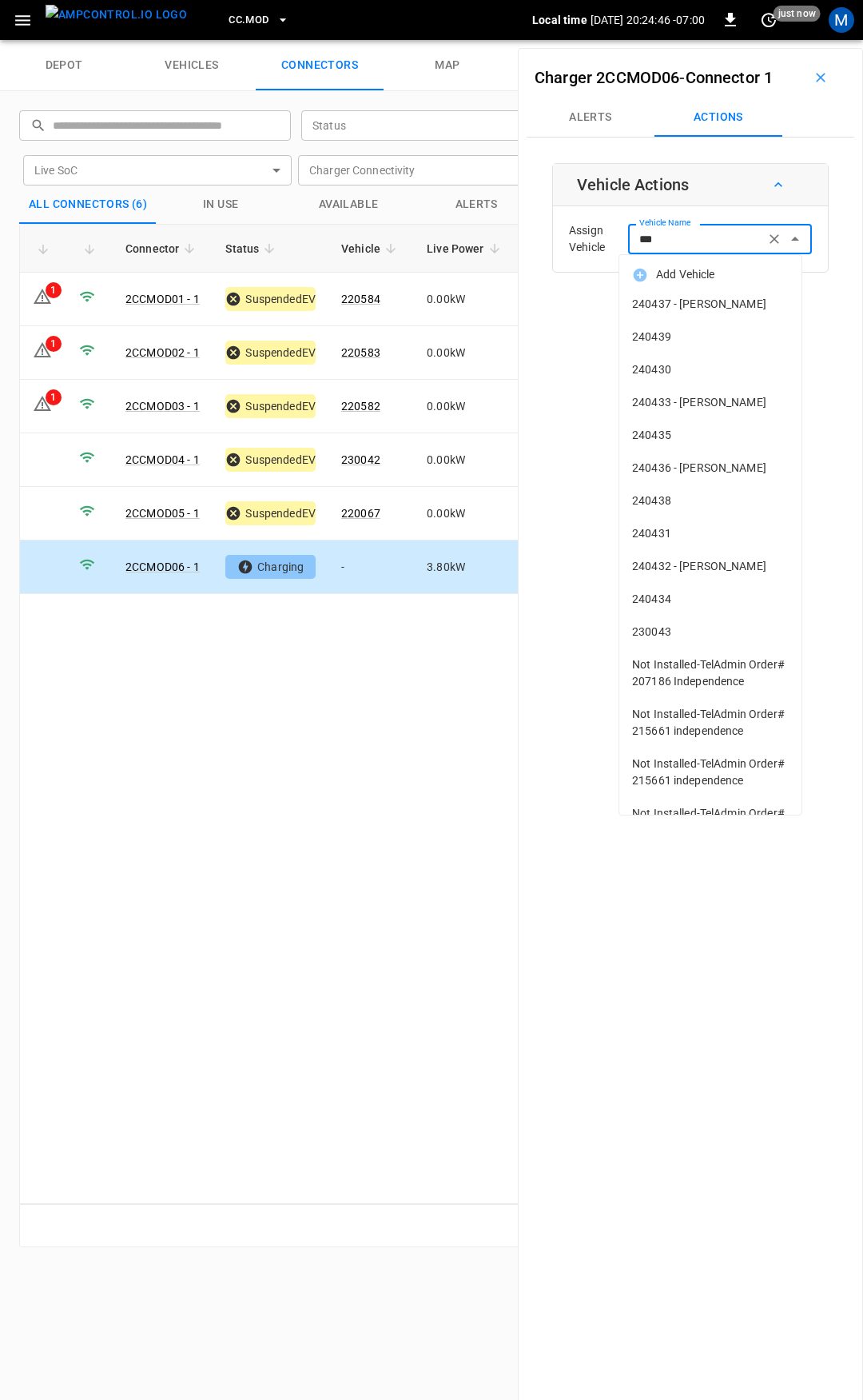
click at [711, 637] on span "230043" at bounding box center [711, 632] width 157 height 17
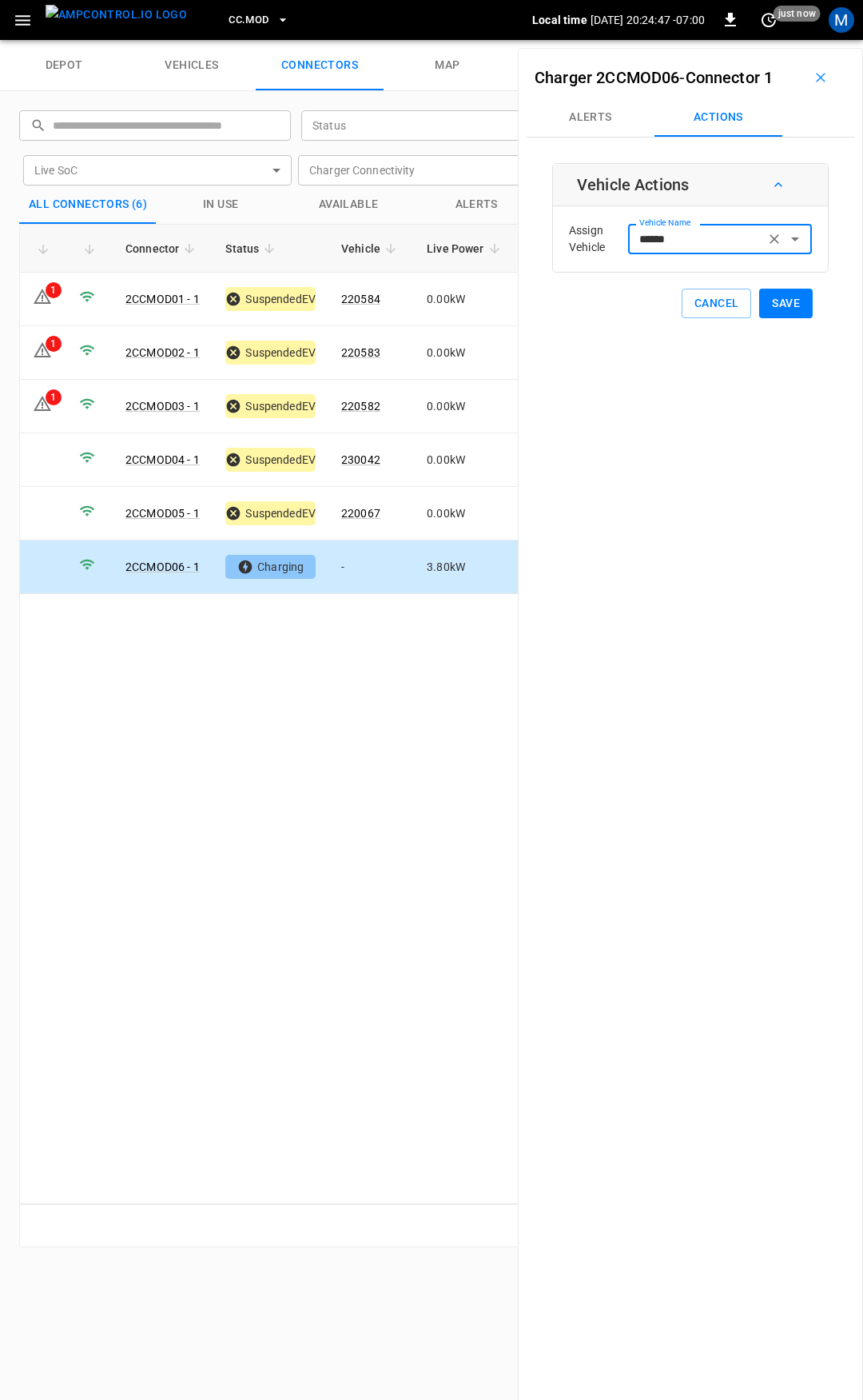
type input "******"
click at [772, 314] on button "Save" at bounding box center [786, 304] width 54 height 30
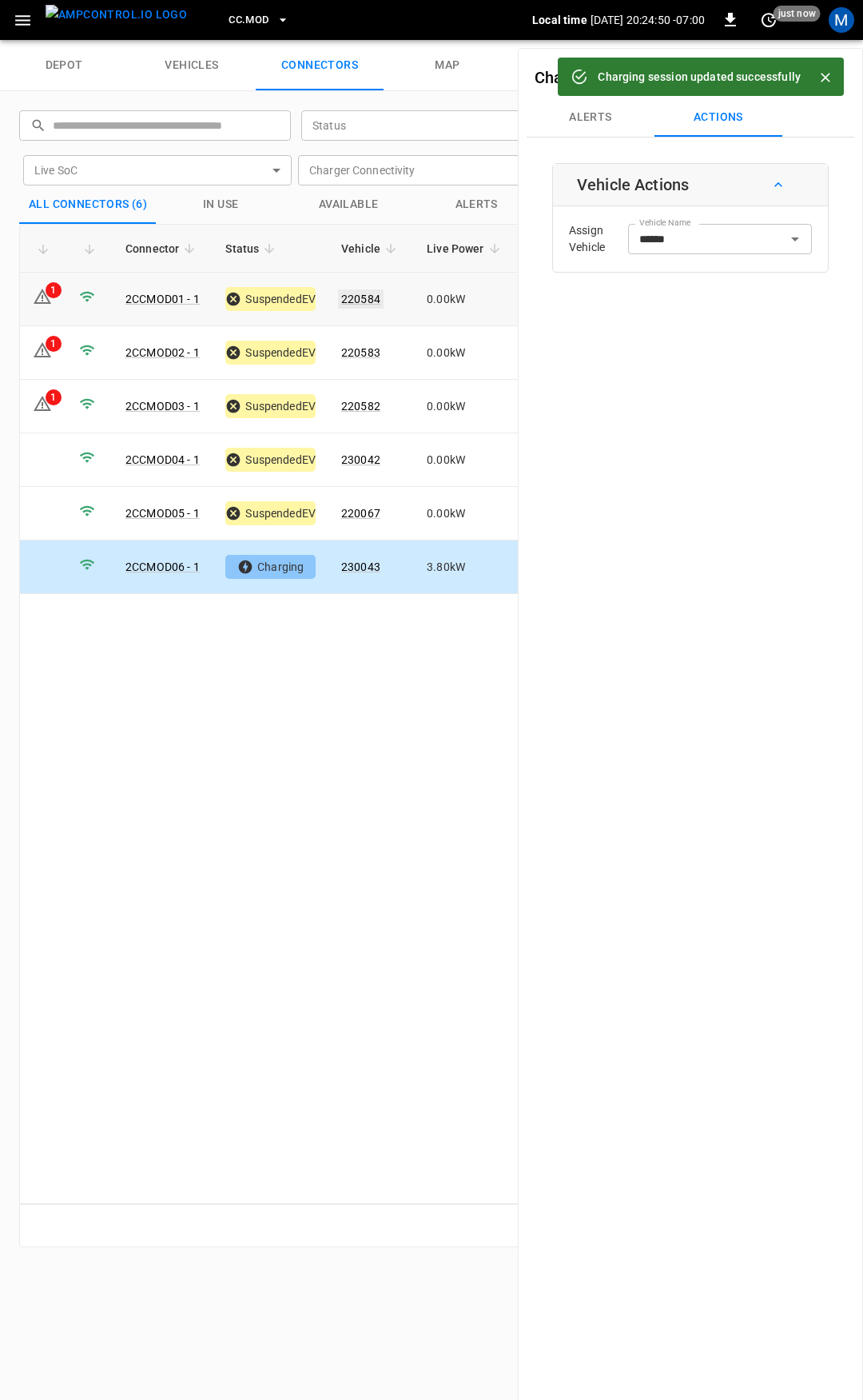
click at [373, 297] on link "220584" at bounding box center [360, 298] width 46 height 20
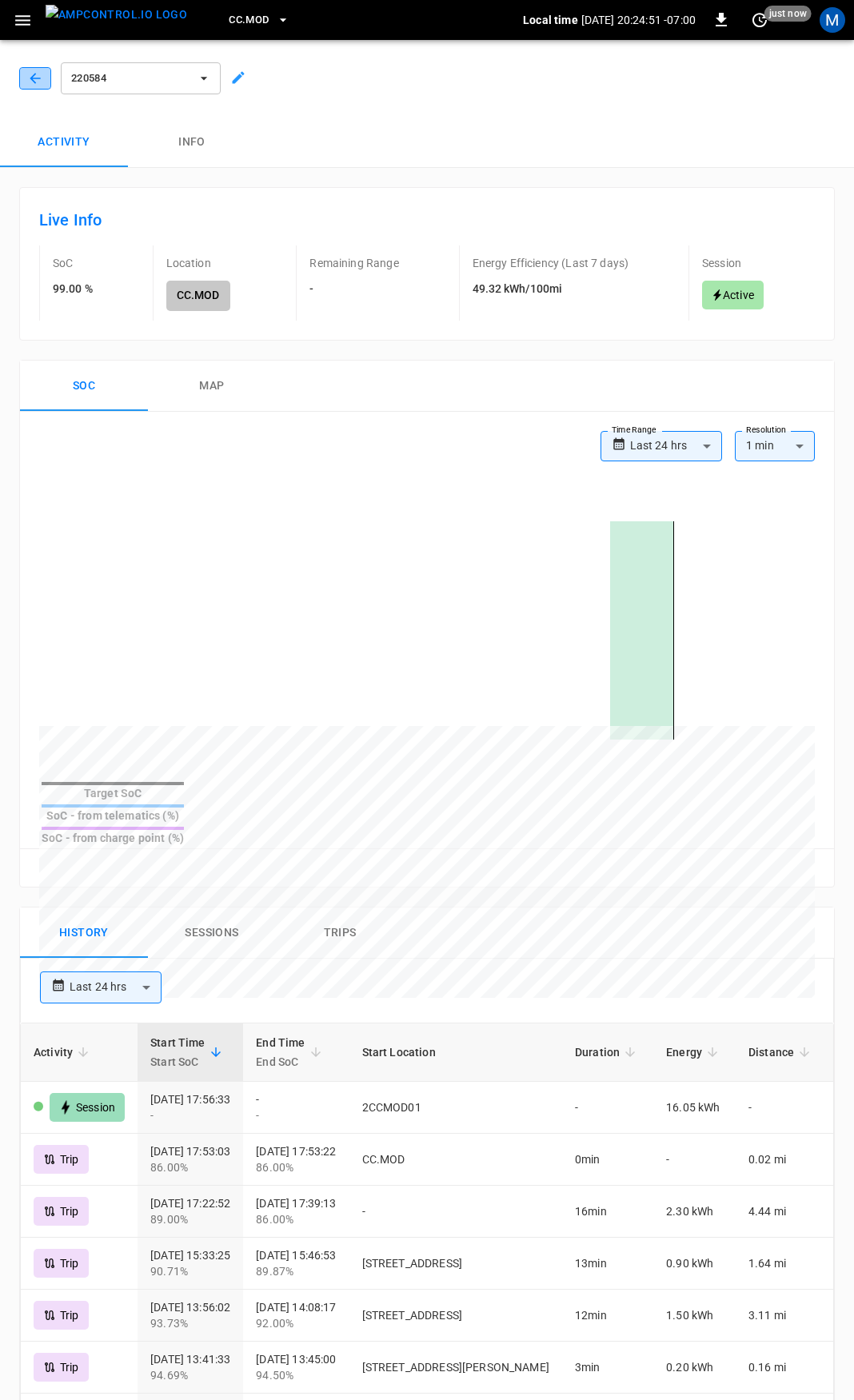
click at [43, 84] on button "button" at bounding box center [35, 78] width 32 height 22
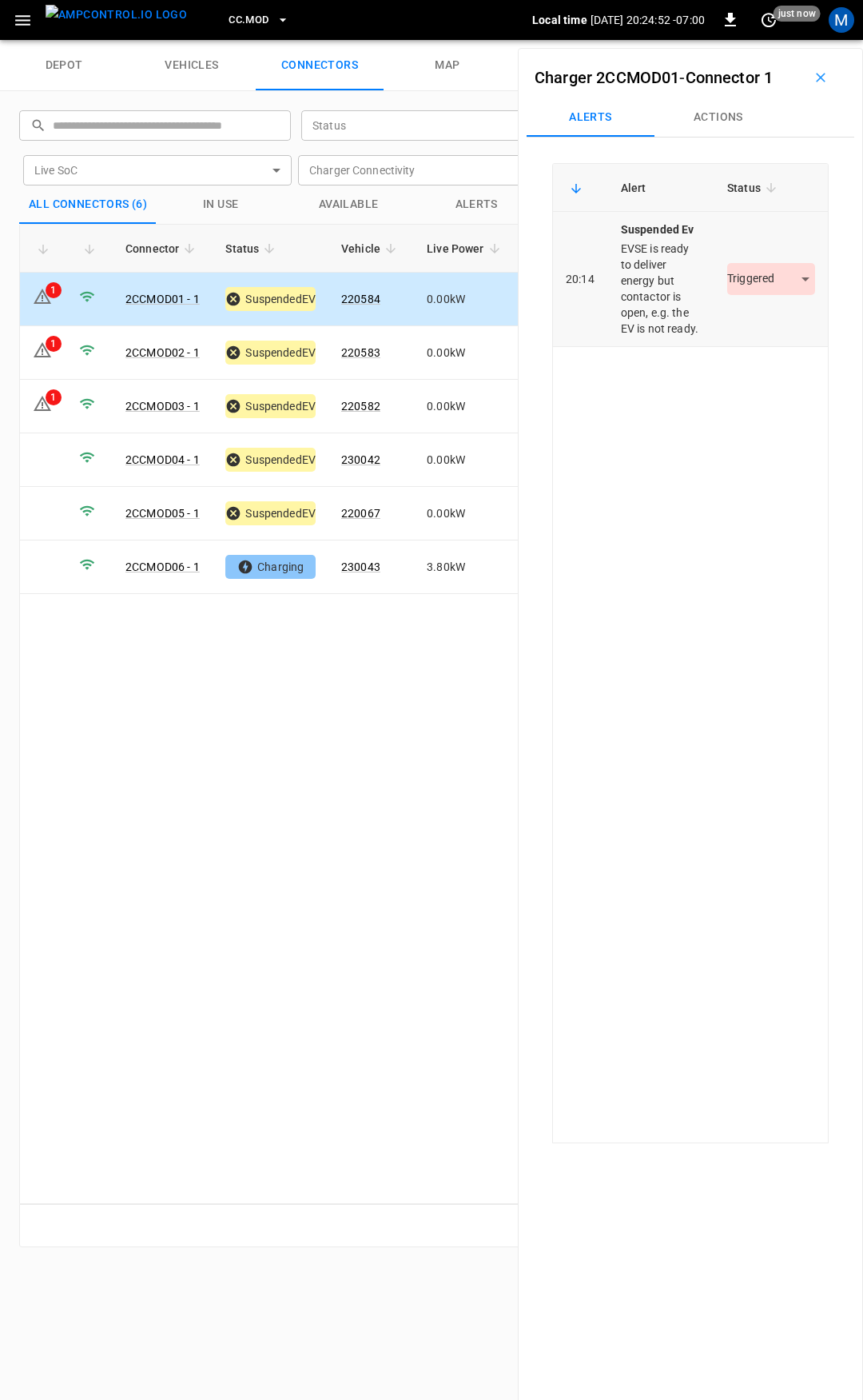
click at [757, 40] on body "CC.MOD Local time [DATE] 20:24:52 -07:00 0 just now M depot vehicles connectors…" at bounding box center [431, 20] width 863 height 40
click at [751, 331] on li "Resolved" at bounding box center [763, 326] width 100 height 26
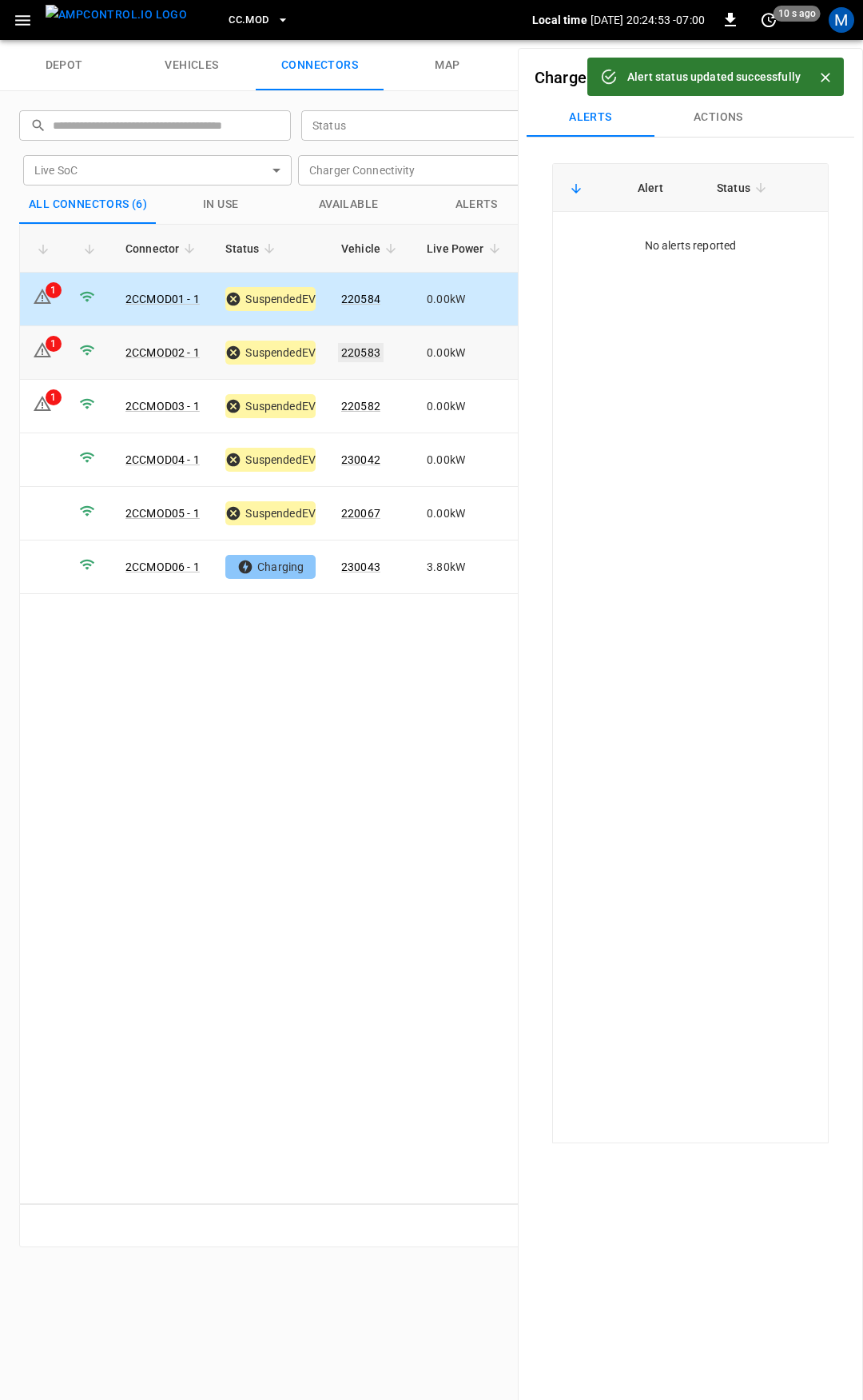
click at [369, 350] on link "220583" at bounding box center [360, 352] width 46 height 20
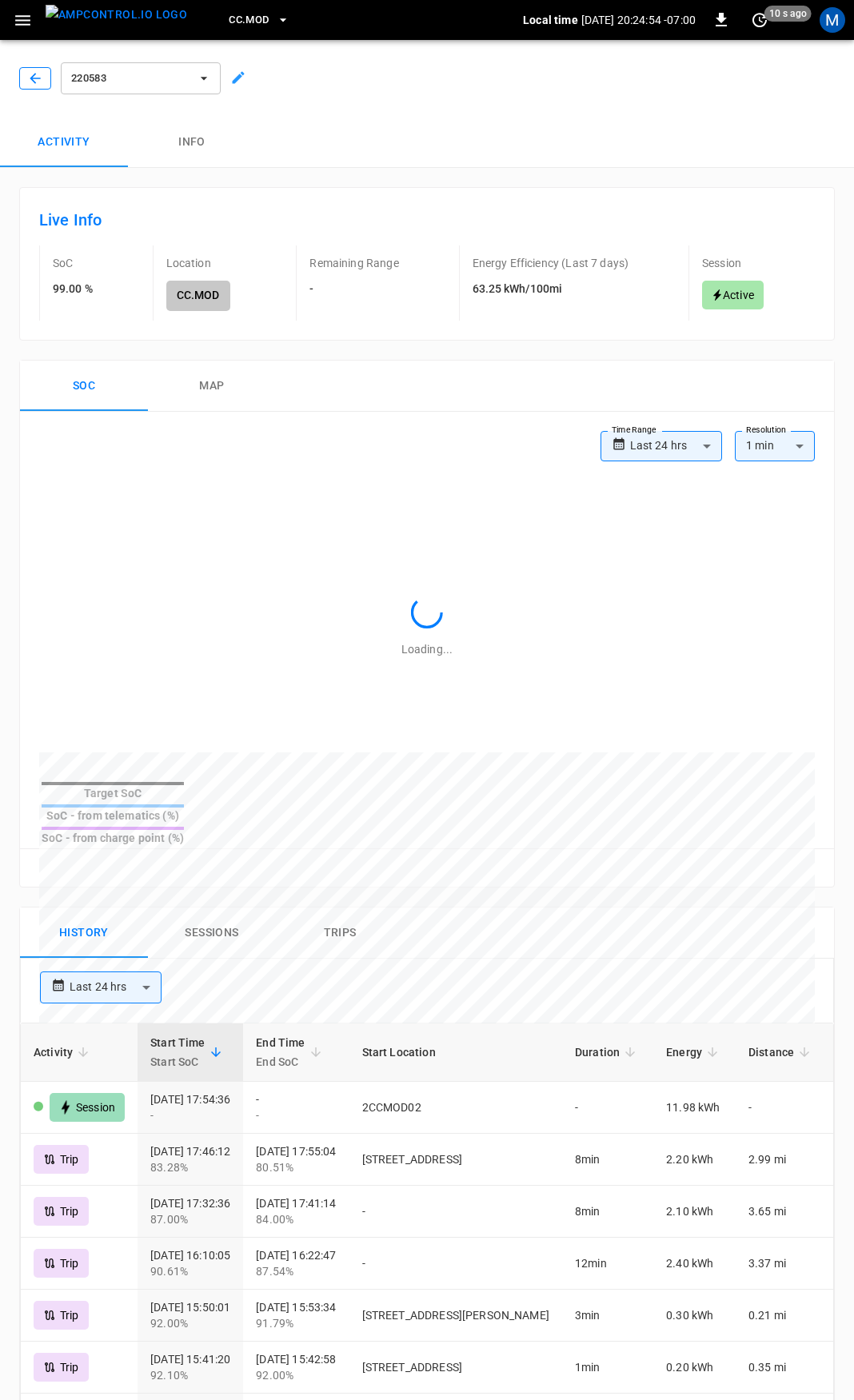
click at [35, 76] on icon "button" at bounding box center [34, 78] width 16 height 16
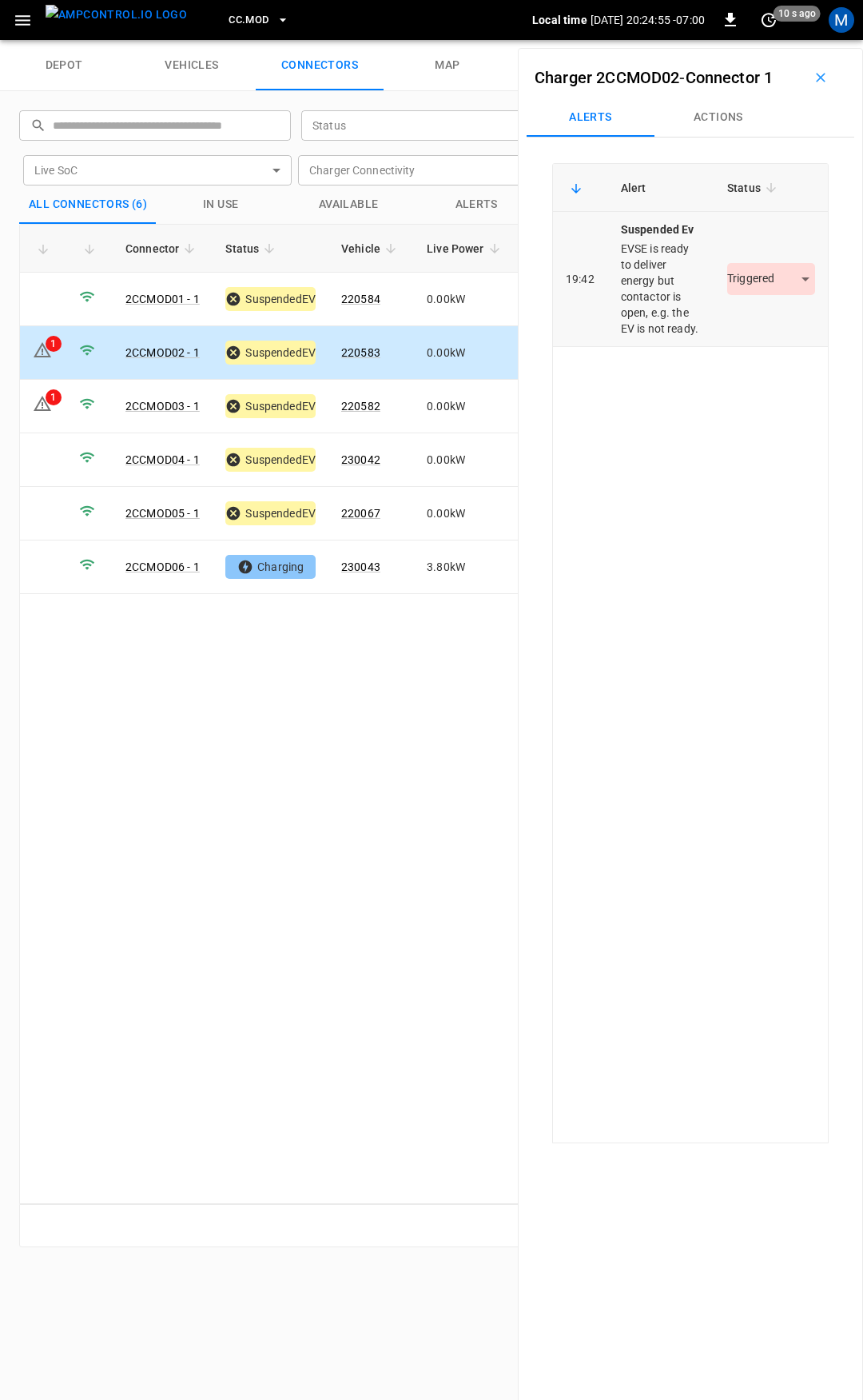
click at [774, 40] on body "CC.MOD Local time [DATE] 20:24:55 -07:00 0 10 s ago M depot vehicles connectors…" at bounding box center [431, 20] width 863 height 40
click at [758, 327] on li "Resolved" at bounding box center [763, 326] width 100 height 26
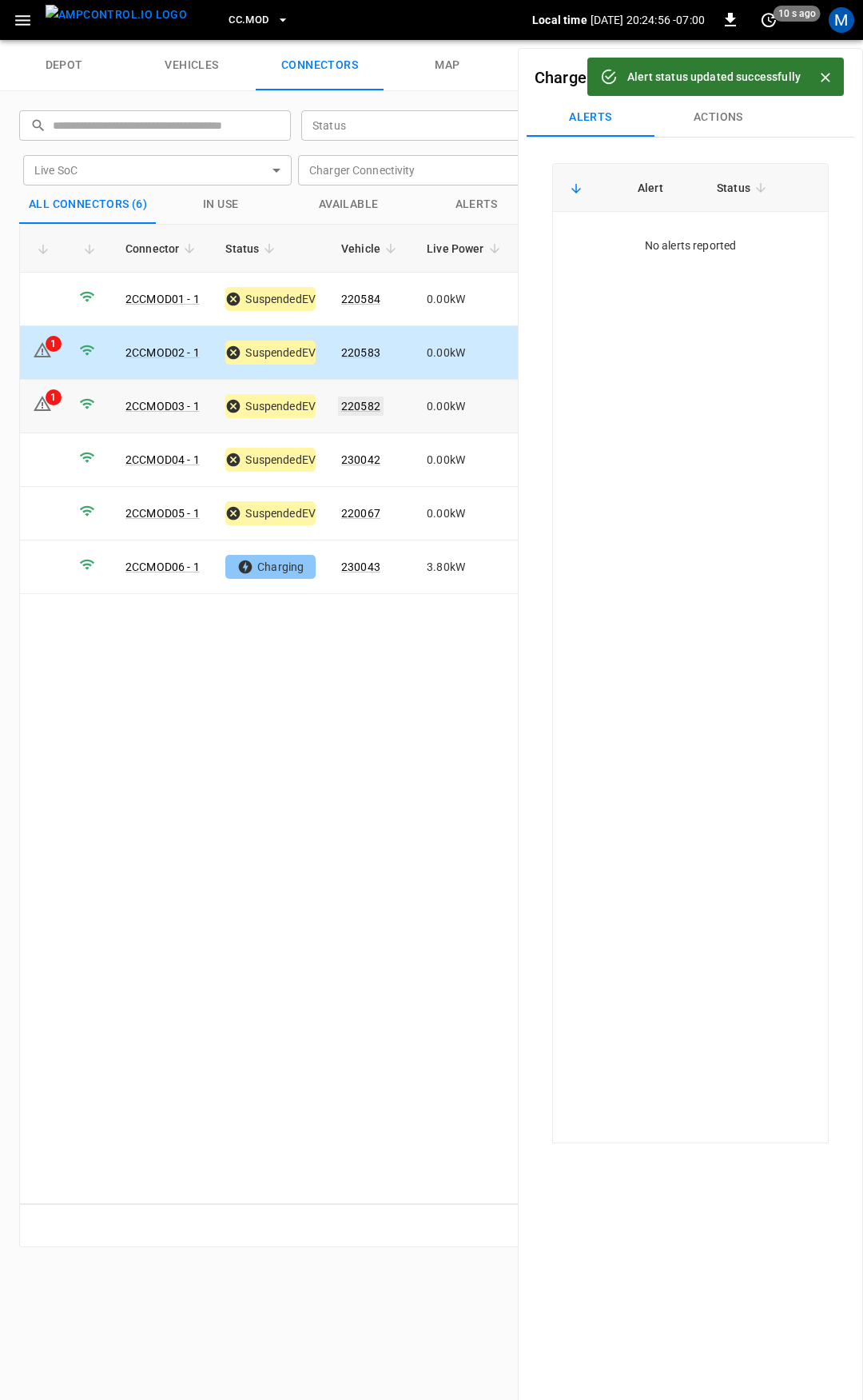
click at [364, 404] on link "220582" at bounding box center [360, 406] width 46 height 20
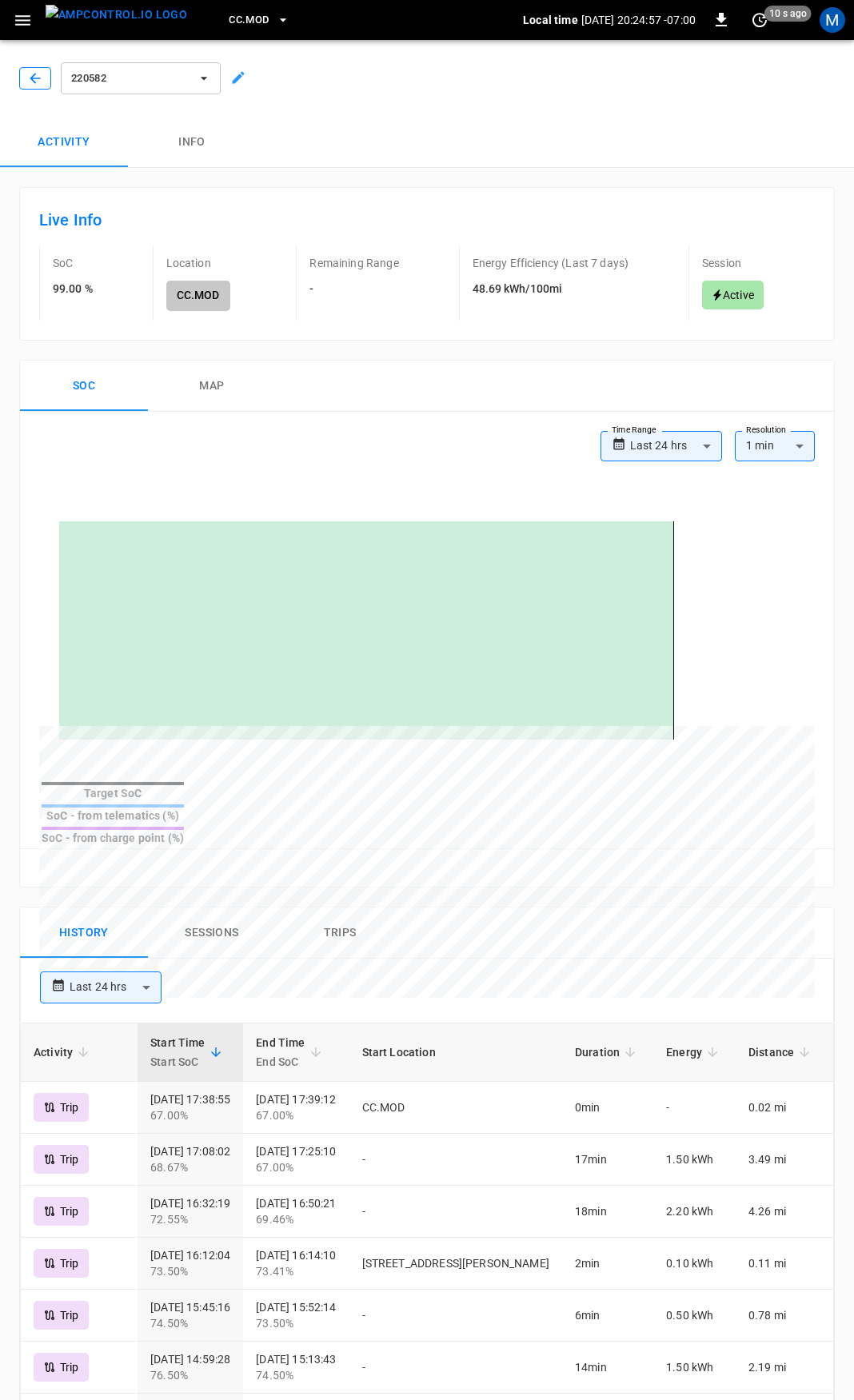
click at [30, 71] on button "button" at bounding box center [35, 78] width 32 height 22
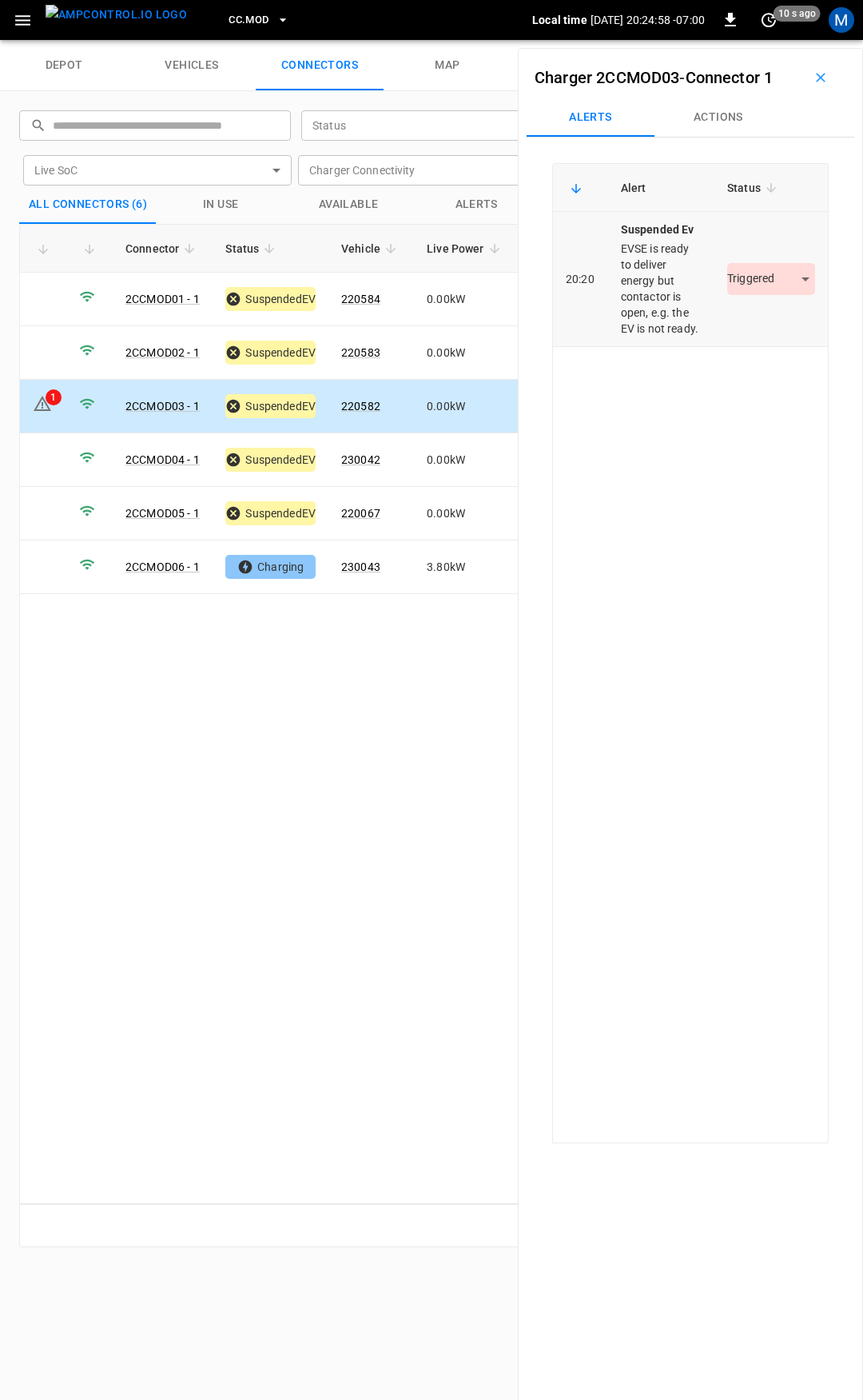
click at [745, 40] on body "CC.MOD Local time [DATE] 20:24:58 -07:00 0 10 s ago M depot vehicles connectors…" at bounding box center [431, 20] width 863 height 40
click at [773, 330] on li "Resolved" at bounding box center [763, 326] width 100 height 26
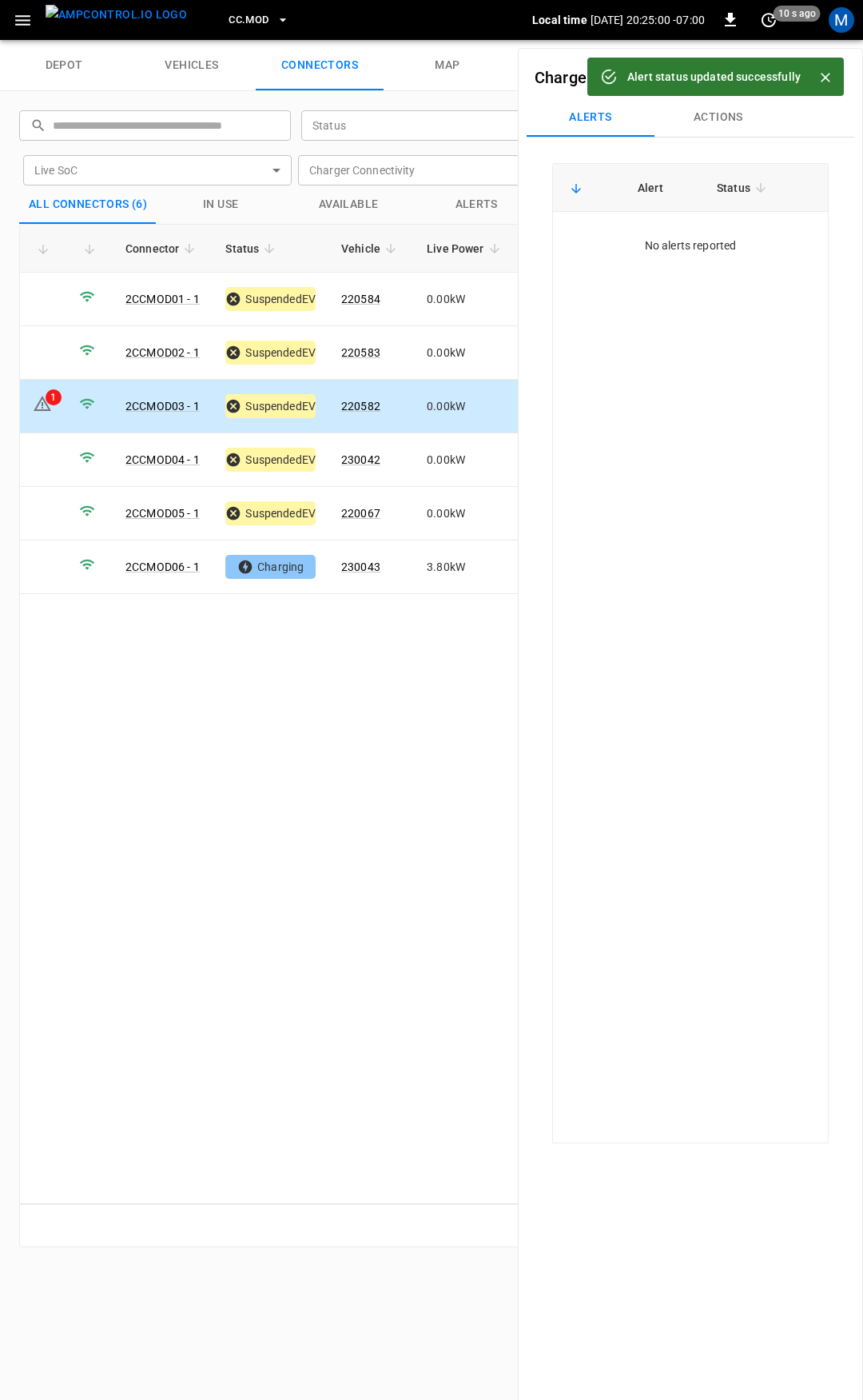
click at [242, 11] on button "CC.MOD" at bounding box center [258, 20] width 73 height 32
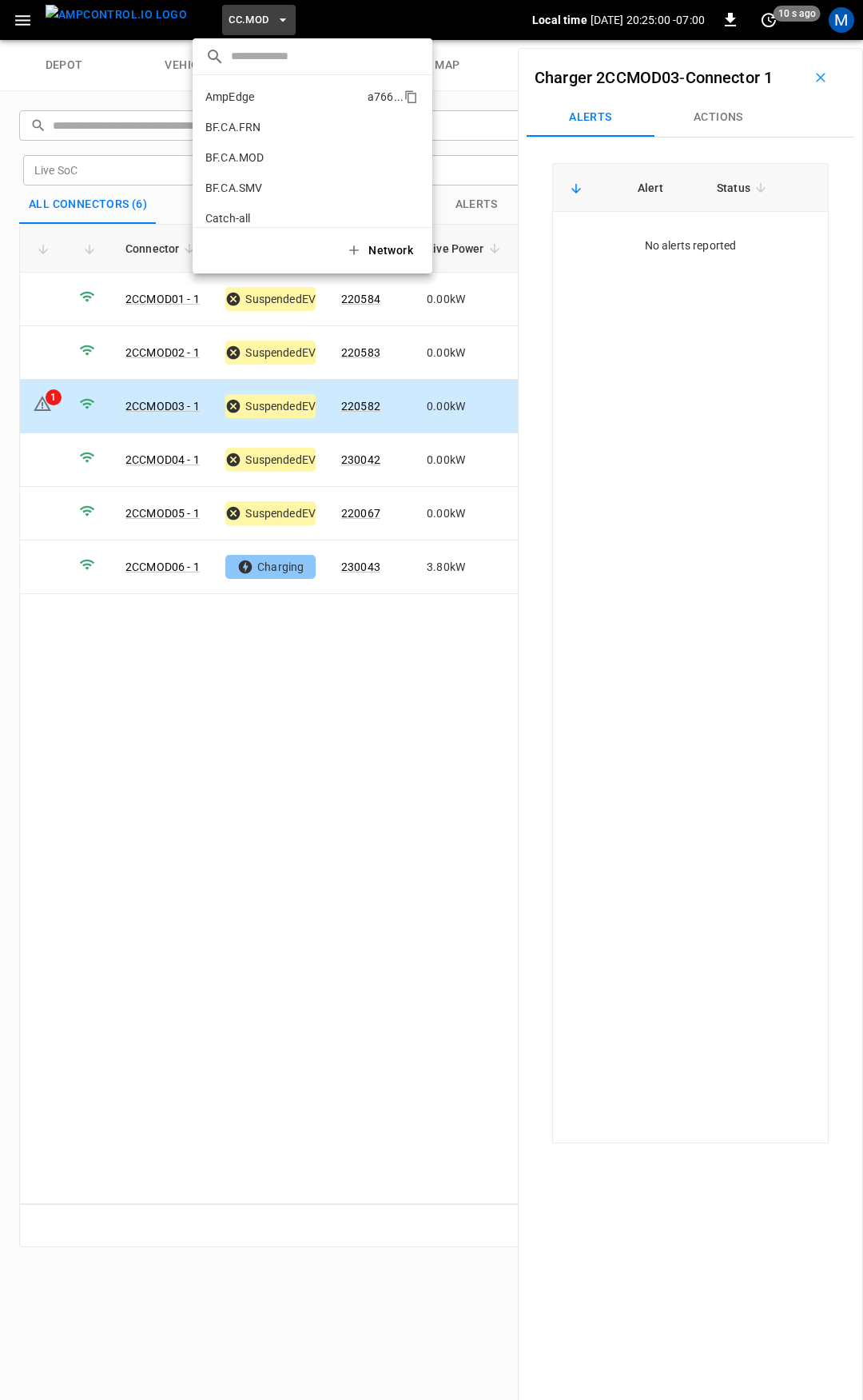
scroll to position [390, 0]
click at [283, 136] on p "CC.SAC" at bounding box center [283, 131] width 157 height 16
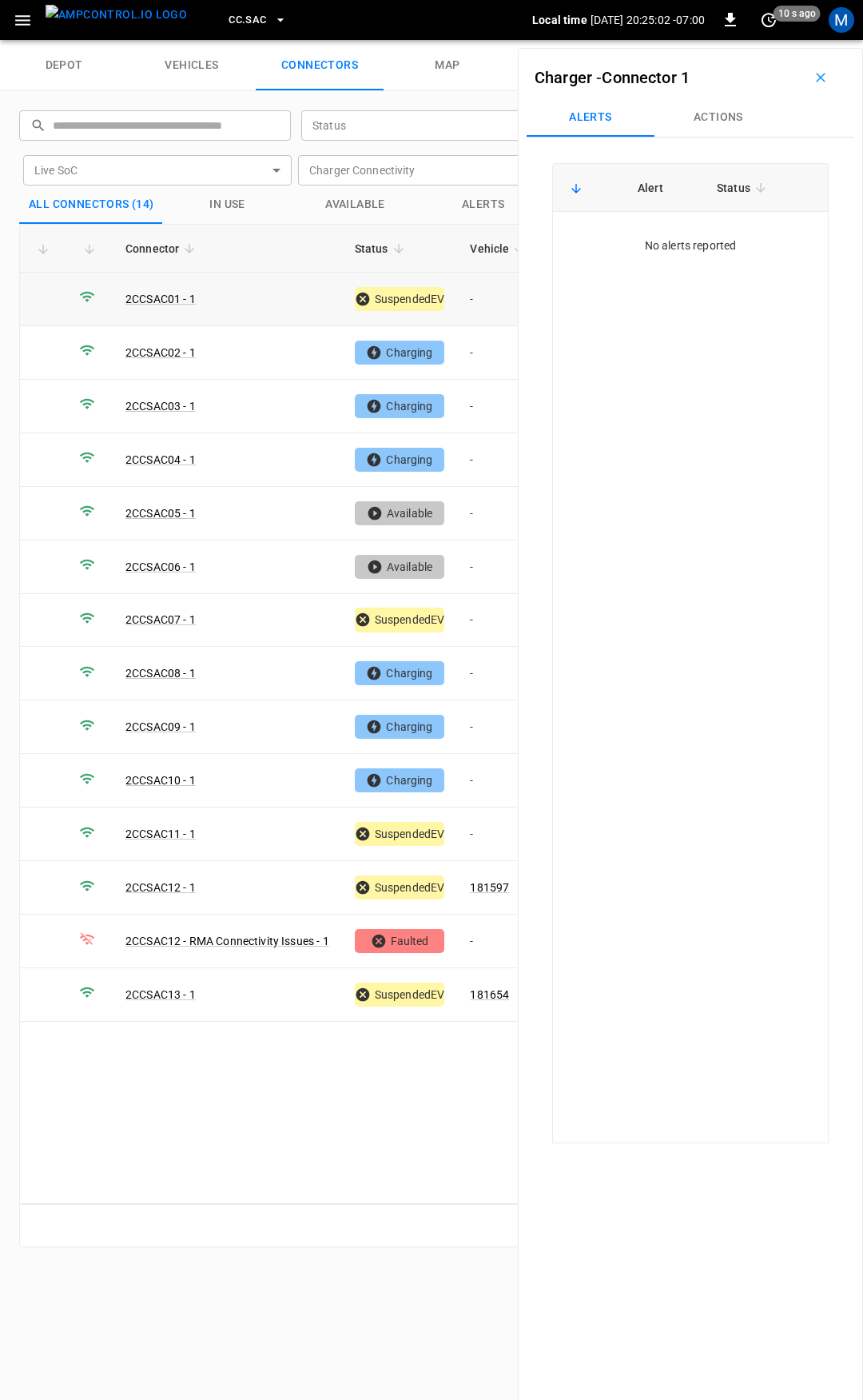
click at [489, 295] on td "-" at bounding box center [500, 299] width 85 height 54
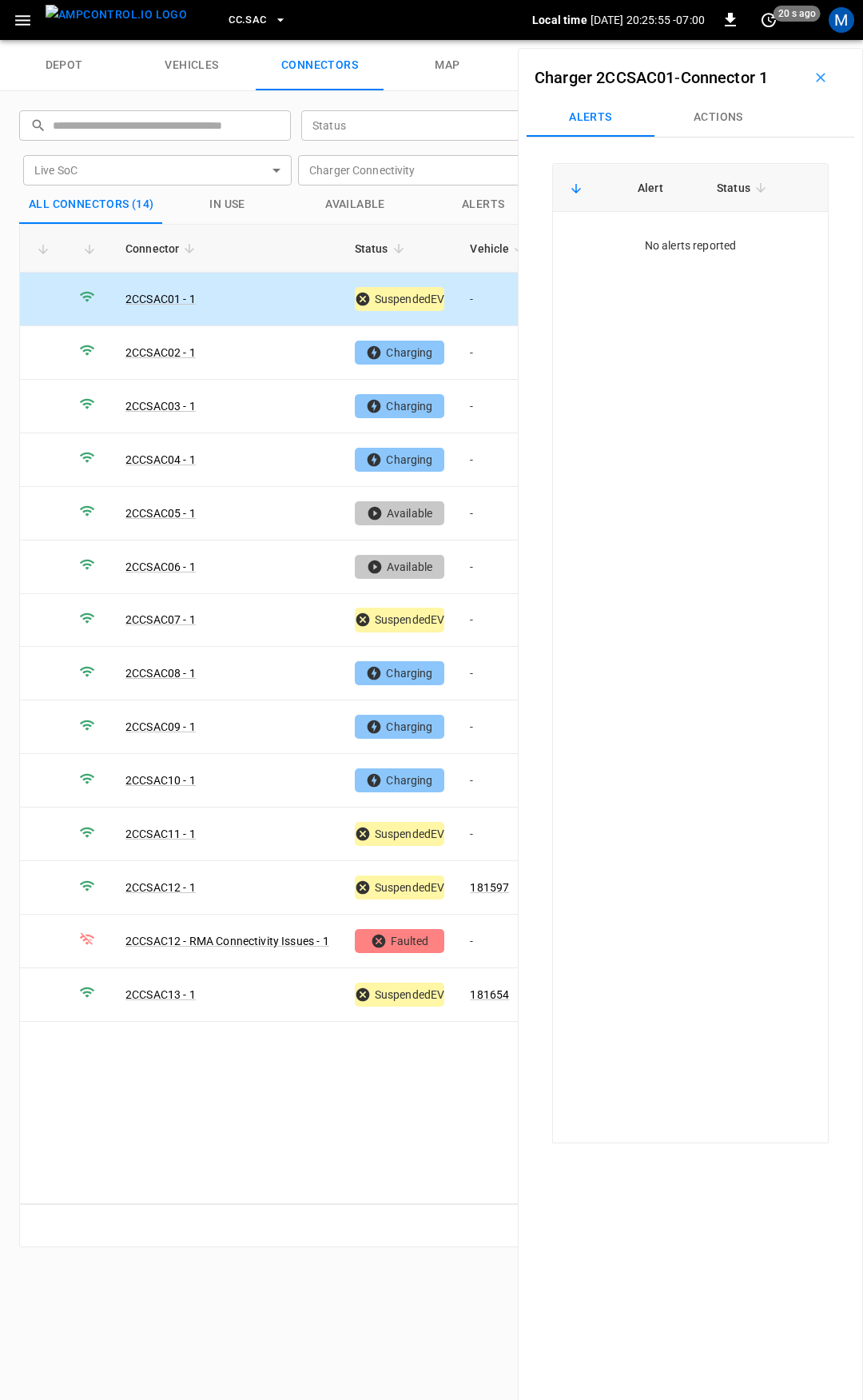
click at [713, 112] on button "Actions" at bounding box center [719, 117] width 128 height 38
click at [673, 234] on div "Vehicle Name Vehicle Name" at bounding box center [720, 239] width 184 height 30
click at [677, 248] on div "Vehicle Name" at bounding box center [720, 239] width 184 height 30
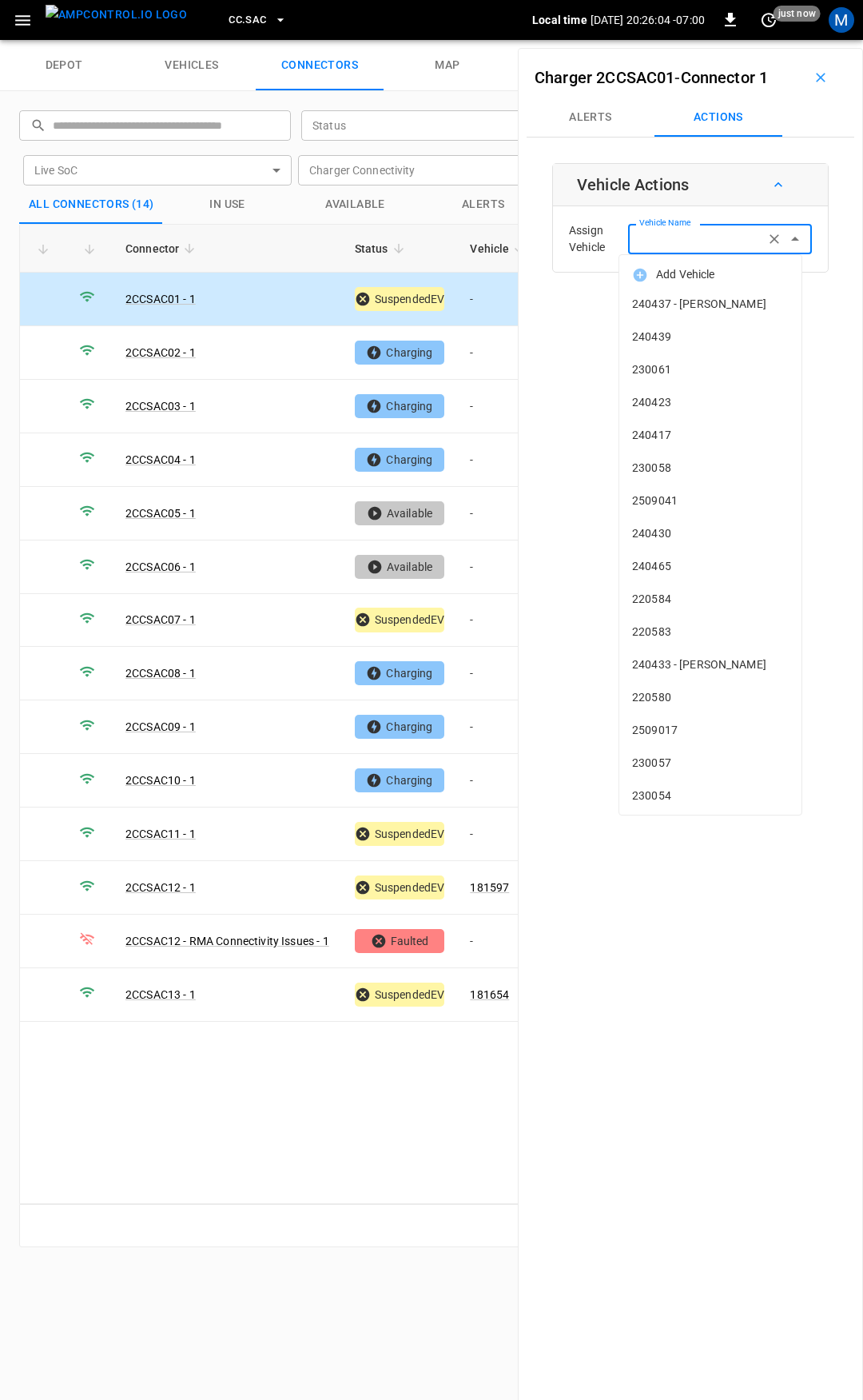
type input "*"
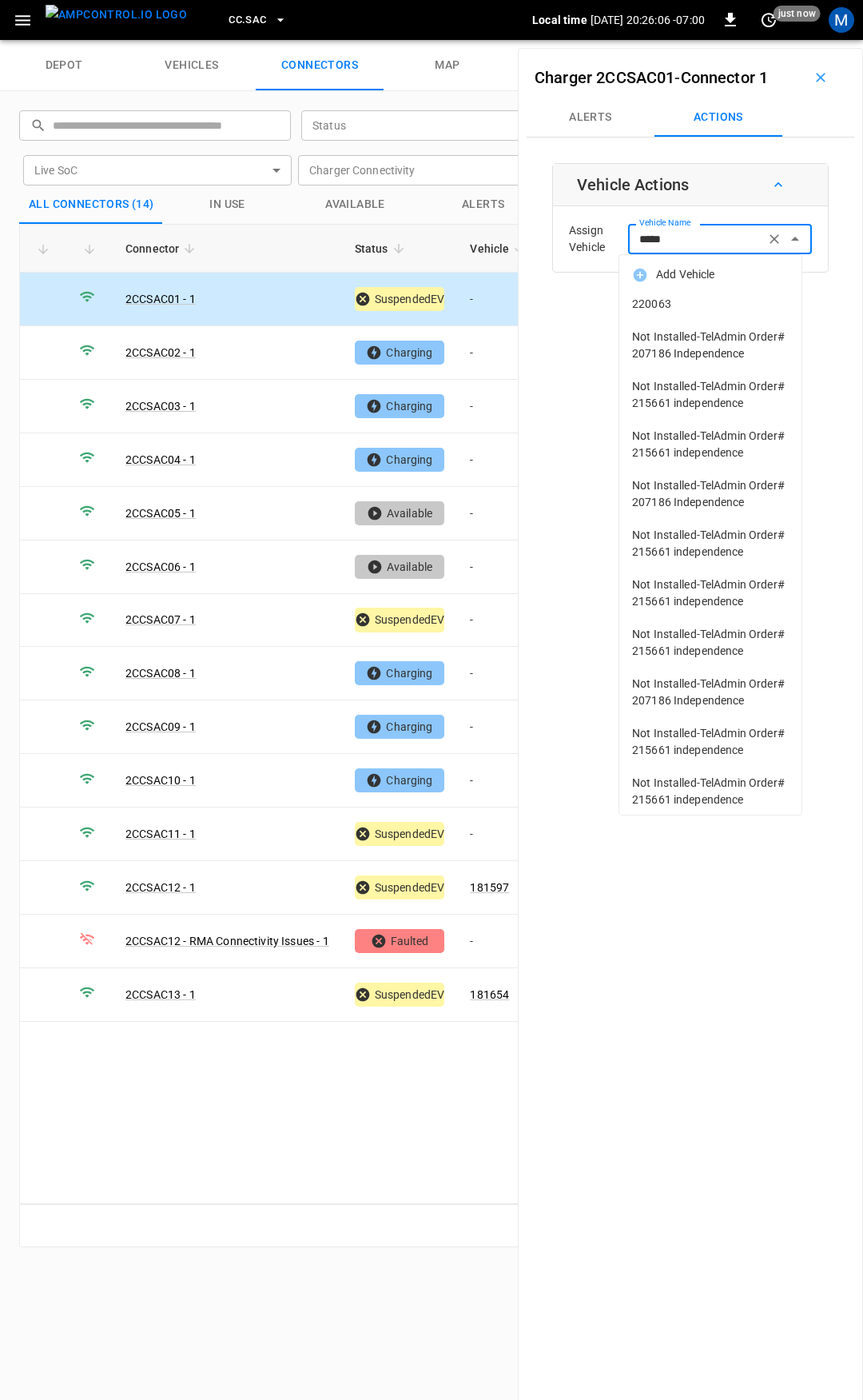
click at [719, 303] on span "220063" at bounding box center [711, 304] width 157 height 17
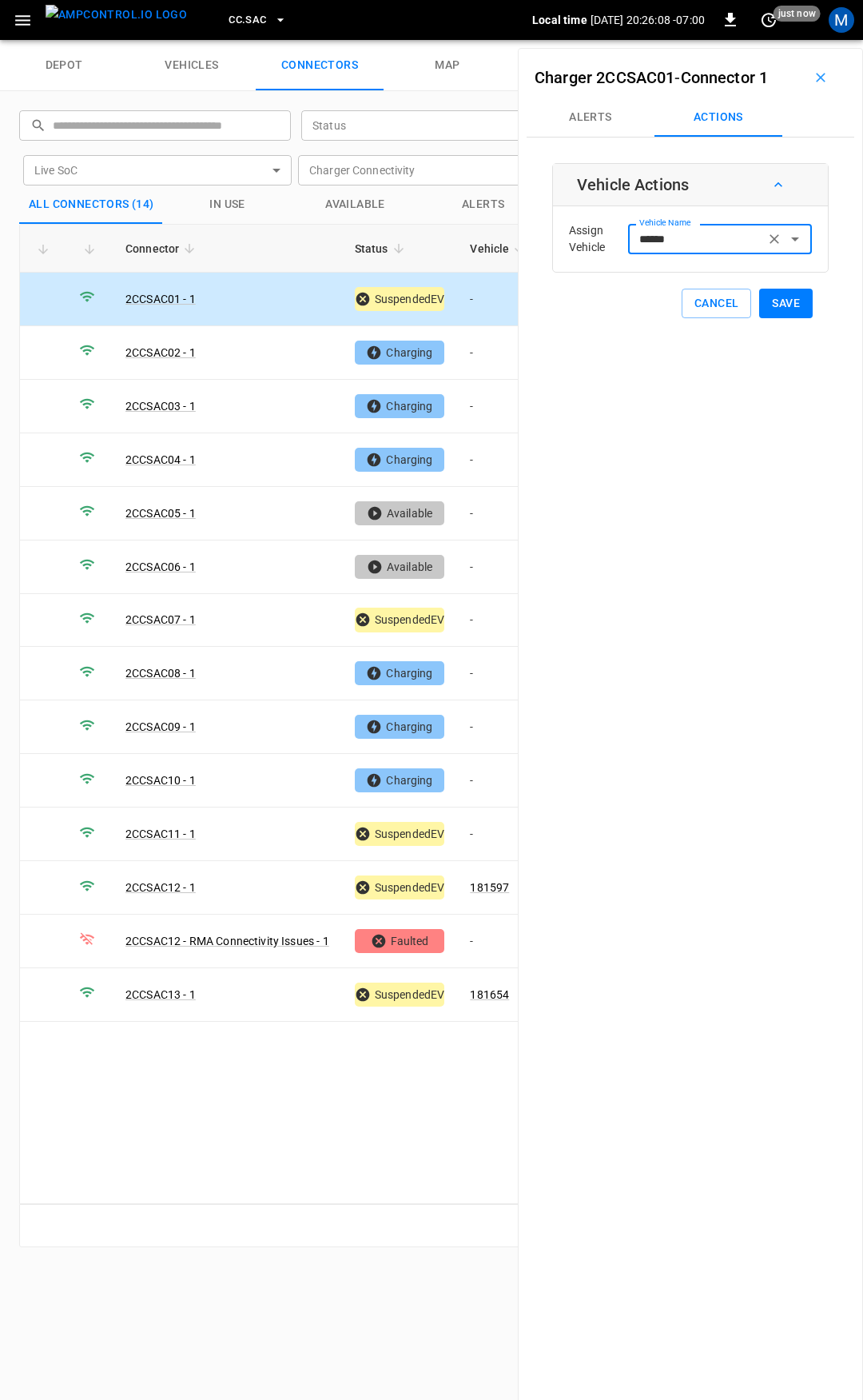
type input "******"
click at [769, 307] on button "Save" at bounding box center [786, 304] width 54 height 30
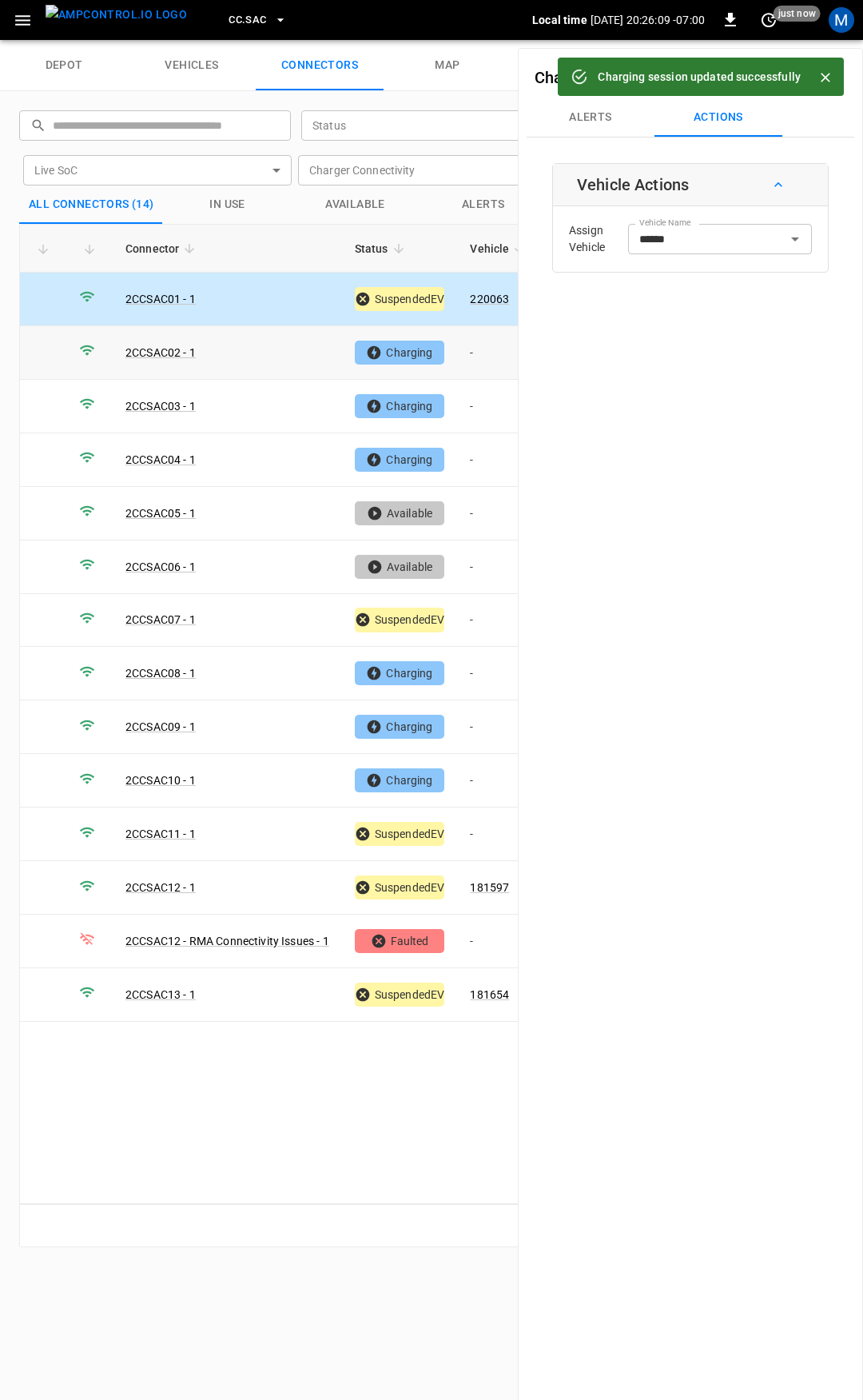
drag, startPoint x: 488, startPoint y: 349, endPoint x: 662, endPoint y: 278, distance: 187.9
click at [489, 349] on td "-" at bounding box center [500, 353] width 85 height 54
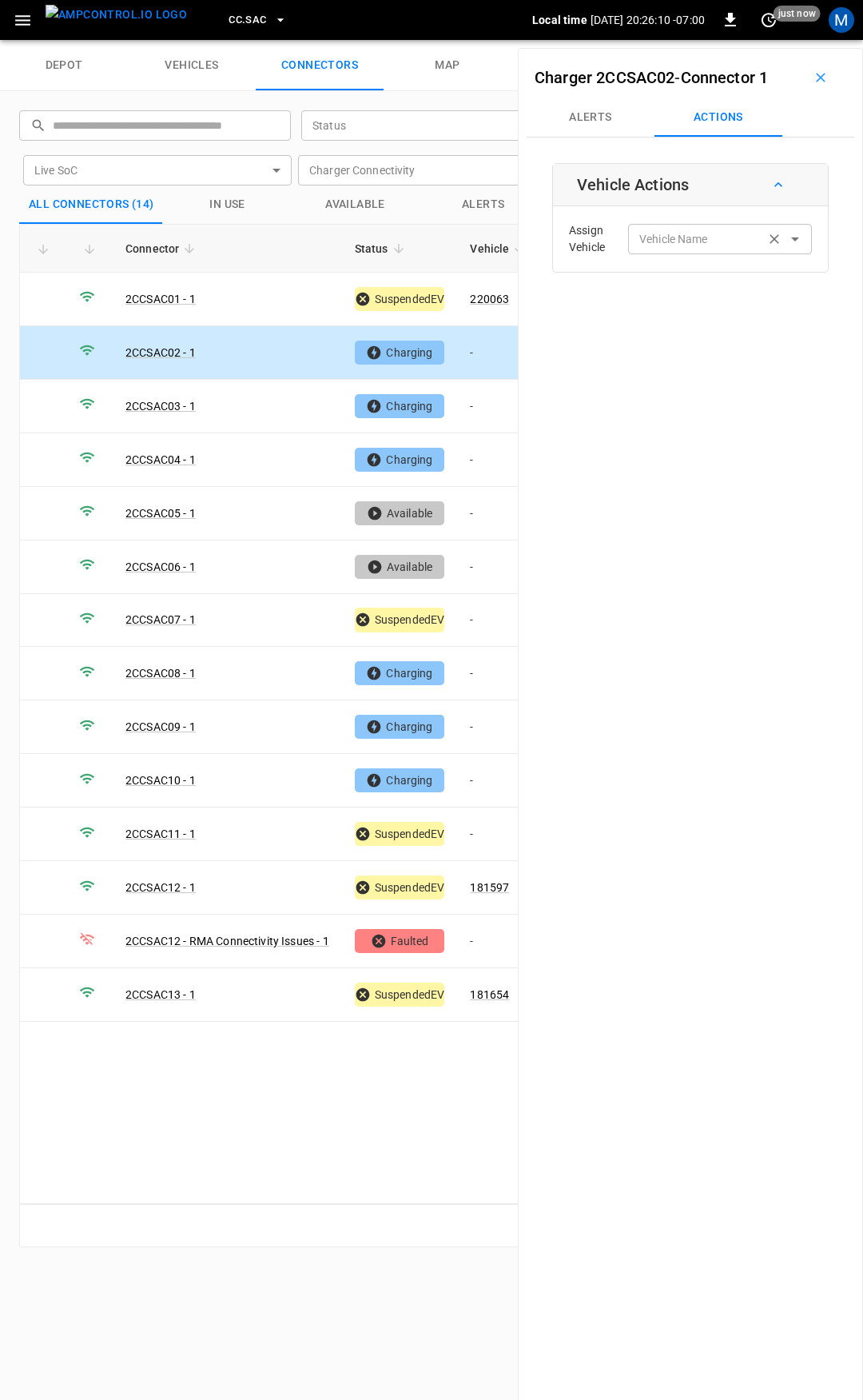
drag, startPoint x: 677, startPoint y: 253, endPoint x: 675, endPoint y: 242, distance: 11.2
click at [677, 251] on div "Vehicle Name" at bounding box center [720, 239] width 184 height 30
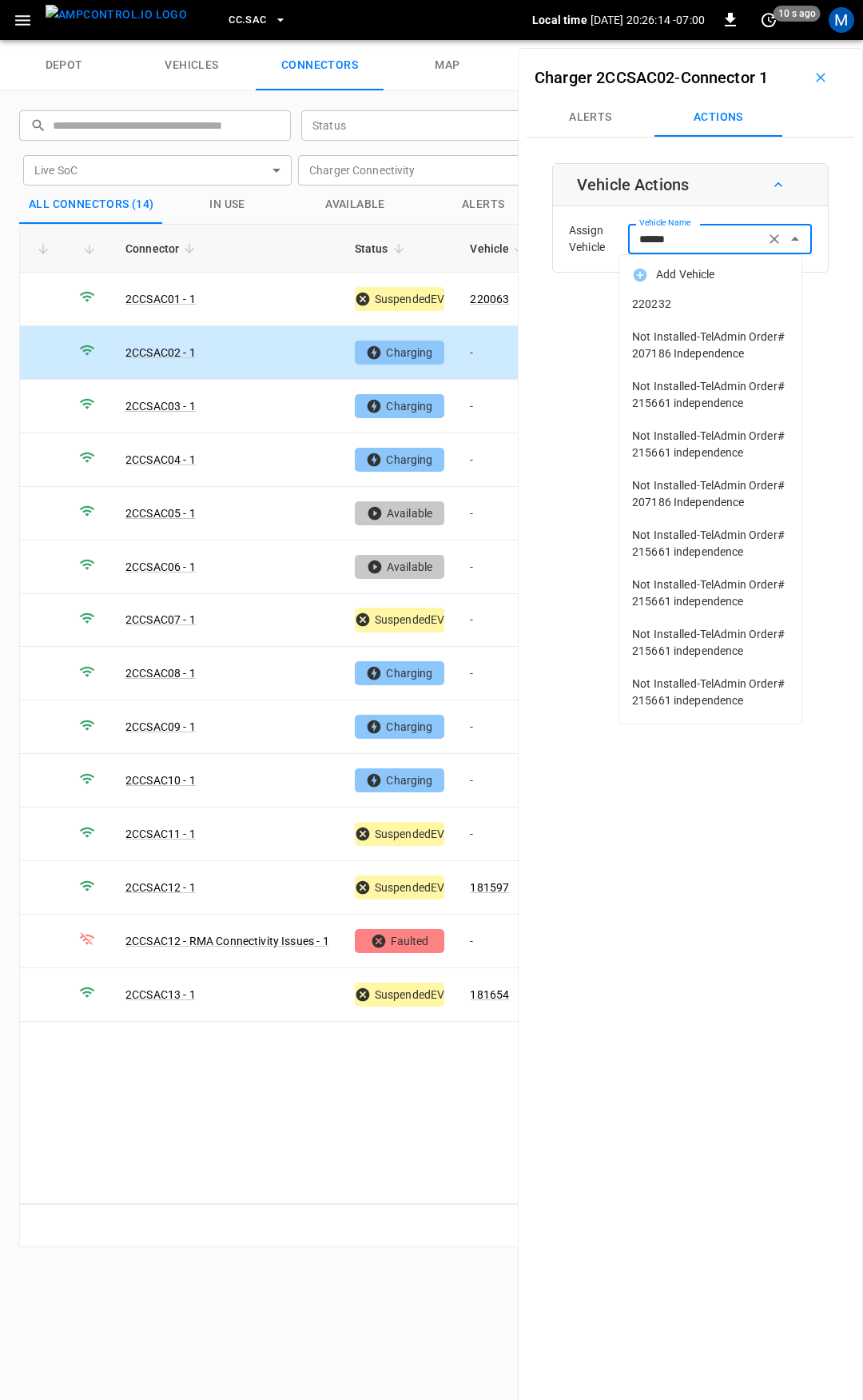
click at [716, 307] on span "220232" at bounding box center [711, 304] width 157 height 17
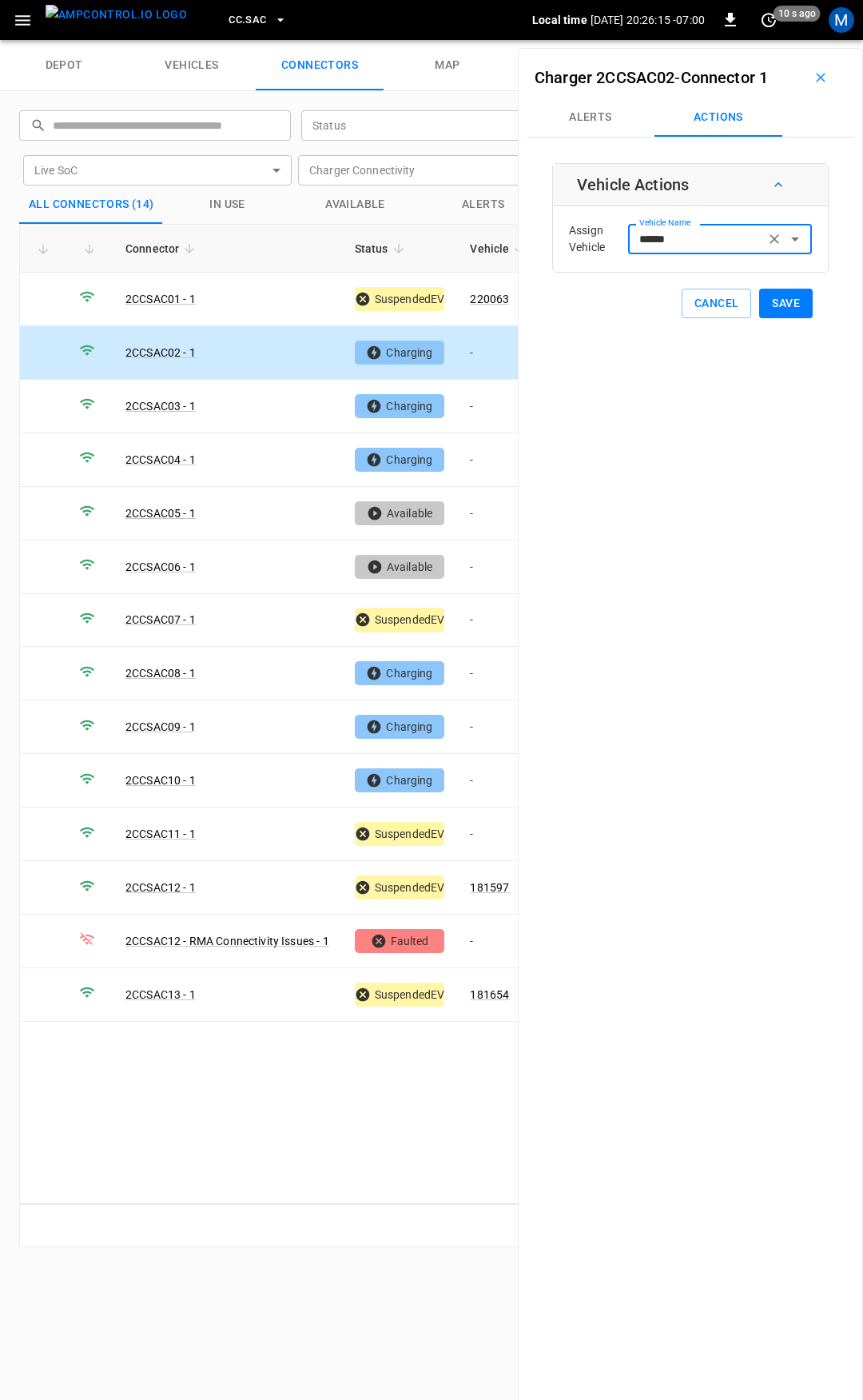
type input "******"
click at [770, 307] on button "Save" at bounding box center [786, 304] width 54 height 30
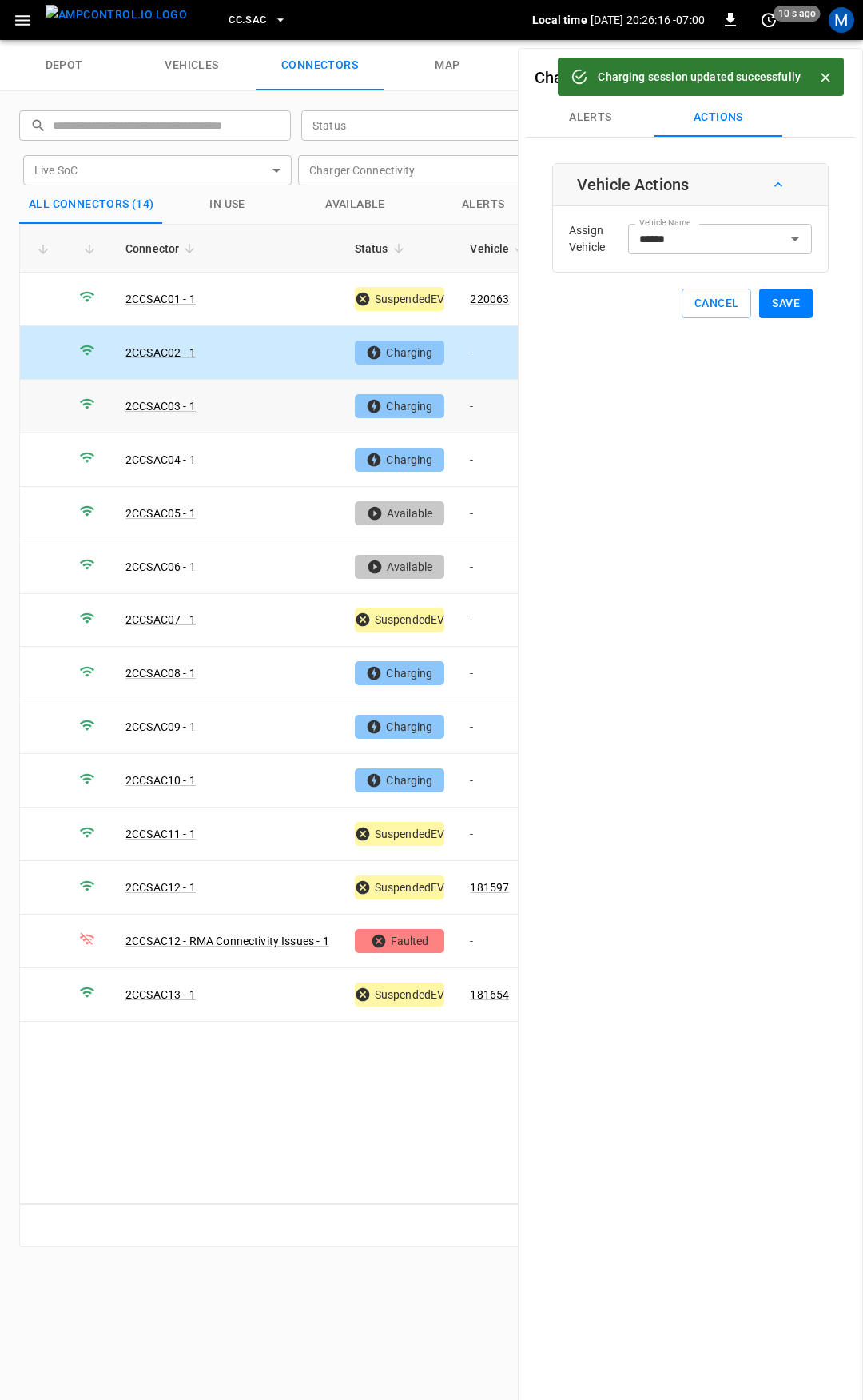
click at [495, 400] on td "-" at bounding box center [500, 407] width 85 height 54
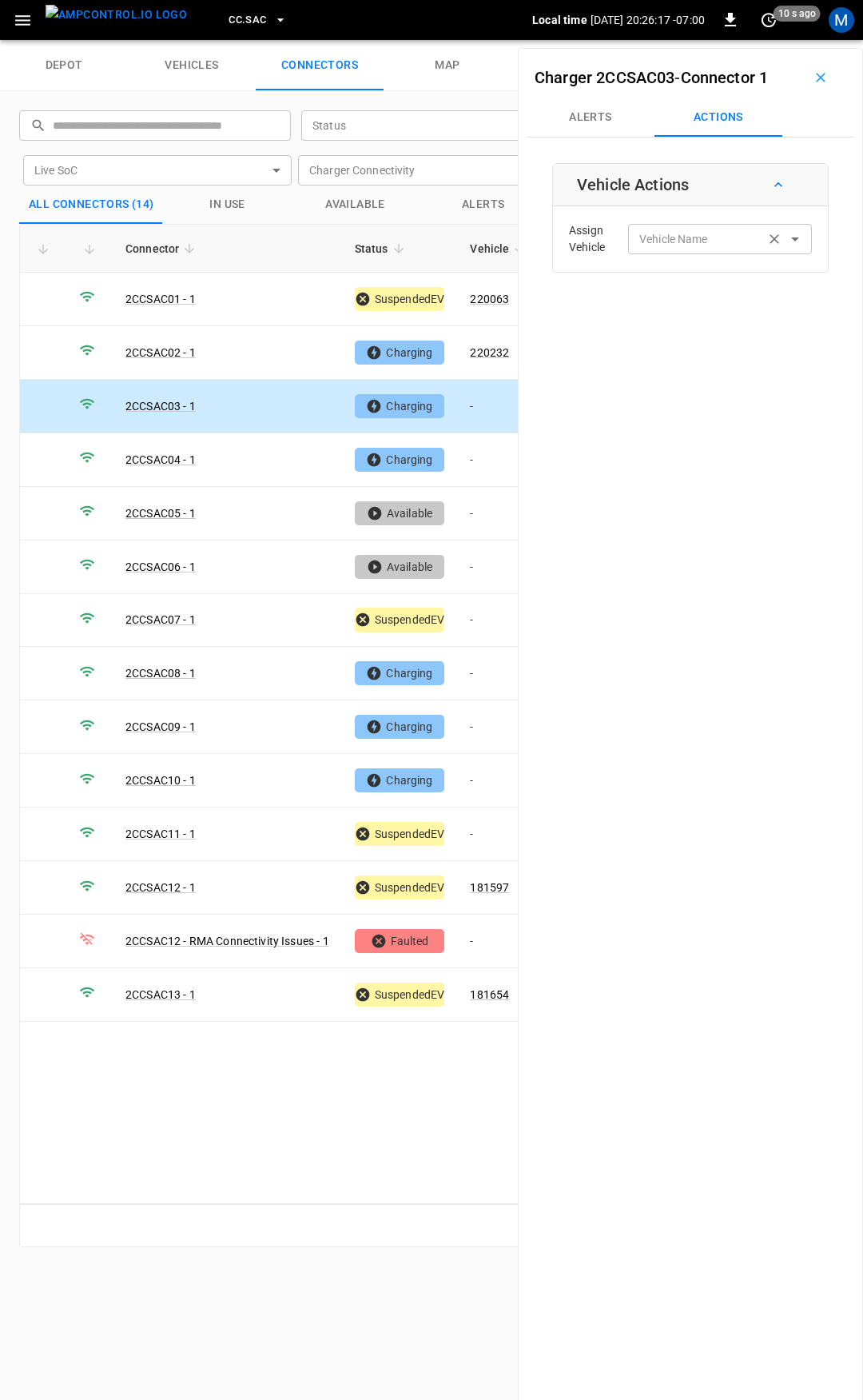
click at [668, 238] on div "Vehicle Name Vehicle Name" at bounding box center [720, 239] width 184 height 30
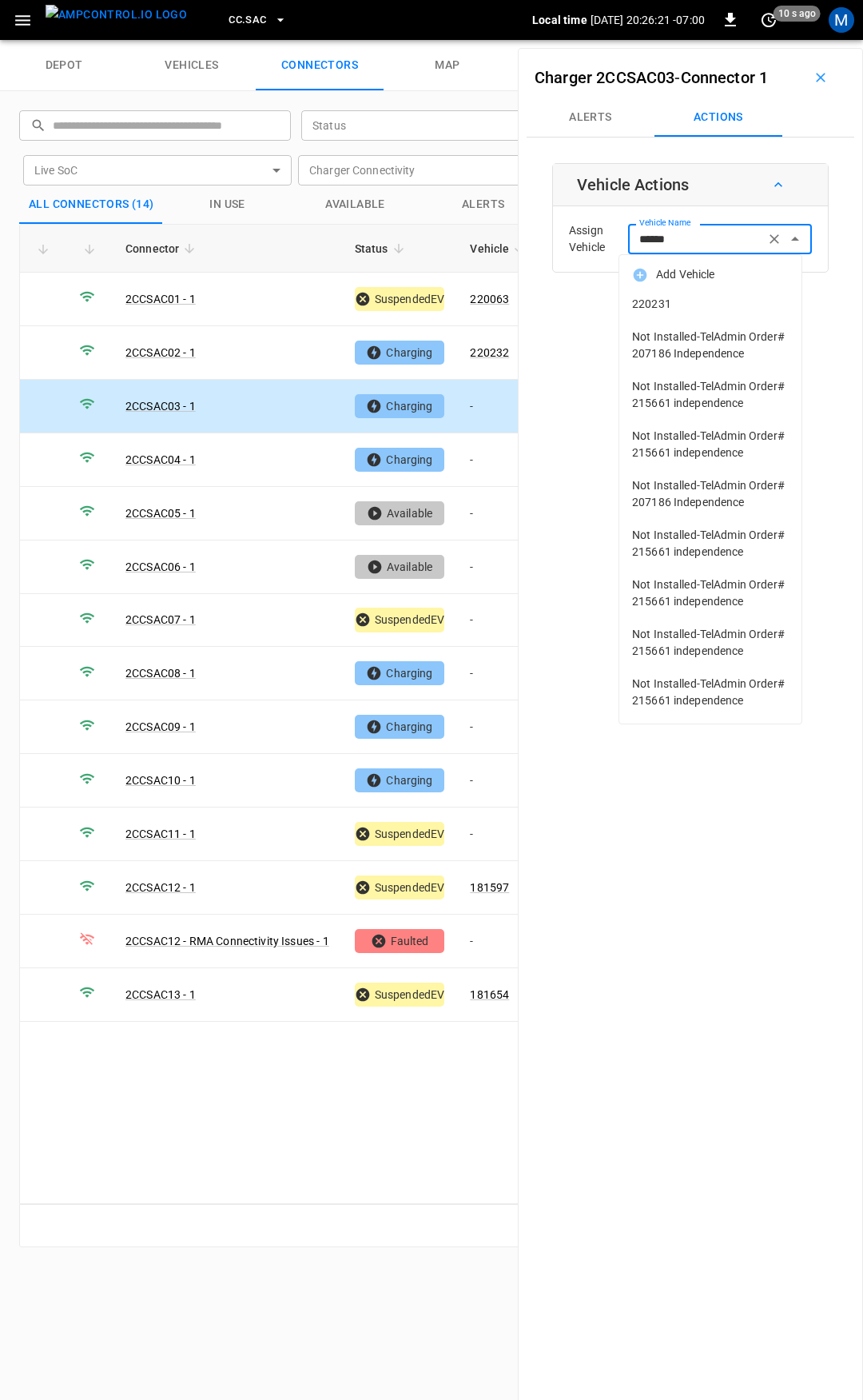
click at [678, 303] on span "220231" at bounding box center [711, 304] width 157 height 17
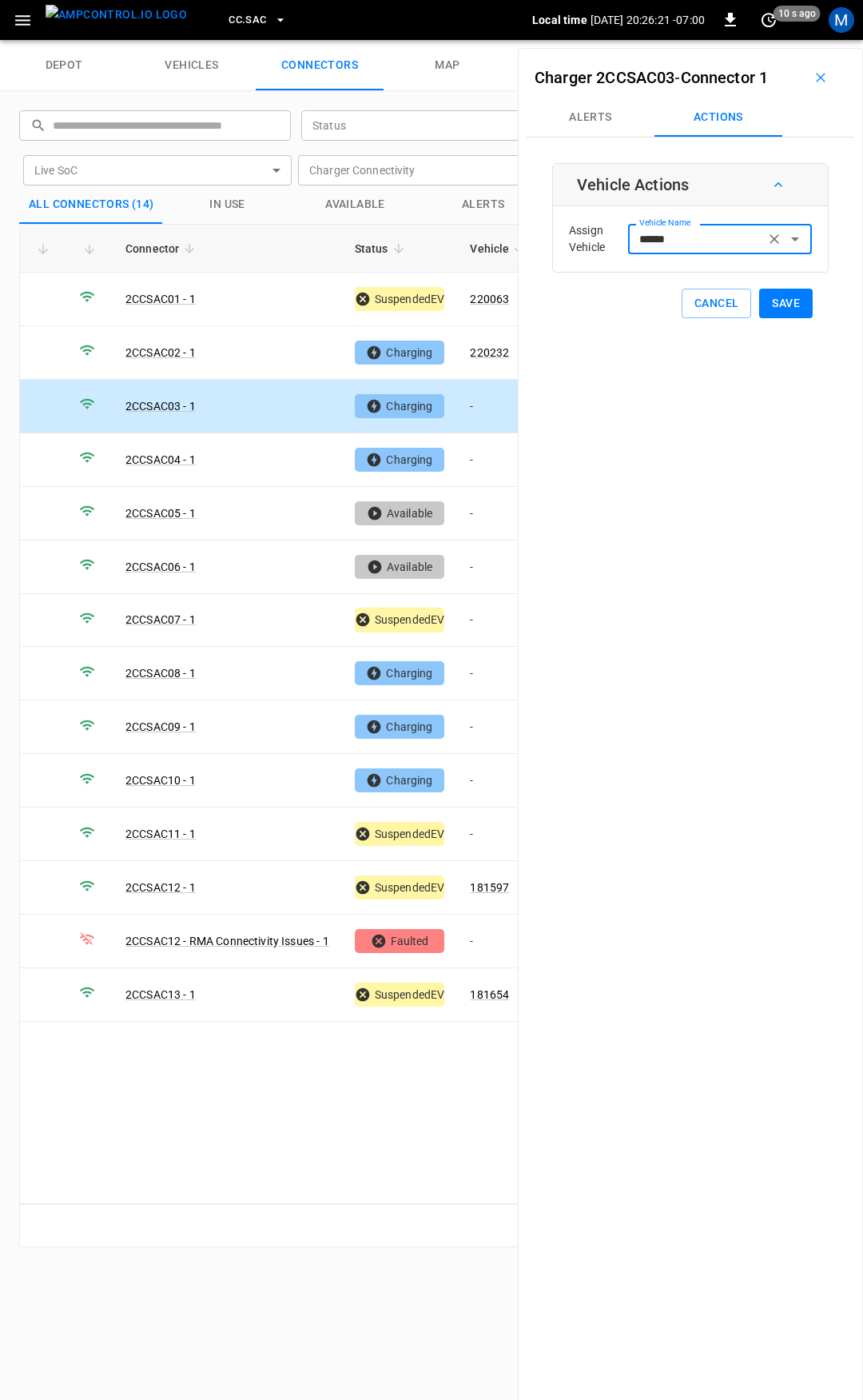
type input "******"
click at [784, 307] on button "Save" at bounding box center [786, 304] width 54 height 30
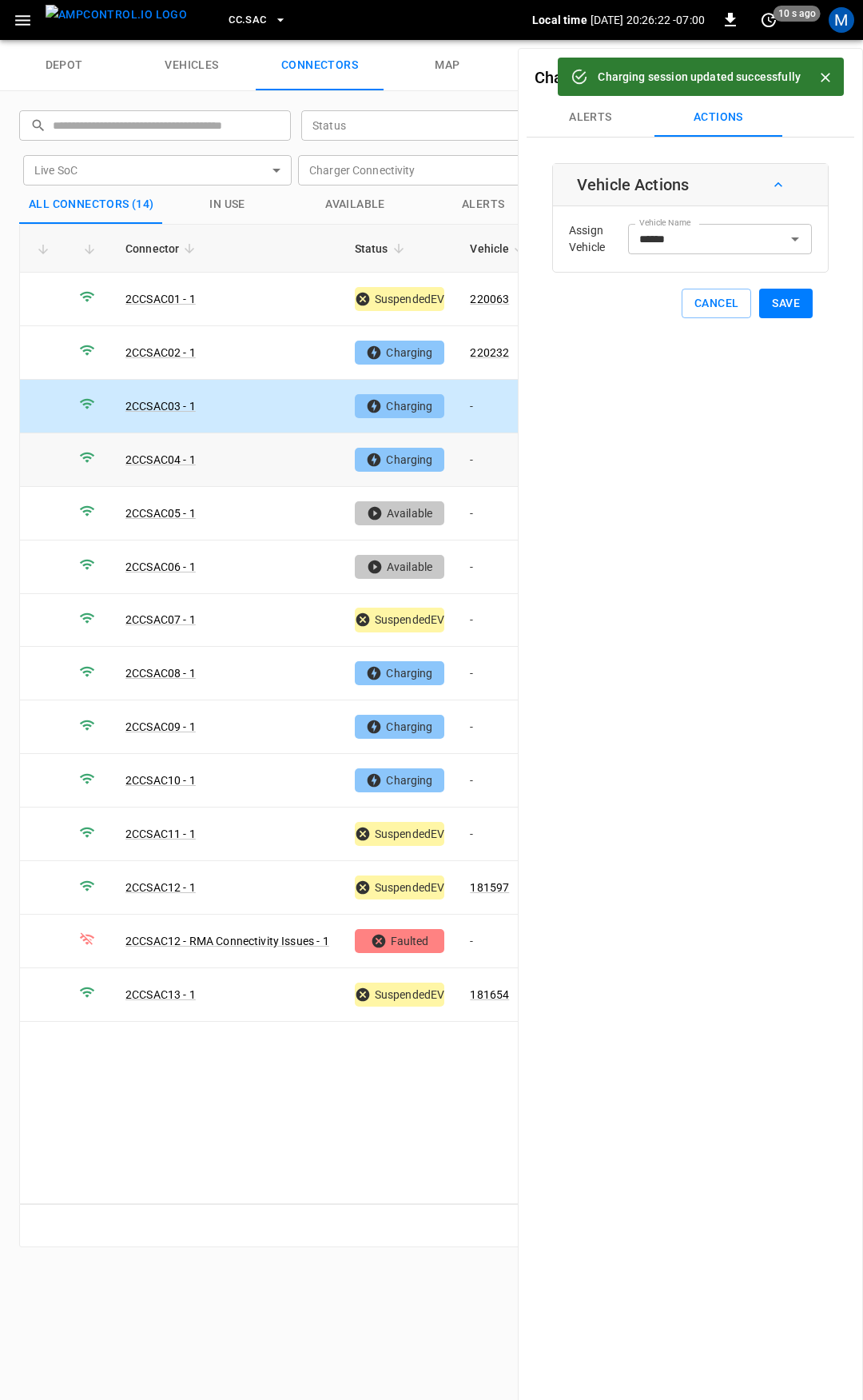
click at [484, 454] on td "-" at bounding box center [500, 460] width 85 height 54
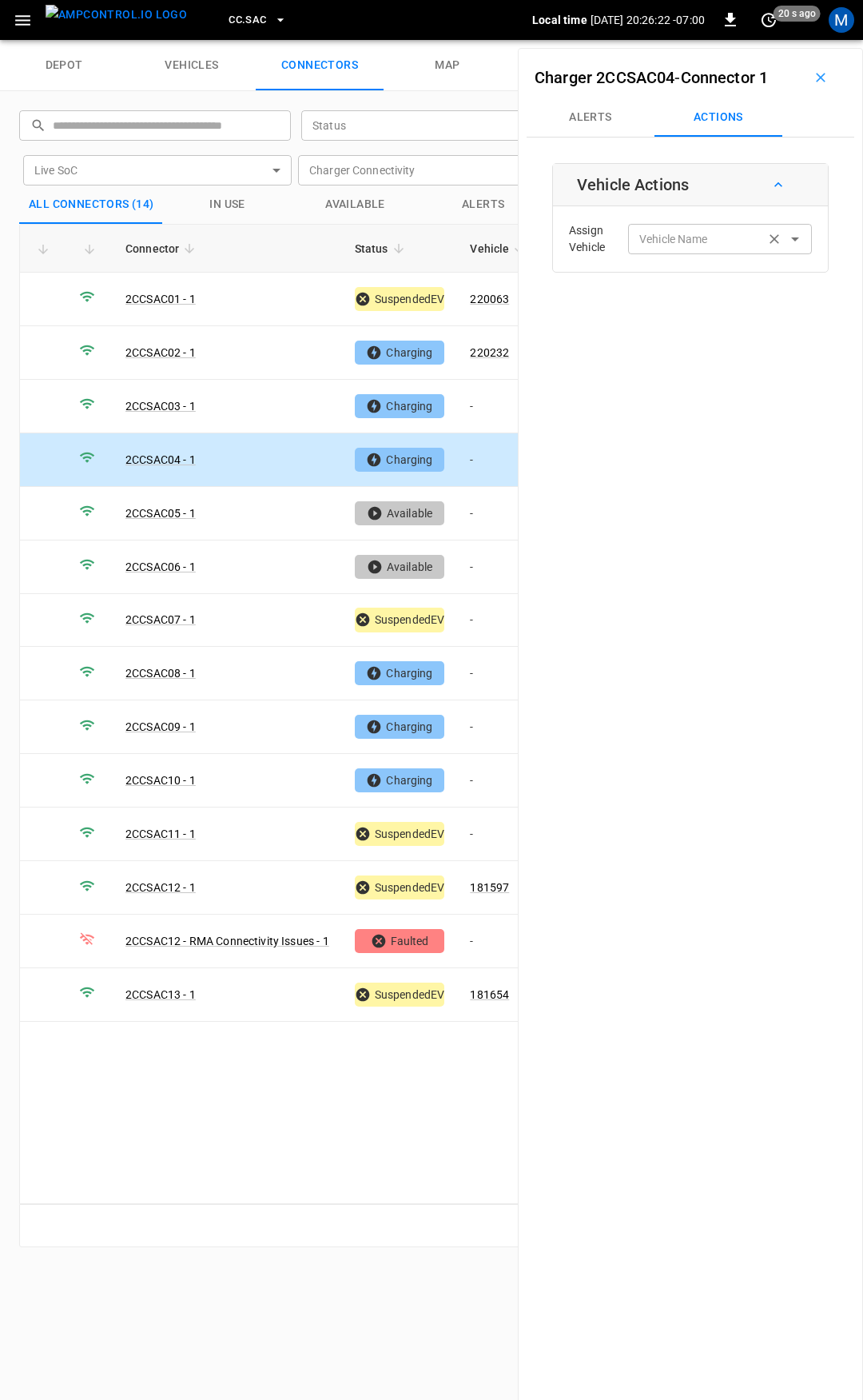
click at [694, 242] on div "Vehicle Name Vehicle Name" at bounding box center [720, 239] width 184 height 30
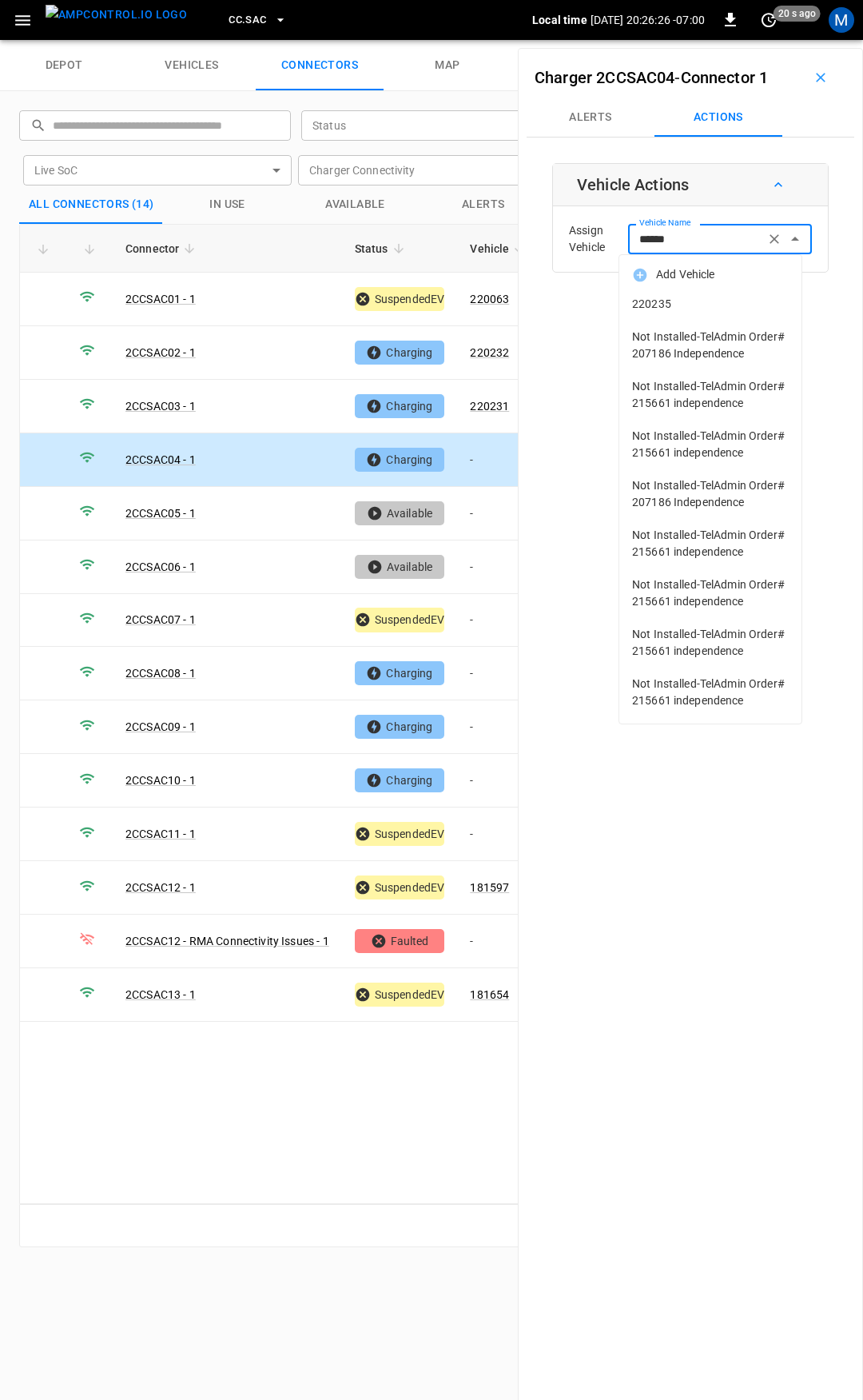
click at [710, 314] on li "220235" at bounding box center [711, 304] width 182 height 33
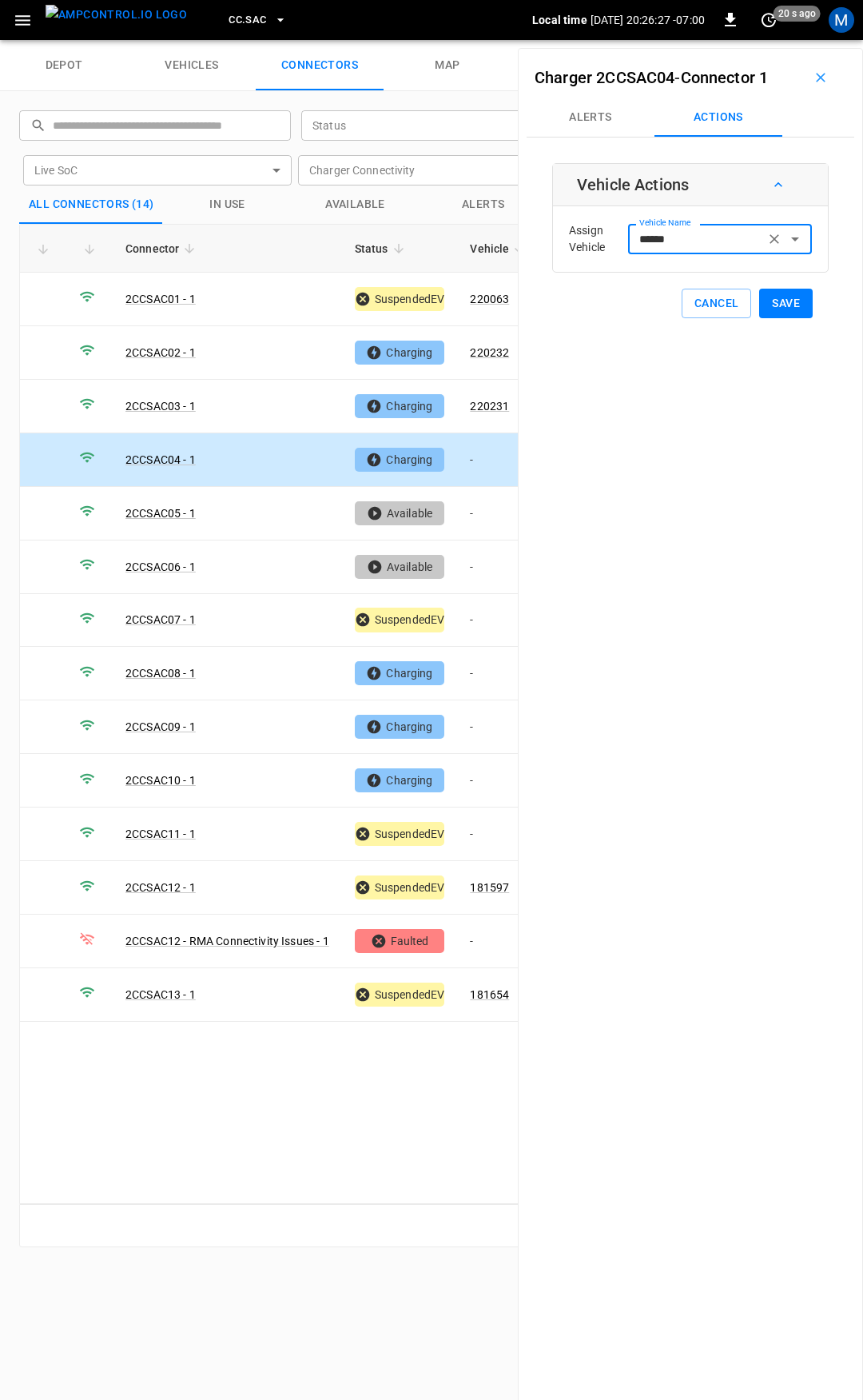
type input "******"
click at [788, 312] on button "Save" at bounding box center [786, 304] width 54 height 30
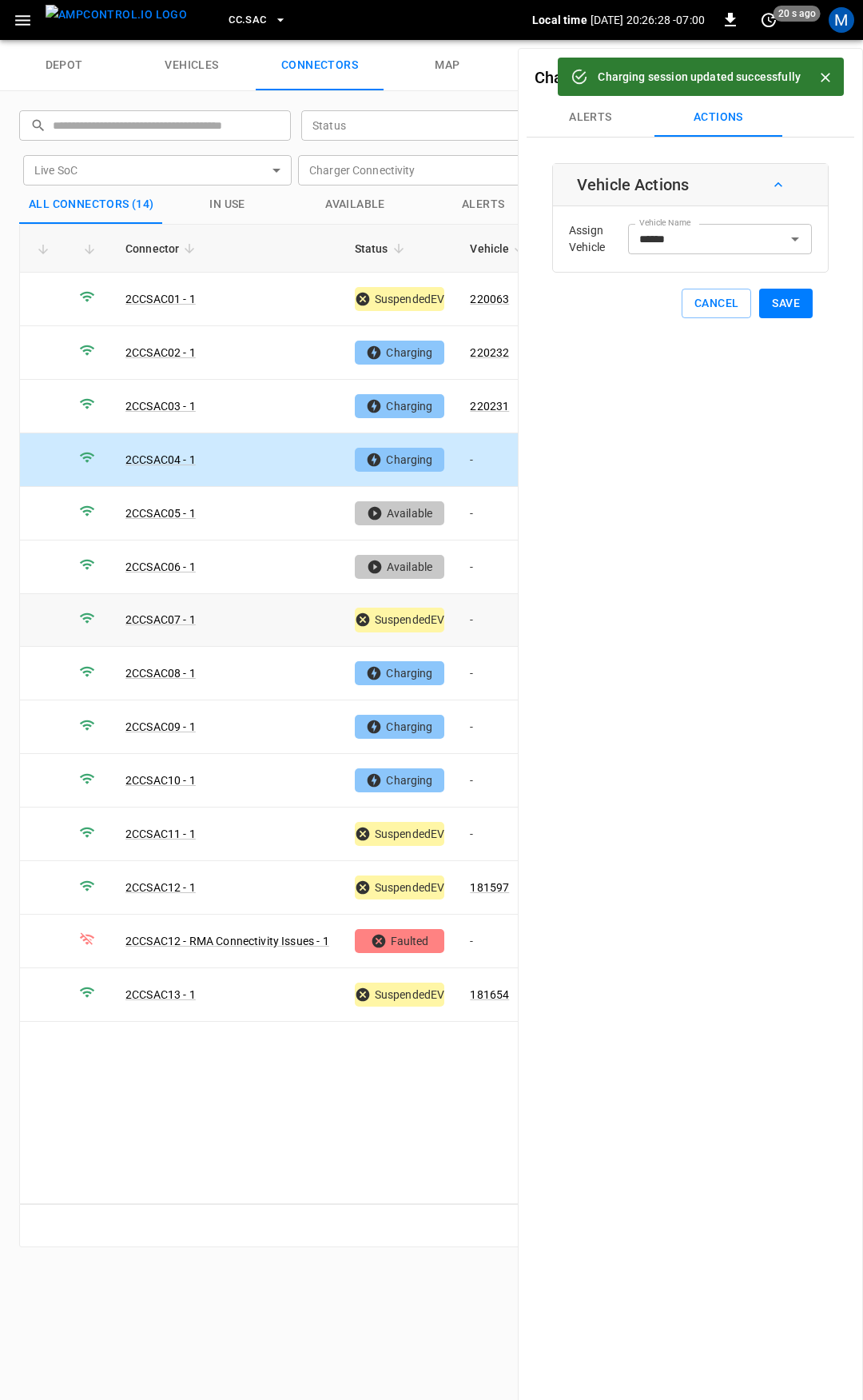
click at [482, 617] on td "-" at bounding box center [500, 621] width 85 height 54
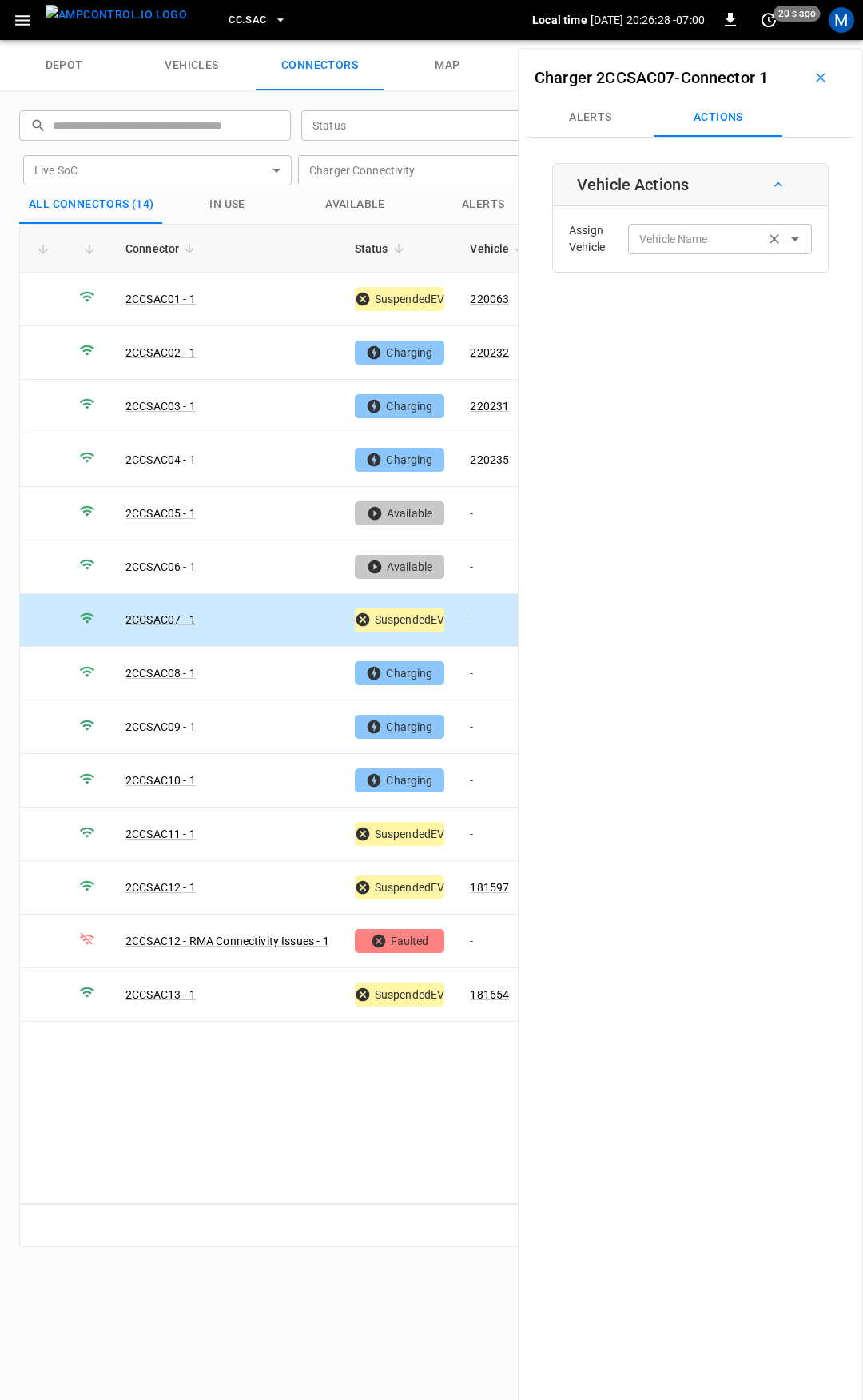
click at [673, 246] on input "Vehicle Name" at bounding box center [696, 239] width 127 height 20
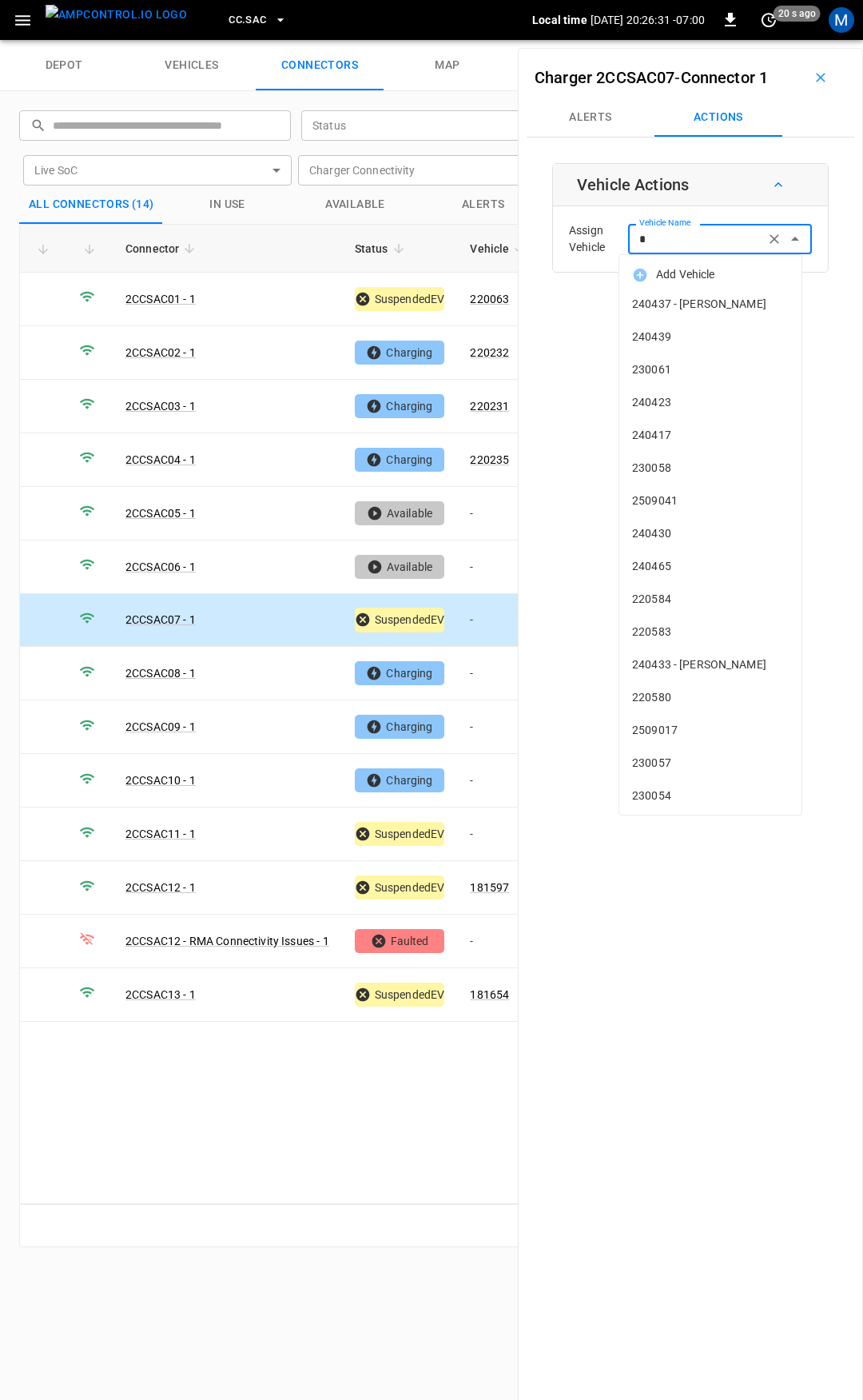
type input "**"
type input "*"
type input "**"
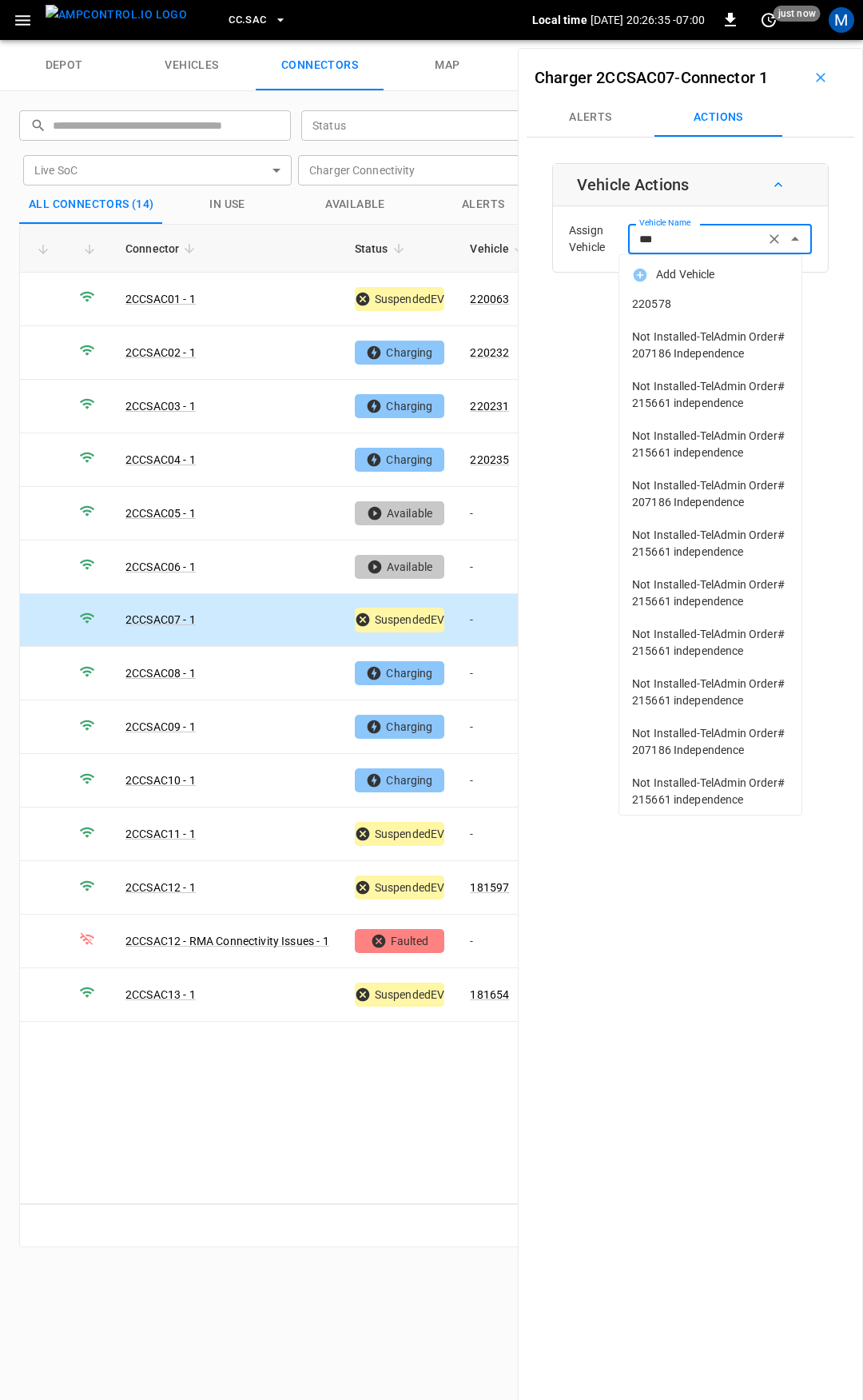
click at [675, 289] on li "220578" at bounding box center [711, 304] width 182 height 33
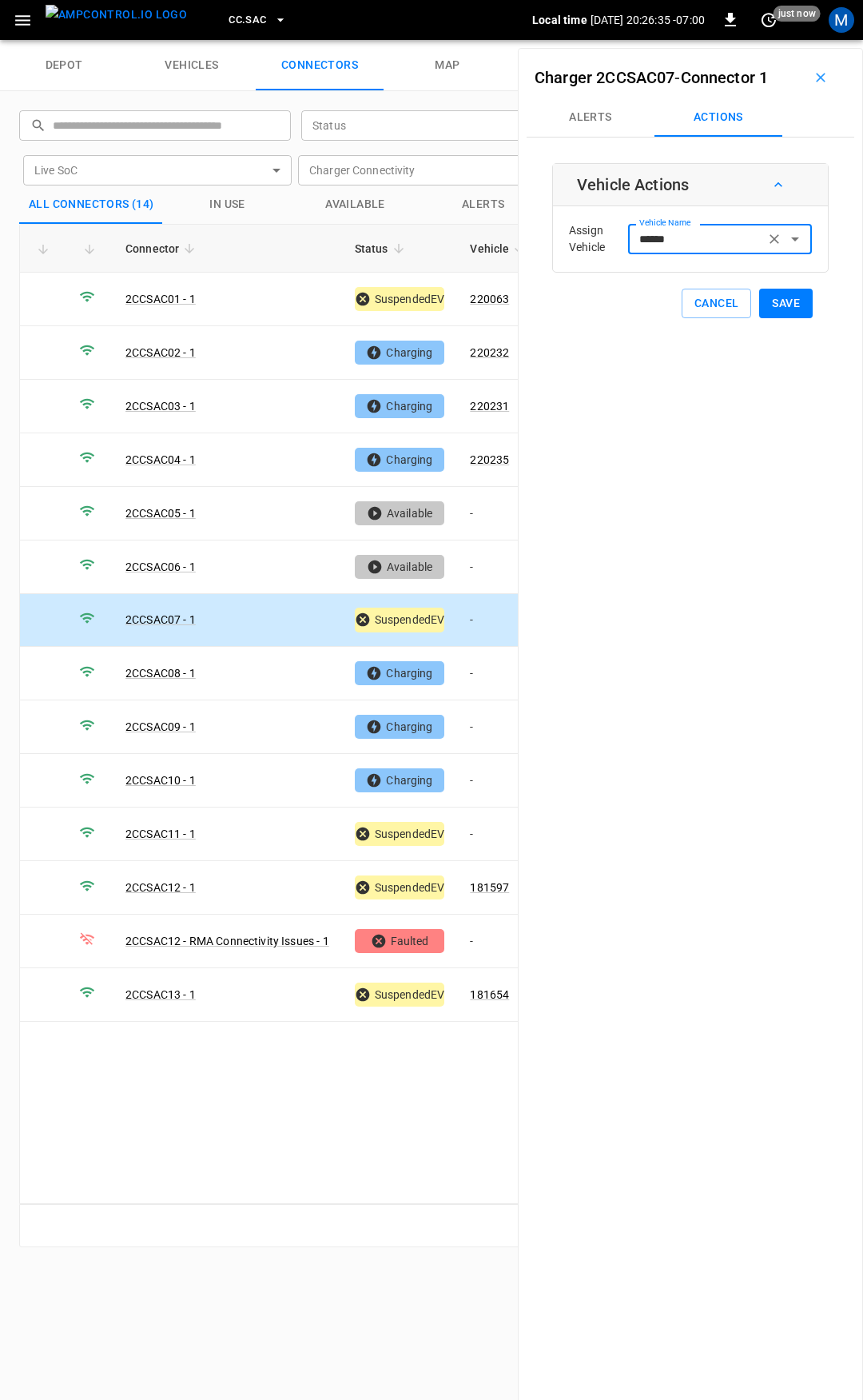
type input "******"
click at [764, 303] on button "Save" at bounding box center [786, 304] width 54 height 30
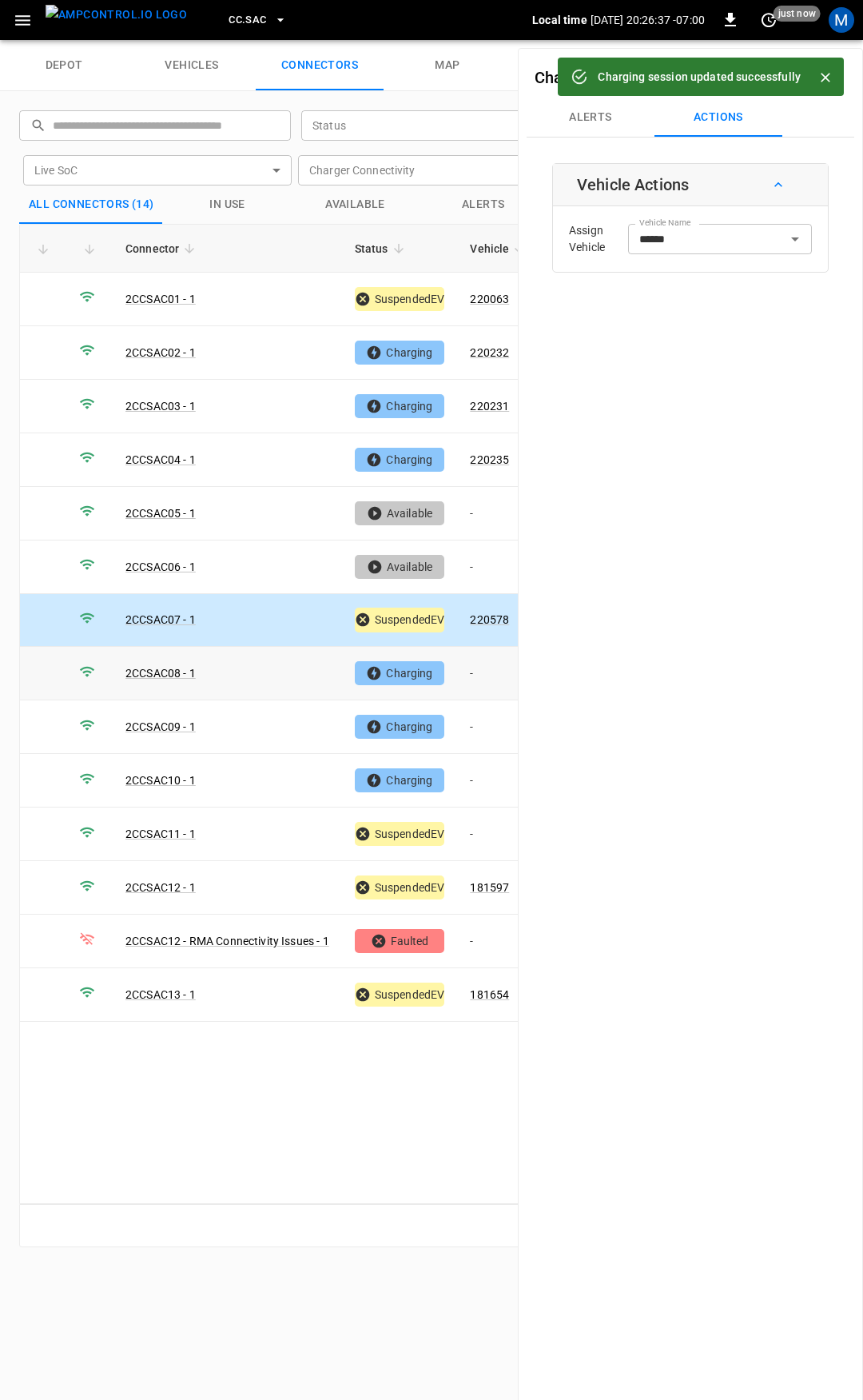
click at [488, 668] on td "-" at bounding box center [500, 674] width 85 height 54
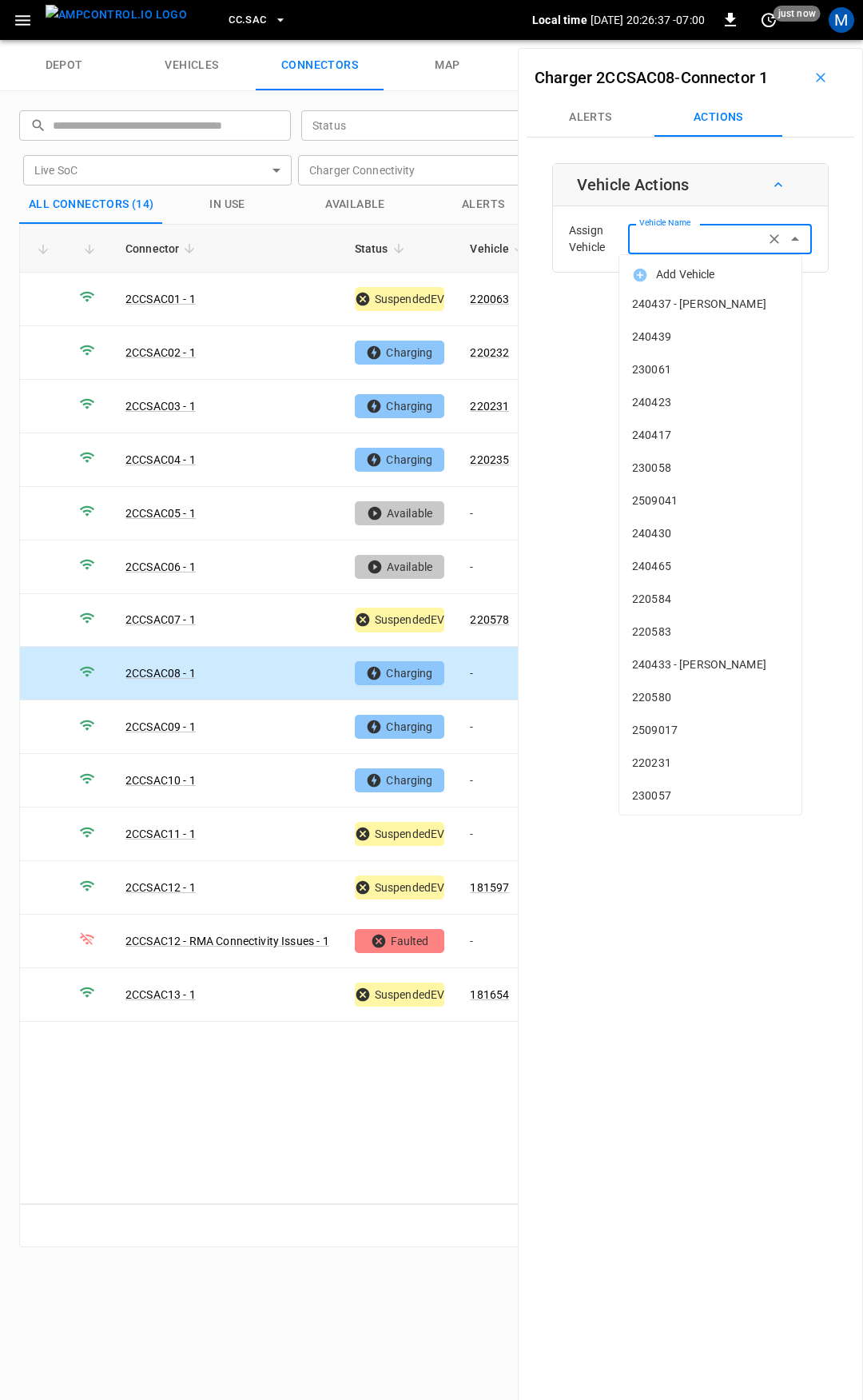
click at [700, 241] on input "Vehicle Name" at bounding box center [696, 239] width 127 height 20
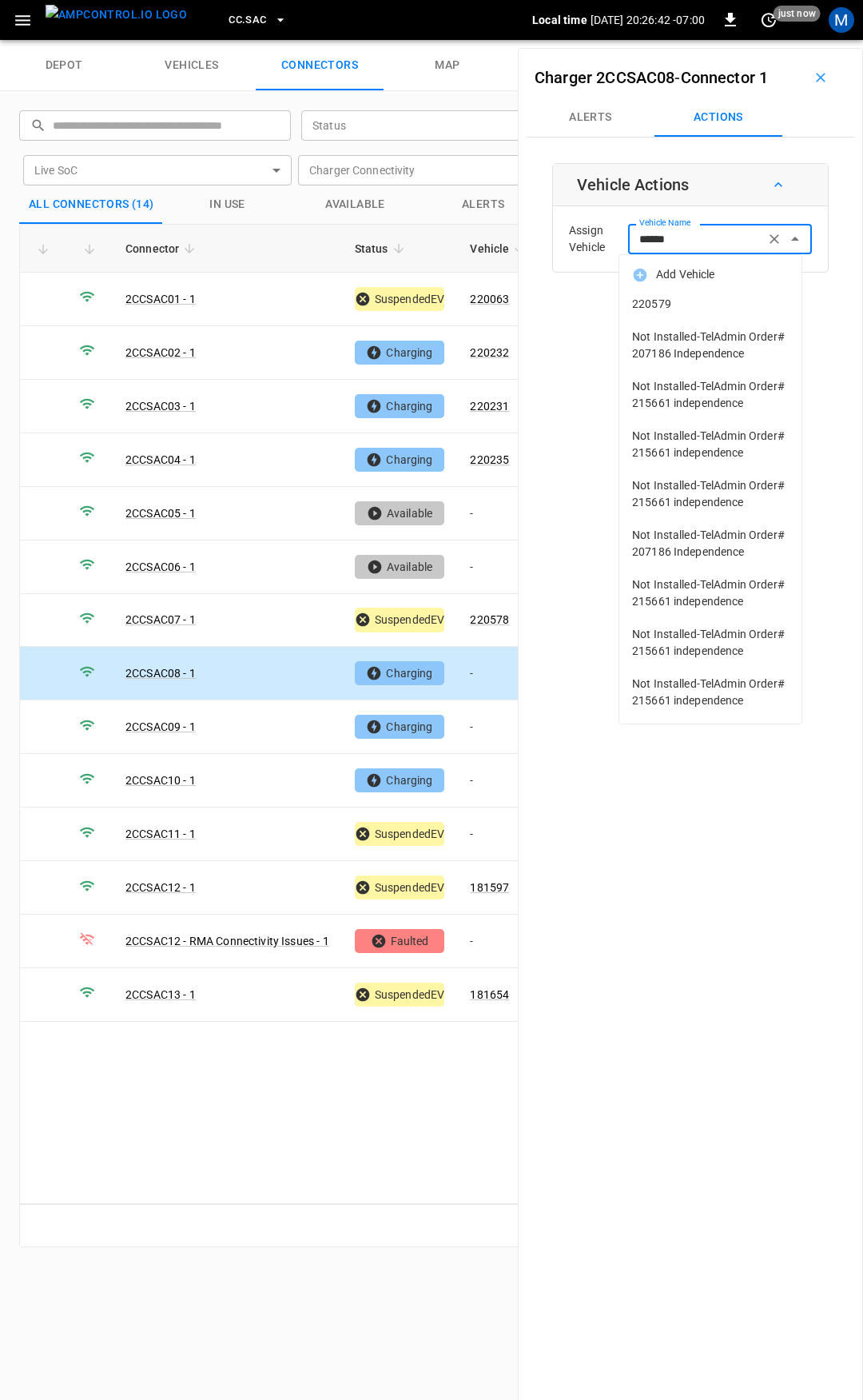
click at [700, 302] on span "220579" at bounding box center [711, 304] width 157 height 17
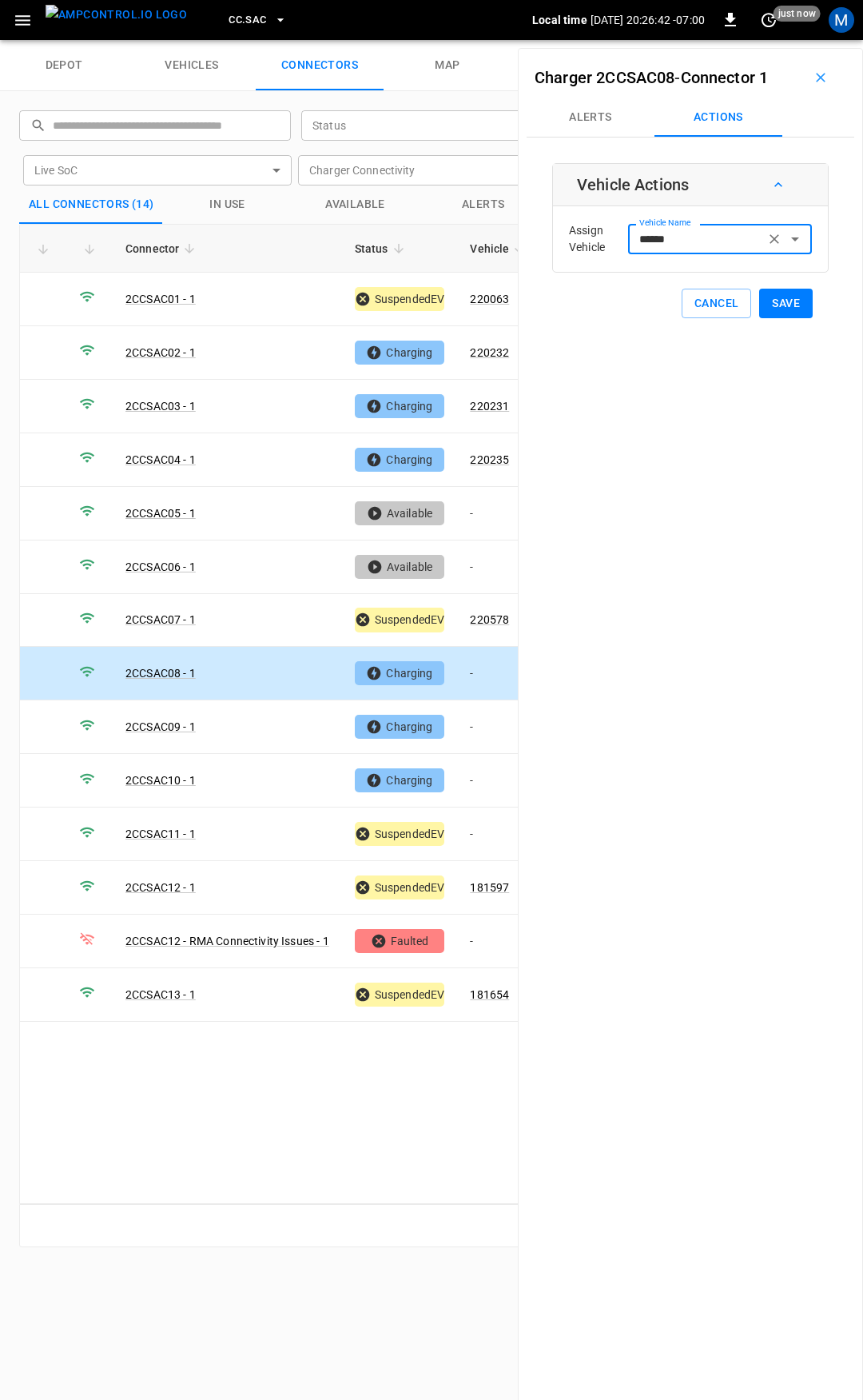
type input "******"
click at [765, 302] on button "Save" at bounding box center [786, 304] width 54 height 30
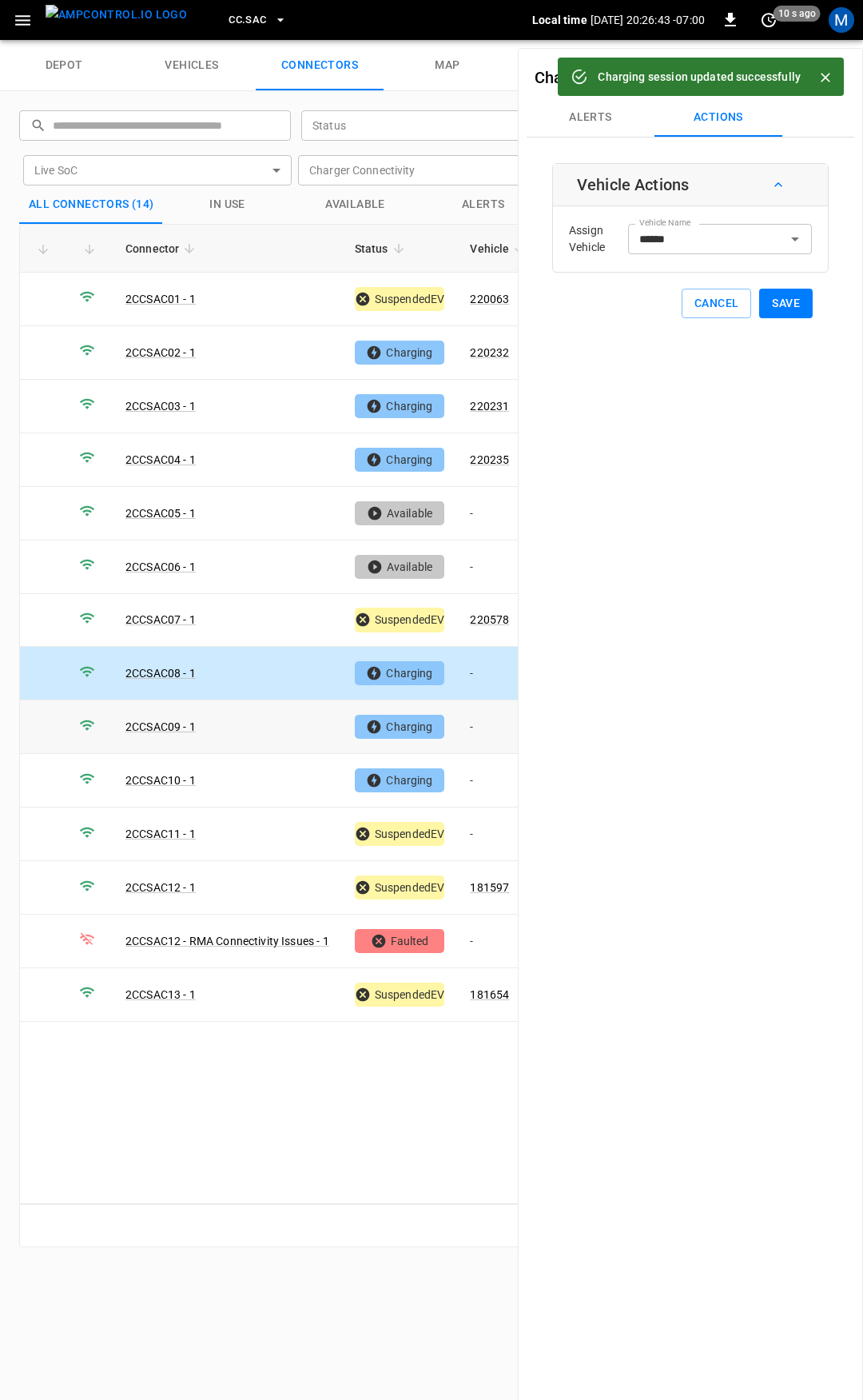
drag, startPoint x: 495, startPoint y: 722, endPoint x: 595, endPoint y: 461, distance: 279.5
click at [495, 721] on td "-" at bounding box center [500, 727] width 85 height 54
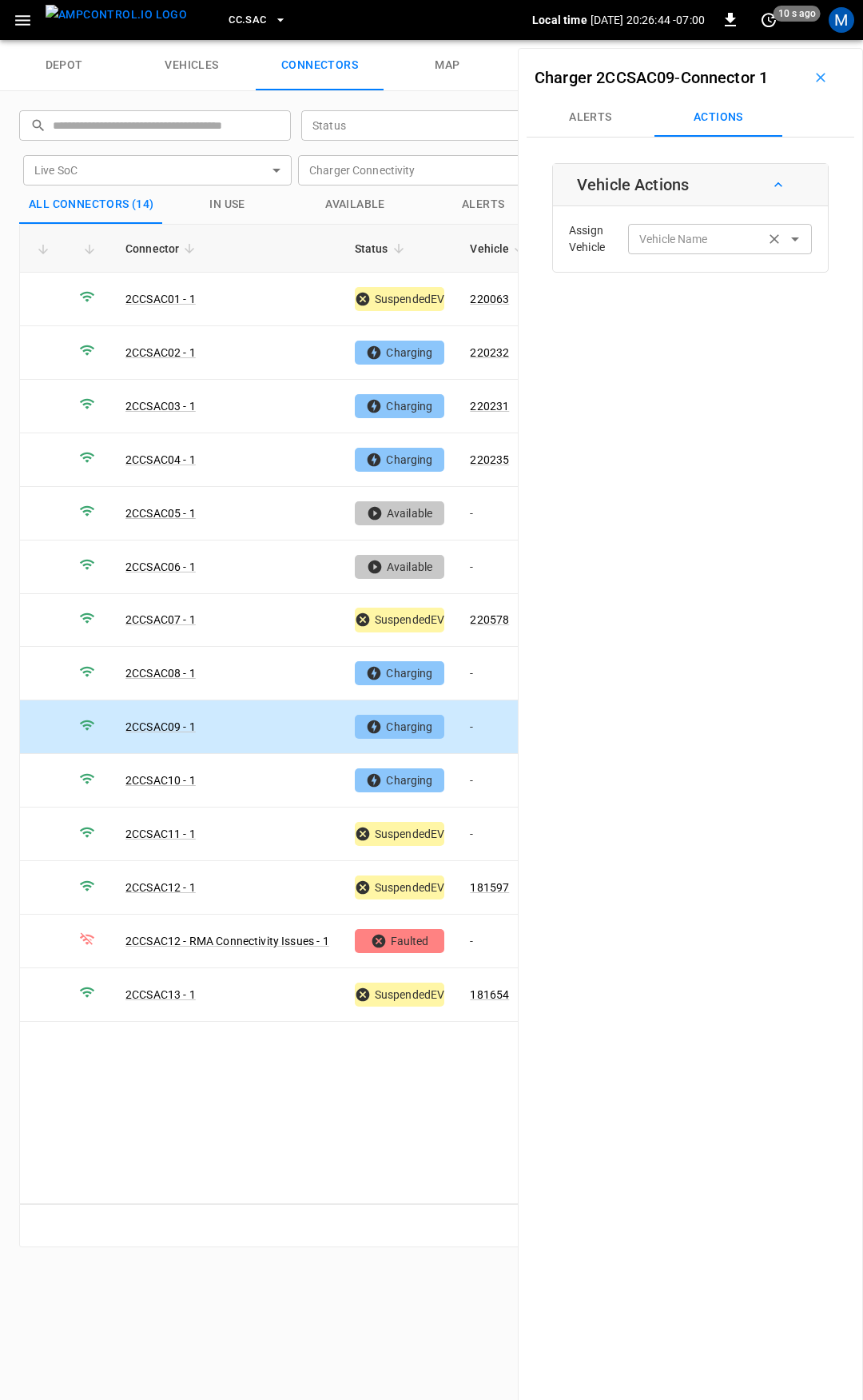
click at [659, 241] on div "Vehicle Name Vehicle Name" at bounding box center [720, 239] width 184 height 30
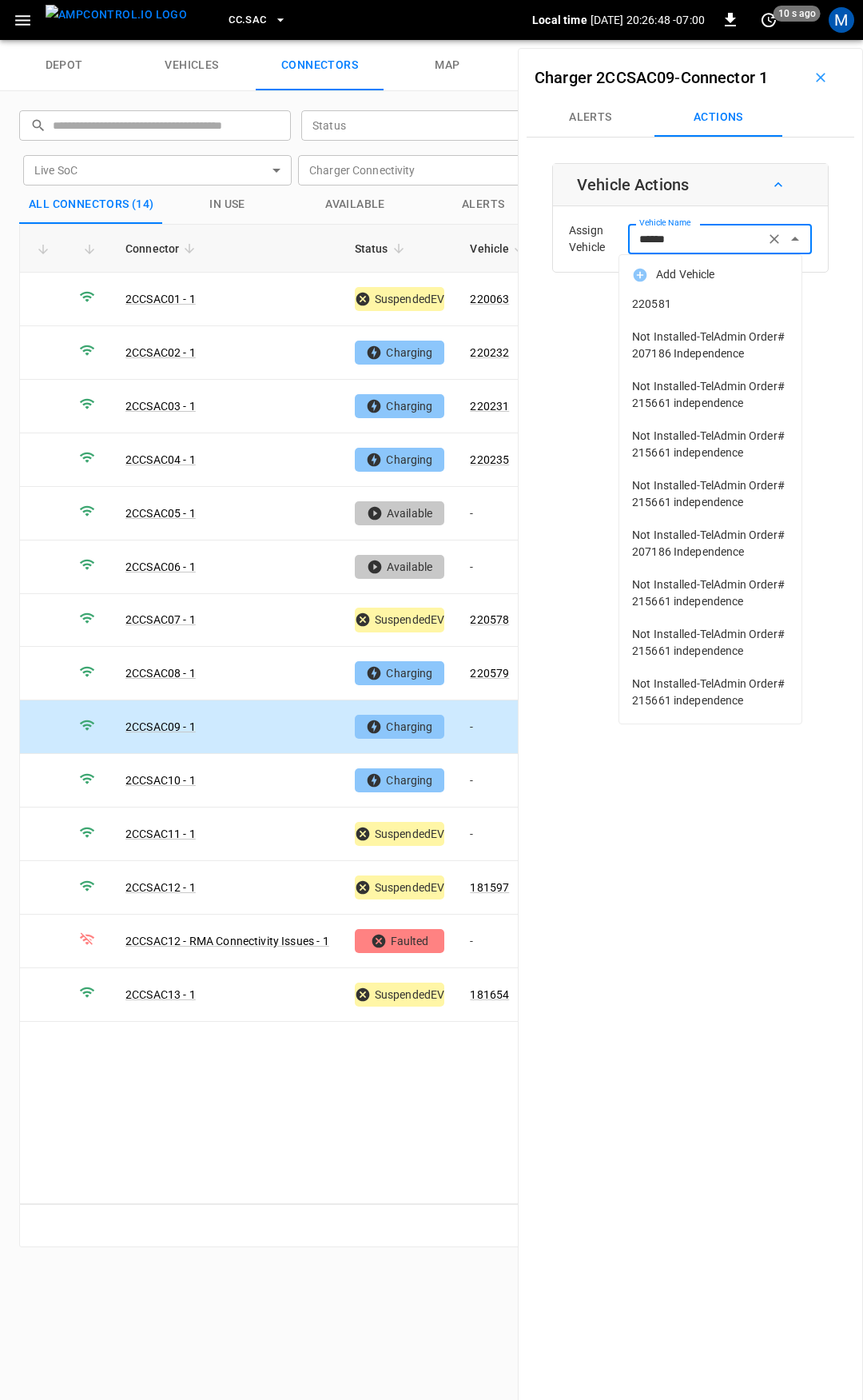
click at [670, 297] on span "220581" at bounding box center [711, 304] width 157 height 17
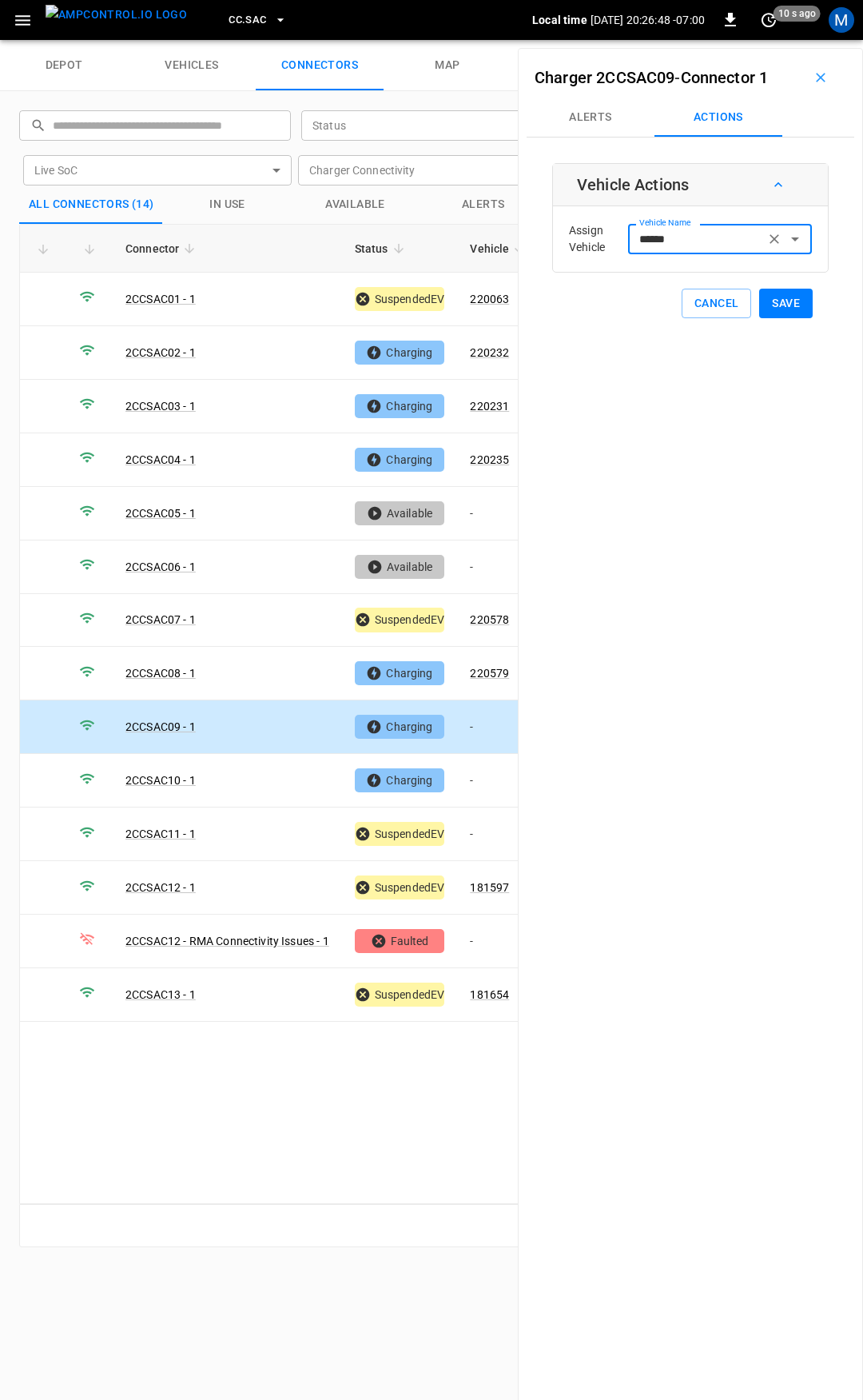
type input "******"
click at [794, 301] on button "Save" at bounding box center [786, 304] width 54 height 30
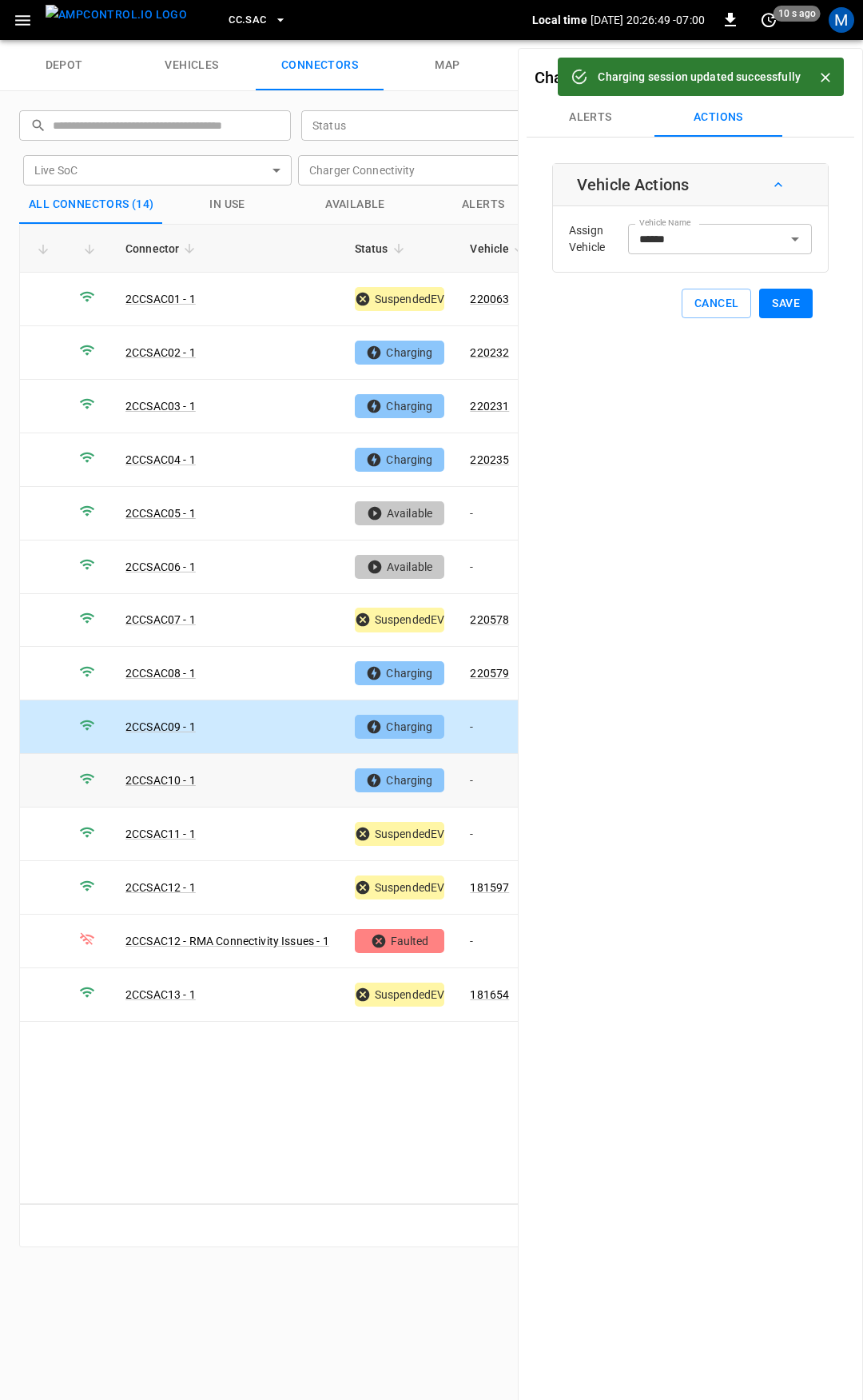
click at [496, 768] on td "-" at bounding box center [500, 780] width 85 height 54
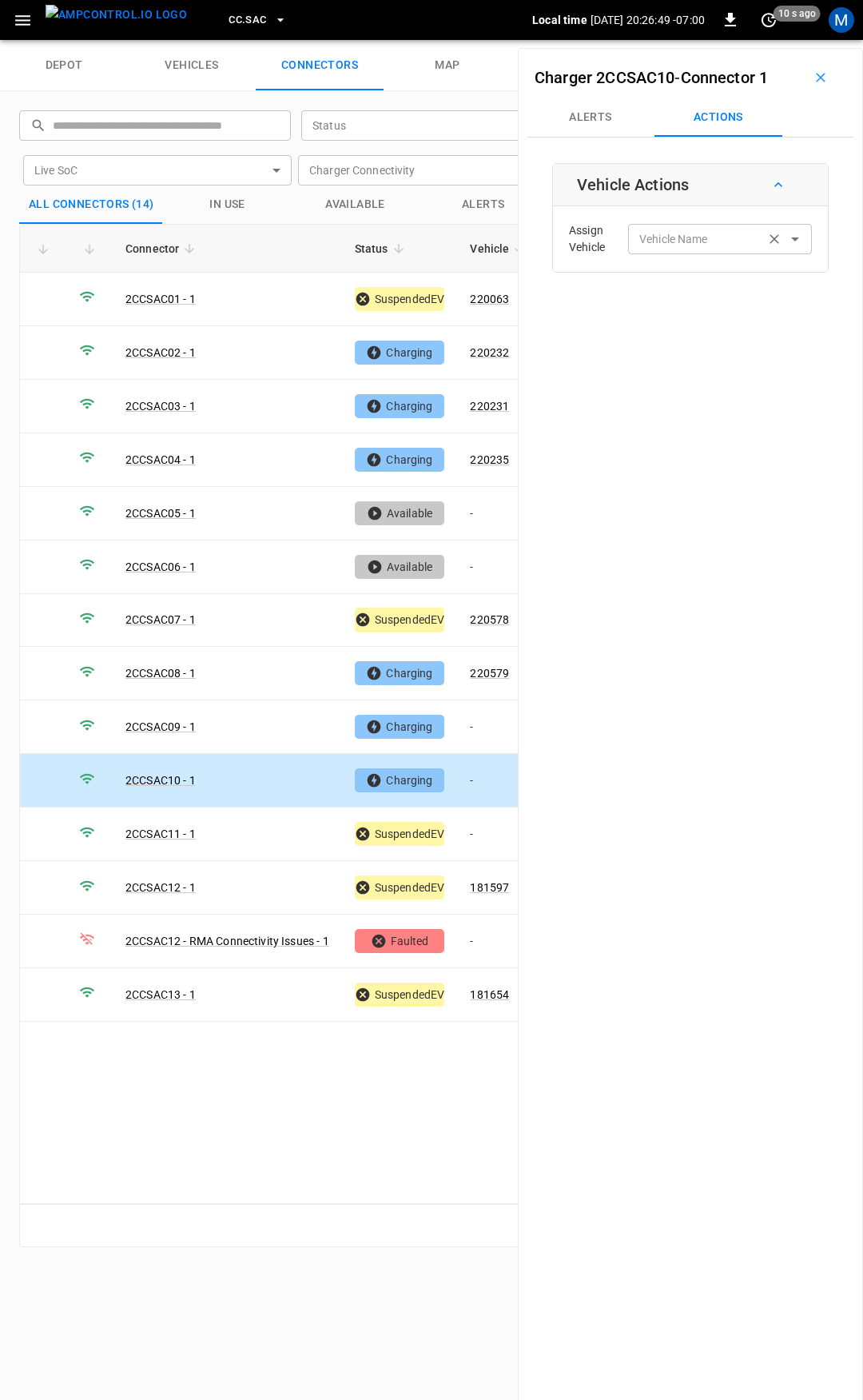
click at [670, 234] on div "Vehicle Name Vehicle Name" at bounding box center [720, 239] width 184 height 30
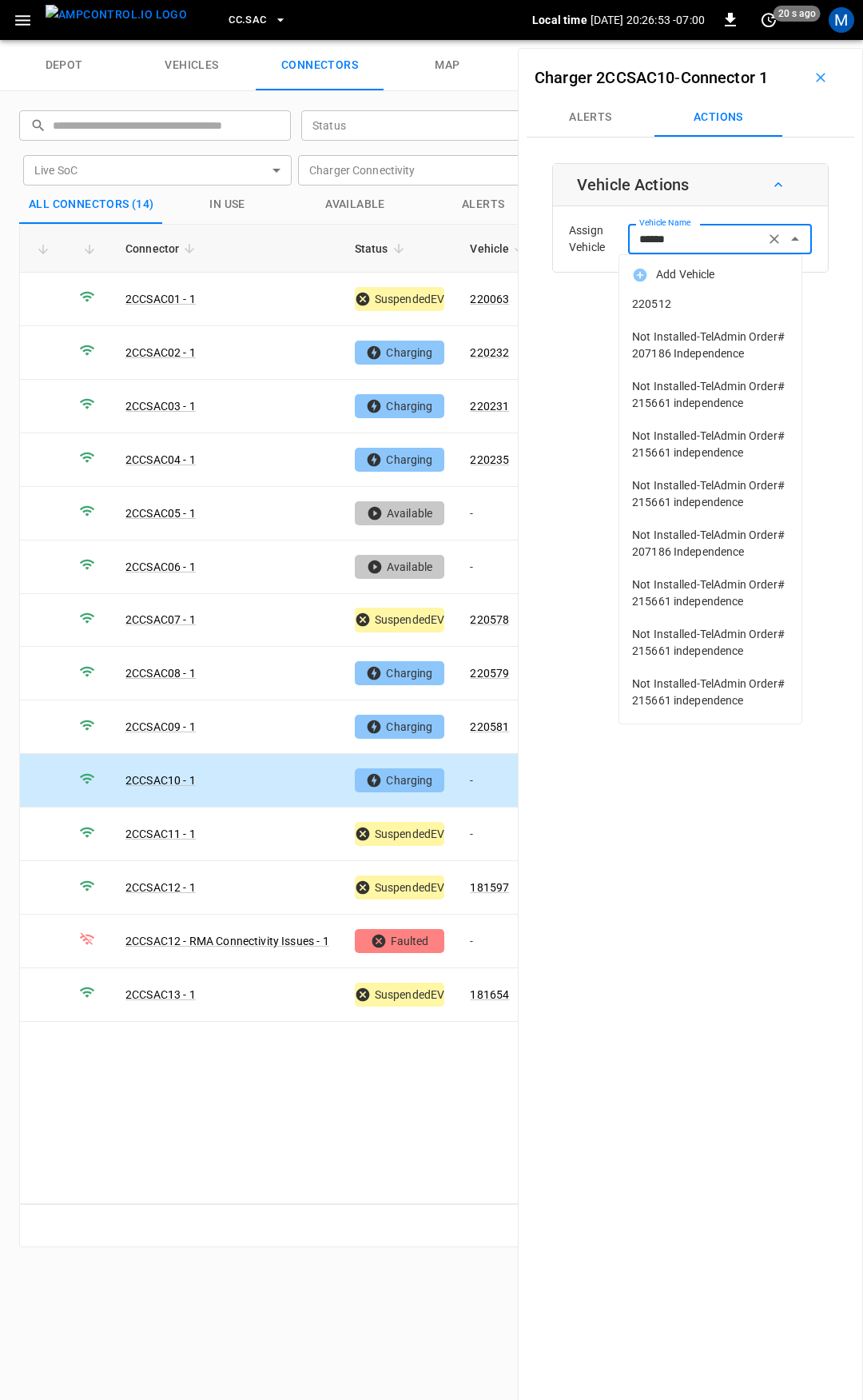
click at [685, 298] on span "220512" at bounding box center [711, 304] width 157 height 17
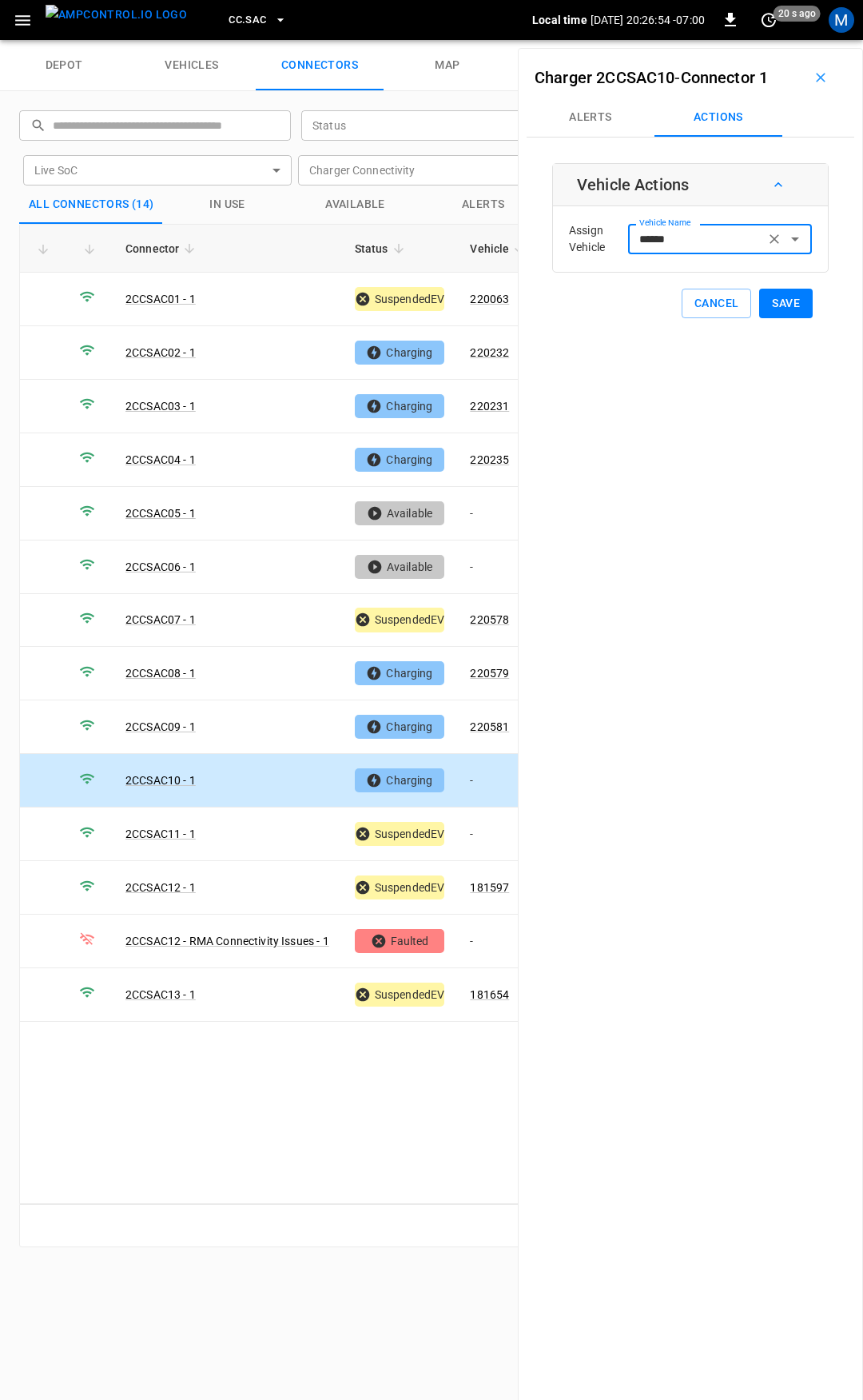
type input "******"
click at [762, 303] on button "Save" at bounding box center [786, 304] width 54 height 30
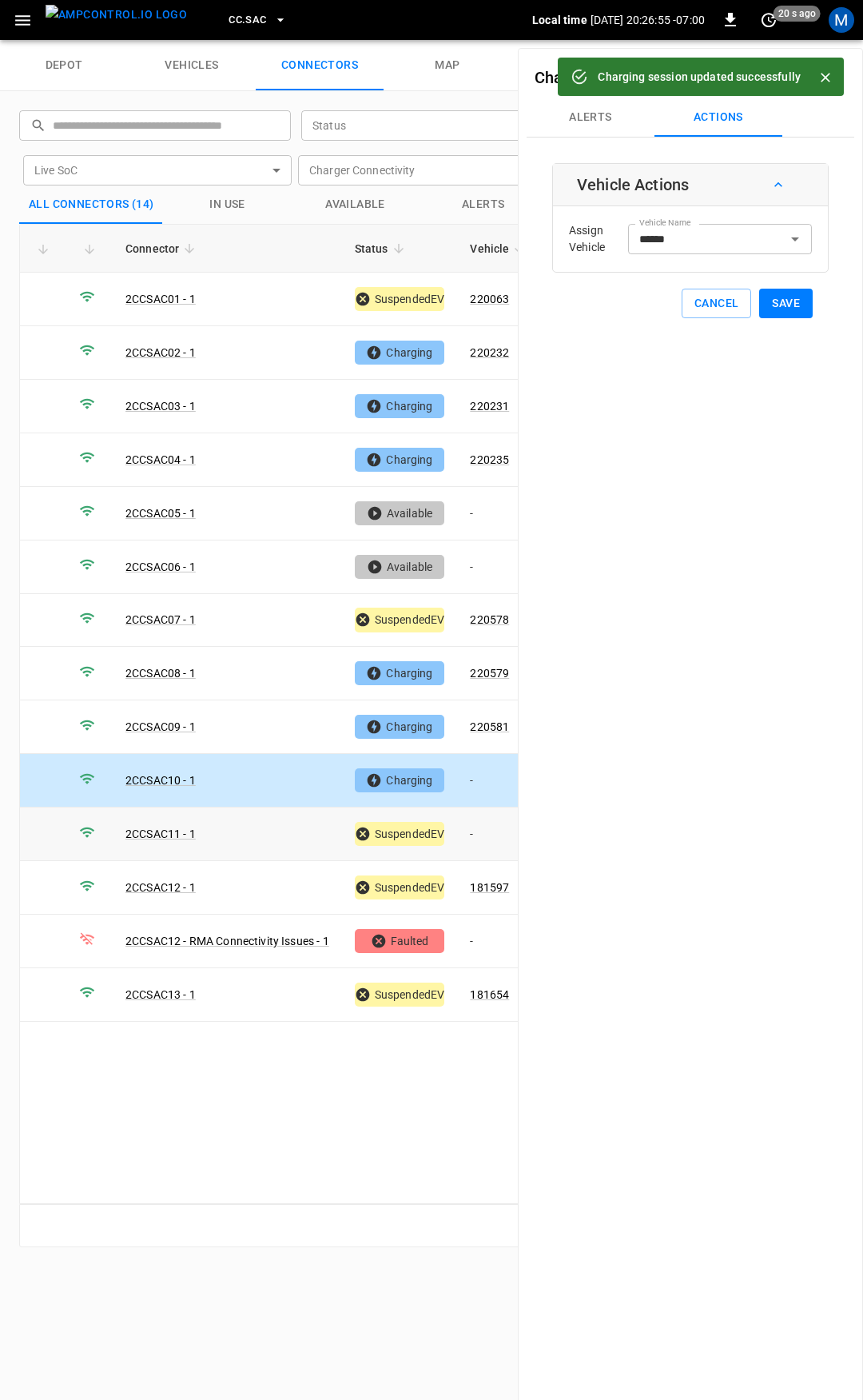
drag, startPoint x: 501, startPoint y: 800, endPoint x: 486, endPoint y: 833, distance: 36.2
click at [499, 807] on td "-" at bounding box center [500, 834] width 85 height 54
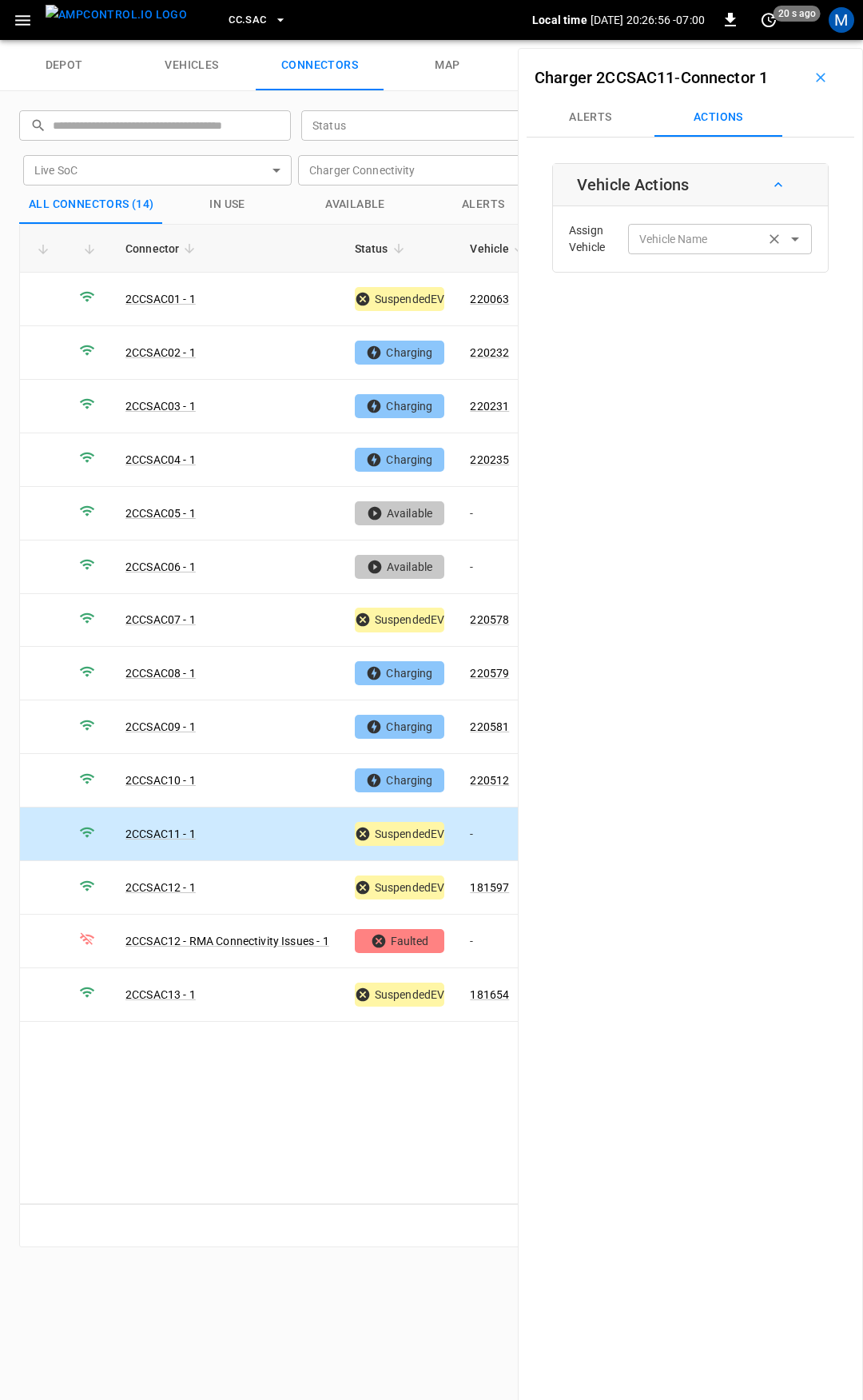
click at [656, 239] on div "Vehicle Name Vehicle Name" at bounding box center [720, 239] width 184 height 30
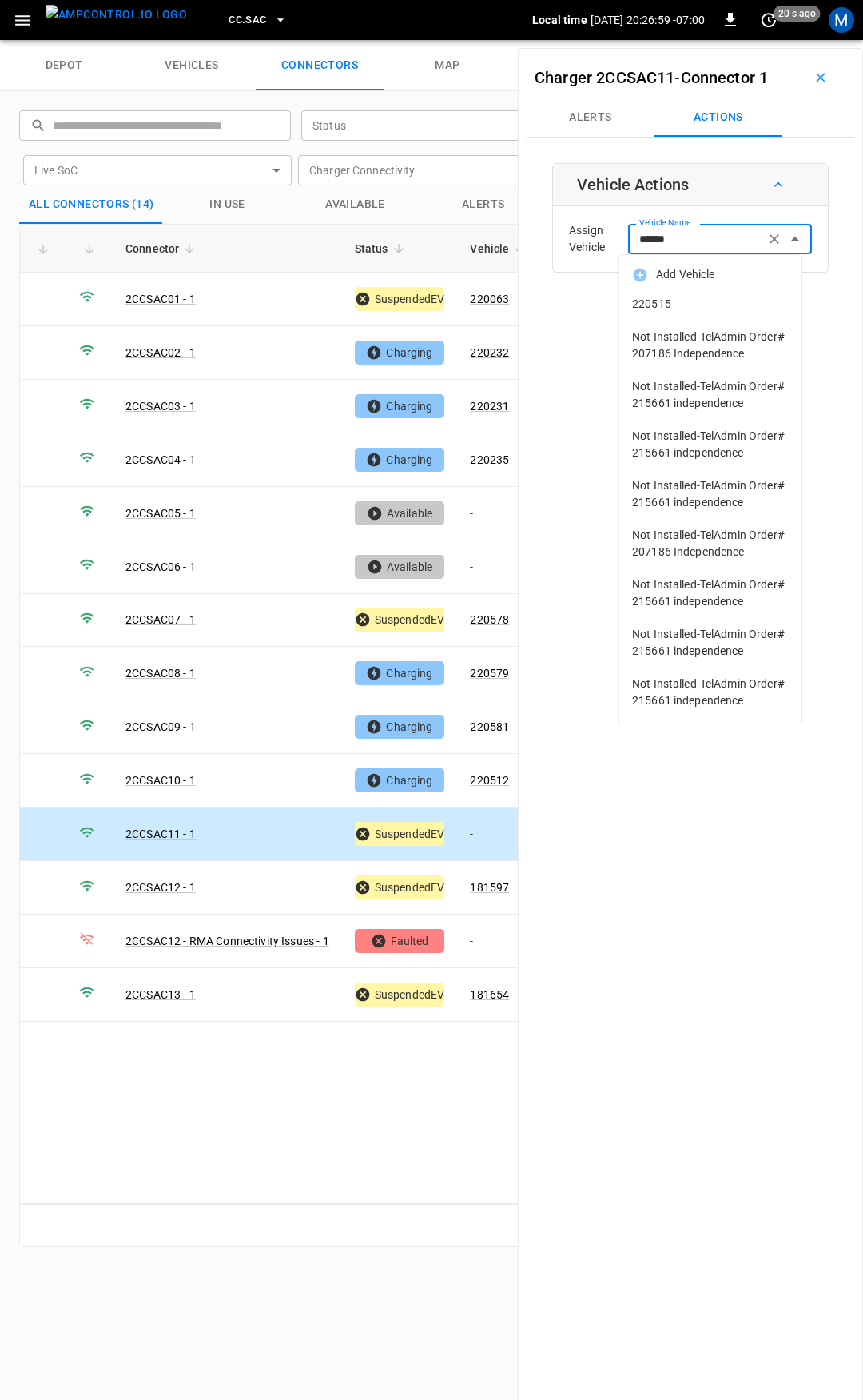
click at [673, 304] on span "220515" at bounding box center [711, 304] width 157 height 17
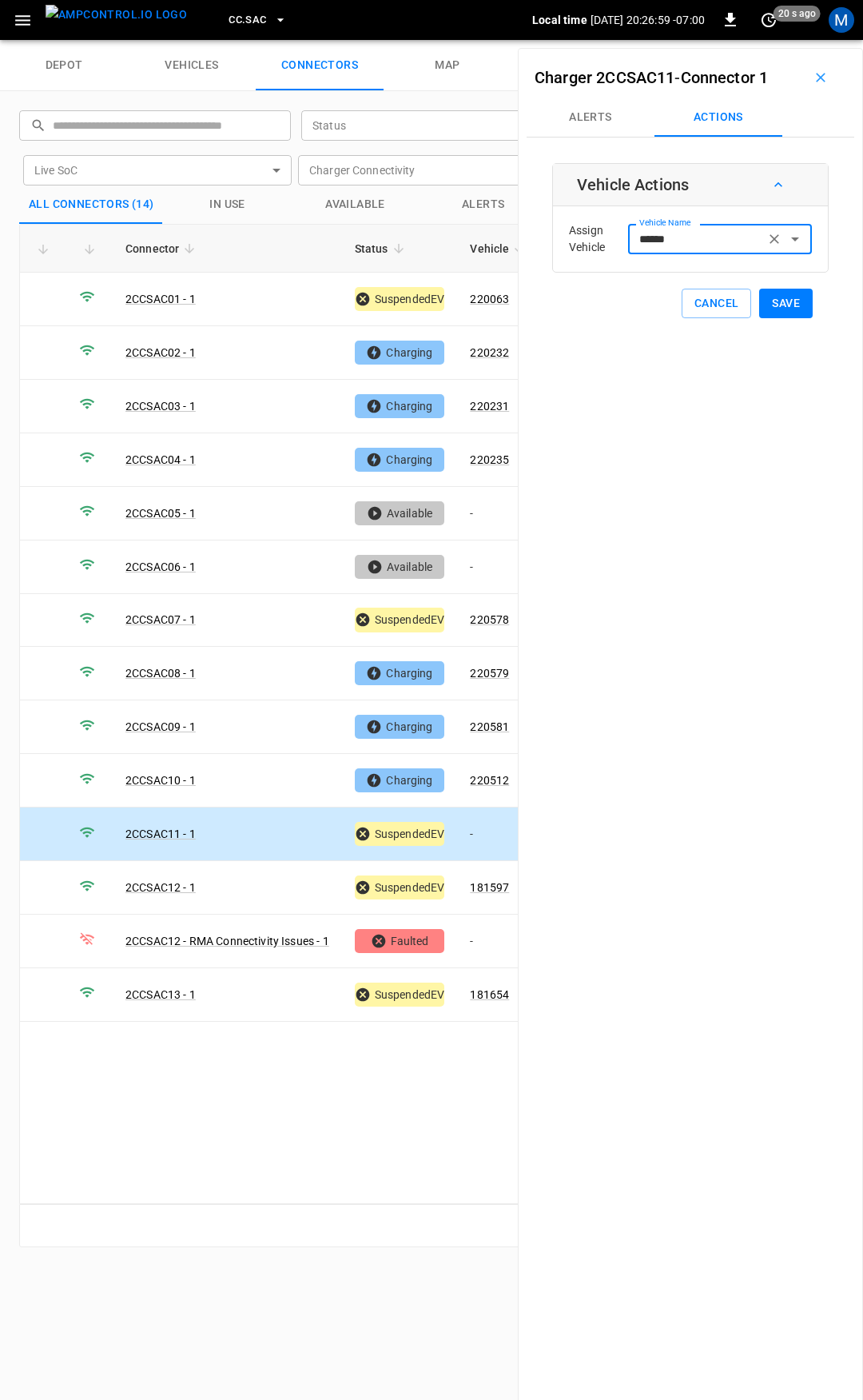
type input "******"
click at [785, 308] on button "Save" at bounding box center [786, 304] width 54 height 30
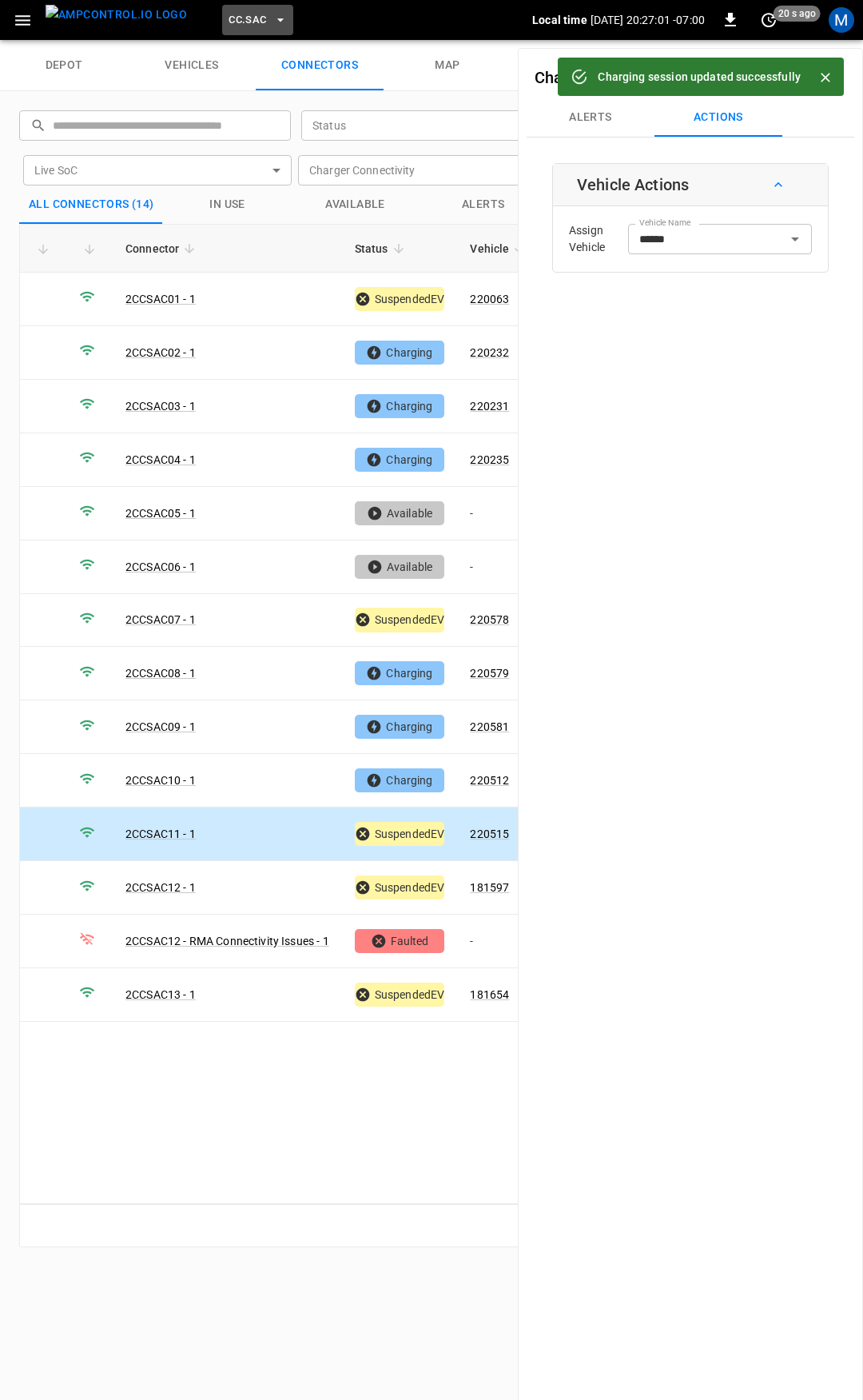
click at [229, 12] on span "CC.SAC" at bounding box center [247, 20] width 37 height 19
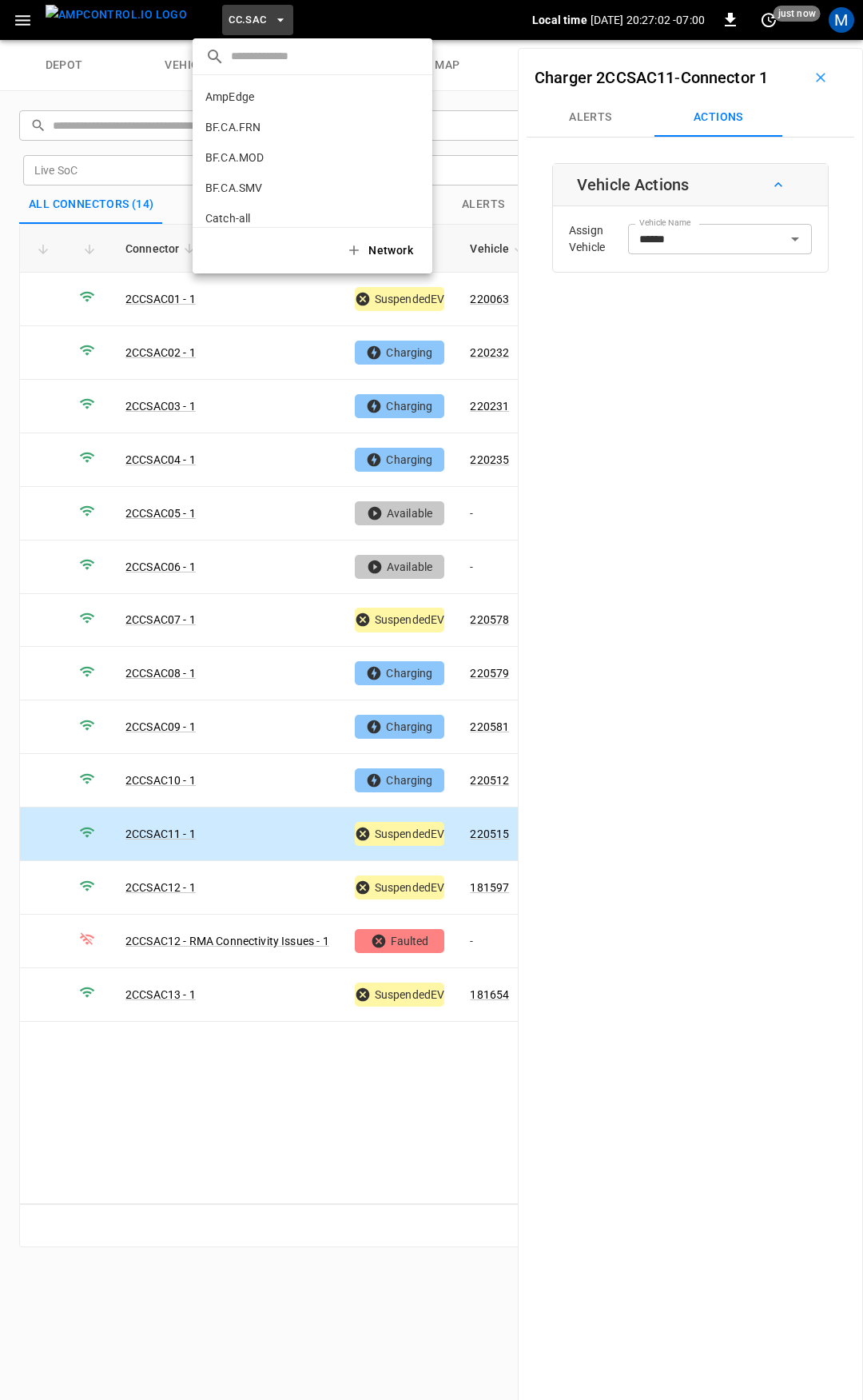
scroll to position [421, 0]
click at [255, 123] on li "CC.STK 8e6d ..." at bounding box center [312, 132] width 240 height 31
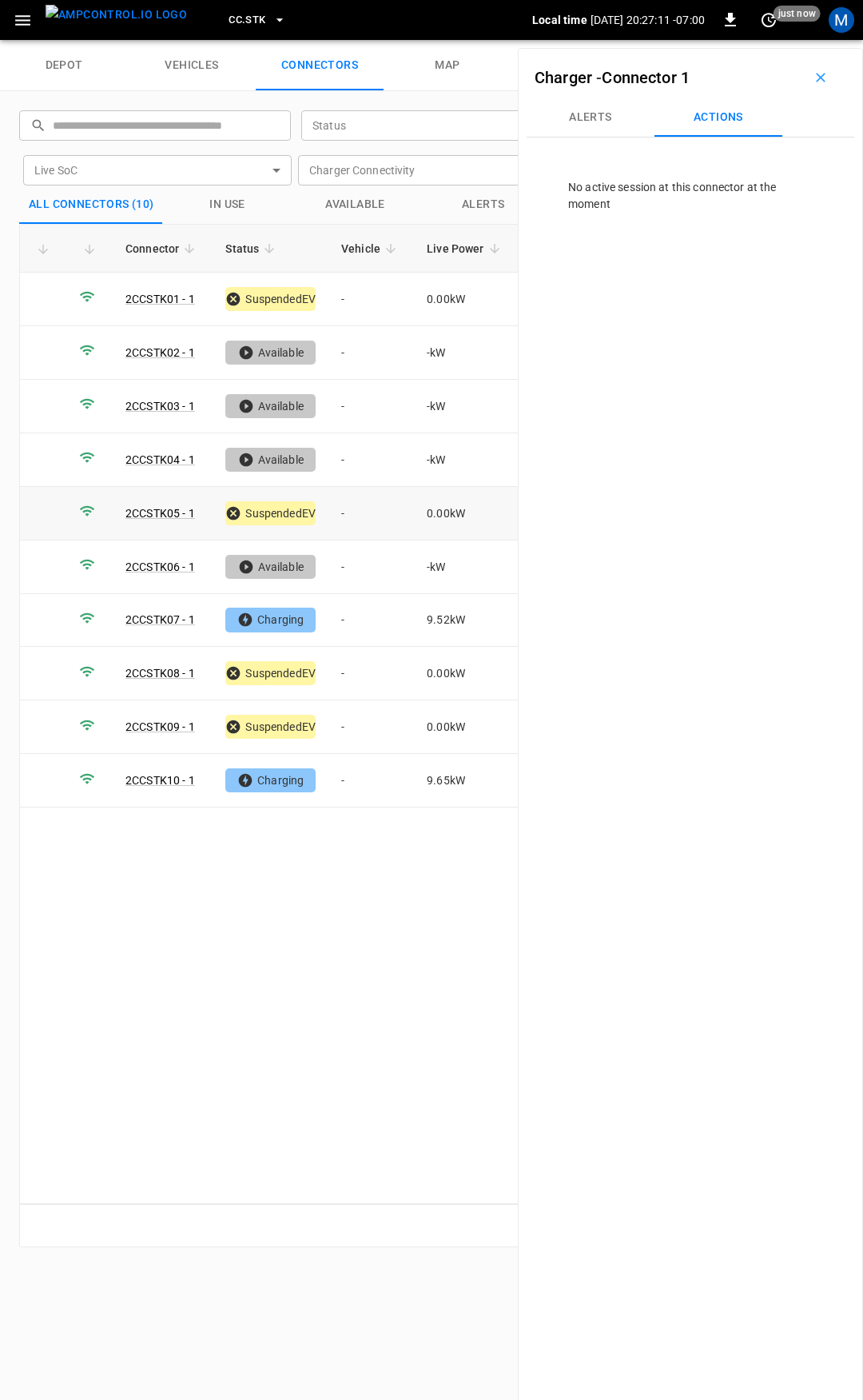
drag, startPoint x: 373, startPoint y: 487, endPoint x: 374, endPoint y: 505, distance: 18.0
click at [373, 487] on td "-" at bounding box center [372, 514] width 85 height 54
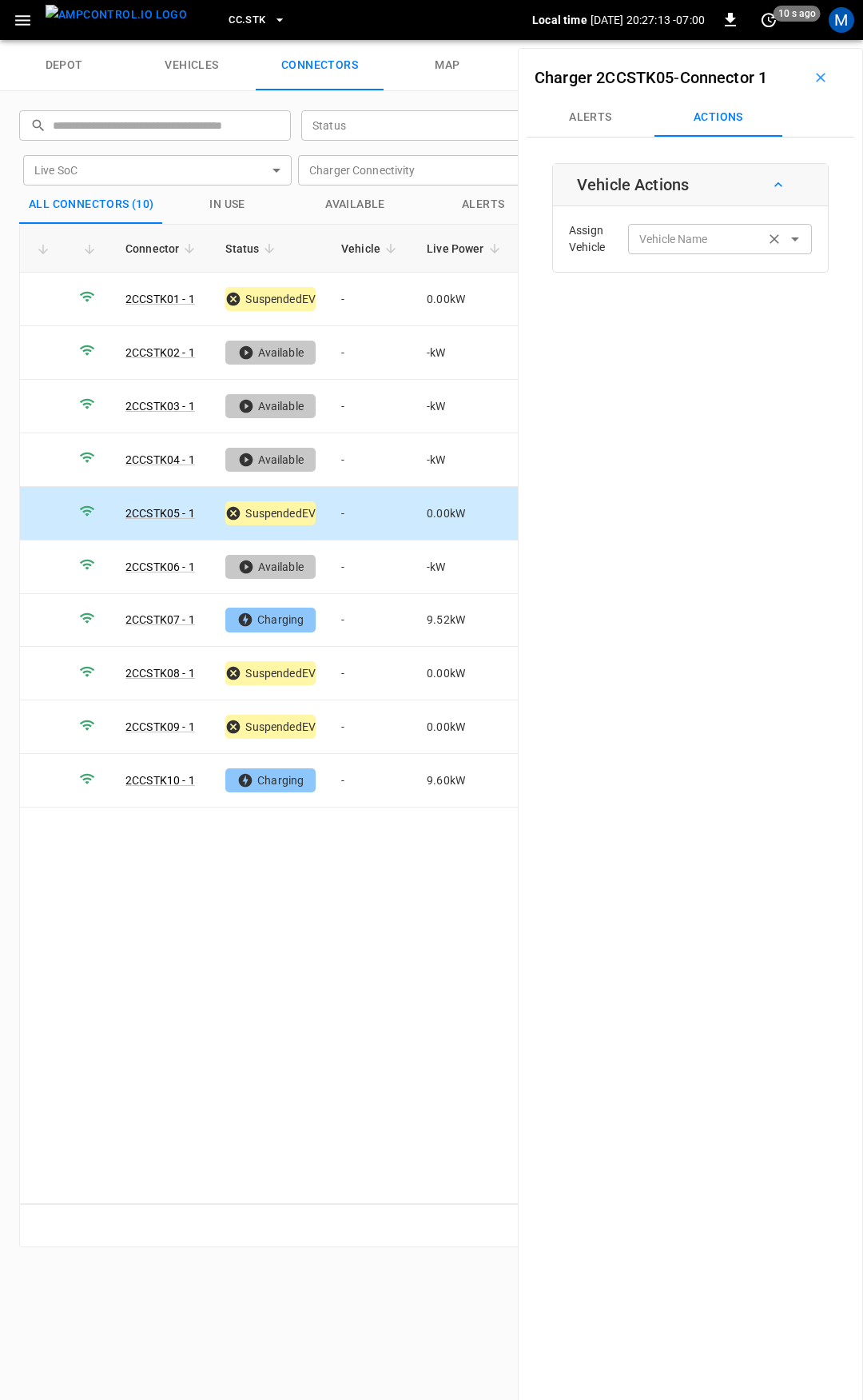
click at [701, 229] on input "Vehicle Name" at bounding box center [696, 239] width 127 height 20
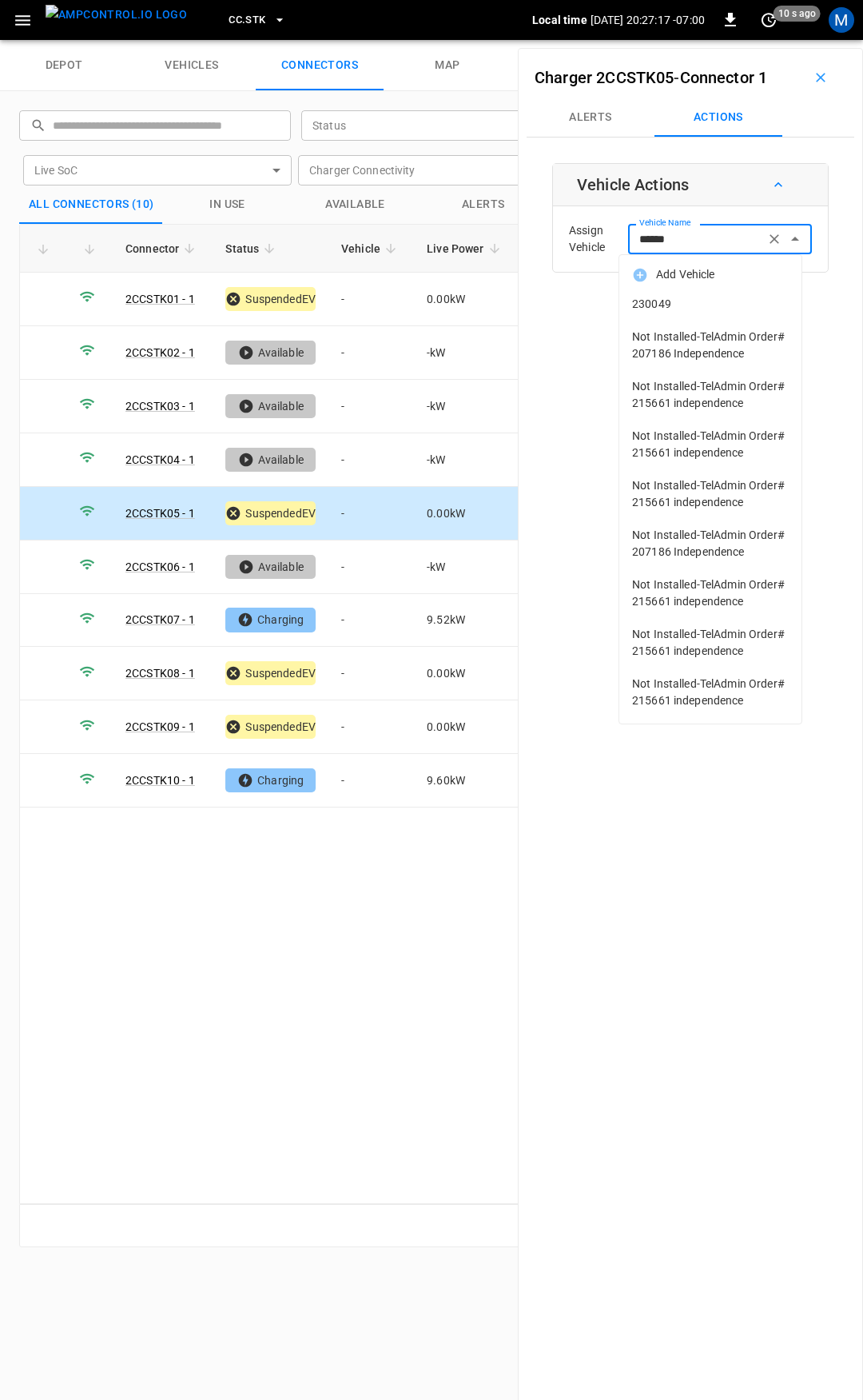
click at [736, 305] on span "230049" at bounding box center [711, 304] width 157 height 17
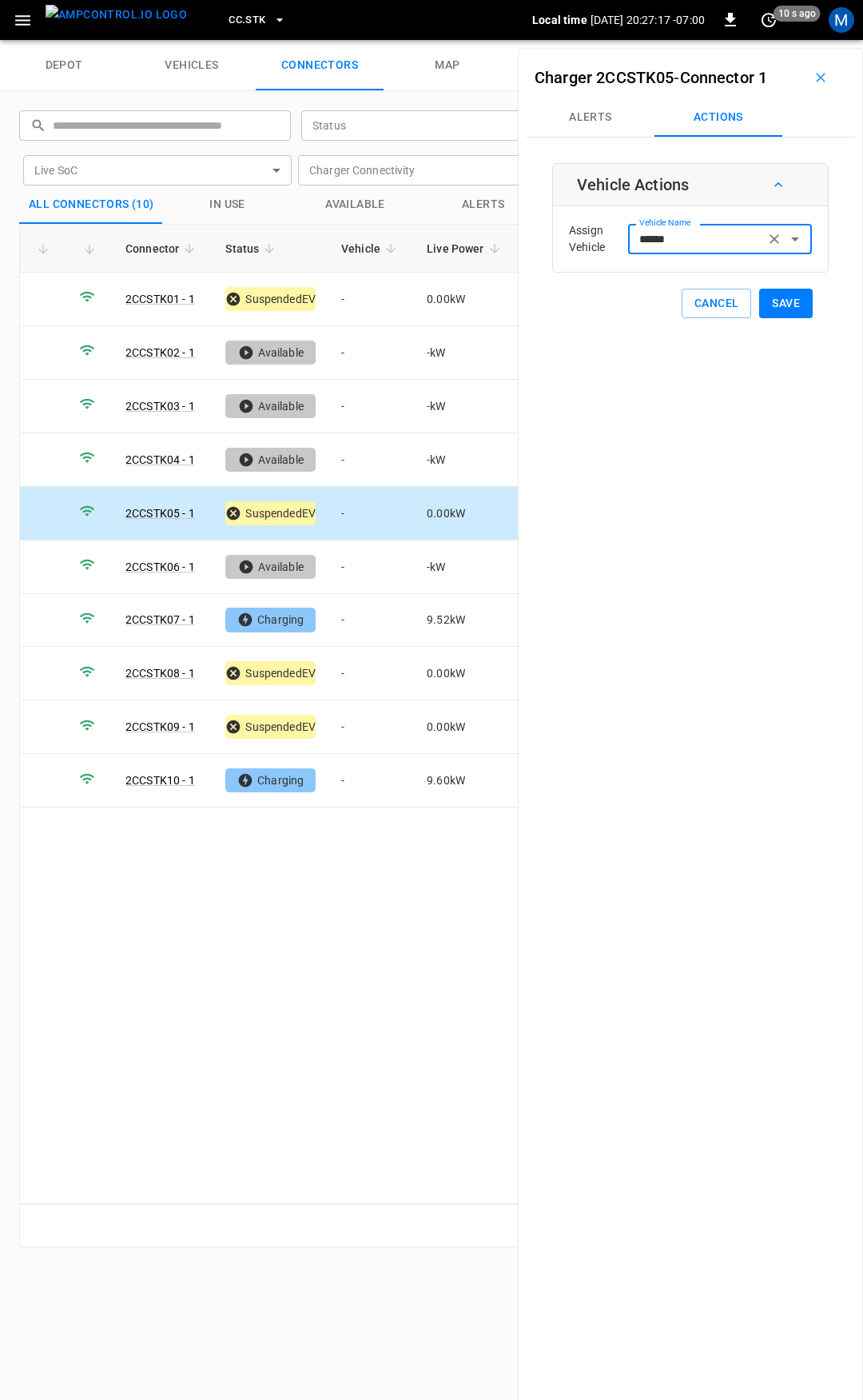
type input "******"
click at [775, 307] on button "Save" at bounding box center [786, 304] width 54 height 30
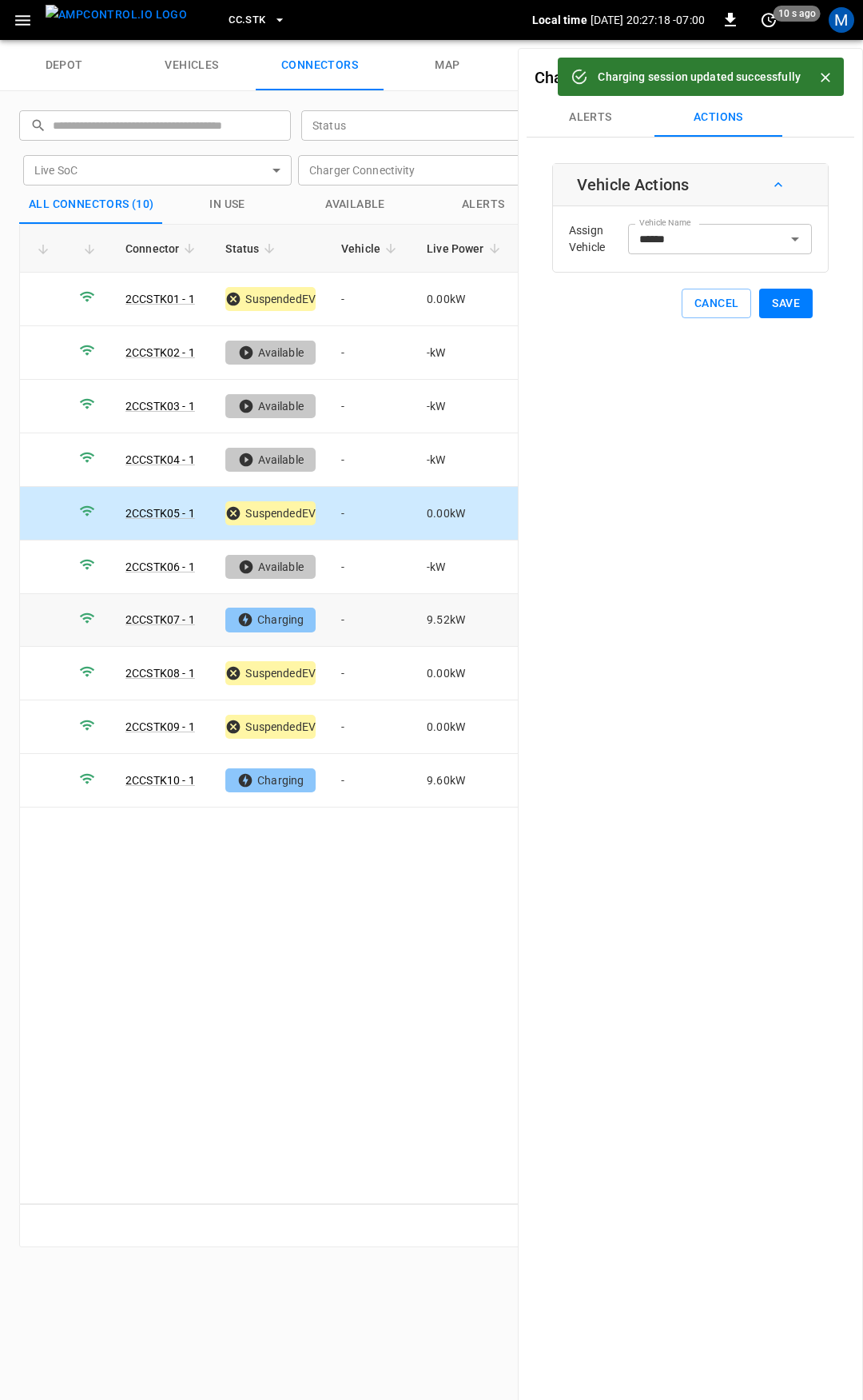
drag, startPoint x: 369, startPoint y: 621, endPoint x: 477, endPoint y: 502, distance: 160.7
click at [369, 621] on td "-" at bounding box center [372, 621] width 85 height 54
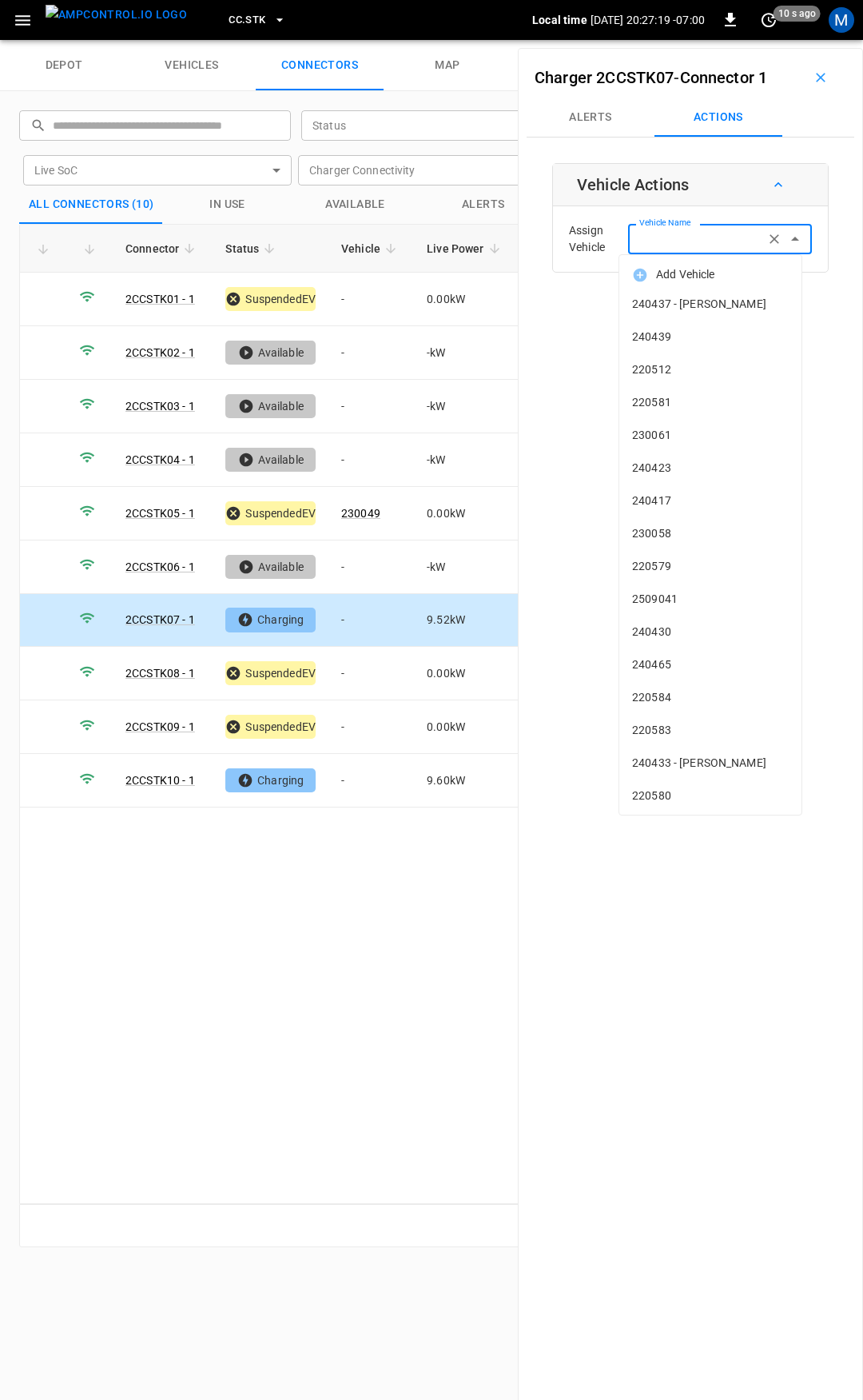
click at [690, 239] on input "Vehicle Name" at bounding box center [696, 239] width 127 height 20
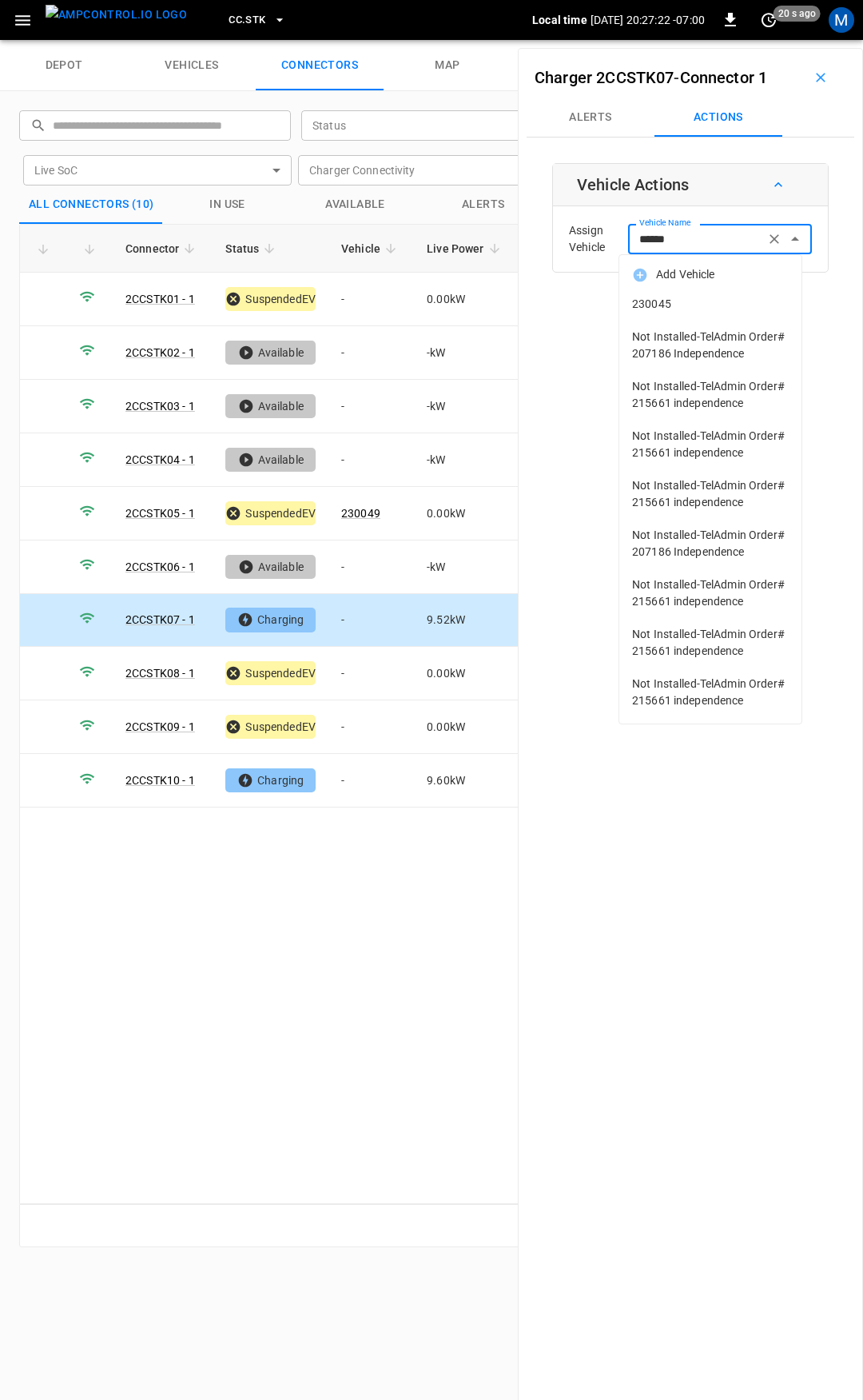
click at [694, 307] on span "230045" at bounding box center [711, 304] width 157 height 17
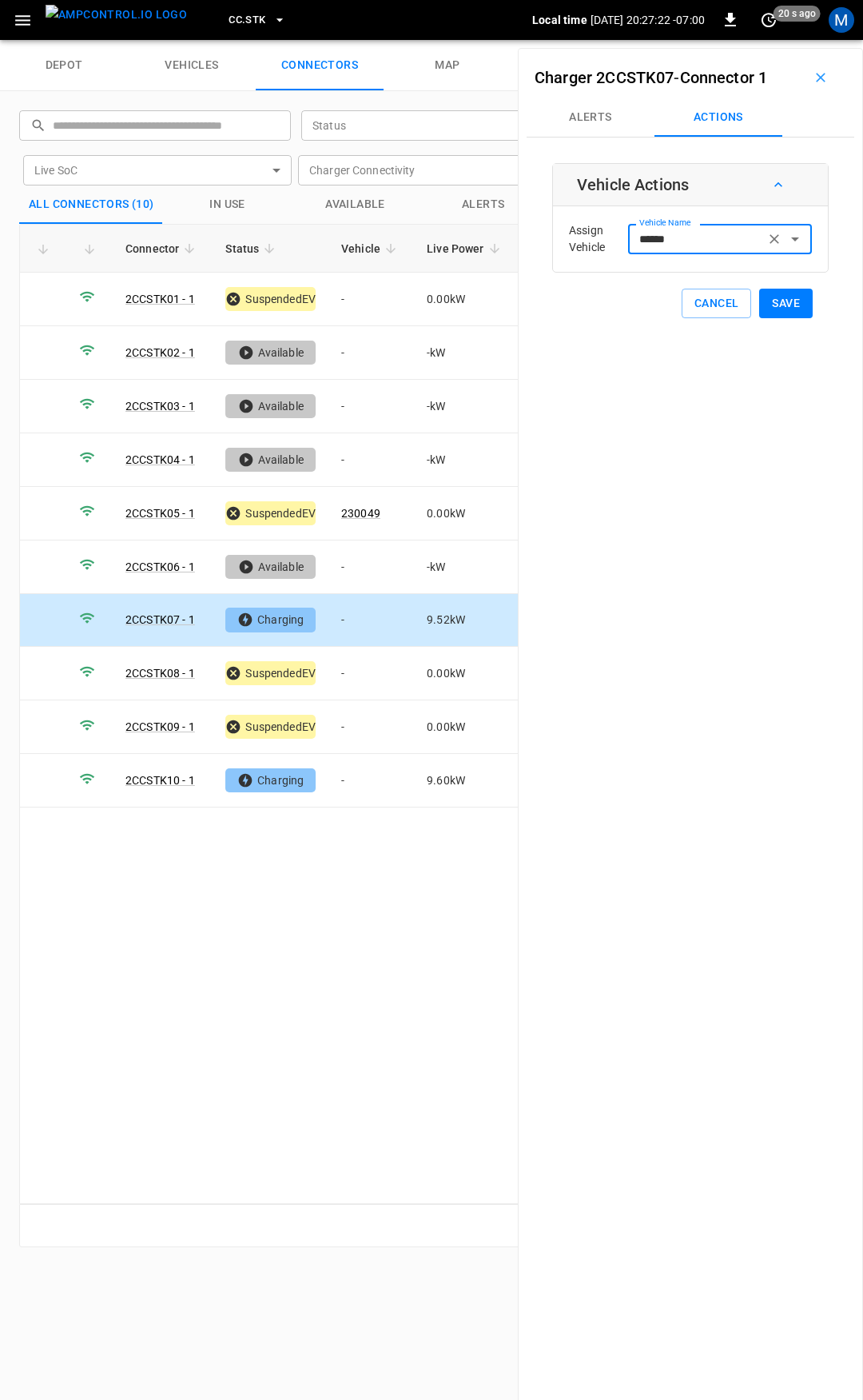
type input "******"
click at [778, 301] on button "Save" at bounding box center [786, 304] width 54 height 30
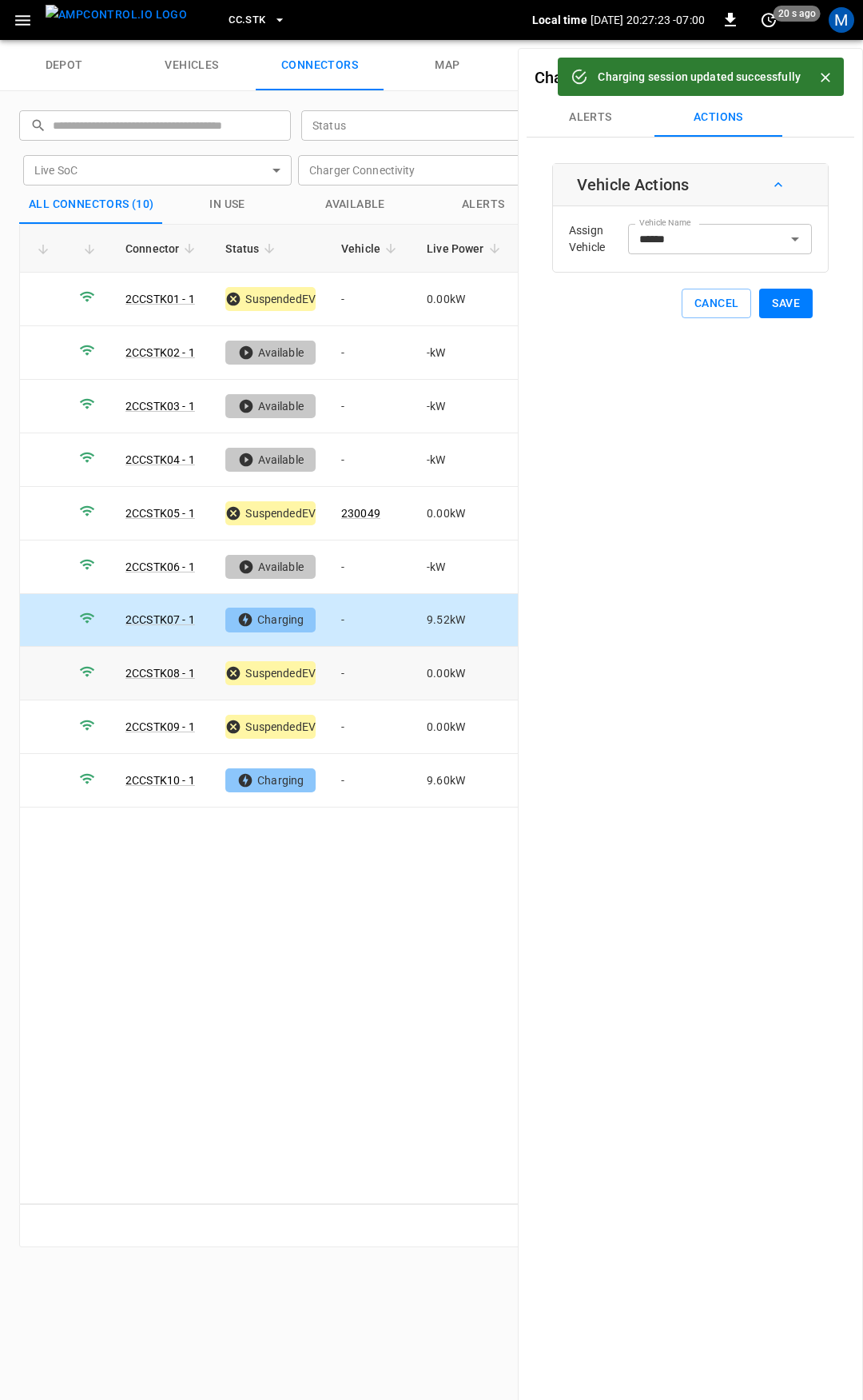
drag, startPoint x: 374, startPoint y: 669, endPoint x: 503, endPoint y: 558, distance: 170.2
click at [374, 667] on td "-" at bounding box center [372, 674] width 85 height 54
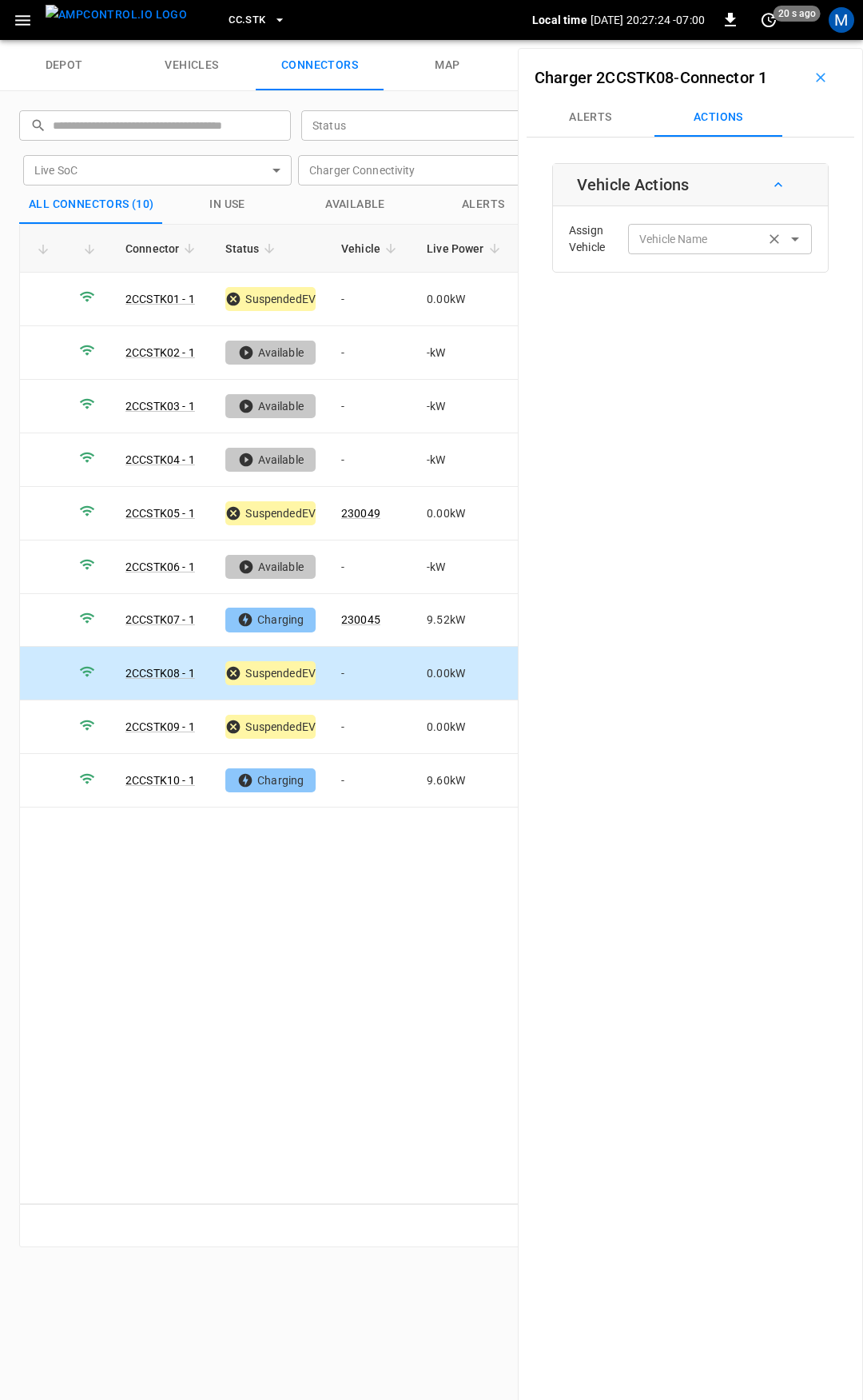
click at [653, 249] on input "Vehicle Name" at bounding box center [696, 239] width 127 height 20
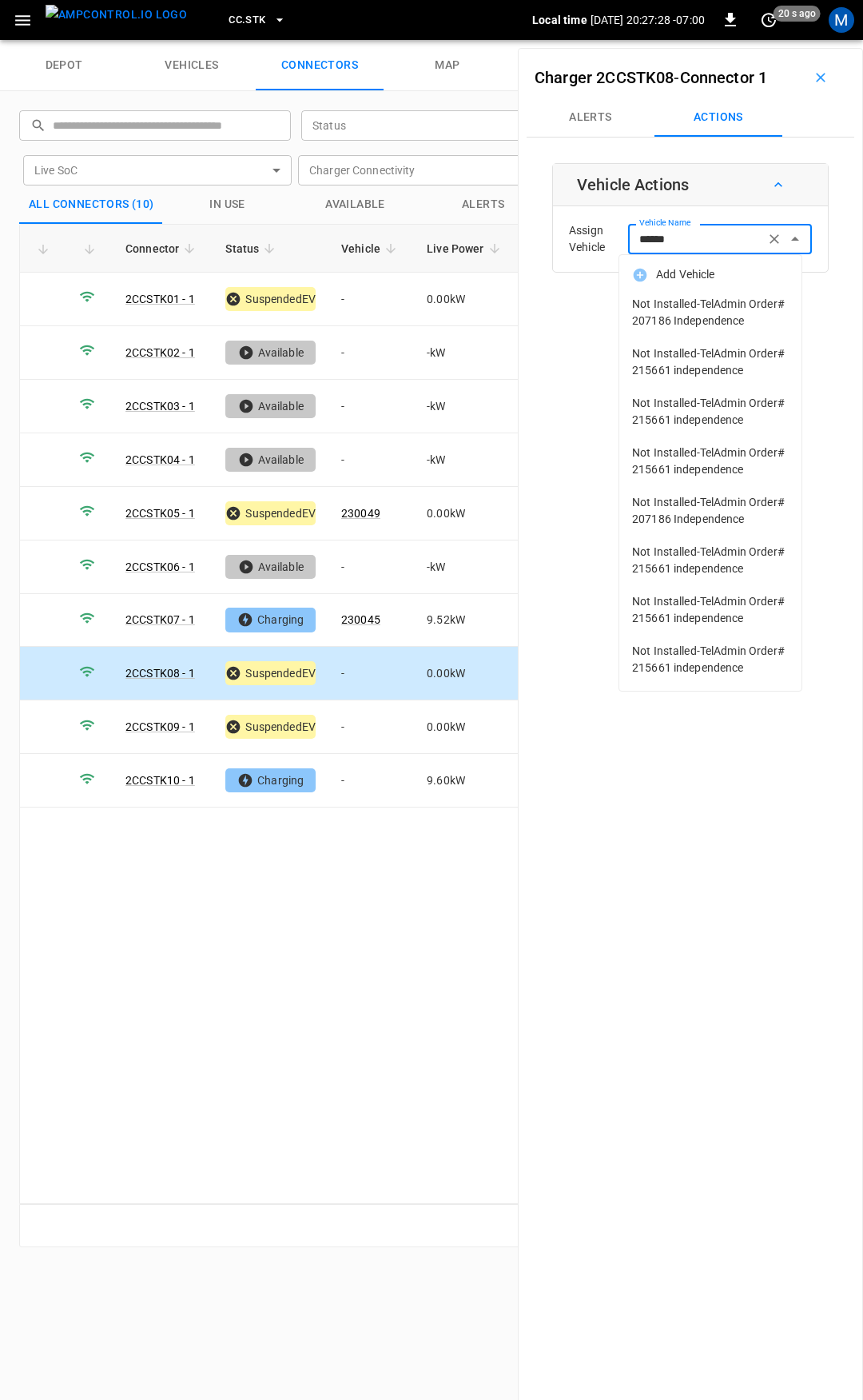
scroll to position [10, 0]
drag, startPoint x: 720, startPoint y: 239, endPoint x: 542, endPoint y: 248, distance: 178.2
click at [544, 249] on div "Charger 2CCSTK08 - Connector 1 Alerts Actions Vehicle Actions Assign Vehicle Ve…" at bounding box center [691, 748] width 346 height 1400
type input "***"
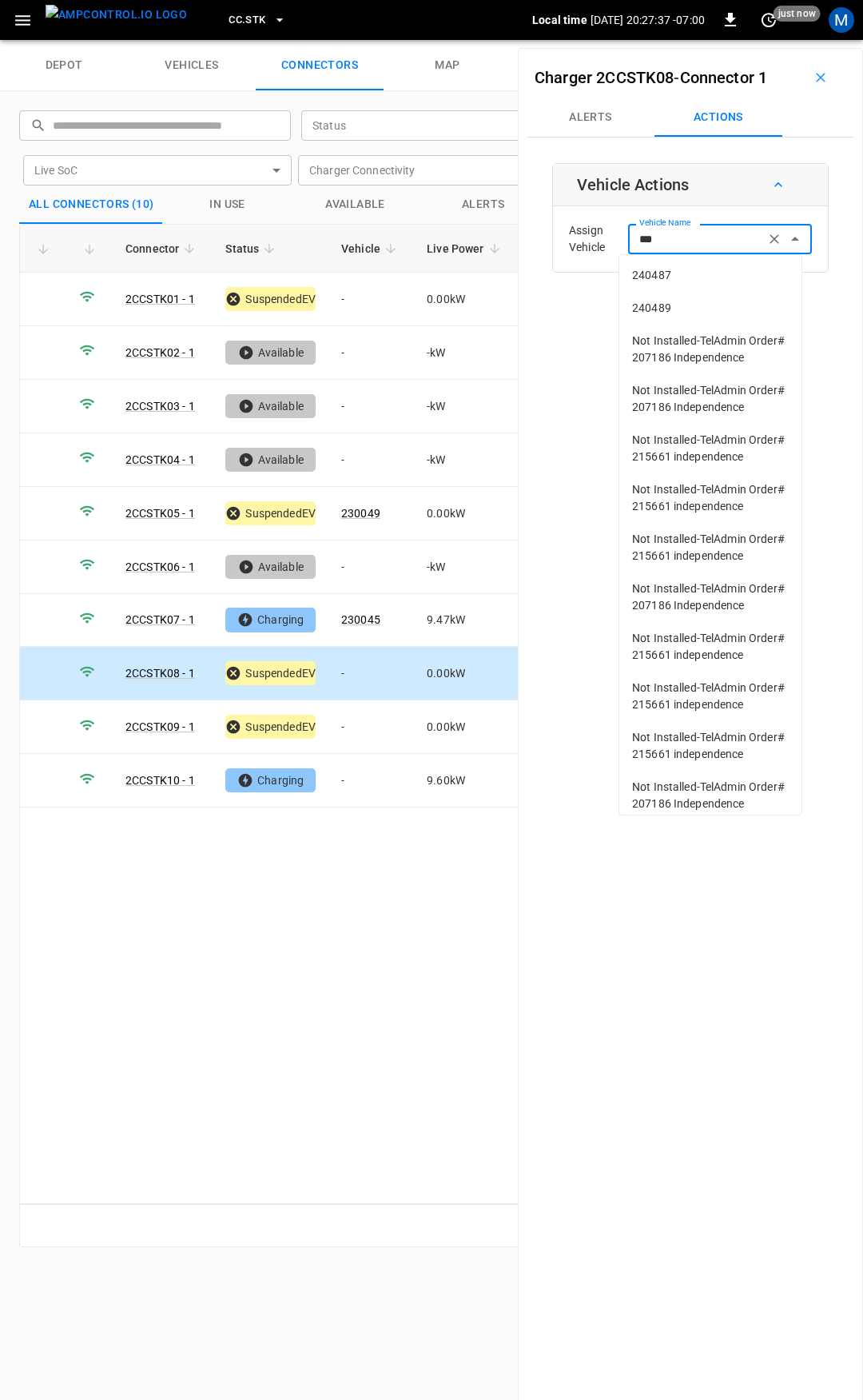
scroll to position [529, 0]
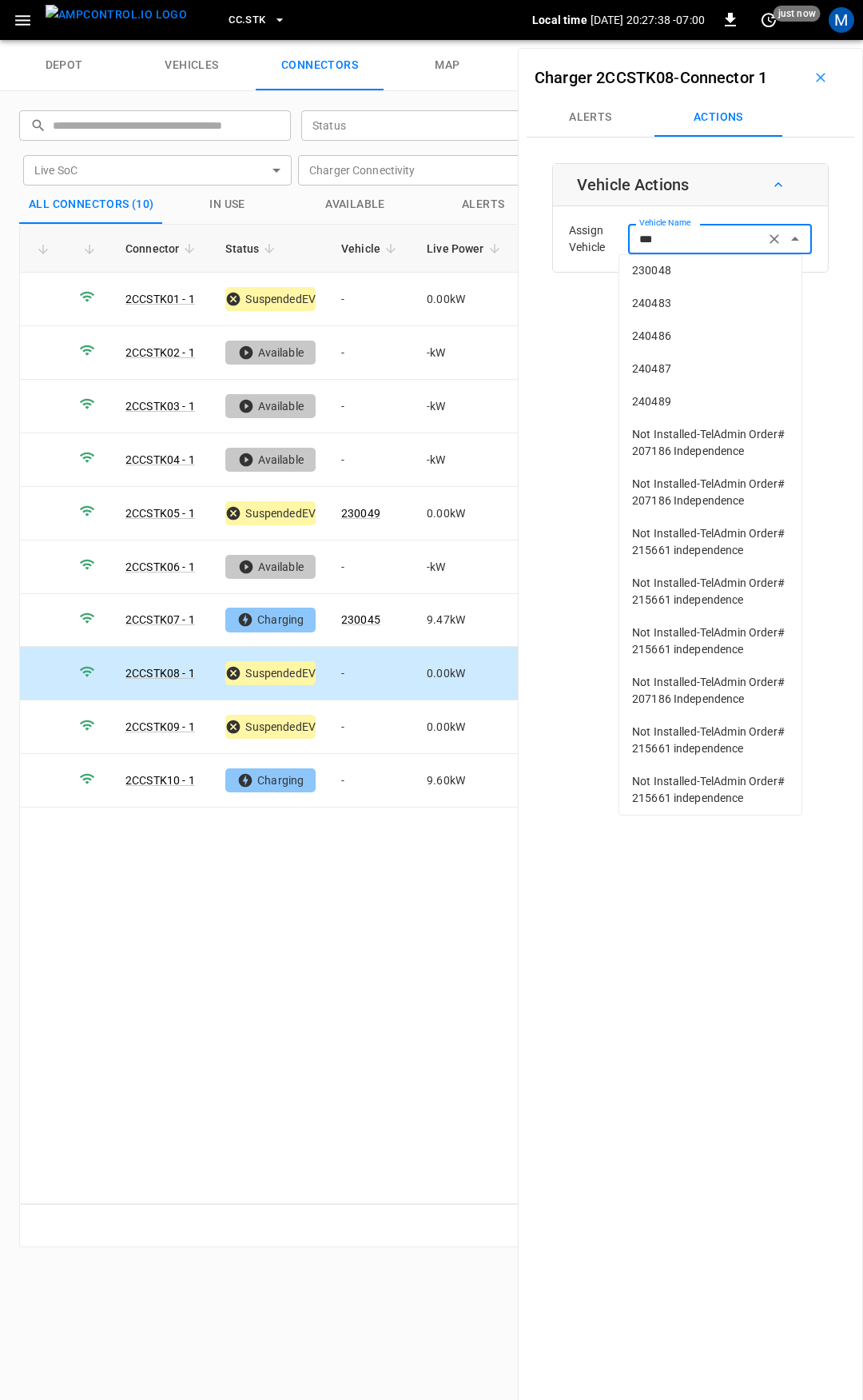
click at [685, 279] on span "230048" at bounding box center [711, 270] width 157 height 17
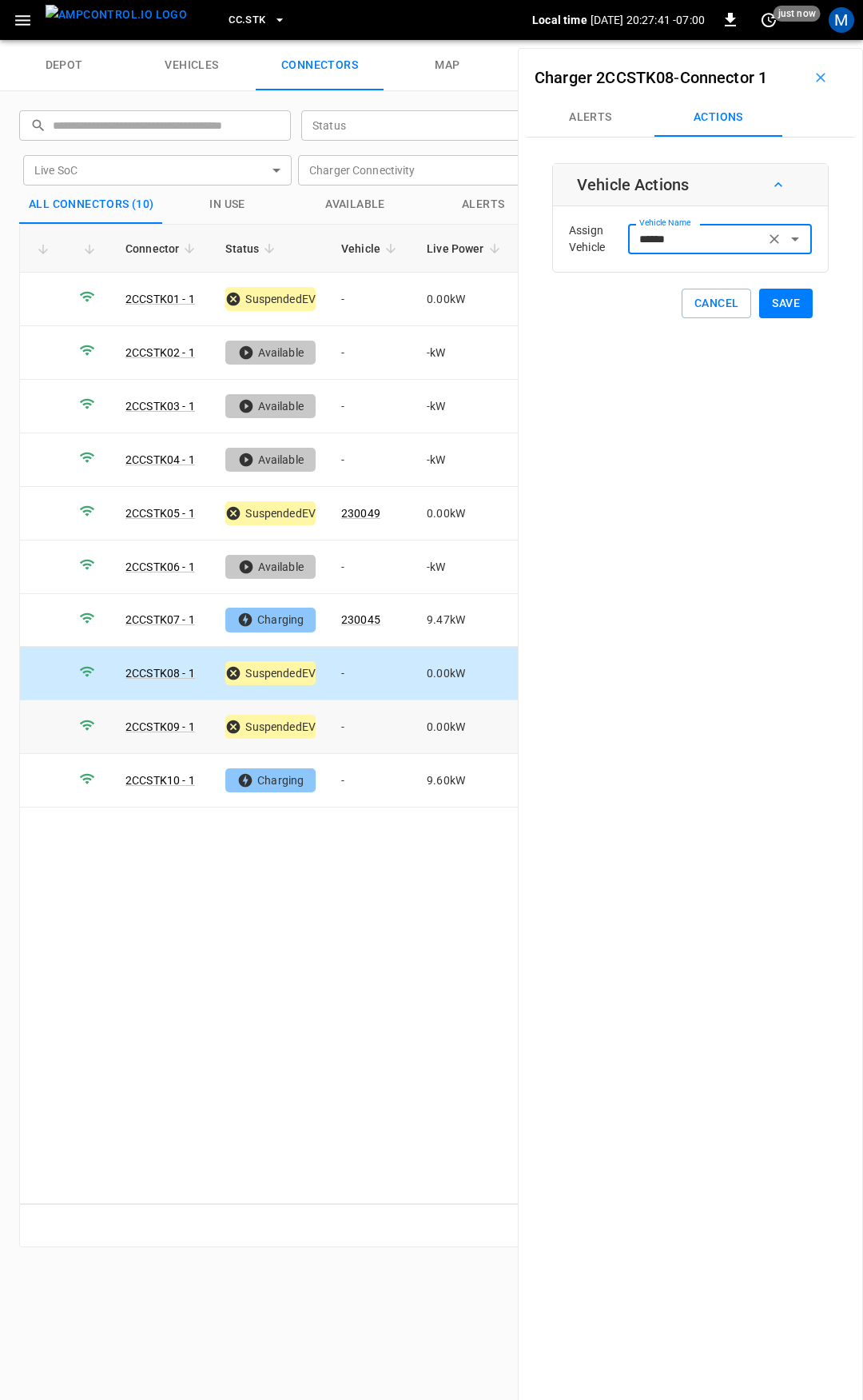
type input "******"
click at [379, 708] on td "-" at bounding box center [372, 727] width 85 height 54
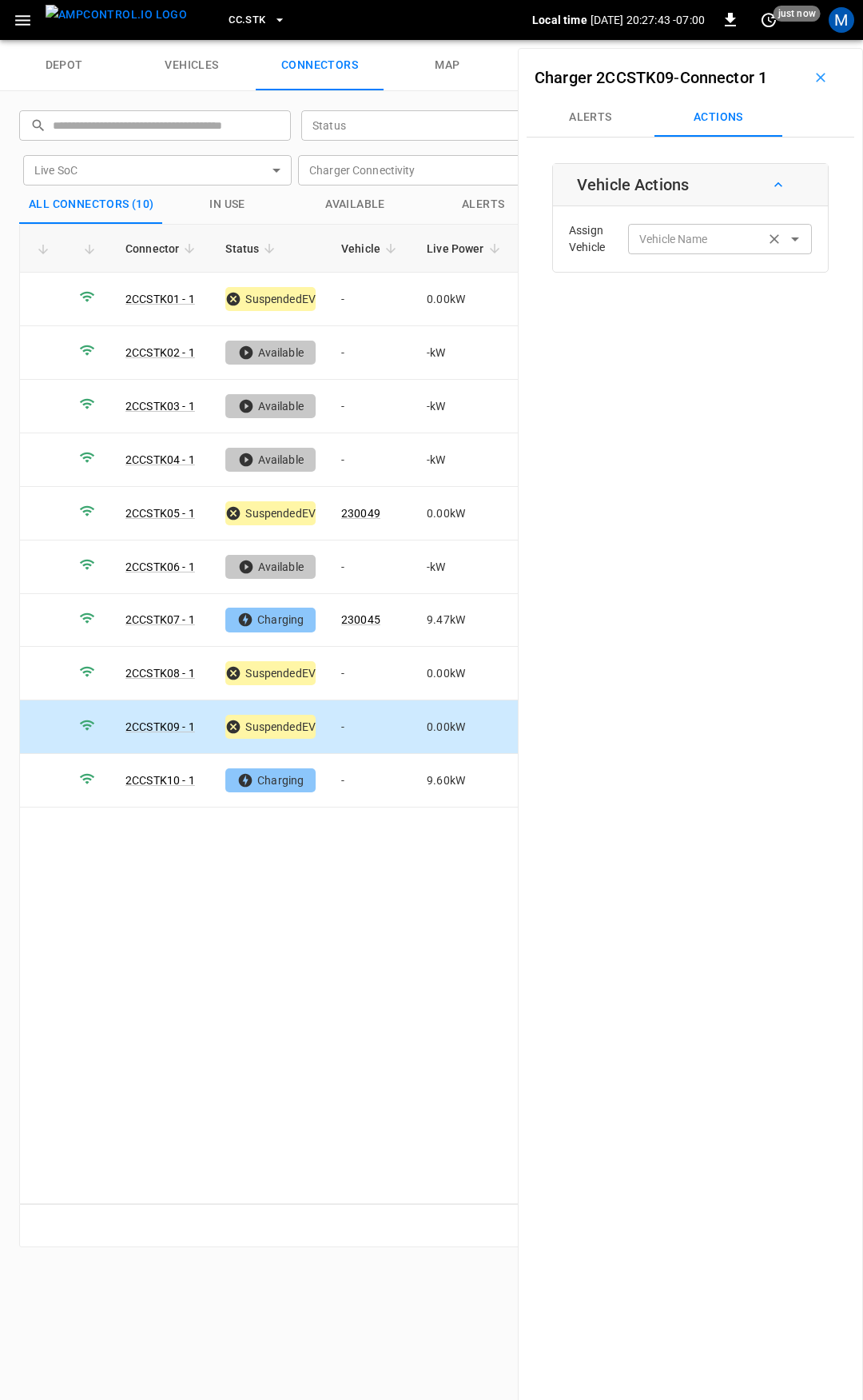
drag, startPoint x: 661, startPoint y: 237, endPoint x: 660, endPoint y: 226, distance: 11.0
click at [661, 236] on div "Vehicle Name Vehicle Name" at bounding box center [720, 239] width 184 height 30
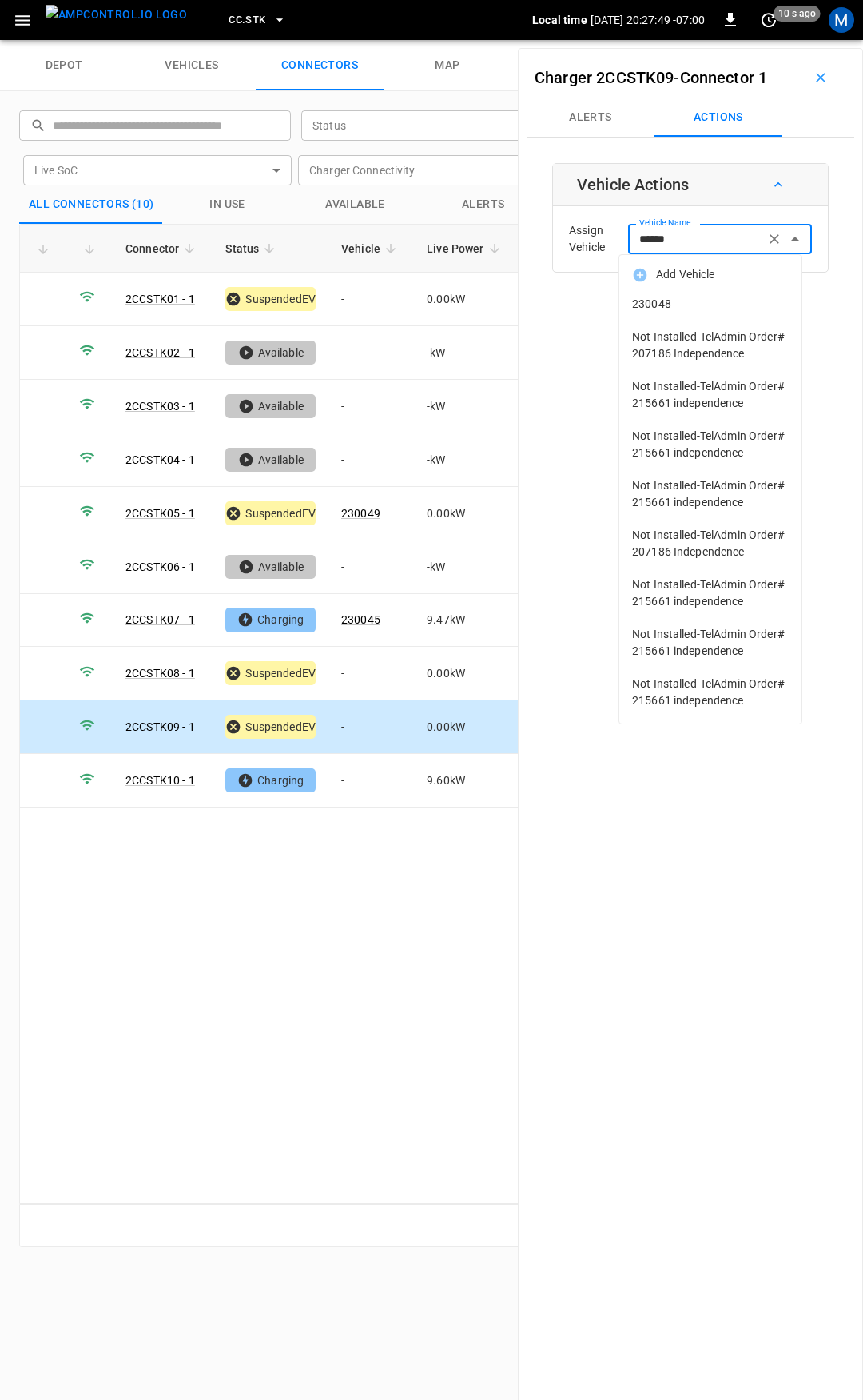
click at [660, 292] on li "230048" at bounding box center [711, 304] width 182 height 33
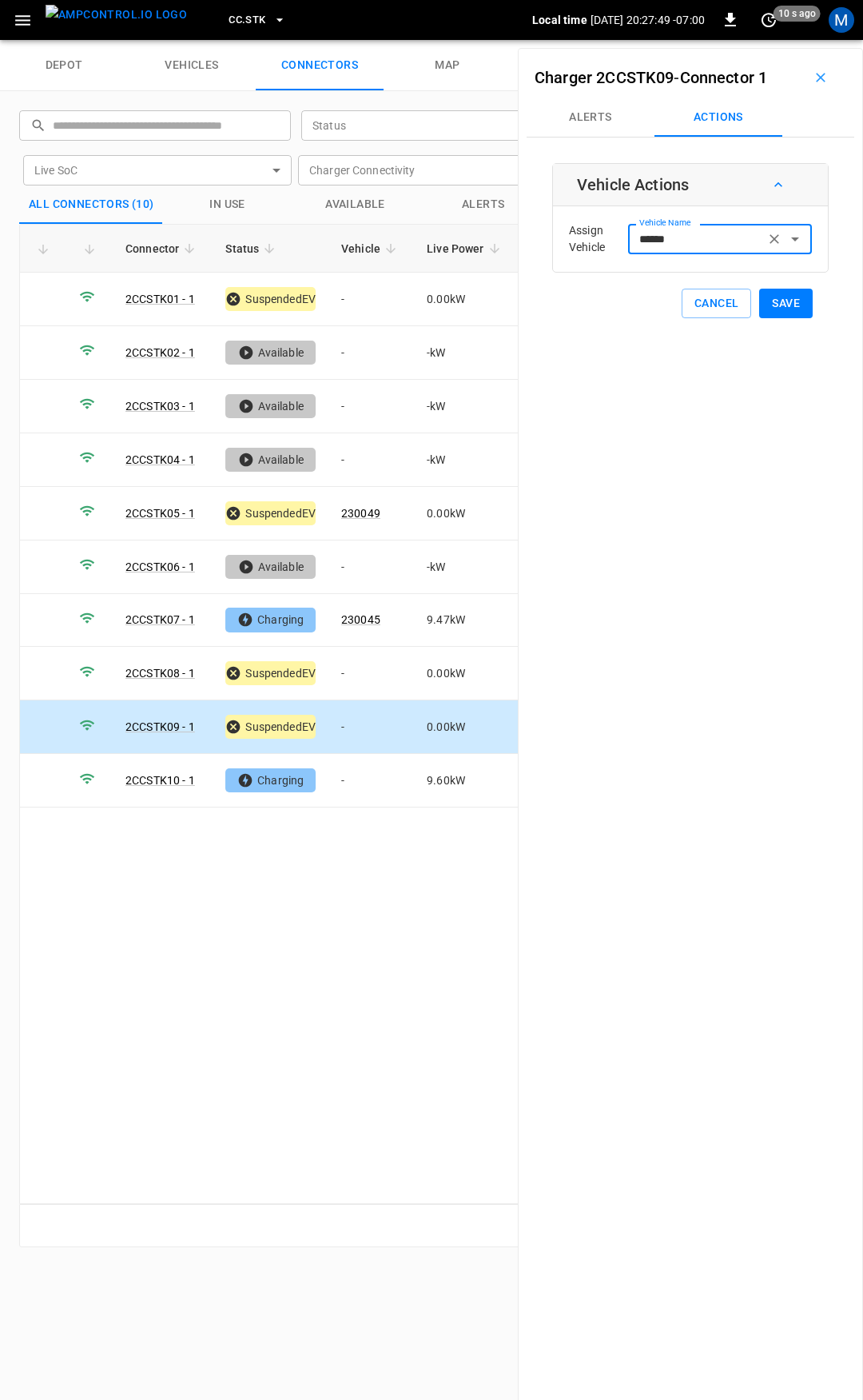
type input "******"
click at [759, 305] on button "Save" at bounding box center [786, 304] width 54 height 30
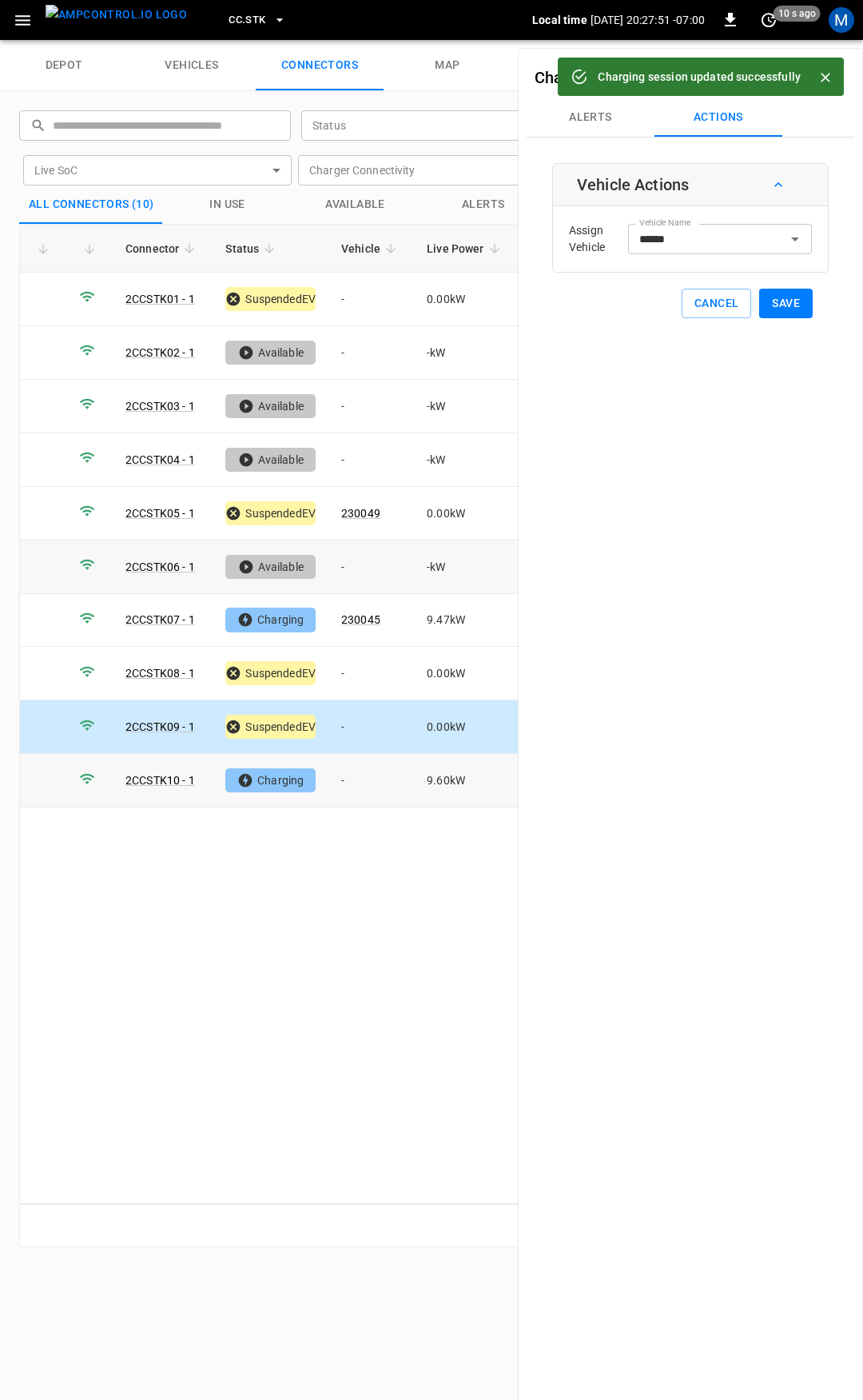
drag, startPoint x: 360, startPoint y: 774, endPoint x: 507, endPoint y: 566, distance: 254.7
click at [361, 774] on td "-" at bounding box center [372, 780] width 85 height 54
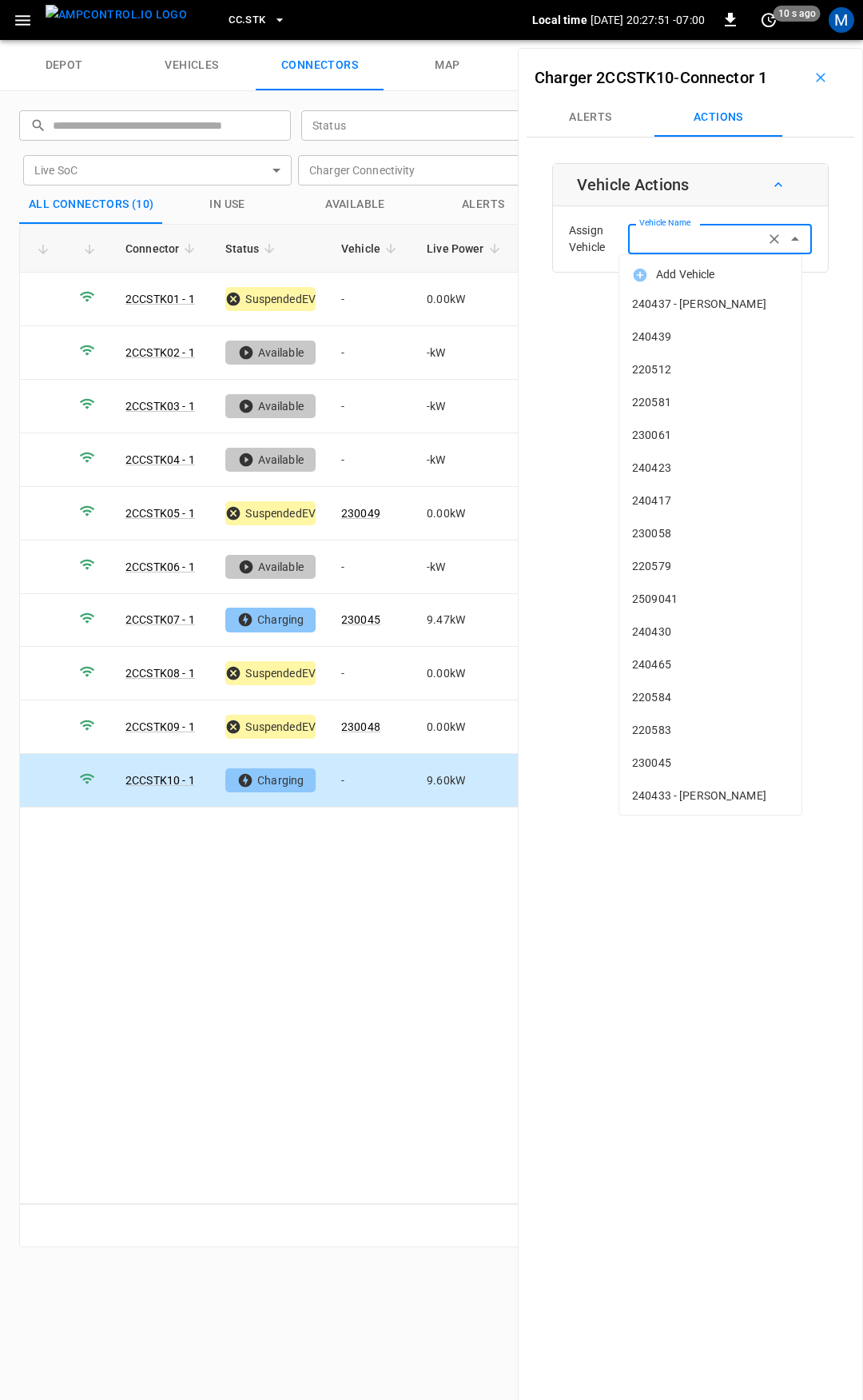
click at [686, 242] on input "Vehicle Name" at bounding box center [696, 239] width 127 height 20
type input "*"
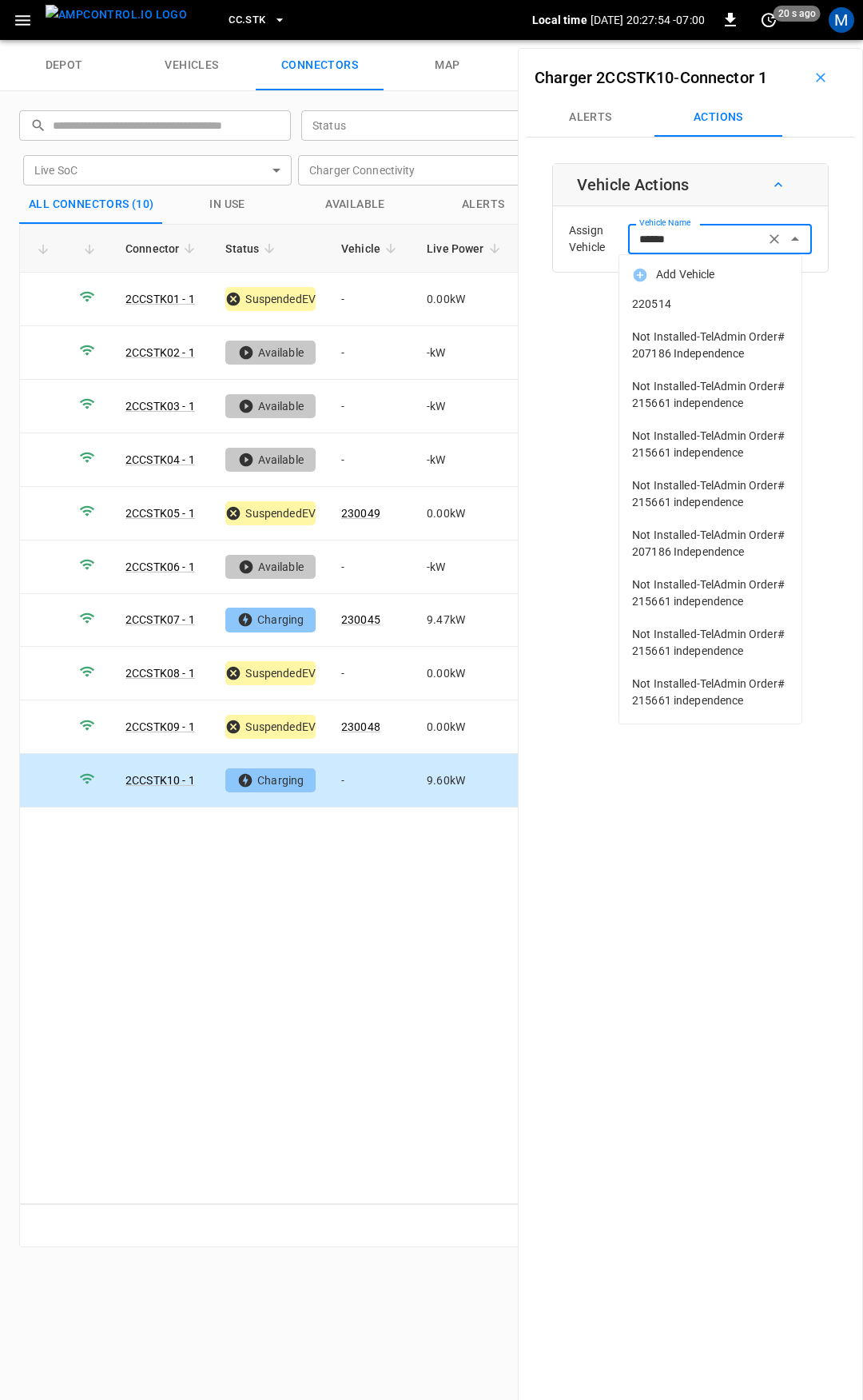
click at [709, 305] on span "220514" at bounding box center [711, 304] width 157 height 17
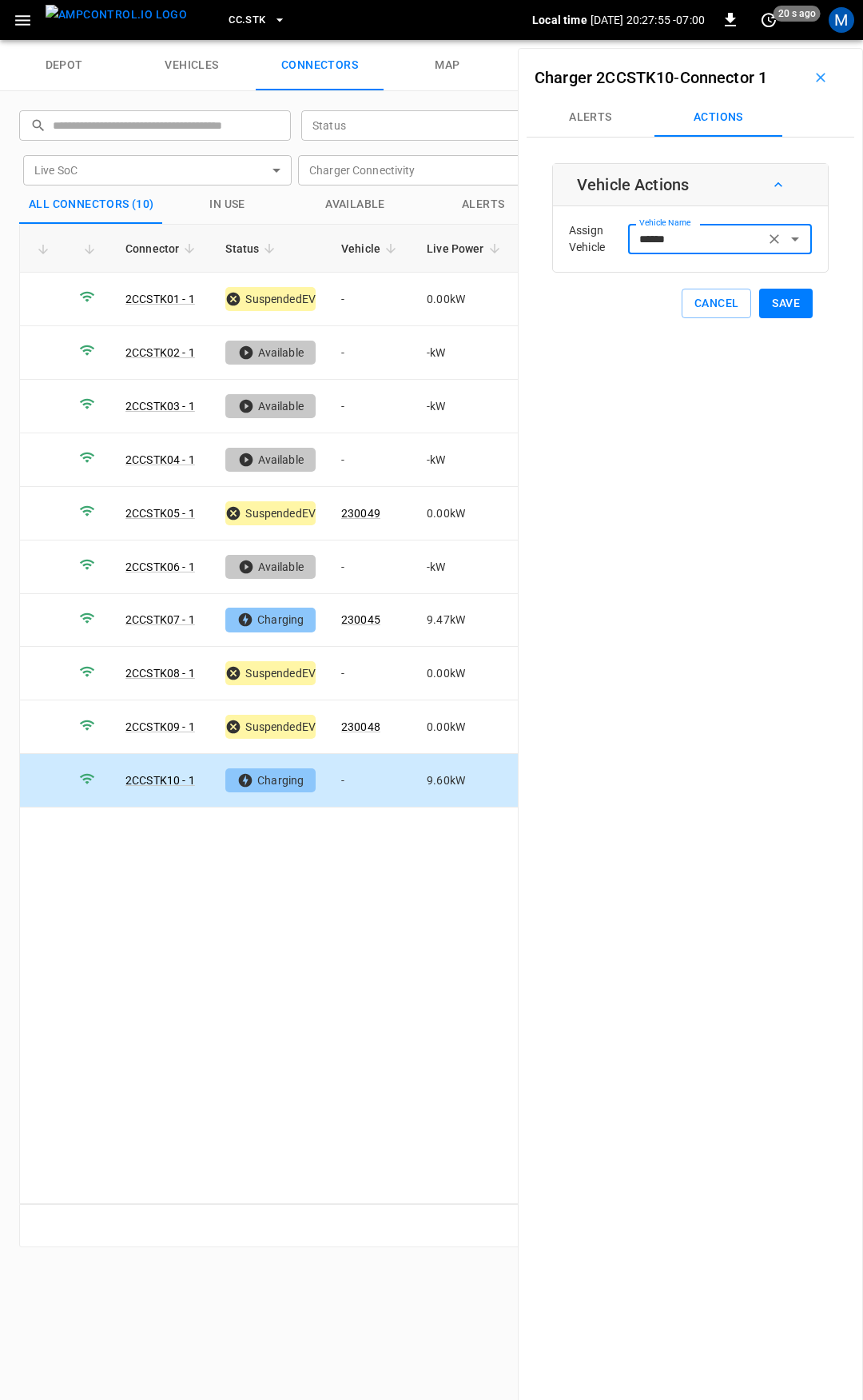
type input "******"
click at [785, 306] on button "Save" at bounding box center [786, 304] width 54 height 30
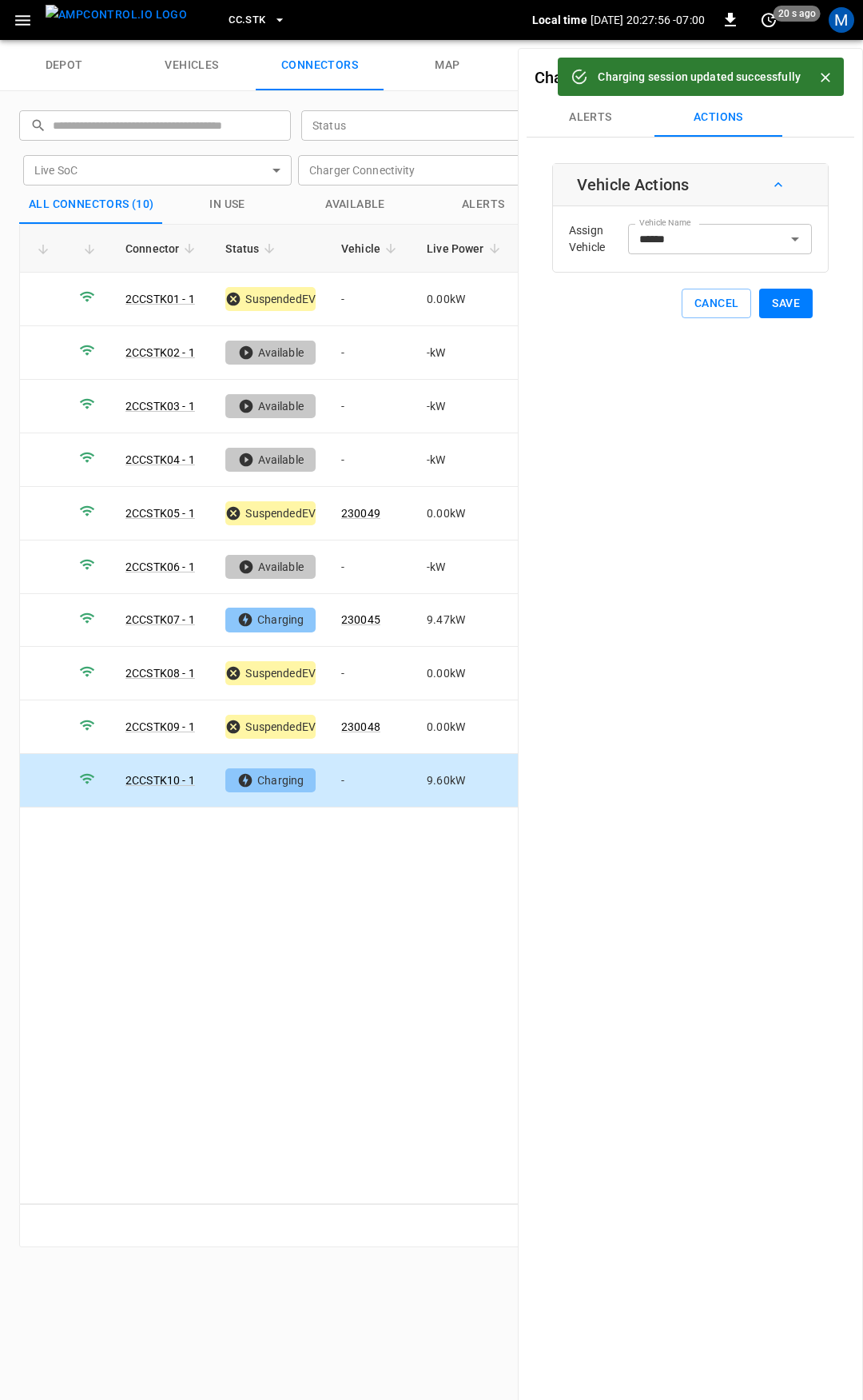
click at [826, 80] on icon "Close" at bounding box center [825, 77] width 16 height 16
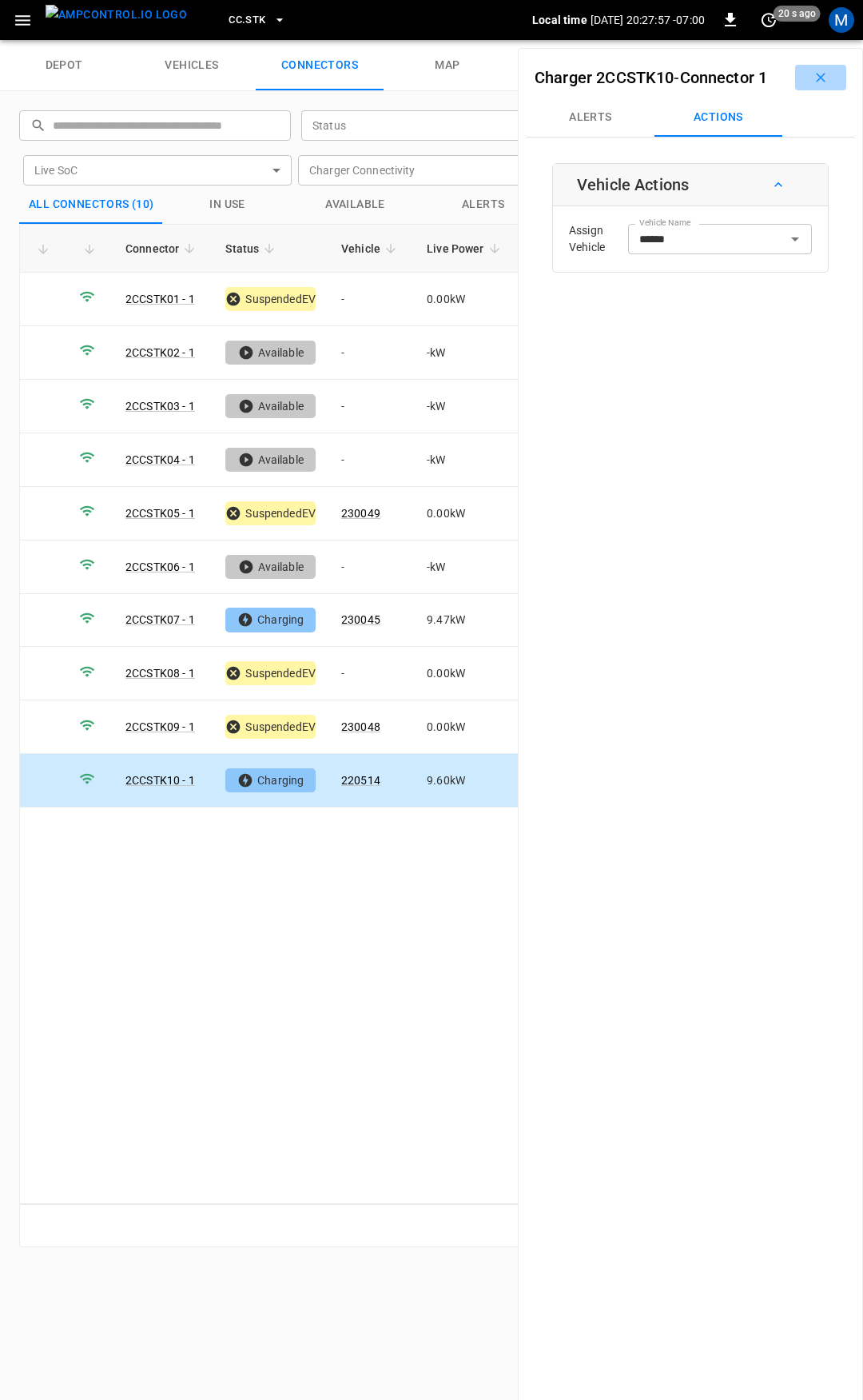
click at [795, 78] on button "button" at bounding box center [820, 78] width 51 height 26
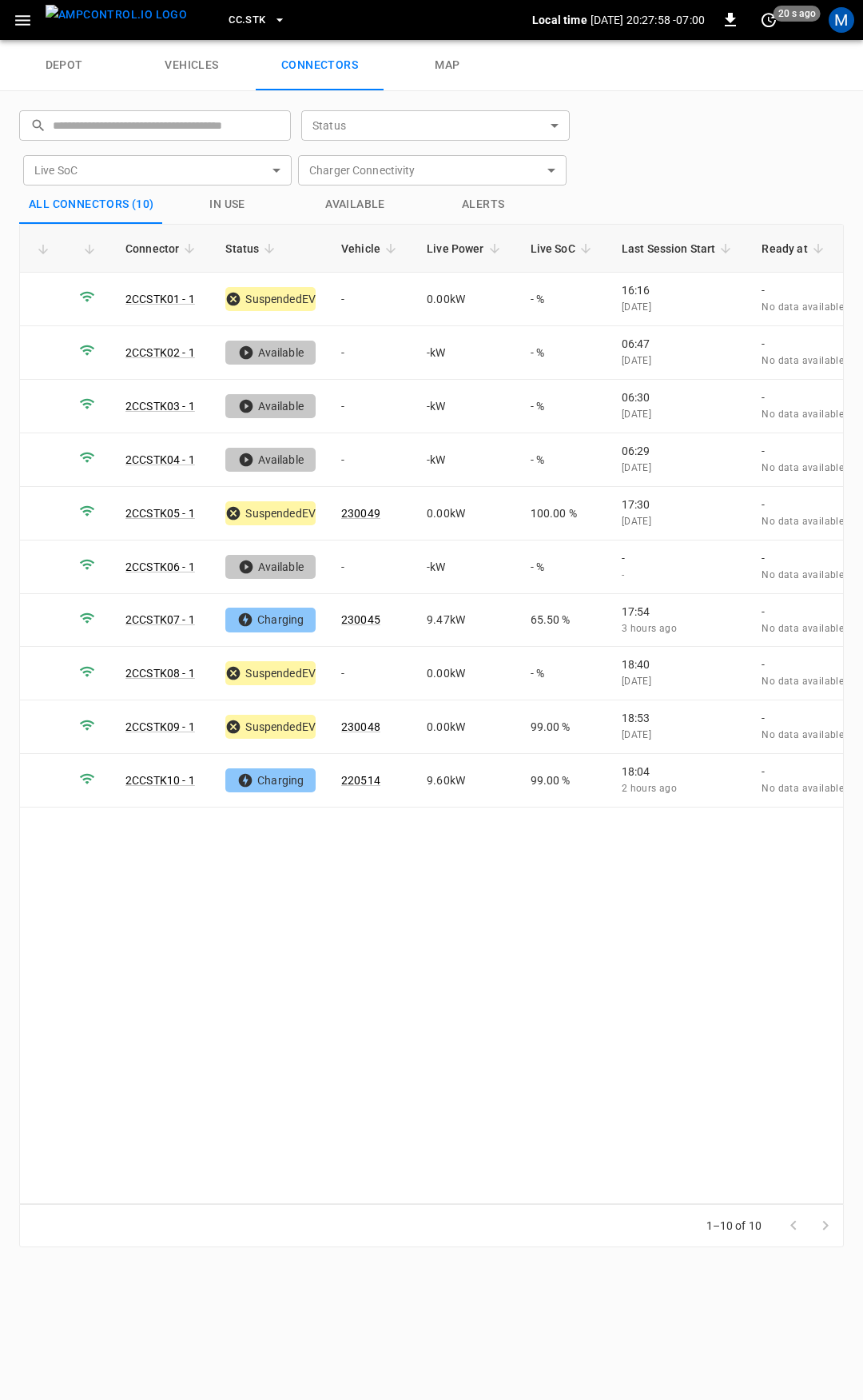
click at [222, 5] on button "CC.STK" at bounding box center [257, 20] width 71 height 32
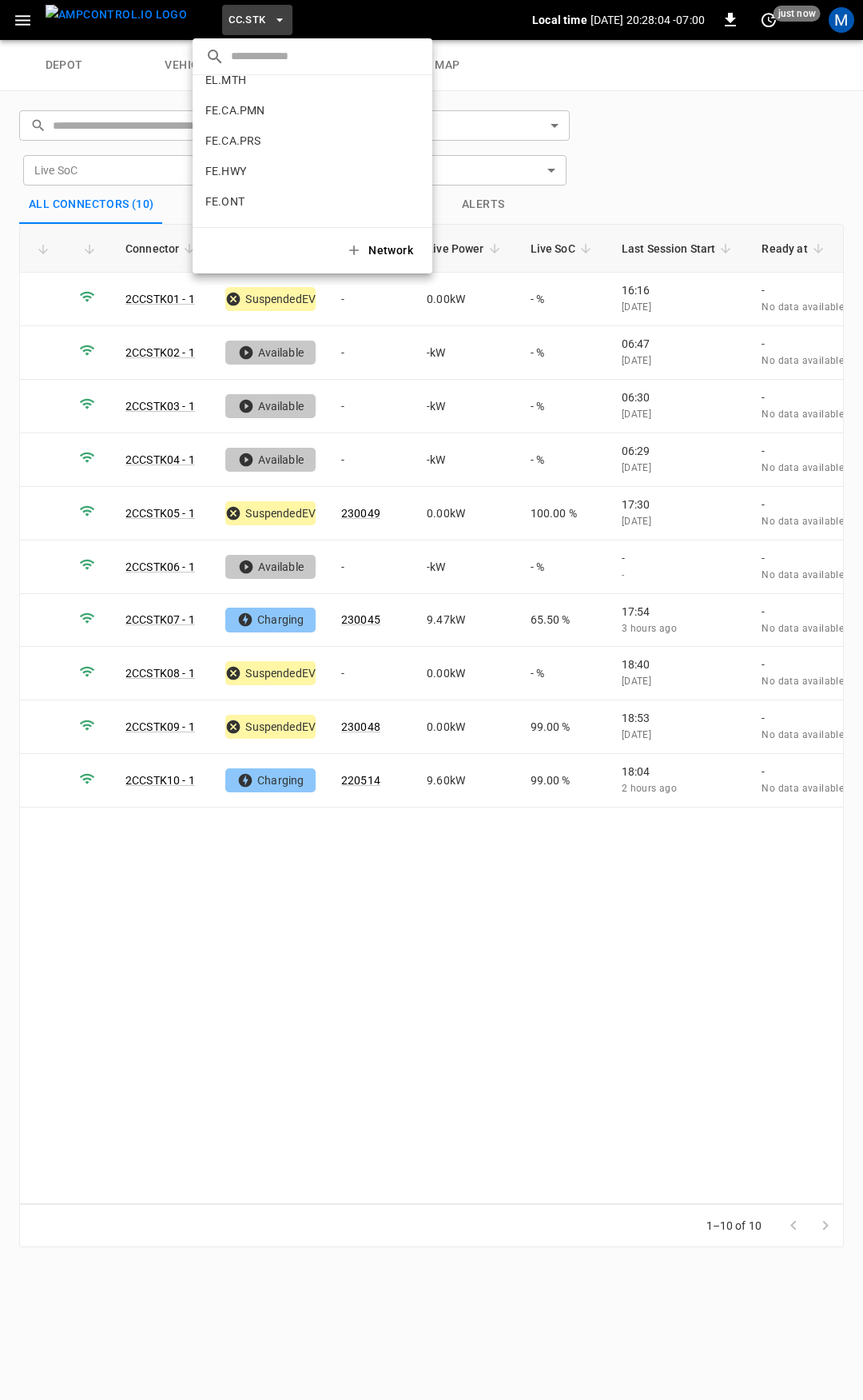
scroll to position [564, 0]
click at [22, 21] on div at bounding box center [431, 700] width 863 height 1400
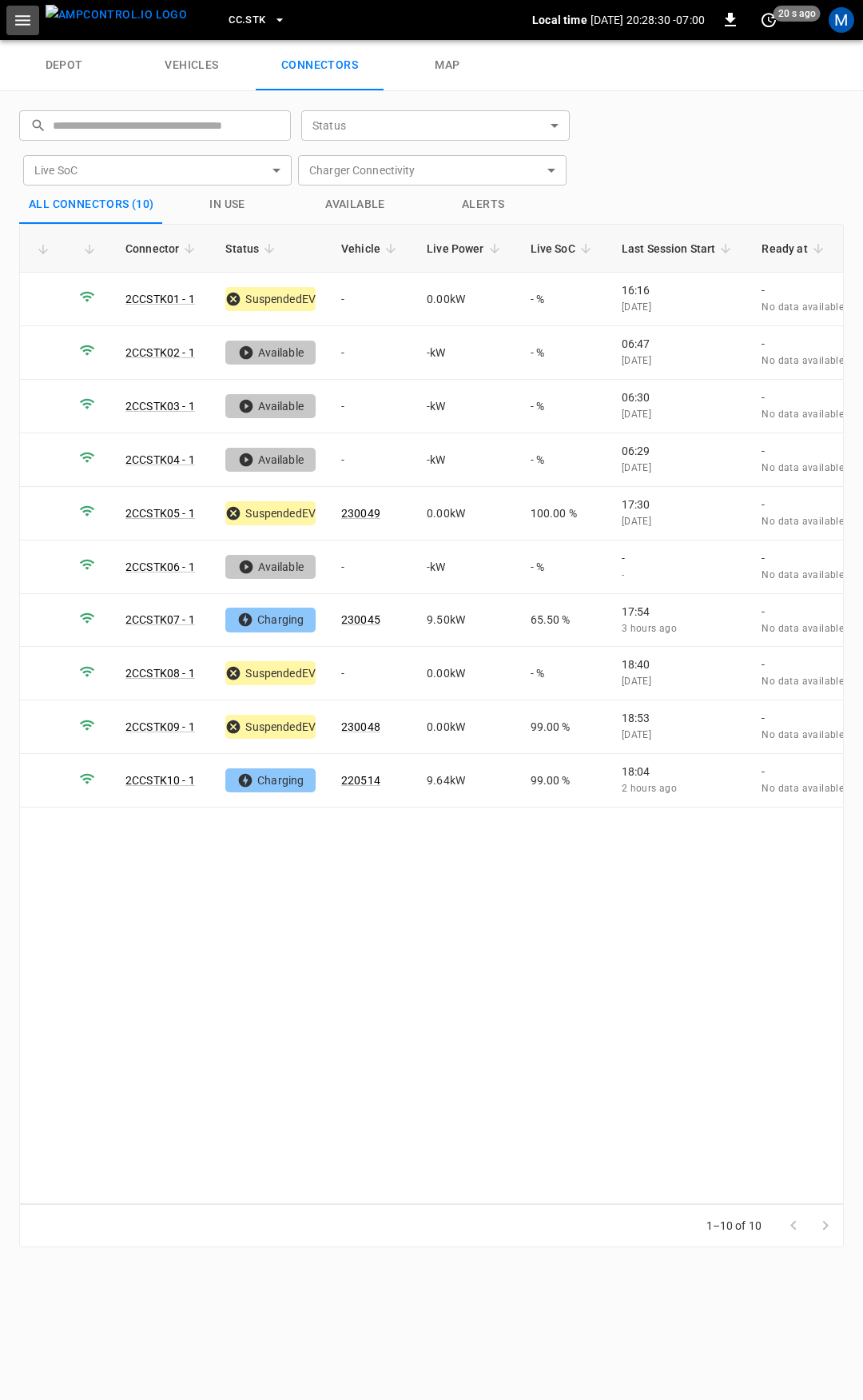
click at [20, 16] on icon "button" at bounding box center [23, 20] width 20 height 20
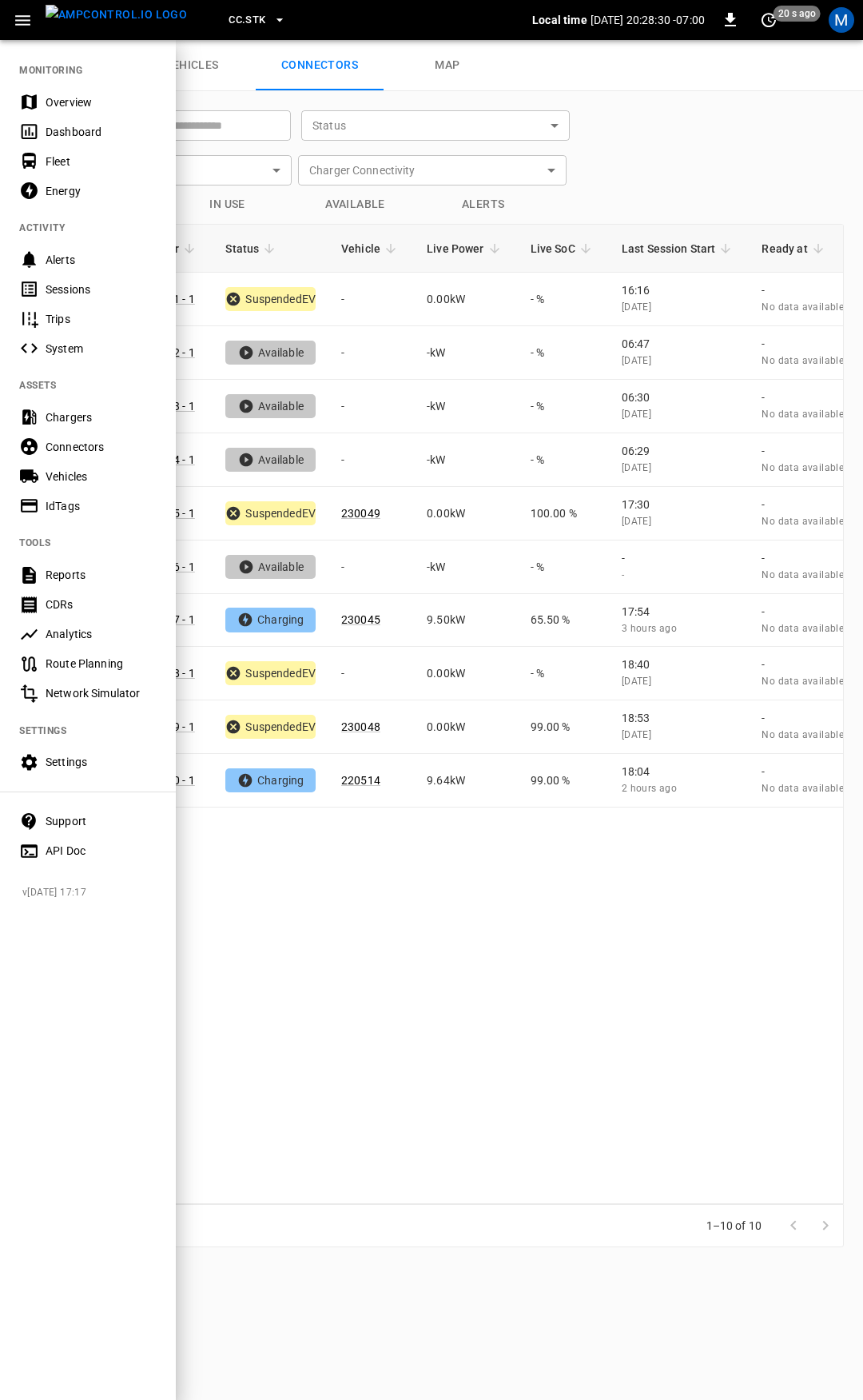
click at [92, 109] on div "Overview" at bounding box center [101, 102] width 111 height 16
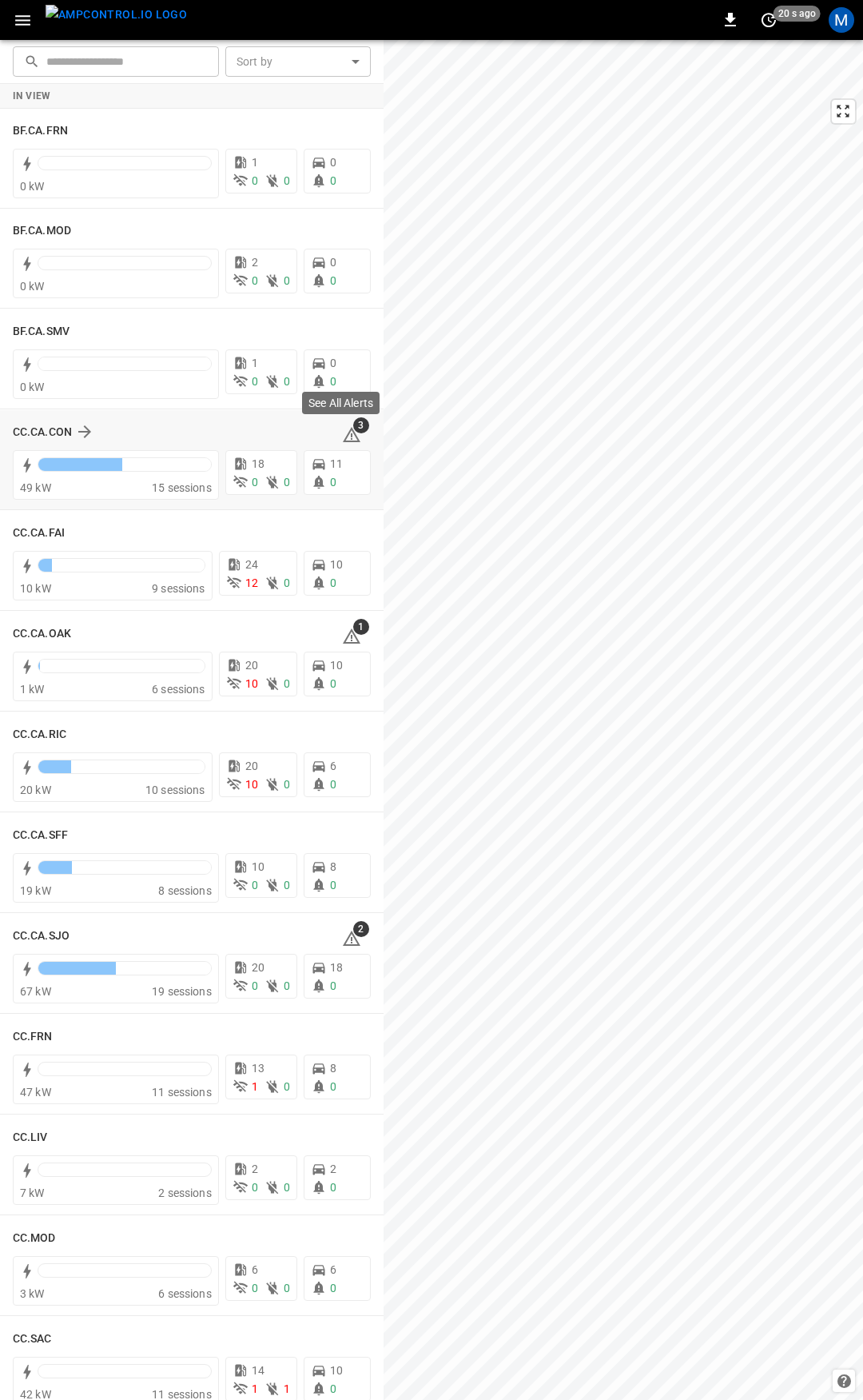
click at [342, 438] on icon at bounding box center [351, 435] width 20 height 20
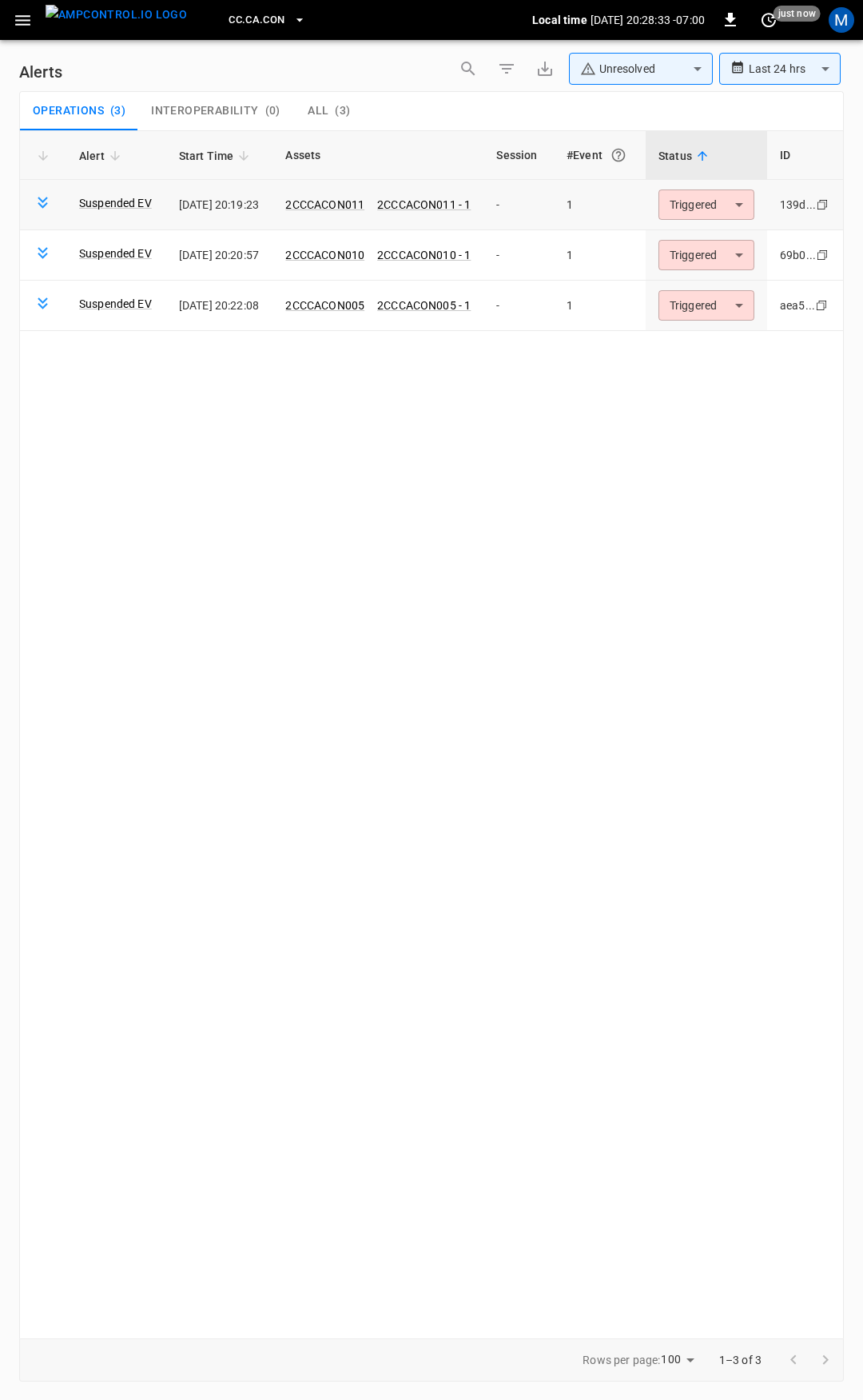
click at [712, 210] on body "**********" at bounding box center [431, 697] width 863 height 1394
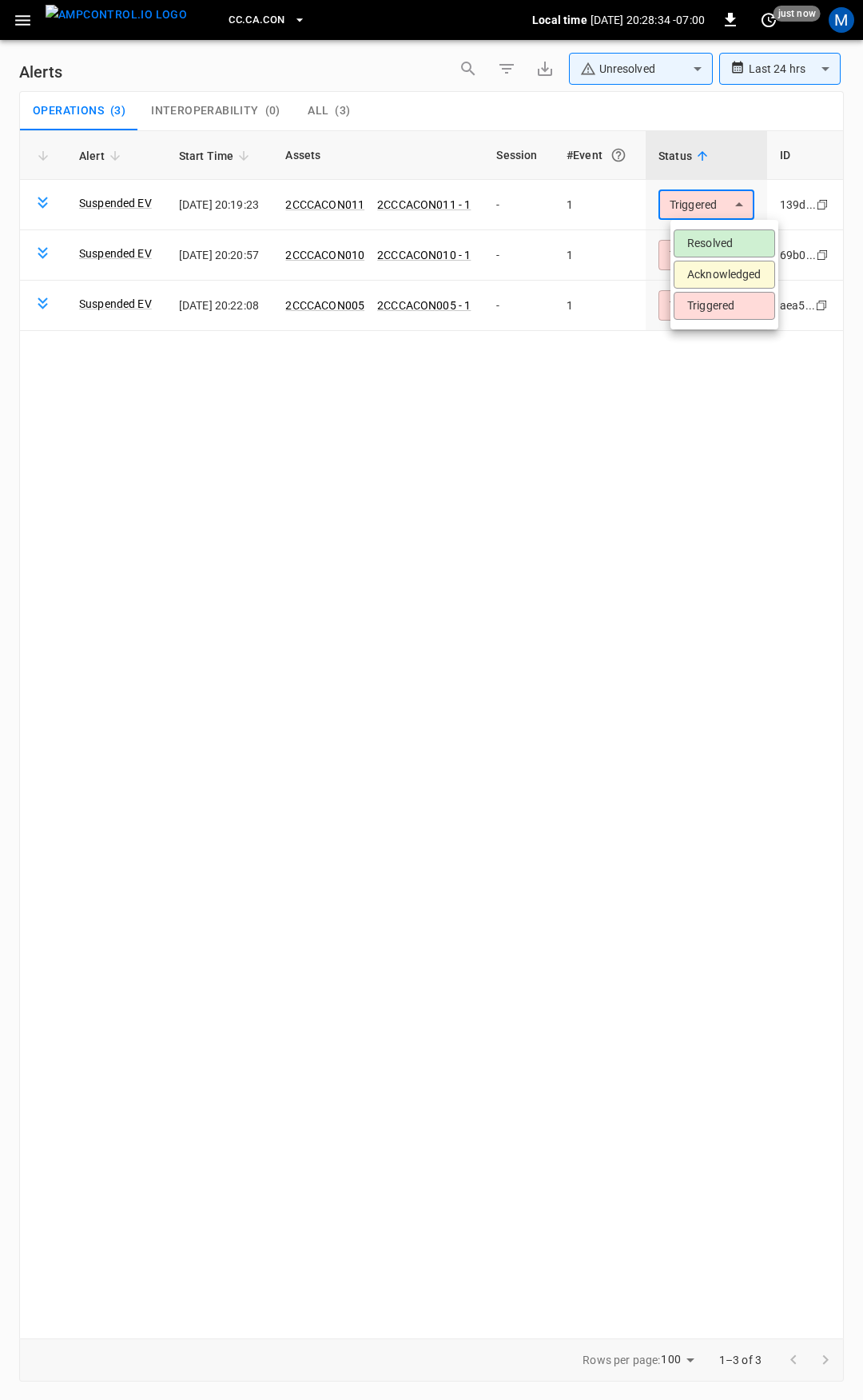
click at [721, 249] on li "Resolved" at bounding box center [724, 243] width 101 height 28
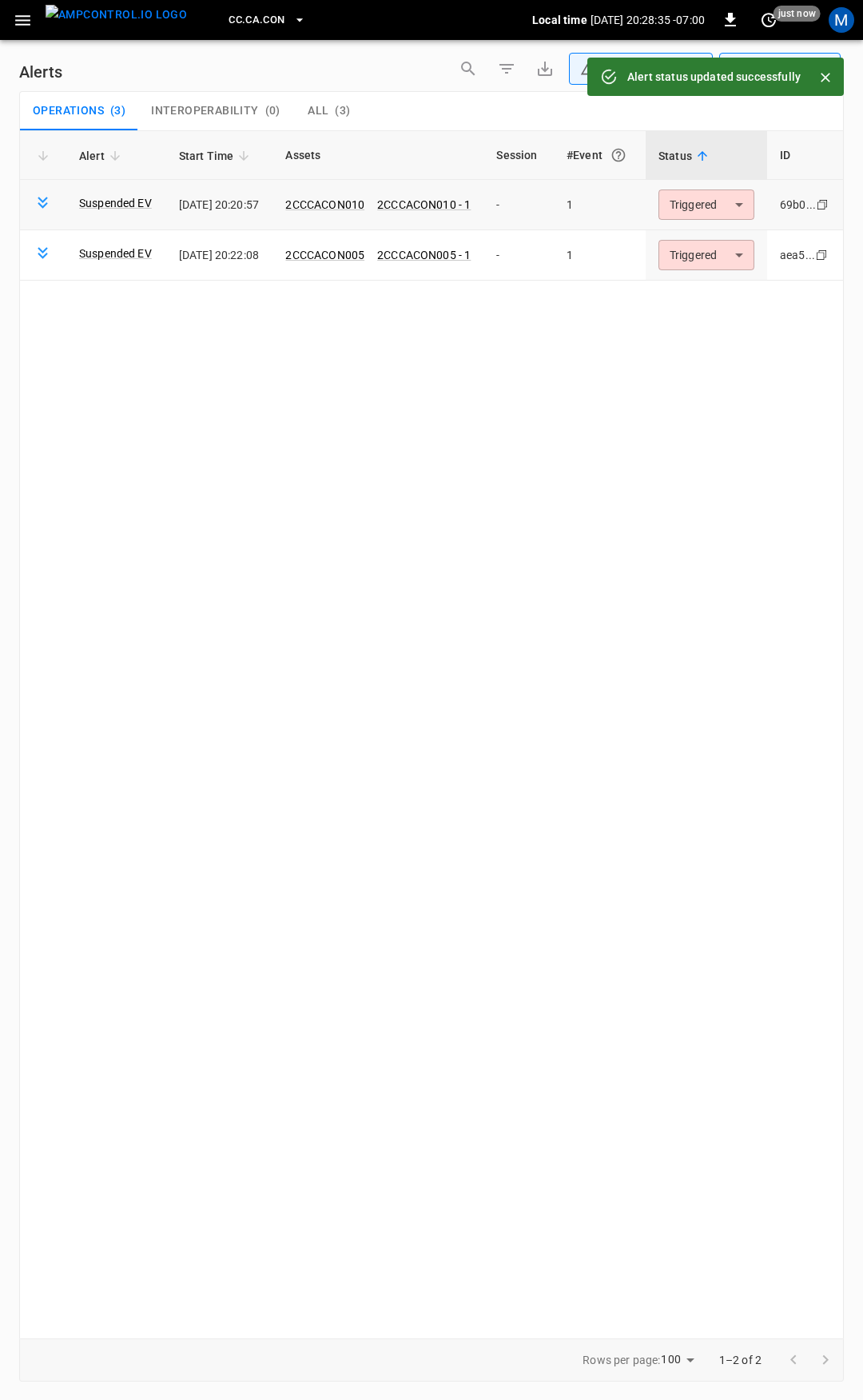
click at [731, 205] on body "**********" at bounding box center [431, 697] width 863 height 1394
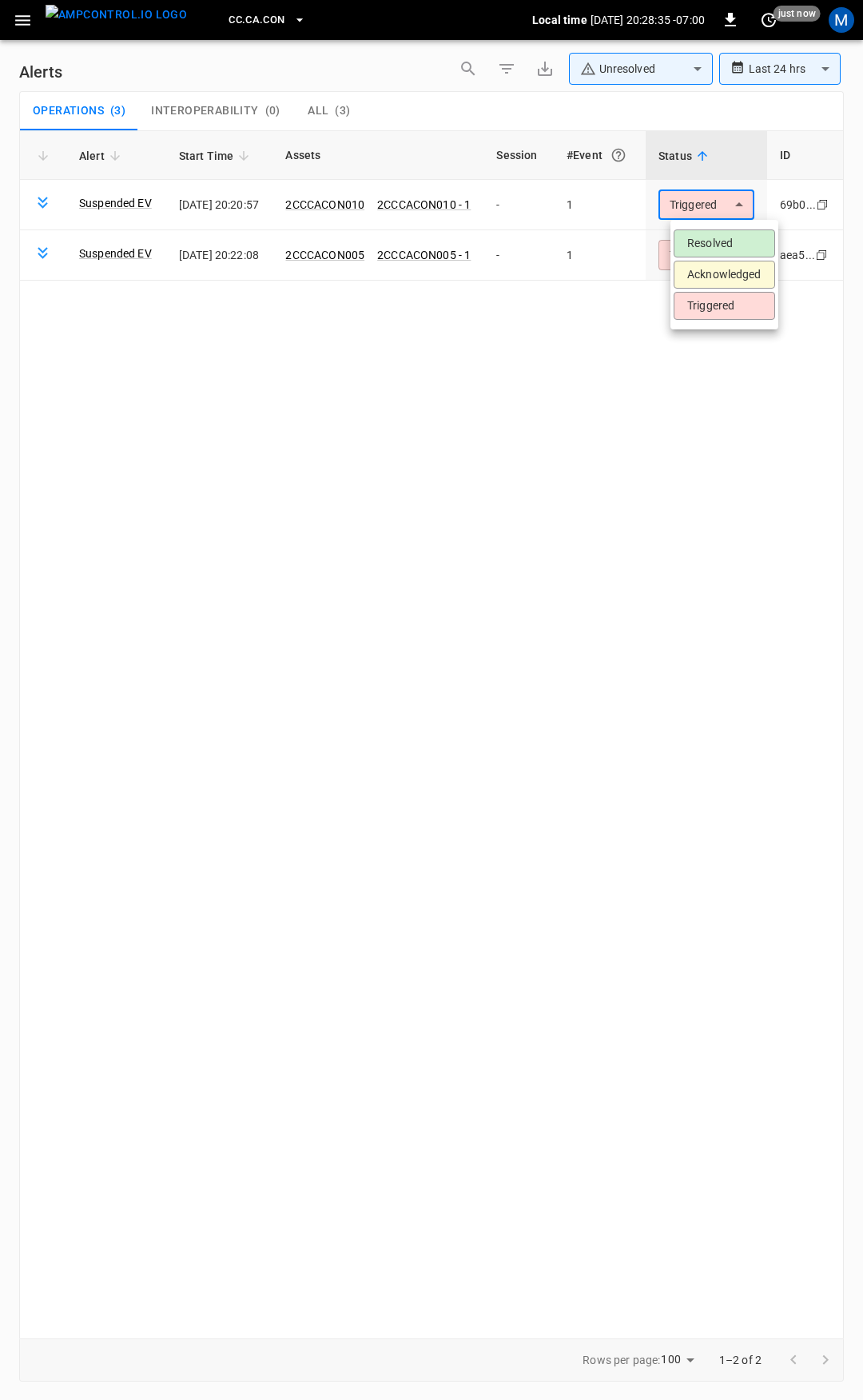
click at [731, 244] on li "Resolved" at bounding box center [724, 243] width 101 height 28
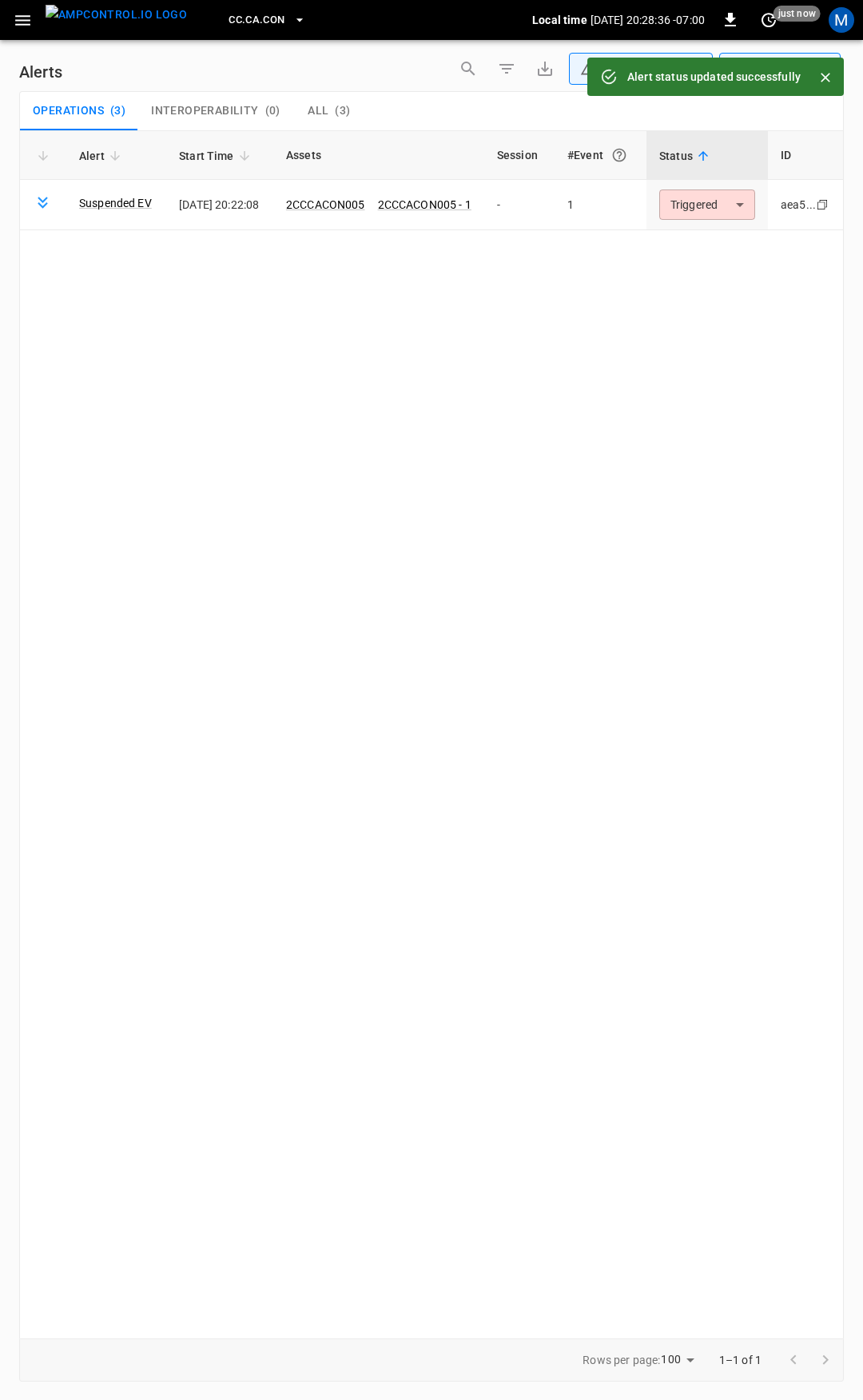
click at [720, 203] on body "**********" at bounding box center [431, 697] width 863 height 1394
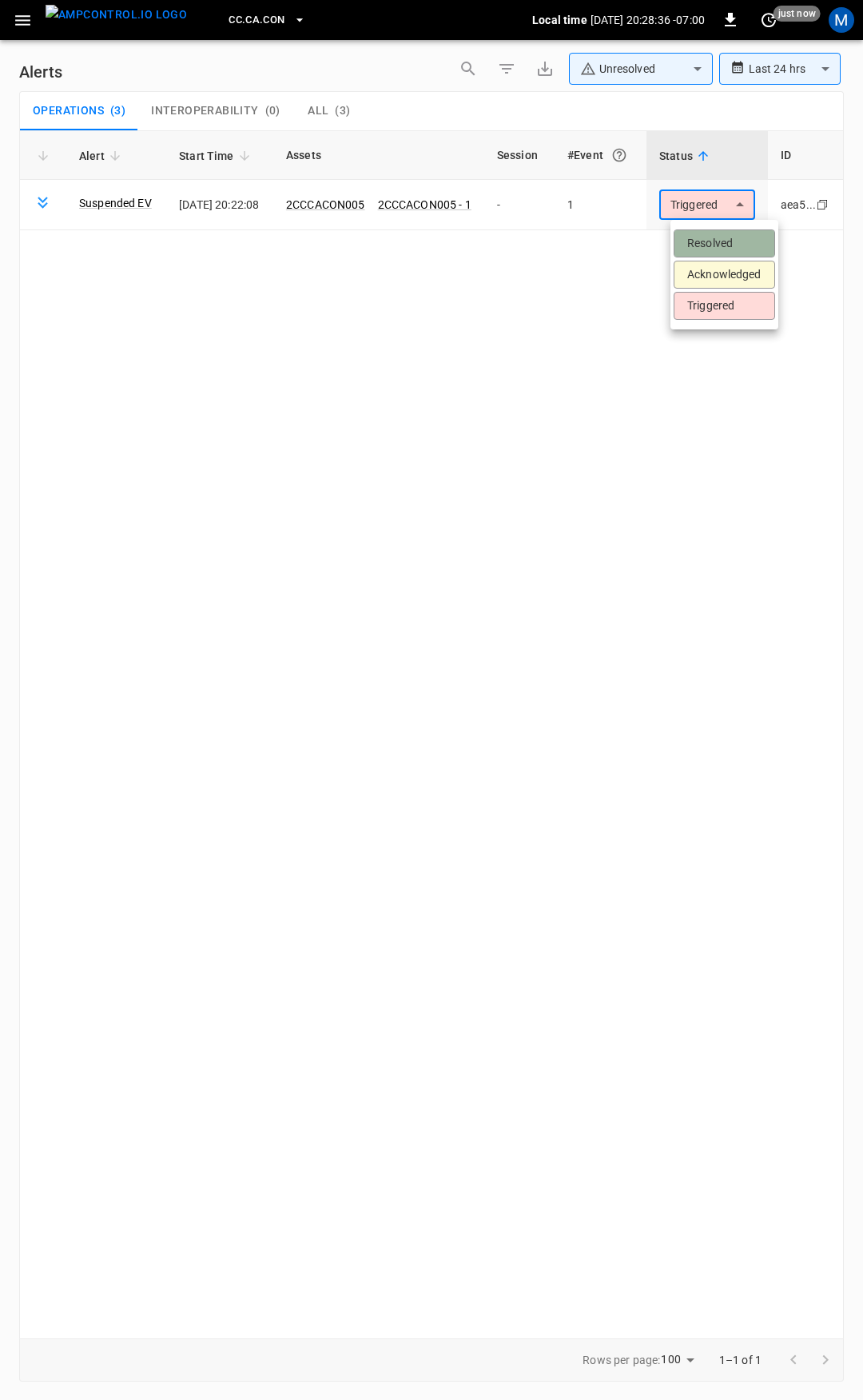
click at [725, 249] on li "Resolved" at bounding box center [724, 243] width 101 height 28
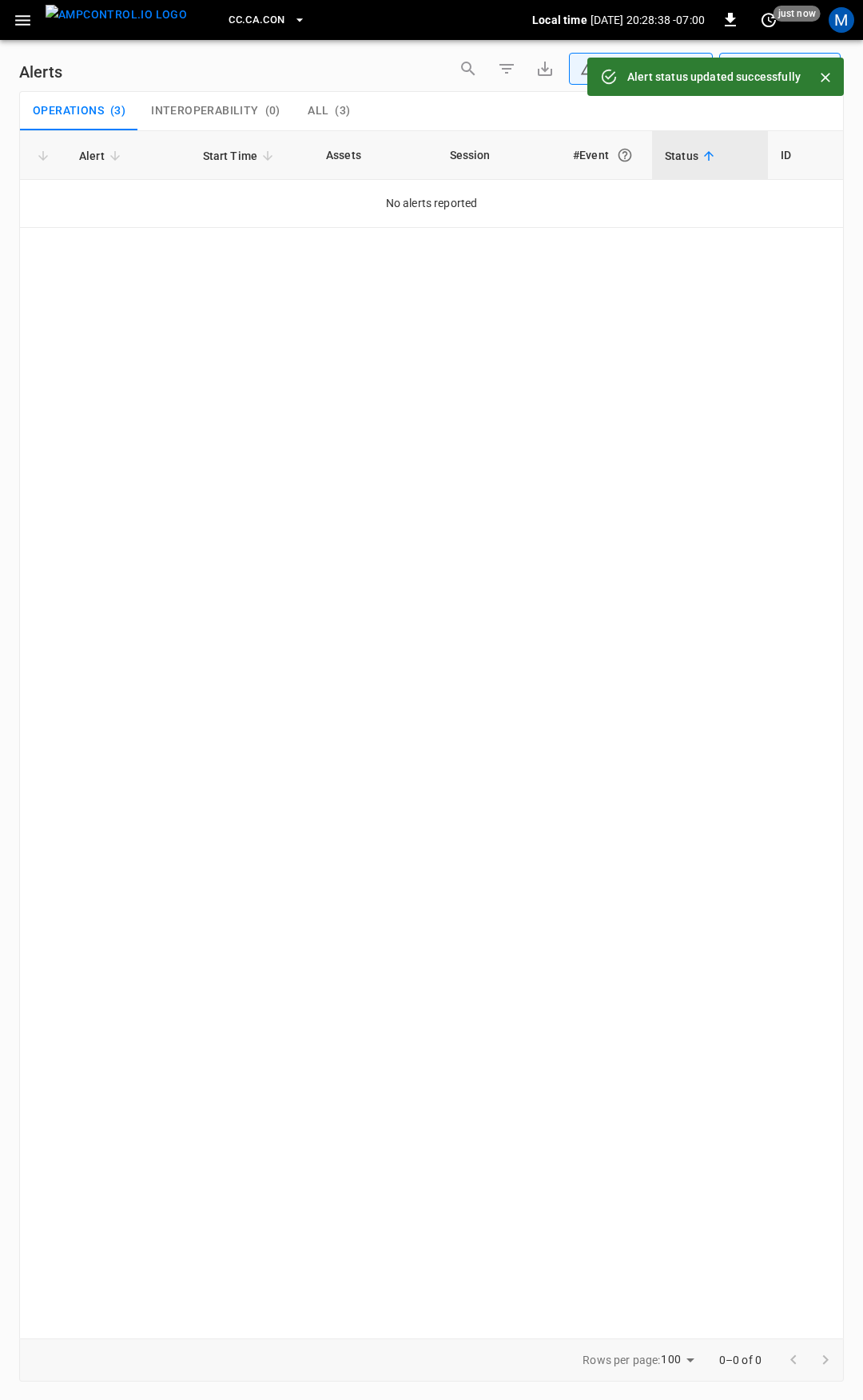
drag, startPoint x: 23, startPoint y: 17, endPoint x: 28, endPoint y: 39, distance: 22.6
click at [23, 18] on icon "button" at bounding box center [23, 20] width 20 height 20
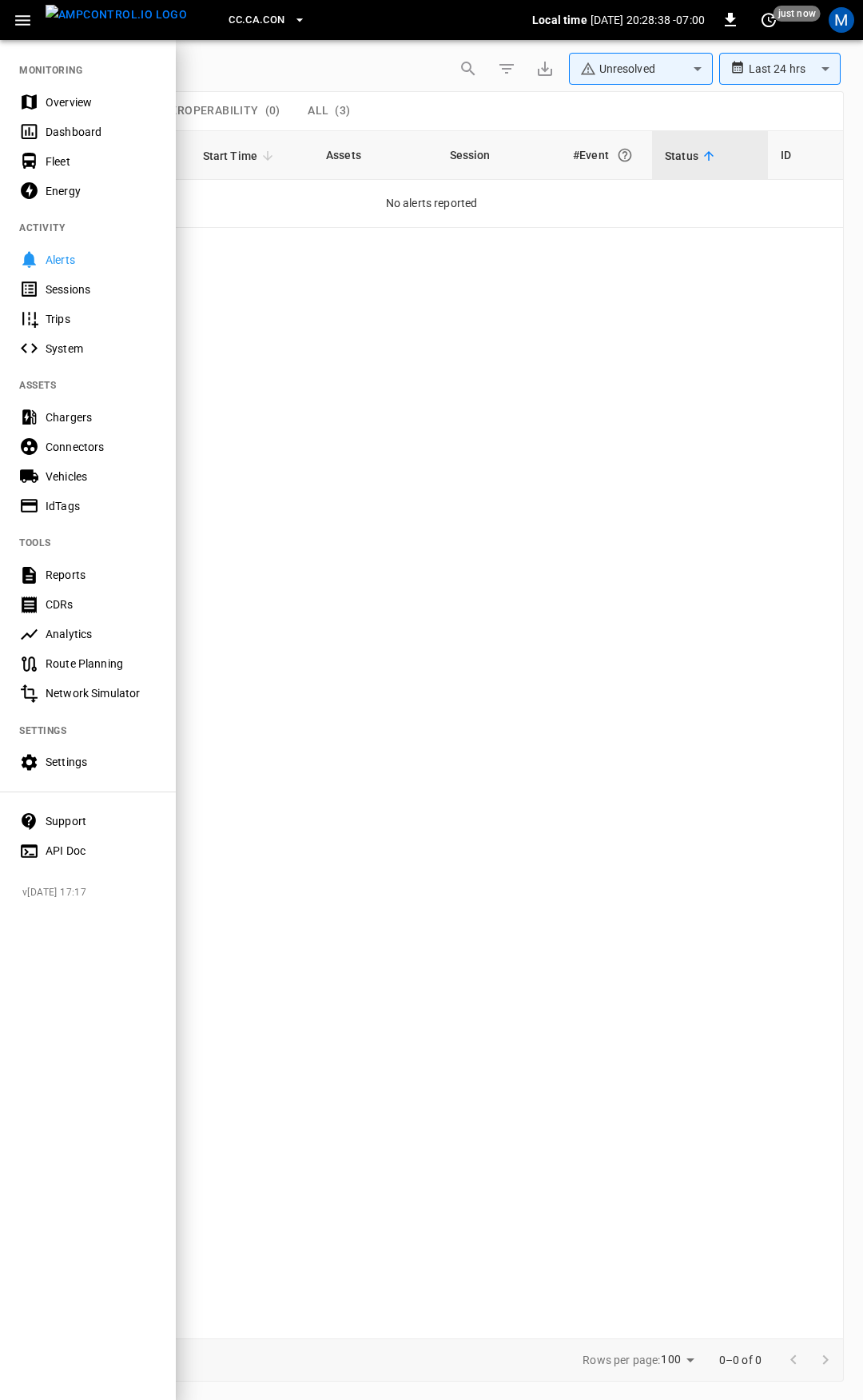
click at [85, 104] on div "Overview" at bounding box center [101, 102] width 111 height 16
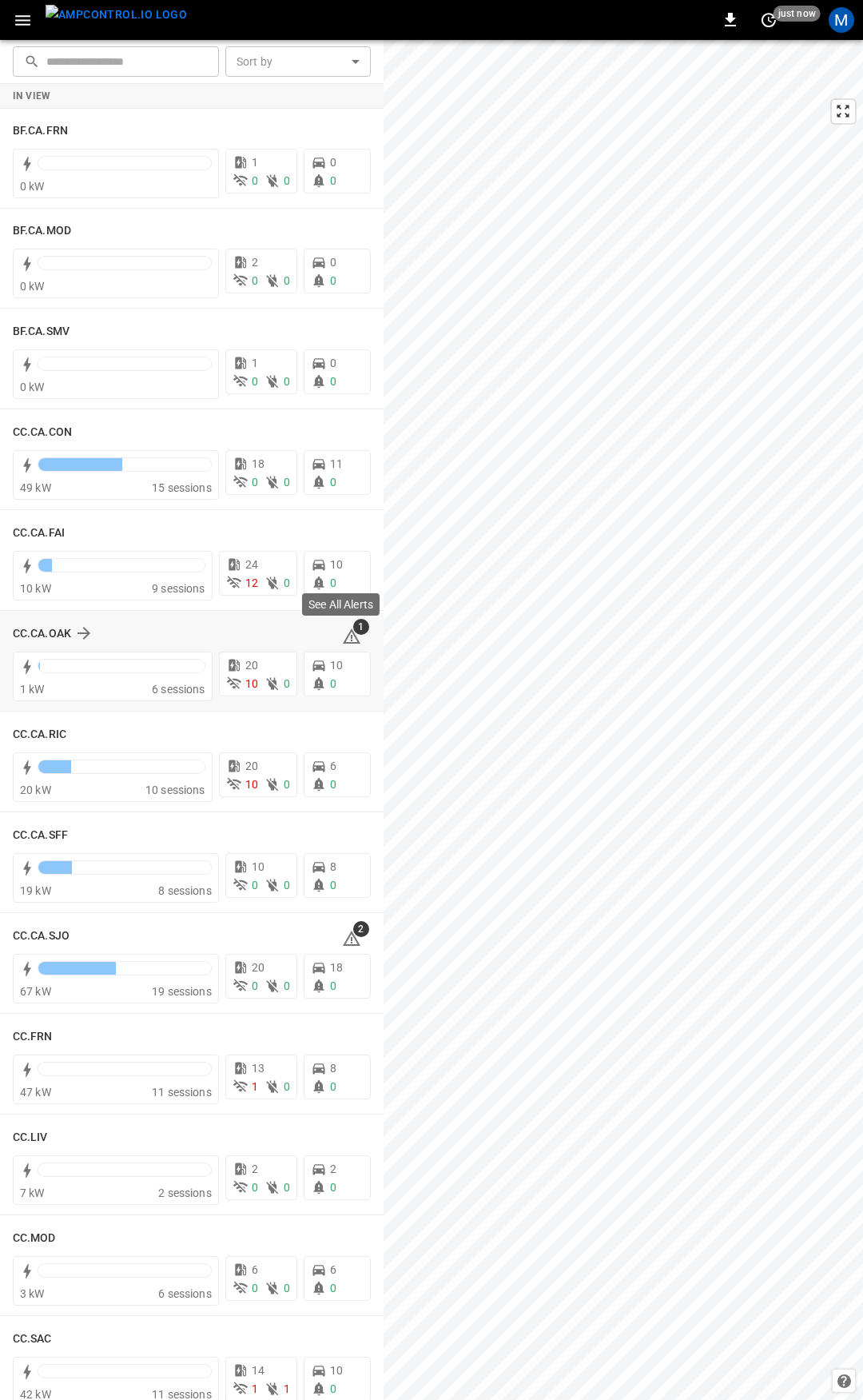
click at [351, 638] on icon at bounding box center [352, 637] width 2 height 7
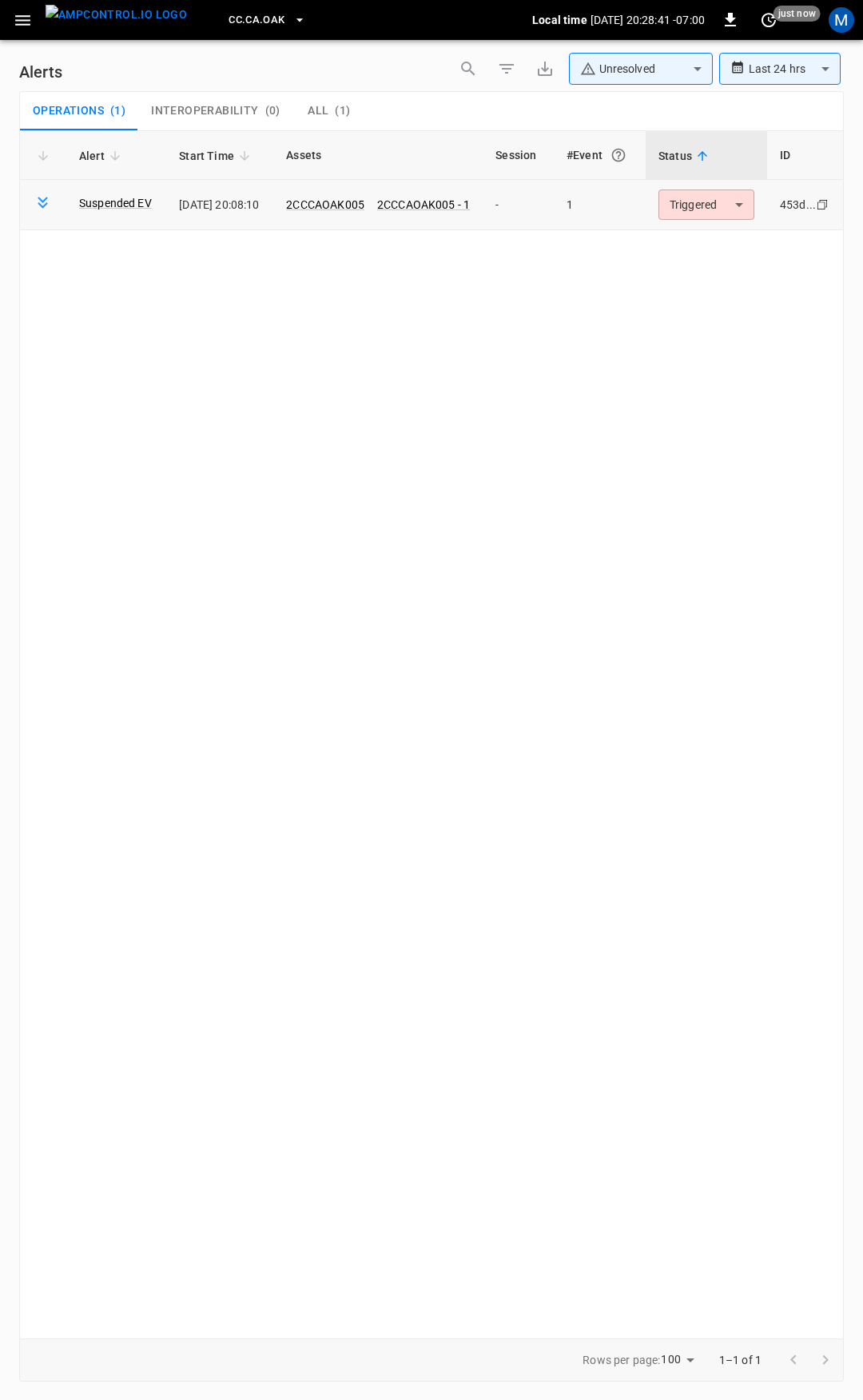
click at [700, 205] on body "**********" at bounding box center [431, 697] width 863 height 1394
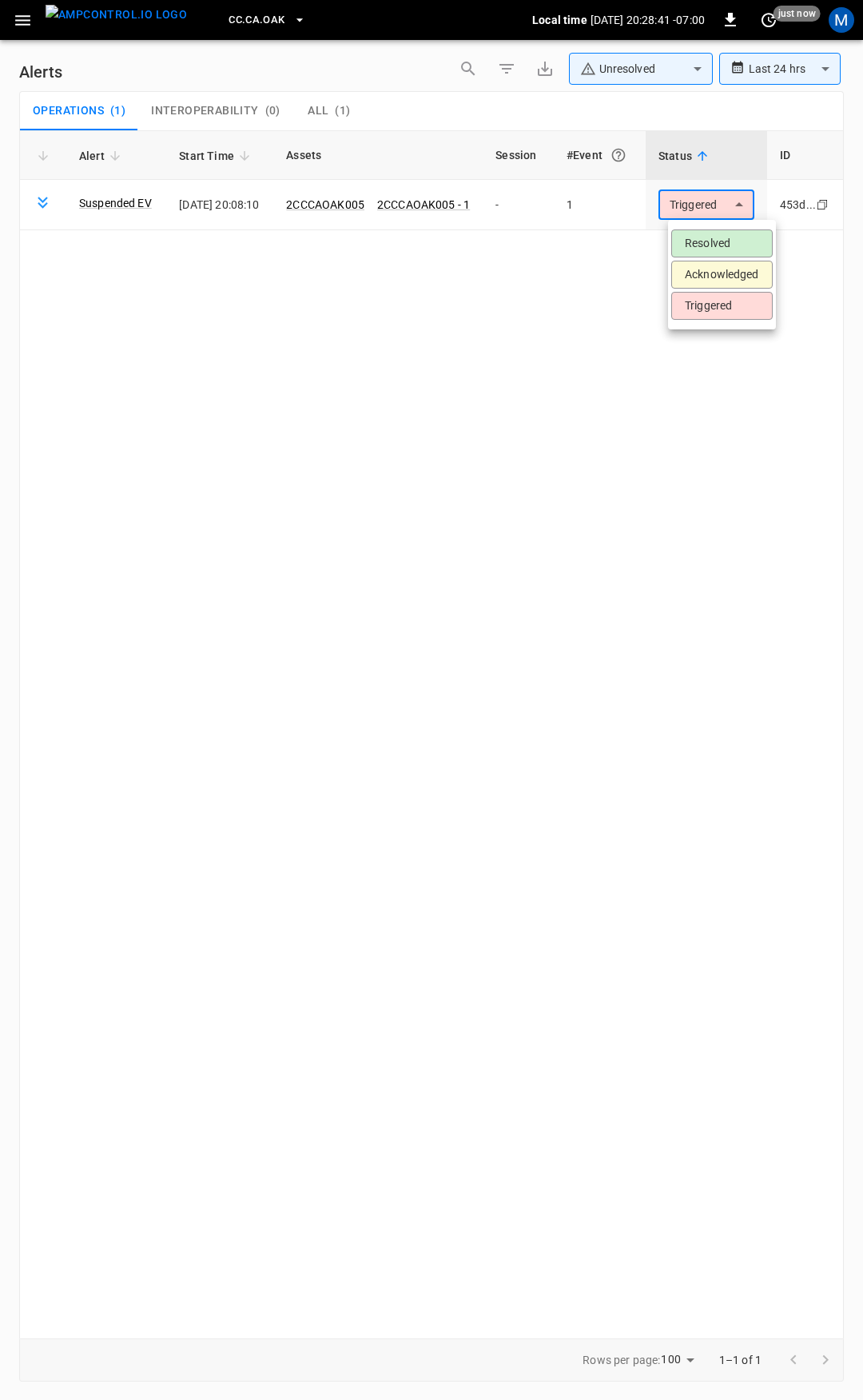
drag, startPoint x: 712, startPoint y: 245, endPoint x: 610, endPoint y: 209, distance: 108.2
click at [711, 246] on li "Resolved" at bounding box center [722, 243] width 101 height 28
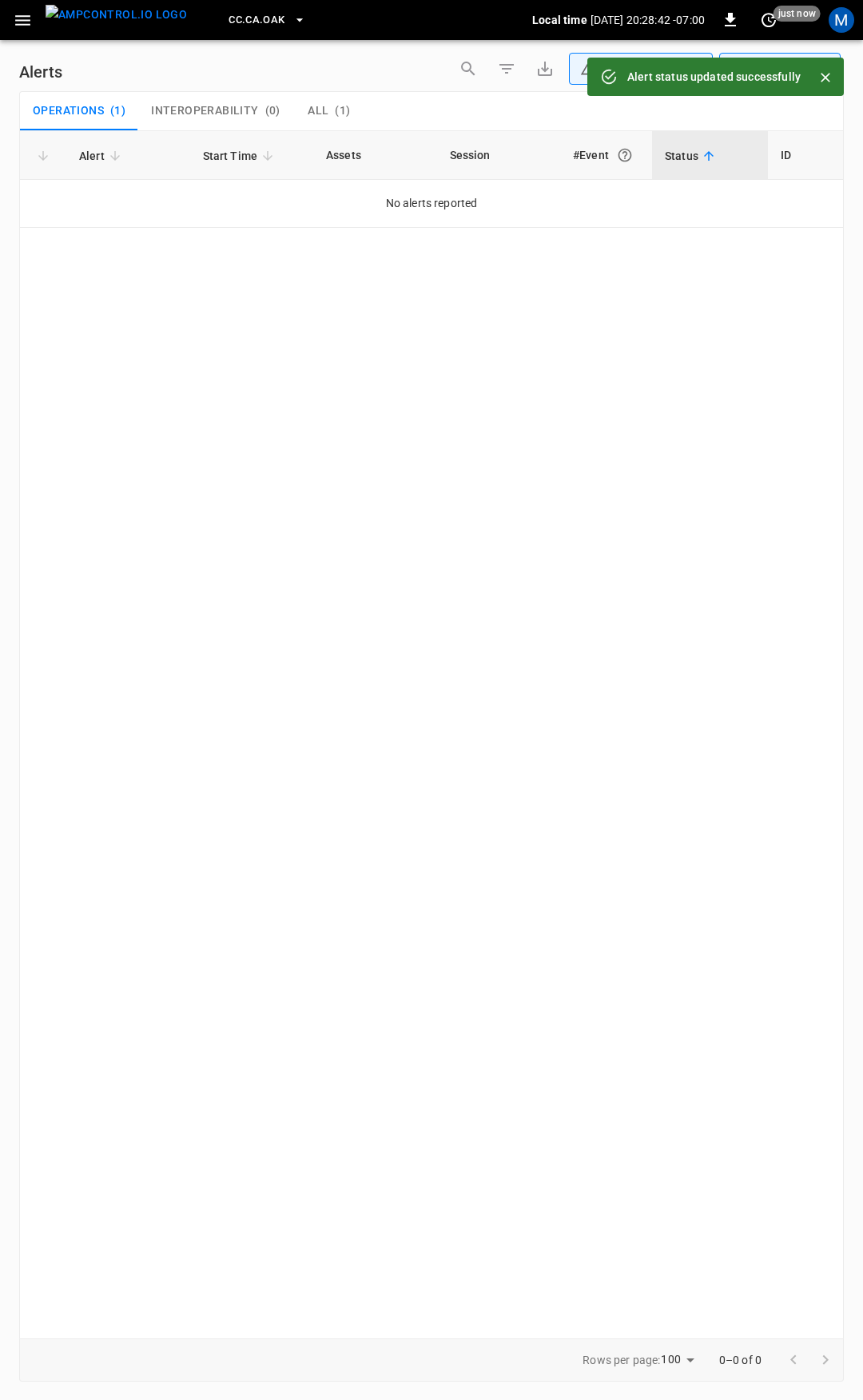
click at [16, 27] on icon "button" at bounding box center [23, 20] width 20 height 20
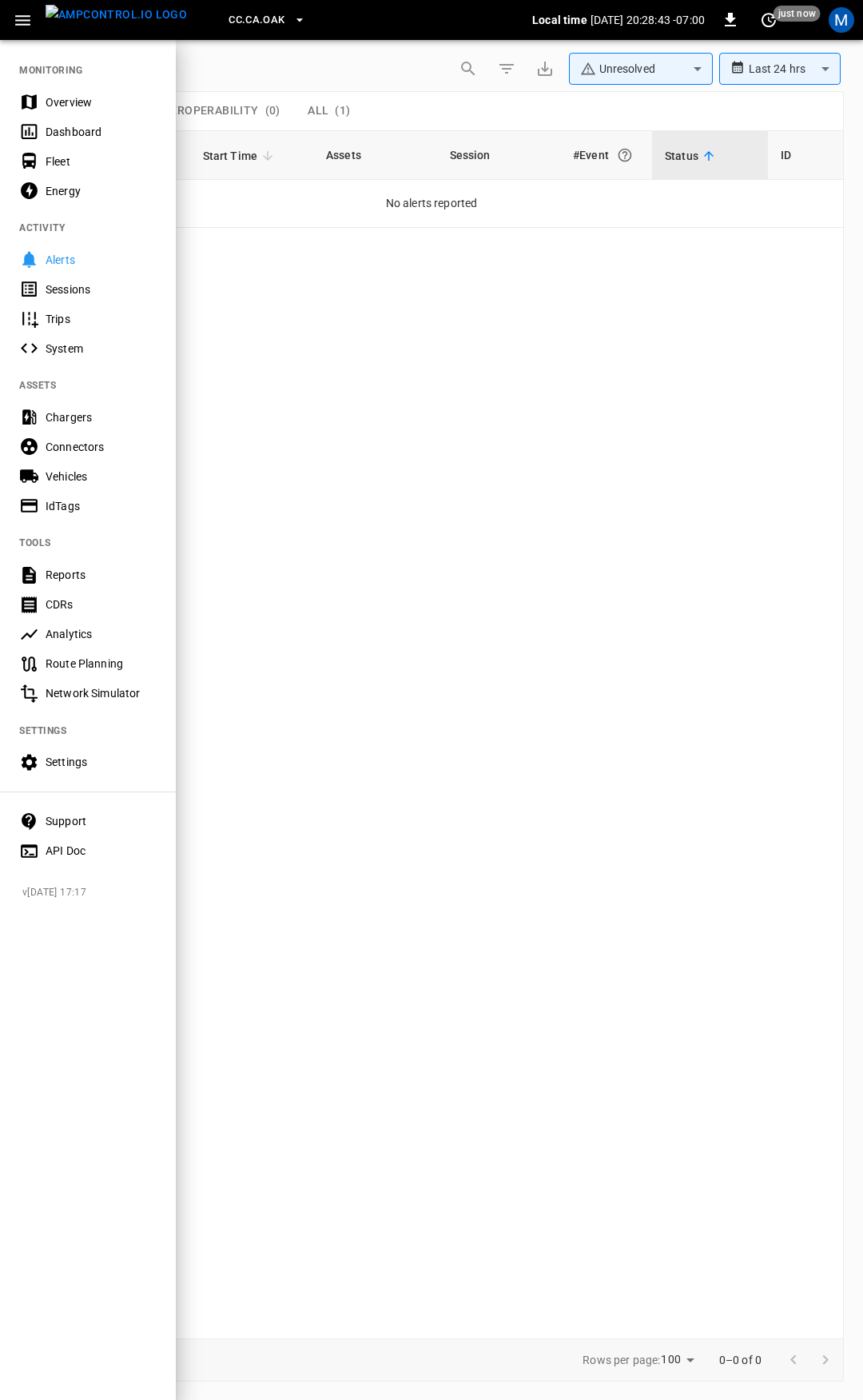
click at [56, 90] on div "Overview" at bounding box center [87, 102] width 176 height 30
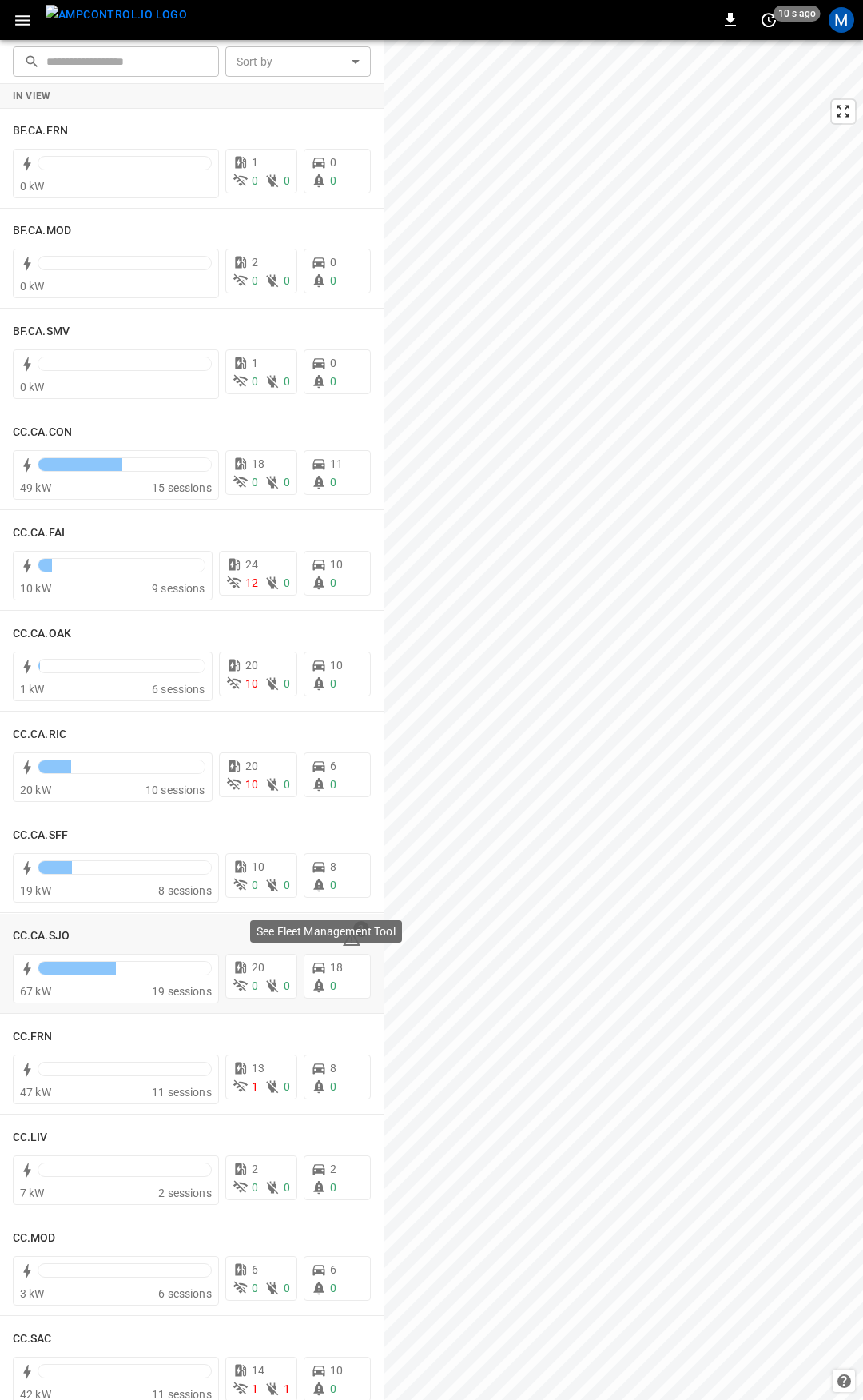
click at [344, 941] on div "See Fleet Management Tool" at bounding box center [325, 931] width 151 height 22
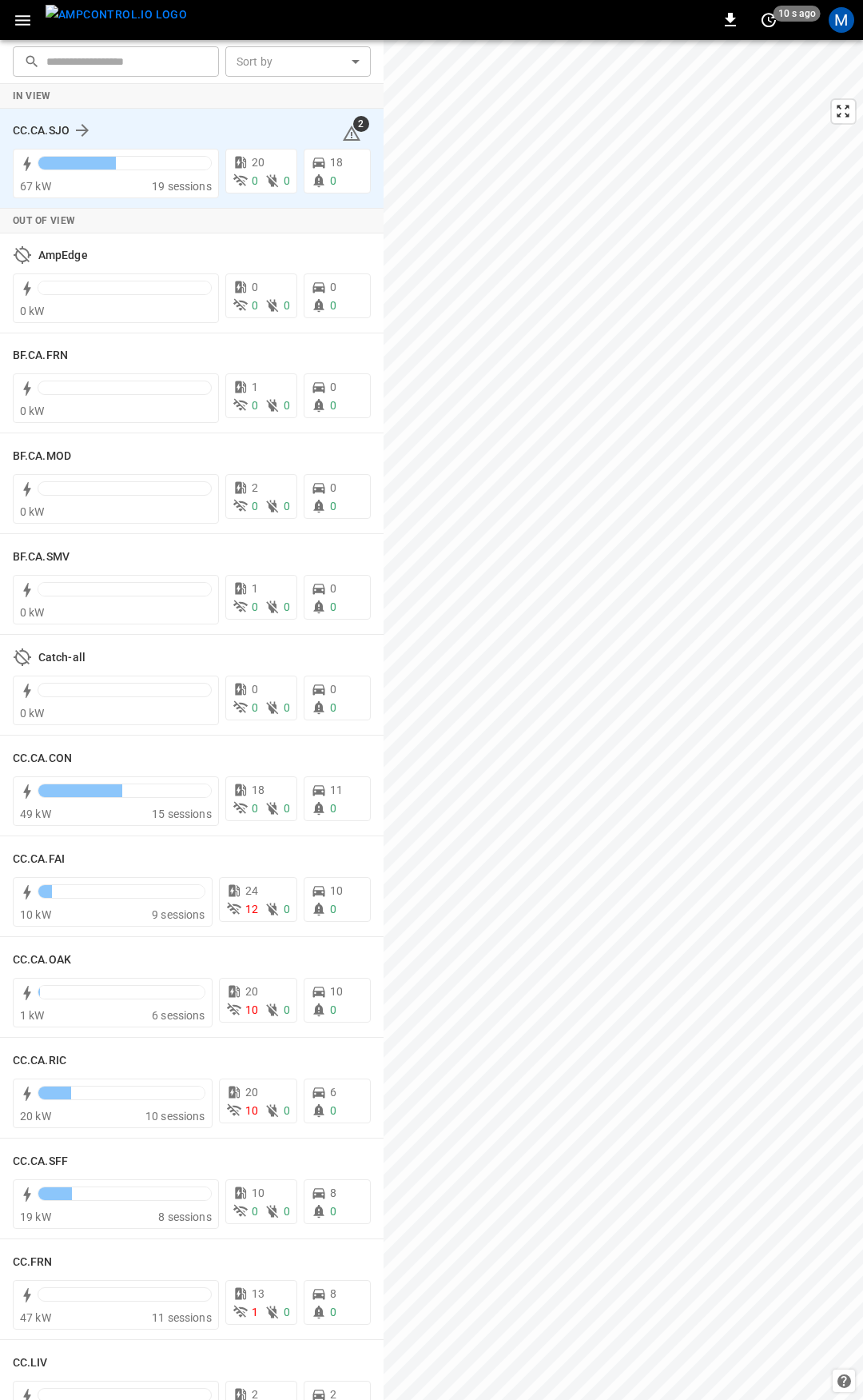
click at [351, 139] on icon at bounding box center [351, 133] width 20 height 20
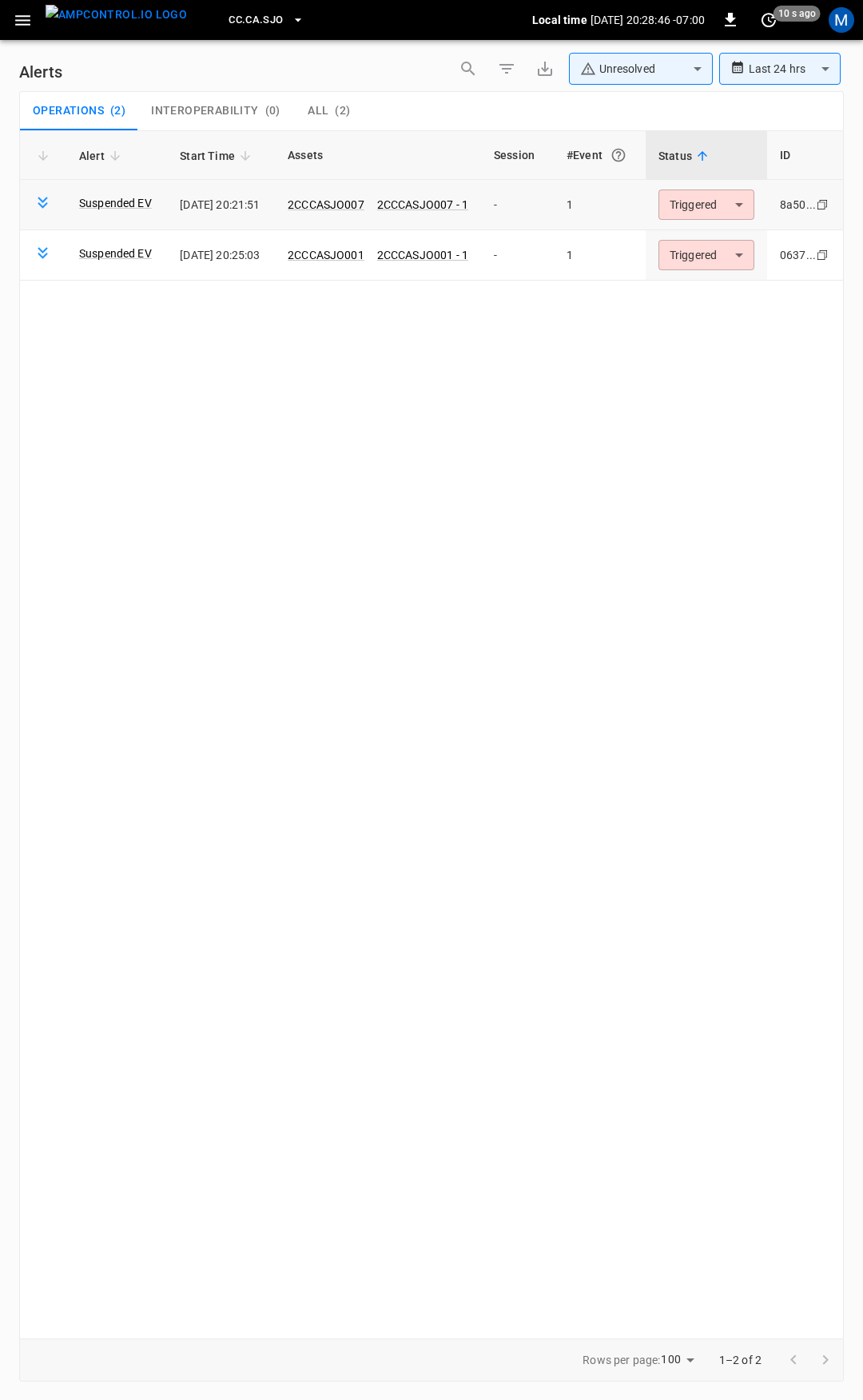
click at [716, 210] on body "**********" at bounding box center [431, 697] width 863 height 1394
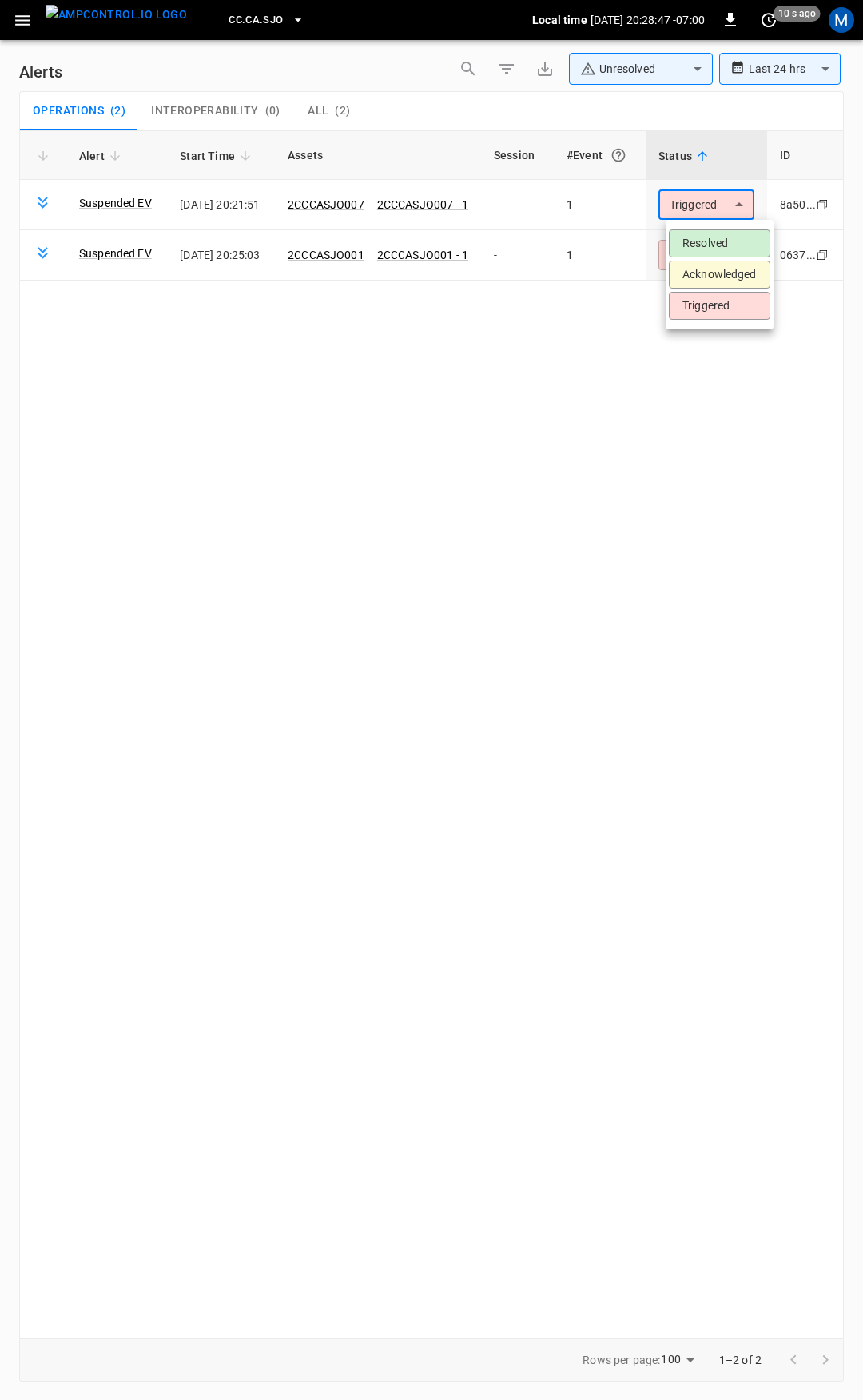
click at [730, 242] on li "Resolved" at bounding box center [719, 243] width 101 height 28
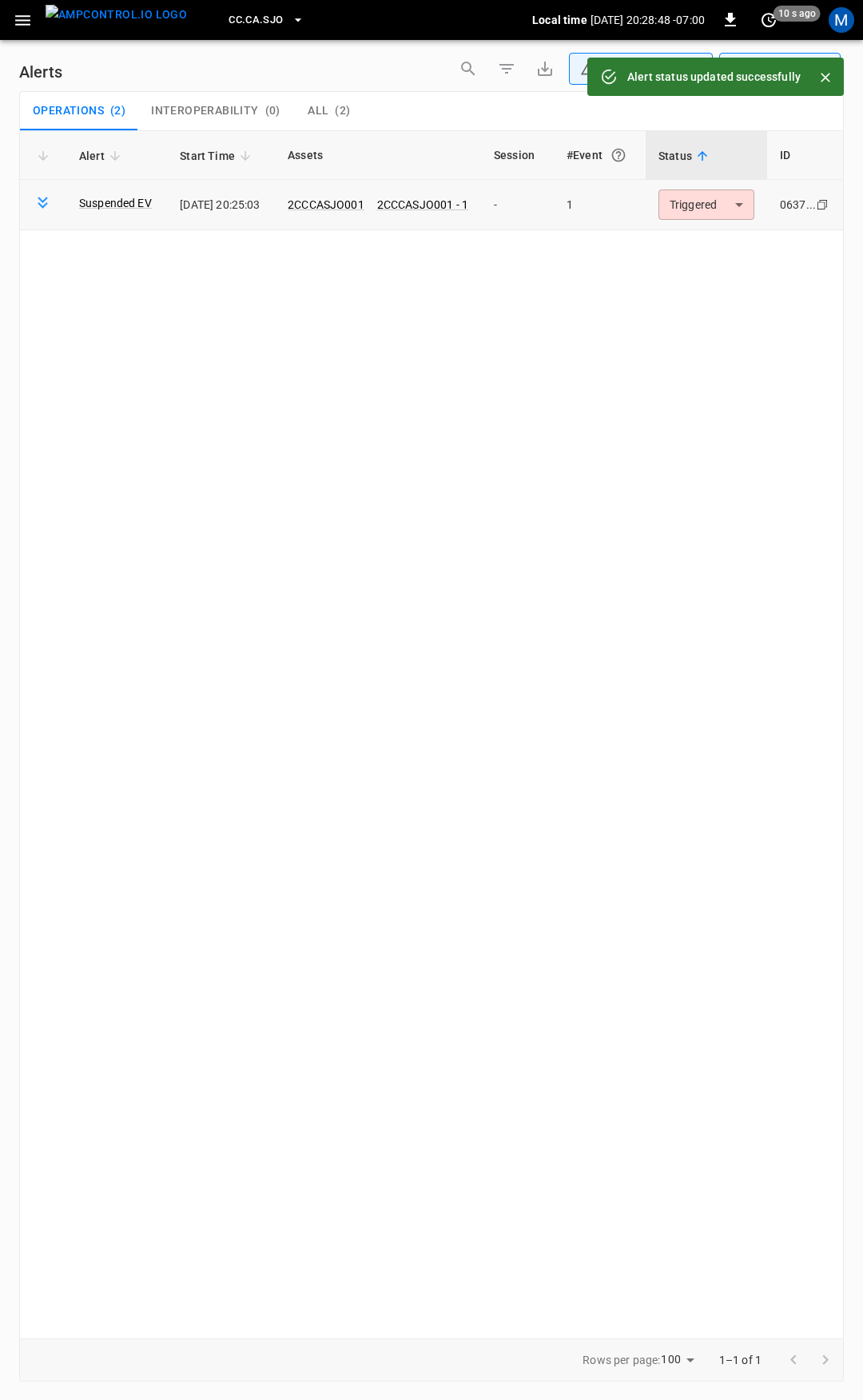
click at [723, 218] on body "**********" at bounding box center [431, 697] width 863 height 1394
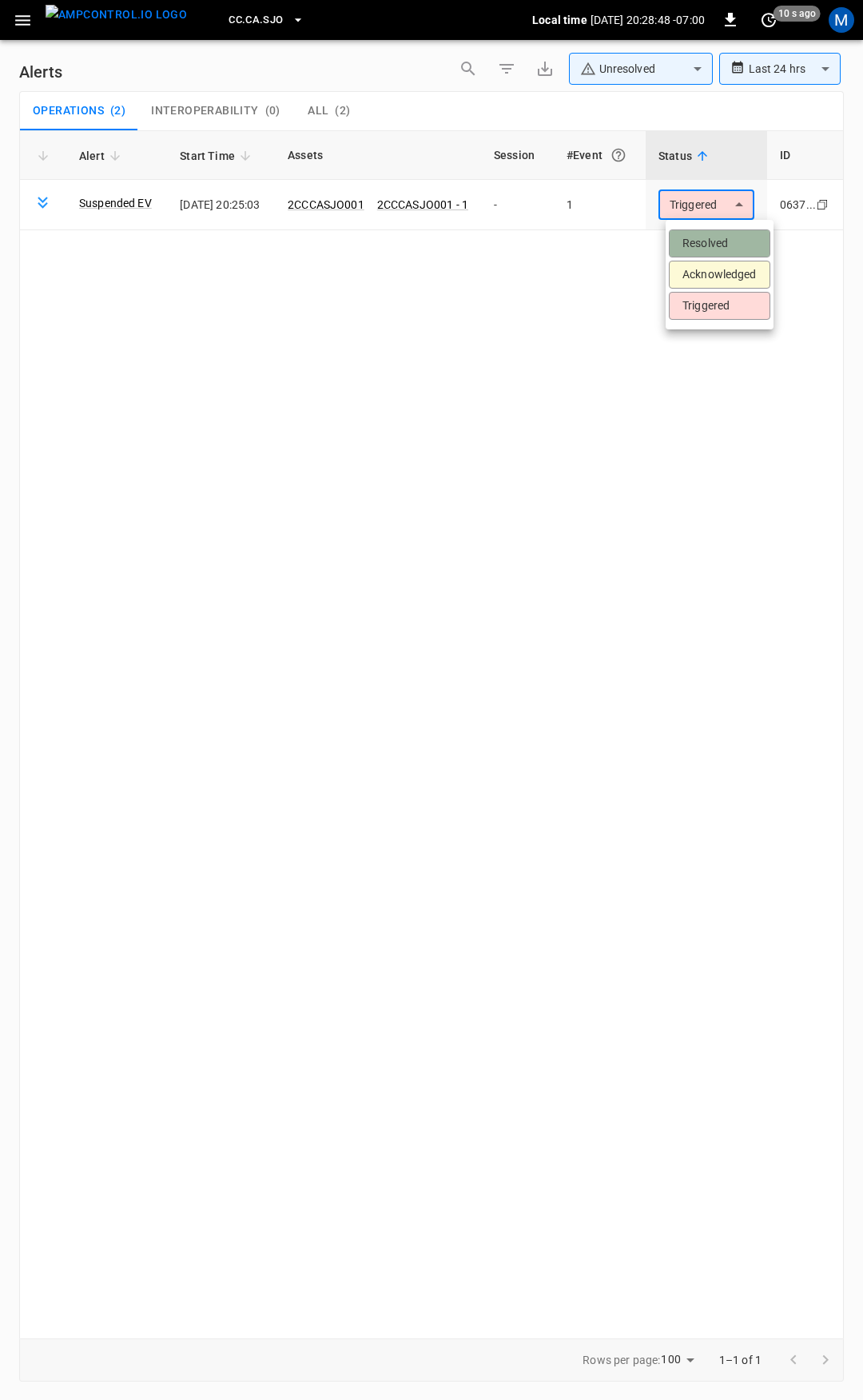
click at [723, 246] on li "Resolved" at bounding box center [719, 243] width 101 height 28
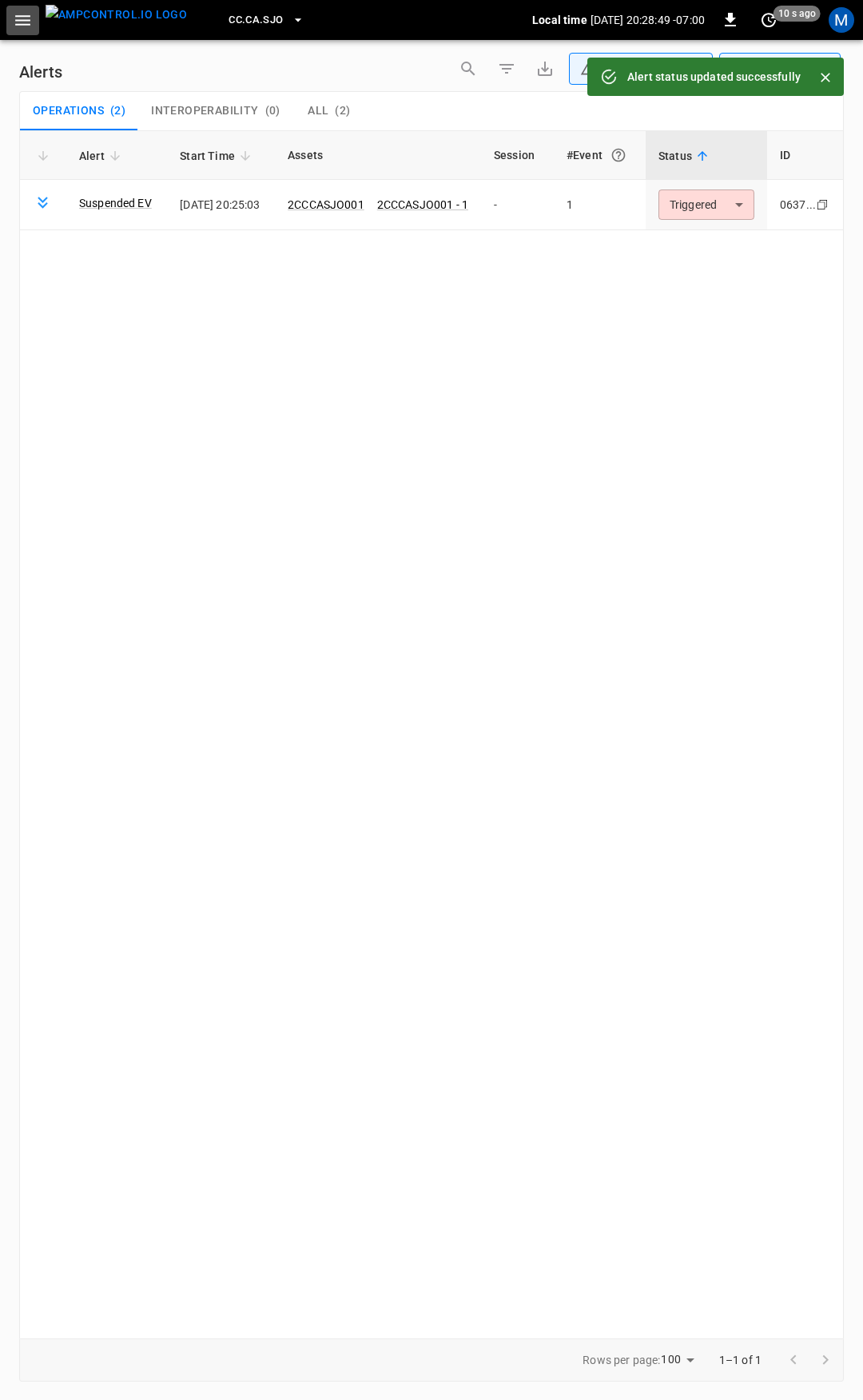
click at [28, 20] on icon "button" at bounding box center [22, 20] width 15 height 10
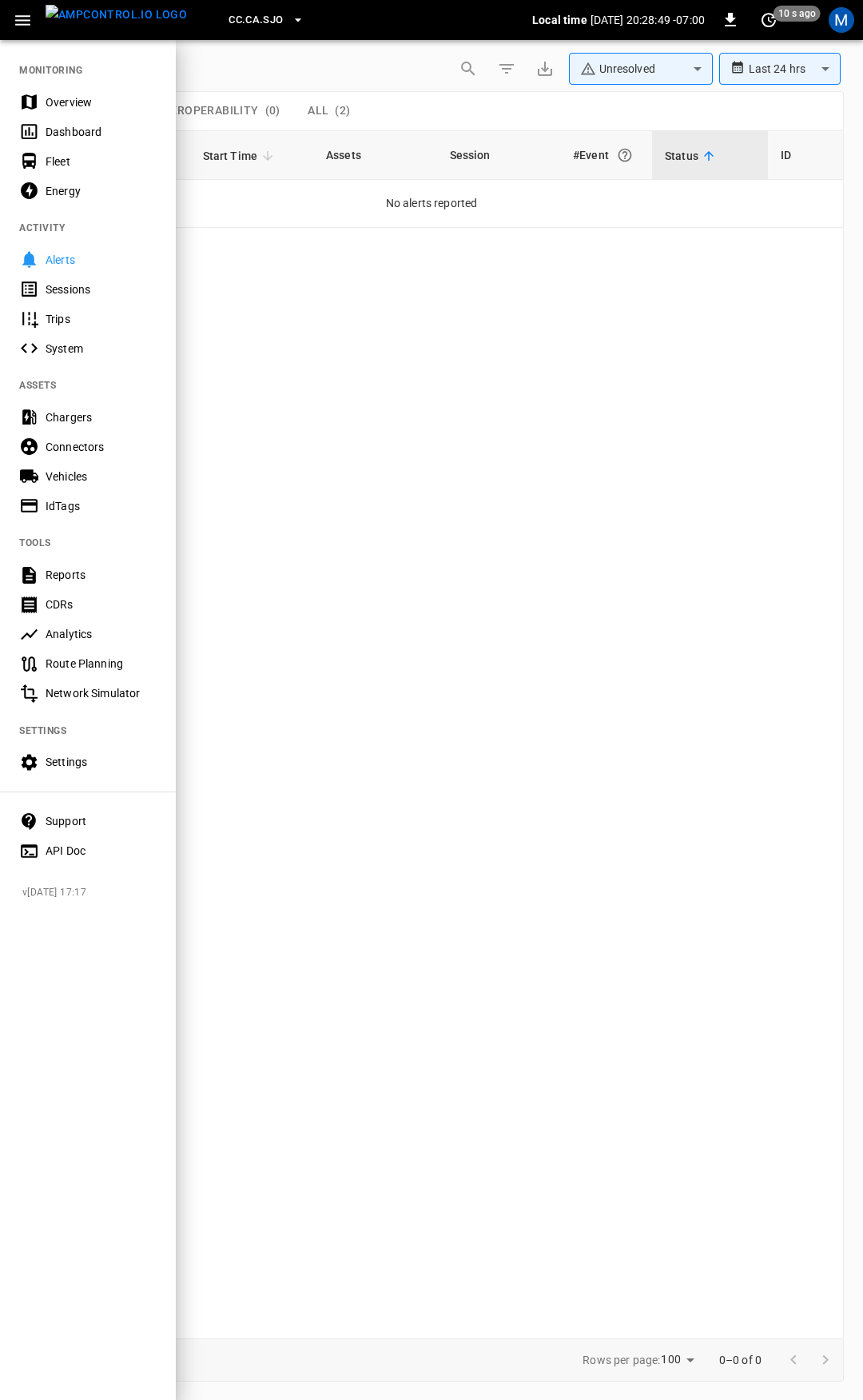
click at [63, 97] on div "Overview" at bounding box center [101, 102] width 111 height 16
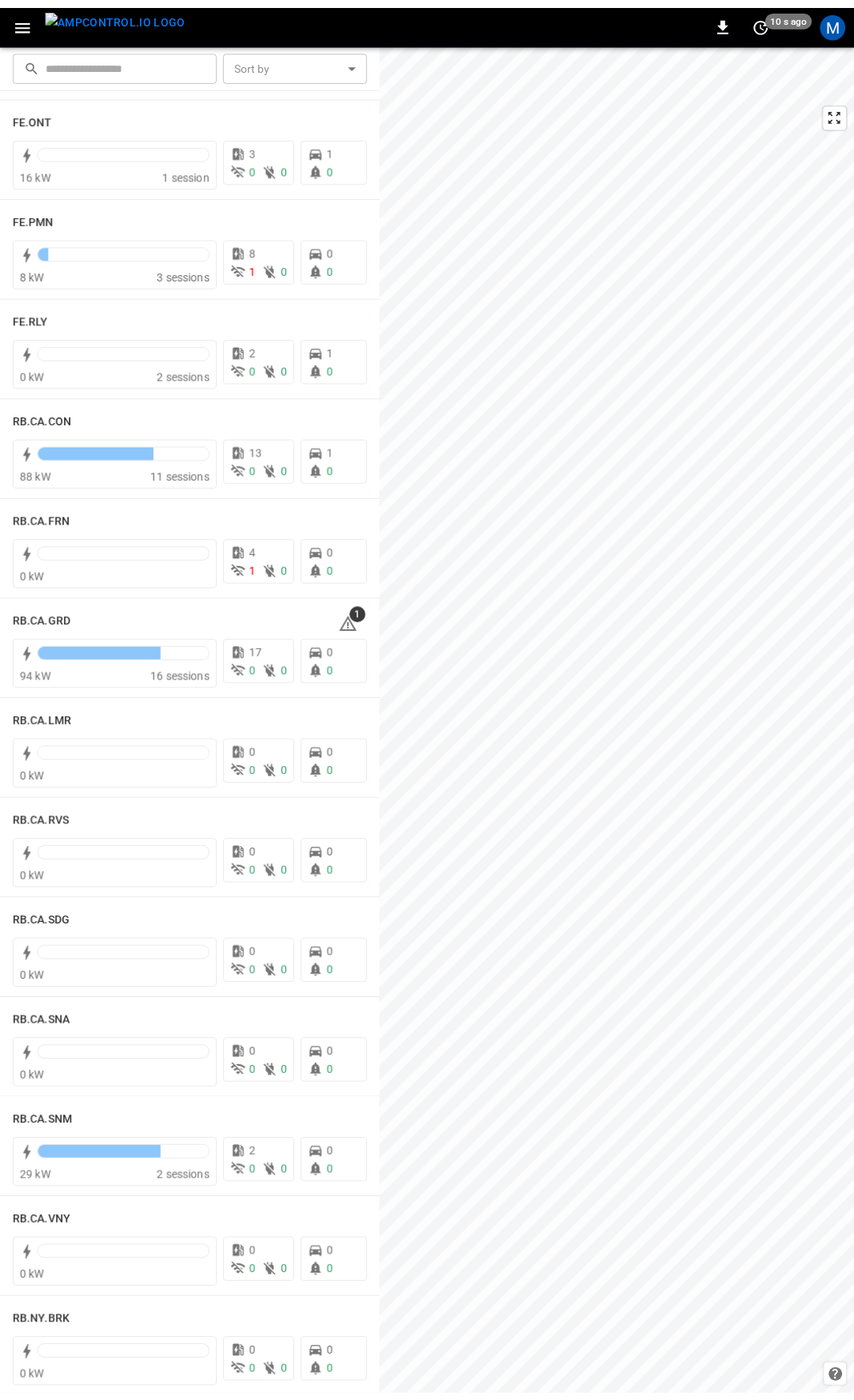
scroll to position [1830, 0]
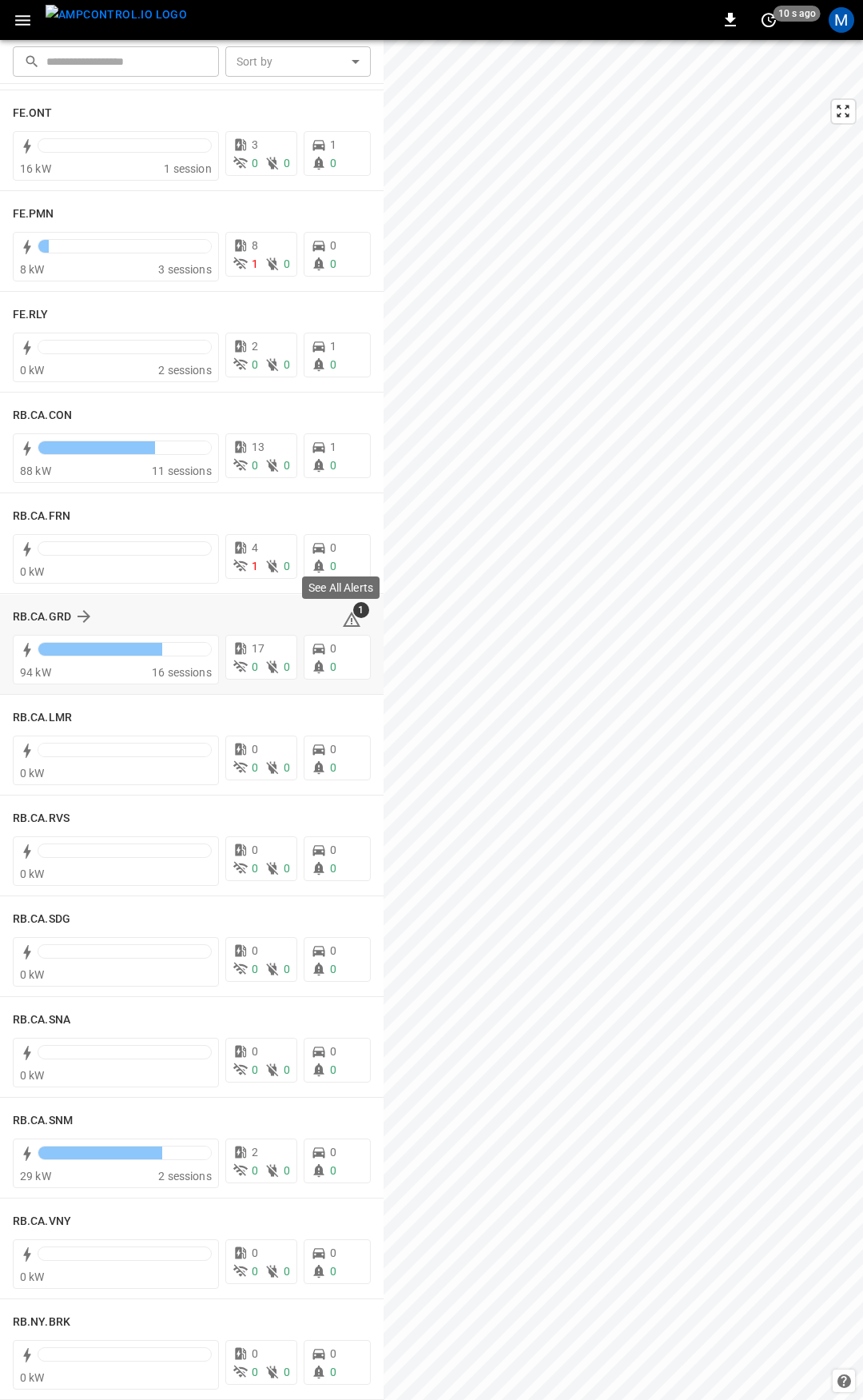
click at [342, 624] on icon at bounding box center [351, 620] width 20 height 20
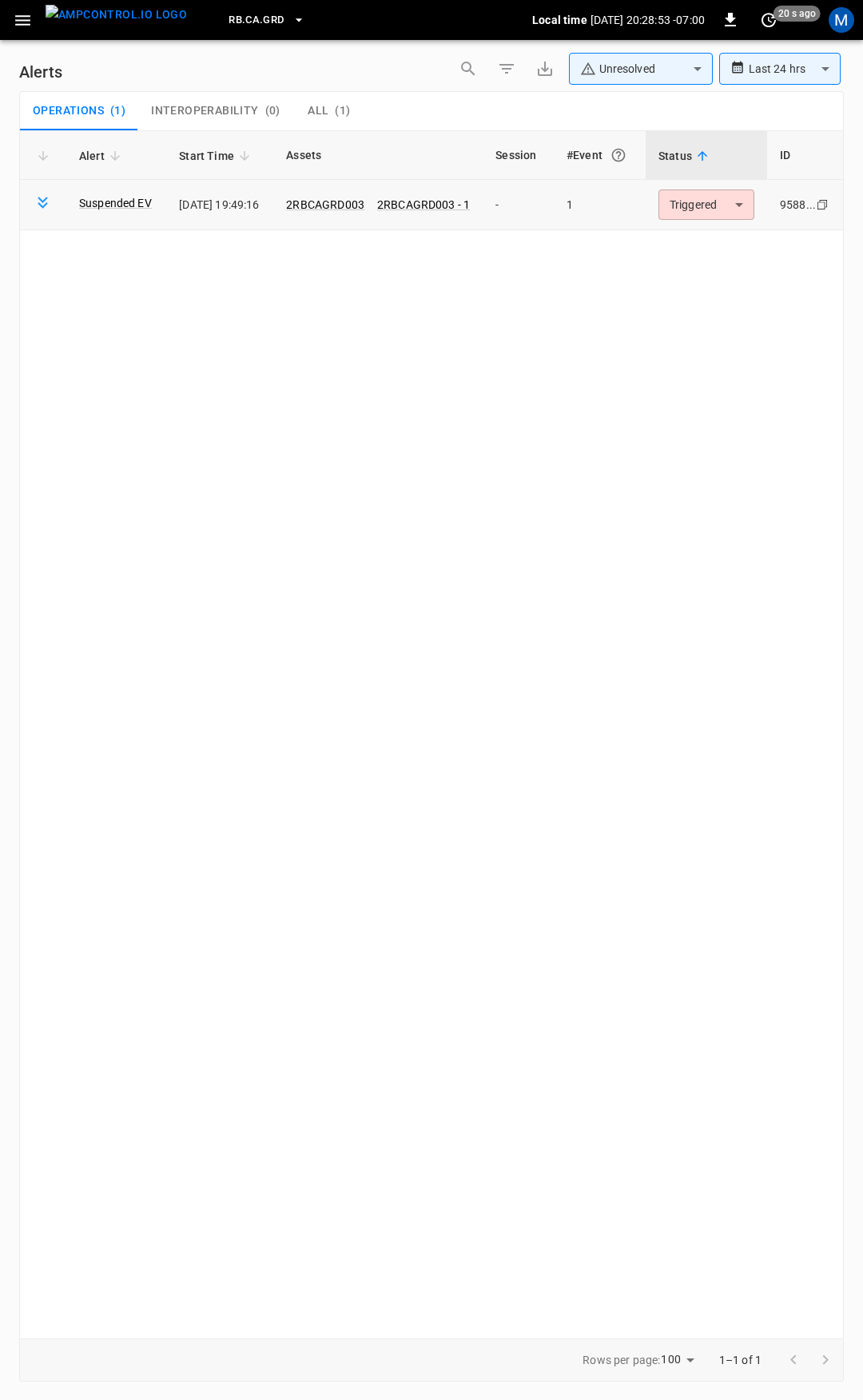
click at [719, 199] on body "**********" at bounding box center [431, 697] width 863 height 1394
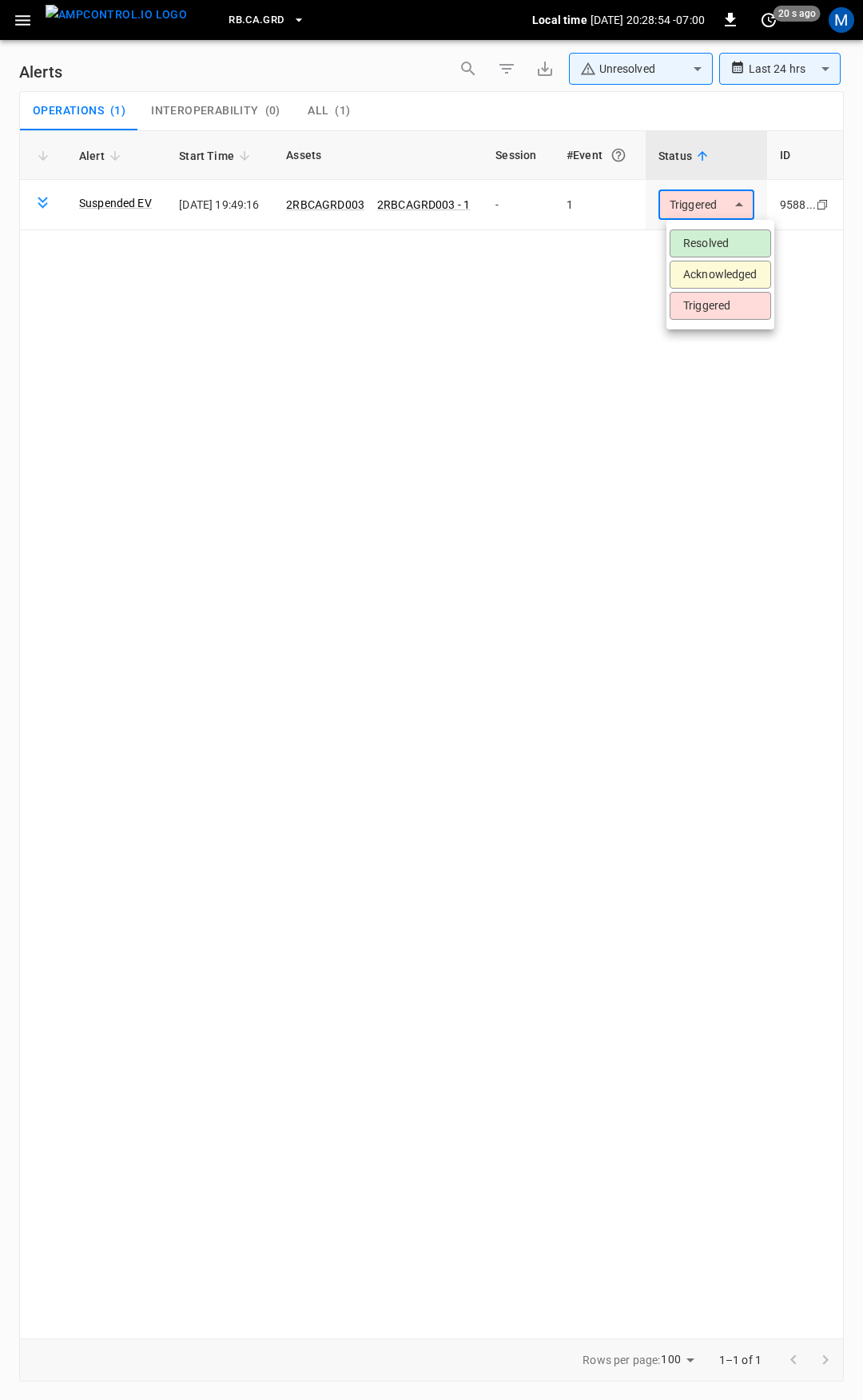
click at [368, 206] on div at bounding box center [431, 700] width 863 height 1400
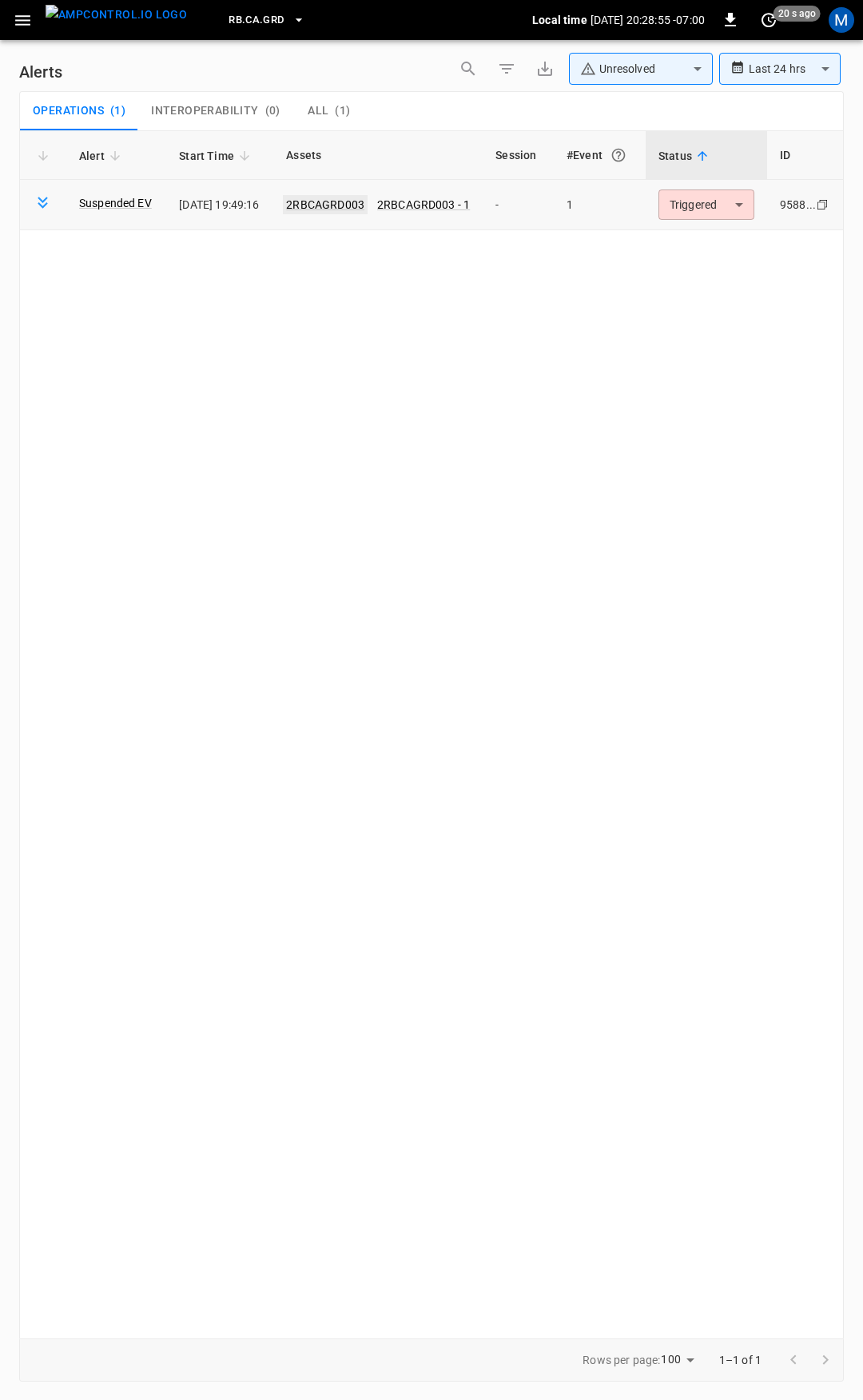
click at [351, 205] on link "2RBCAGRD003" at bounding box center [325, 204] width 85 height 20
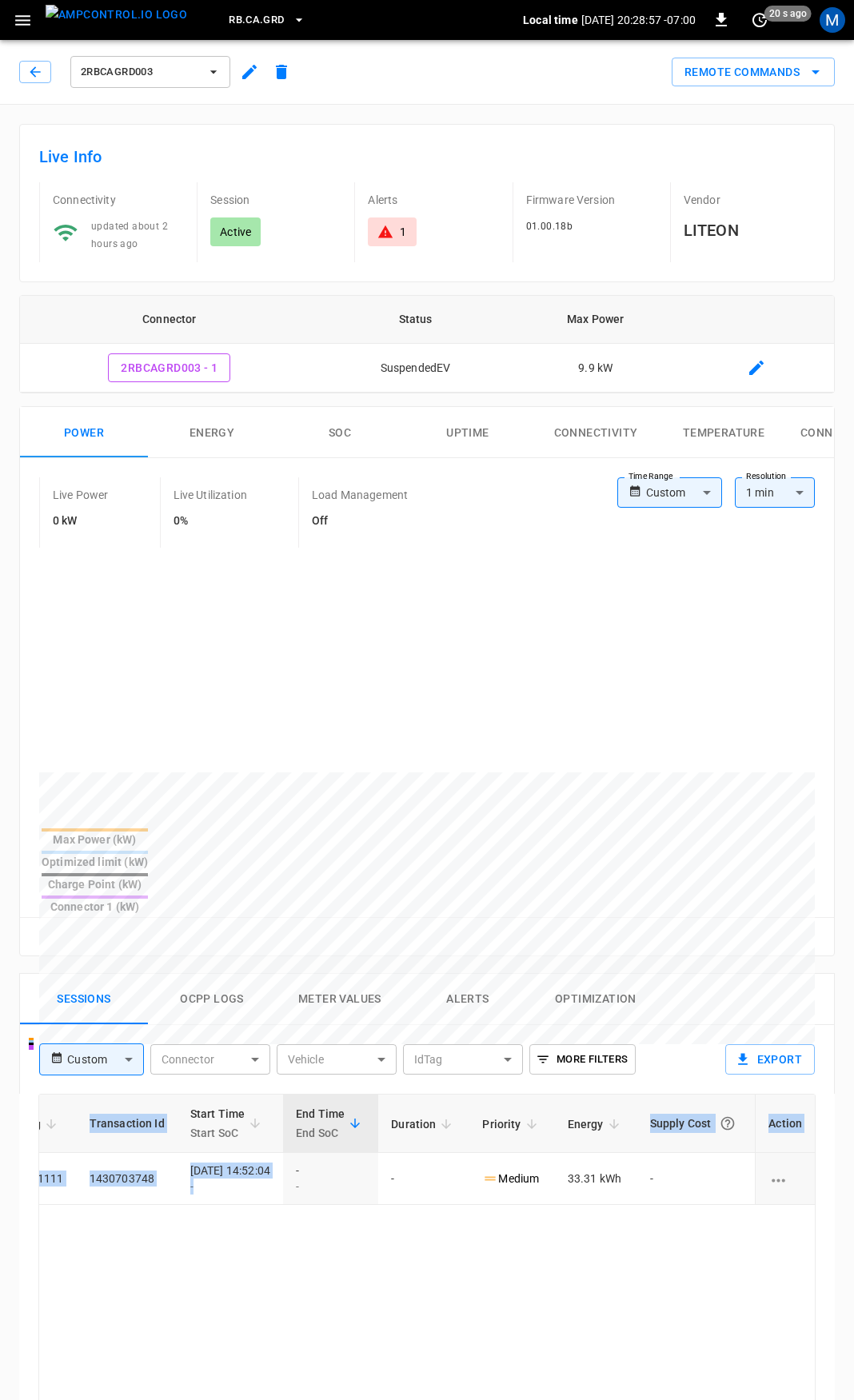
scroll to position [0, 421]
drag, startPoint x: 688, startPoint y: 1153, endPoint x: 862, endPoint y: 1176, distance: 175.5
click at [854, 1176] on html "RB.CA.GRD Local time 2025-09-08 20:28:57 -07:00 0 20 s ago M 2RBCAGRD003 Remote…" at bounding box center [427, 1067] width 854 height 2136
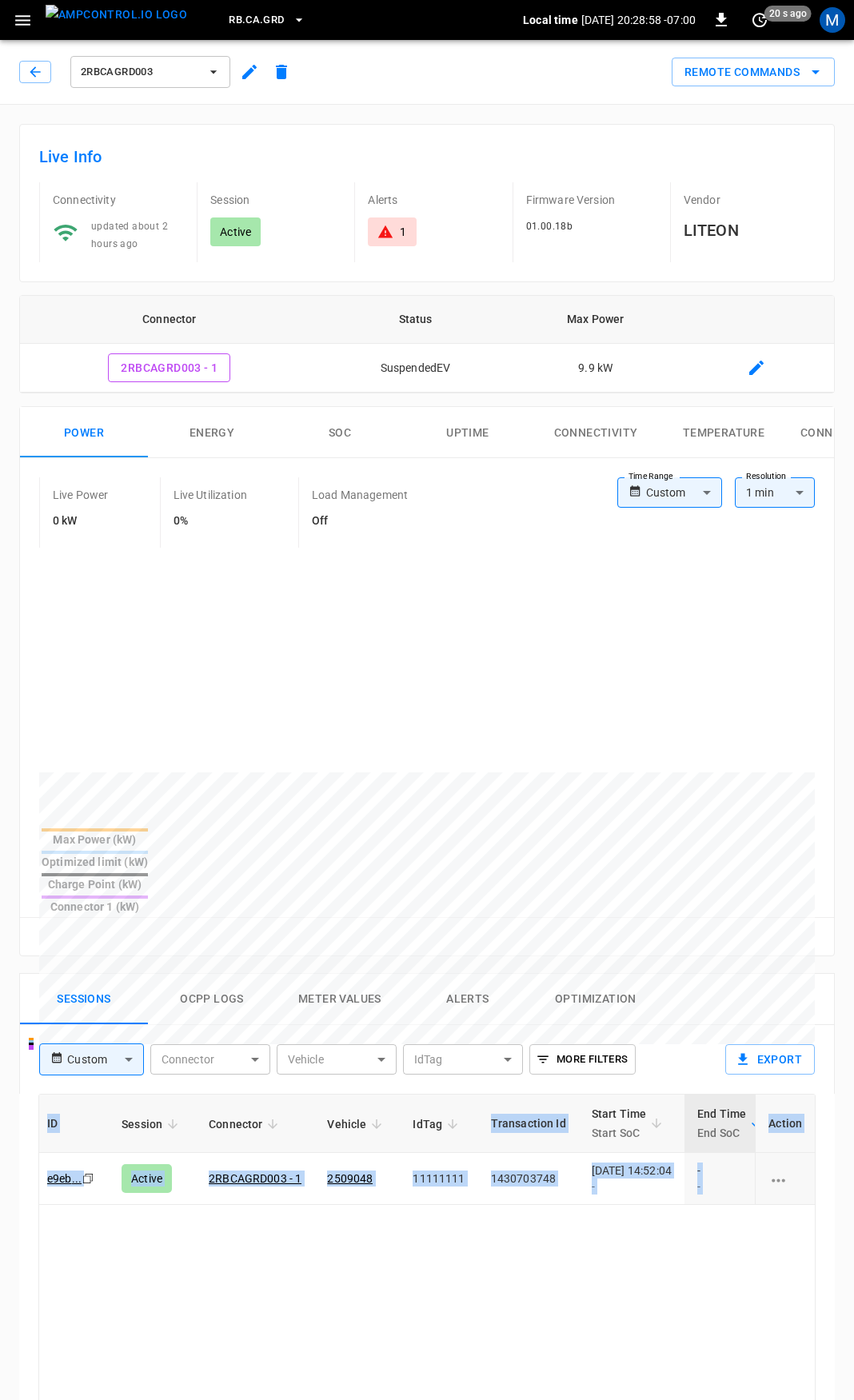
scroll to position [0, 0]
drag, startPoint x: 625, startPoint y: 1146, endPoint x: -85, endPoint y: 1151, distance: 710.0
click at [0, 1151] on html "RB.CA.GRD Local time 2025-09-08 20:28:58 -07:00 0 20 s ago M 2RBCAGRD003 Remote…" at bounding box center [427, 1067] width 854 height 2136
drag, startPoint x: 296, startPoint y: 1167, endPoint x: 298, endPoint y: 1141, distance: 26.1
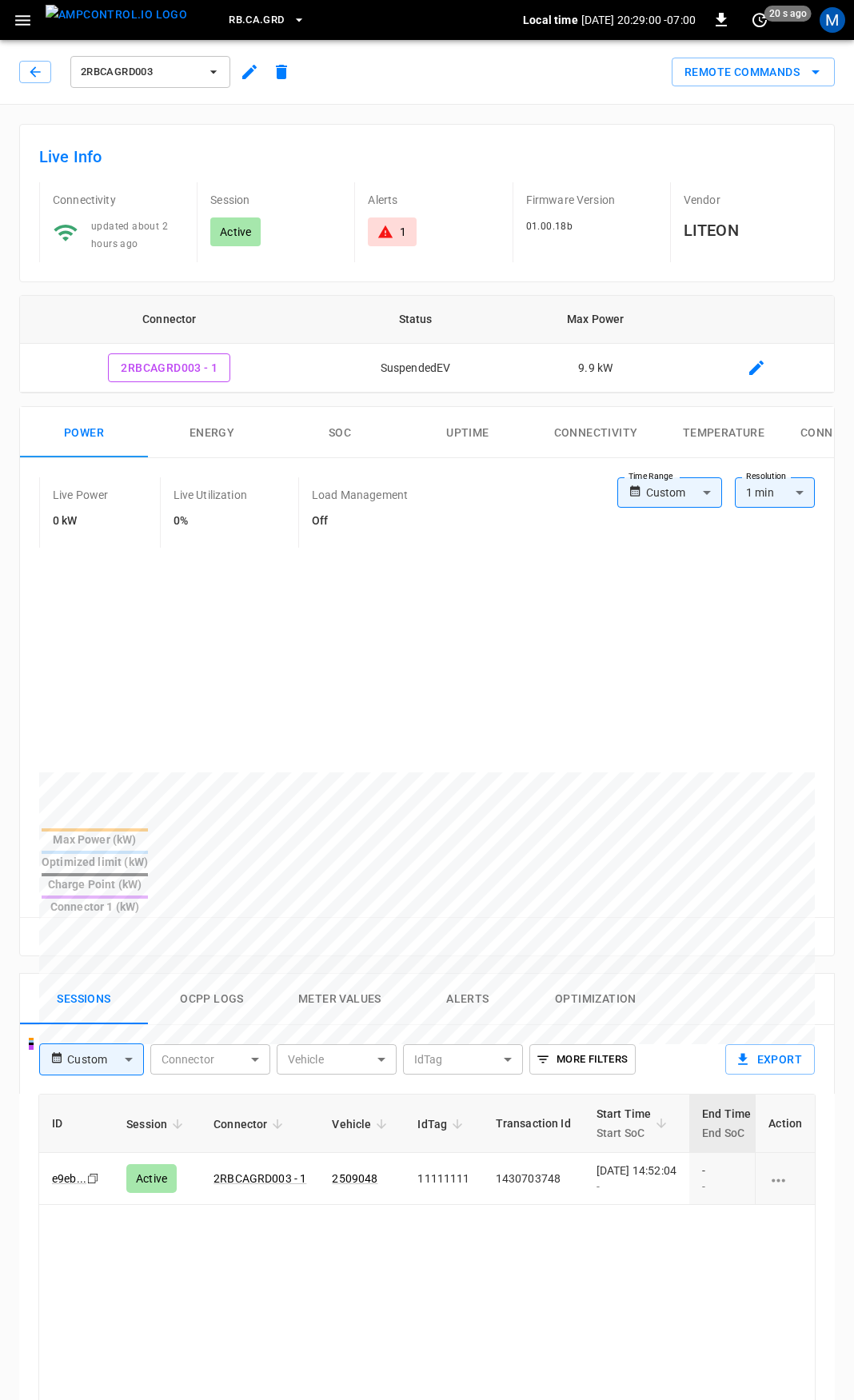
click at [384, 234] on icon at bounding box center [385, 232] width 14 height 13
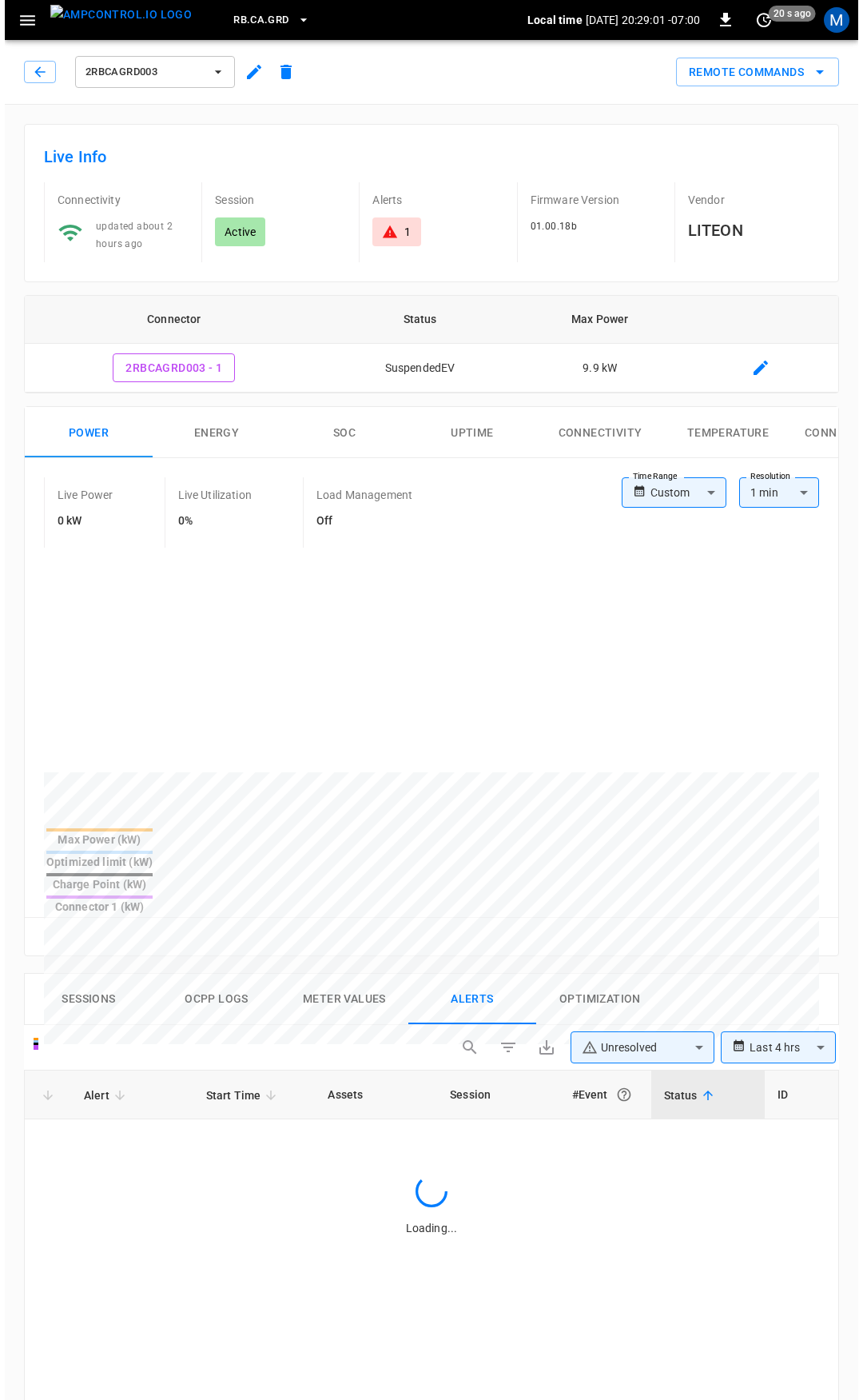
scroll to position [680, 0]
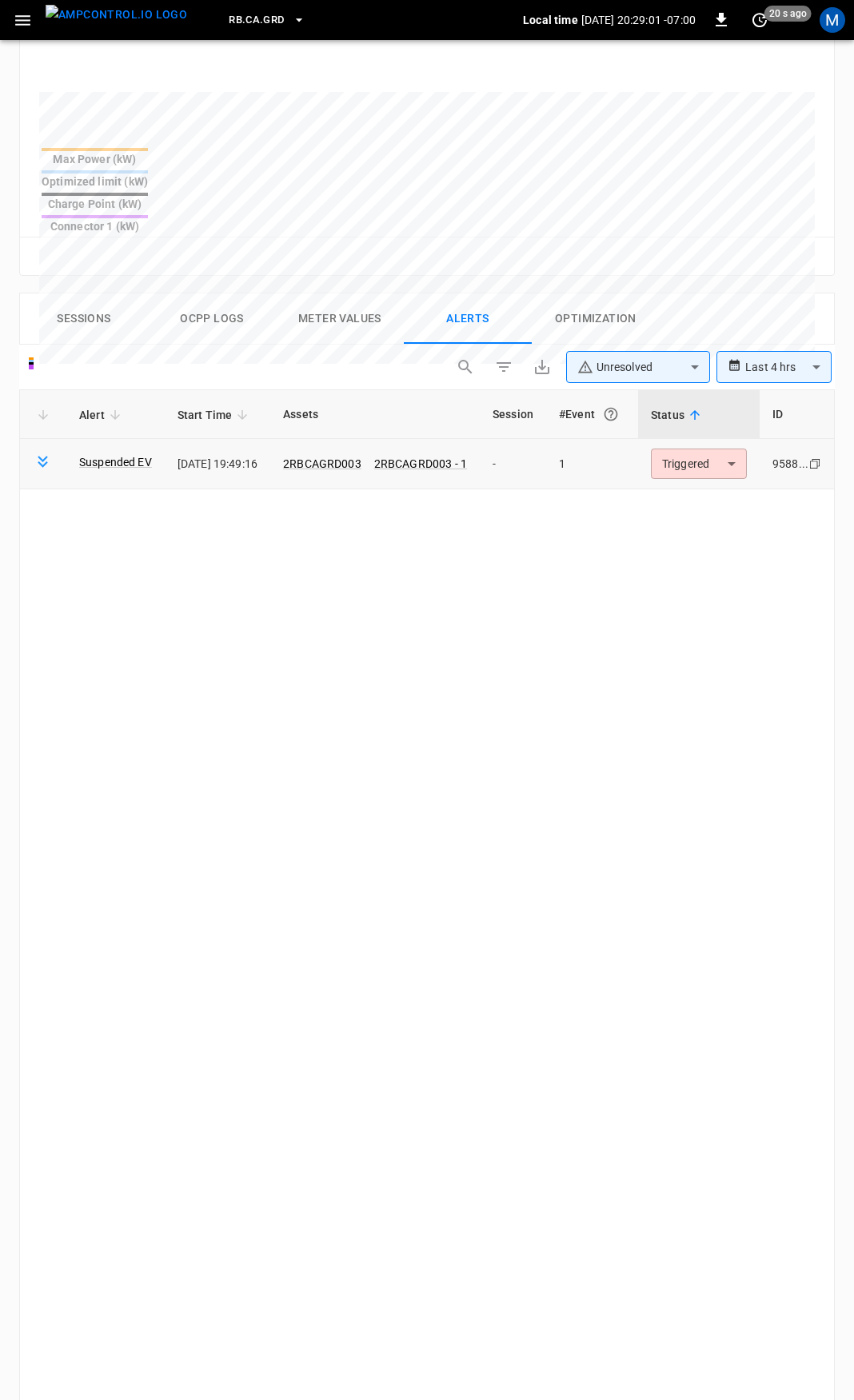
click at [725, 406] on body "**********" at bounding box center [427, 496] width 854 height 2352
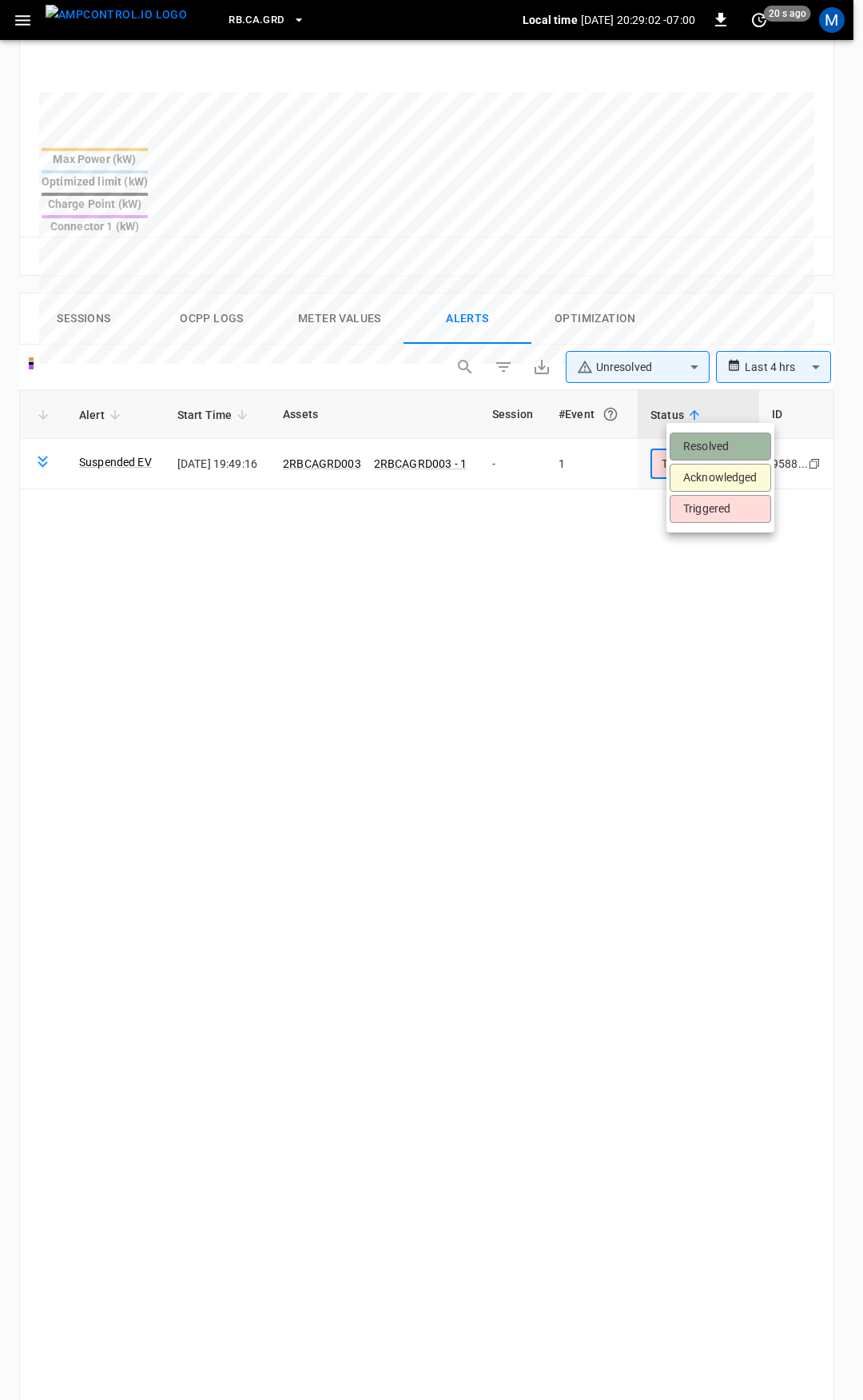
click at [721, 449] on li "Resolved" at bounding box center [720, 447] width 101 height 28
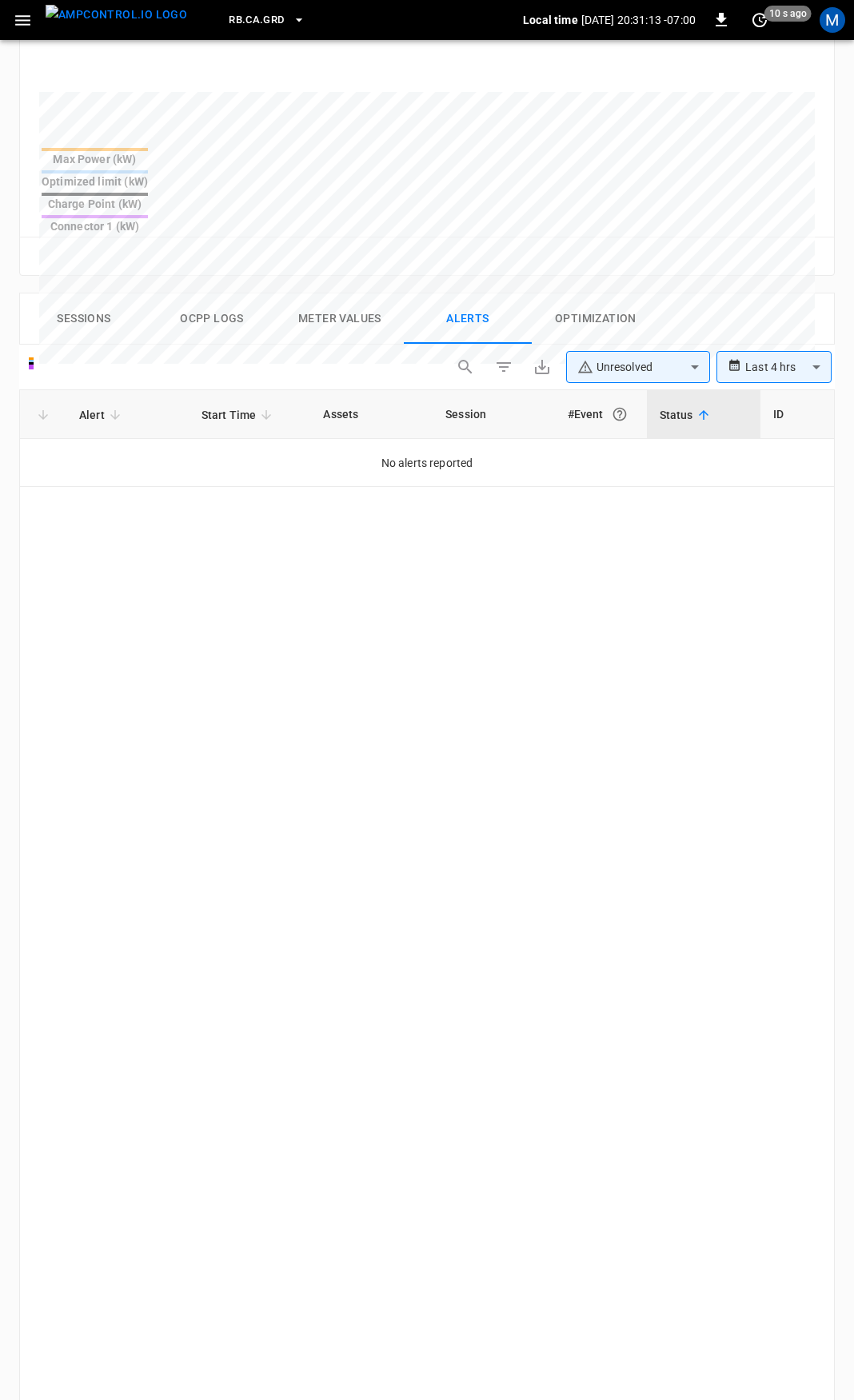
click at [14, 15] on icon "button" at bounding box center [23, 20] width 20 height 20
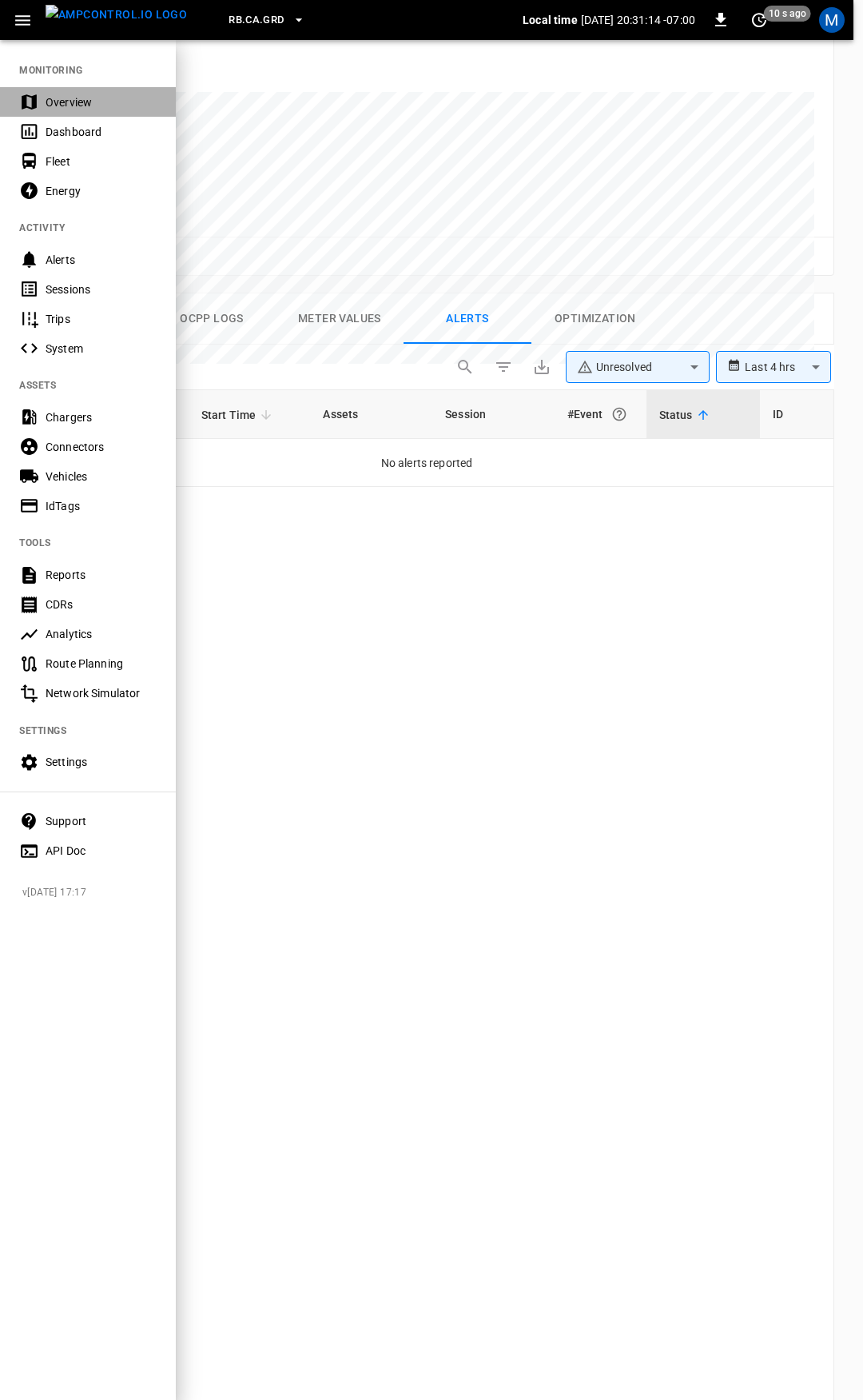
drag, startPoint x: 83, startPoint y: 93, endPoint x: 85, endPoint y: 129, distance: 36.1
click at [83, 94] on div "Overview" at bounding box center [87, 102] width 176 height 30
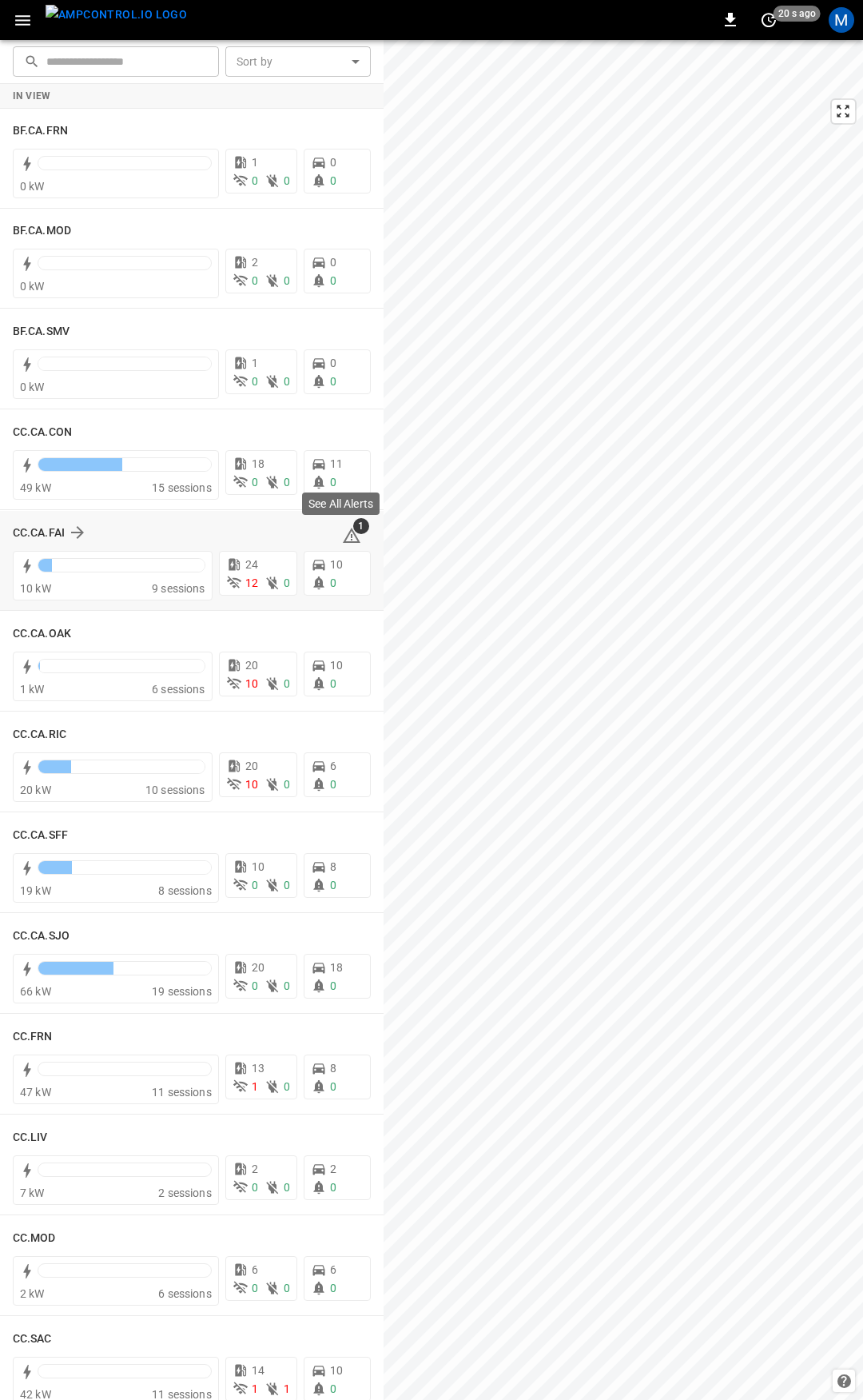
click at [342, 534] on icon at bounding box center [351, 535] width 20 height 20
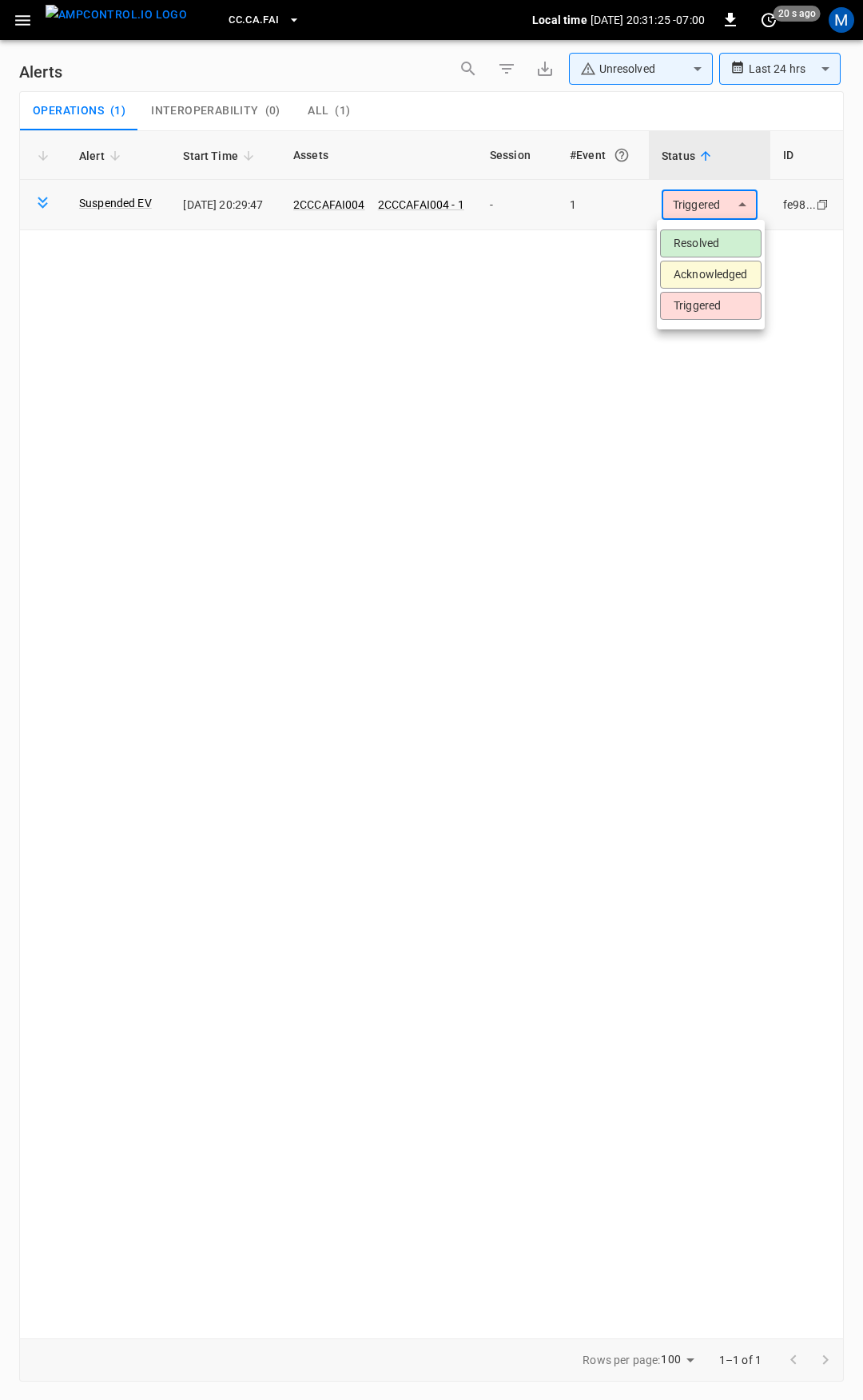
click at [748, 218] on body "**********" at bounding box center [431, 697] width 863 height 1394
click at [738, 247] on li "Resolved" at bounding box center [711, 243] width 101 height 28
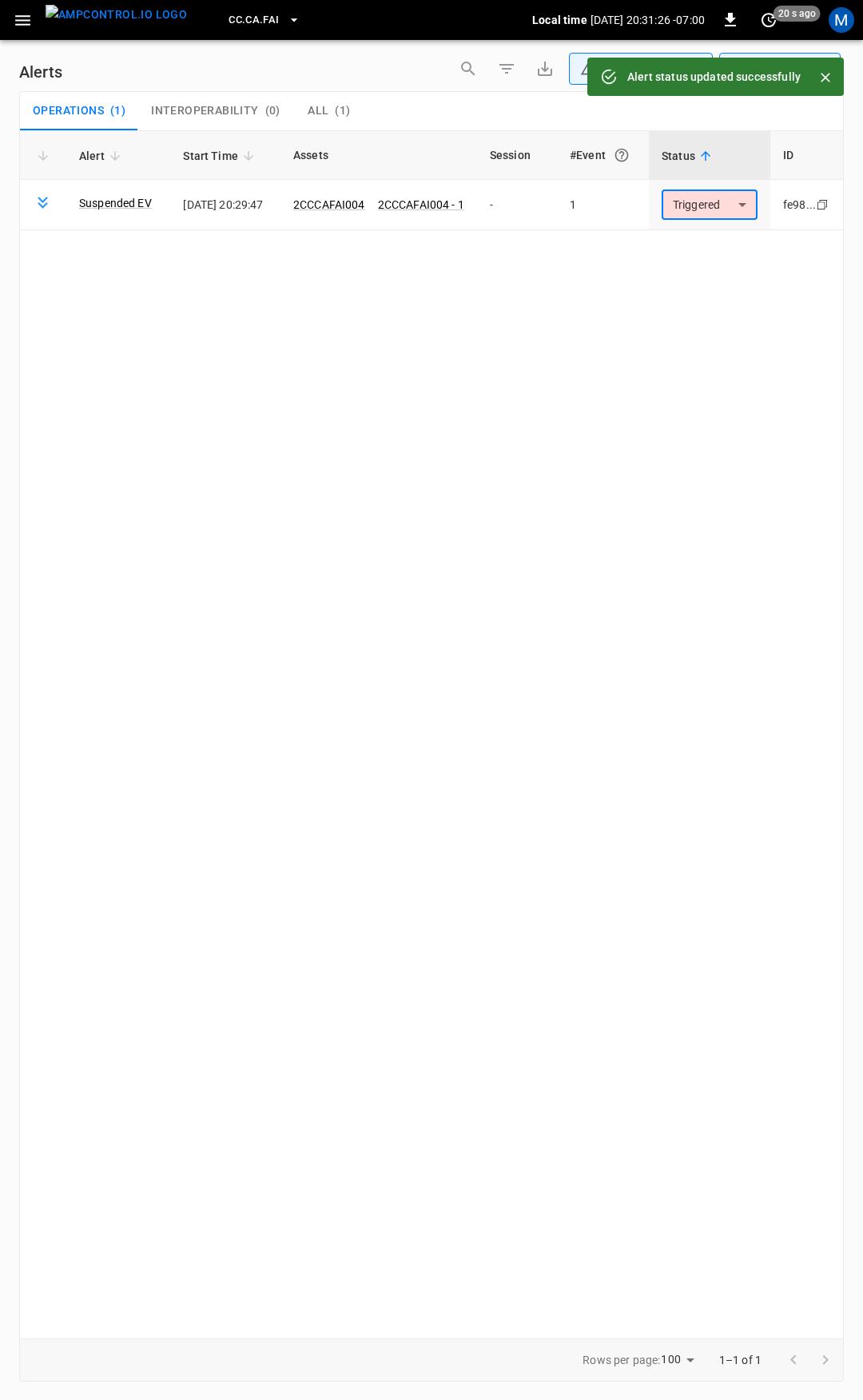
click at [556, 542] on div "Alert Start Time Assets Session #Event Status ID Suspended EV 2025-09-08 20:29:…" at bounding box center [432, 734] width 825 height 1208
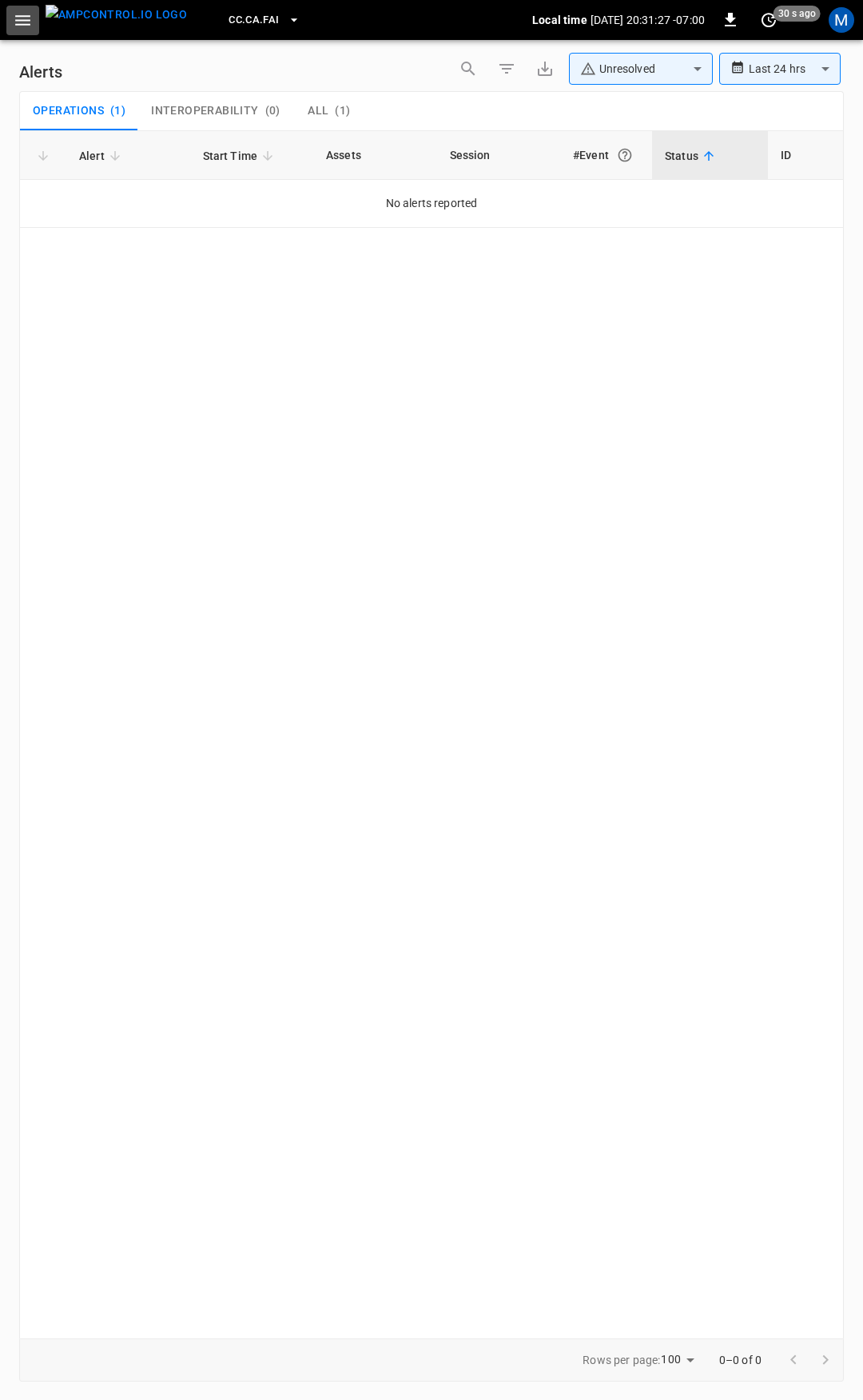
click at [31, 21] on icon "button" at bounding box center [23, 20] width 20 height 20
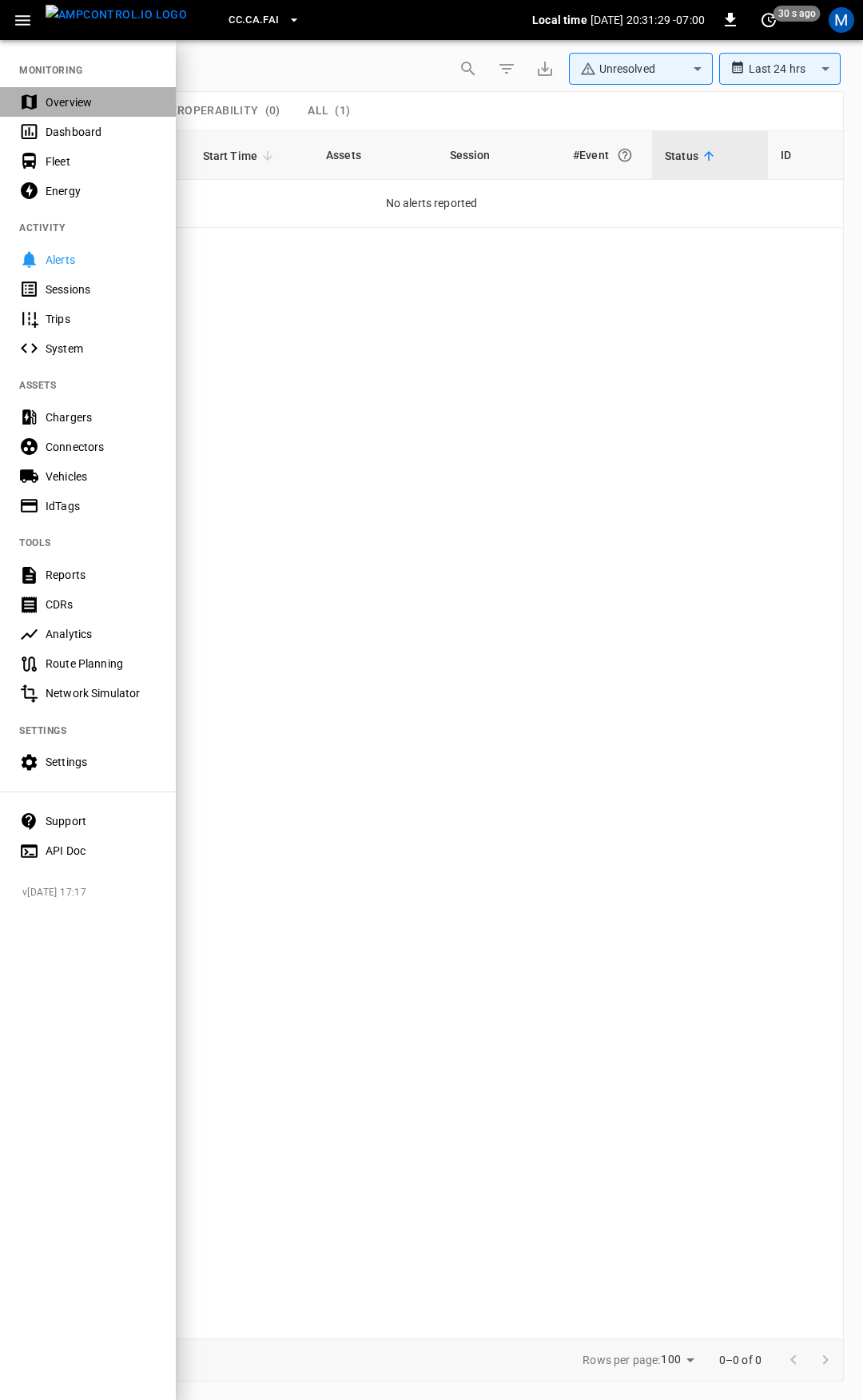
click at [60, 102] on div "Overview" at bounding box center [101, 102] width 111 height 16
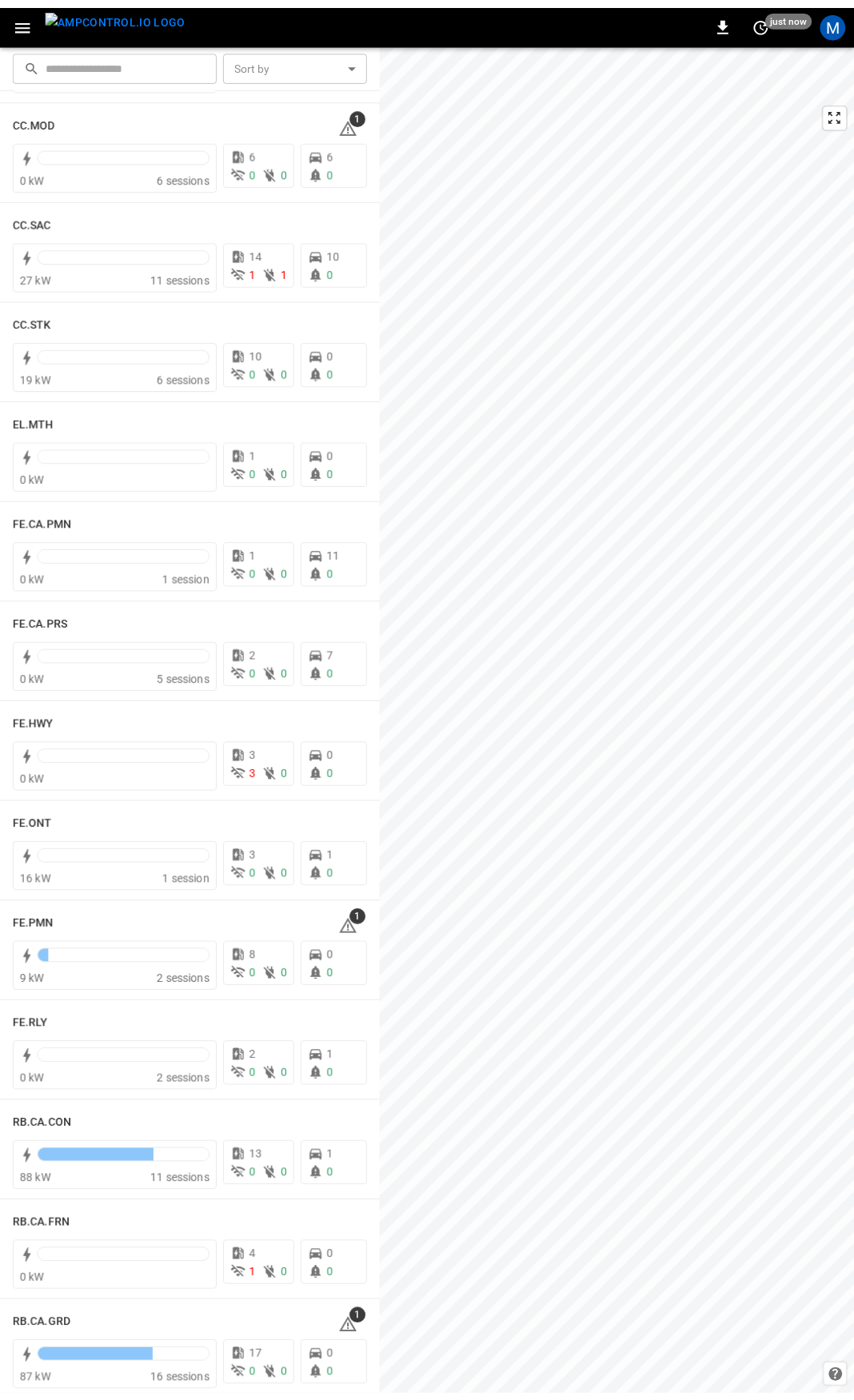
scroll to position [1138, 0]
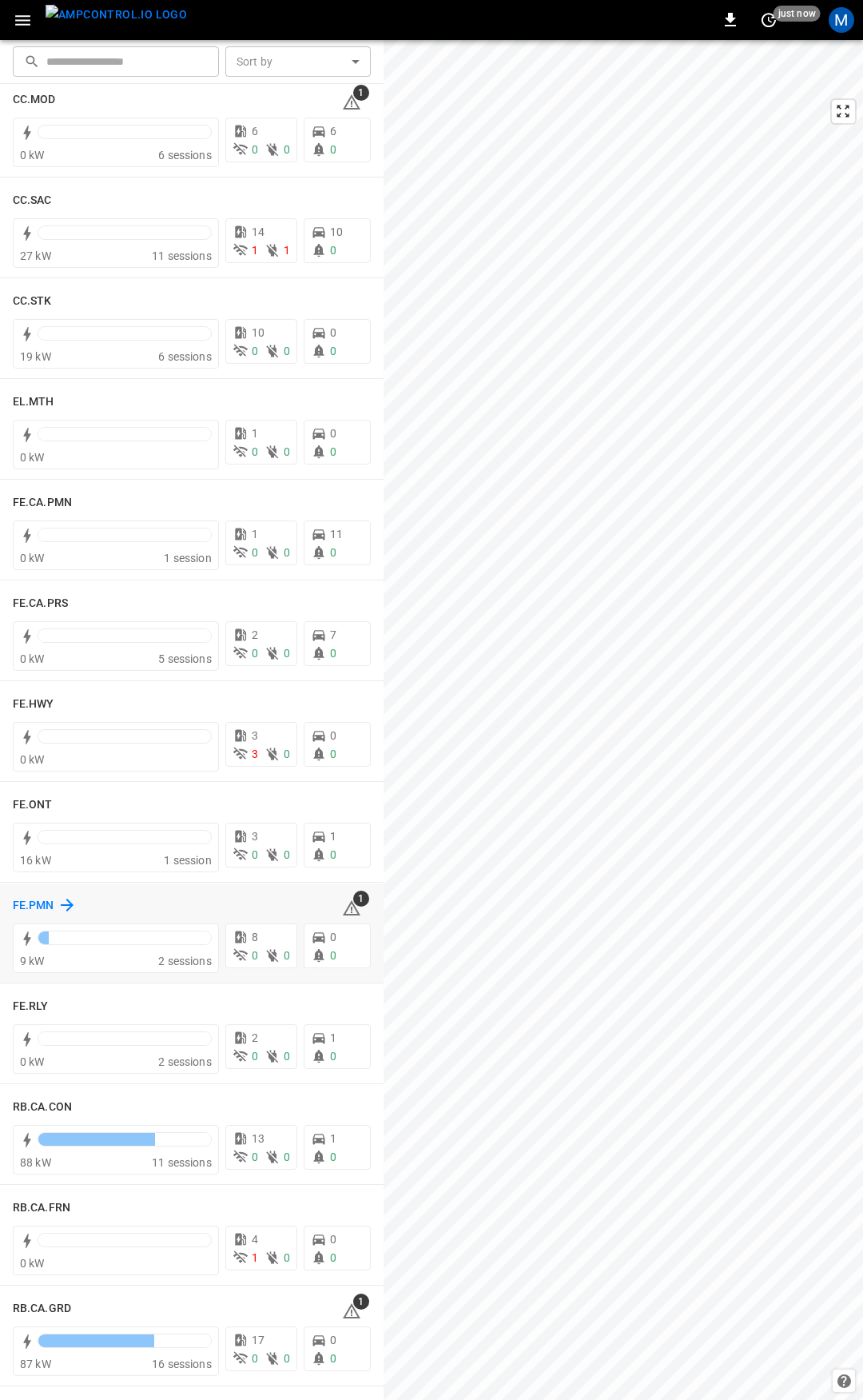
click at [32, 901] on h6 "FE.PMN" at bounding box center [33, 905] width 42 height 18
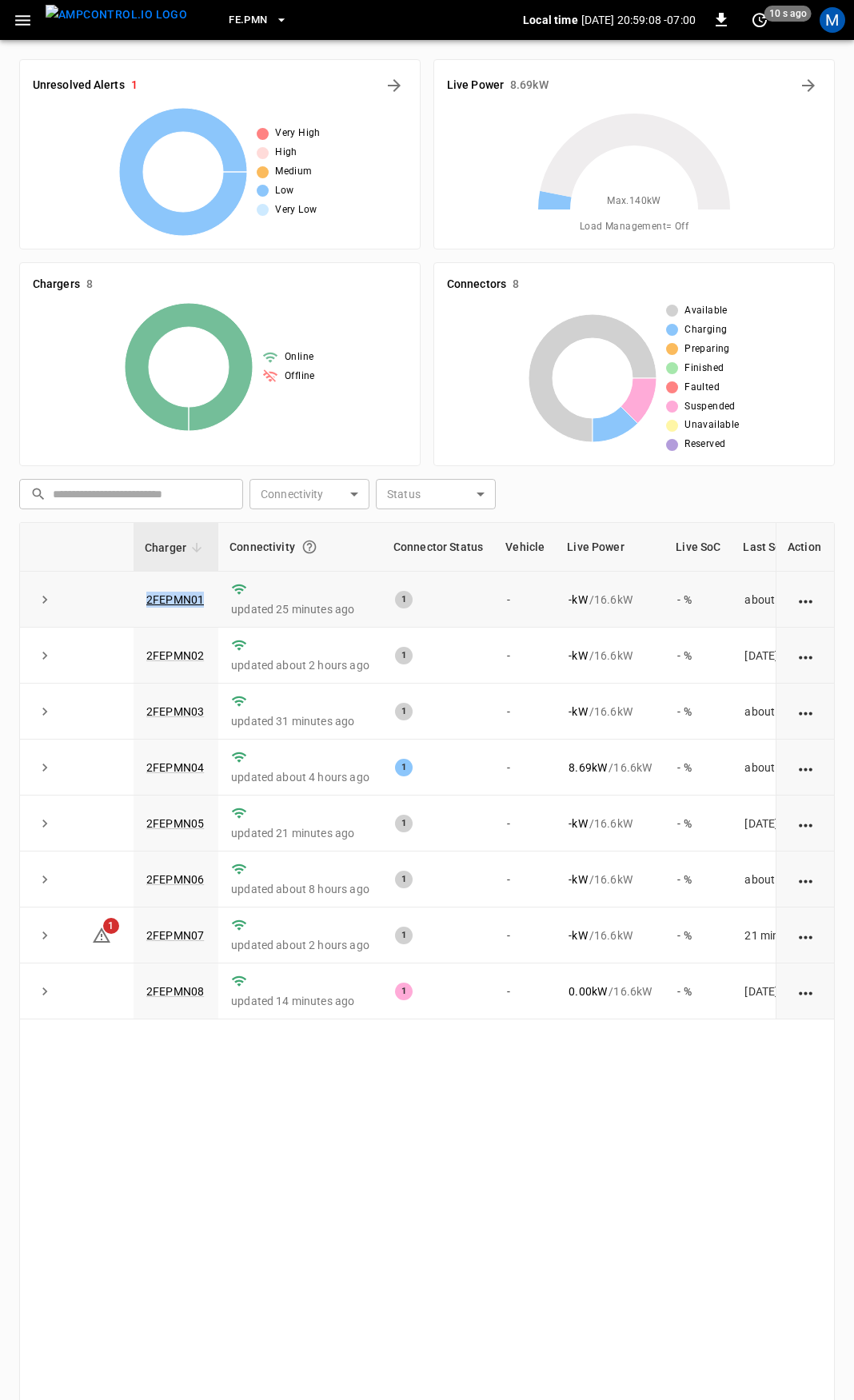
drag, startPoint x: 194, startPoint y: 605, endPoint x: 110, endPoint y: 608, distance: 84.1
click at [110, 608] on tr "2FEPMN01 updated 25 minutes ago 1 - - kW / 16.6 kW - % about 1 month ago" at bounding box center [465, 599] width 889 height 56
copy tr "2FEPMN01"
click at [184, 596] on link "2FEPMN01" at bounding box center [175, 599] width 64 height 20
